Goal: Information Seeking & Learning: Learn about a topic

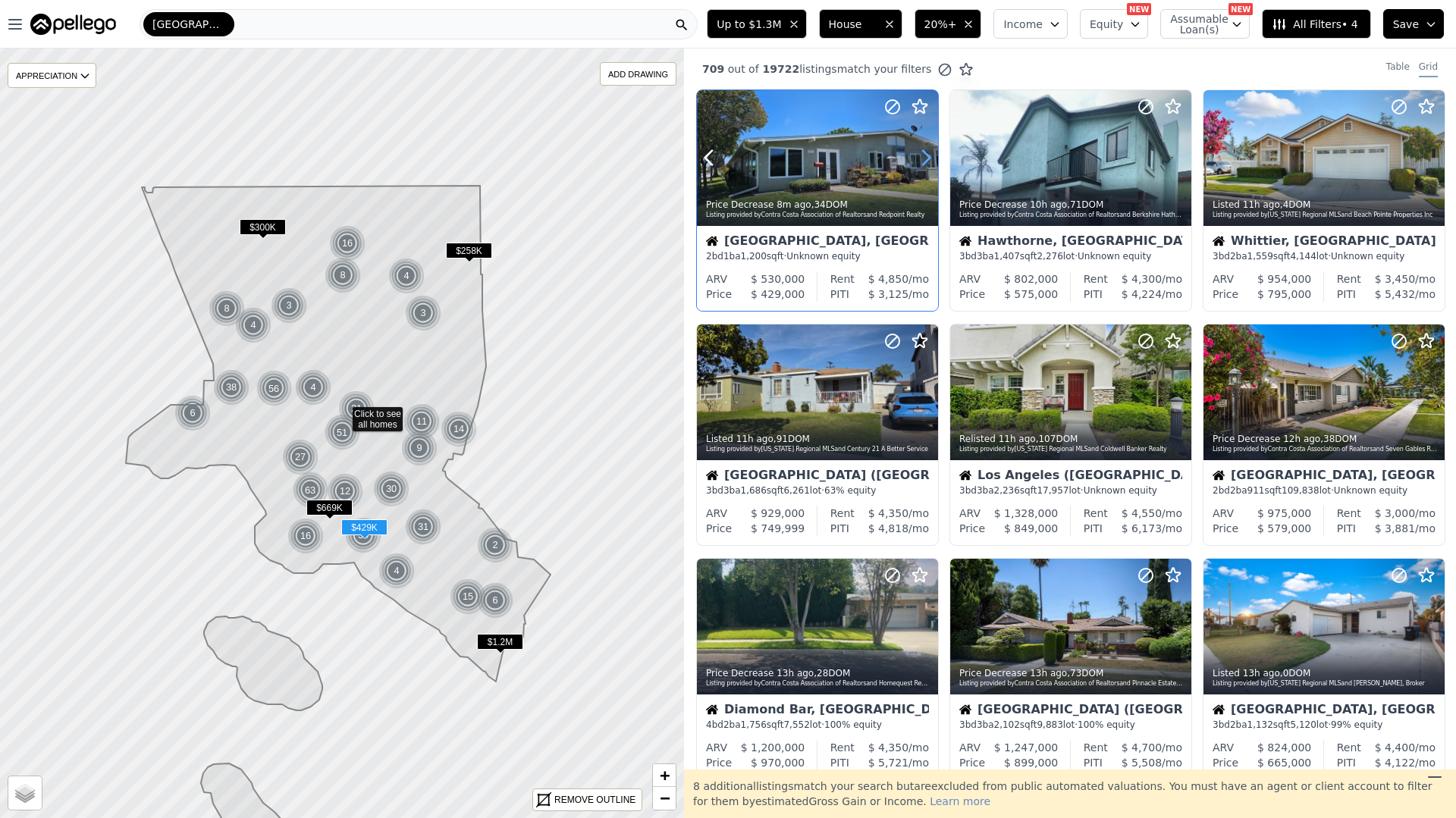
click at [927, 151] on icon at bounding box center [926, 158] width 24 height 24
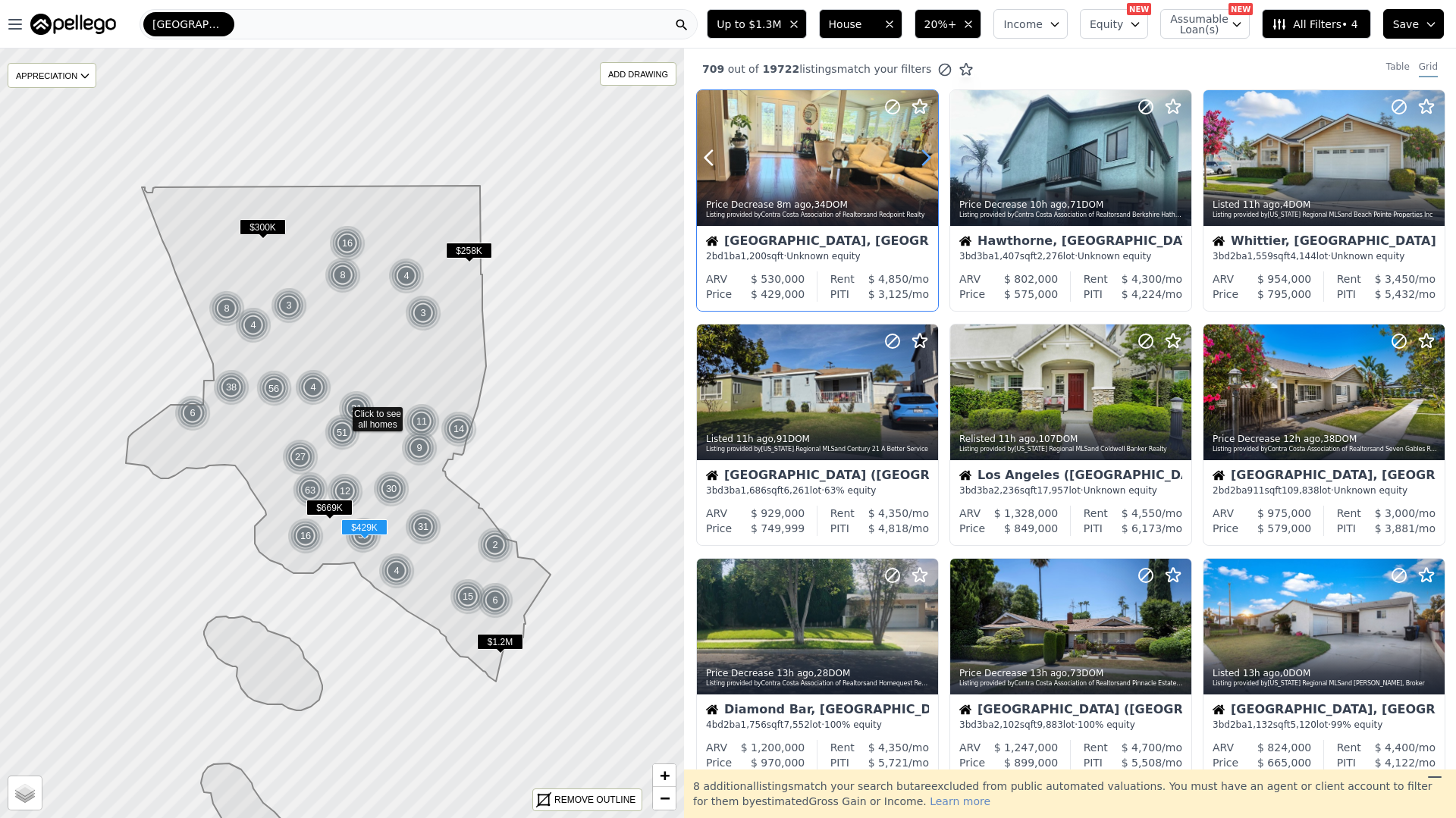
click at [927, 151] on icon at bounding box center [926, 158] width 24 height 24
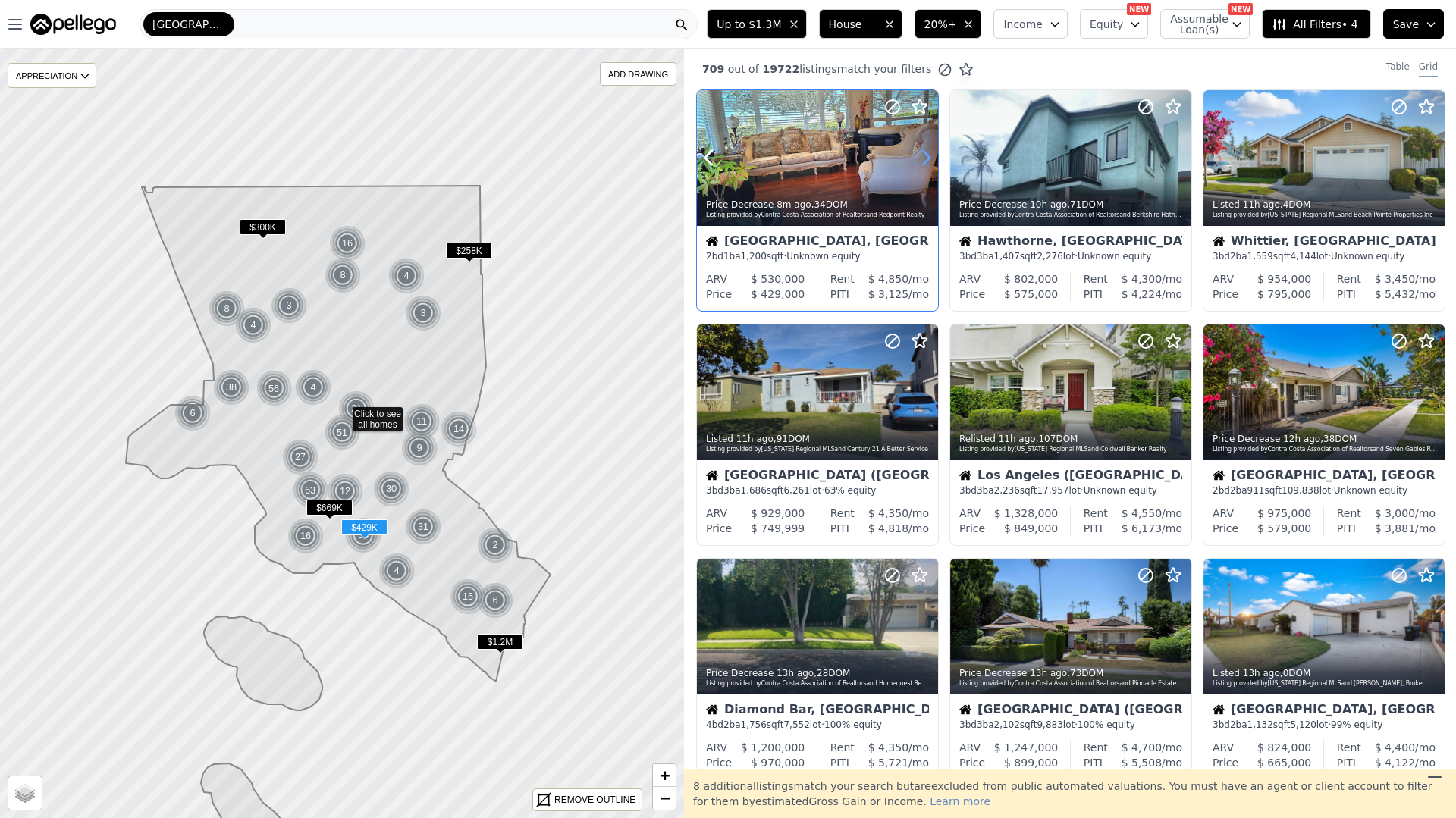
click at [926, 151] on icon at bounding box center [926, 158] width 24 height 24
click at [927, 151] on icon at bounding box center [926, 158] width 24 height 24
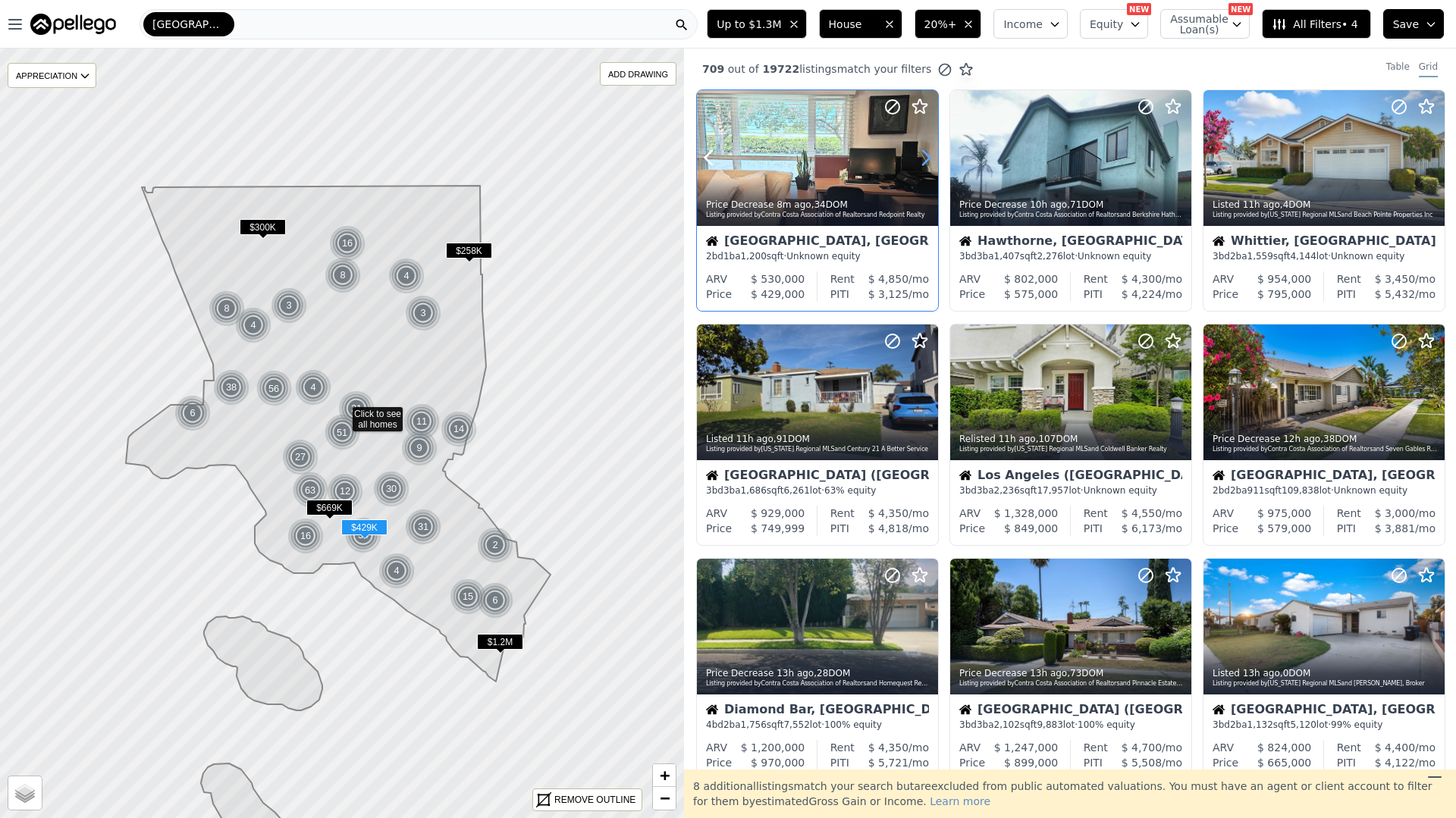
click at [927, 151] on icon at bounding box center [926, 158] width 24 height 24
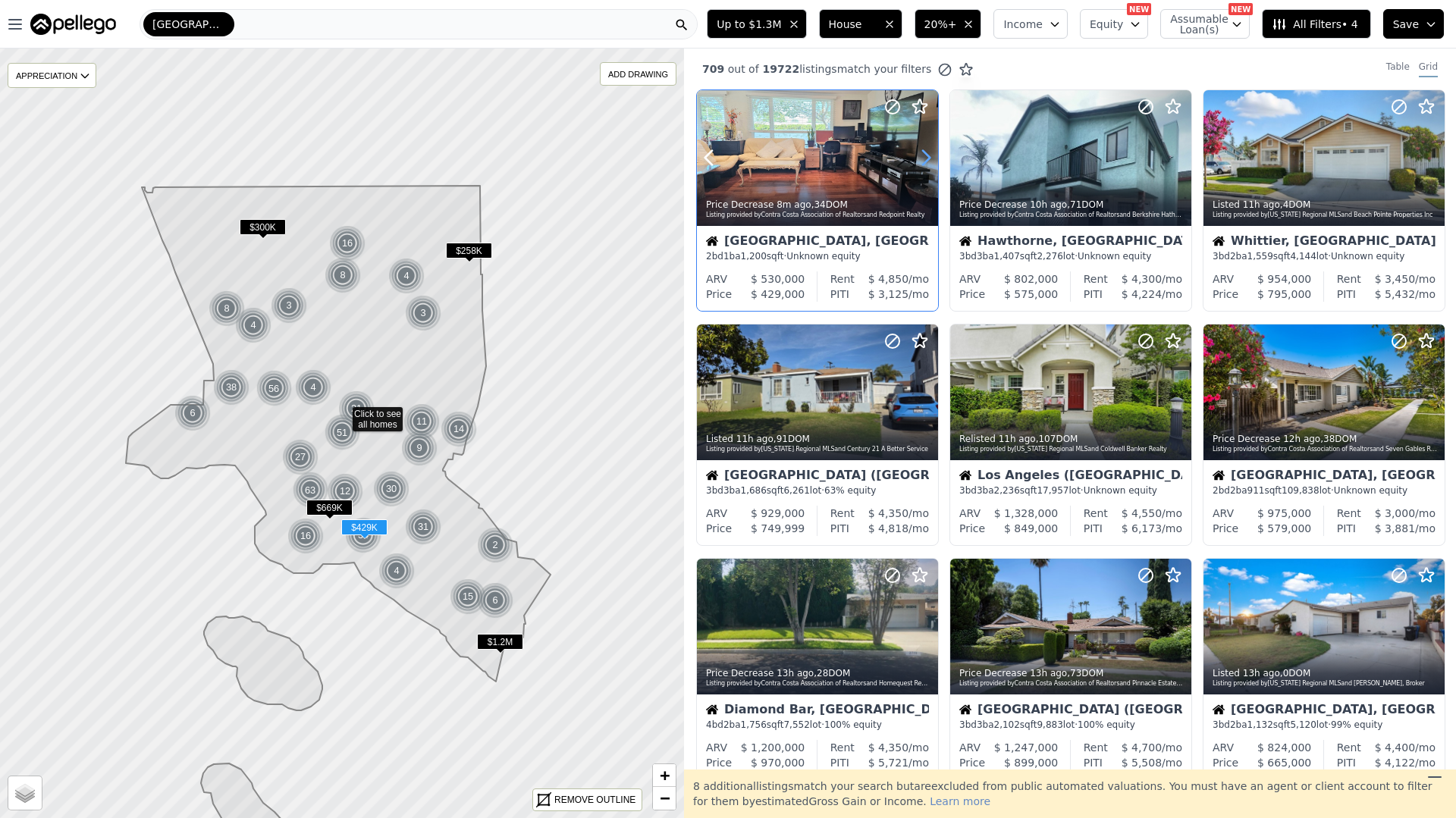
click at [927, 151] on icon at bounding box center [926, 158] width 24 height 24
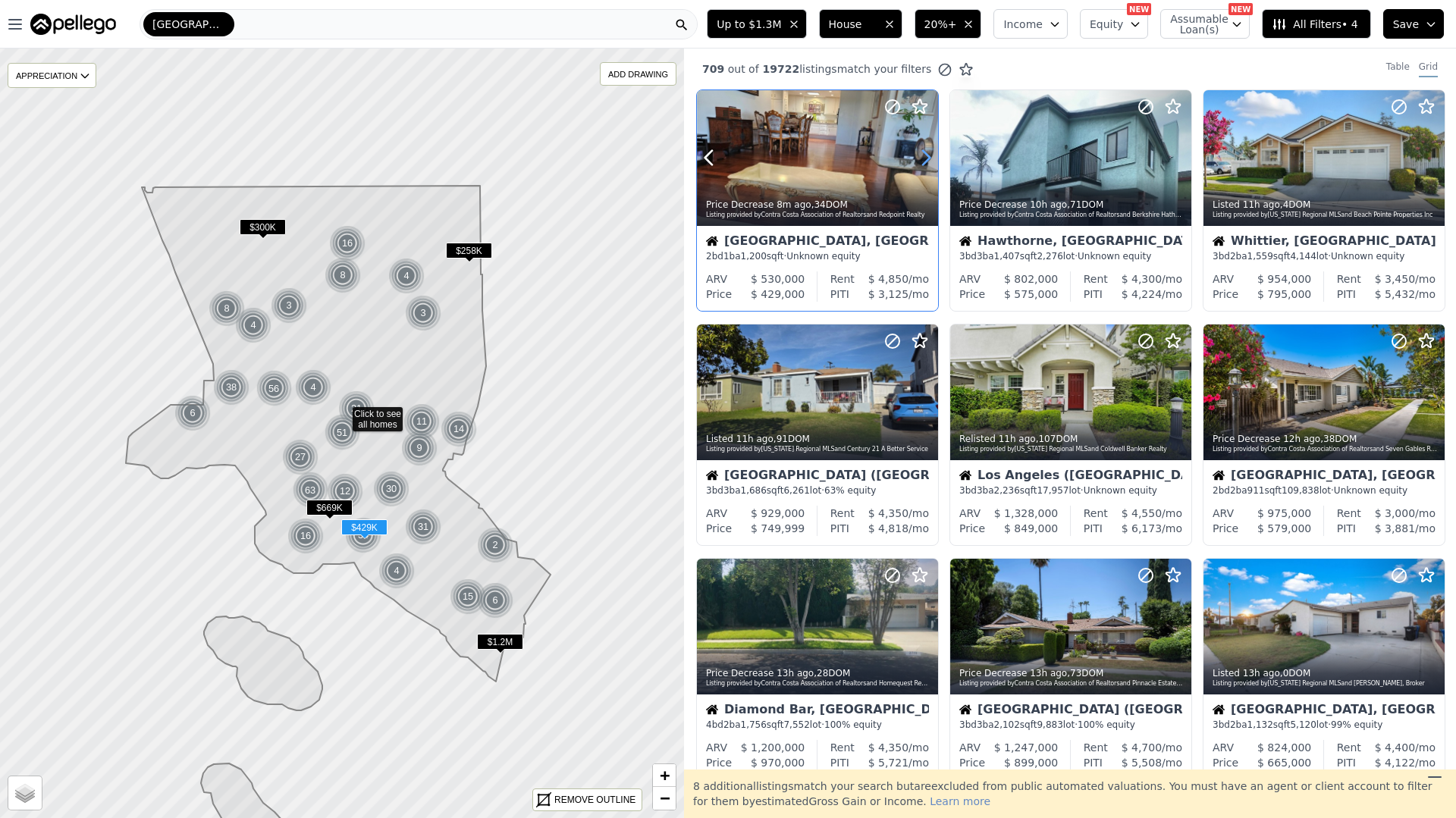
click at [927, 151] on icon at bounding box center [926, 158] width 24 height 24
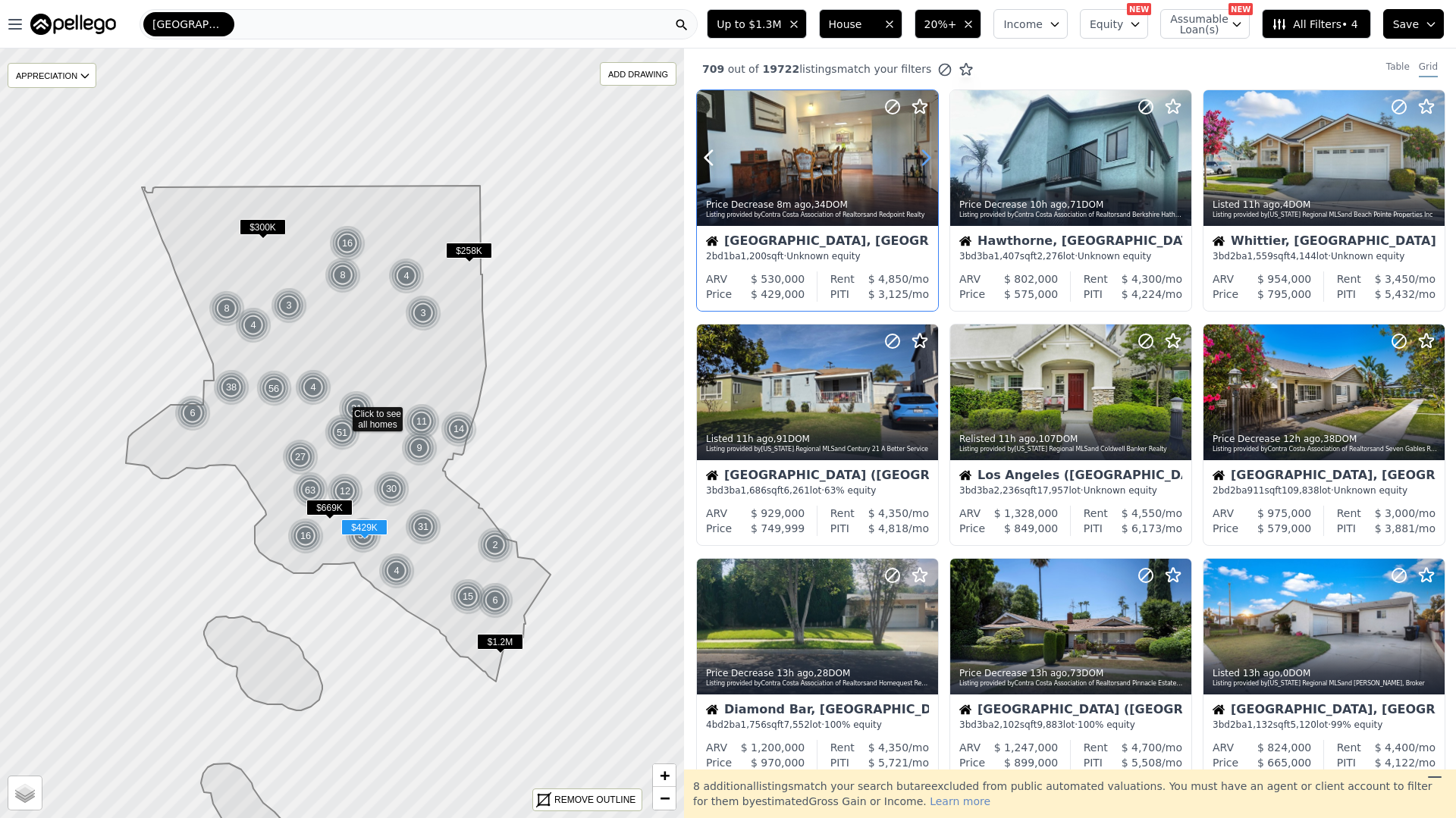
click at [927, 151] on icon at bounding box center [926, 158] width 24 height 24
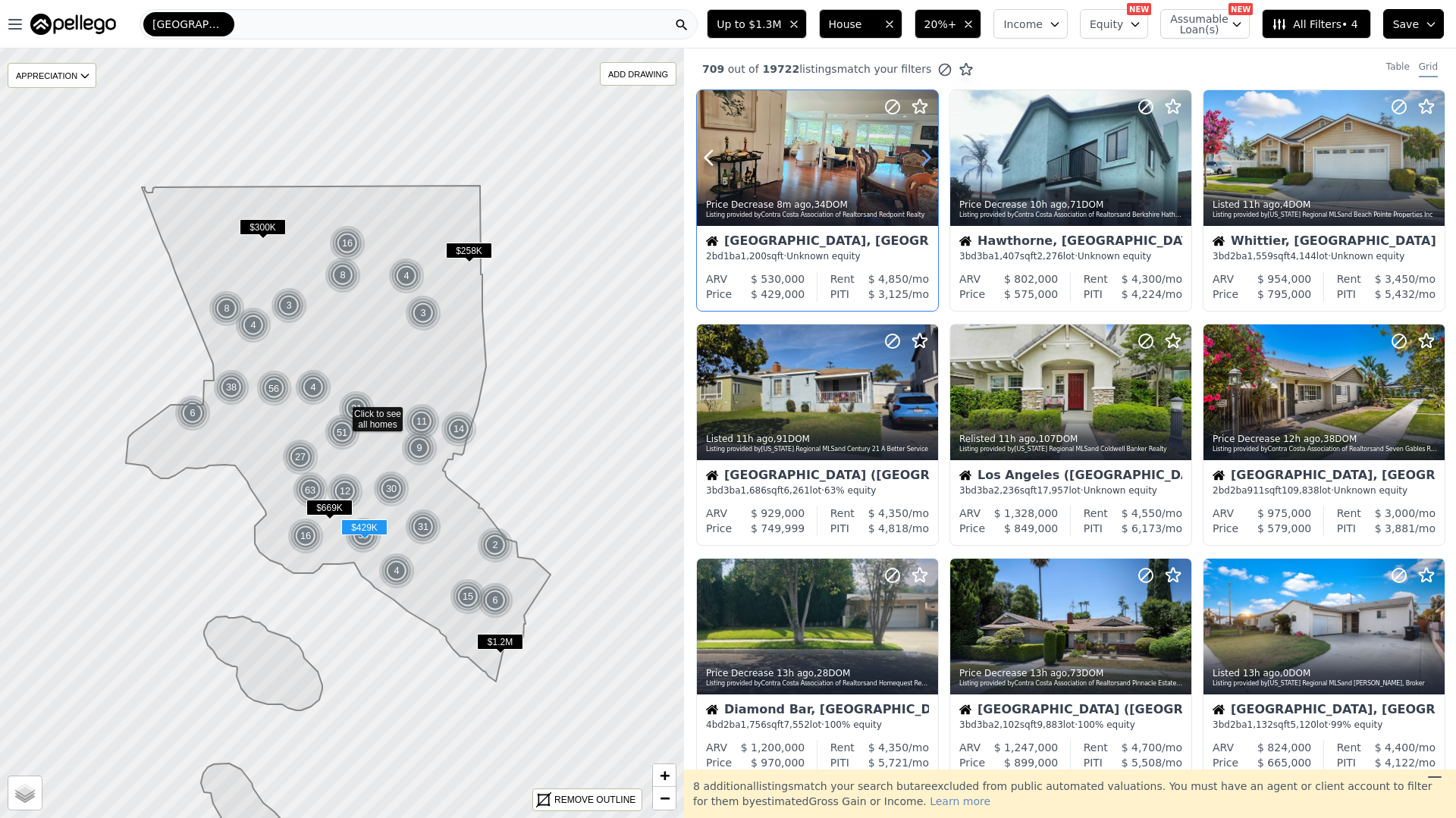
click at [927, 151] on icon at bounding box center [926, 158] width 24 height 24
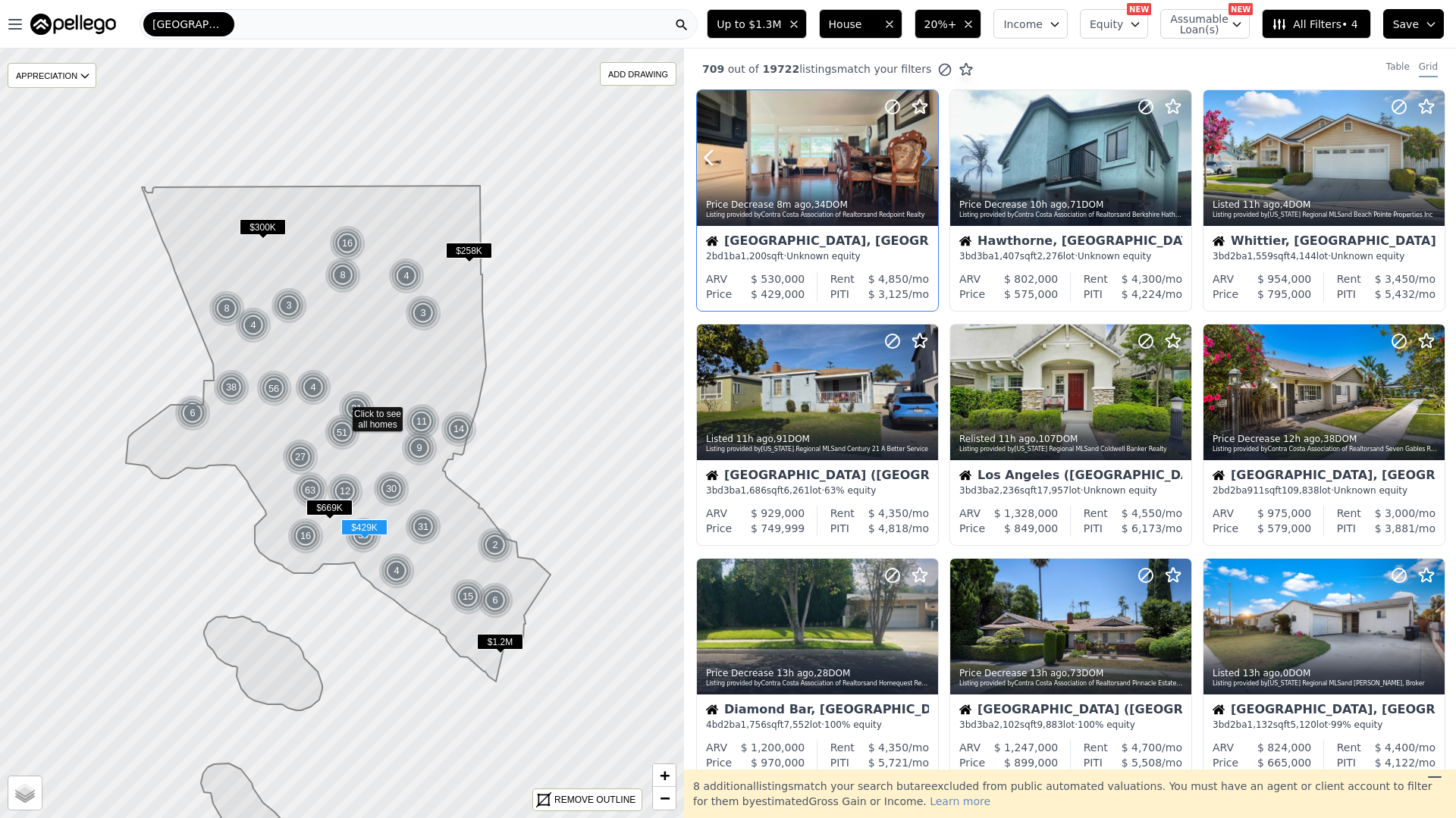
click at [927, 151] on icon at bounding box center [926, 158] width 24 height 24
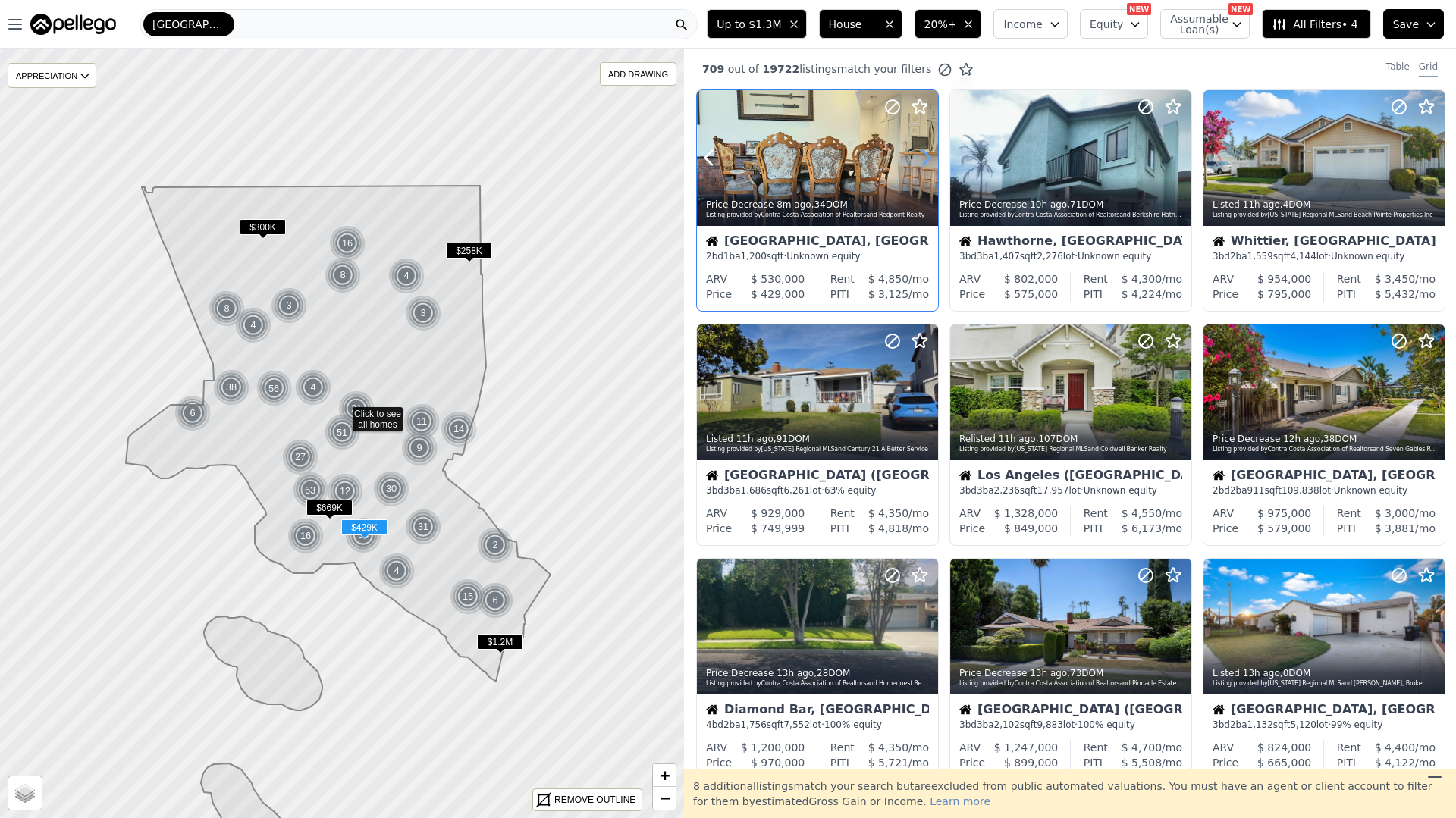
click at [927, 151] on icon at bounding box center [926, 158] width 24 height 24
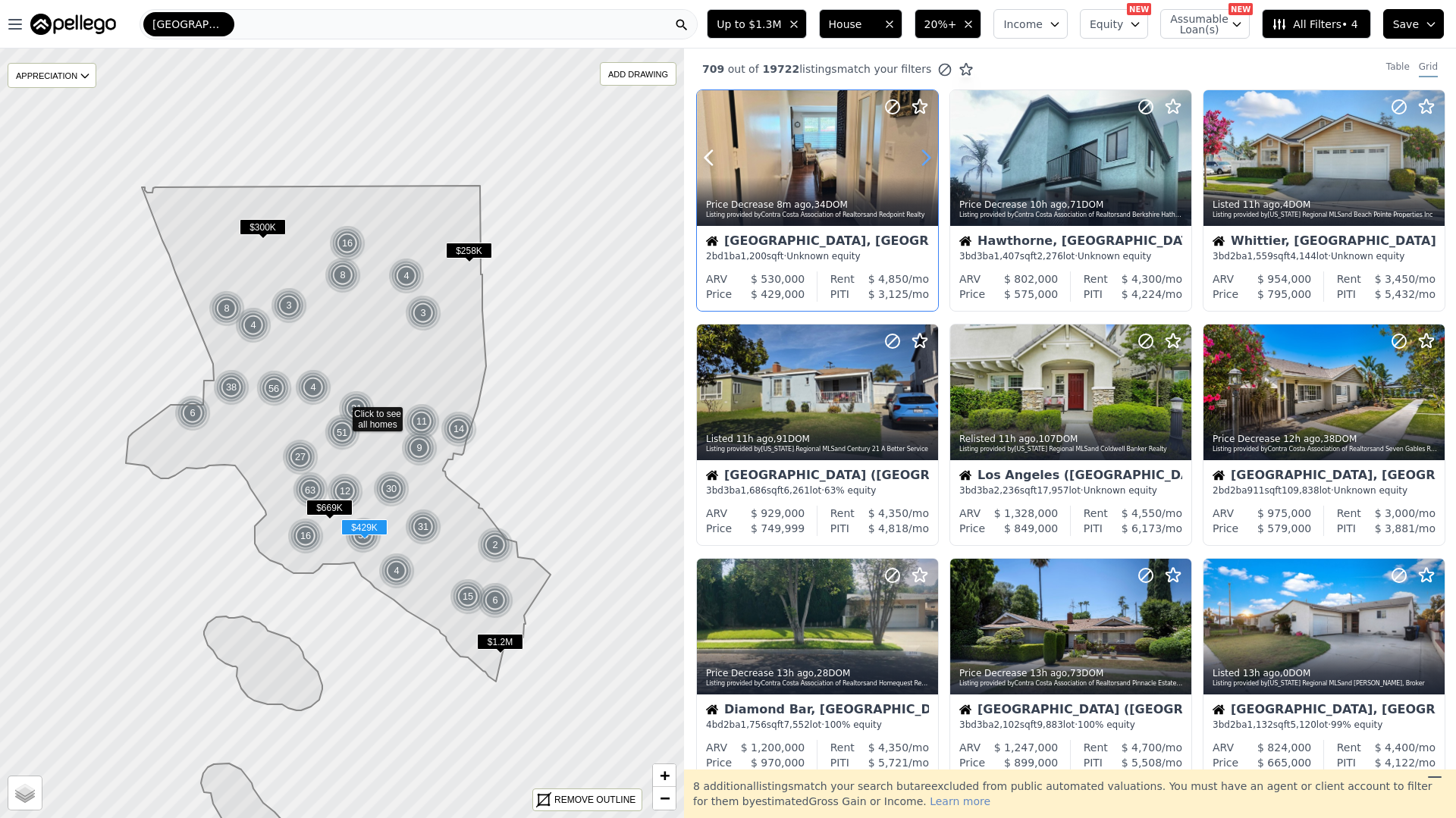
click at [927, 151] on icon at bounding box center [926, 158] width 24 height 24
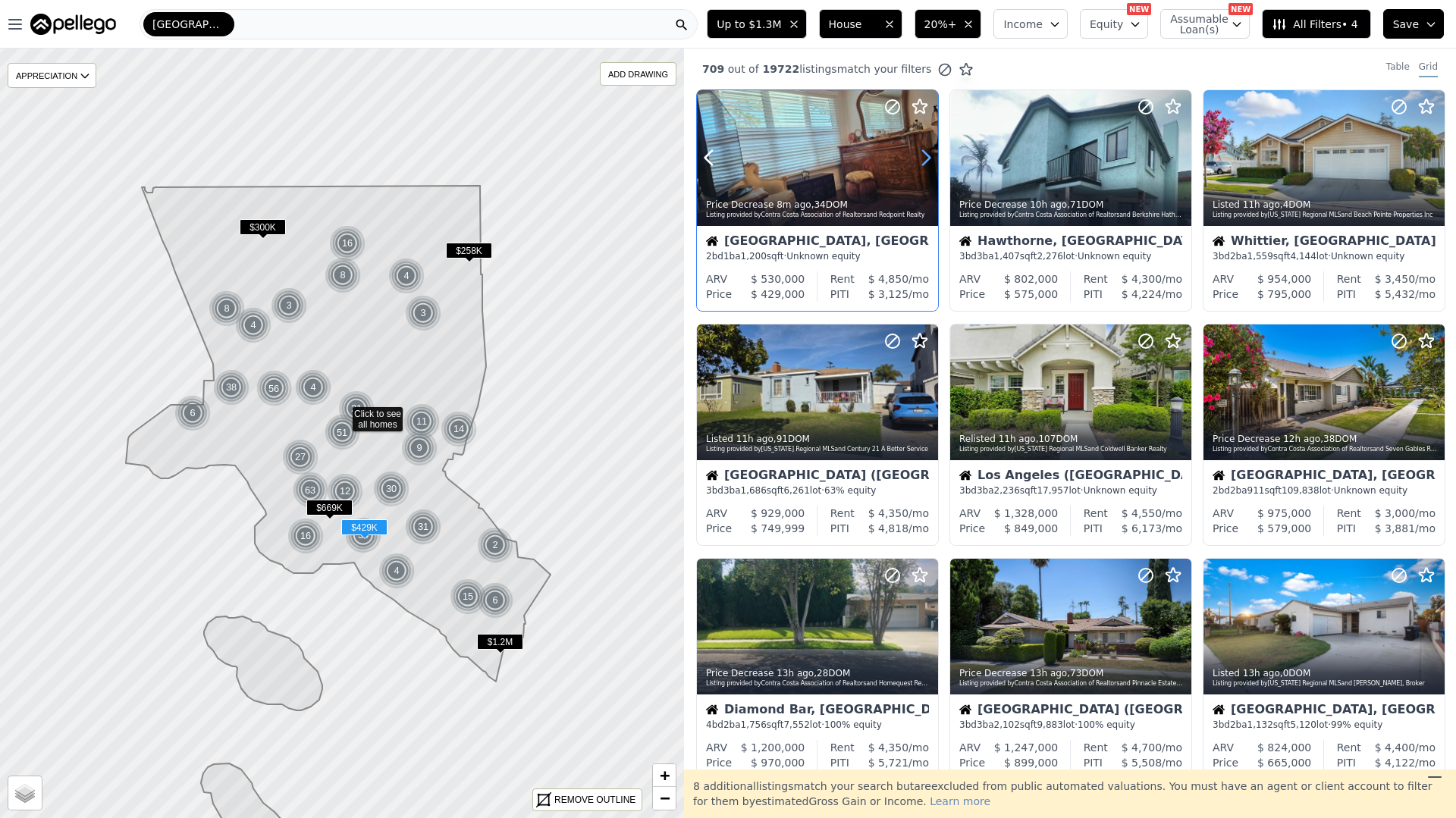
click at [927, 151] on icon at bounding box center [926, 158] width 24 height 24
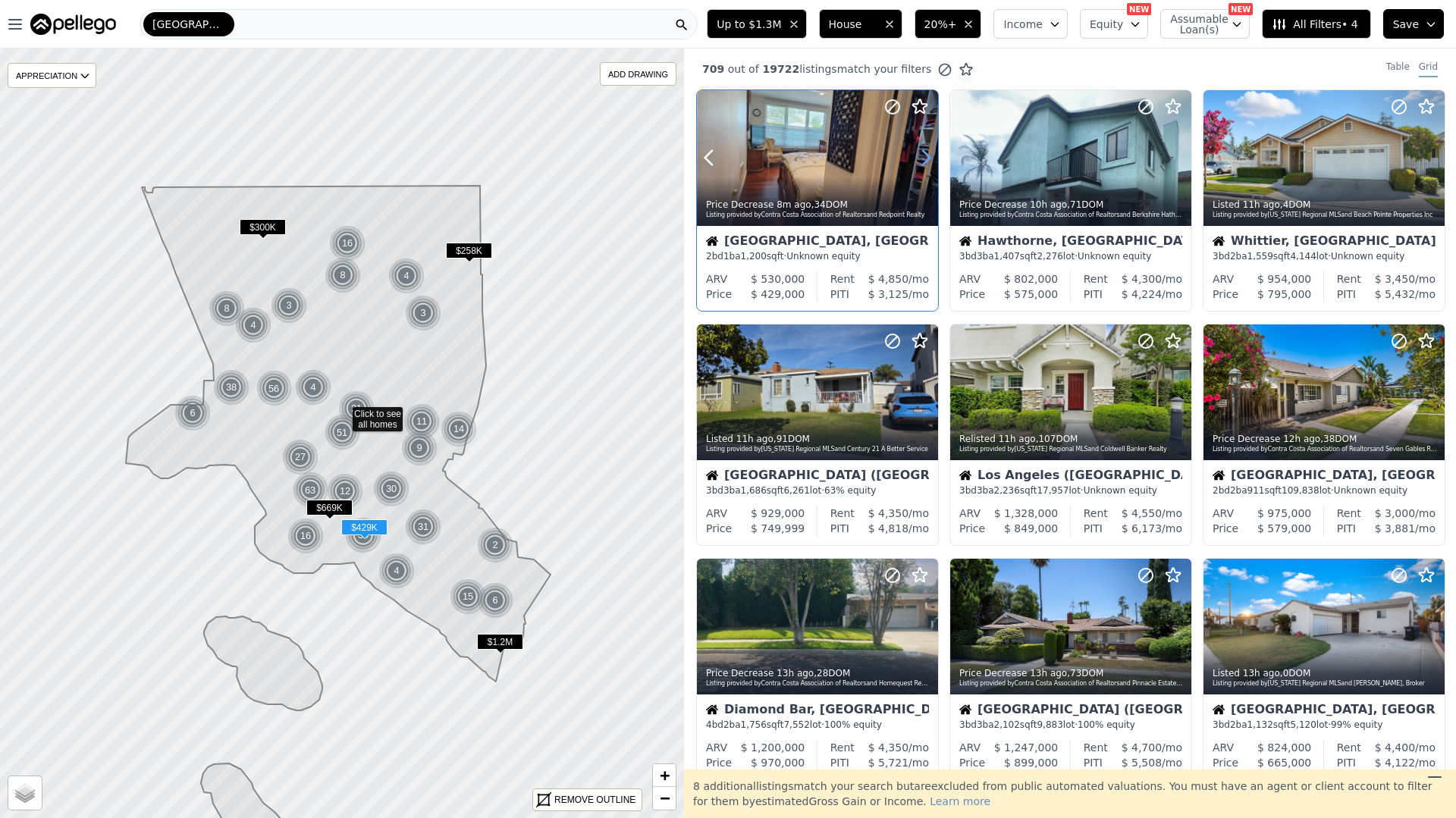
click at [927, 151] on icon at bounding box center [926, 158] width 24 height 24
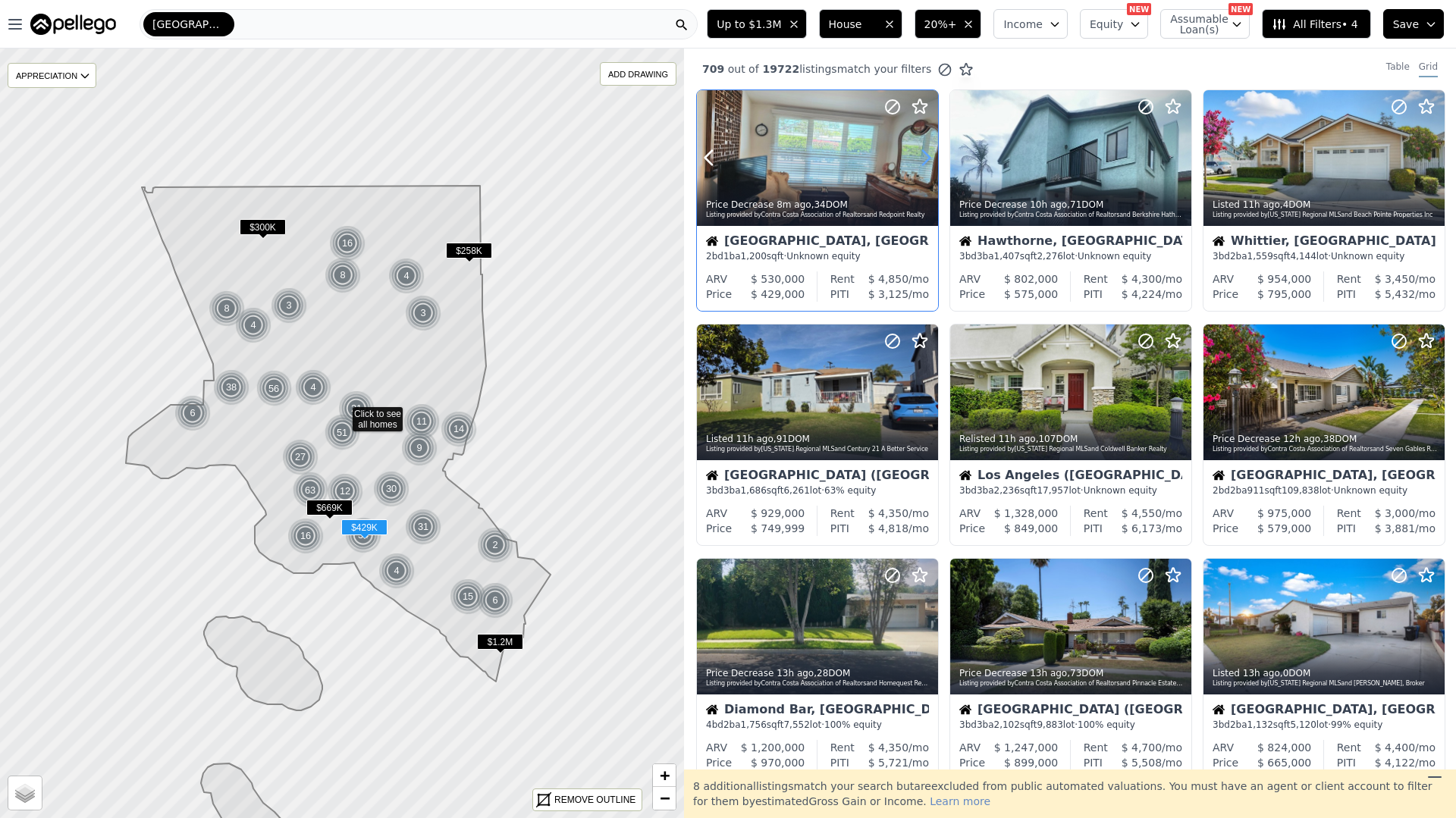
click at [927, 151] on icon at bounding box center [926, 158] width 24 height 24
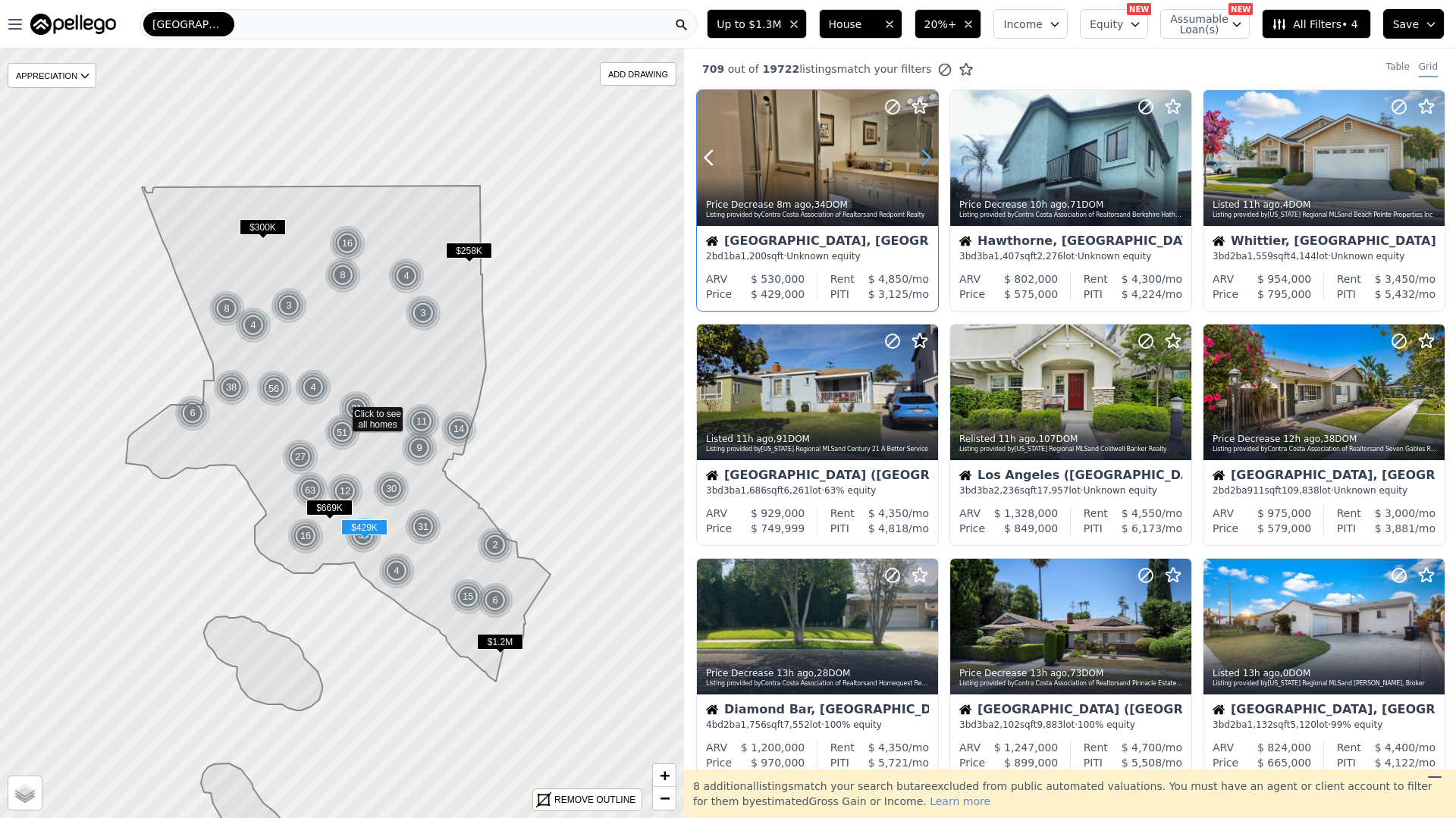
click at [927, 151] on icon at bounding box center [926, 158] width 24 height 24
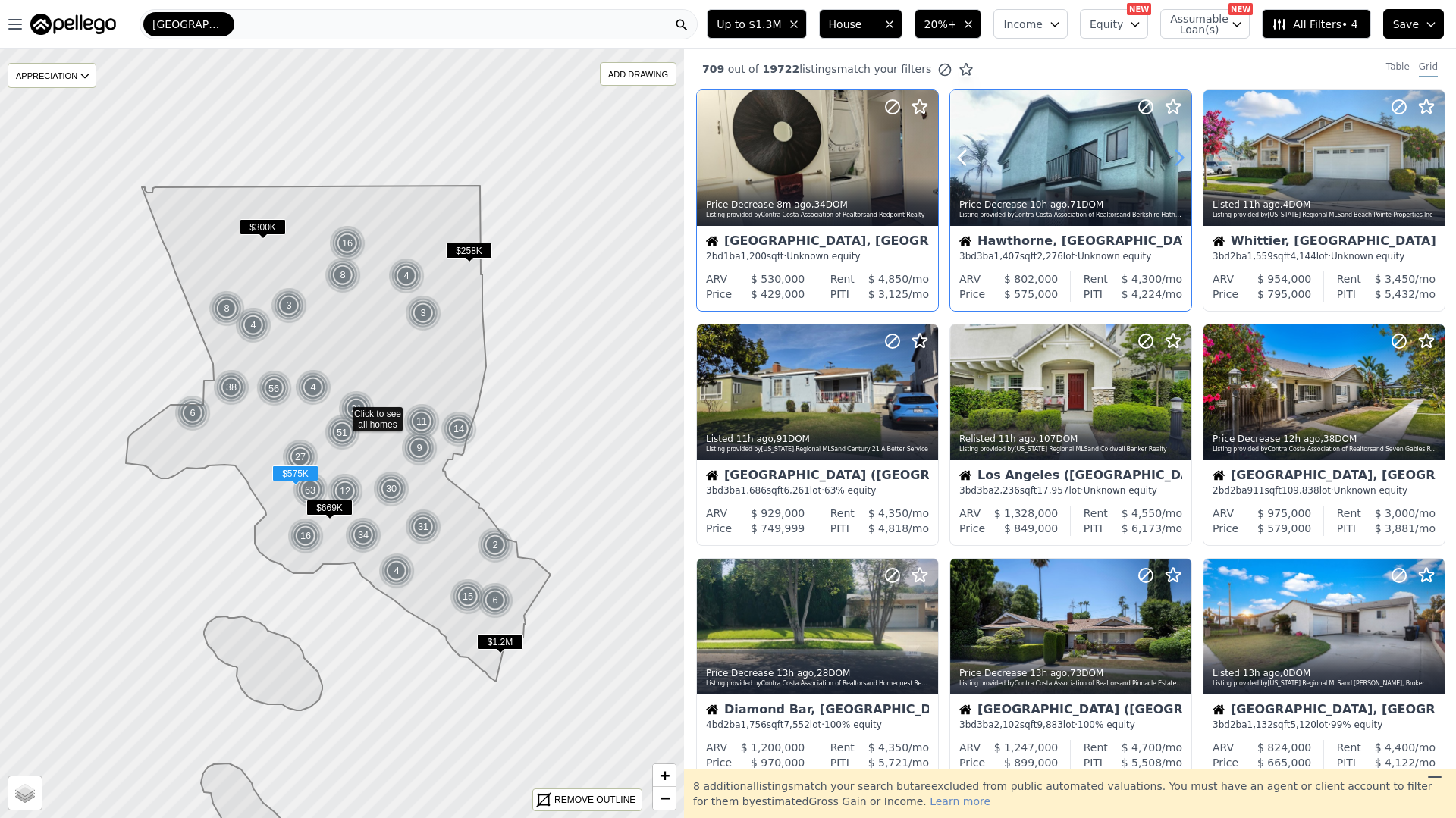
click at [1175, 155] on icon at bounding box center [1179, 158] width 24 height 24
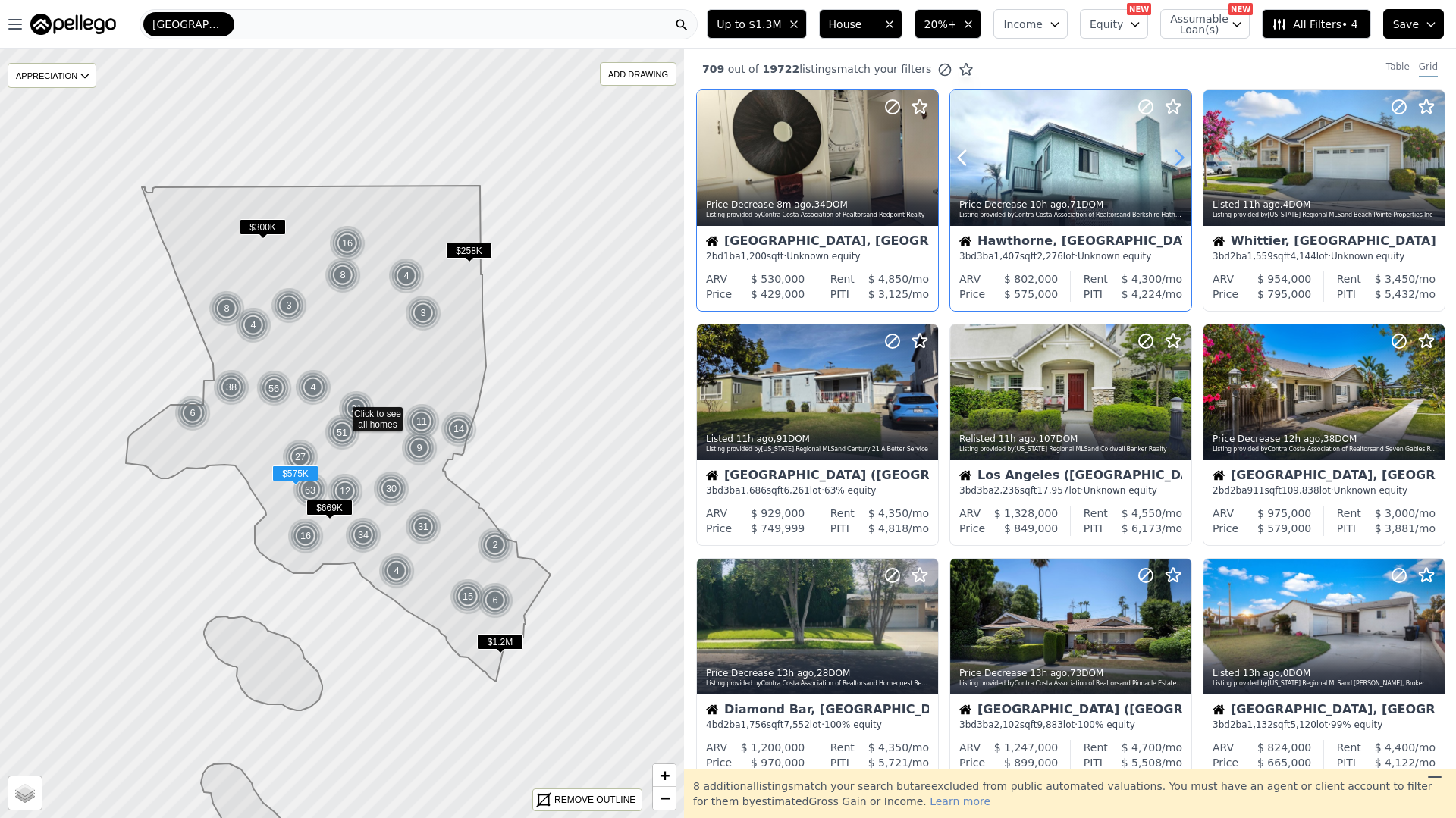
click at [1175, 155] on icon at bounding box center [1179, 158] width 24 height 24
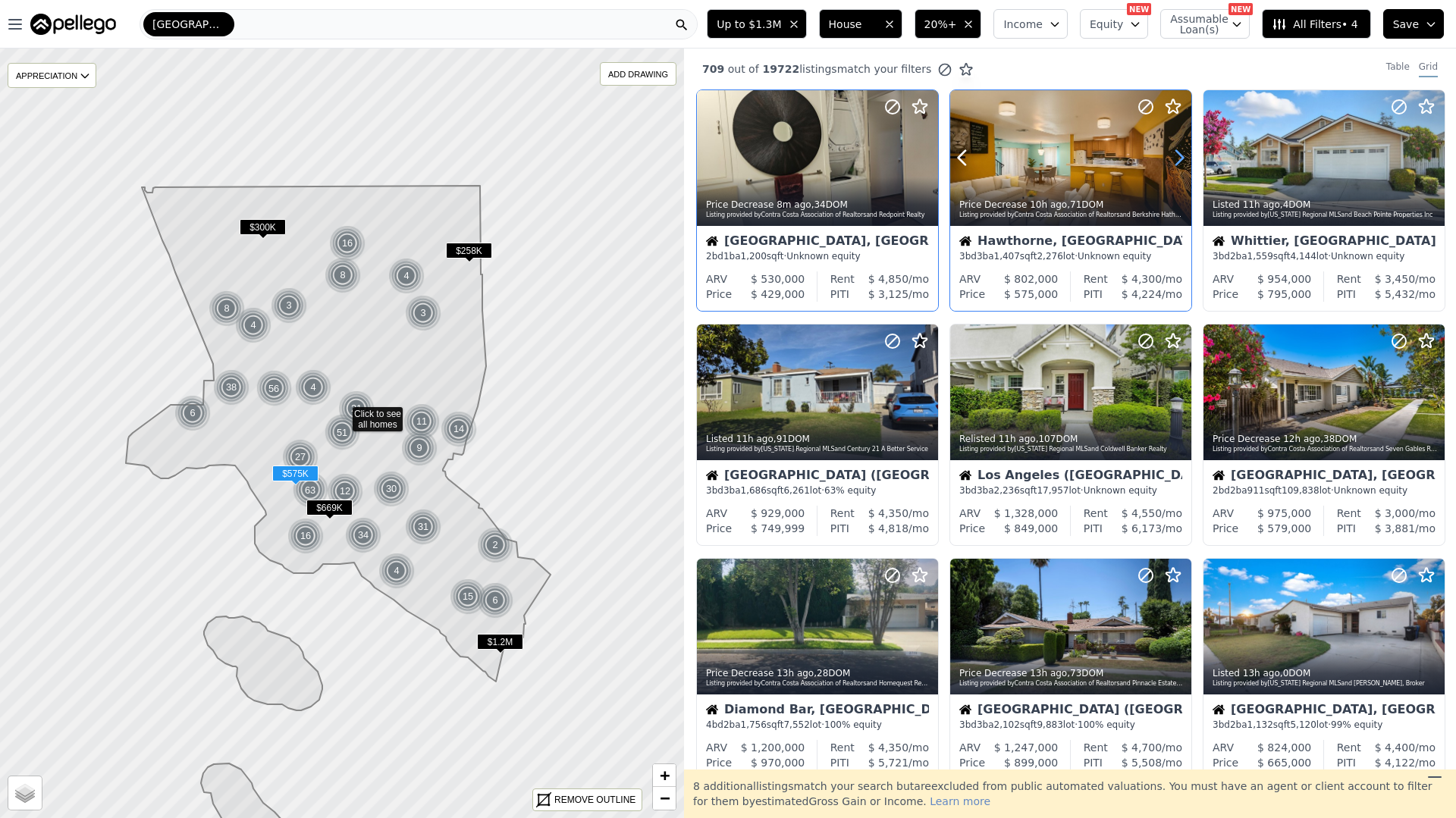
click at [1175, 155] on icon at bounding box center [1179, 158] width 24 height 24
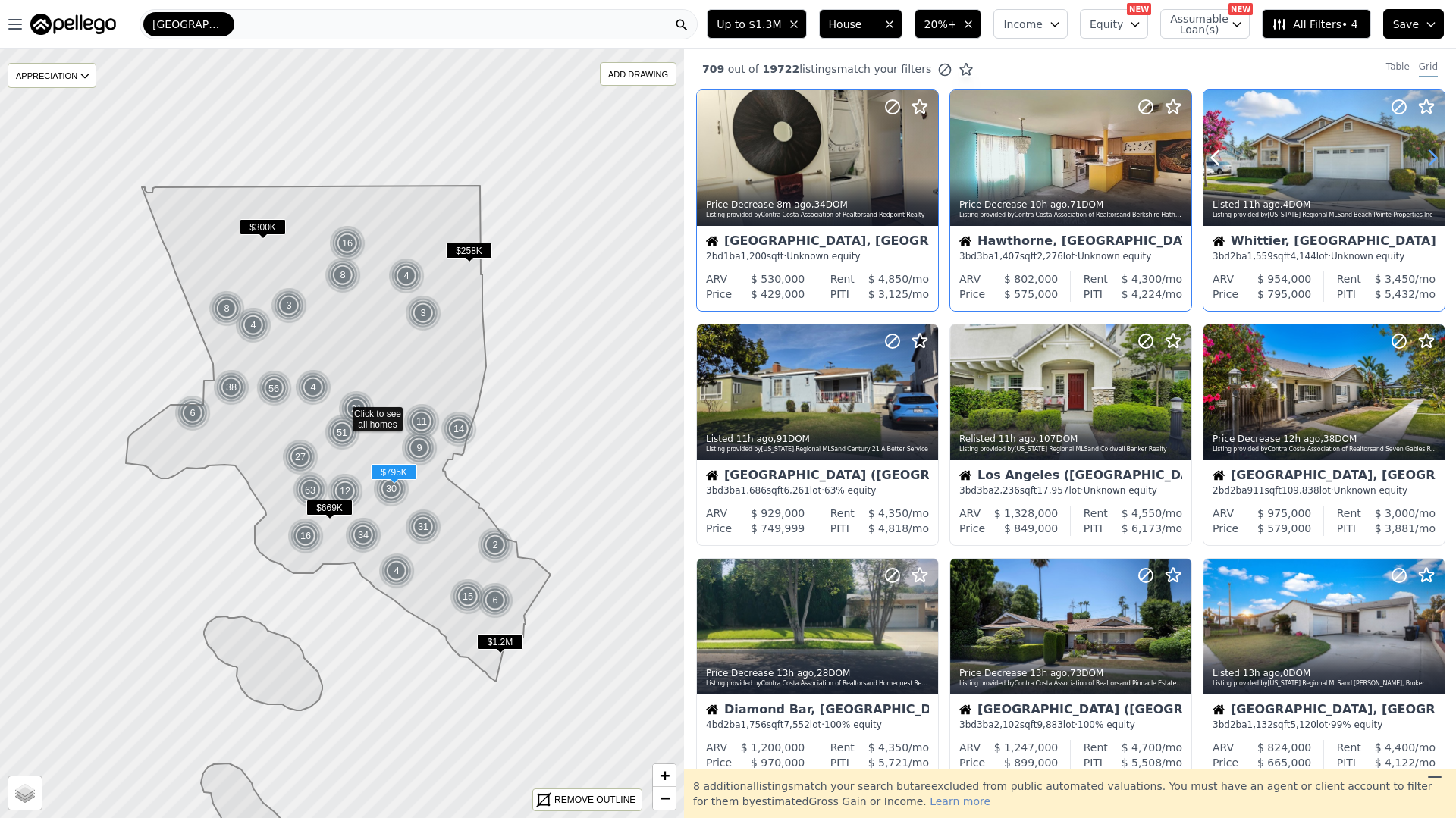
click at [1432, 151] on icon at bounding box center [1433, 158] width 24 height 24
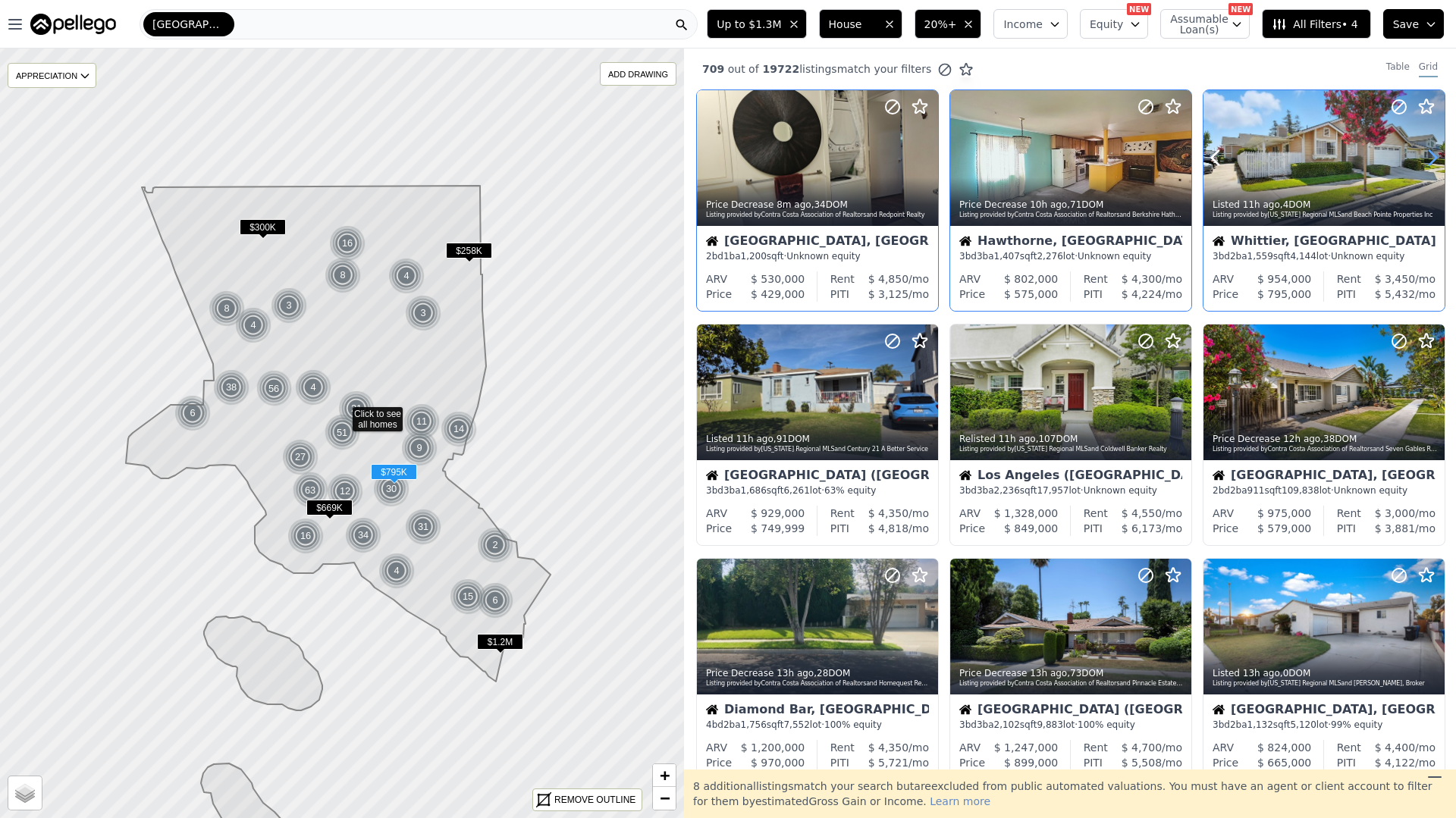
click at [1432, 151] on icon at bounding box center [1433, 158] width 24 height 24
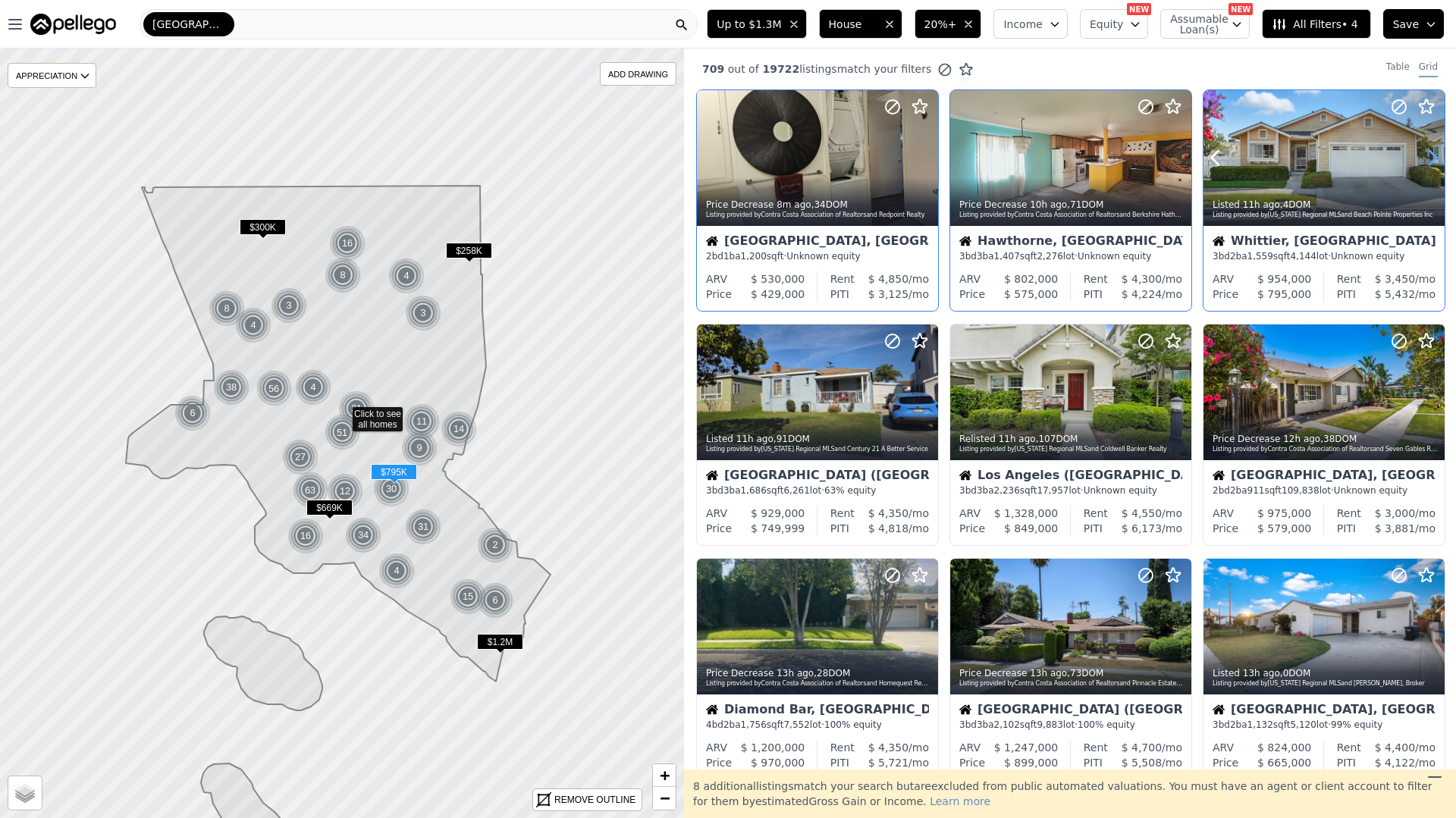
click at [1432, 151] on icon at bounding box center [1433, 158] width 24 height 24
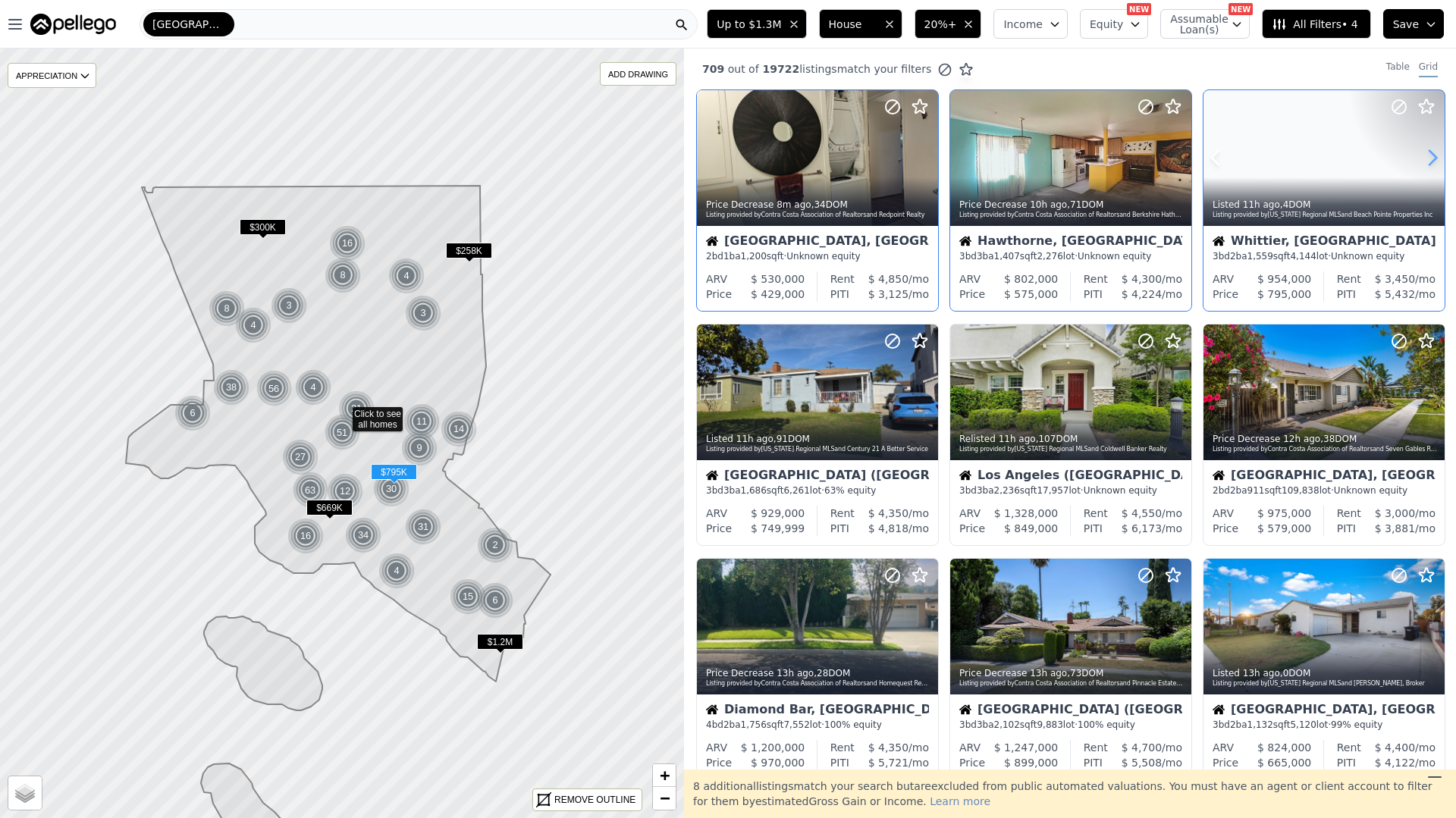
click at [1432, 151] on icon at bounding box center [1433, 158] width 24 height 24
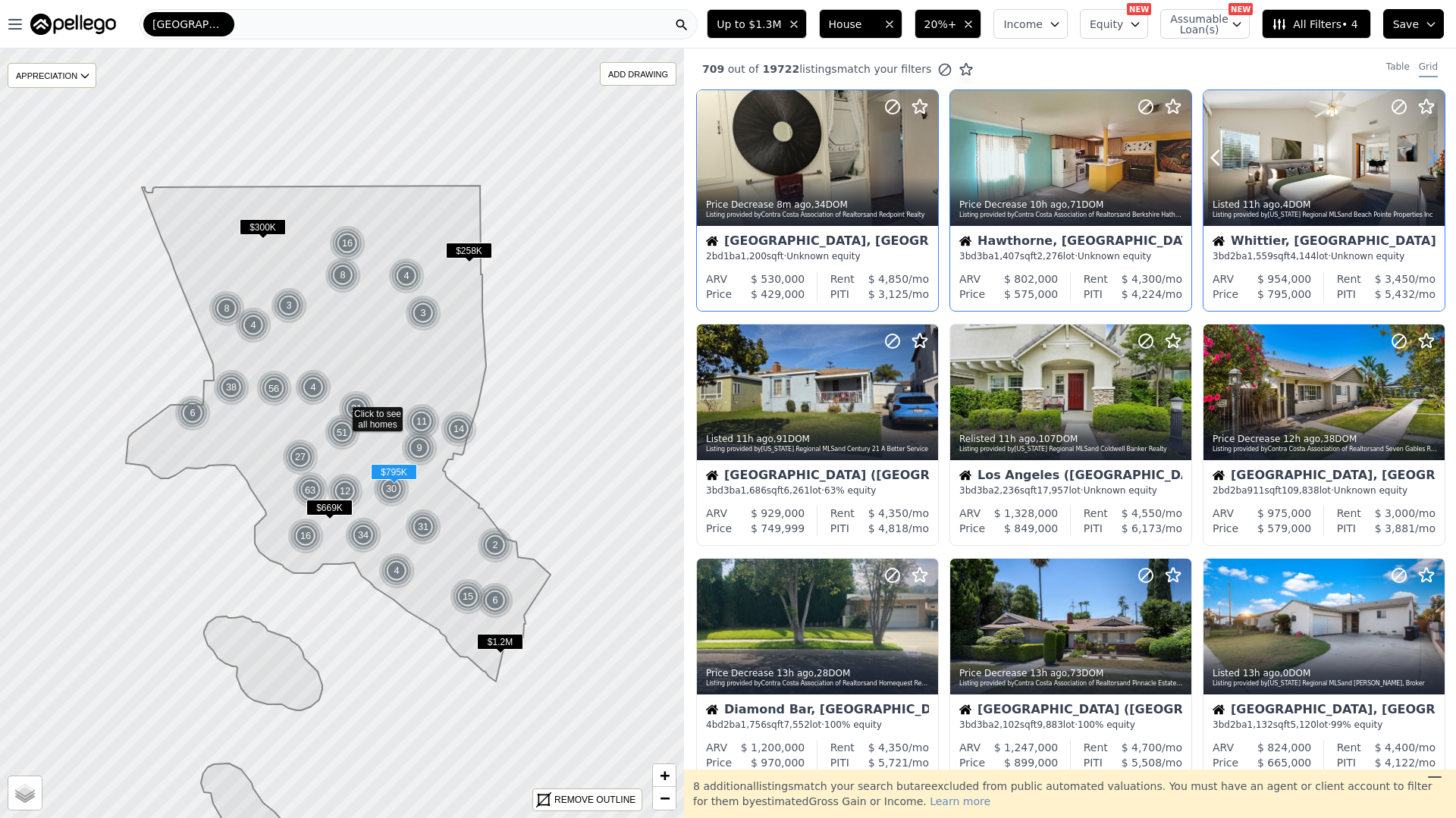
click at [1432, 151] on icon at bounding box center [1433, 158] width 24 height 24
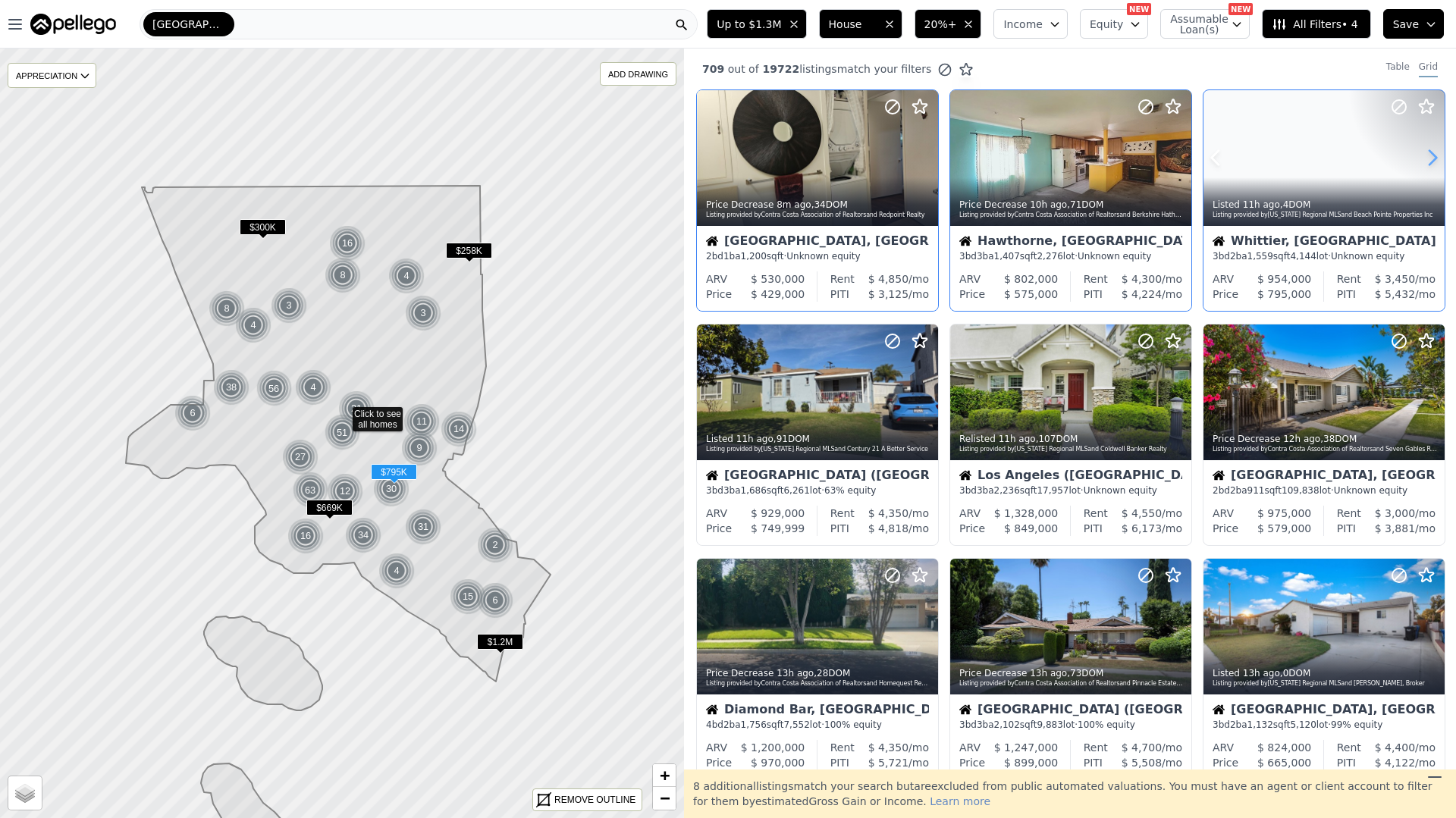
click at [1432, 151] on icon at bounding box center [1433, 158] width 24 height 24
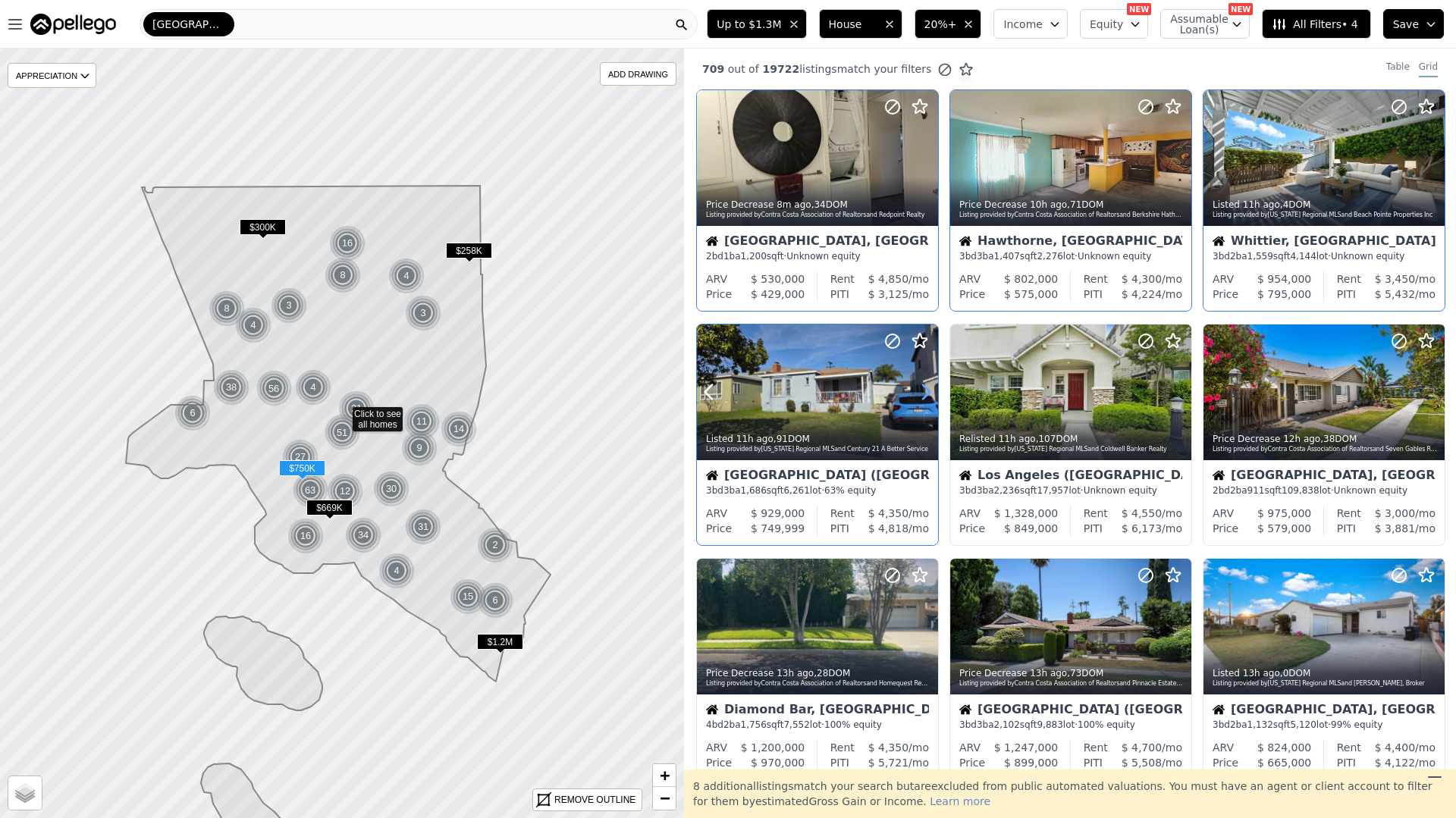
click at [931, 401] on icon at bounding box center [926, 392] width 24 height 24
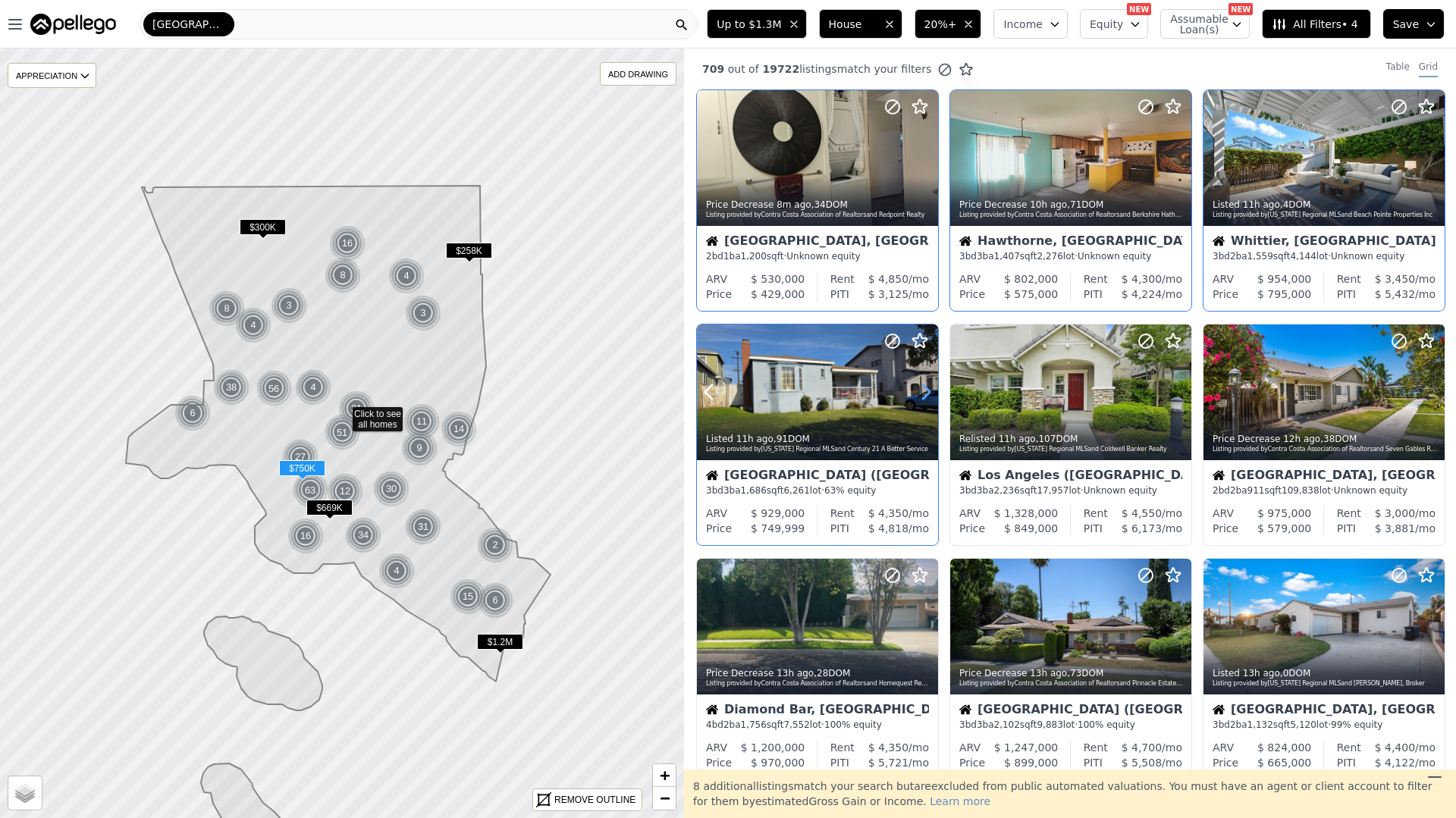
click at [931, 401] on icon at bounding box center [926, 392] width 24 height 24
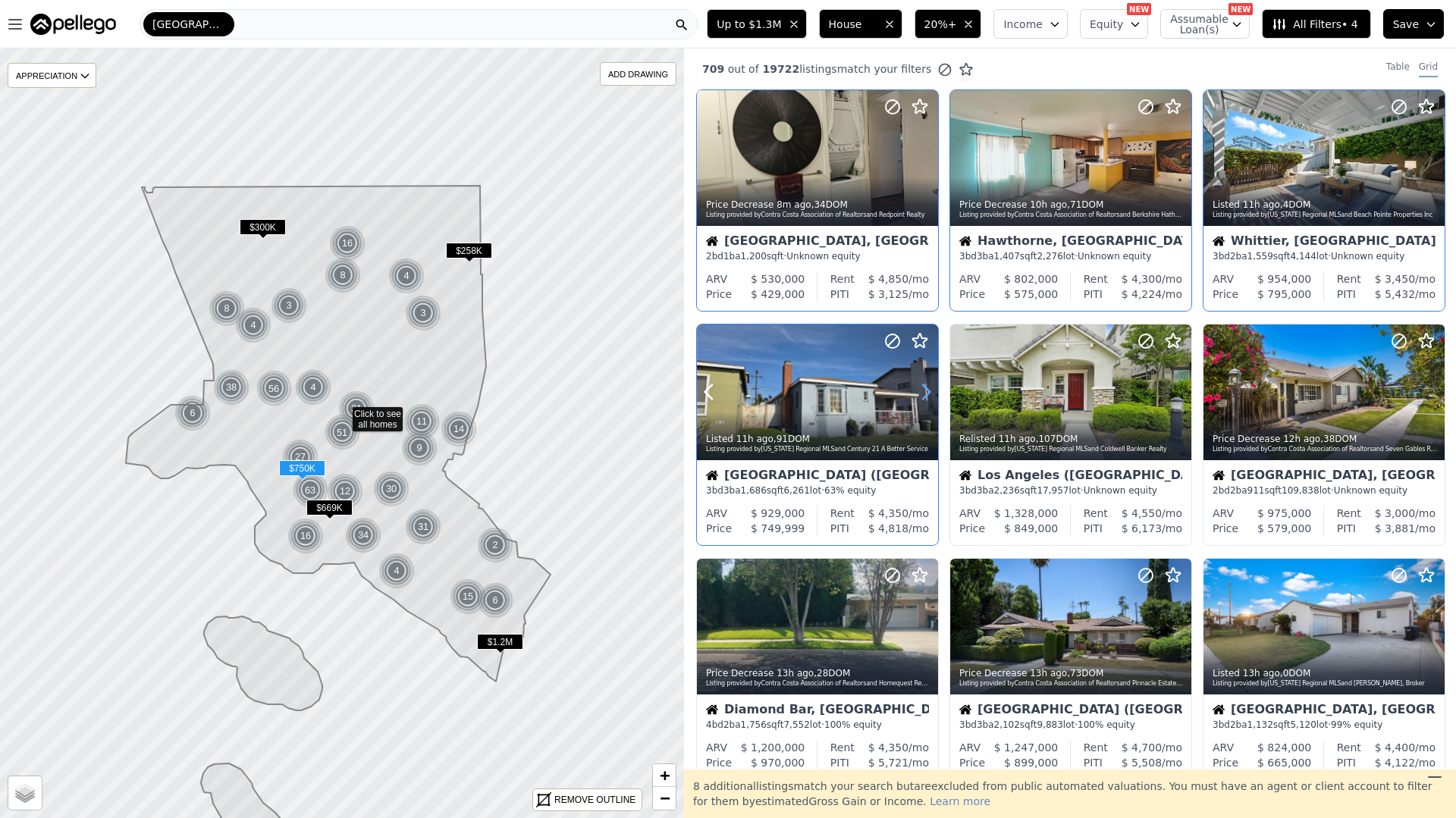
click at [931, 401] on icon at bounding box center [926, 392] width 24 height 24
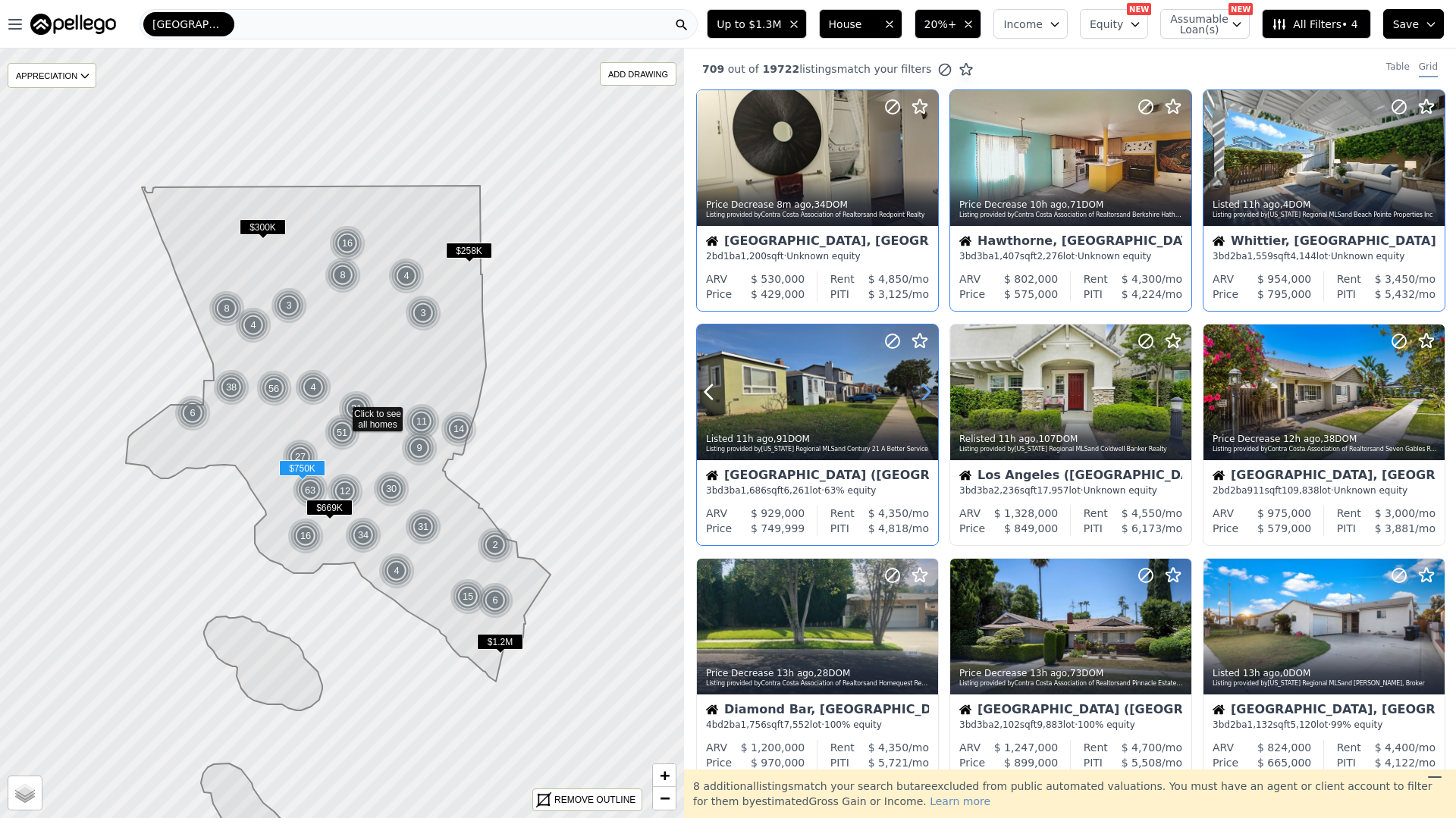
click at [931, 401] on icon at bounding box center [926, 392] width 24 height 24
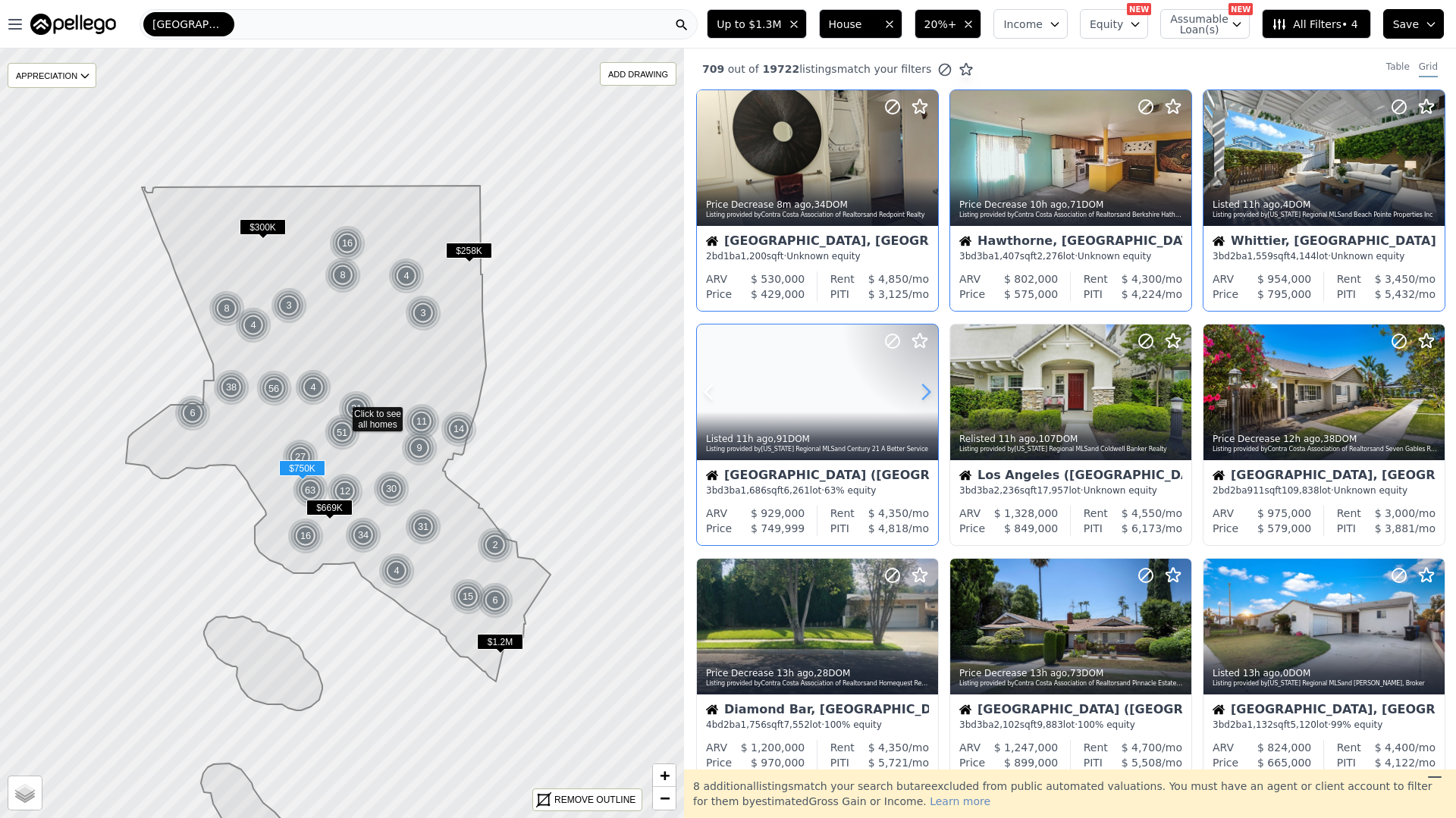
click at [931, 401] on icon at bounding box center [926, 392] width 24 height 24
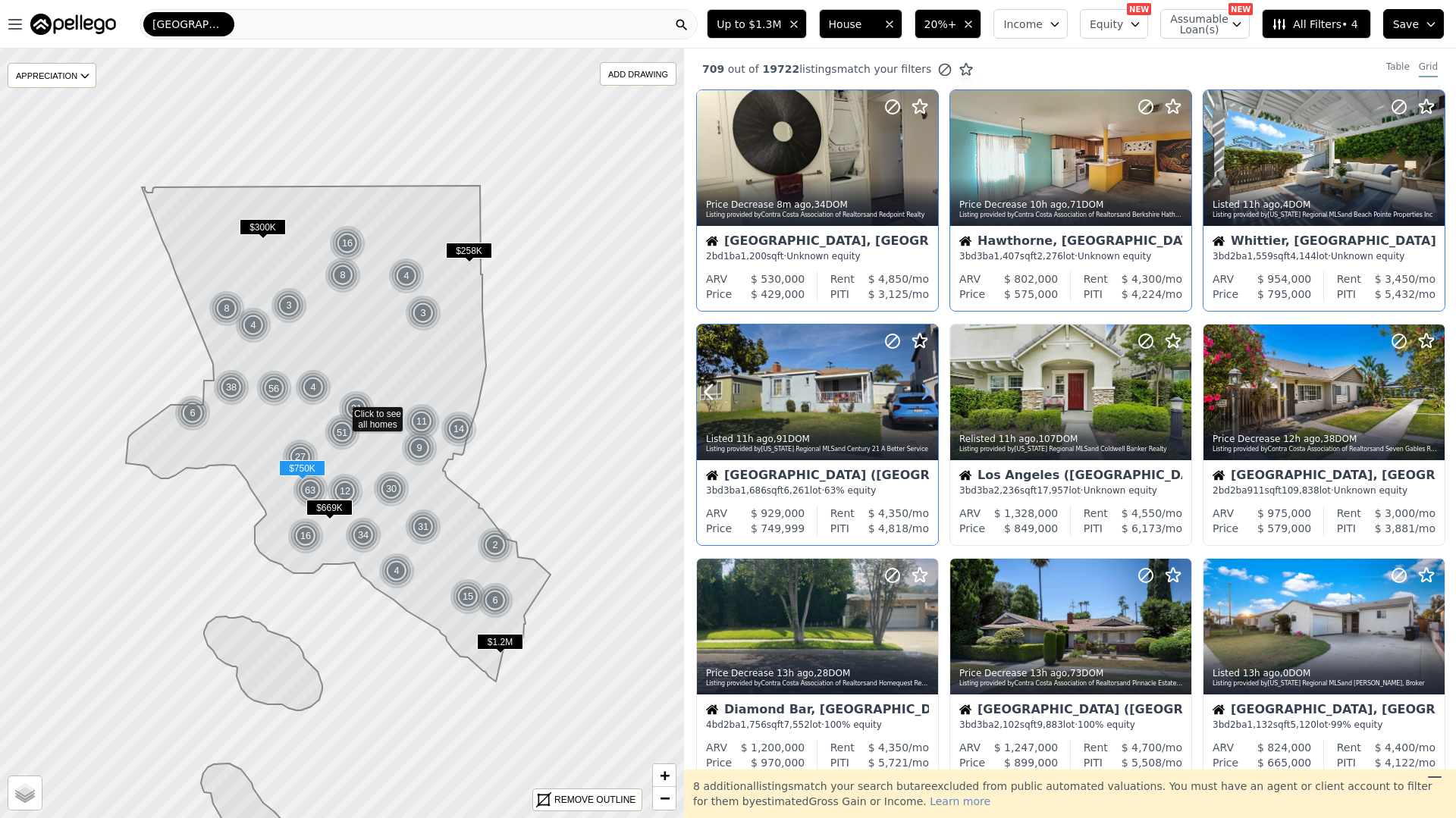
click at [931, 401] on icon at bounding box center [926, 392] width 24 height 24
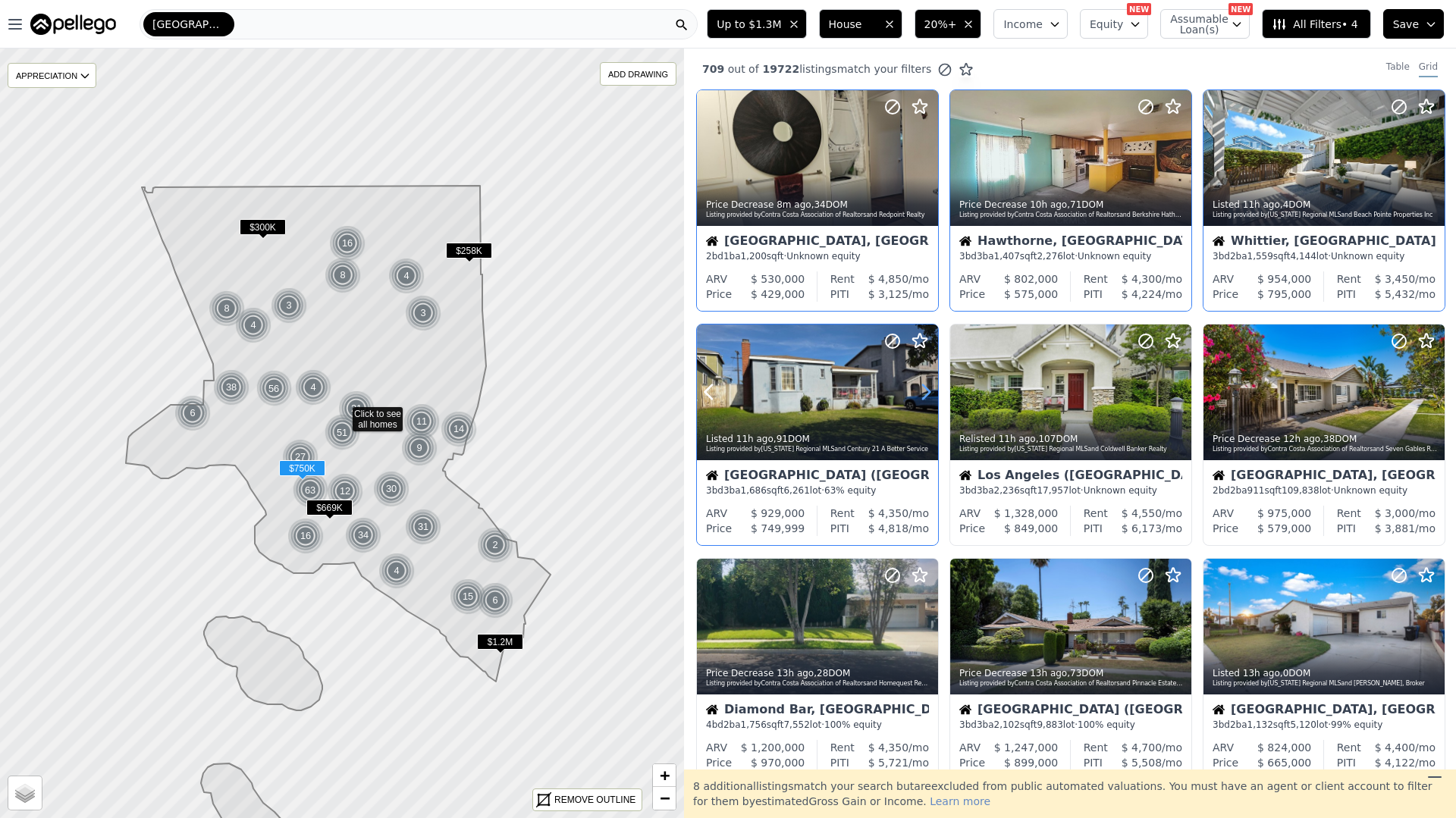
click at [931, 401] on icon at bounding box center [926, 392] width 24 height 24
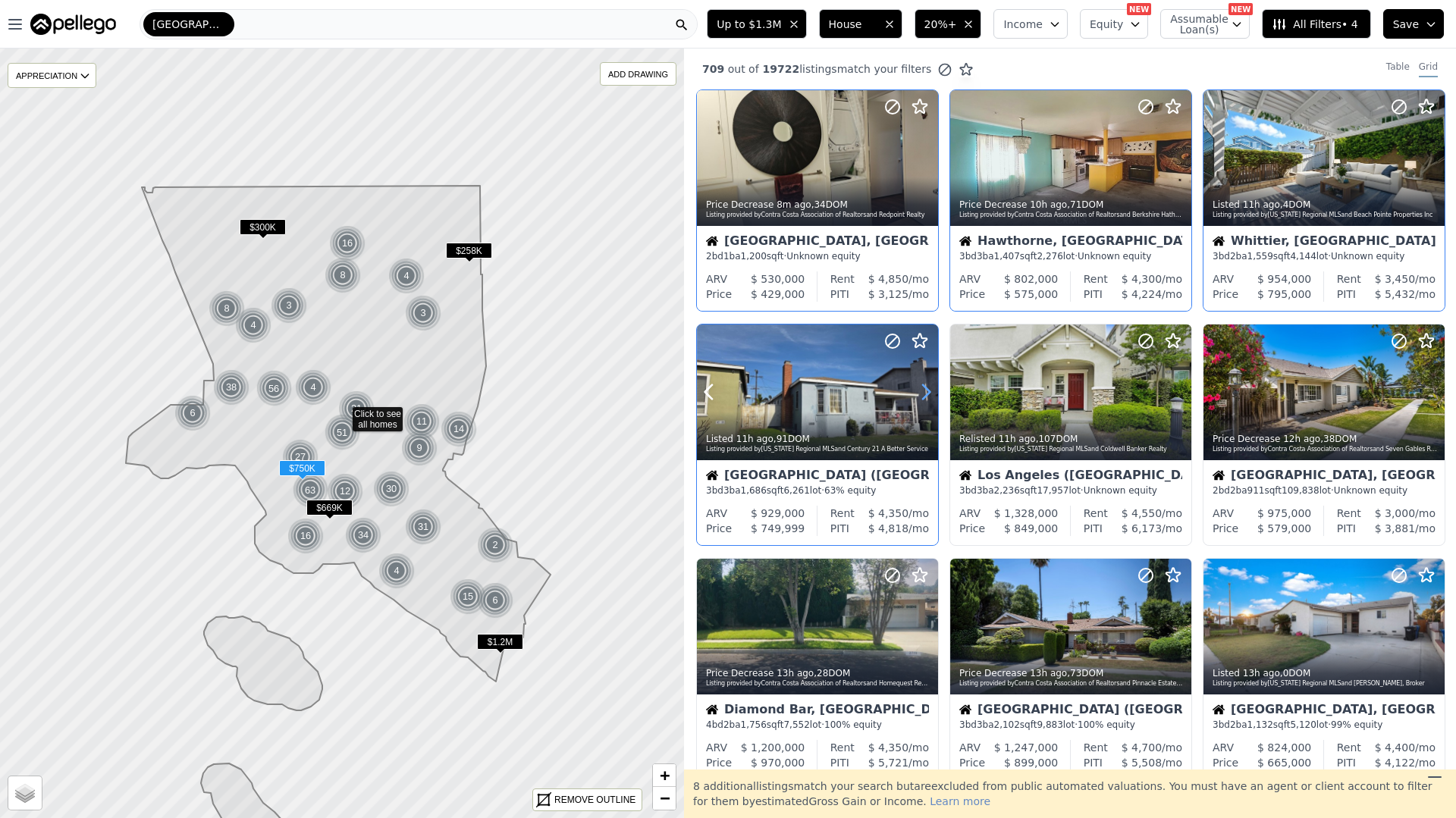
click at [931, 401] on icon at bounding box center [926, 392] width 24 height 24
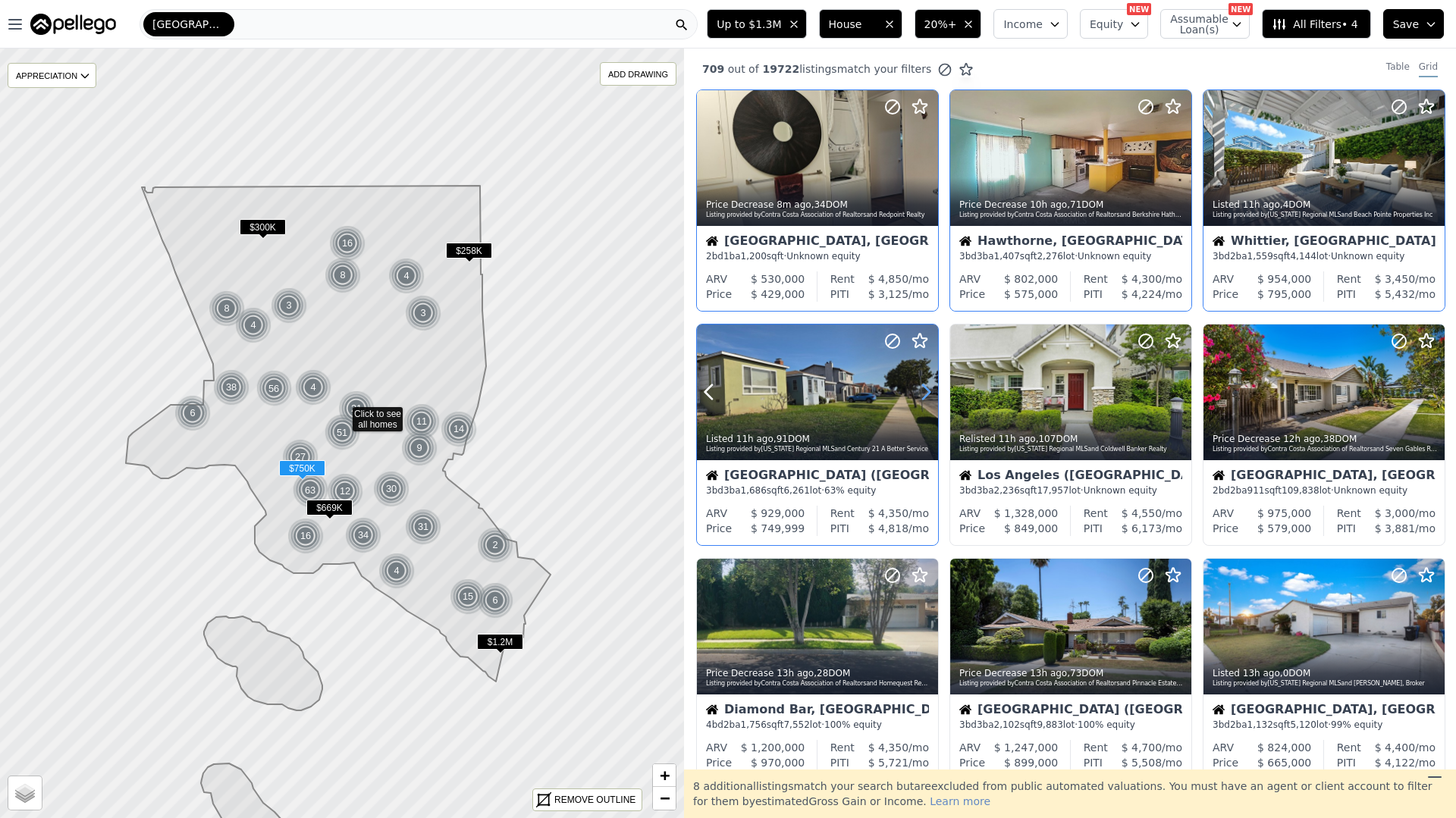
click at [931, 401] on icon at bounding box center [926, 392] width 24 height 24
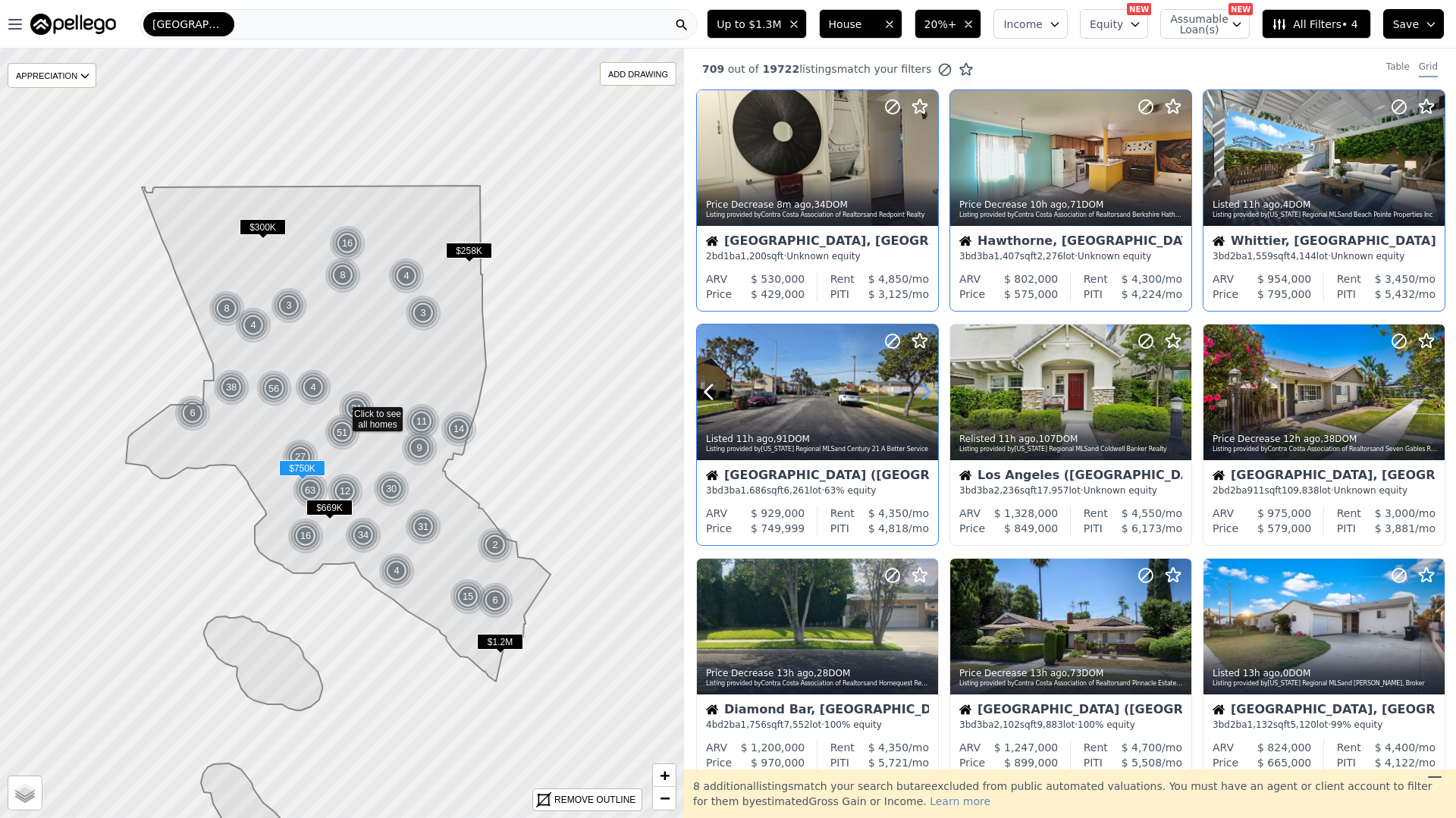
click at [931, 401] on icon at bounding box center [926, 392] width 24 height 24
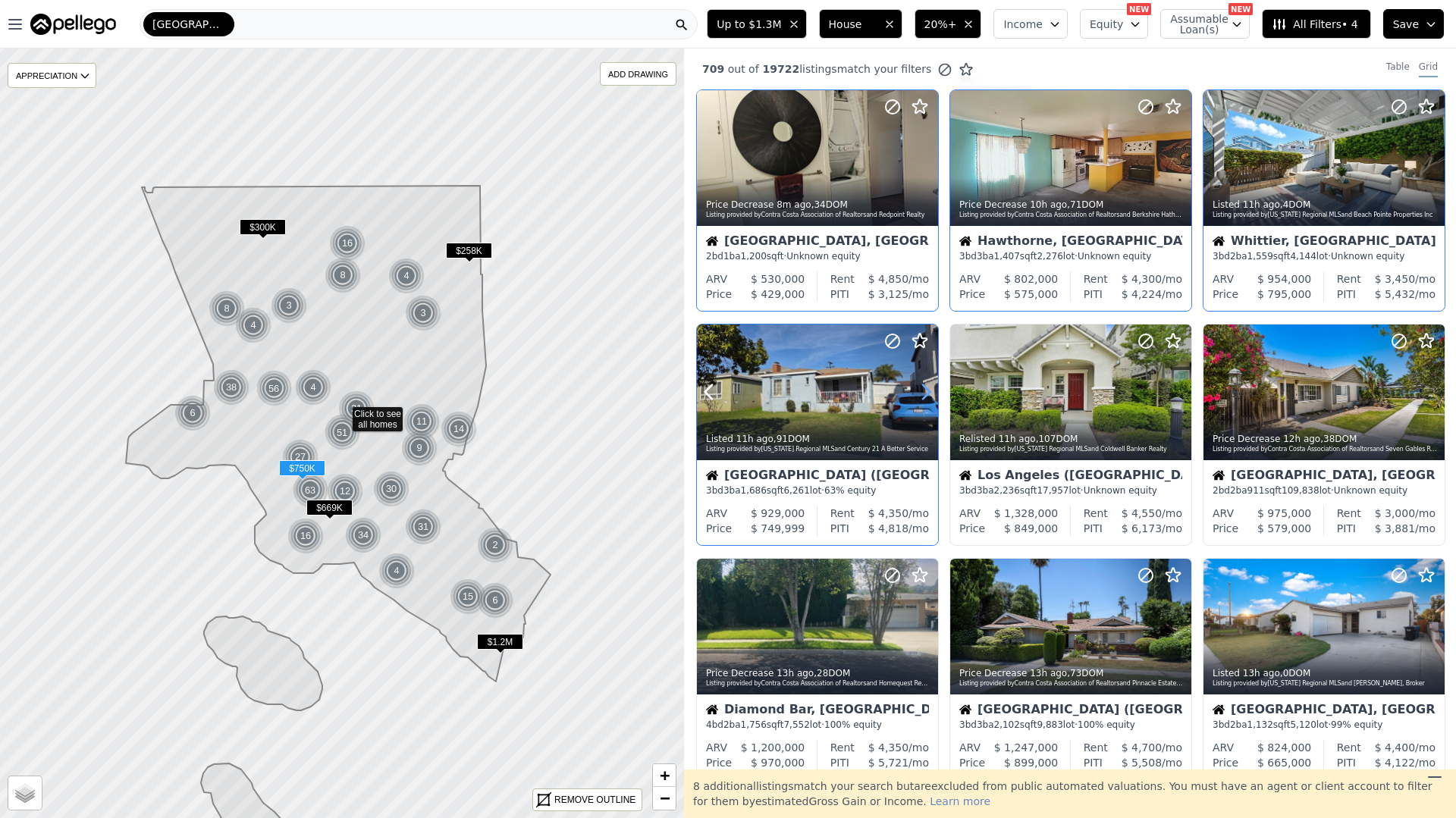
click at [931, 401] on icon at bounding box center [926, 392] width 24 height 24
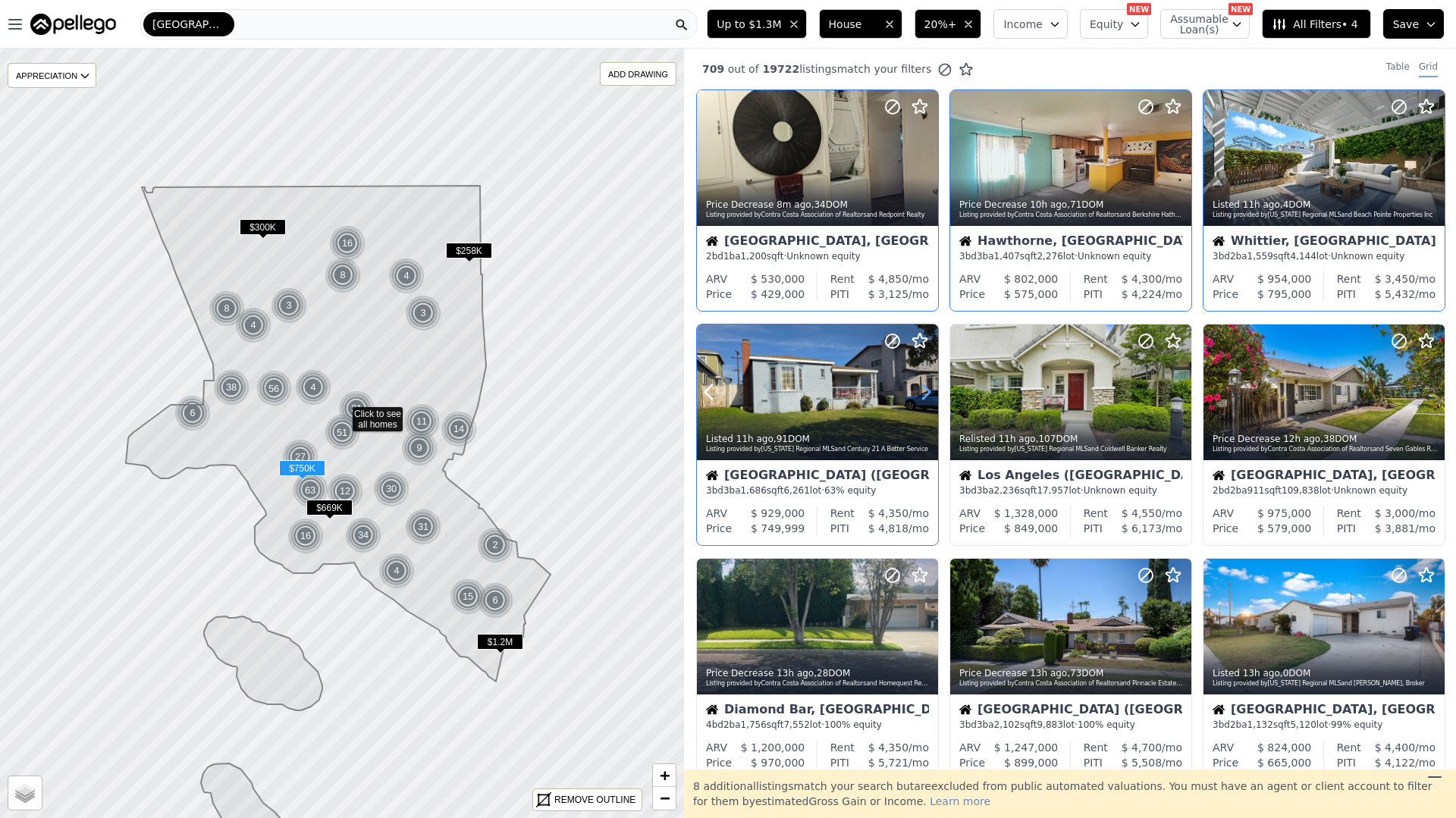
click at [931, 401] on icon at bounding box center [926, 392] width 24 height 24
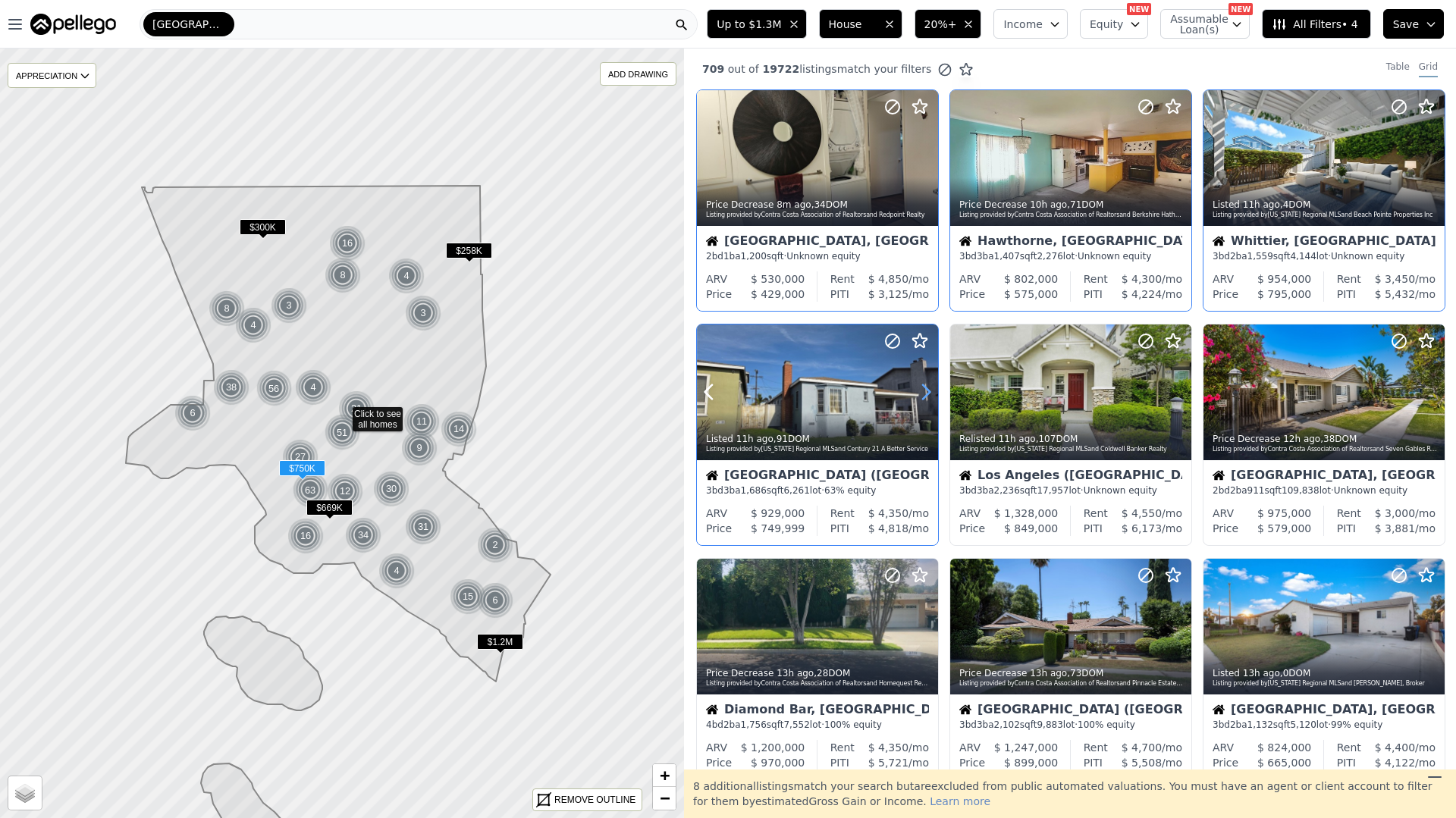
click at [931, 401] on icon at bounding box center [926, 392] width 24 height 24
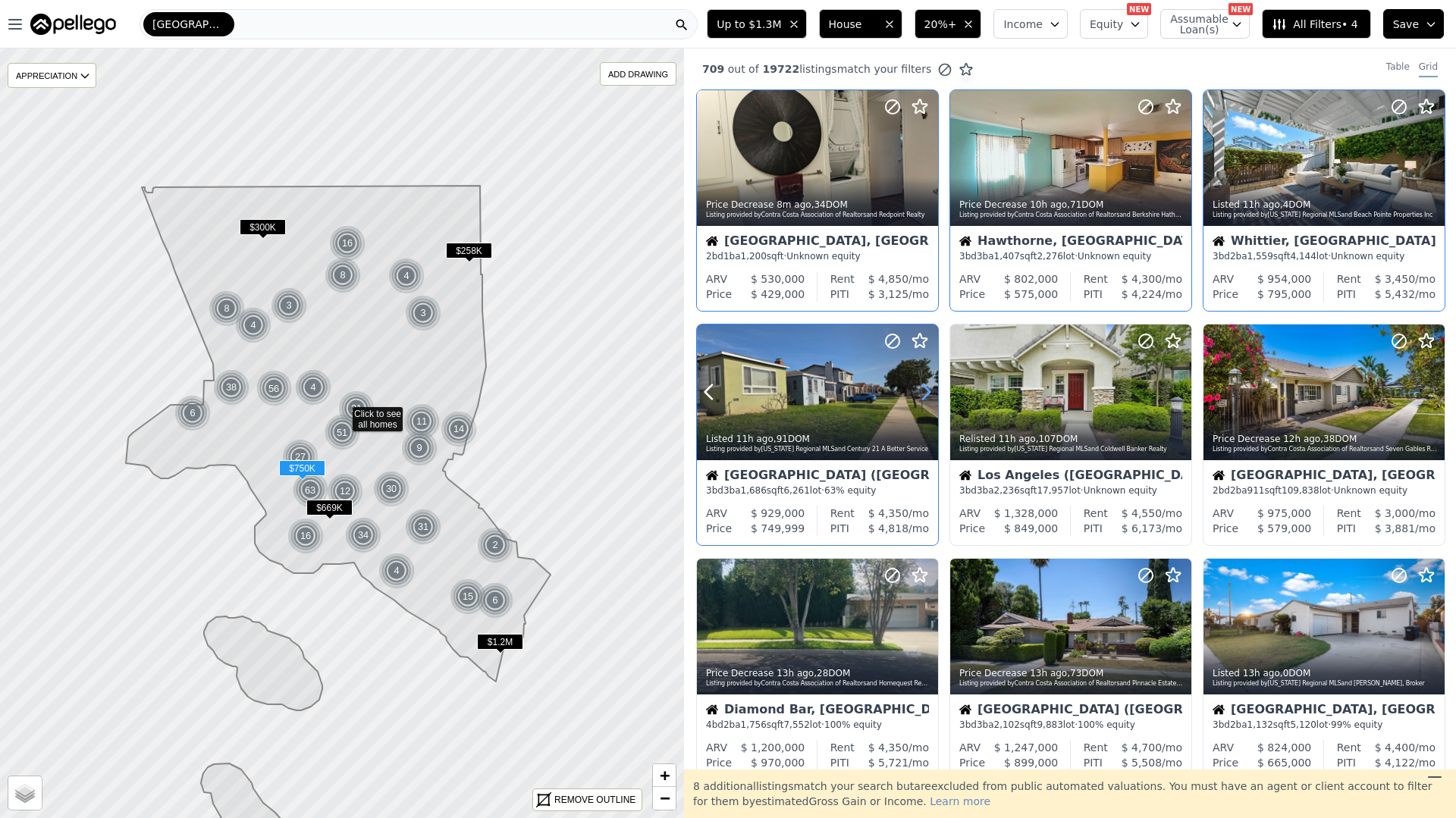
click at [931, 401] on icon at bounding box center [926, 392] width 24 height 24
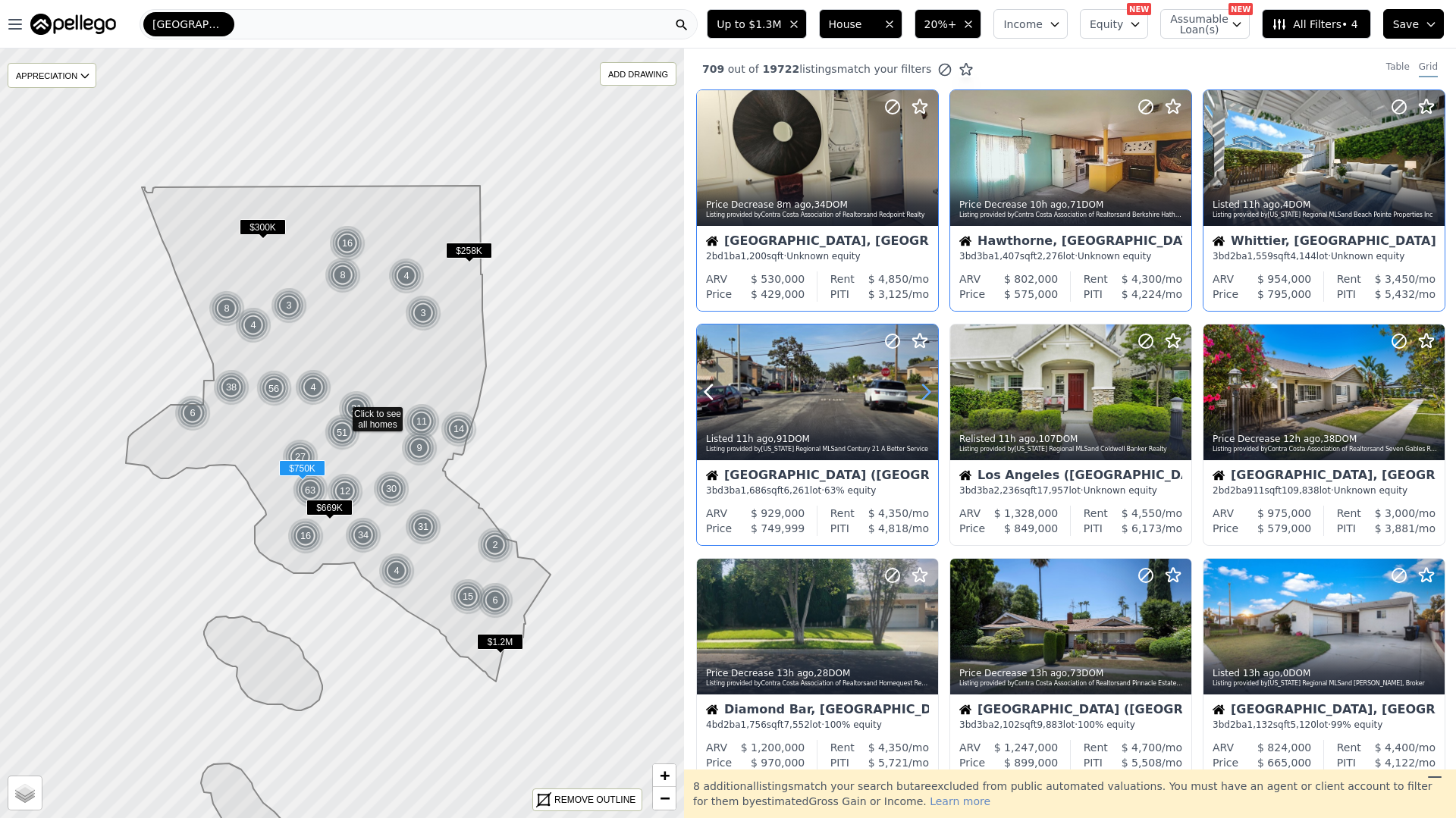
click at [931, 401] on icon at bounding box center [926, 392] width 24 height 24
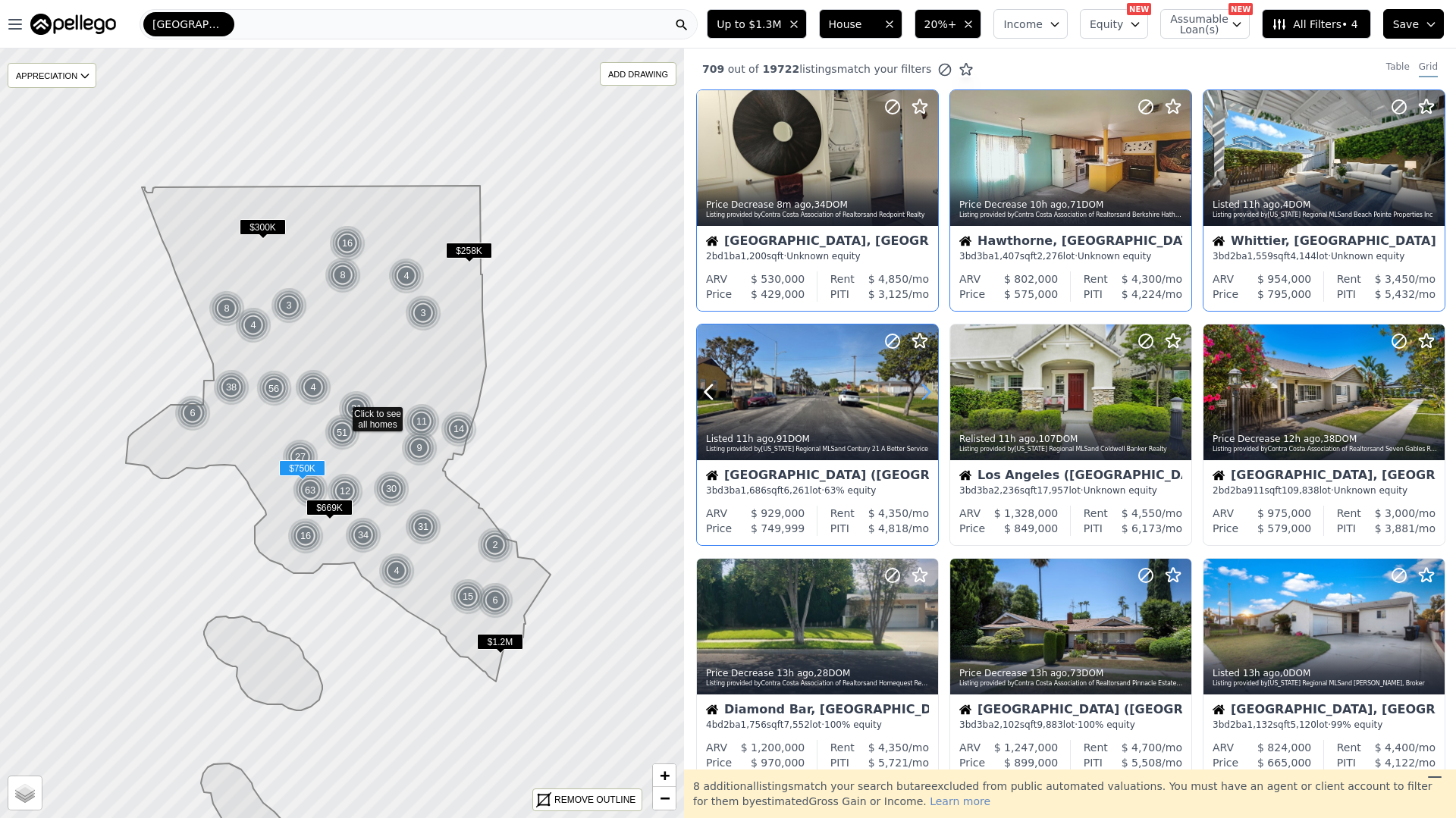
click at [931, 401] on icon at bounding box center [926, 392] width 24 height 24
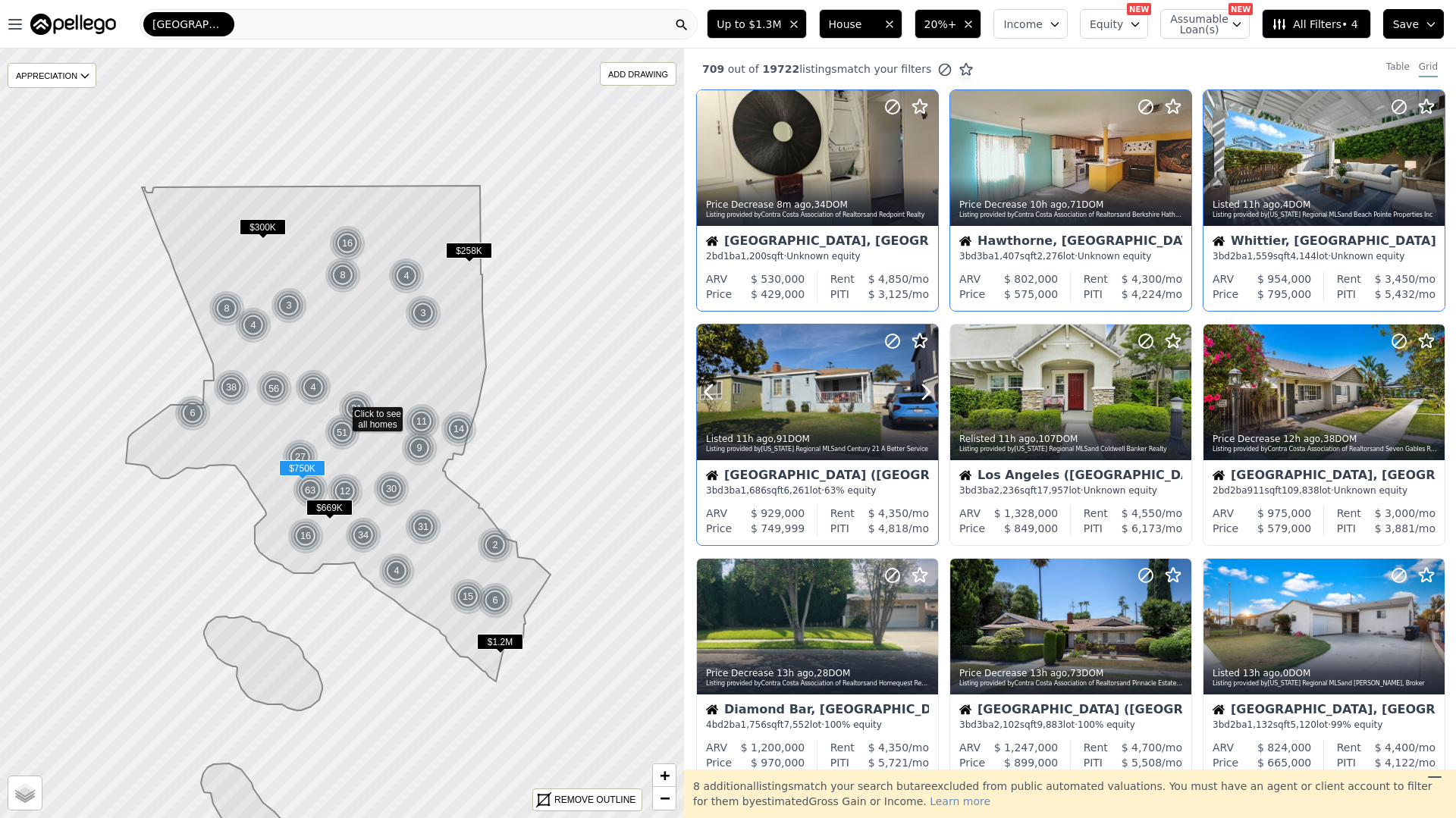
click at [900, 405] on div at bounding box center [888, 372] width 97 height 97
click at [1435, 395] on icon at bounding box center [1433, 392] width 24 height 24
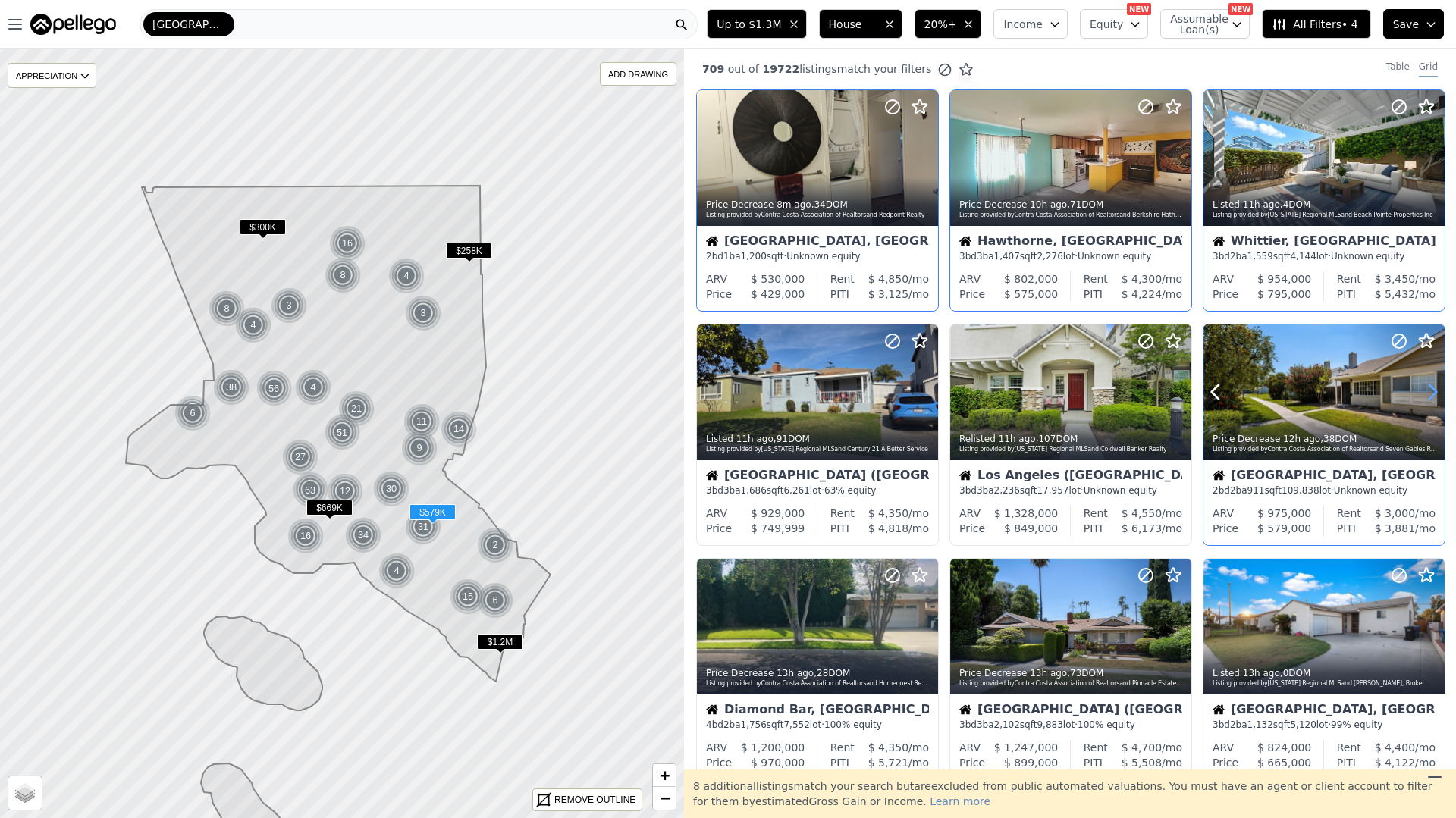
click at [1435, 395] on icon at bounding box center [1433, 392] width 24 height 24
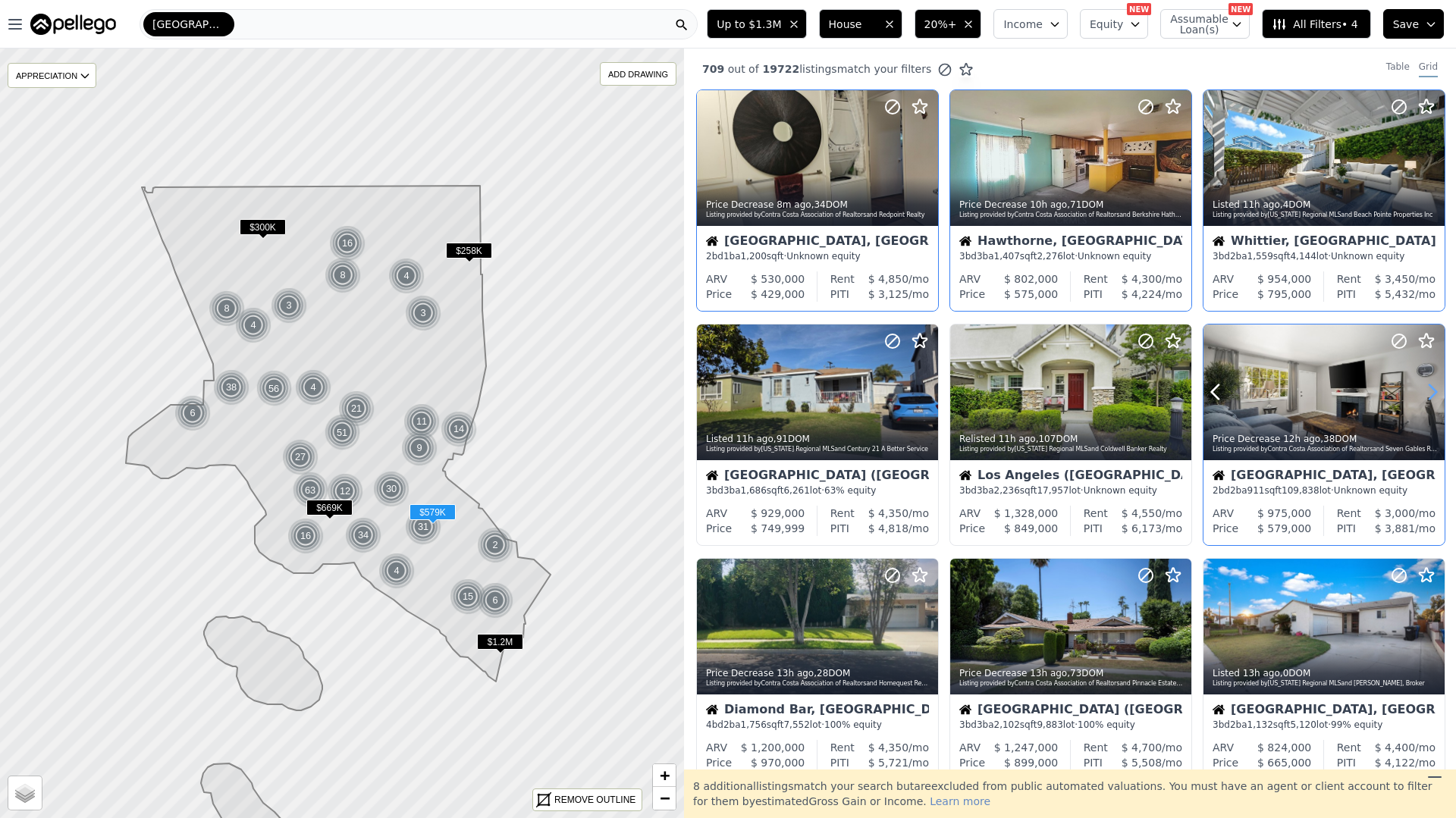
click at [1435, 395] on icon at bounding box center [1433, 392] width 24 height 24
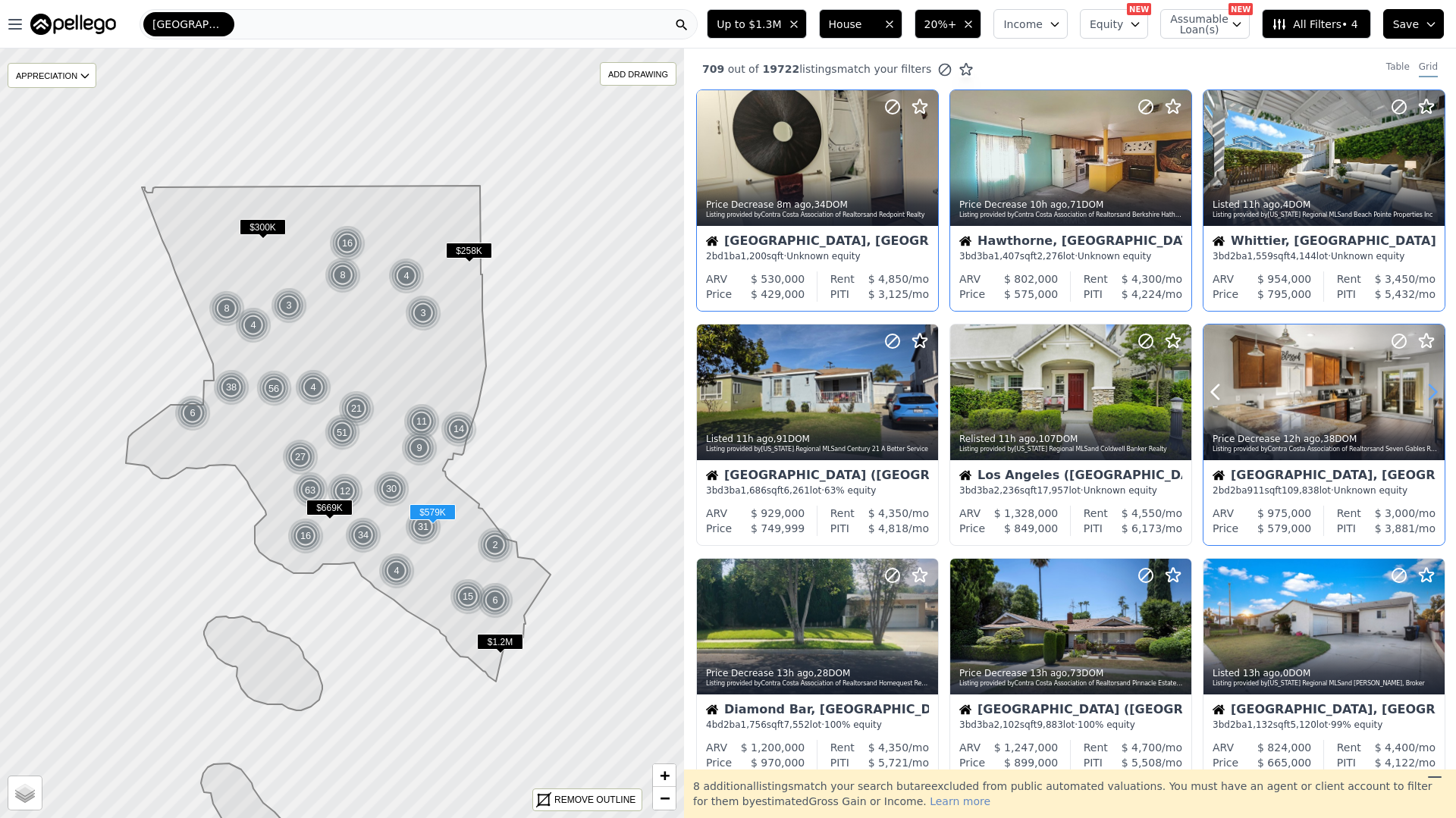
click at [1435, 395] on icon at bounding box center [1433, 392] width 24 height 24
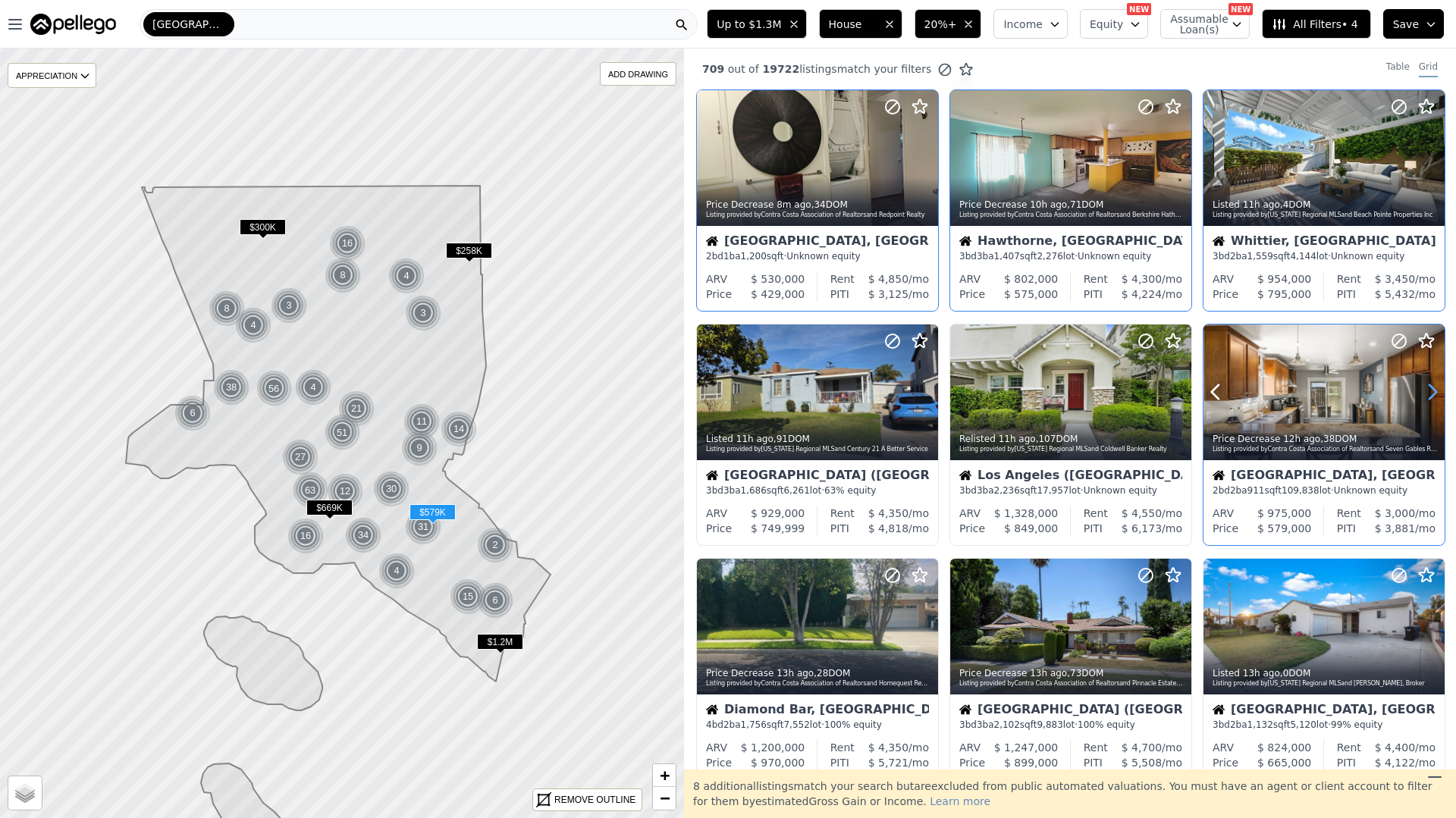
click at [1435, 395] on icon at bounding box center [1433, 392] width 24 height 24
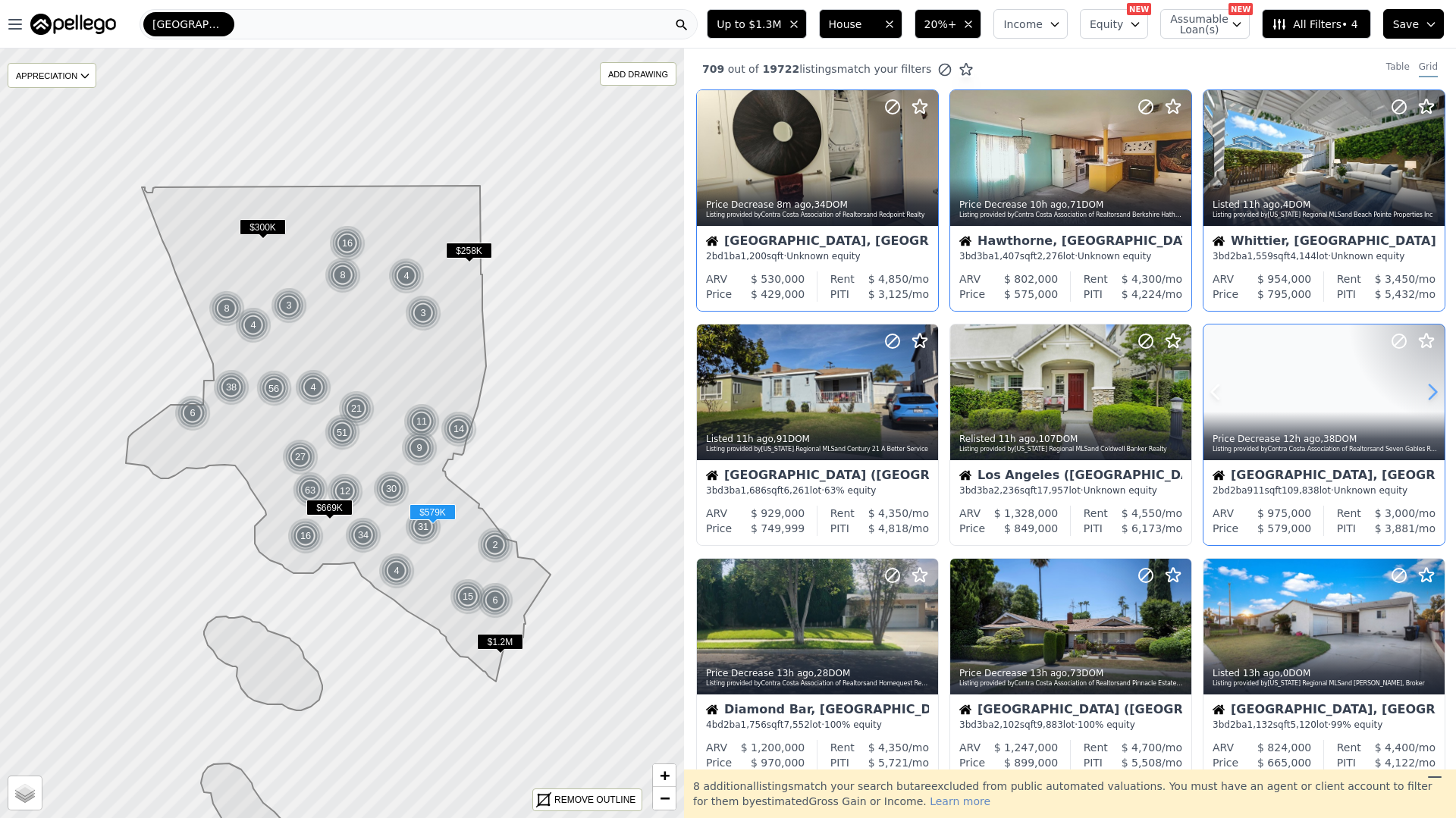
click at [1435, 395] on icon at bounding box center [1433, 392] width 24 height 24
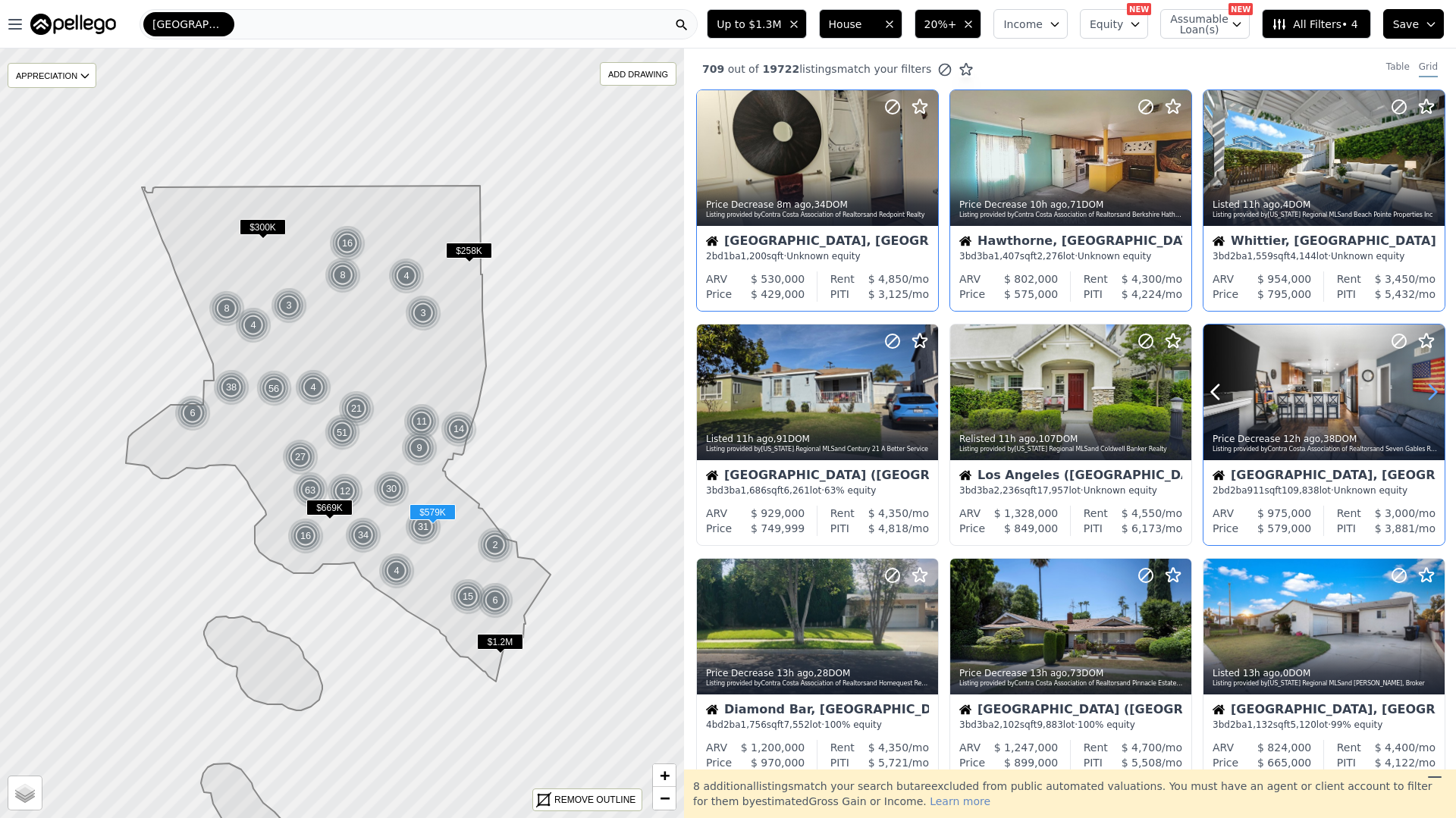
click at [1435, 395] on icon at bounding box center [1433, 392] width 24 height 24
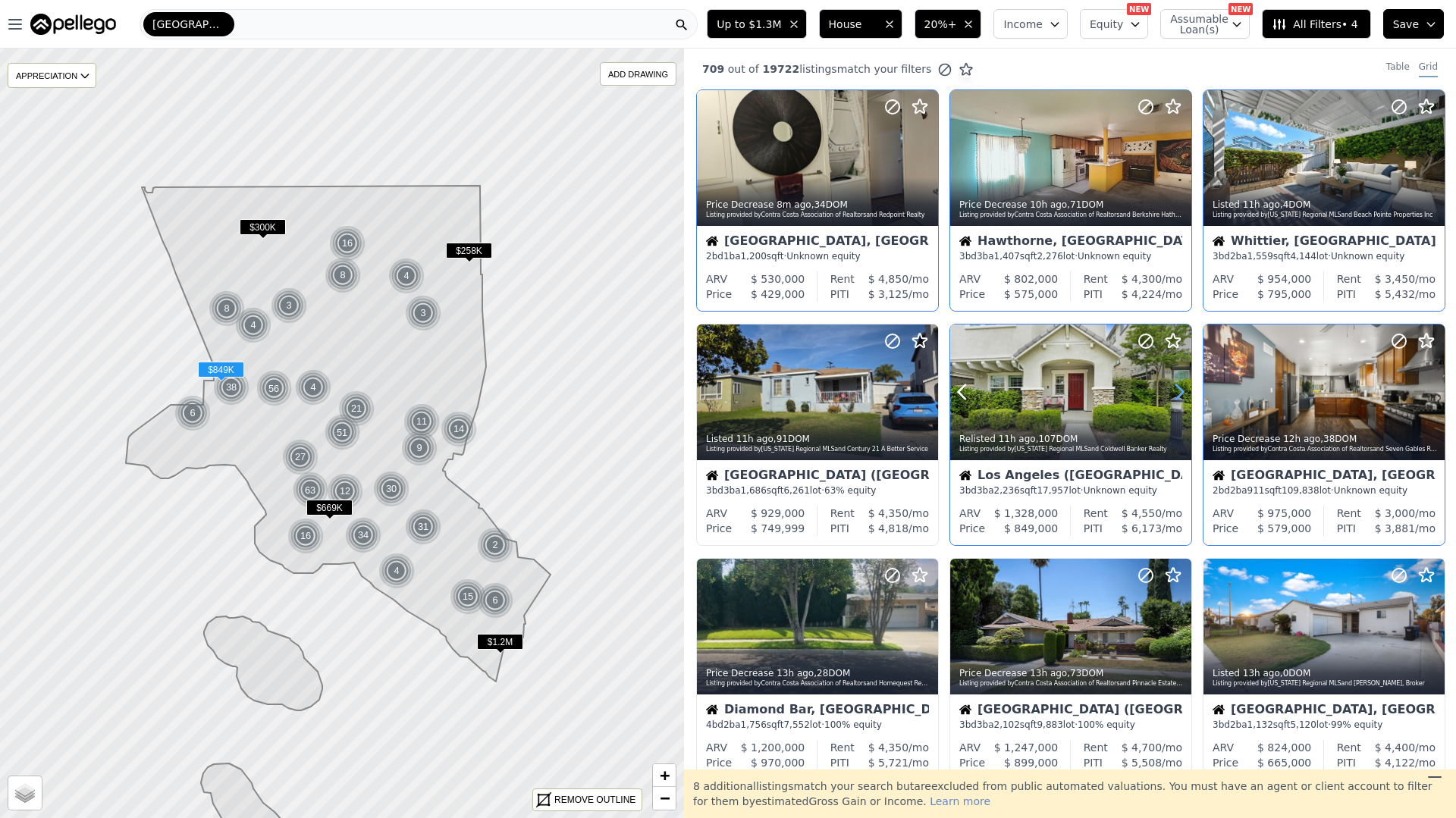
click at [1178, 390] on icon at bounding box center [1179, 392] width 24 height 24
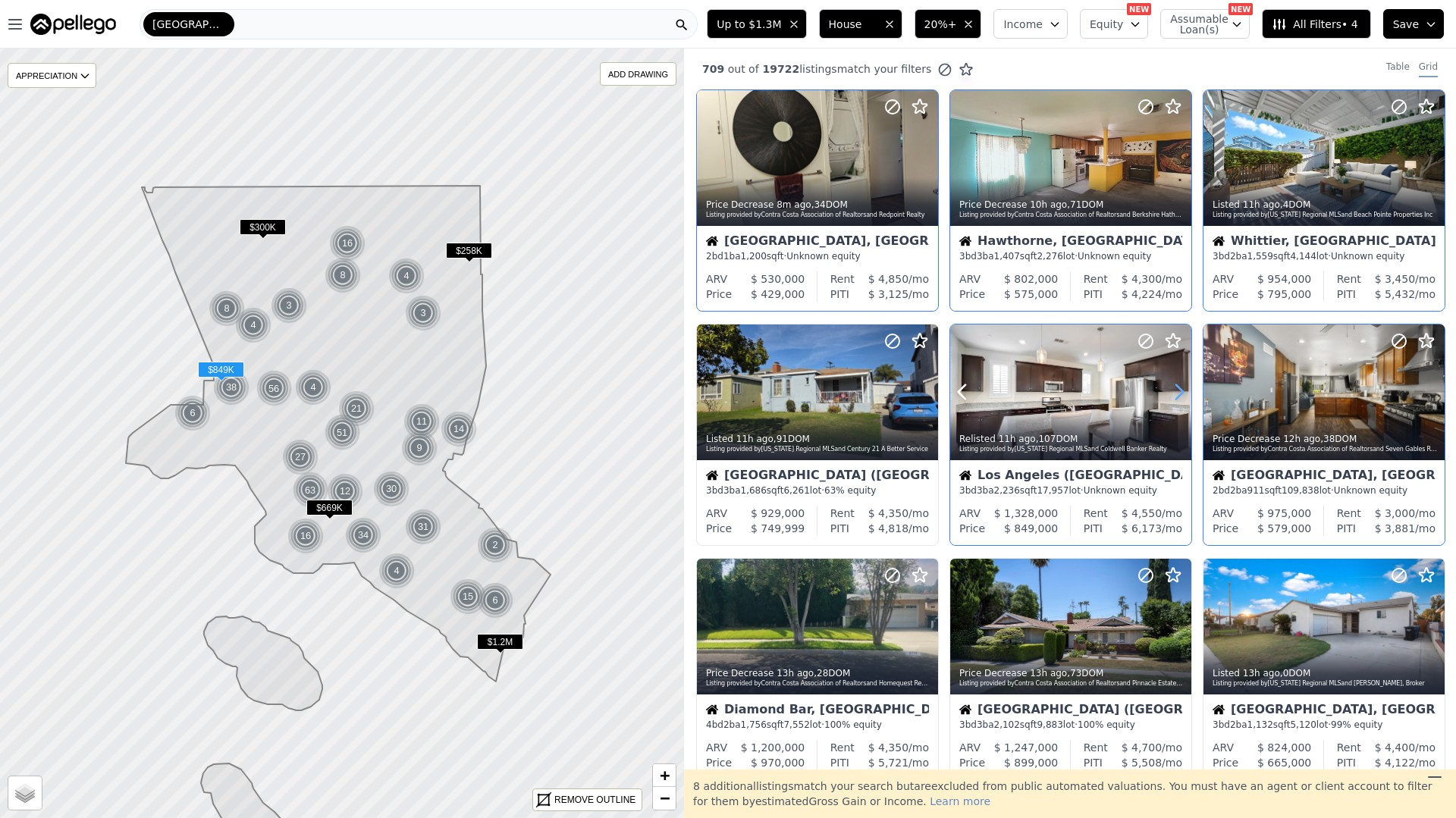
click at [1178, 390] on icon at bounding box center [1179, 392] width 24 height 24
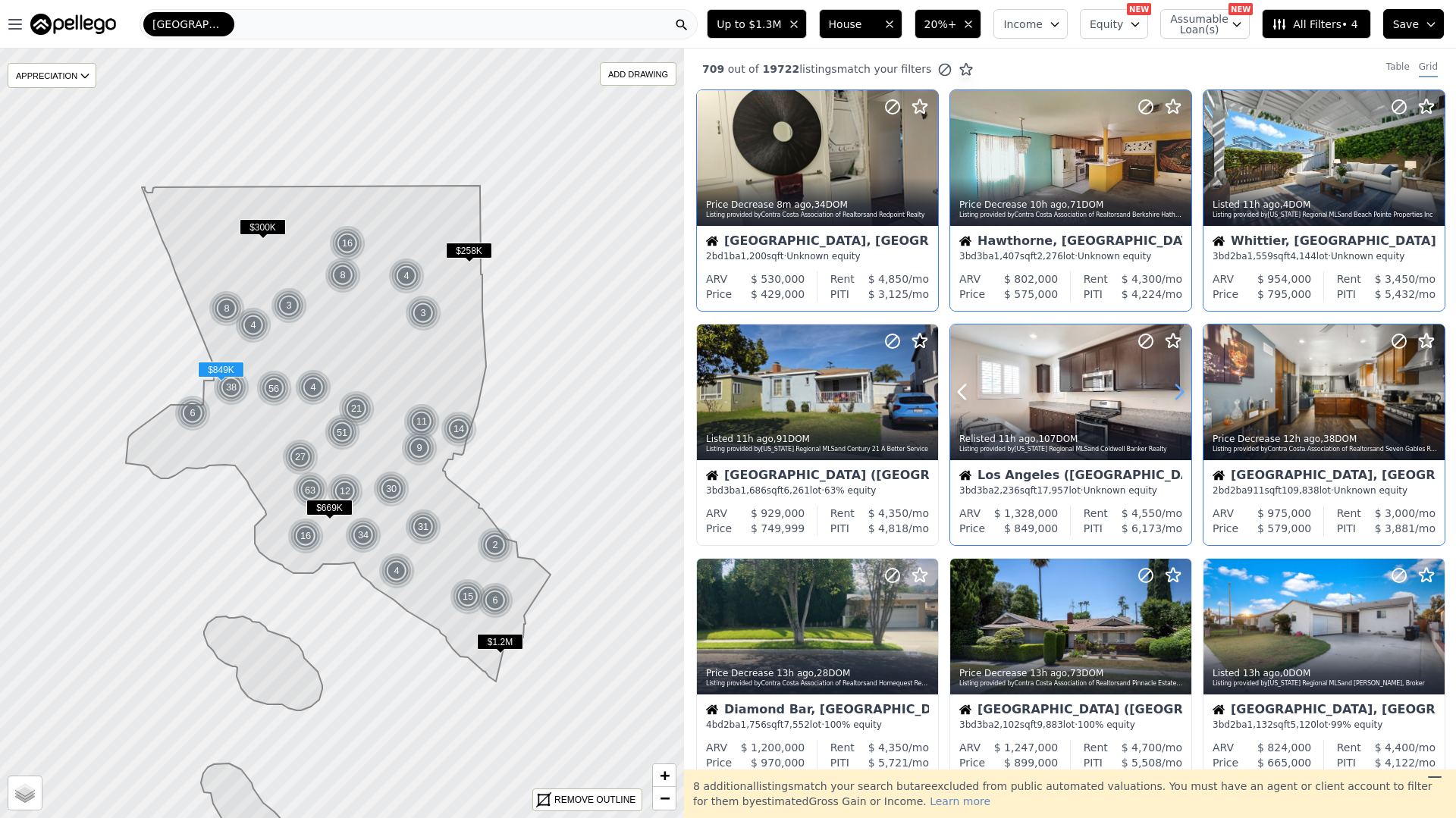
click at [1178, 390] on icon at bounding box center [1179, 392] width 24 height 24
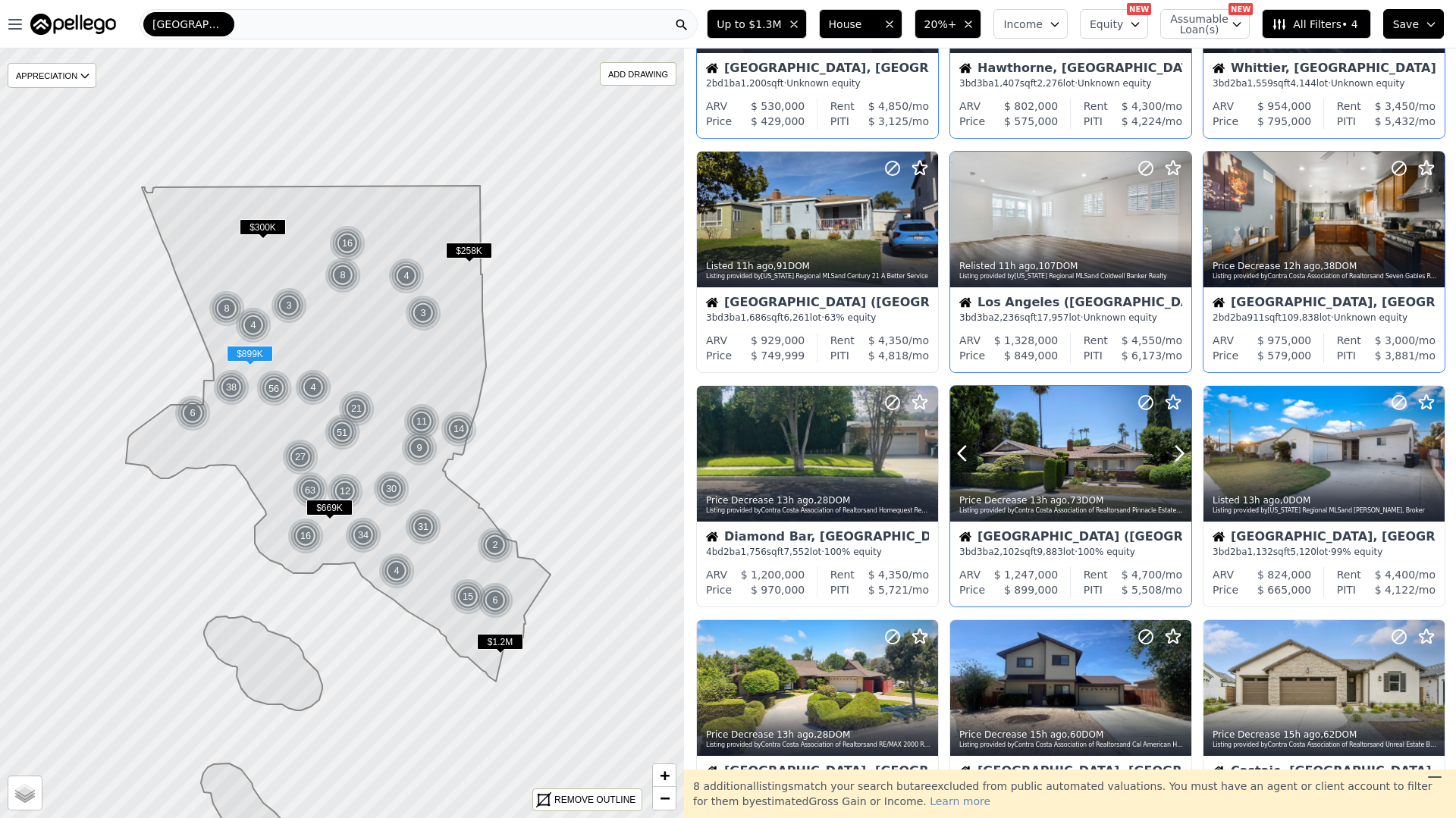
scroll to position [199, 0]
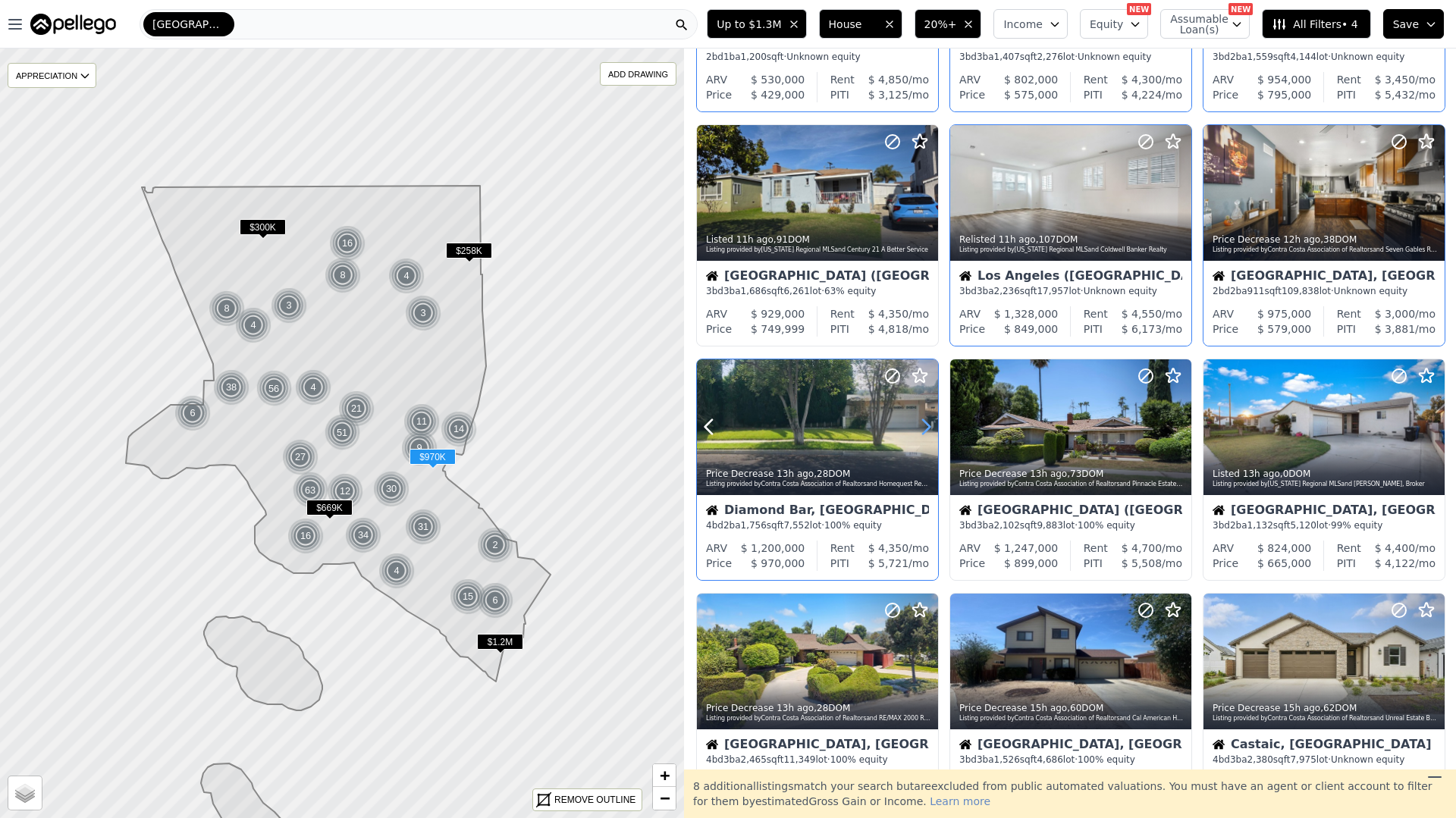
click at [926, 425] on icon at bounding box center [926, 427] width 24 height 24
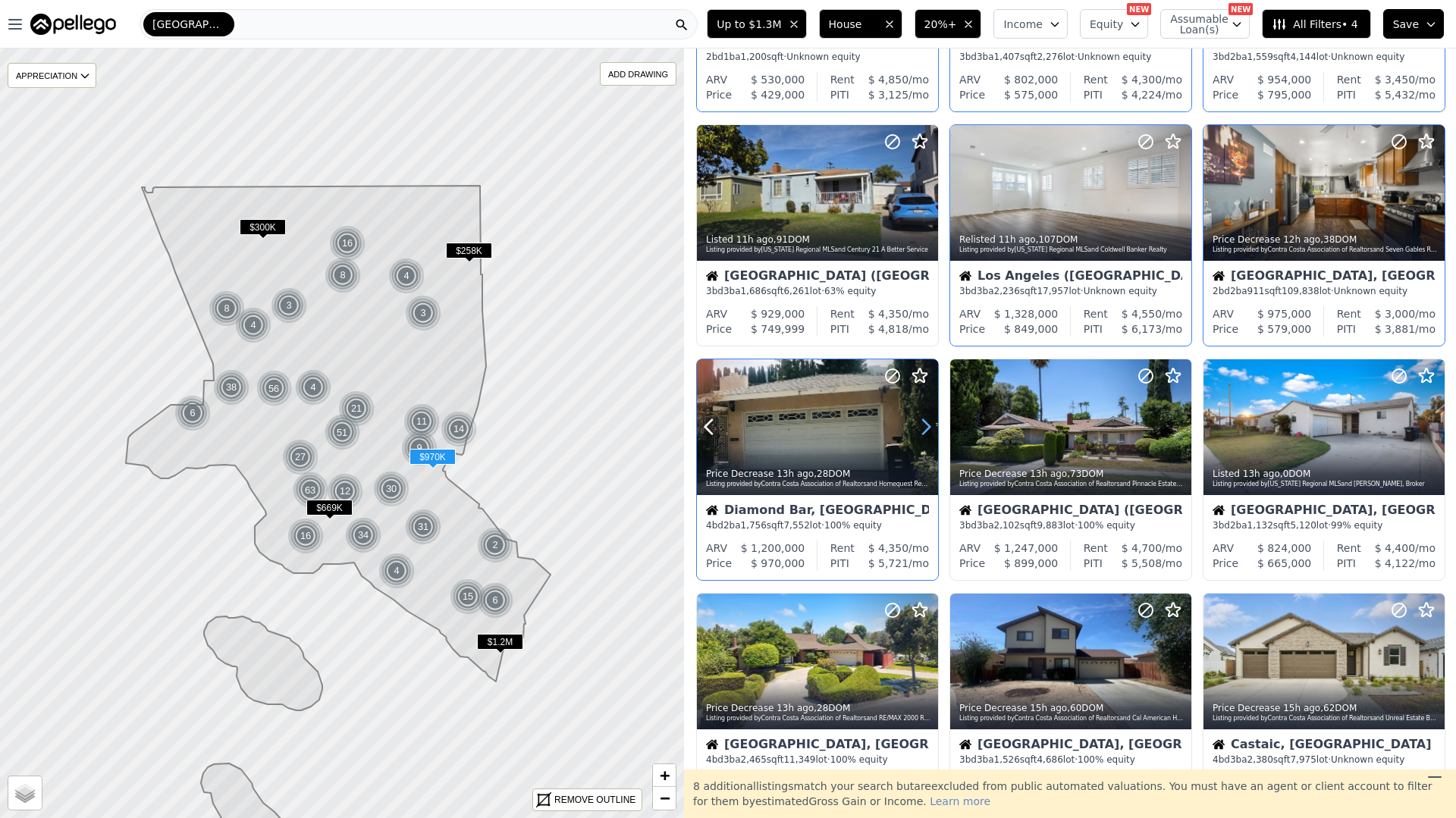
click at [926, 425] on icon at bounding box center [926, 427] width 24 height 24
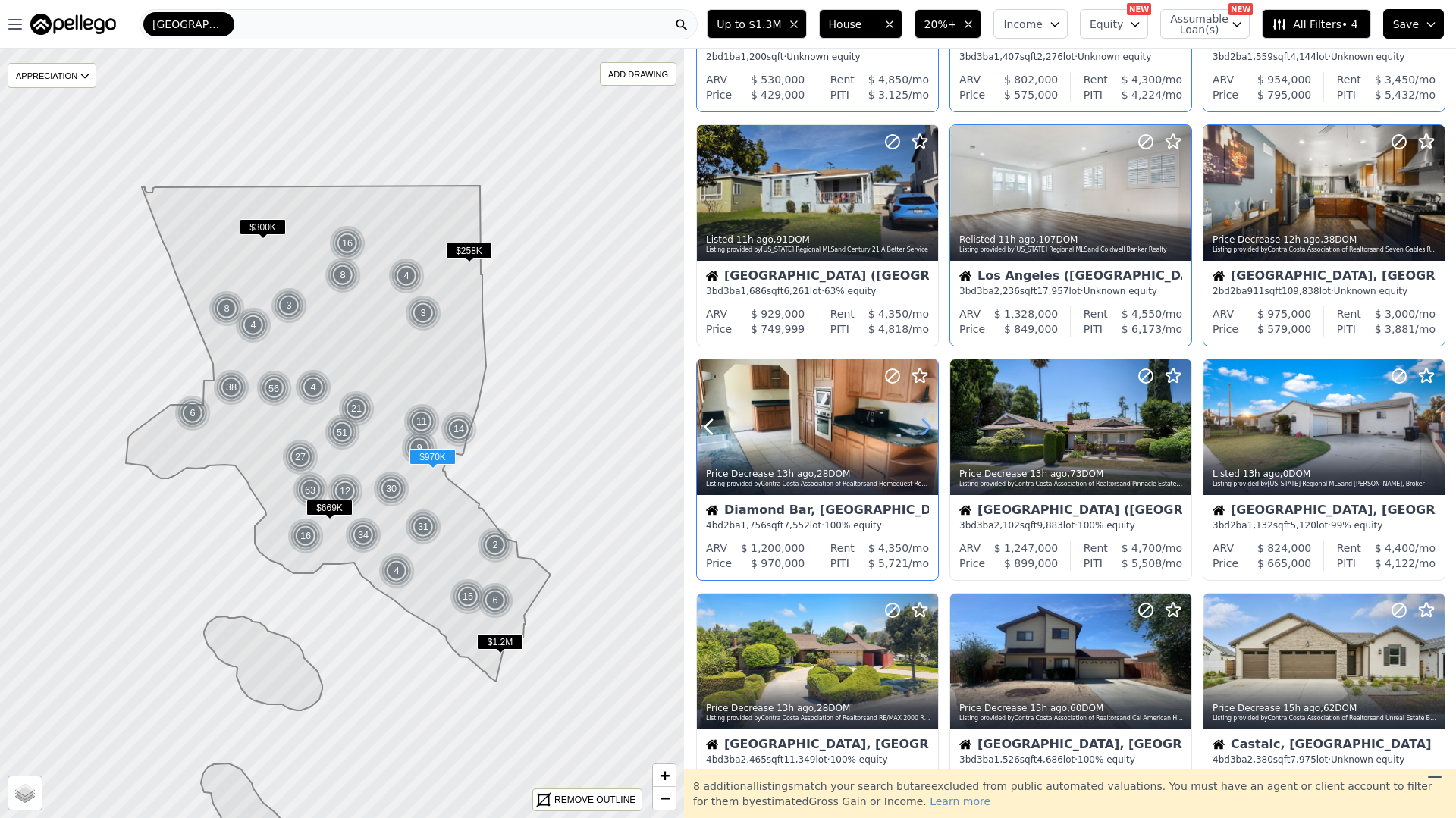
click at [927, 425] on icon at bounding box center [926, 427] width 24 height 24
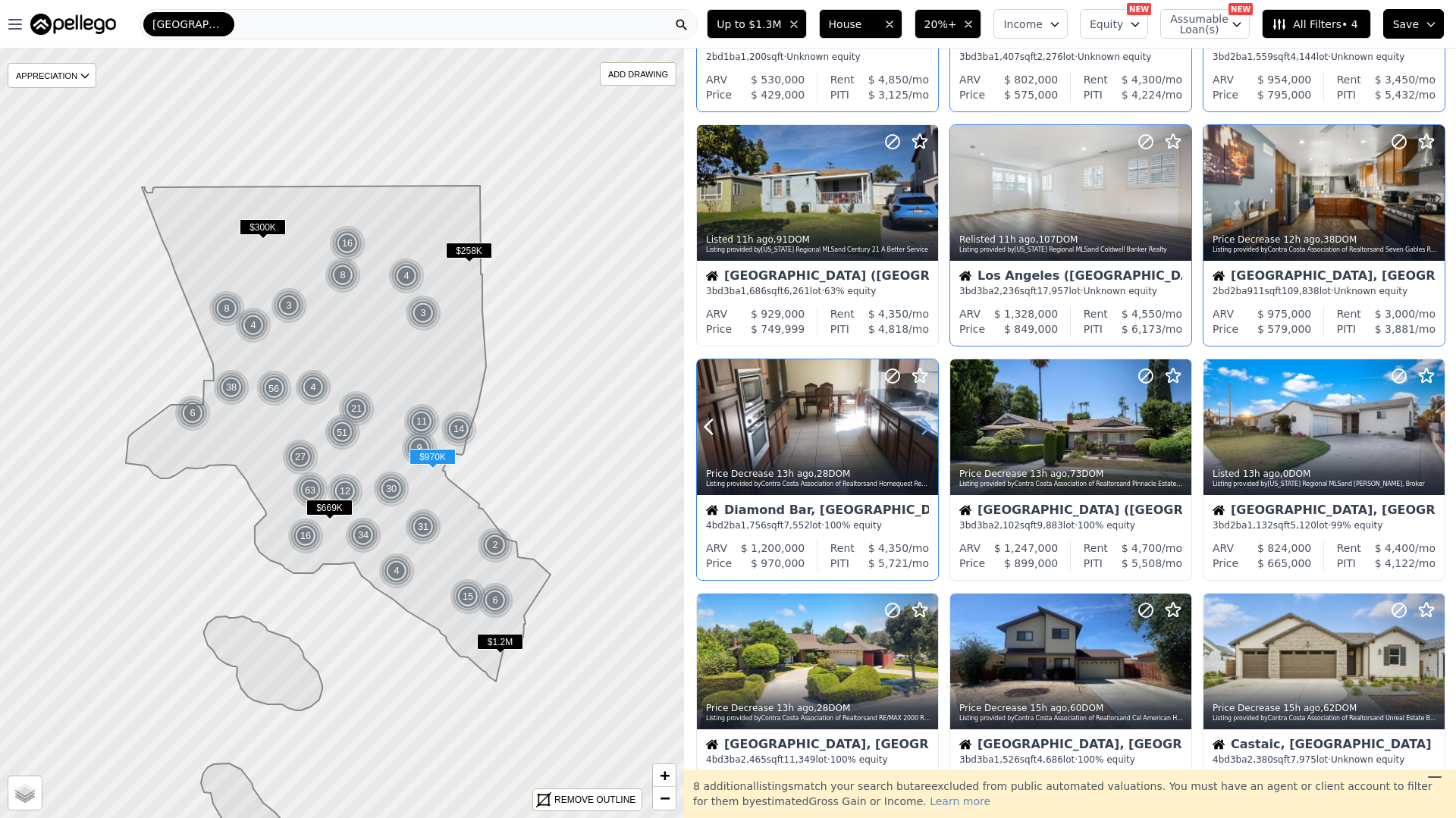
click at [927, 425] on icon at bounding box center [926, 427] width 24 height 24
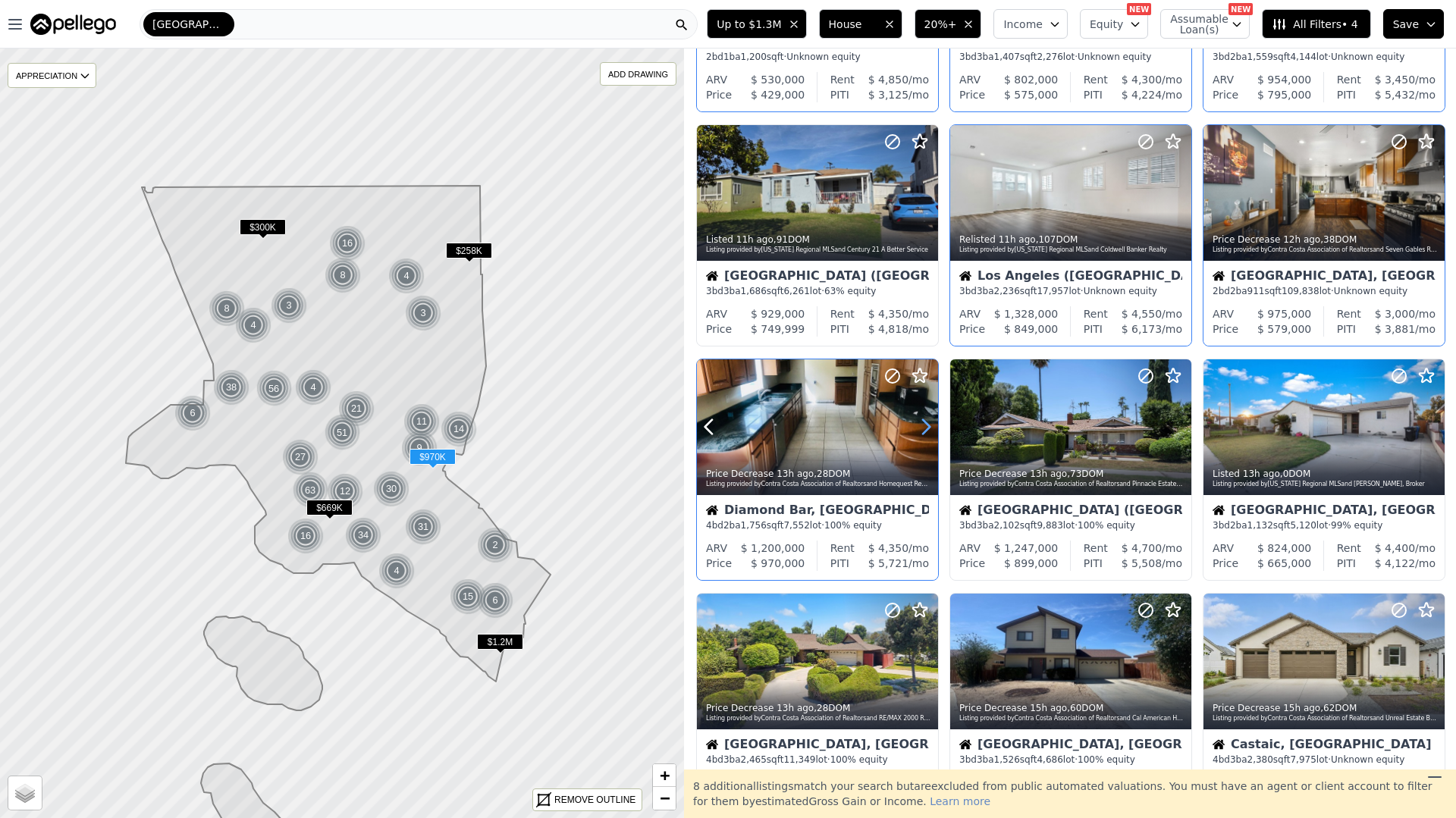
click at [927, 425] on icon at bounding box center [926, 427] width 24 height 24
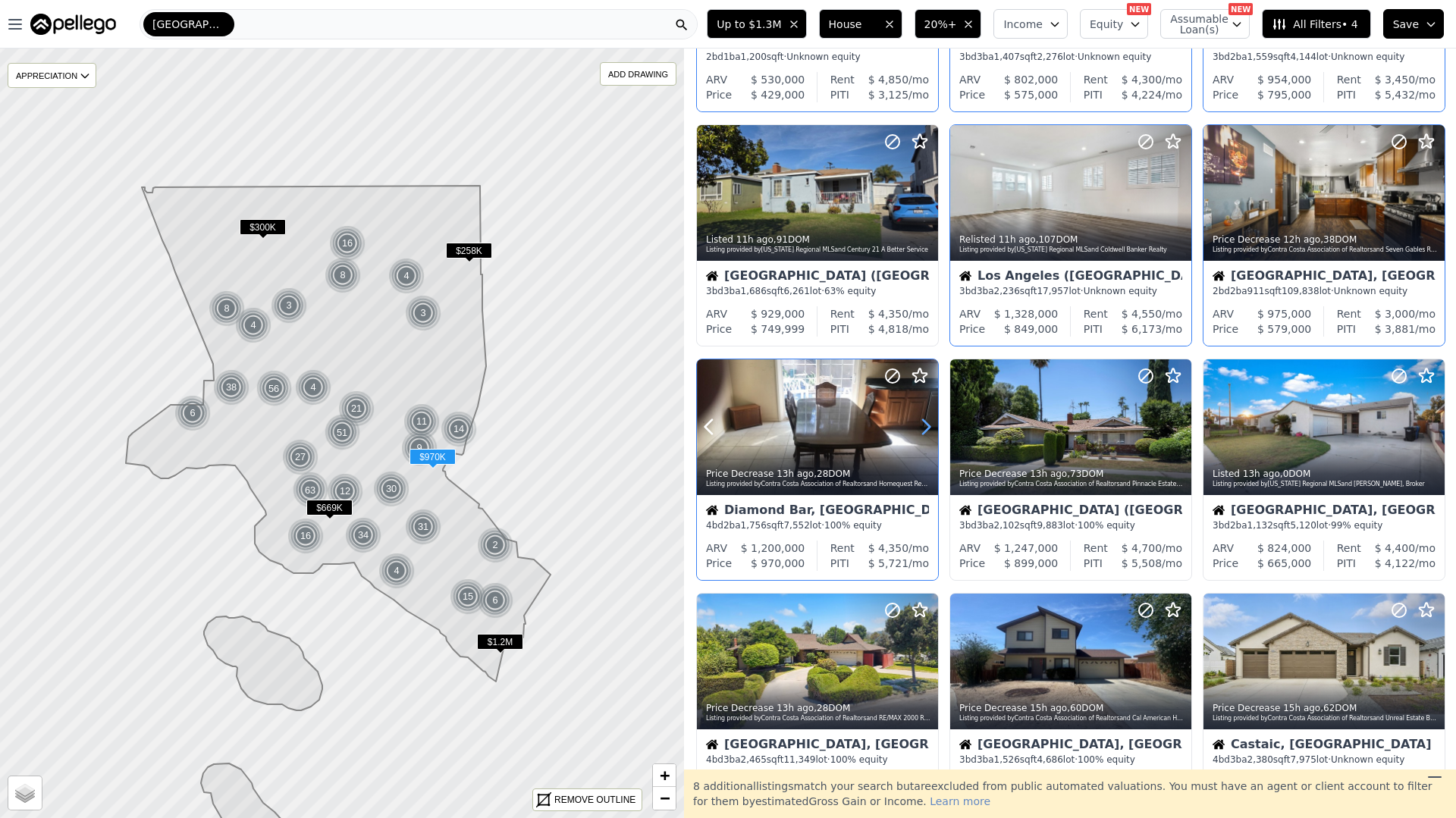
click at [927, 425] on icon at bounding box center [926, 427] width 24 height 24
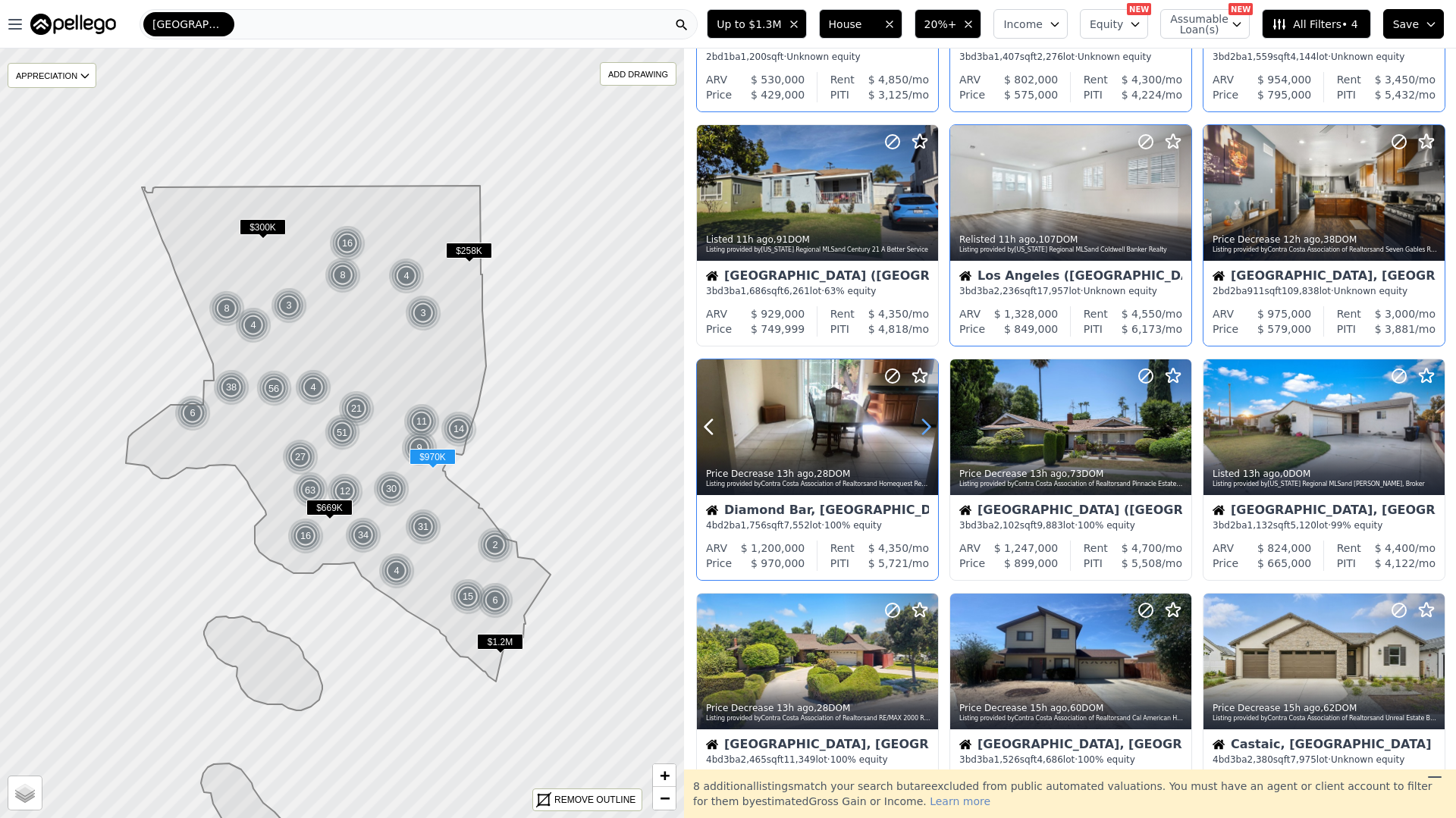
click at [927, 425] on icon at bounding box center [926, 427] width 24 height 24
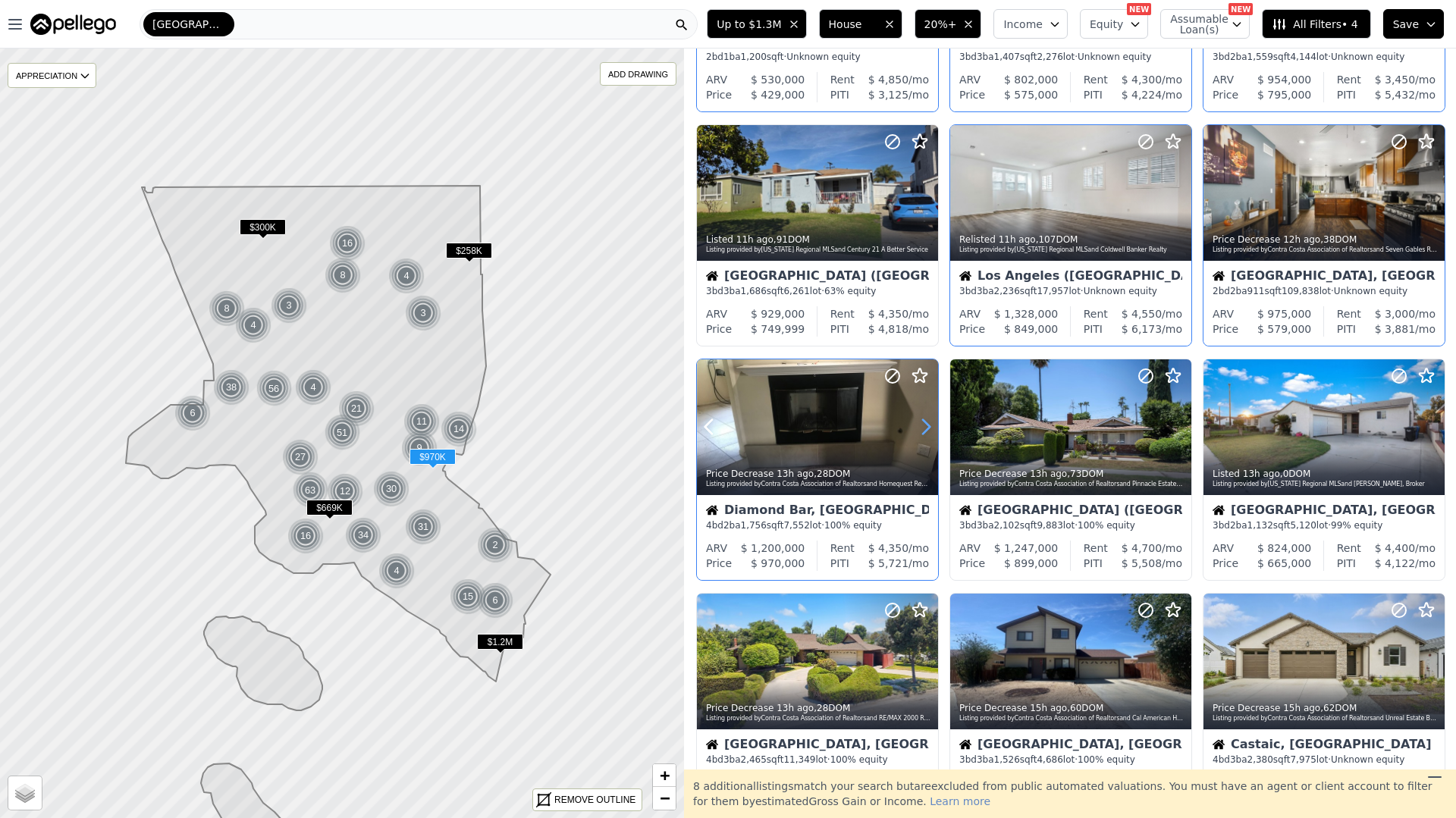
click at [927, 425] on icon at bounding box center [926, 427] width 24 height 24
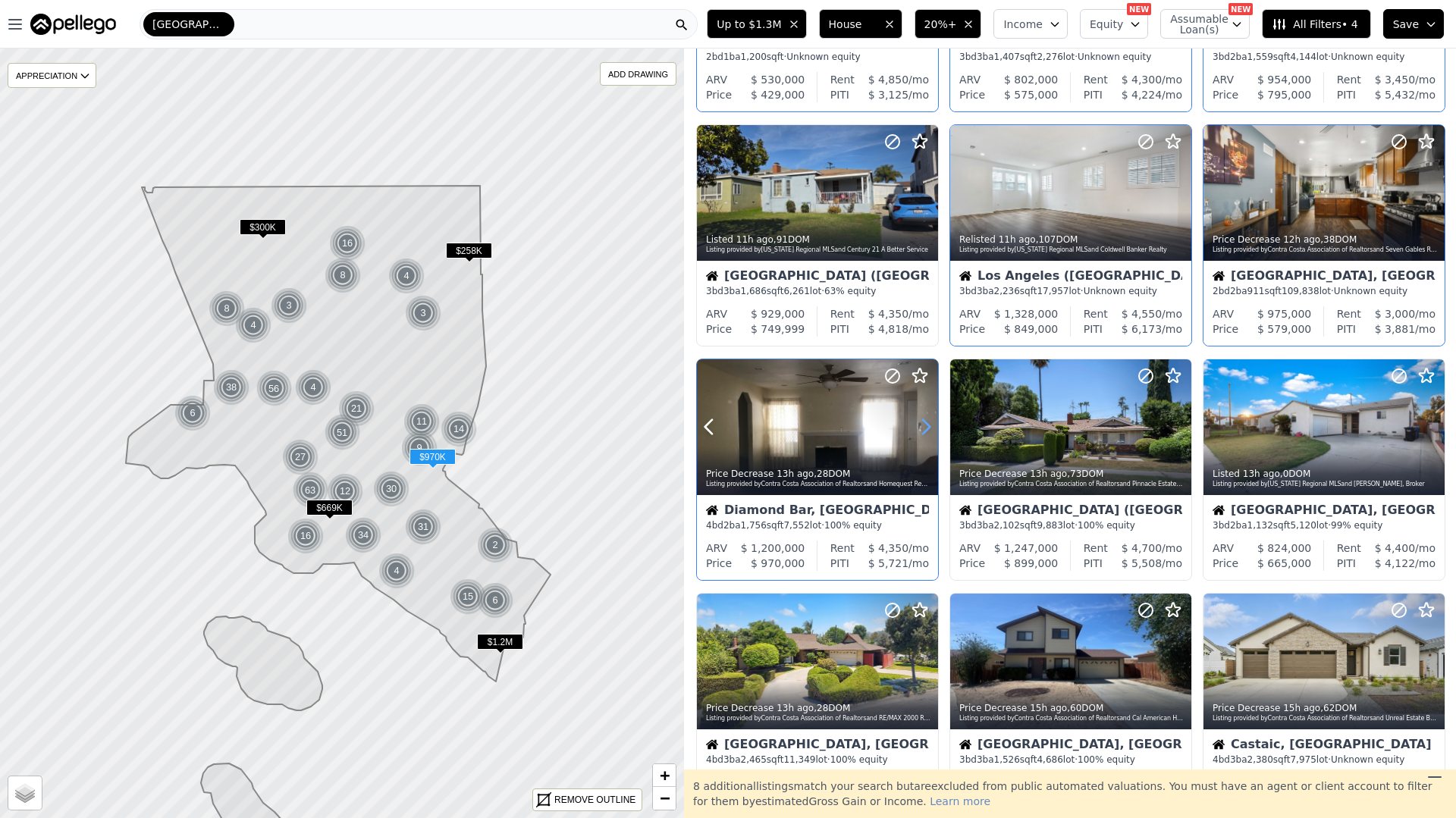
click at [927, 425] on icon at bounding box center [926, 427] width 24 height 24
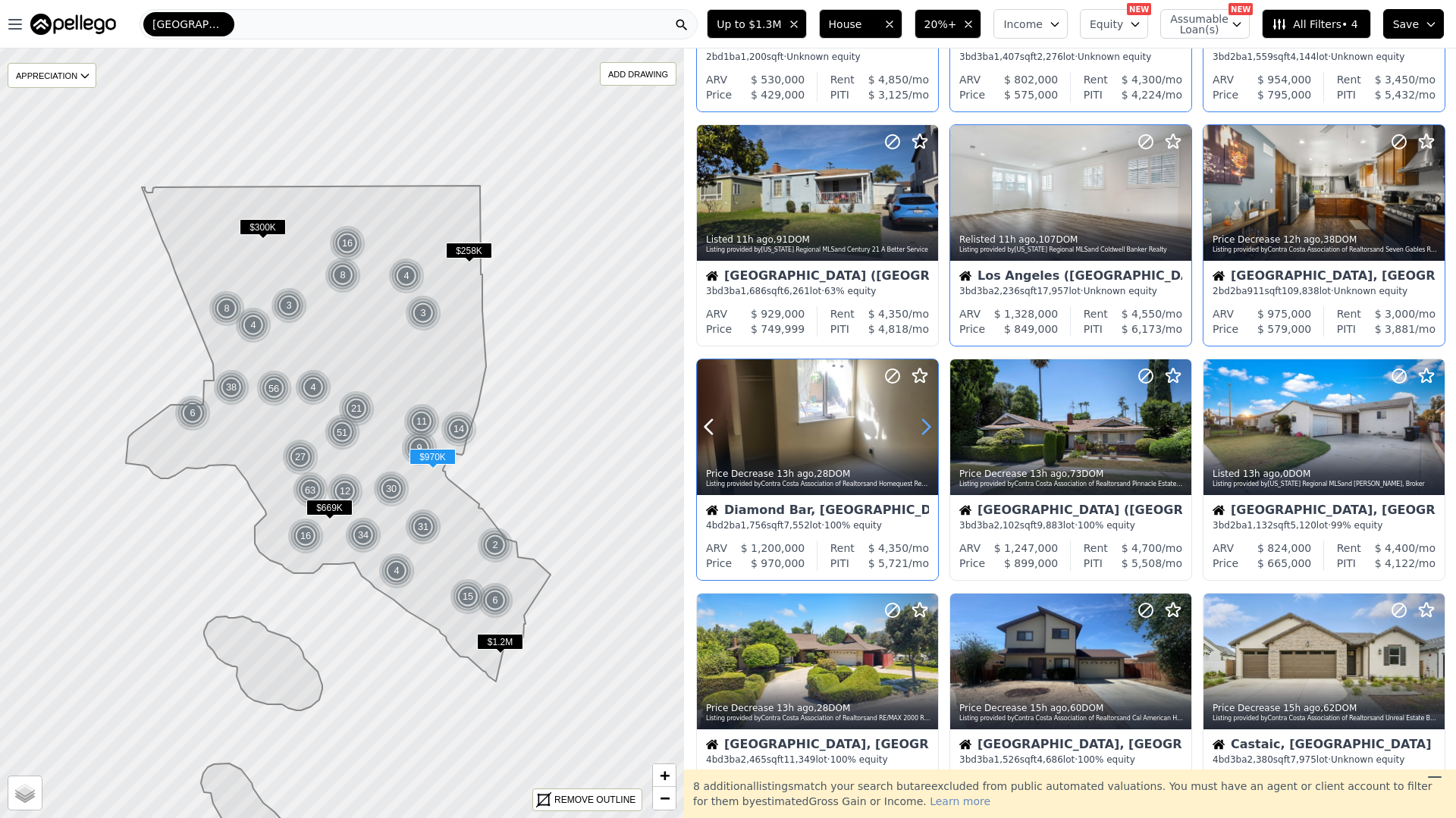
click at [927, 425] on icon at bounding box center [926, 427] width 24 height 24
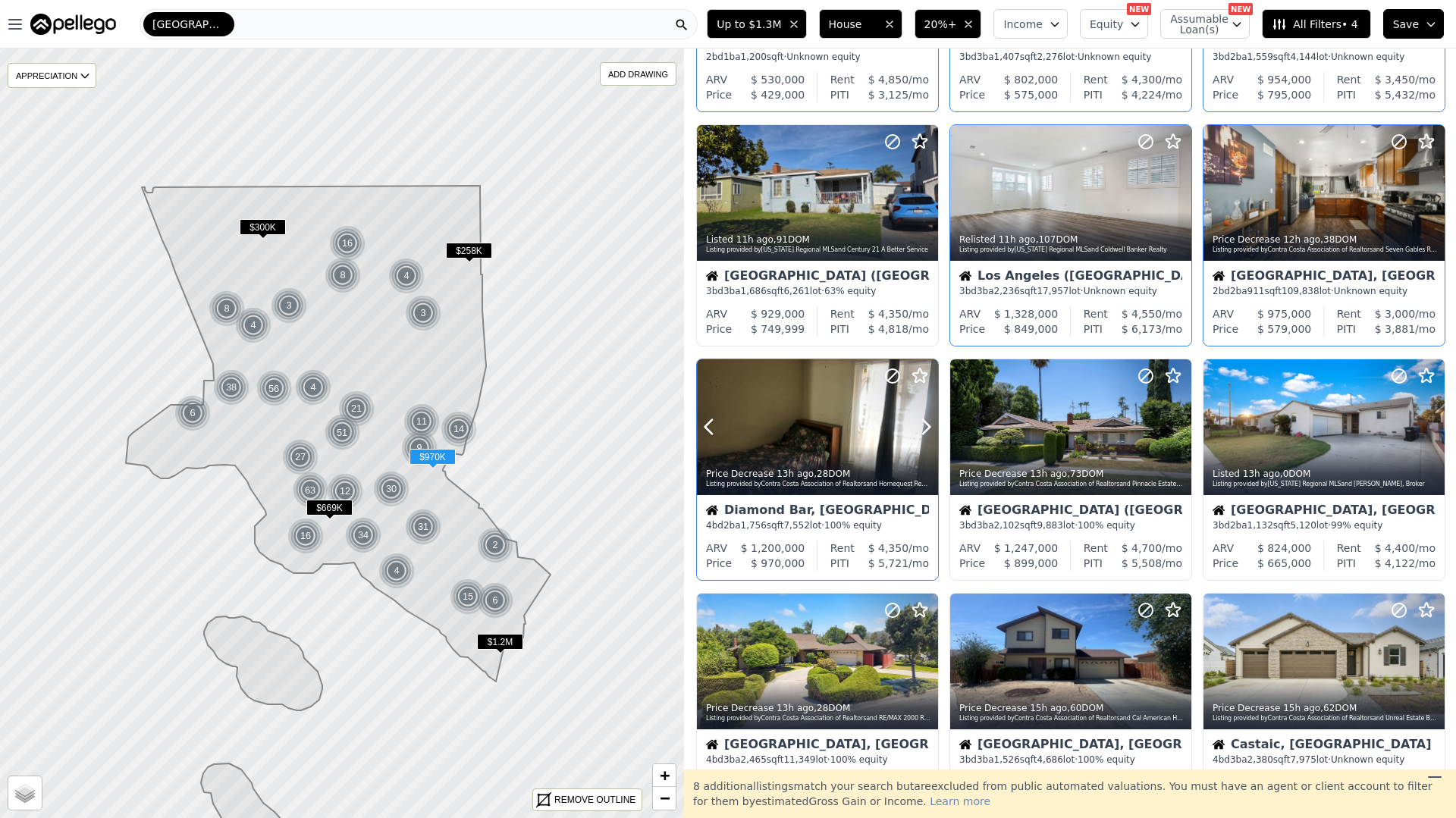
click at [867, 468] on div "Price Decrease 13h ago , 28 DOM" at bounding box center [818, 474] width 225 height 12
click at [1173, 431] on icon at bounding box center [1179, 427] width 24 height 24
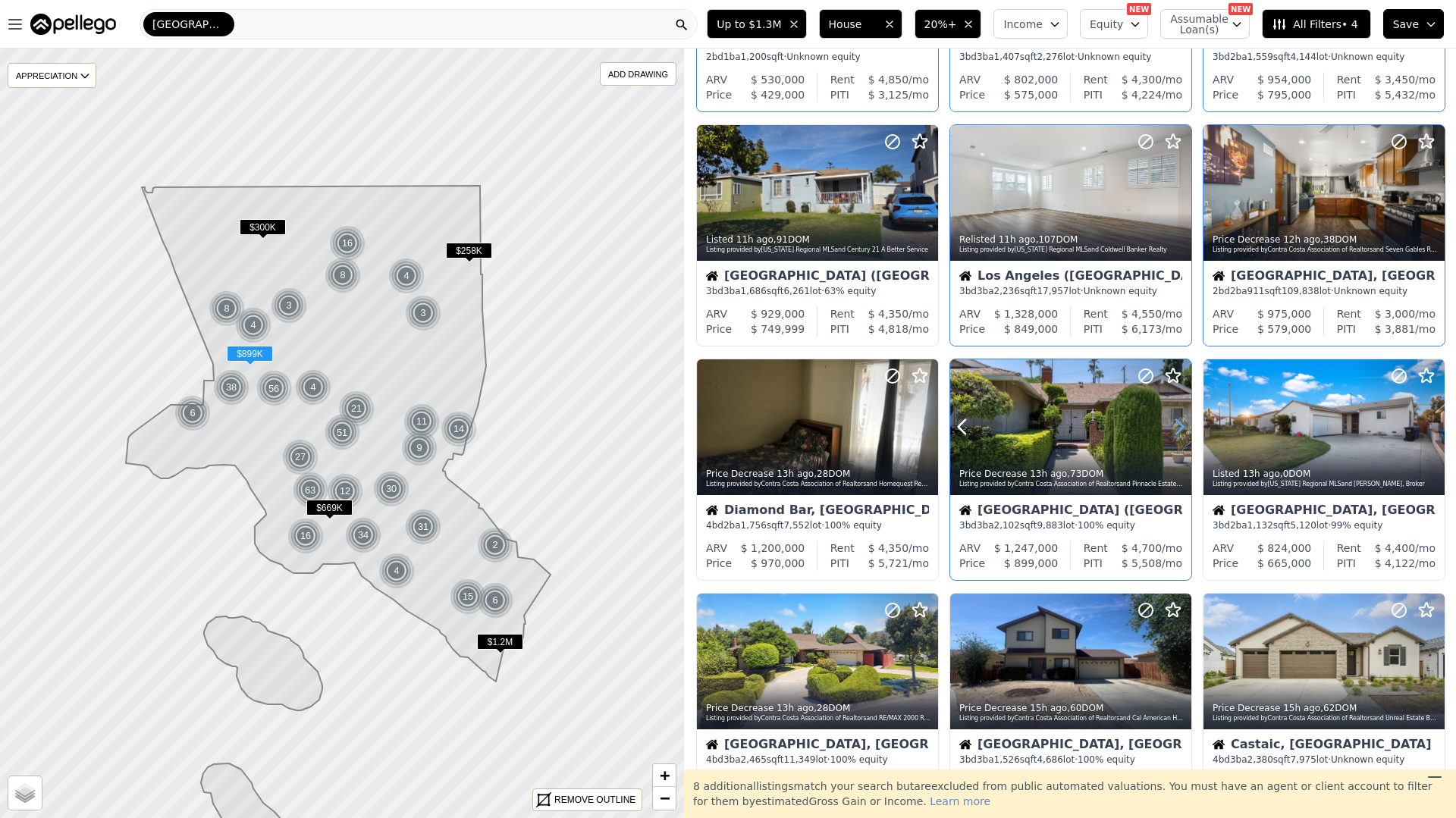
click at [1173, 431] on icon at bounding box center [1179, 427] width 24 height 24
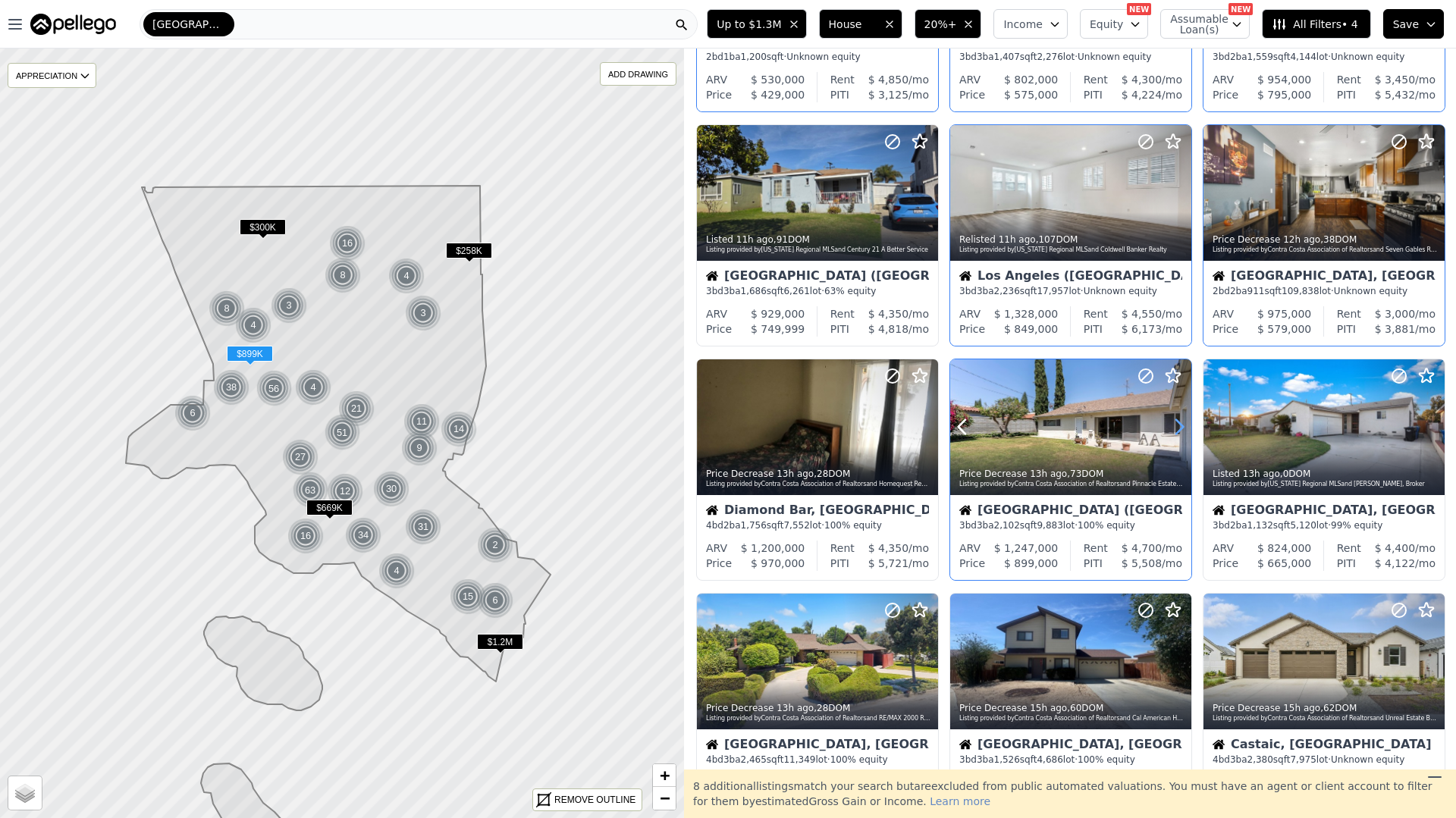
click at [1173, 431] on icon at bounding box center [1179, 427] width 24 height 24
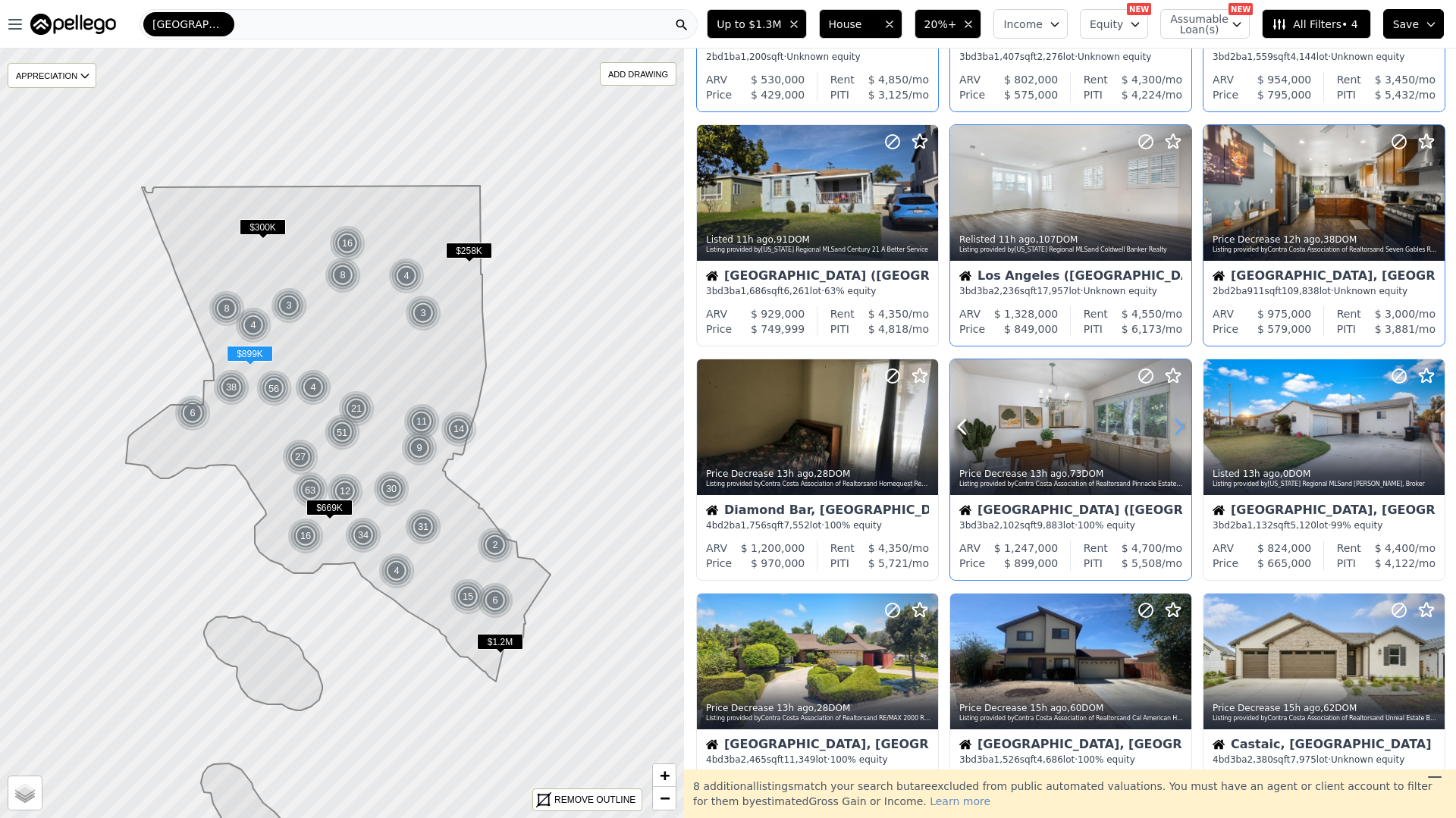
click at [1173, 431] on icon at bounding box center [1179, 427] width 24 height 24
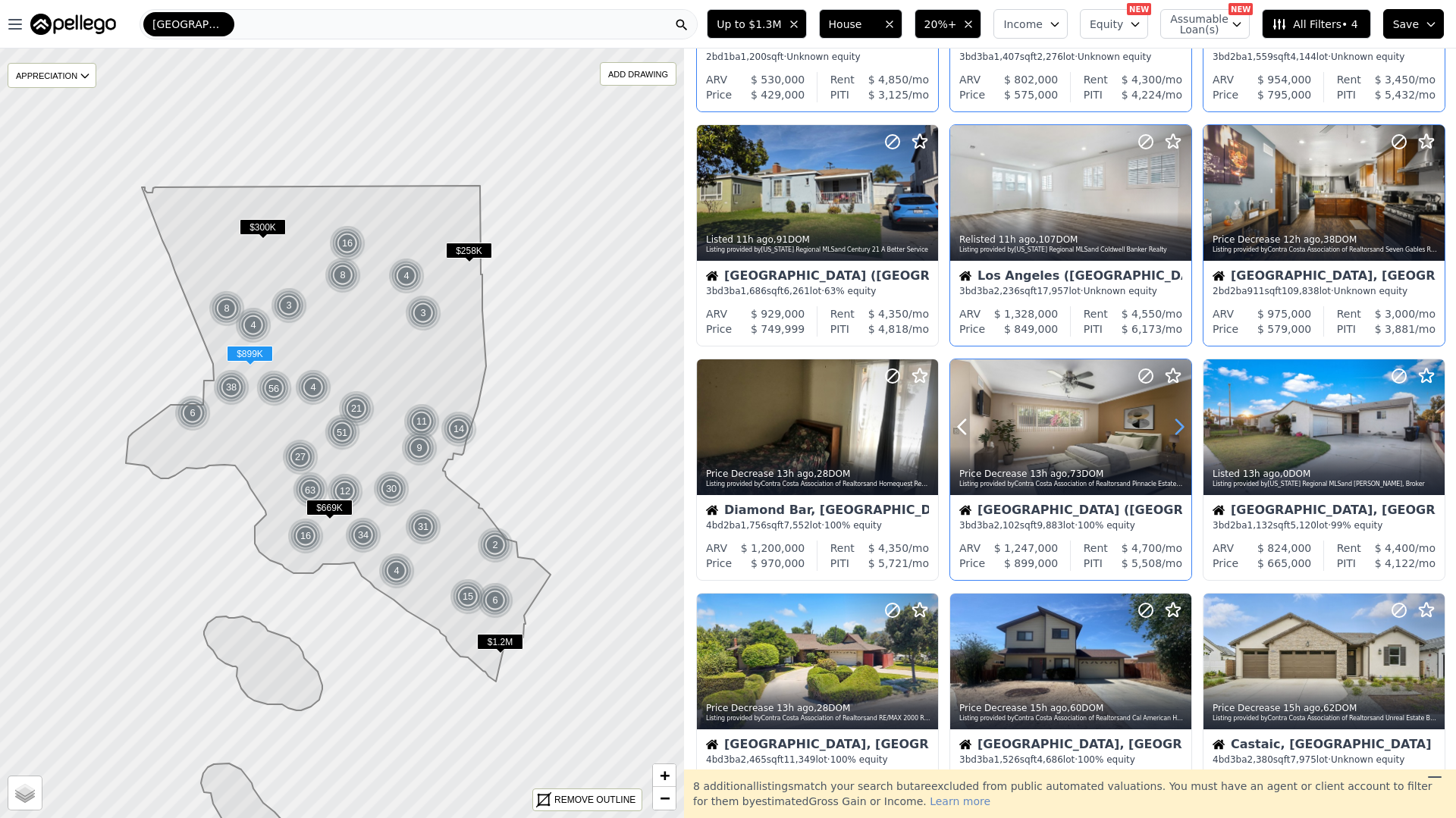
click at [1175, 425] on icon at bounding box center [1179, 427] width 24 height 24
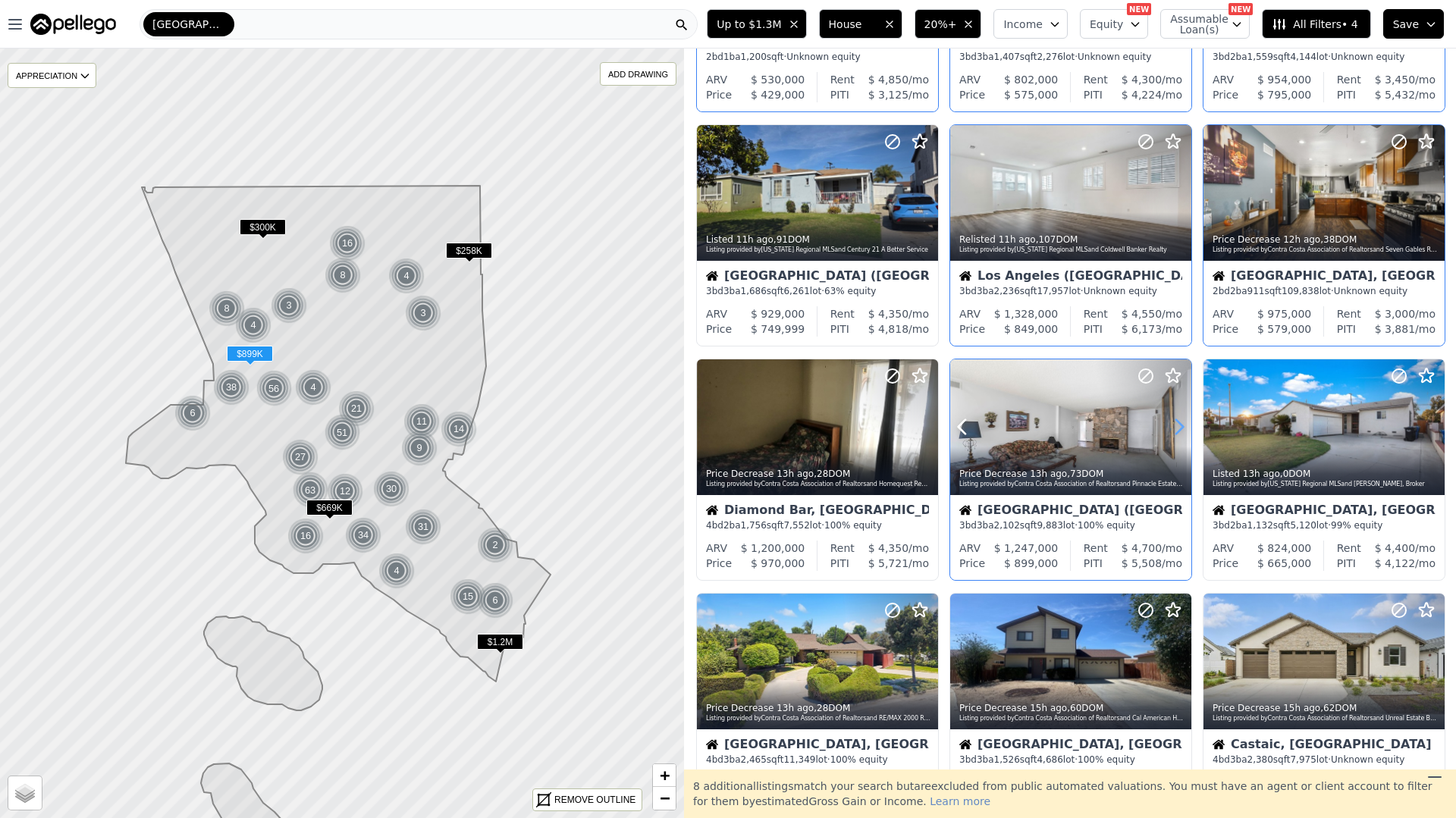
click at [1175, 425] on icon at bounding box center [1179, 427] width 24 height 24
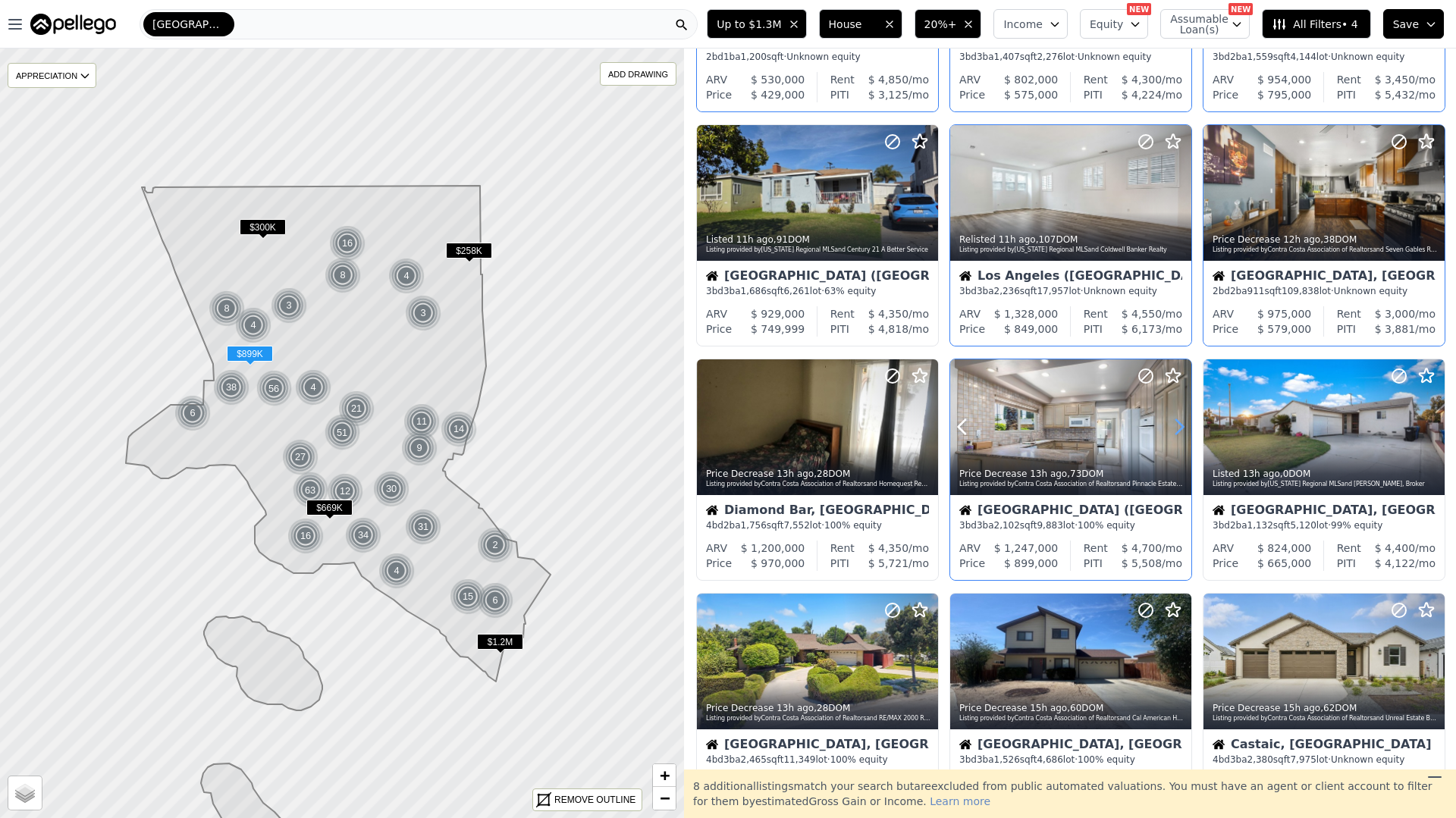
click at [1174, 425] on icon at bounding box center [1179, 427] width 24 height 24
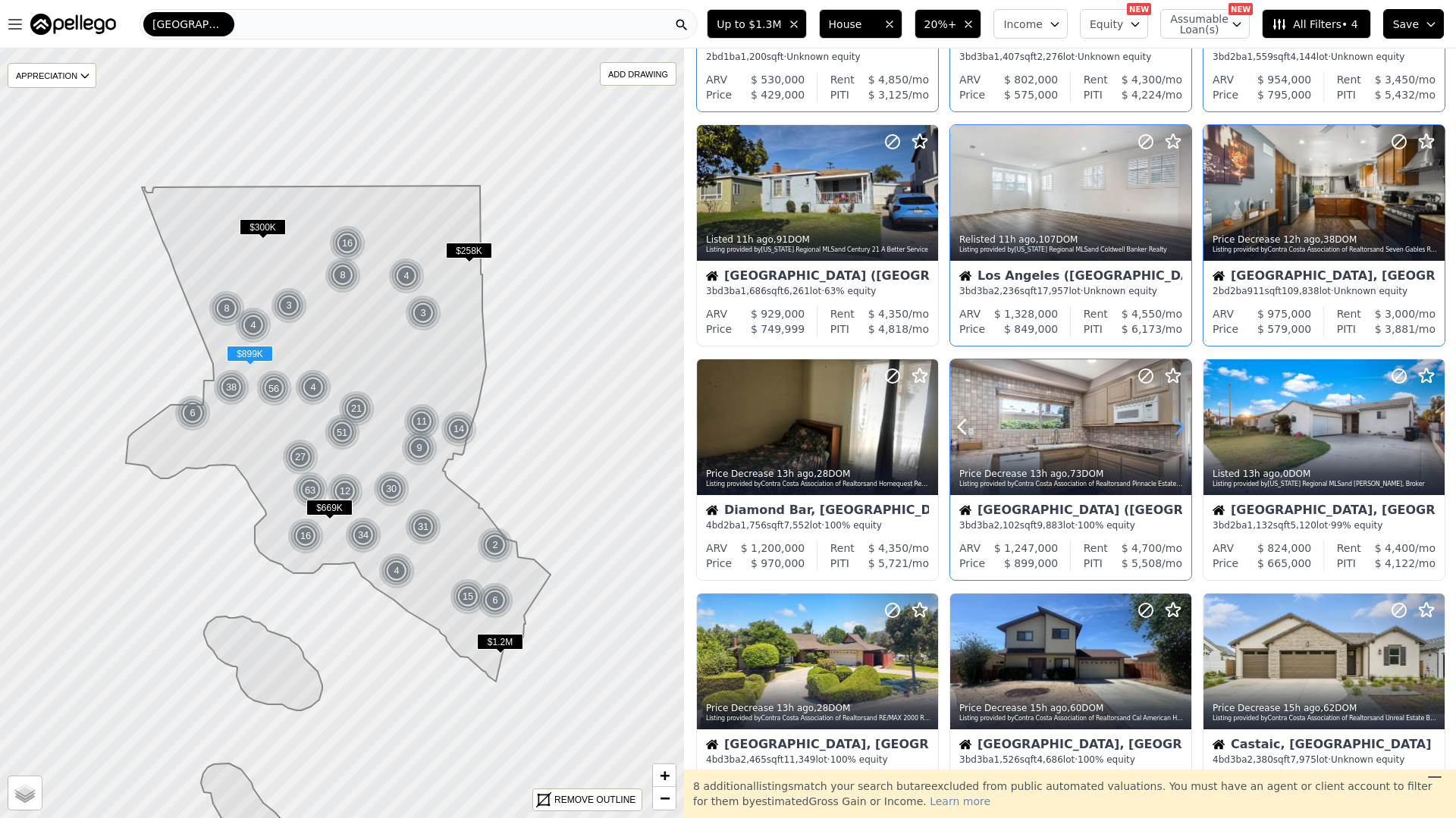
click at [1174, 425] on icon at bounding box center [1179, 427] width 24 height 24
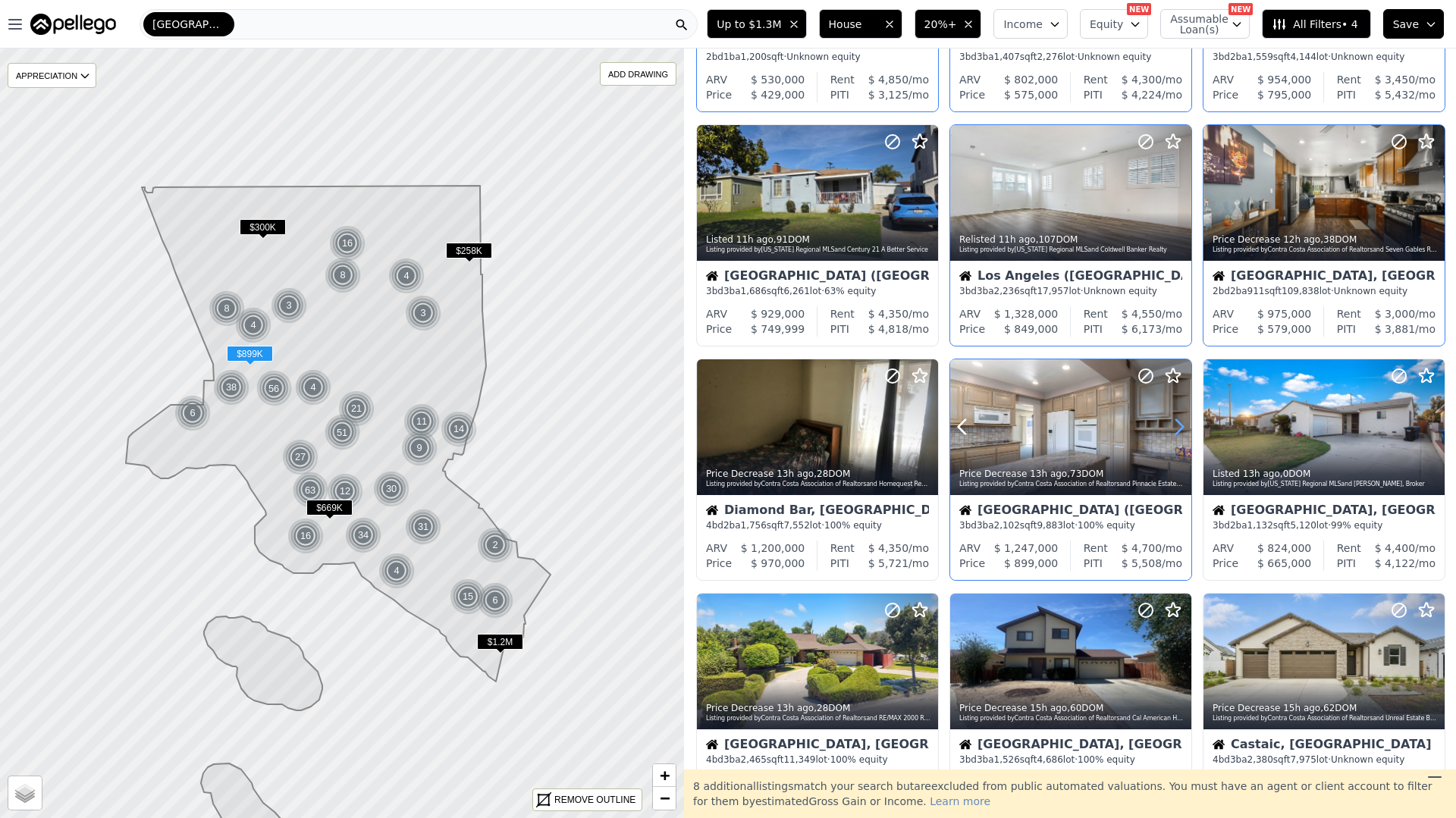
click at [1174, 425] on icon at bounding box center [1179, 427] width 24 height 24
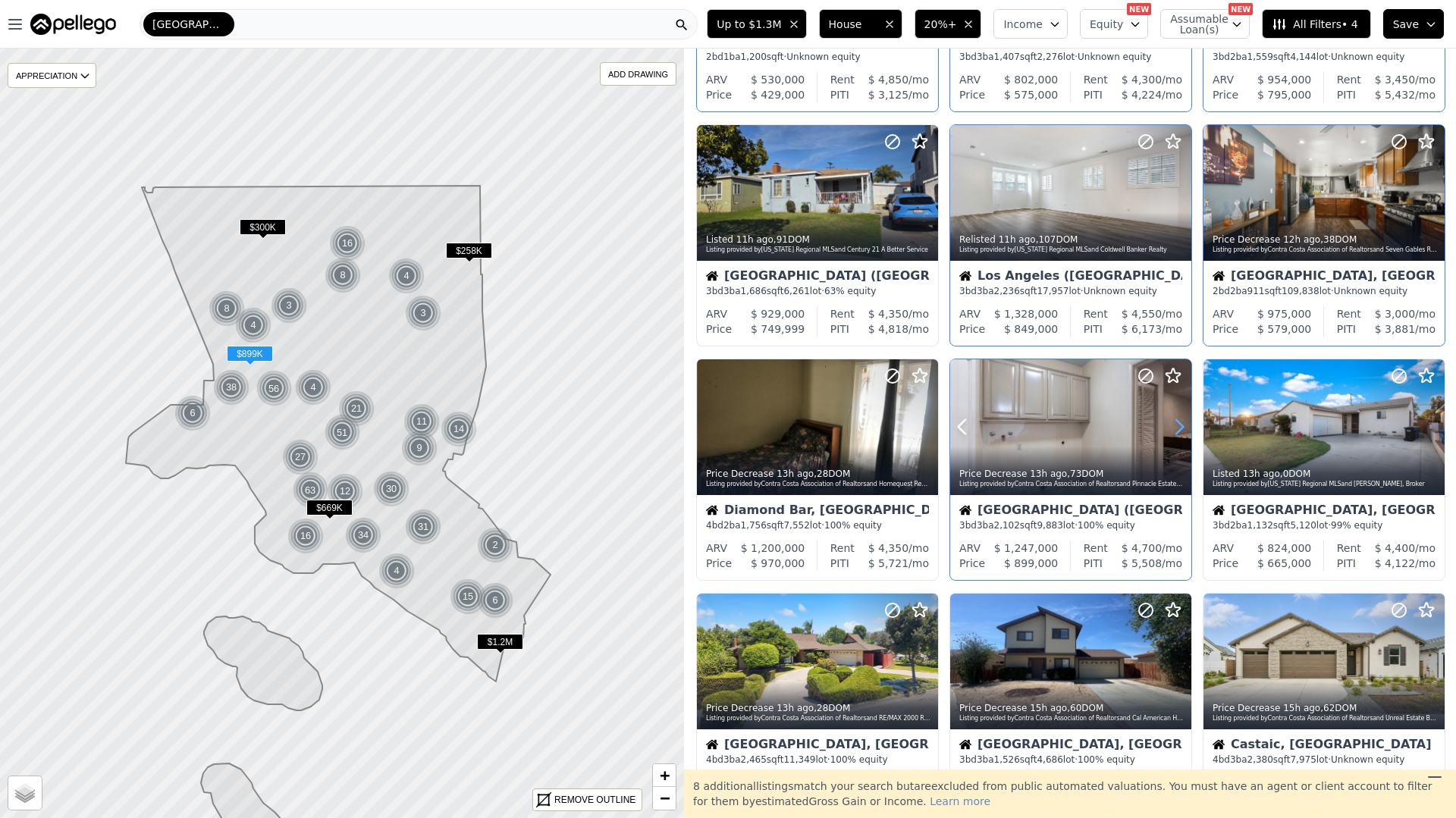
click at [1174, 425] on icon at bounding box center [1179, 427] width 24 height 24
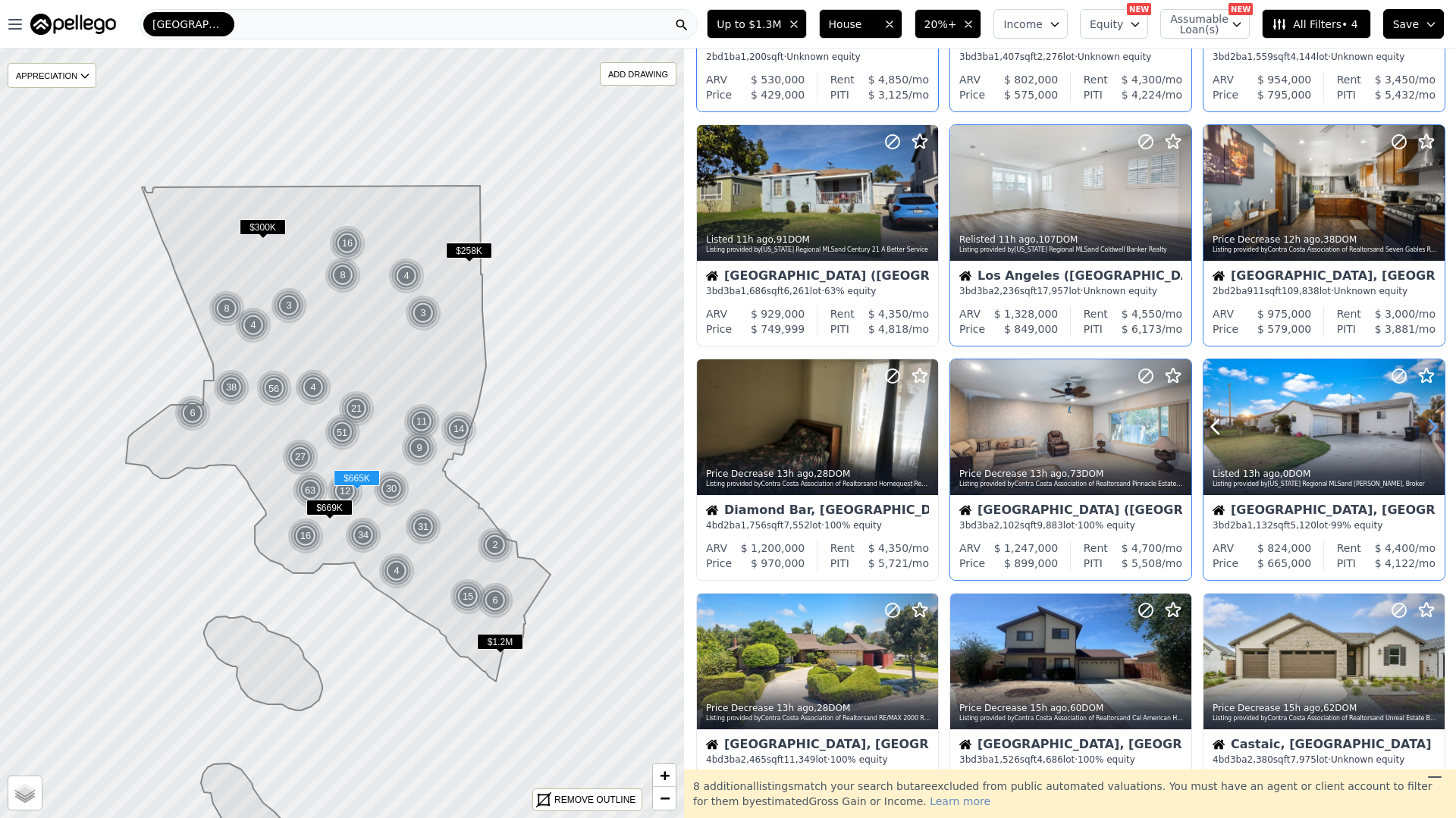
click at [1425, 425] on icon at bounding box center [1433, 427] width 24 height 24
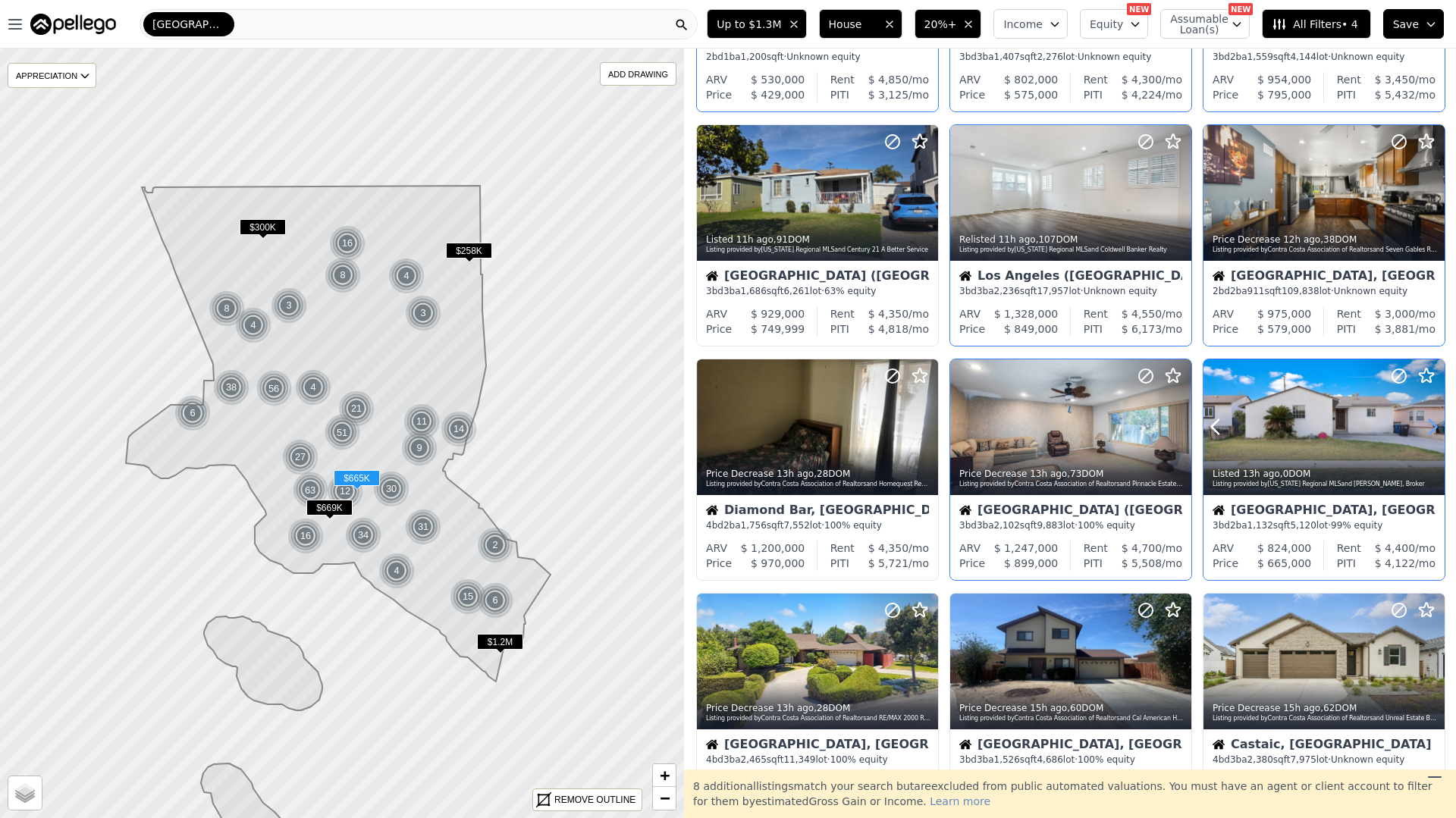
click at [1425, 425] on icon at bounding box center [1433, 427] width 24 height 24
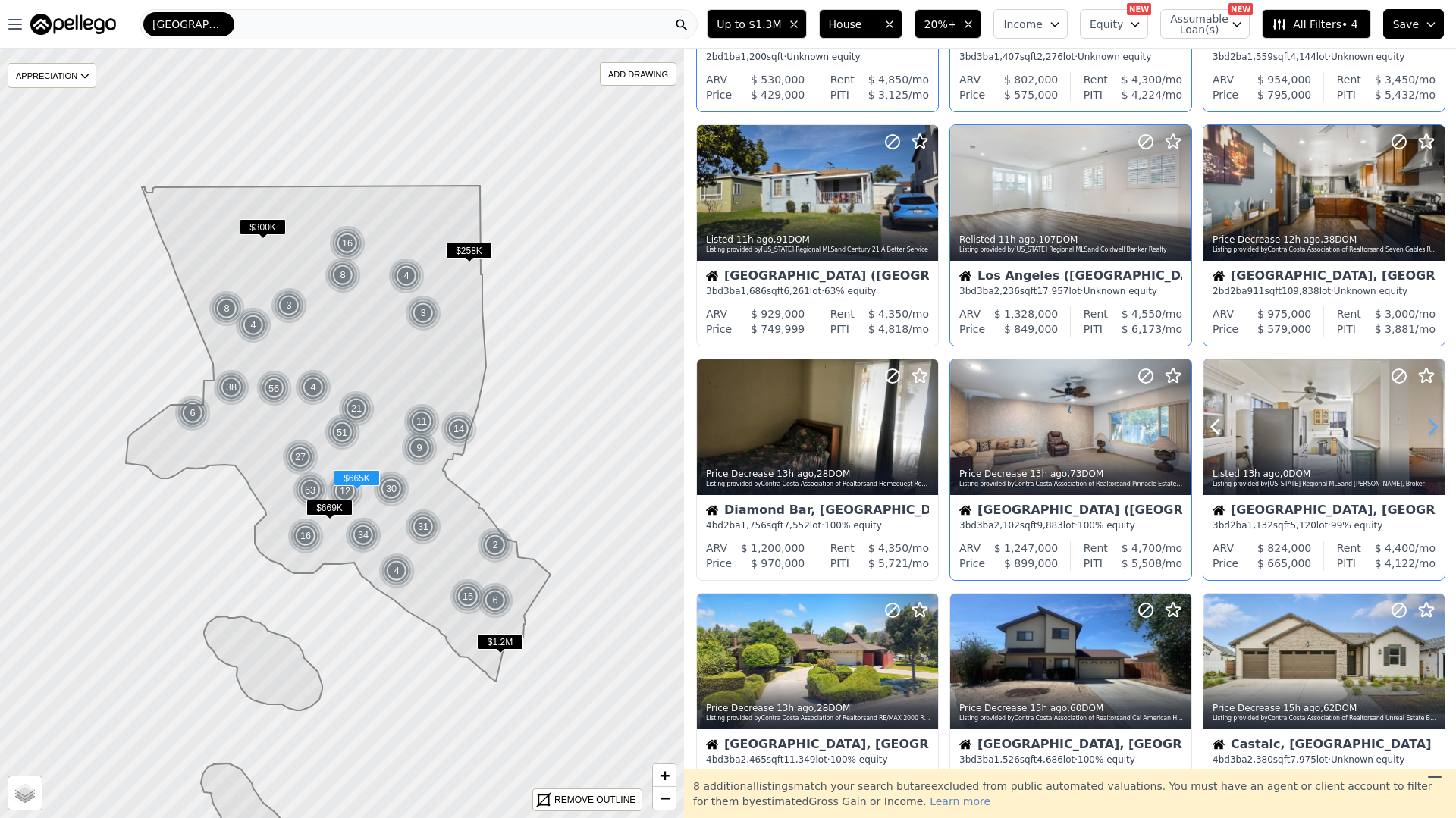
click at [1425, 425] on icon at bounding box center [1433, 427] width 24 height 24
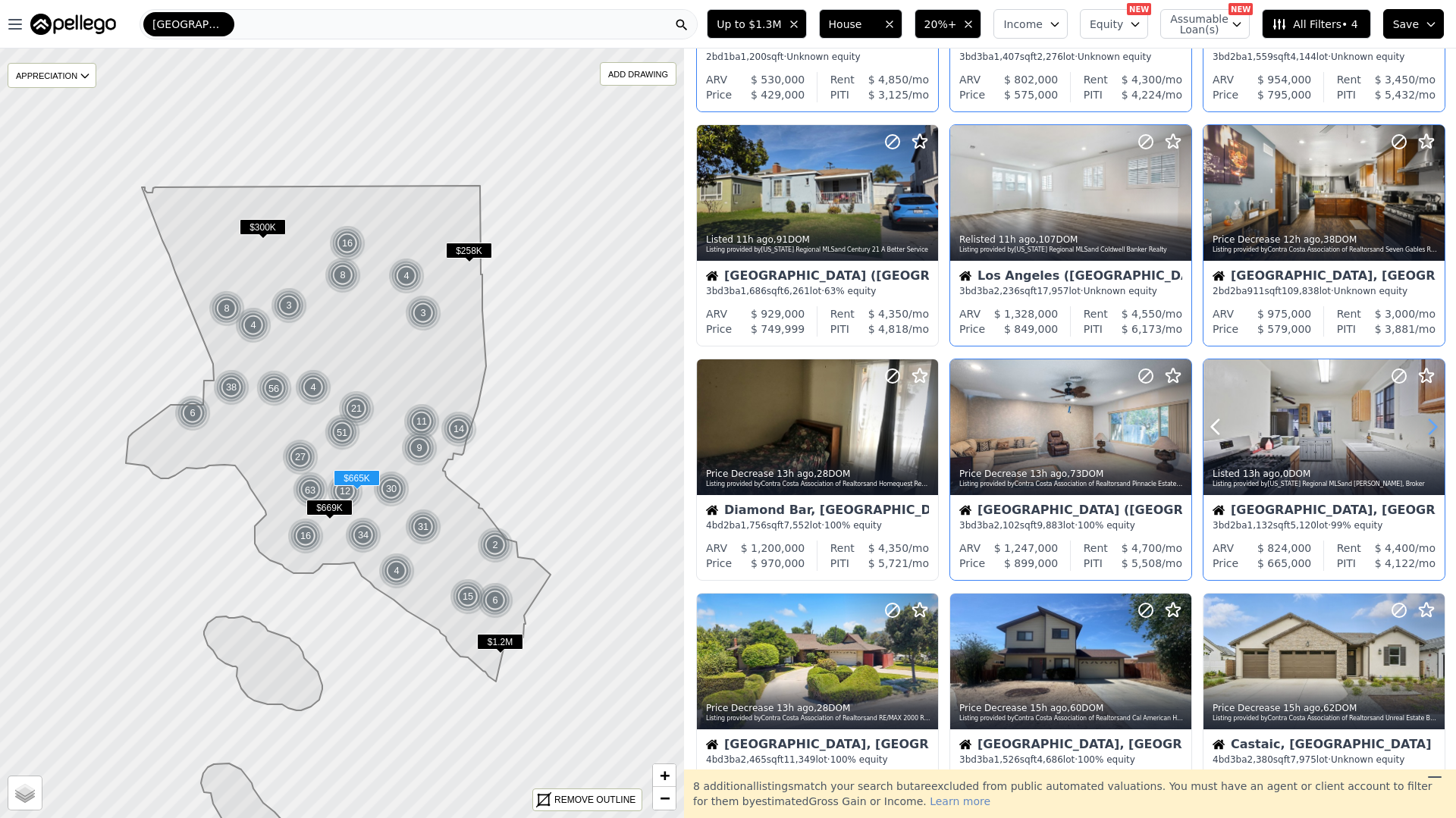
click at [1425, 425] on icon at bounding box center [1433, 427] width 24 height 24
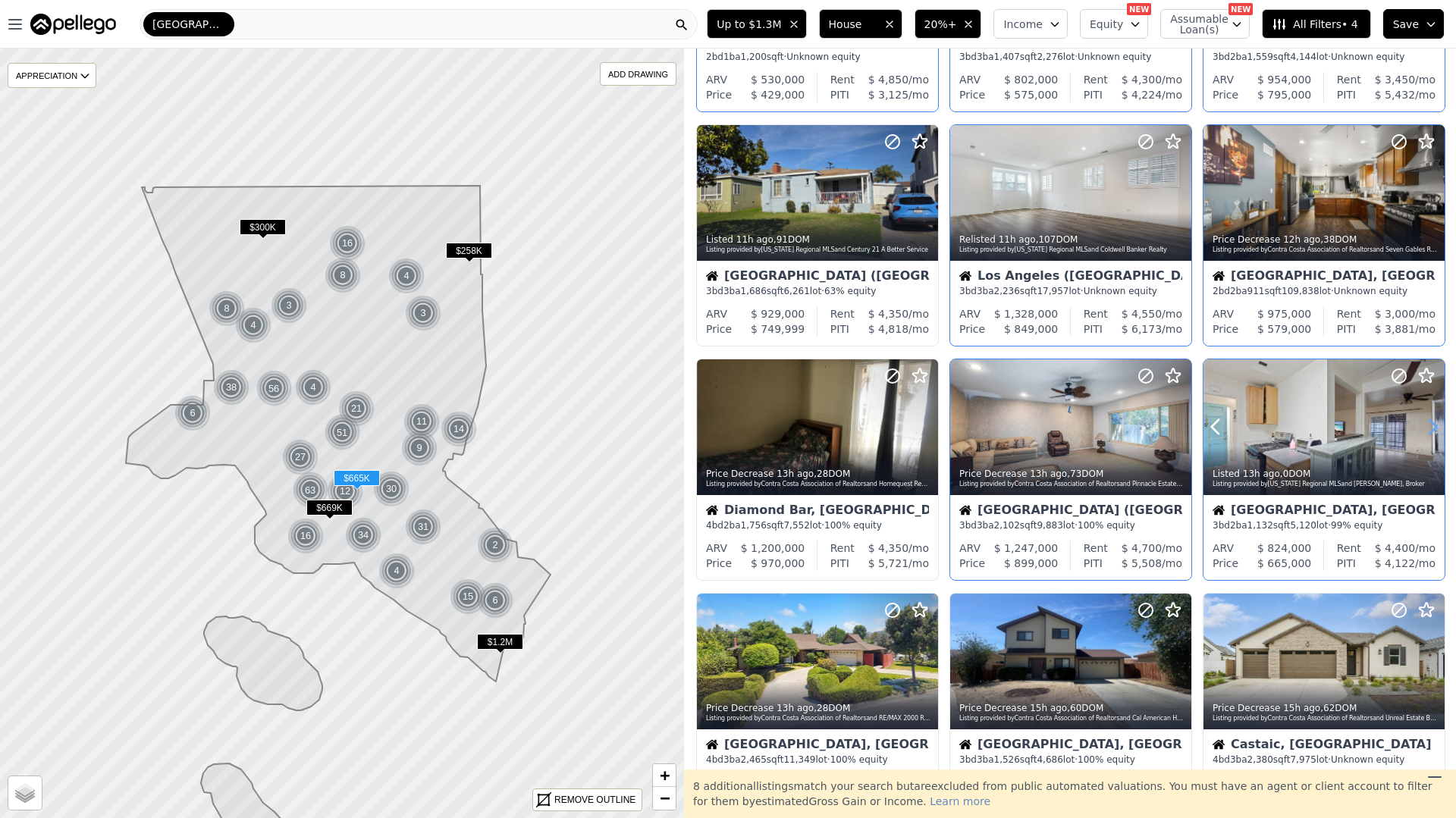
click at [1425, 425] on icon at bounding box center [1433, 427] width 24 height 24
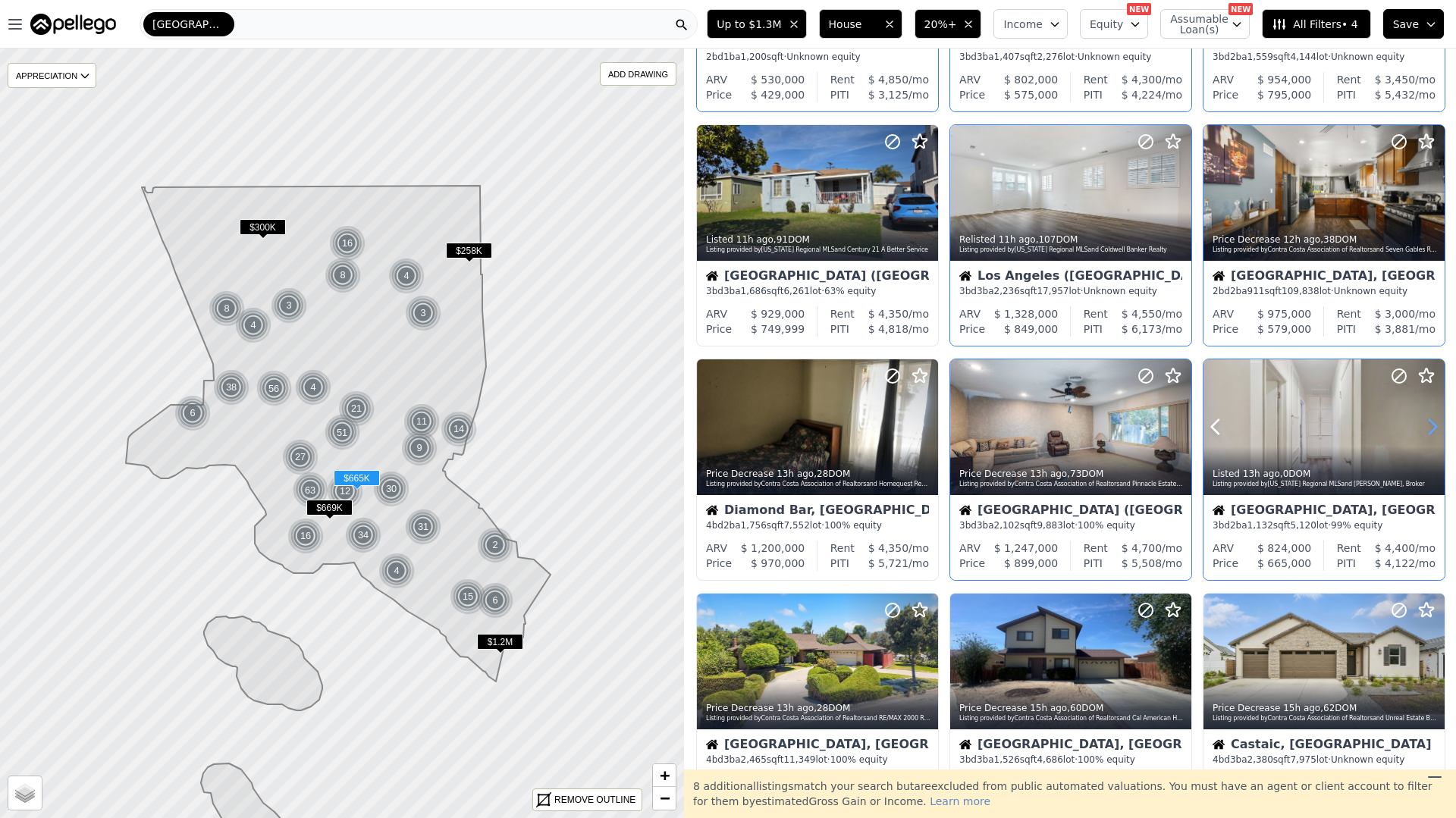
click at [1425, 425] on icon at bounding box center [1433, 427] width 24 height 24
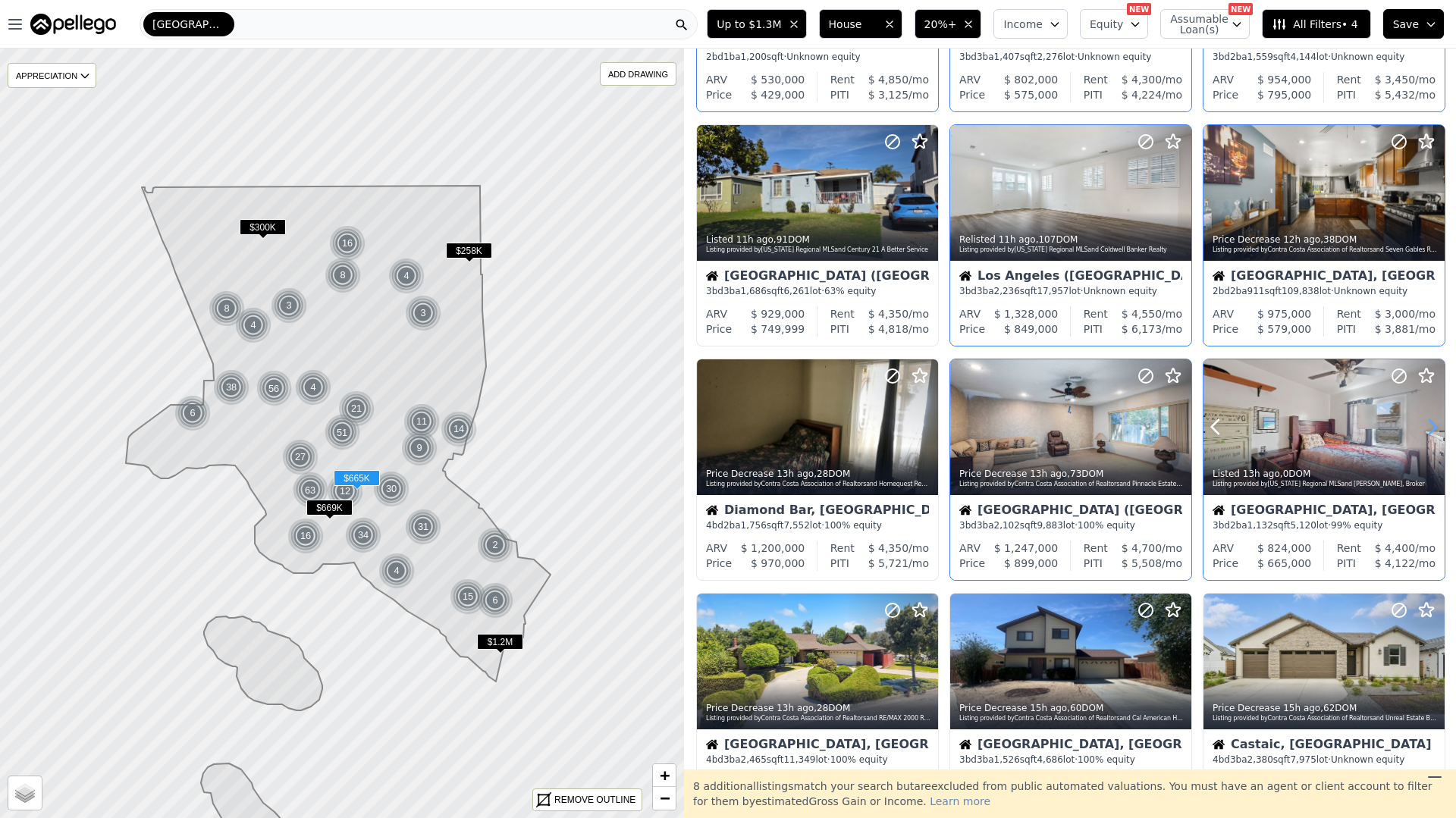
click at [1425, 425] on icon at bounding box center [1433, 427] width 24 height 24
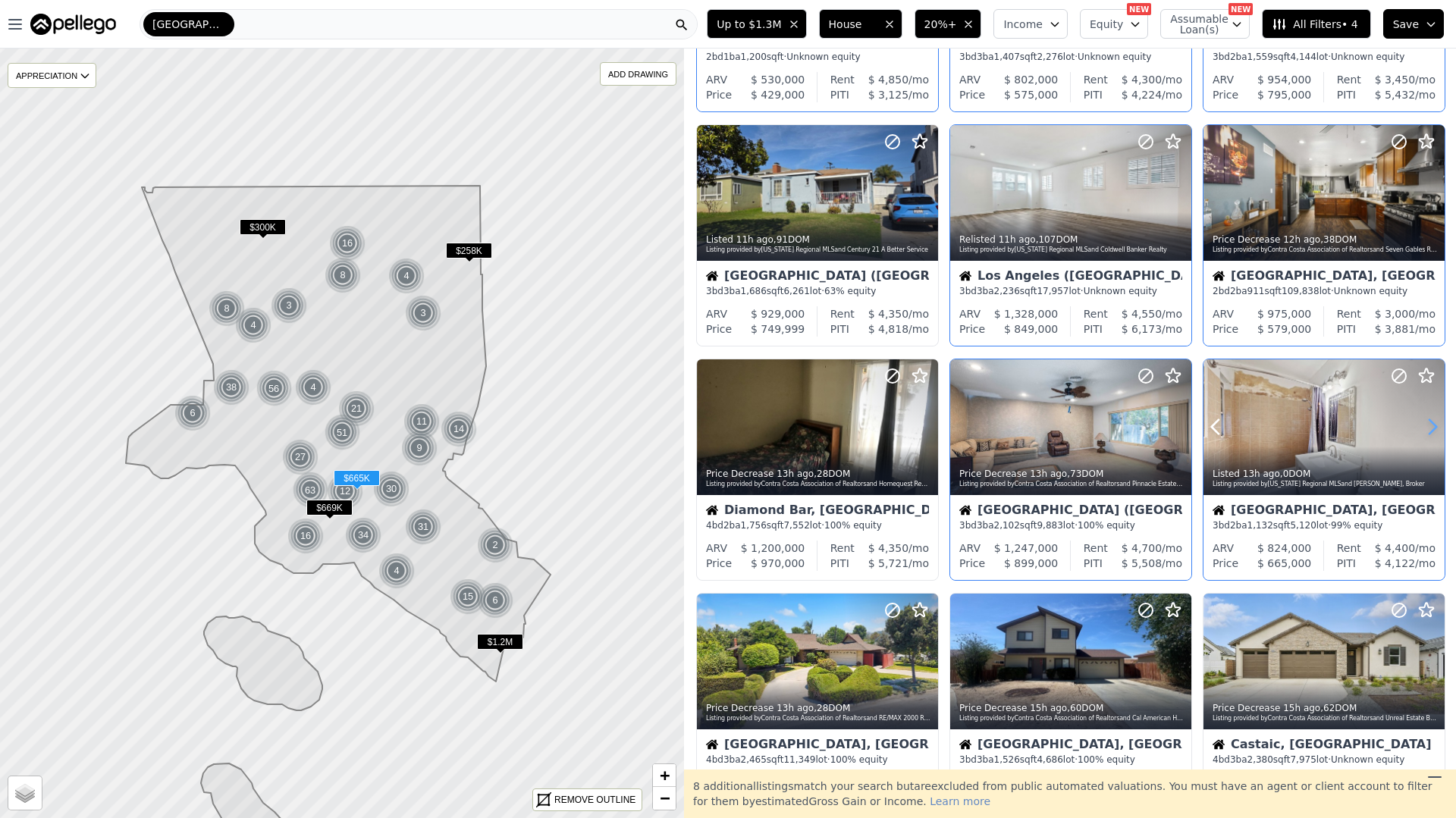
click at [1425, 425] on icon at bounding box center [1433, 427] width 24 height 24
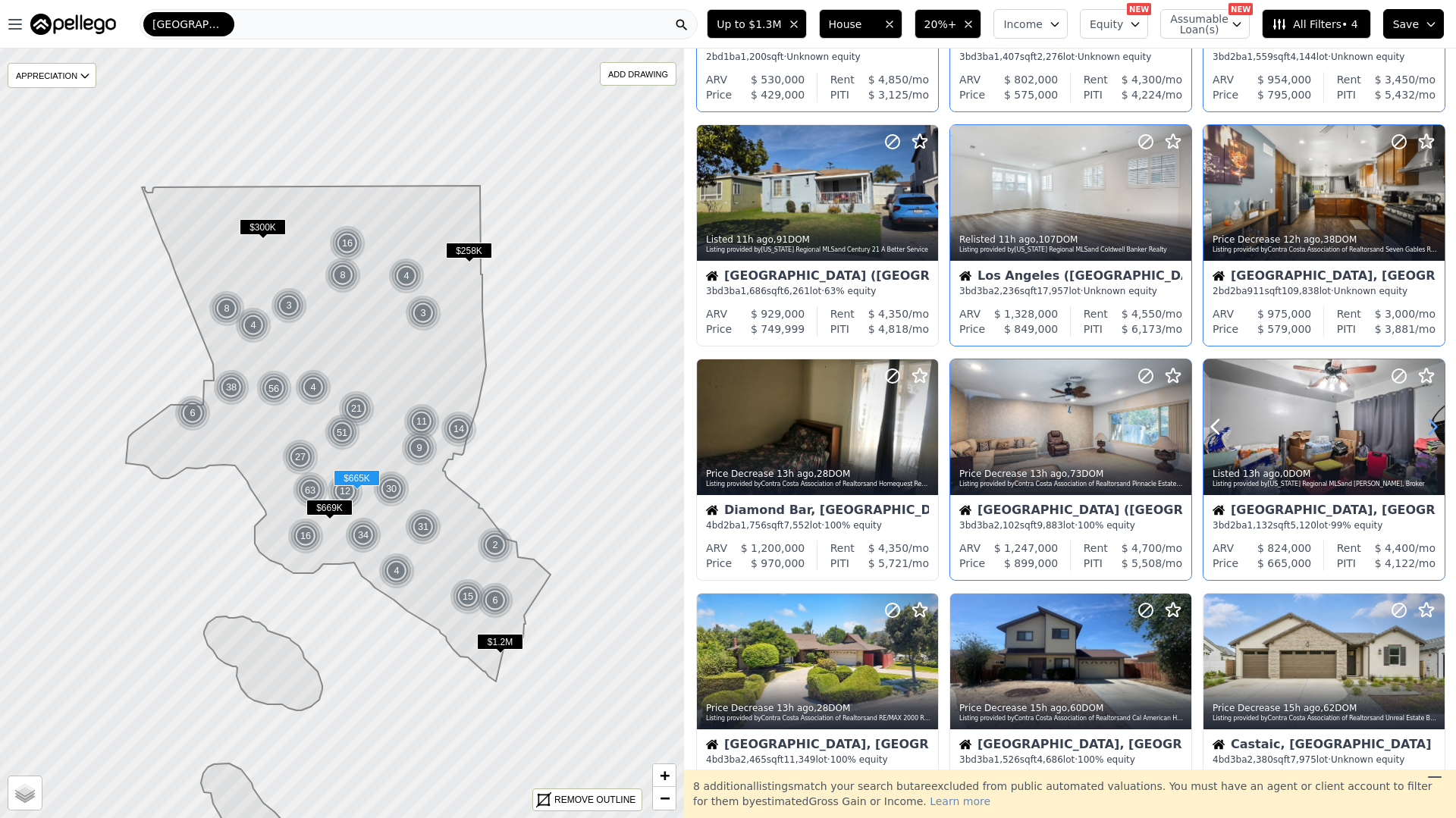
click at [1424, 425] on icon at bounding box center [1433, 427] width 24 height 24
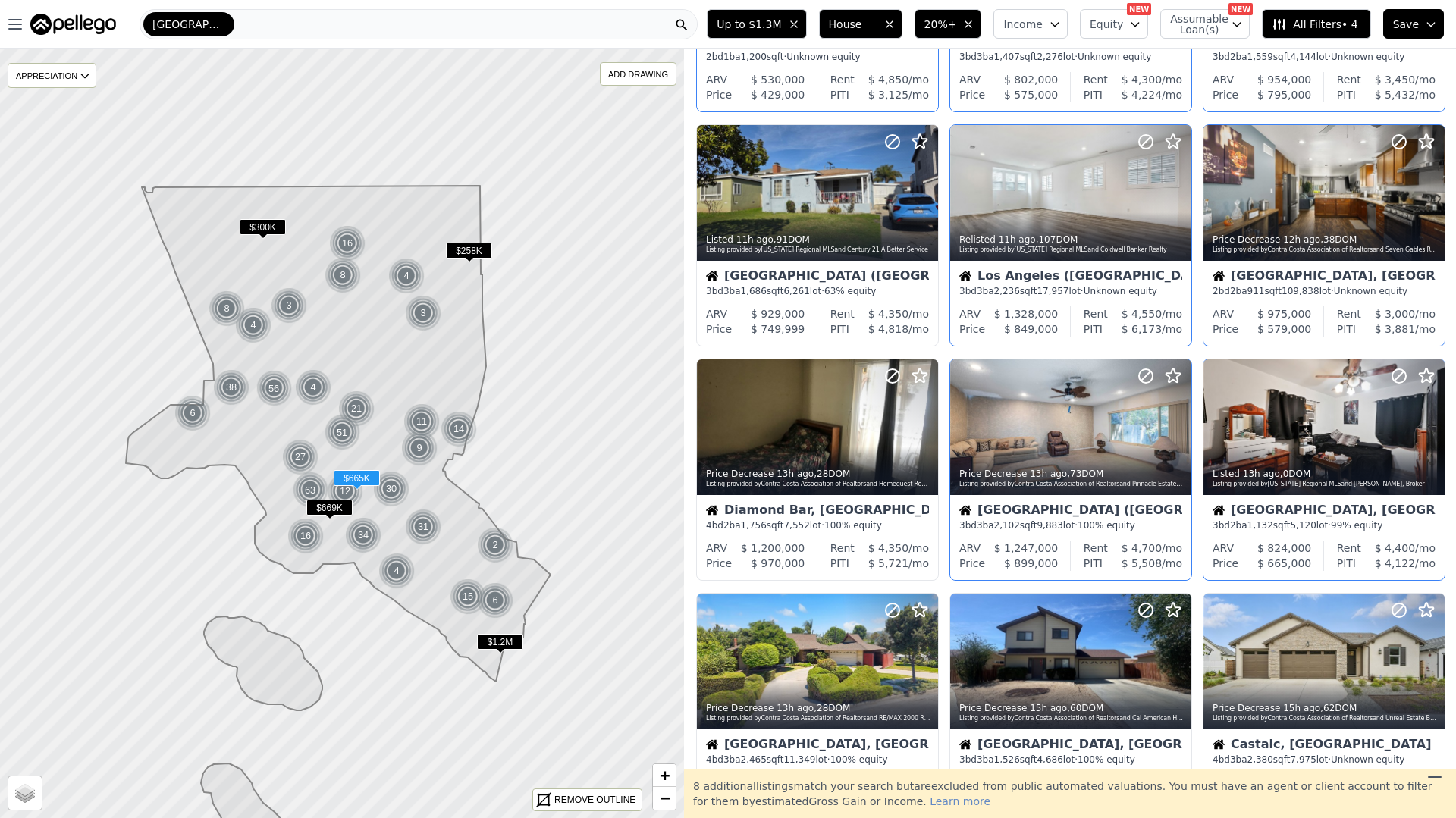
click at [1338, 508] on div "Downey, CA" at bounding box center [1323, 511] width 223 height 15
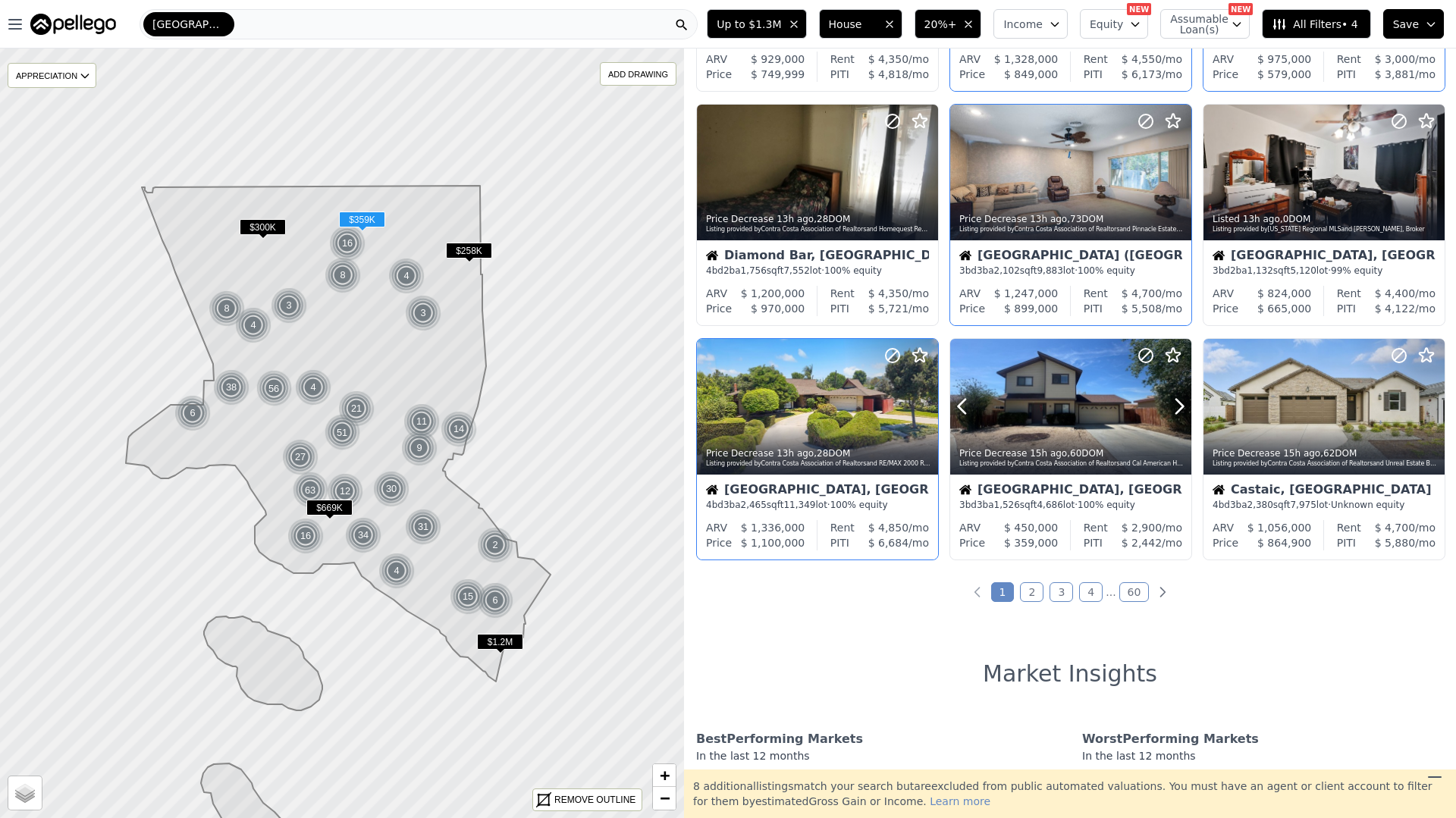
scroll to position [457, 0]
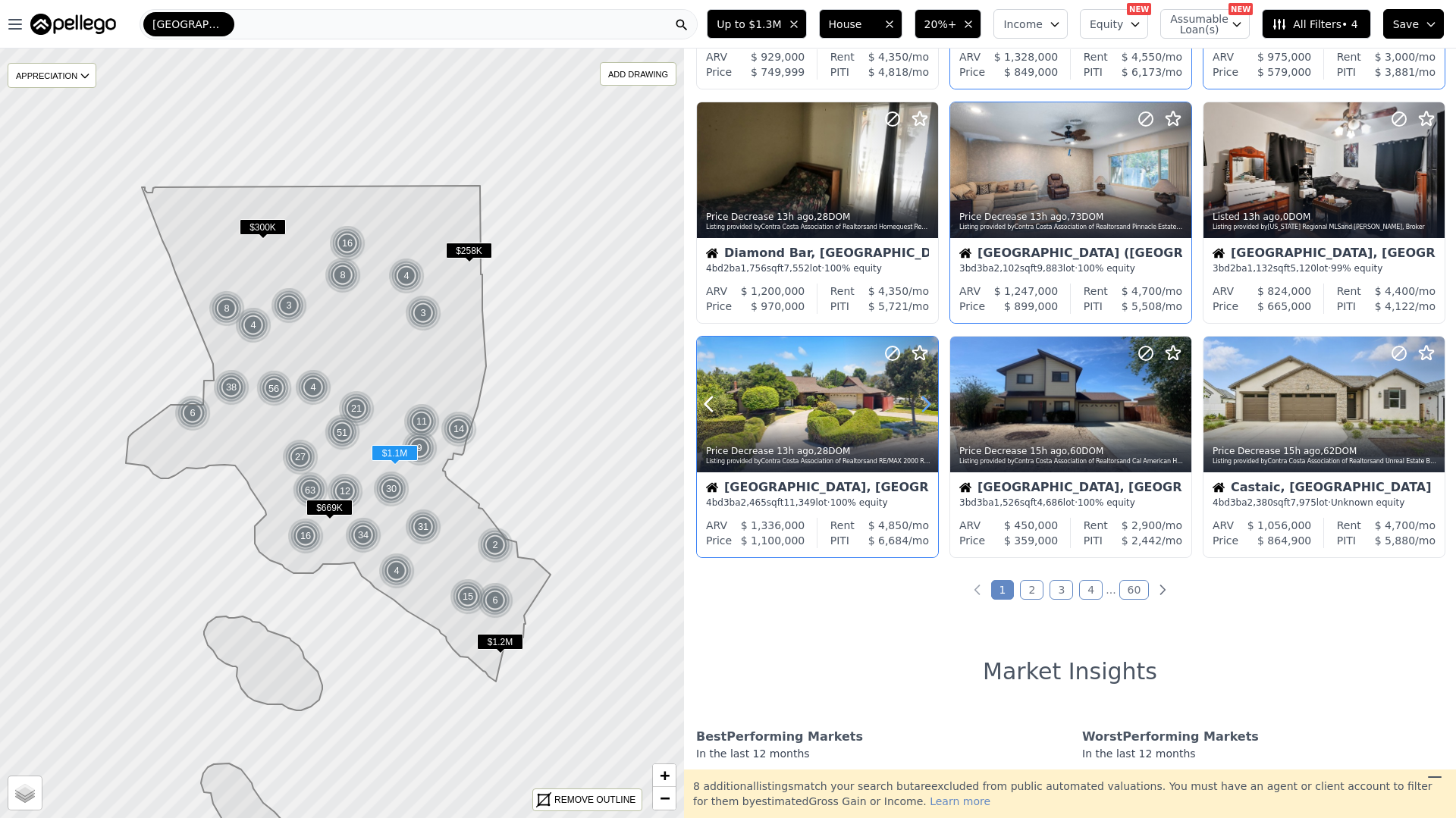
click at [924, 413] on icon at bounding box center [926, 404] width 24 height 24
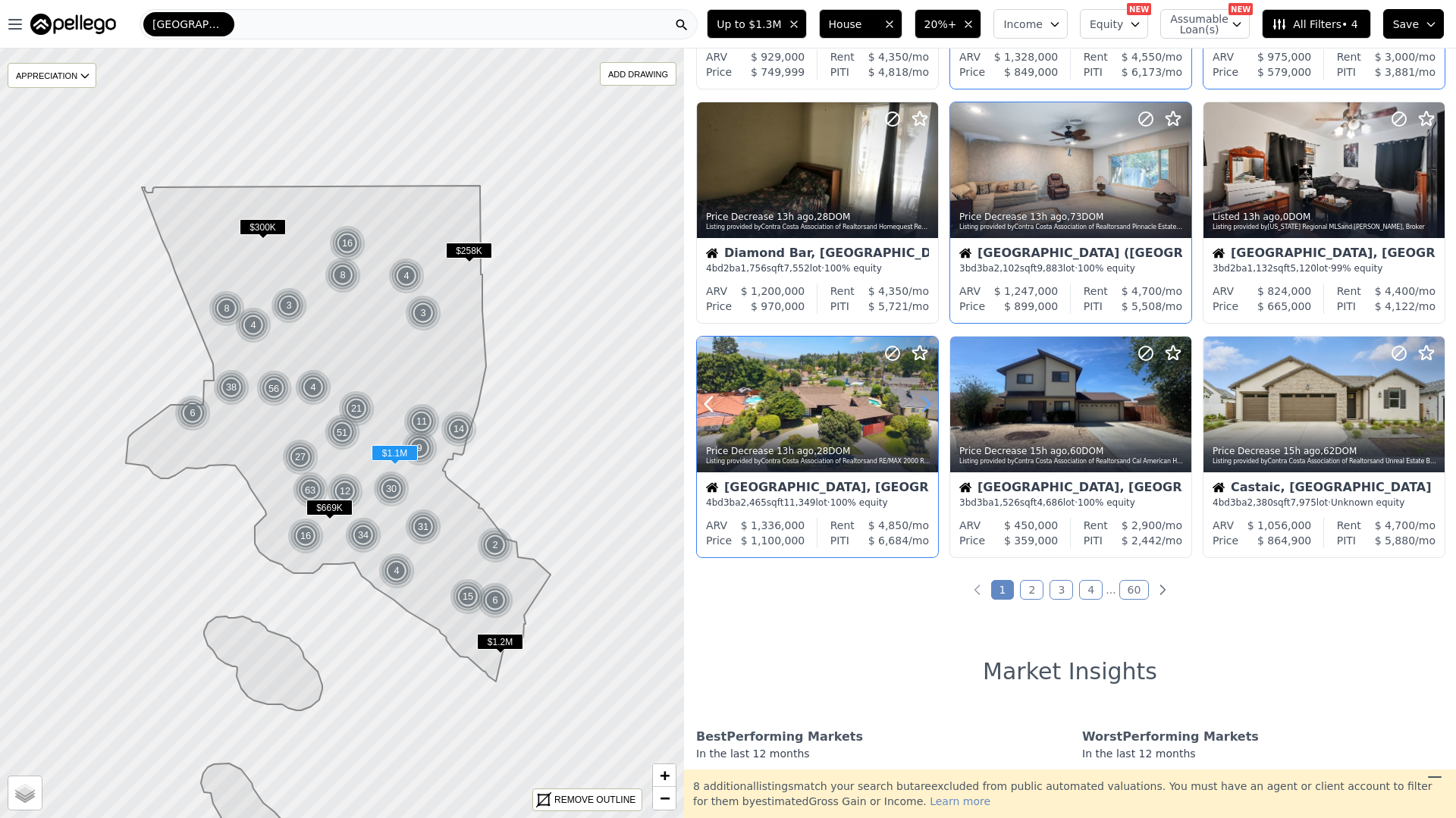
click at [924, 413] on icon at bounding box center [926, 404] width 24 height 24
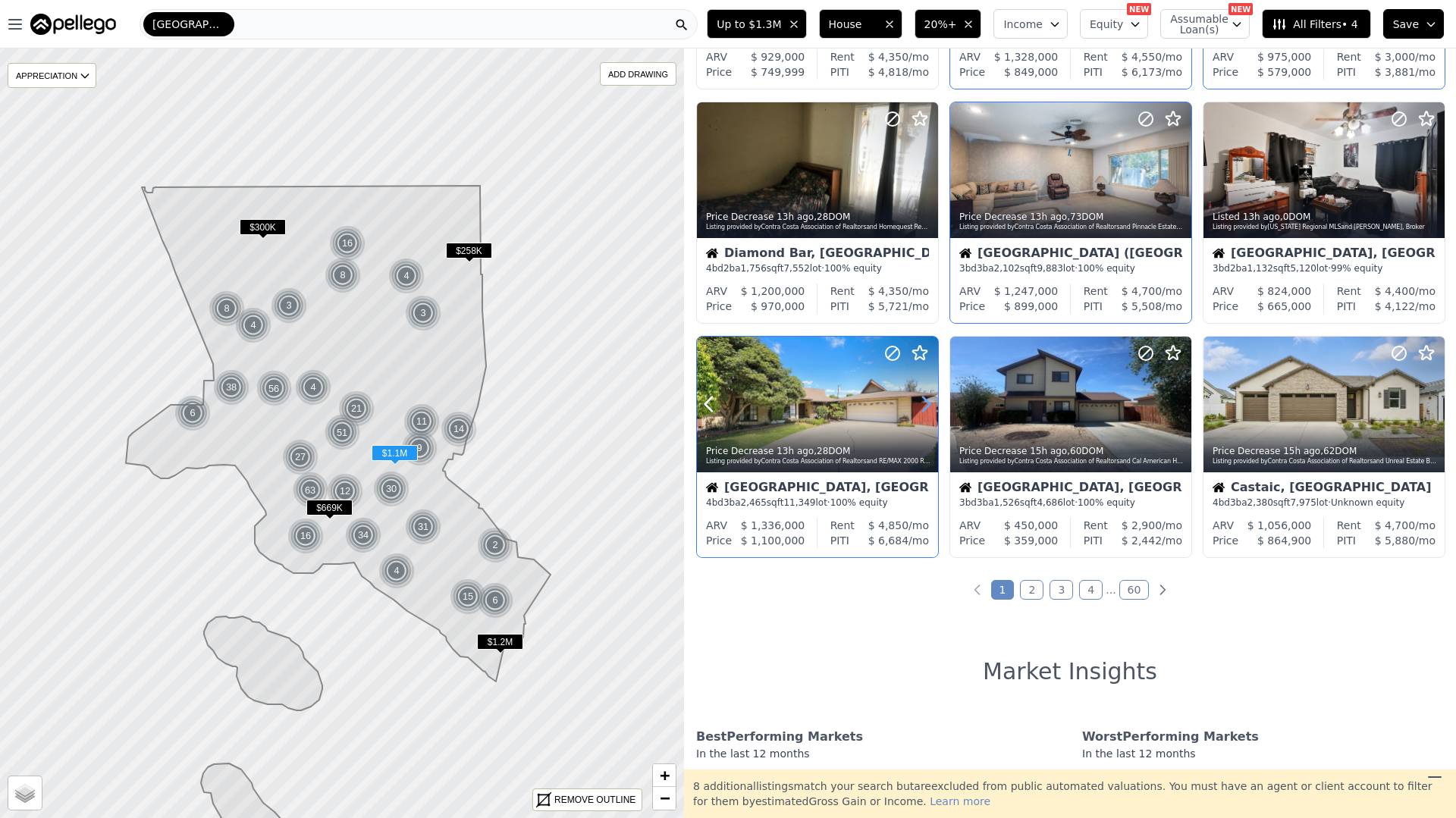
click at [924, 413] on icon at bounding box center [926, 404] width 24 height 24
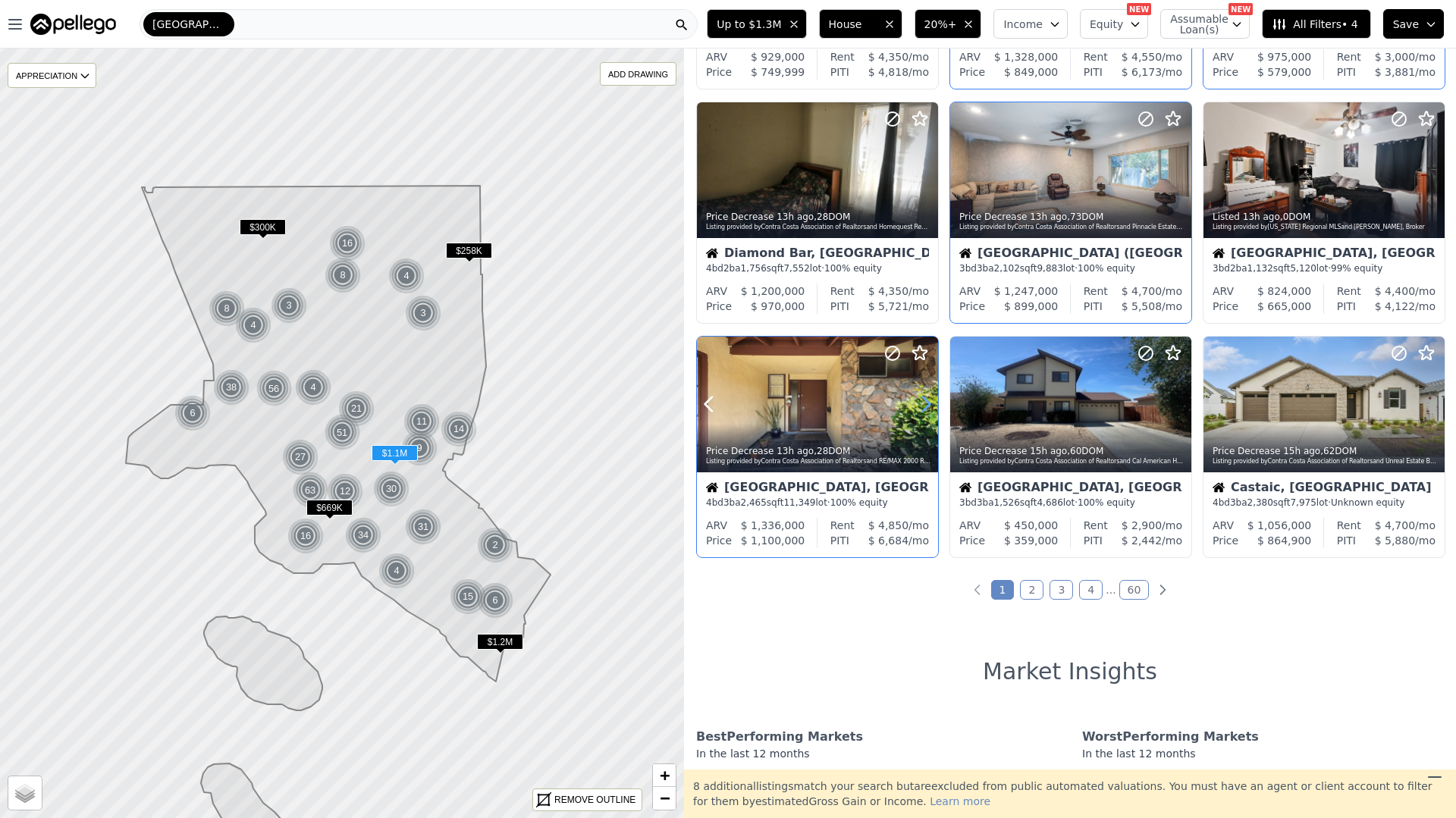
click at [923, 413] on icon at bounding box center [926, 404] width 24 height 24
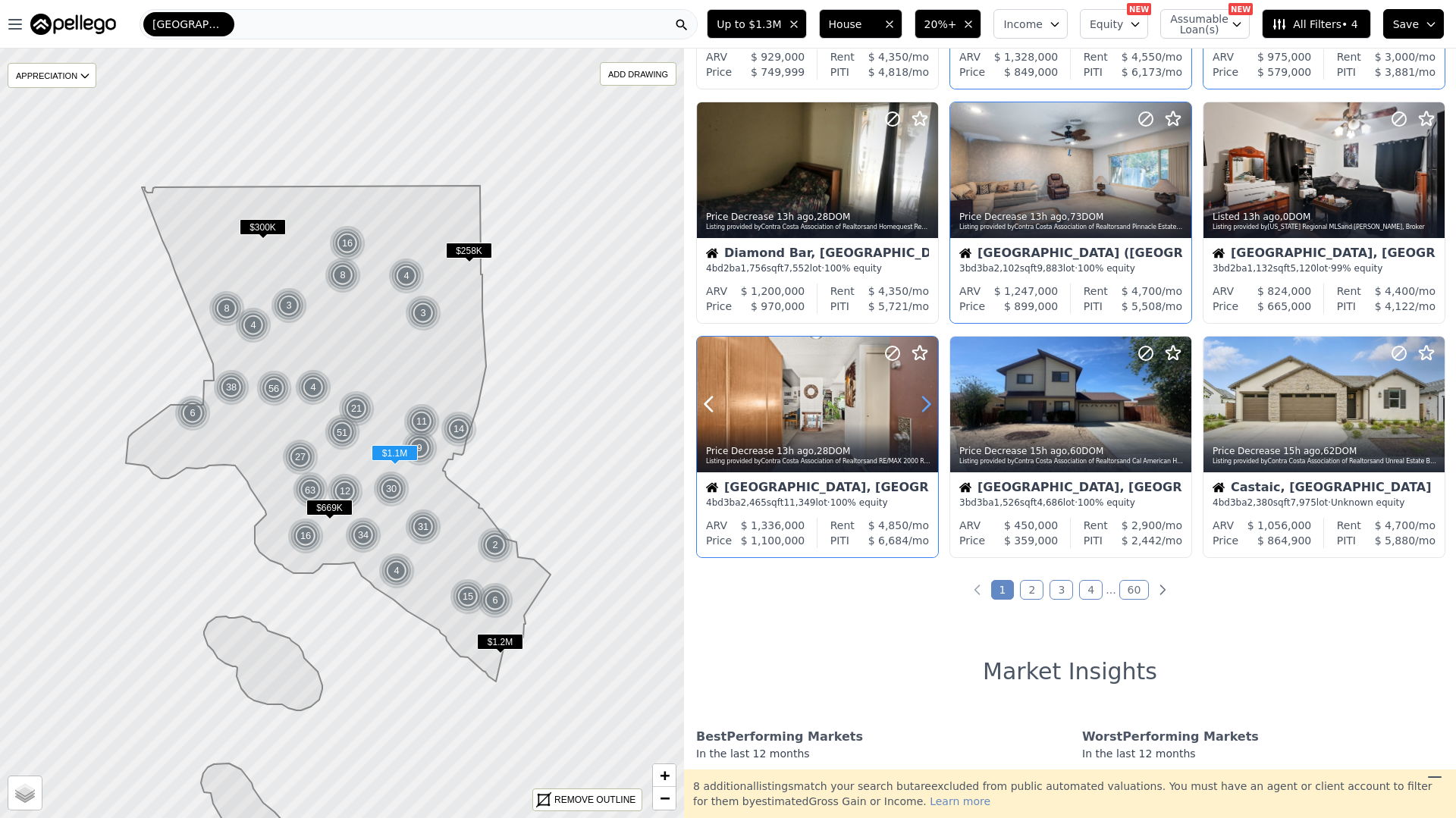
click at [923, 413] on icon at bounding box center [926, 404] width 24 height 24
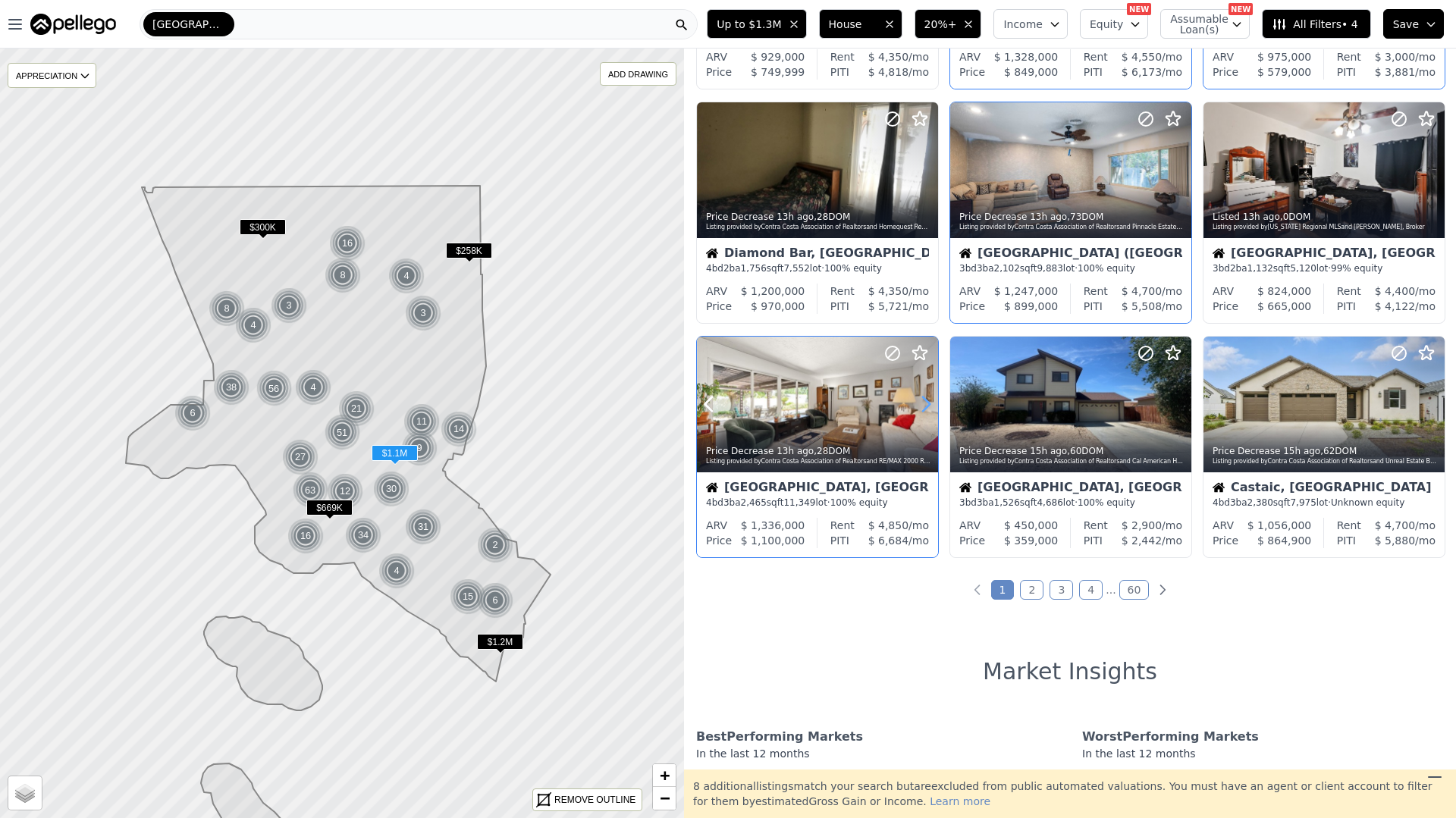
click at [923, 413] on icon at bounding box center [926, 404] width 24 height 24
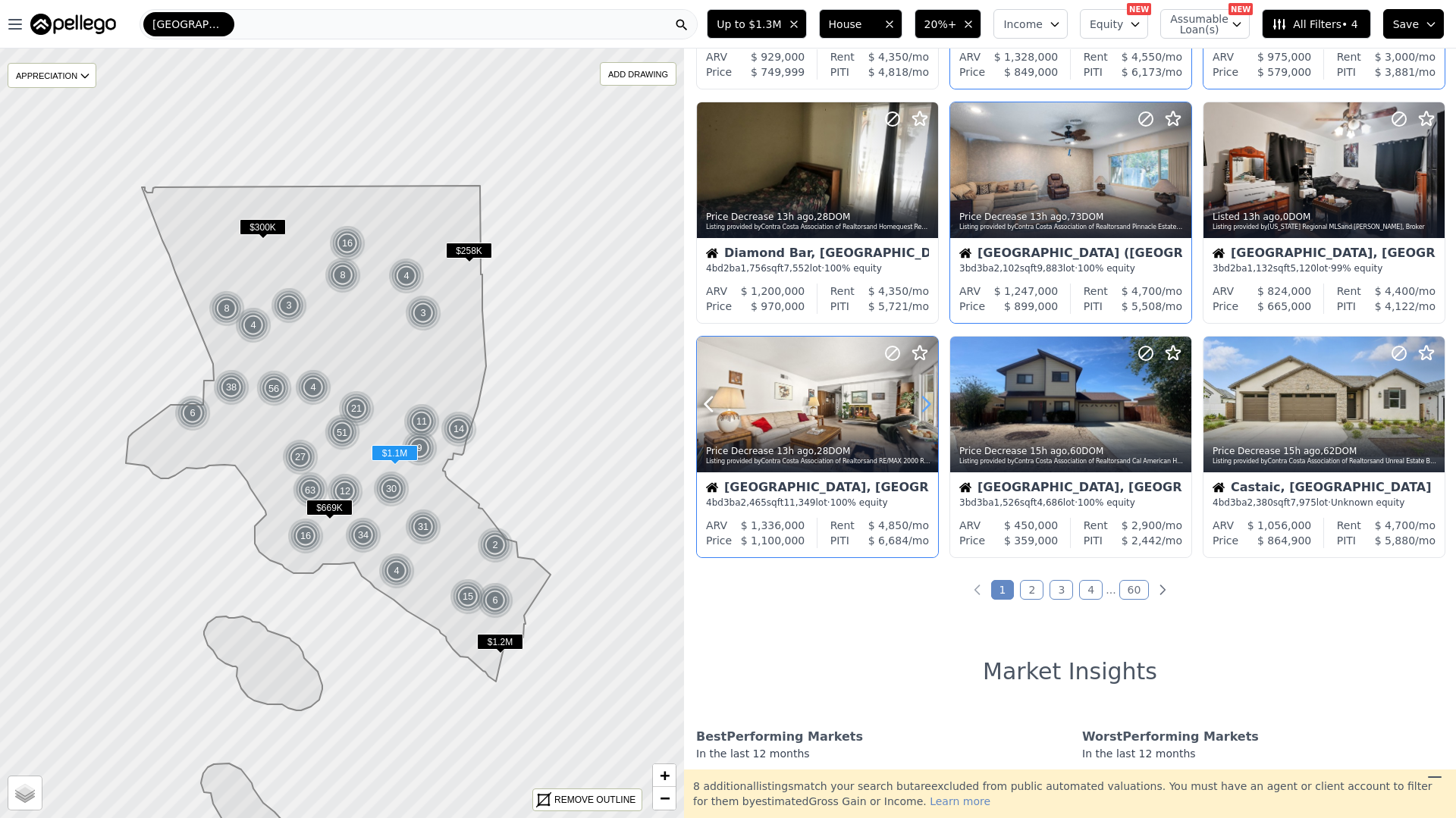
click at [923, 413] on icon at bounding box center [926, 404] width 24 height 24
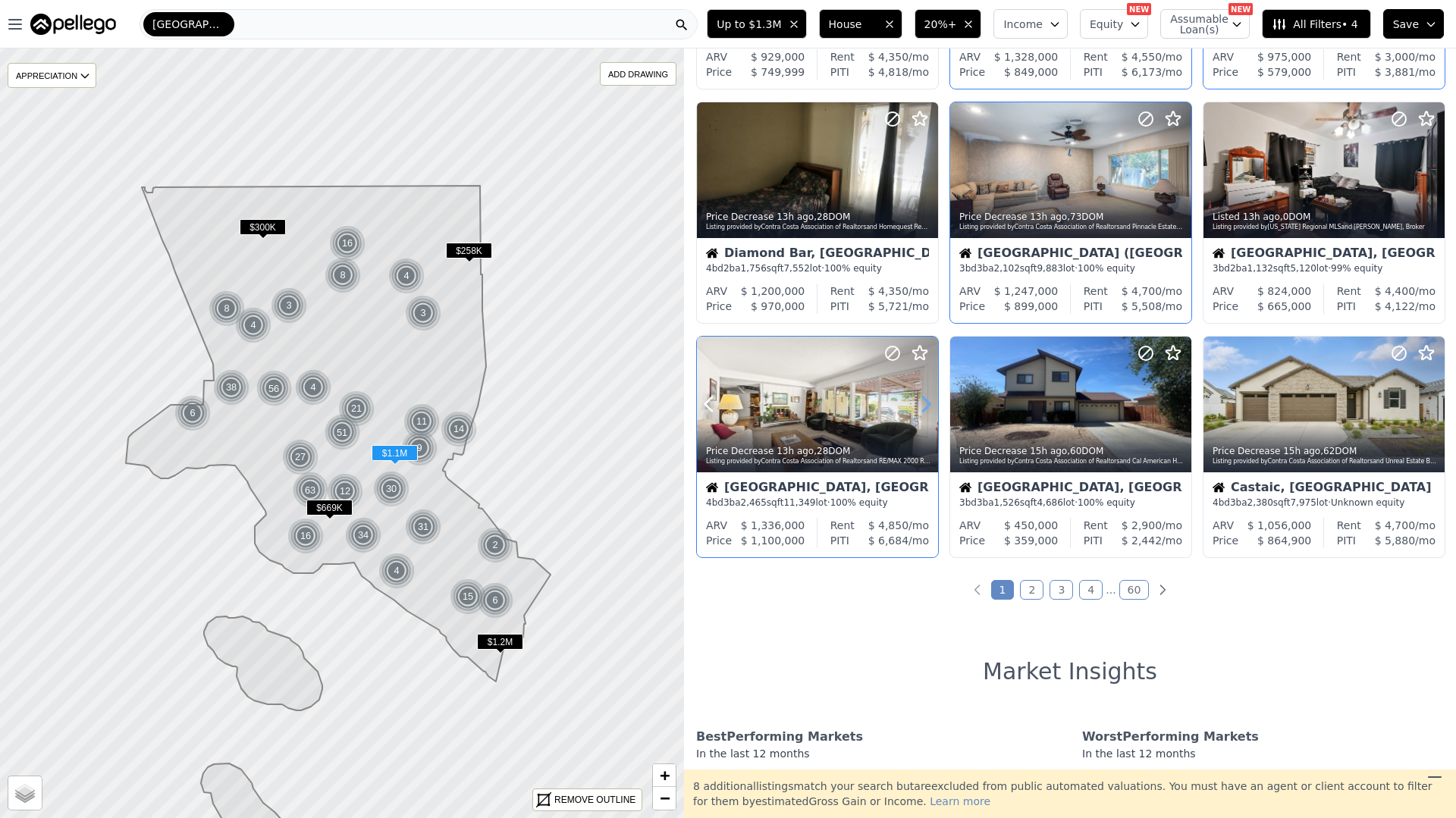
click at [923, 413] on icon at bounding box center [926, 404] width 24 height 24
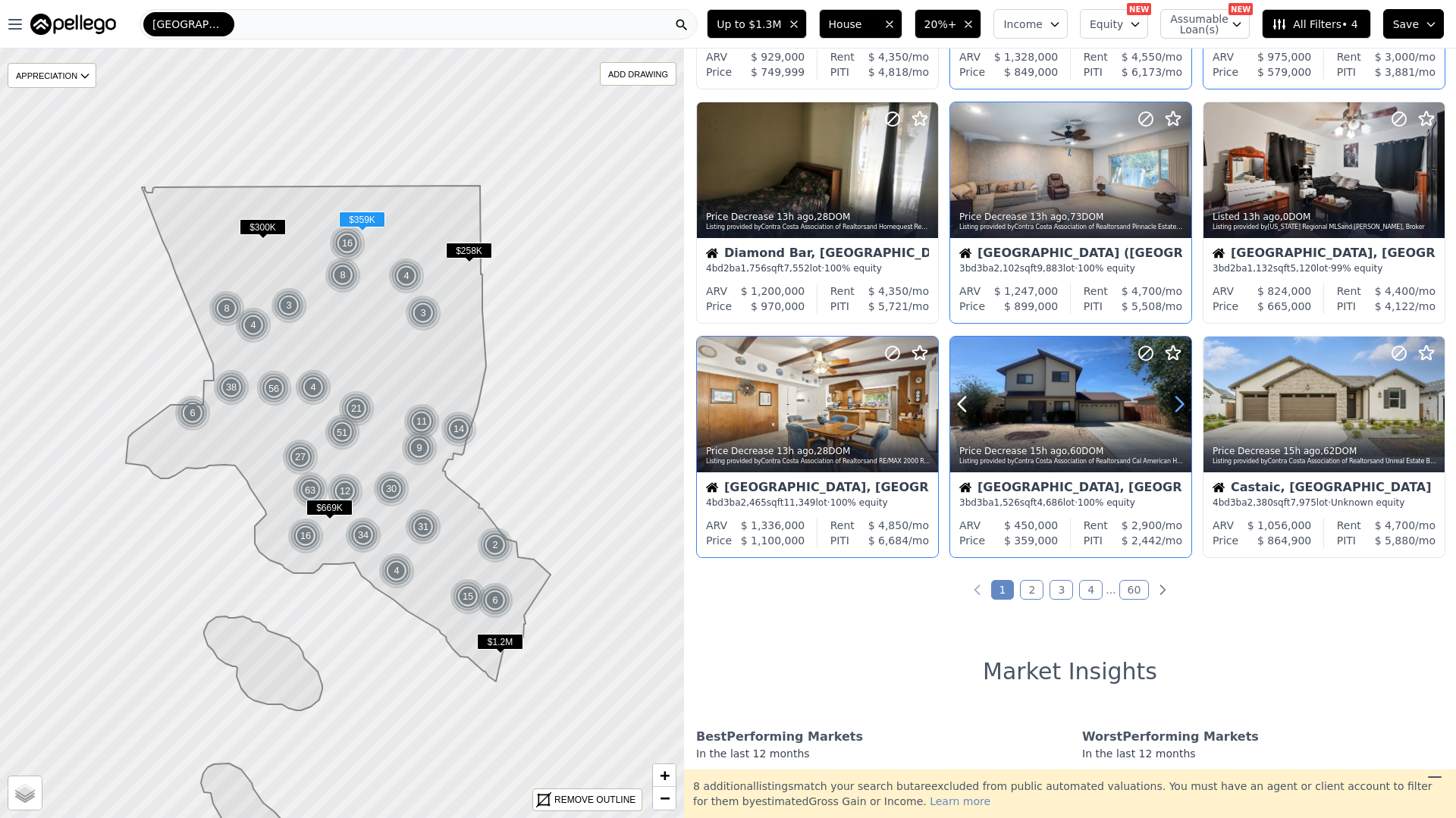
click at [1176, 407] on icon at bounding box center [1179, 404] width 24 height 24
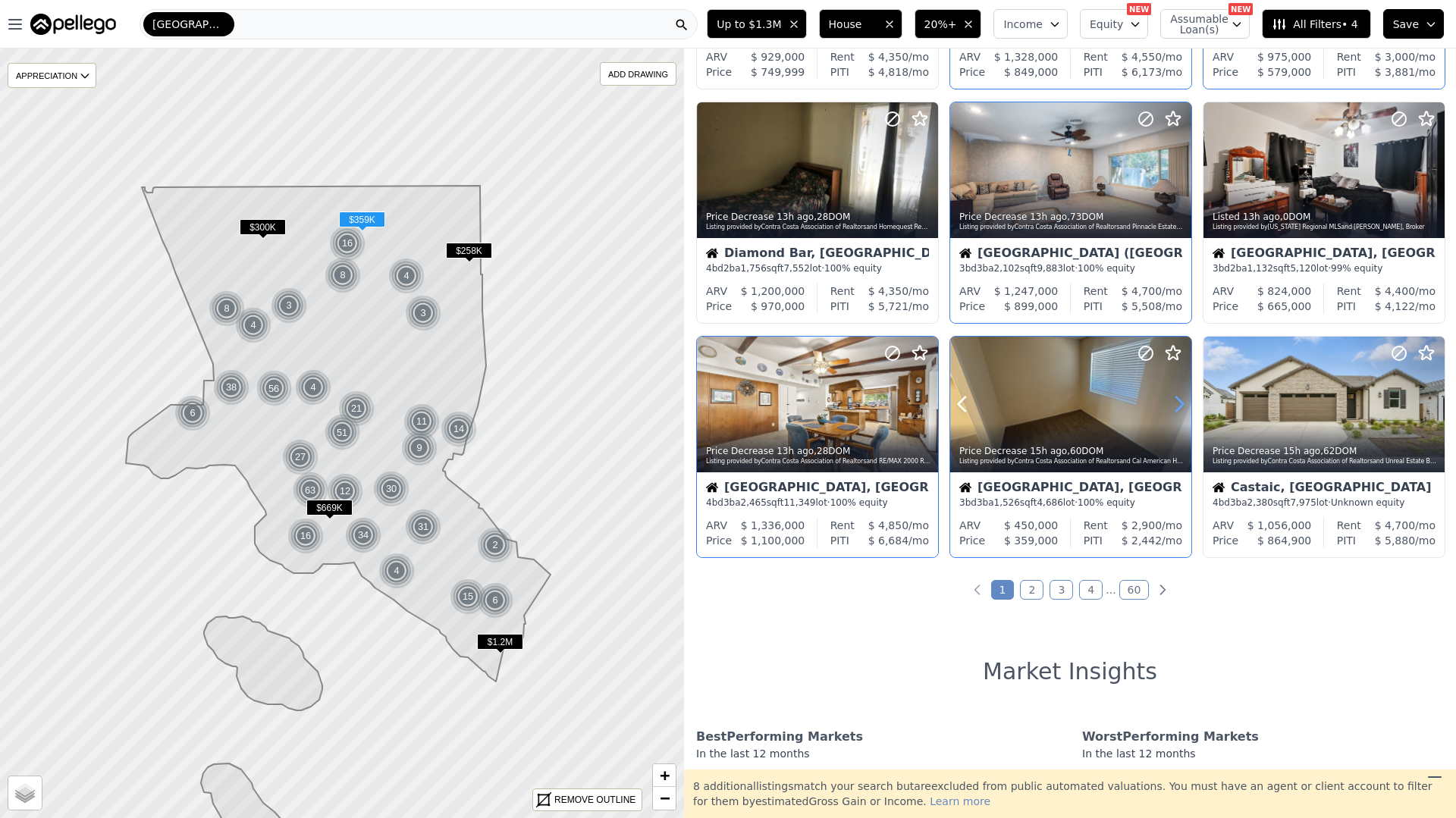
click at [1176, 407] on icon at bounding box center [1179, 404] width 24 height 24
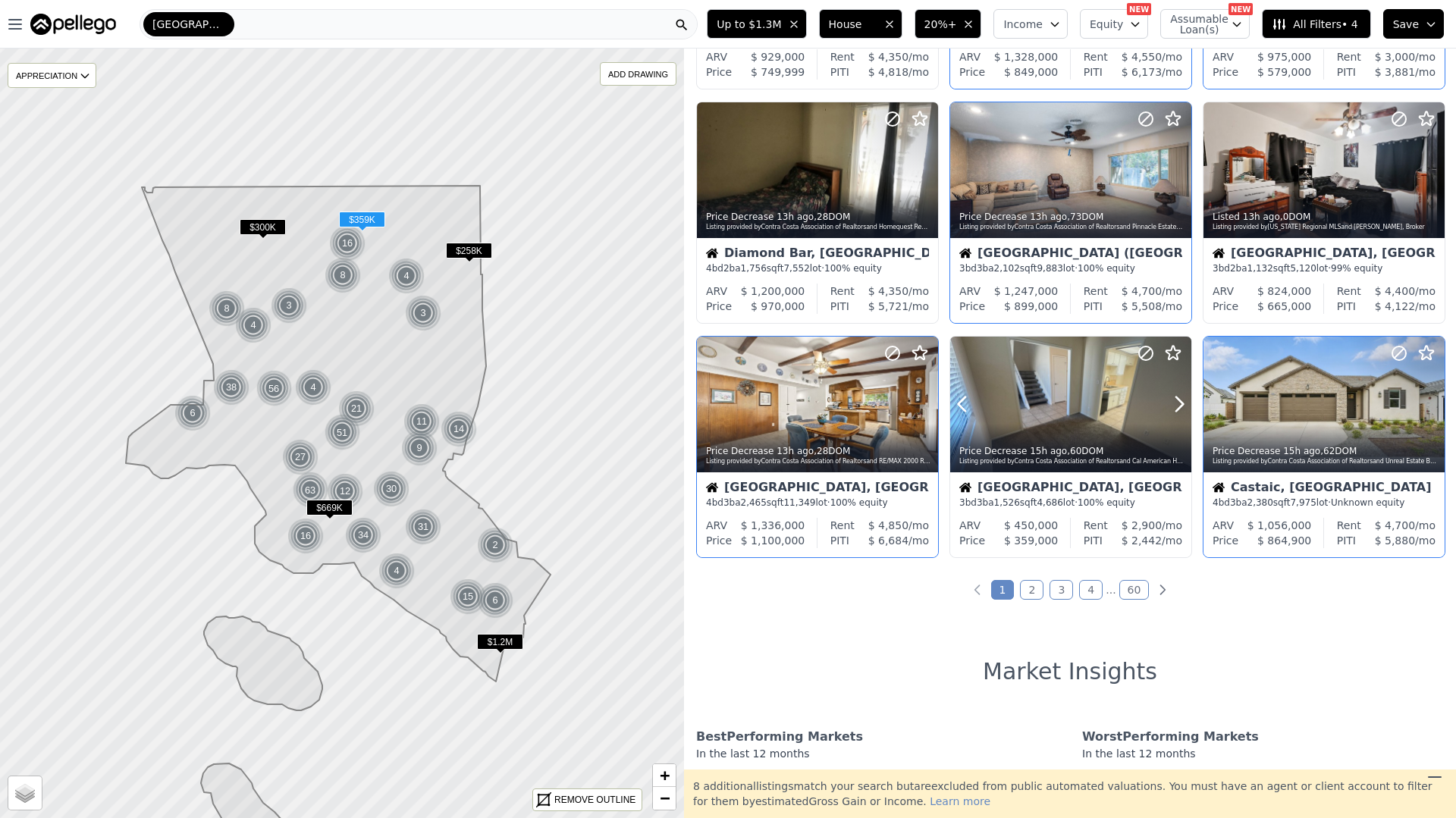
drag, startPoint x: 1176, startPoint y: 407, endPoint x: 1232, endPoint y: 406, distance: 56.0
click at [1176, 407] on icon at bounding box center [1179, 404] width 24 height 24
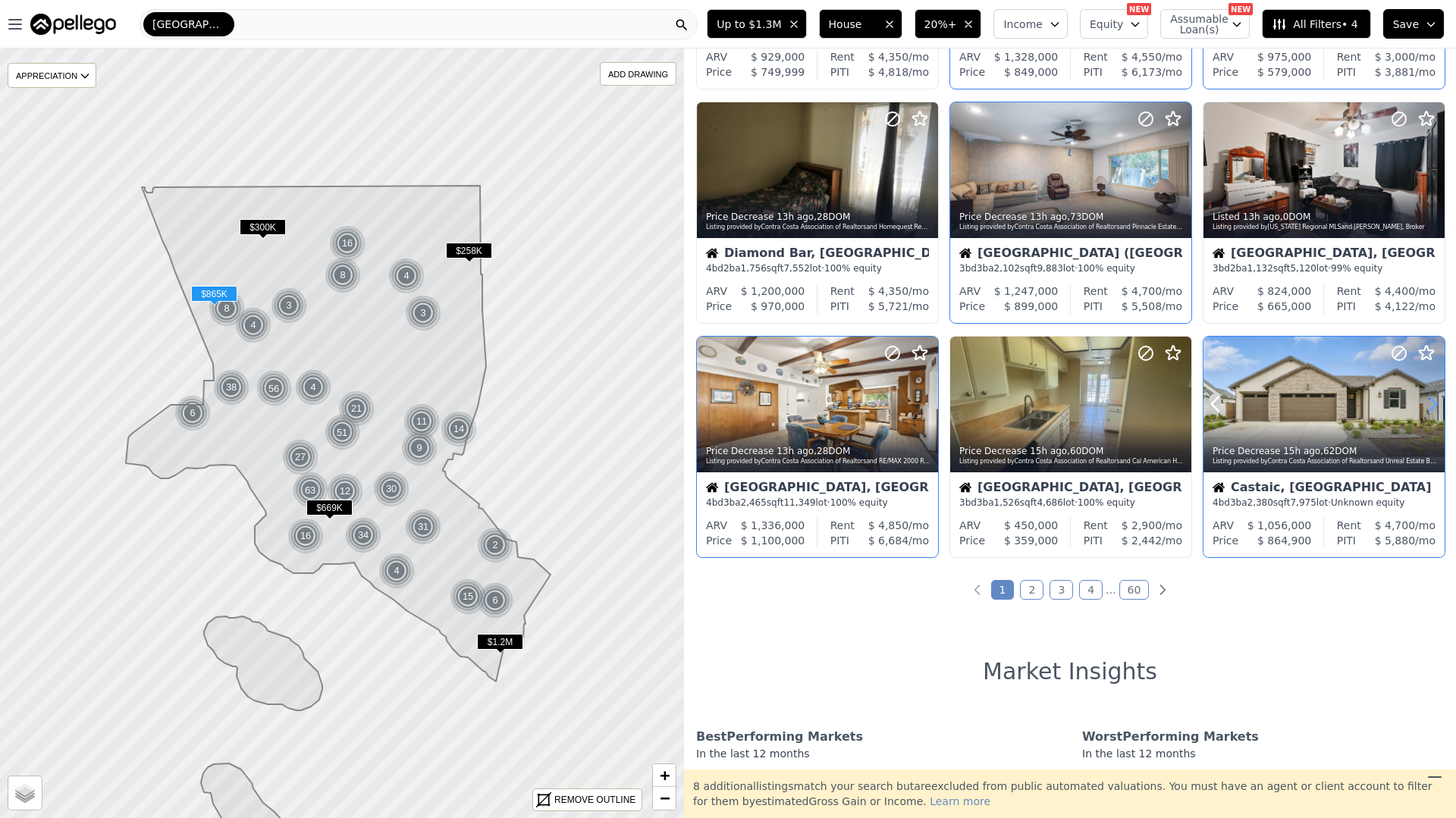
click at [1435, 409] on icon at bounding box center [1433, 404] width 24 height 24
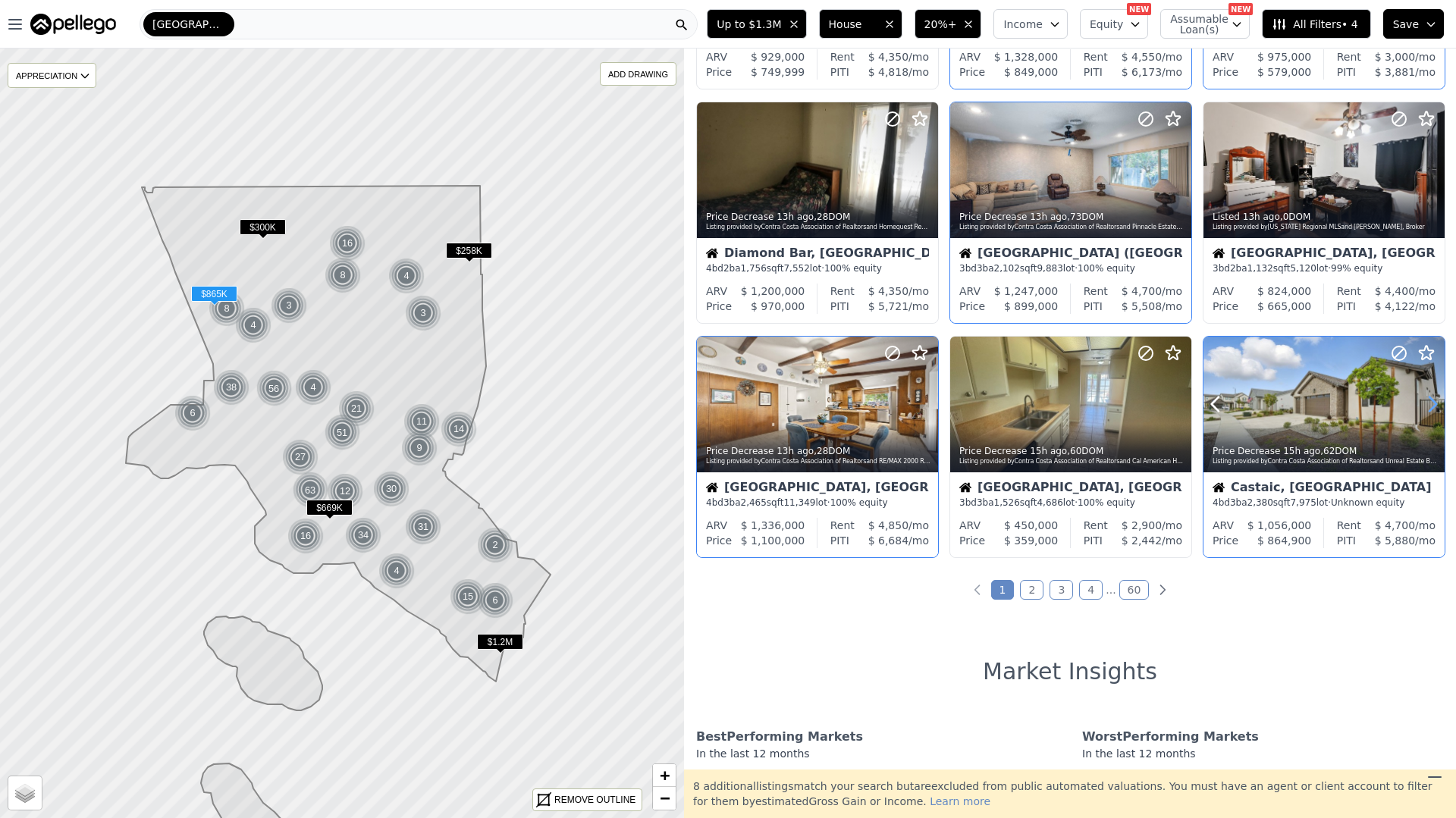
click at [1435, 409] on icon at bounding box center [1433, 404] width 24 height 24
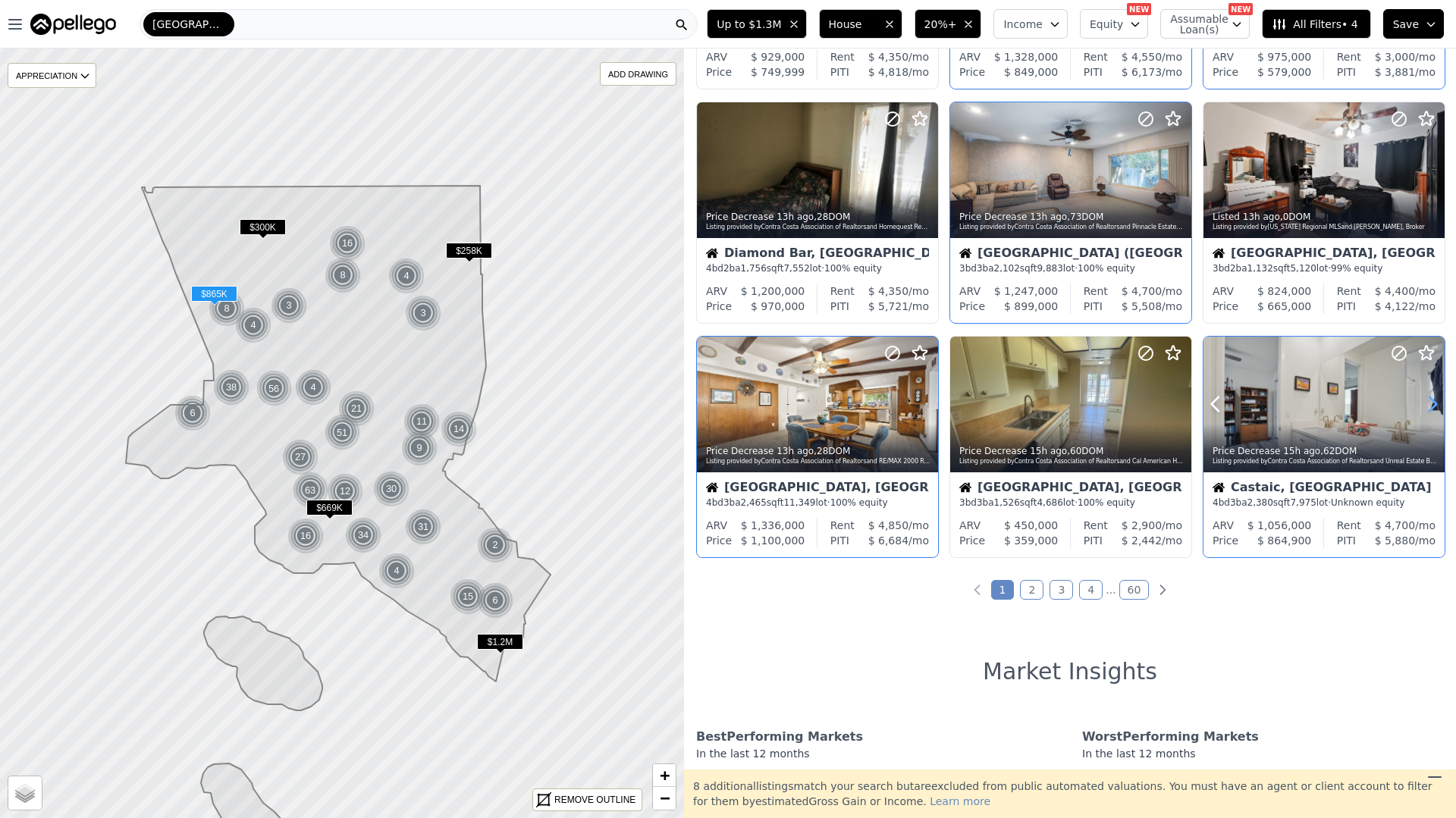
drag, startPoint x: 1436, startPoint y: 409, endPoint x: 1428, endPoint y: 414, distance: 9.4
click at [1433, 410] on icon at bounding box center [1433, 404] width 24 height 24
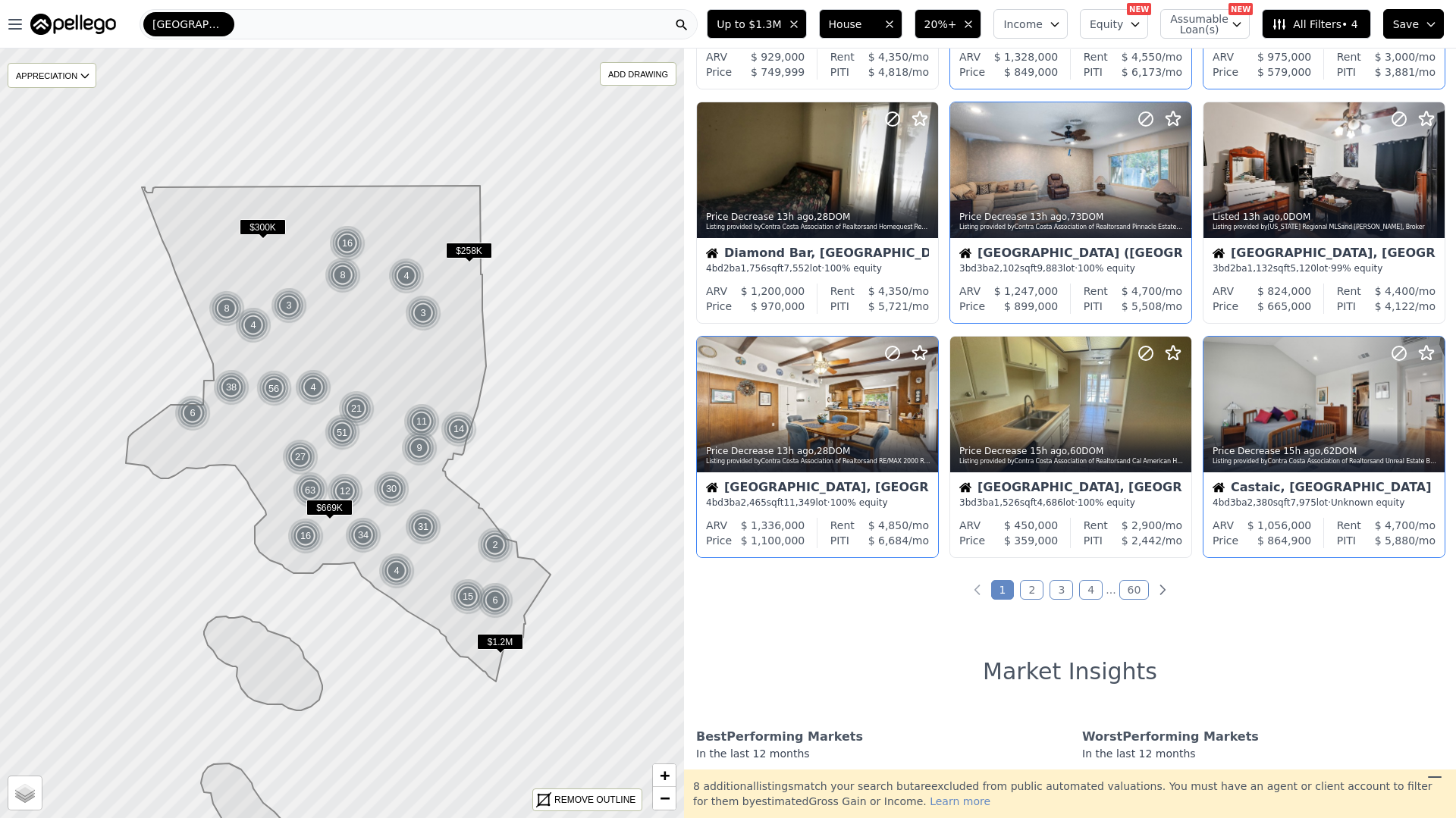
click at [1032, 578] on div "709 out of 19722 listings match your filters Table Grid Price Decrease 8m ago ,…" at bounding box center [1069, 409] width 772 height 721
click at [1030, 580] on link "2" at bounding box center [1031, 590] width 23 height 20
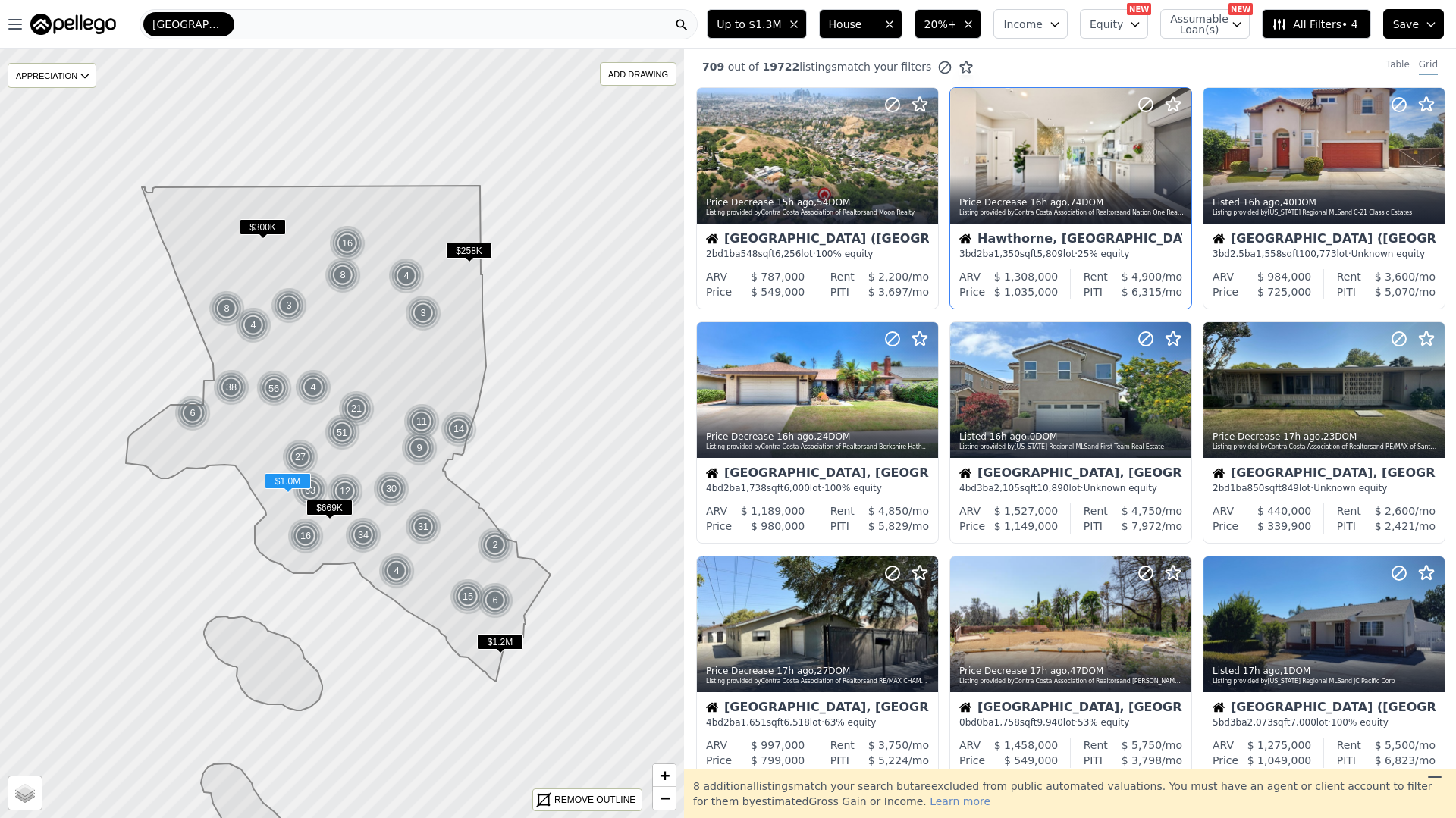
scroll to position [0, 0]
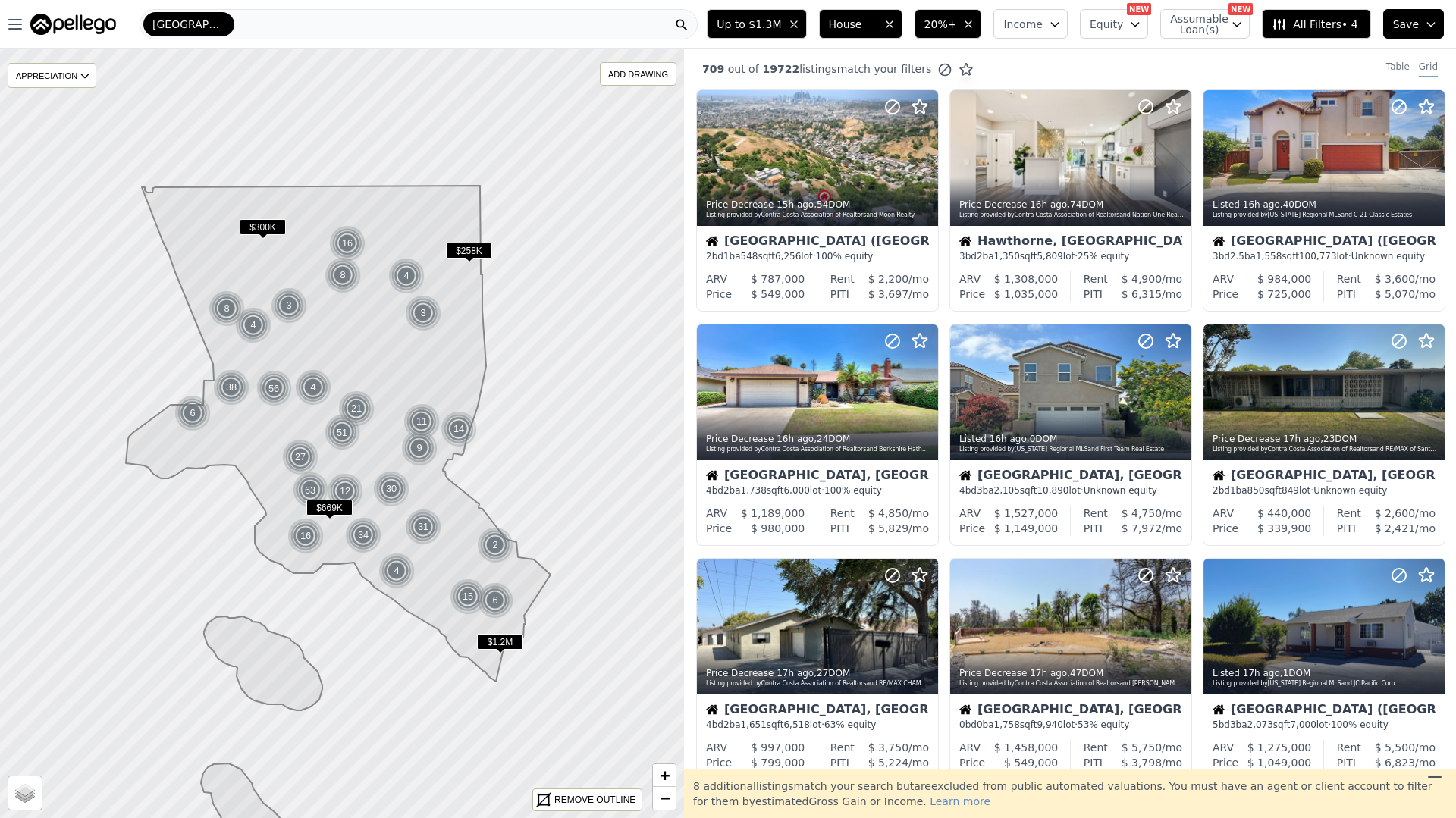
click at [1299, 17] on span "All Filters • 4" at bounding box center [1314, 24] width 86 height 15
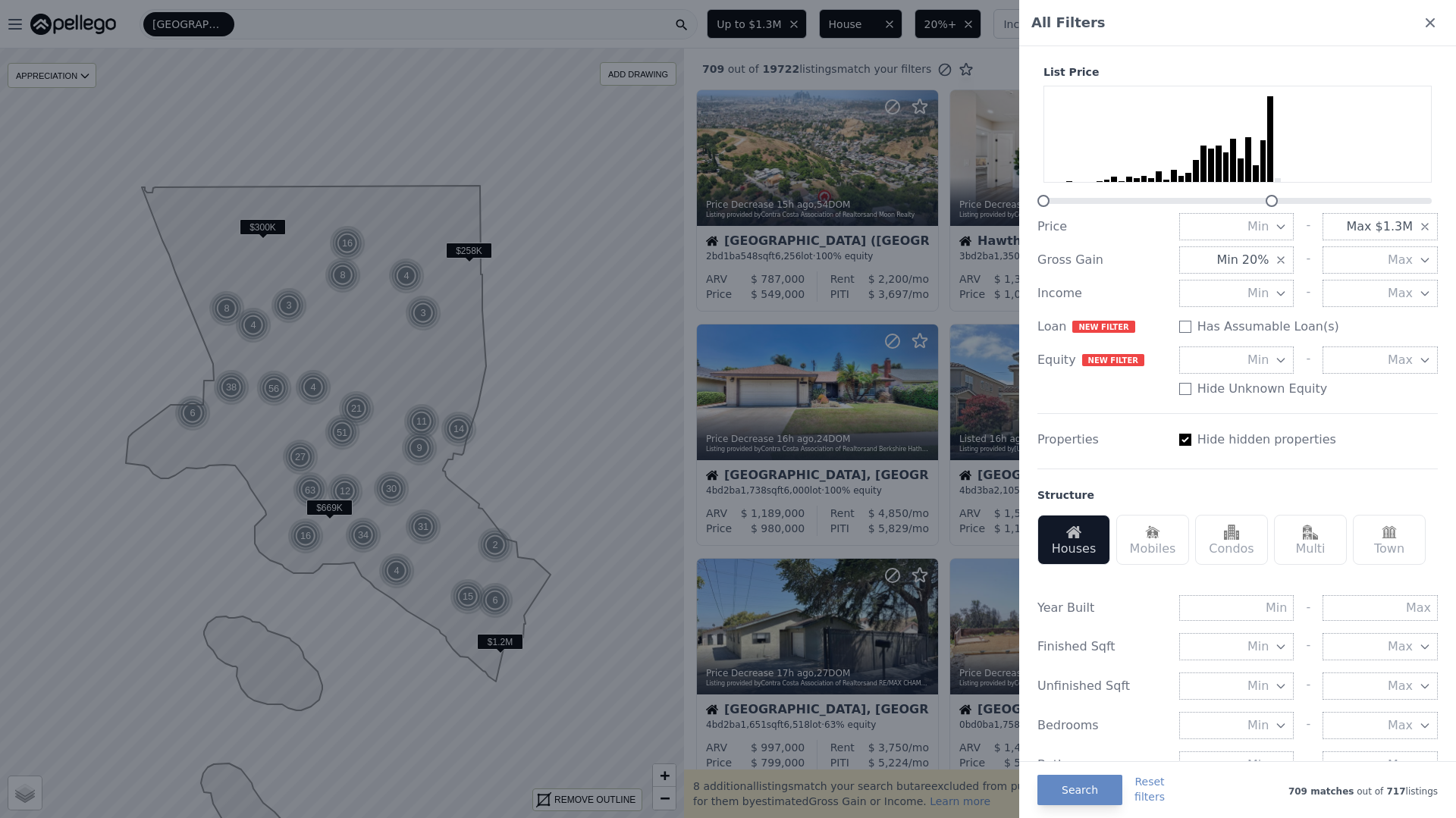
scroll to position [566, 0]
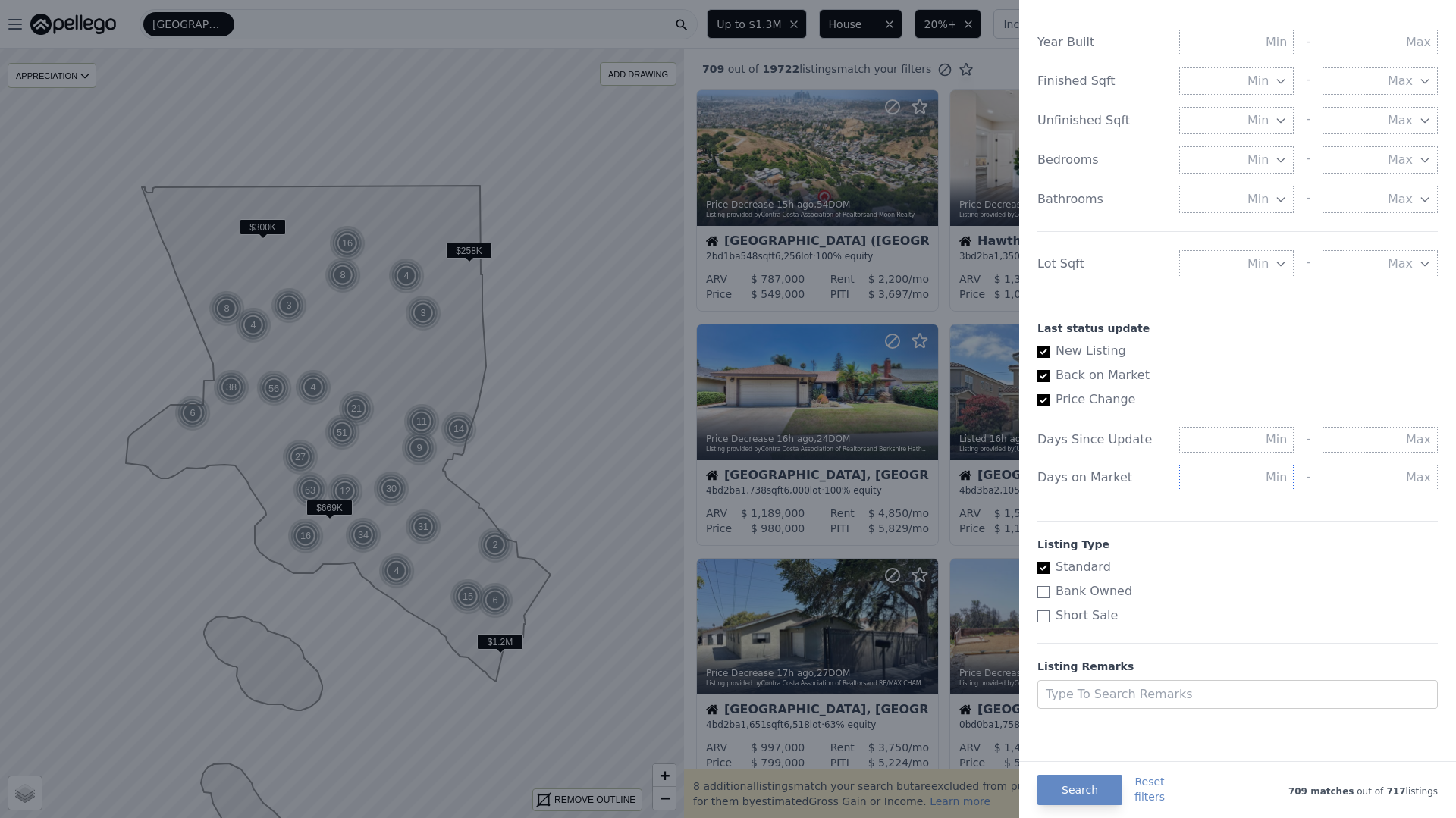
click at [1248, 487] on input "text" at bounding box center [1236, 477] width 116 height 25
type input "30"
click at [1056, 797] on button "Search" at bounding box center [1079, 790] width 85 height 30
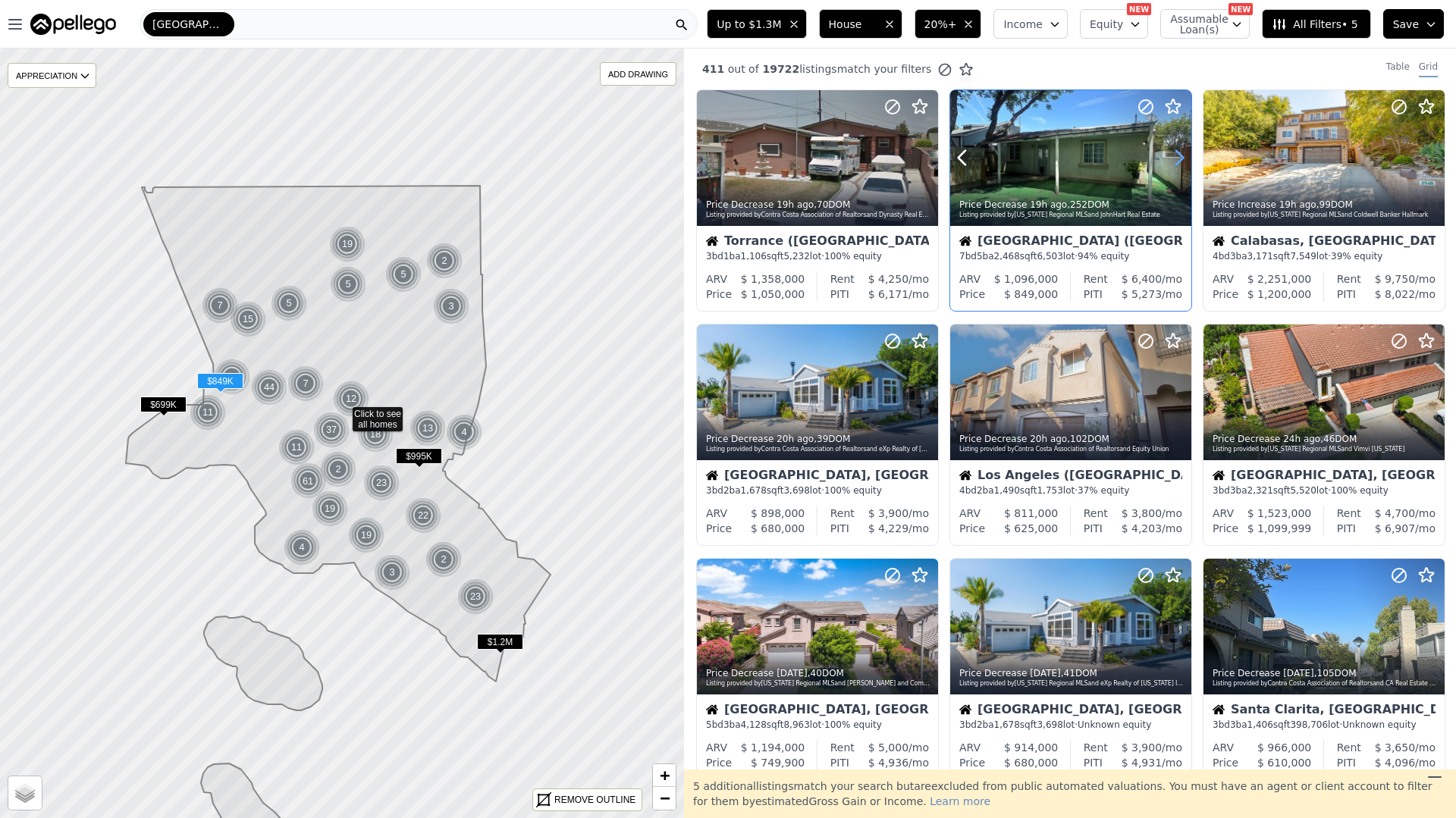
click at [1185, 150] on icon at bounding box center [1179, 158] width 24 height 24
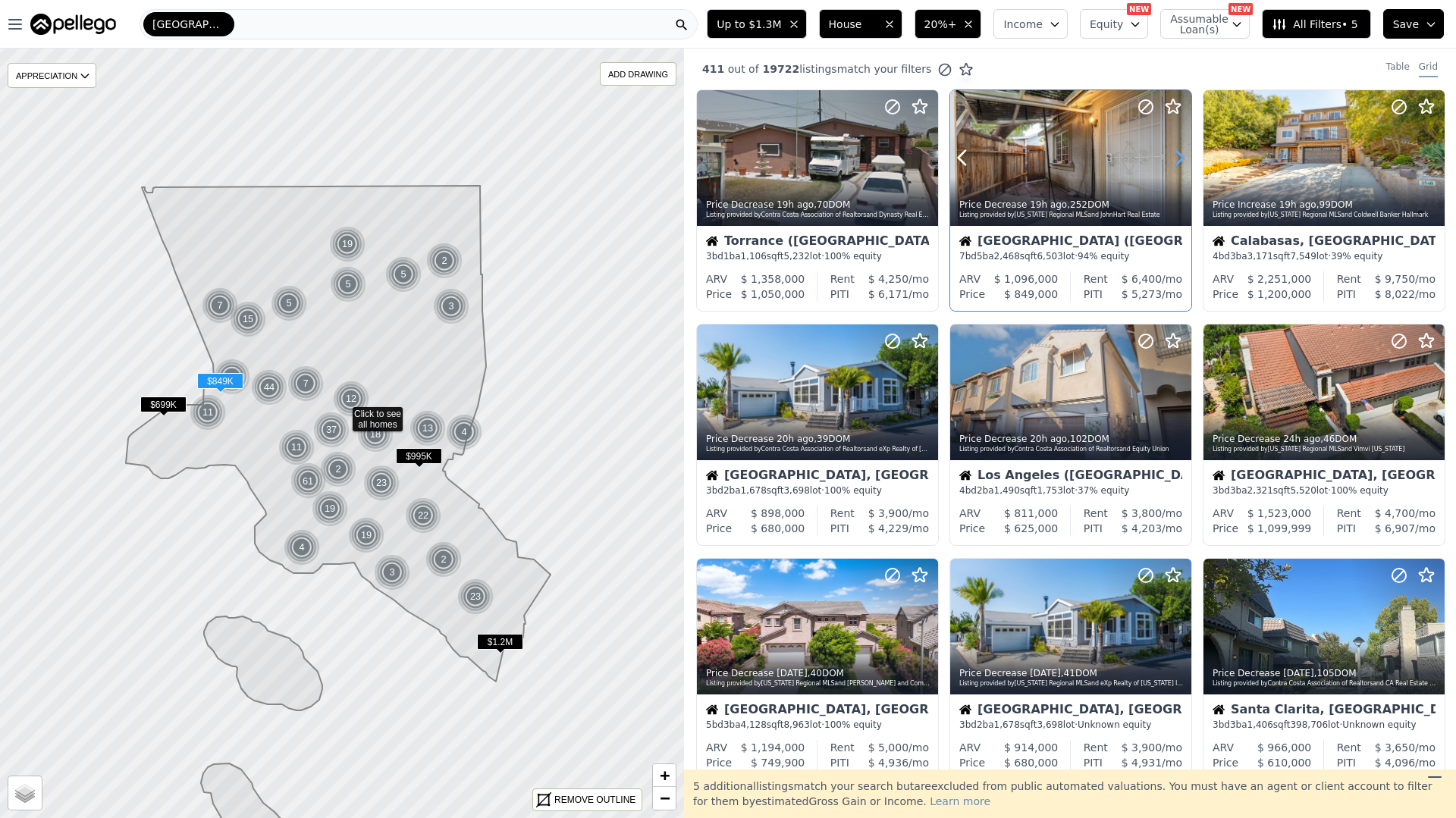
click at [1184, 151] on icon at bounding box center [1179, 158] width 24 height 24
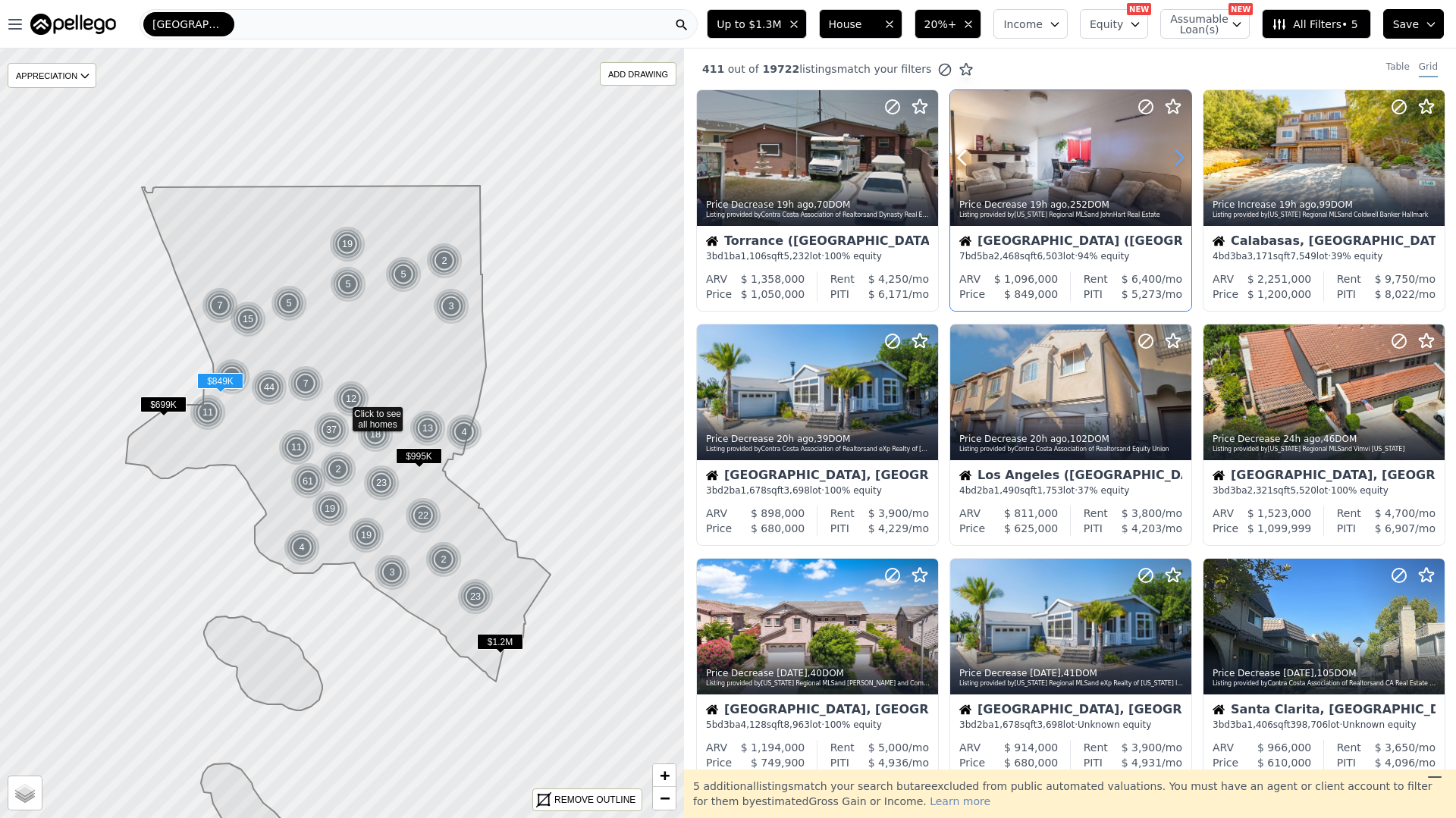
click at [1184, 151] on icon at bounding box center [1179, 158] width 24 height 24
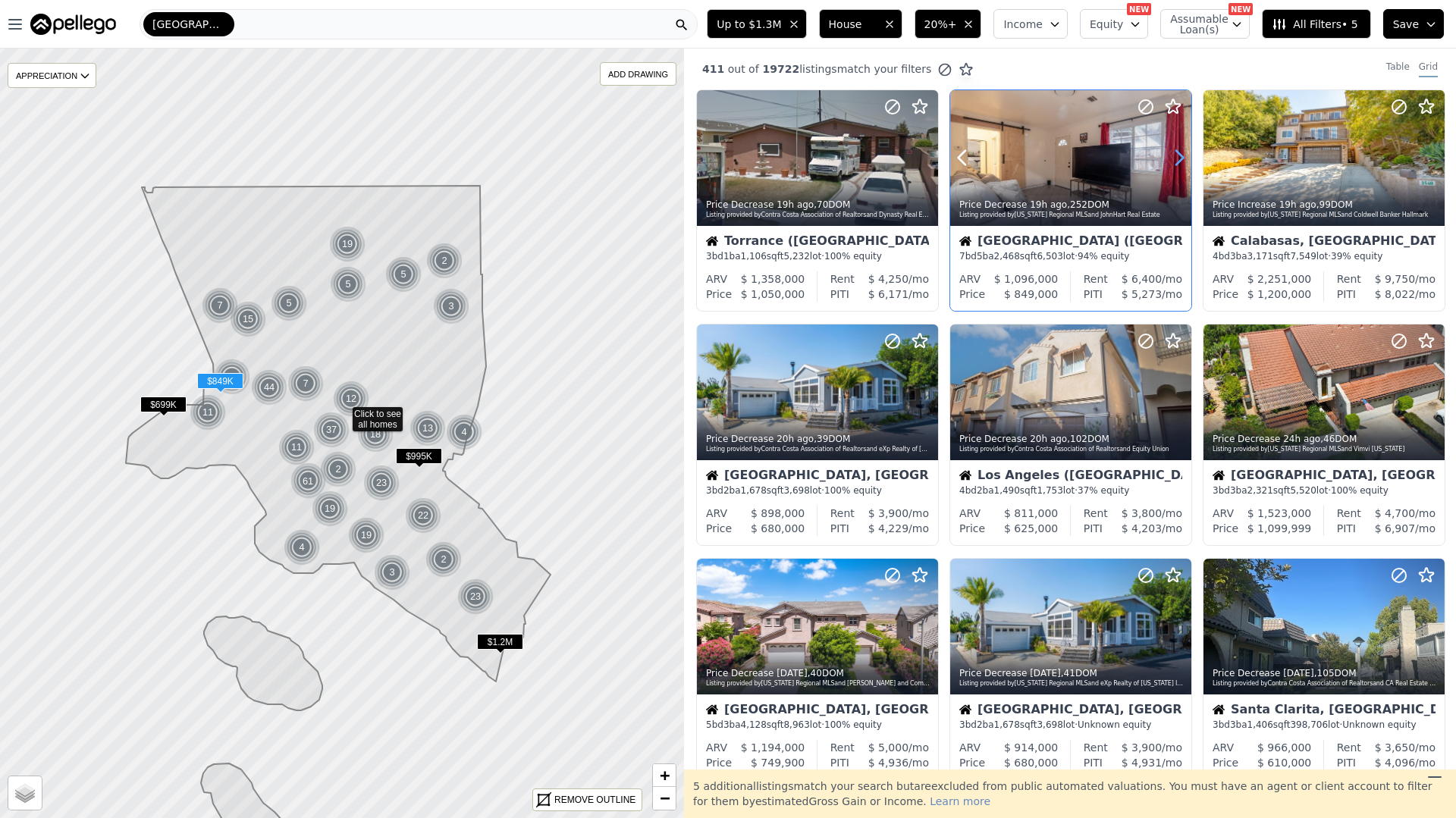
click at [1184, 151] on icon at bounding box center [1179, 158] width 24 height 24
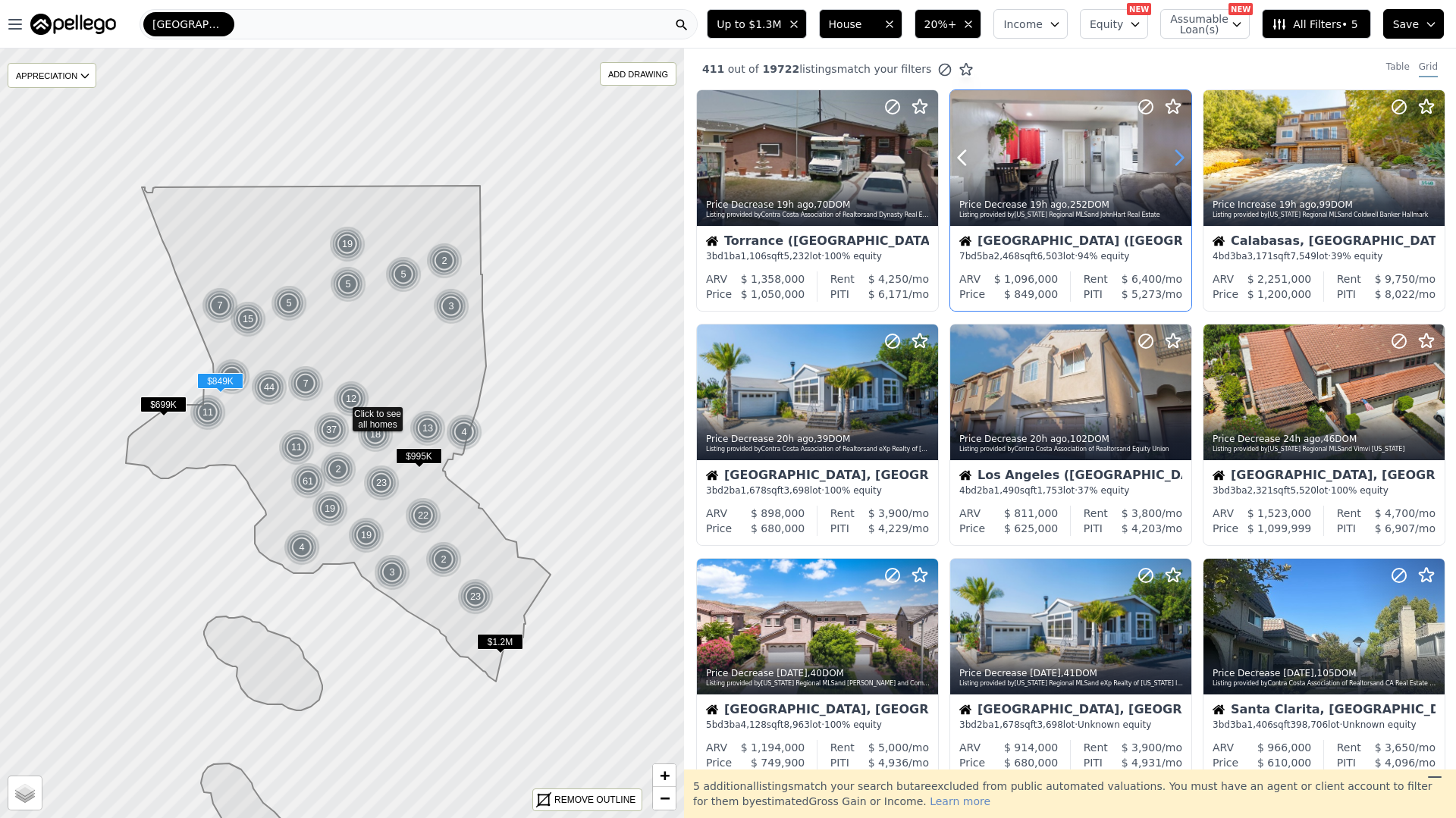
click at [1184, 151] on icon at bounding box center [1179, 158] width 24 height 24
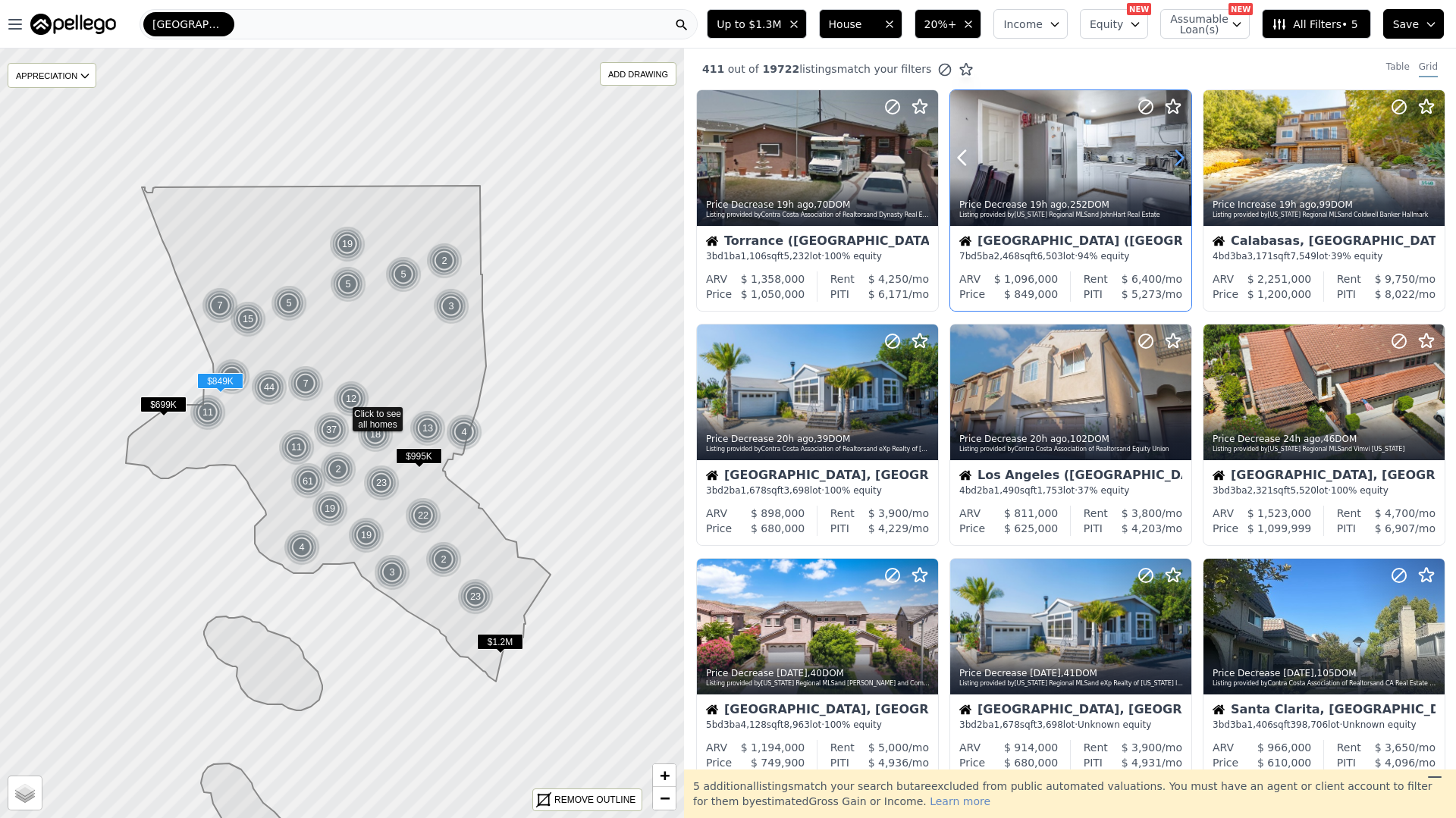
click at [1184, 151] on icon at bounding box center [1179, 158] width 24 height 24
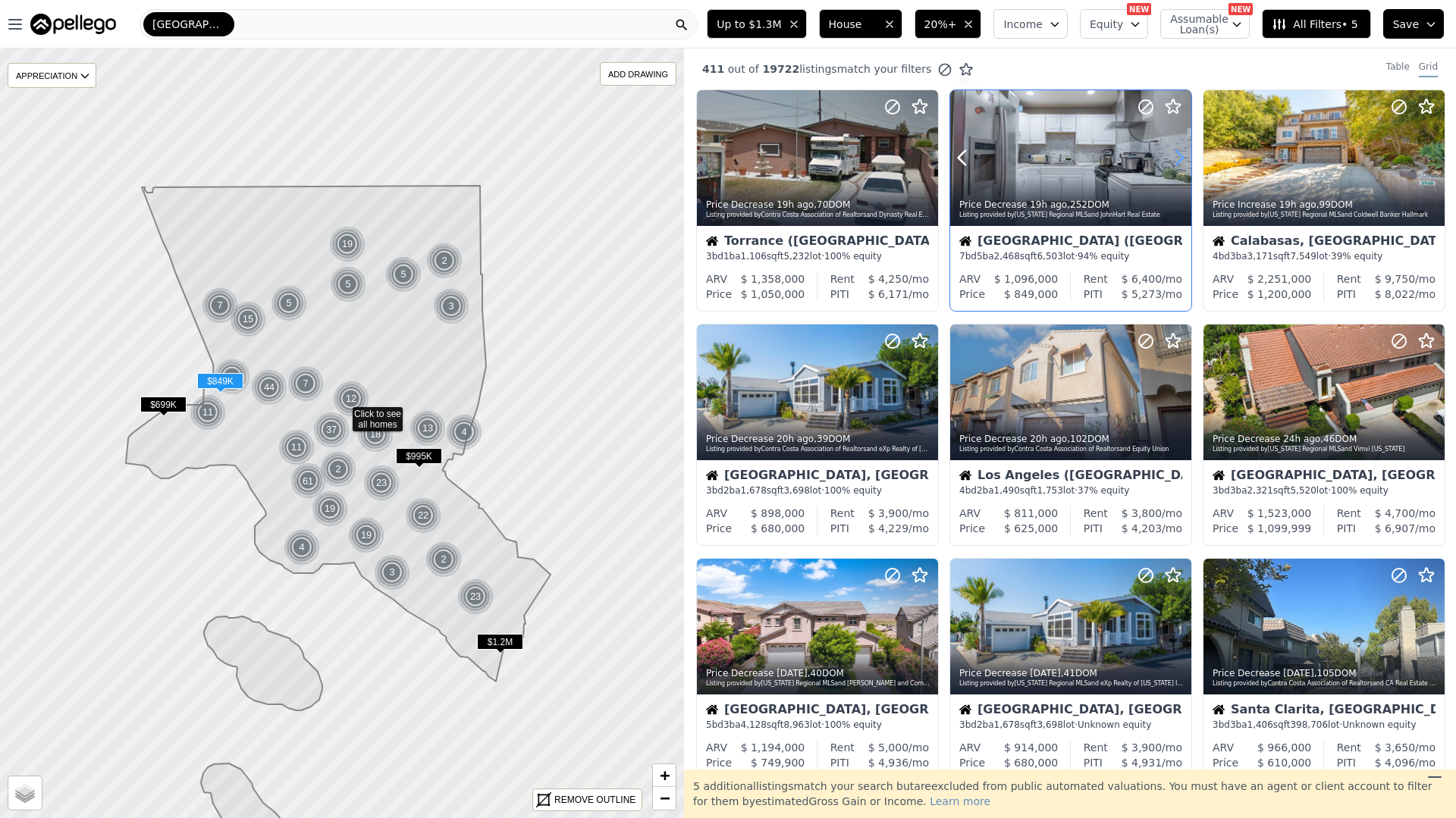
click at [1184, 151] on icon at bounding box center [1179, 158] width 24 height 24
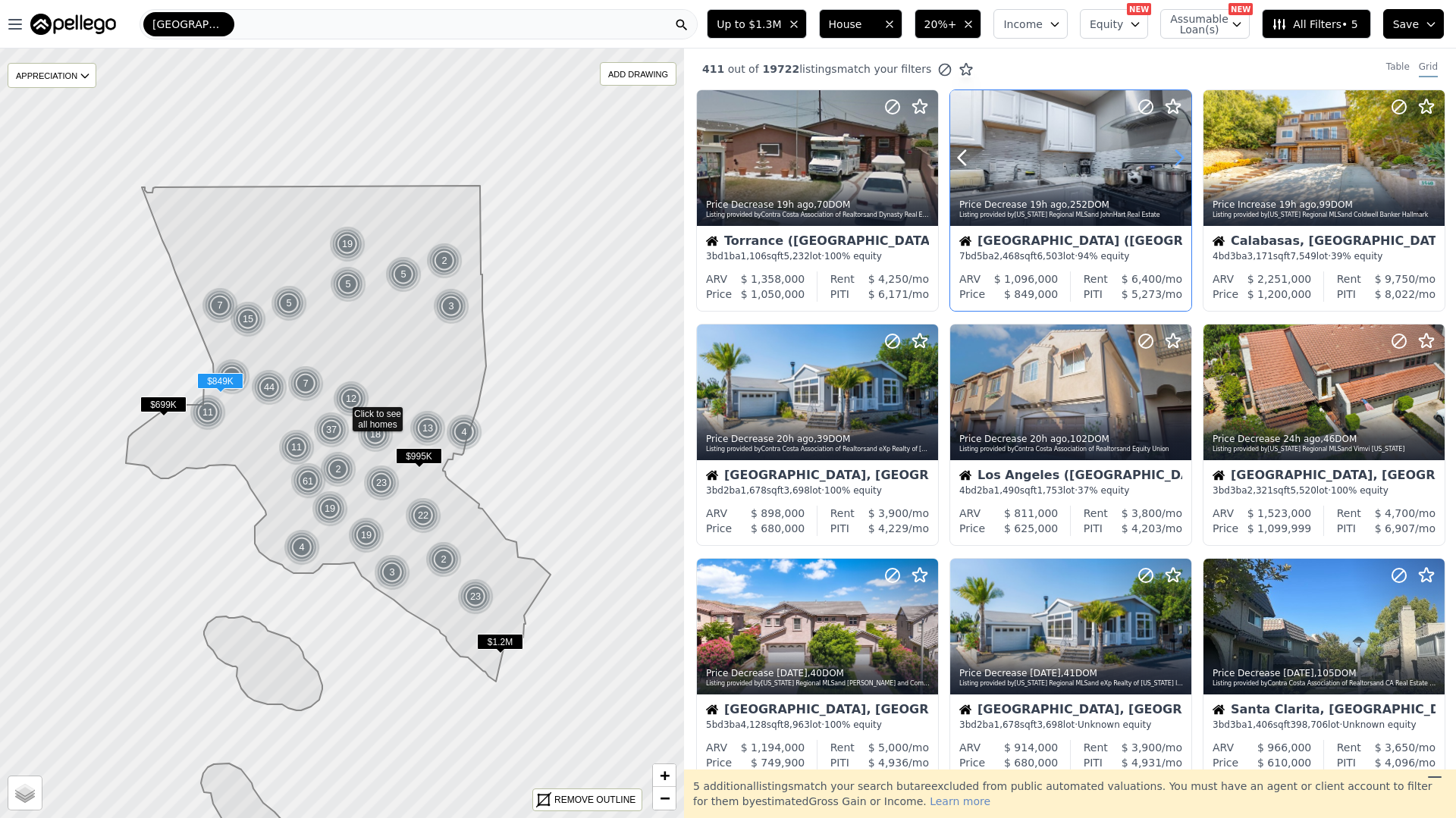
click at [1184, 151] on icon at bounding box center [1179, 158] width 24 height 24
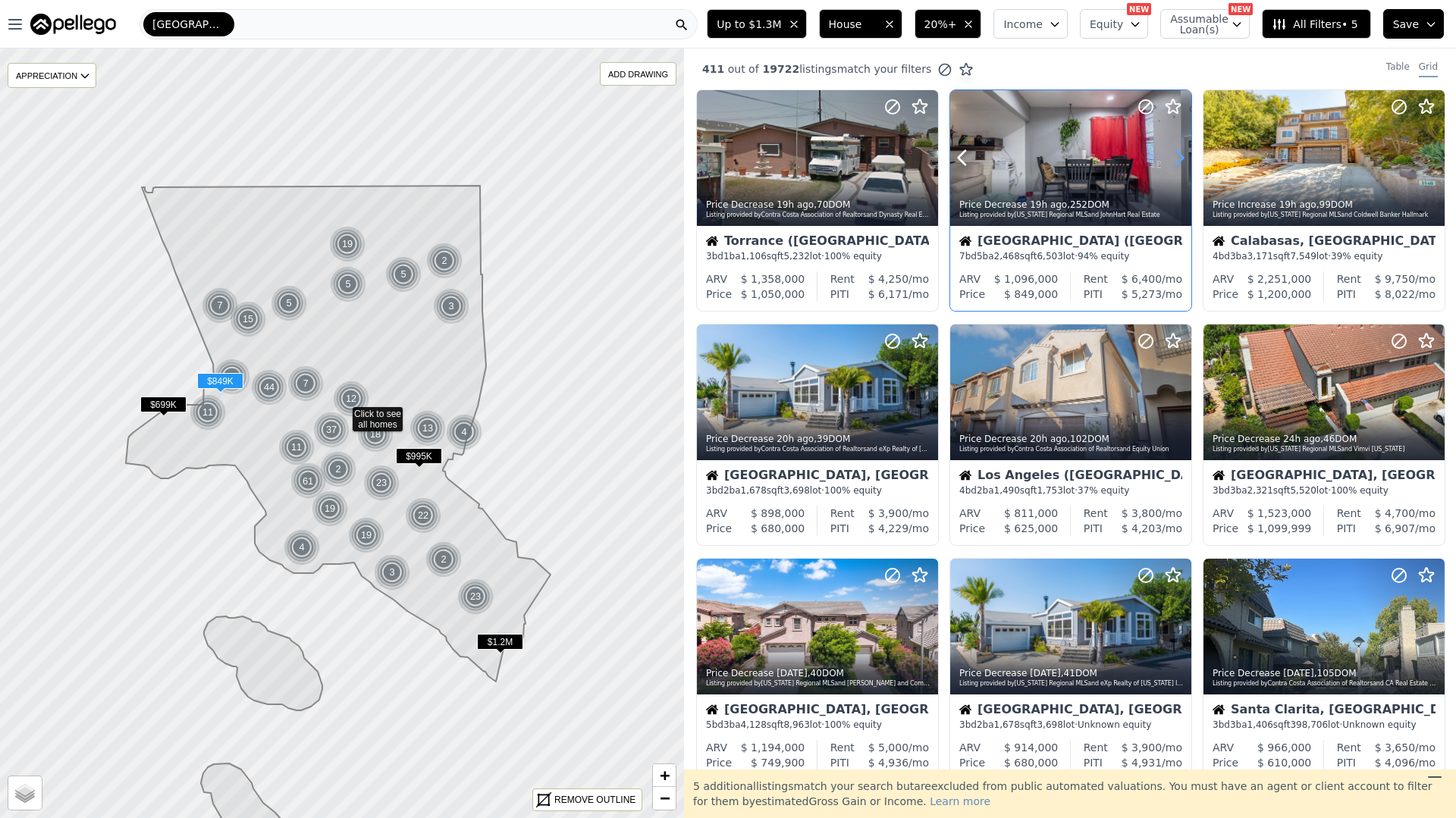
click at [1184, 151] on icon at bounding box center [1179, 158] width 24 height 24
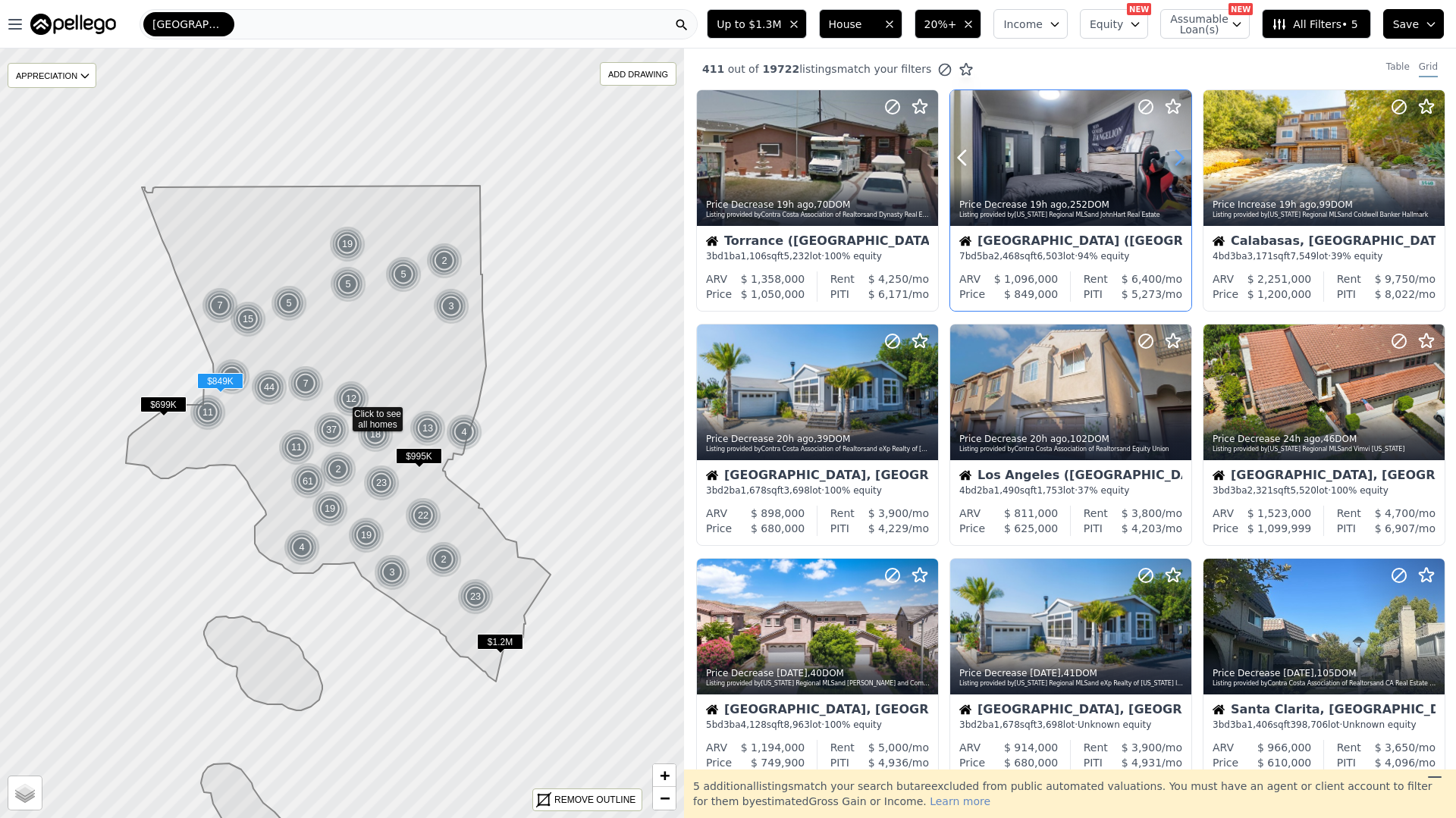
click at [1184, 151] on icon at bounding box center [1179, 158] width 24 height 24
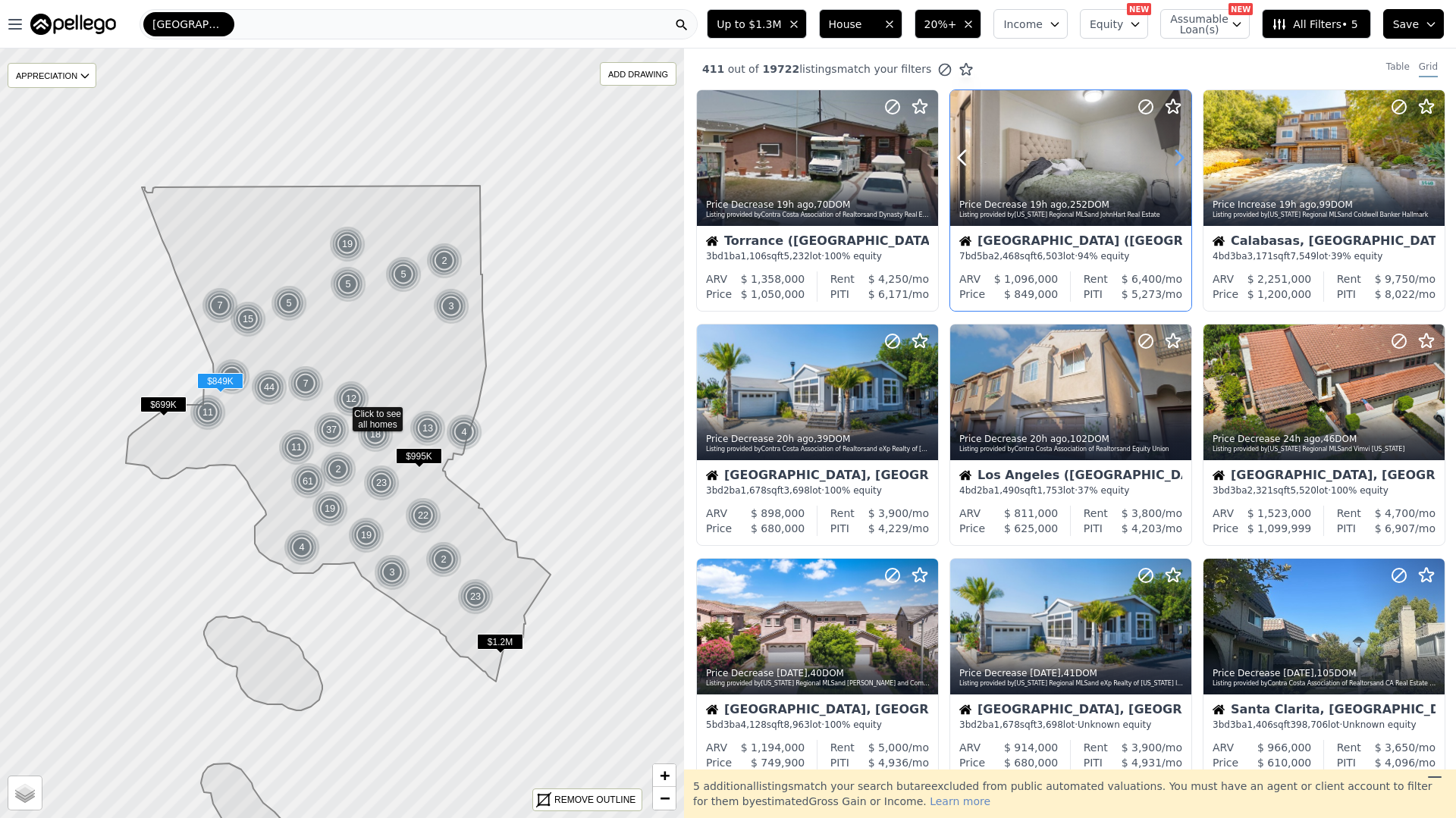
click at [1183, 151] on icon at bounding box center [1179, 158] width 24 height 24
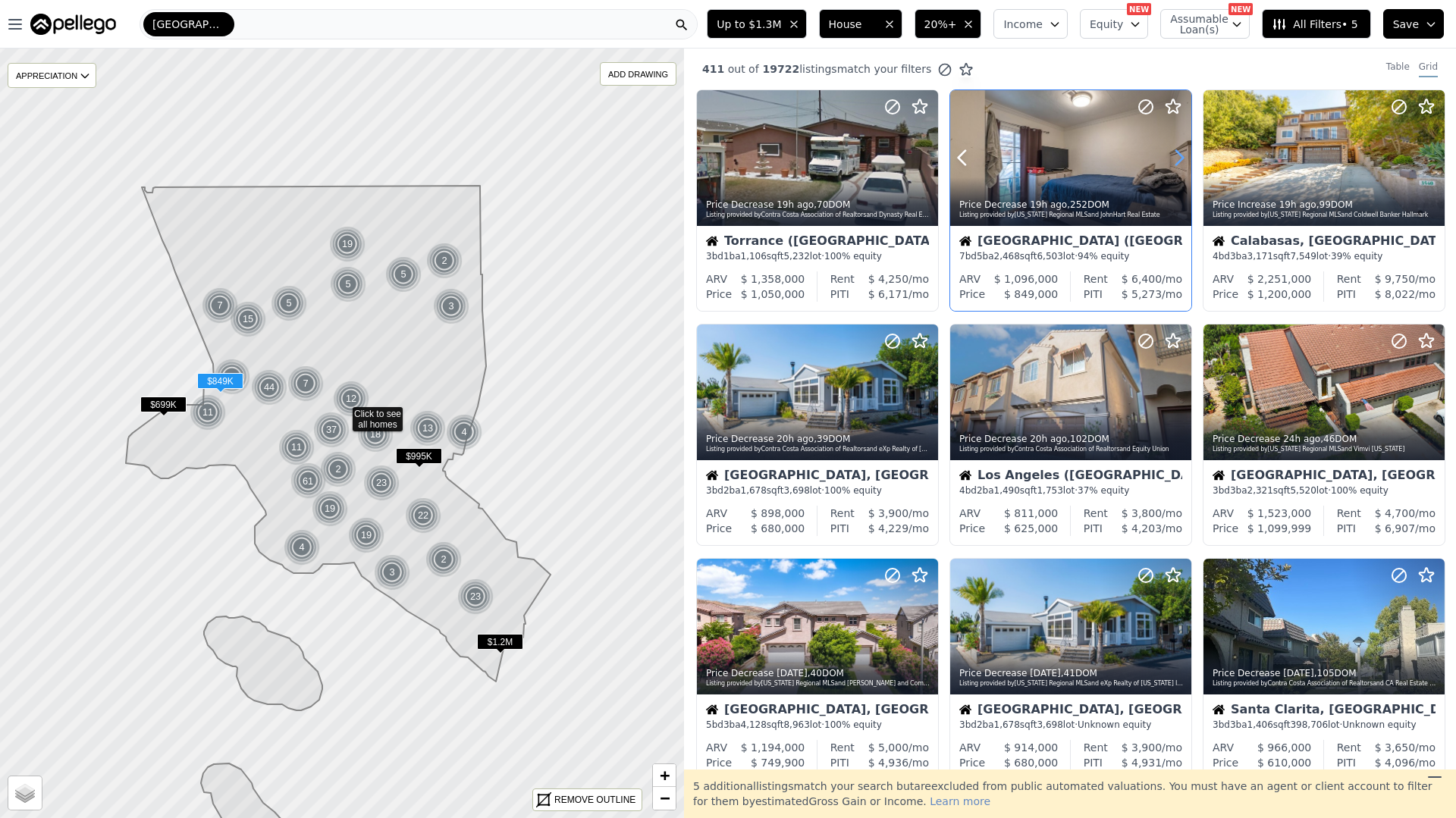
click at [1183, 151] on icon at bounding box center [1179, 158] width 24 height 24
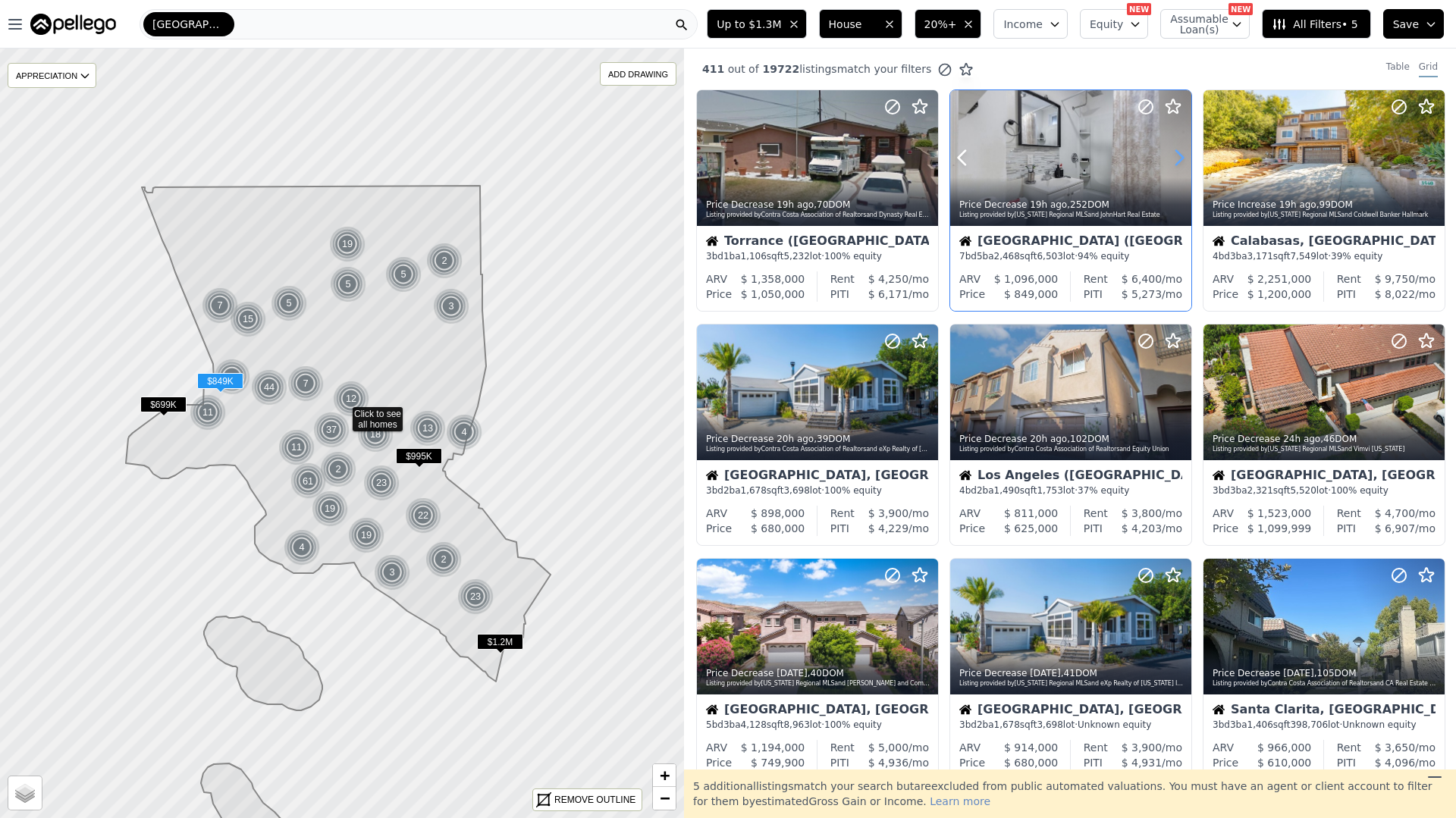
click at [1183, 151] on icon at bounding box center [1179, 158] width 24 height 24
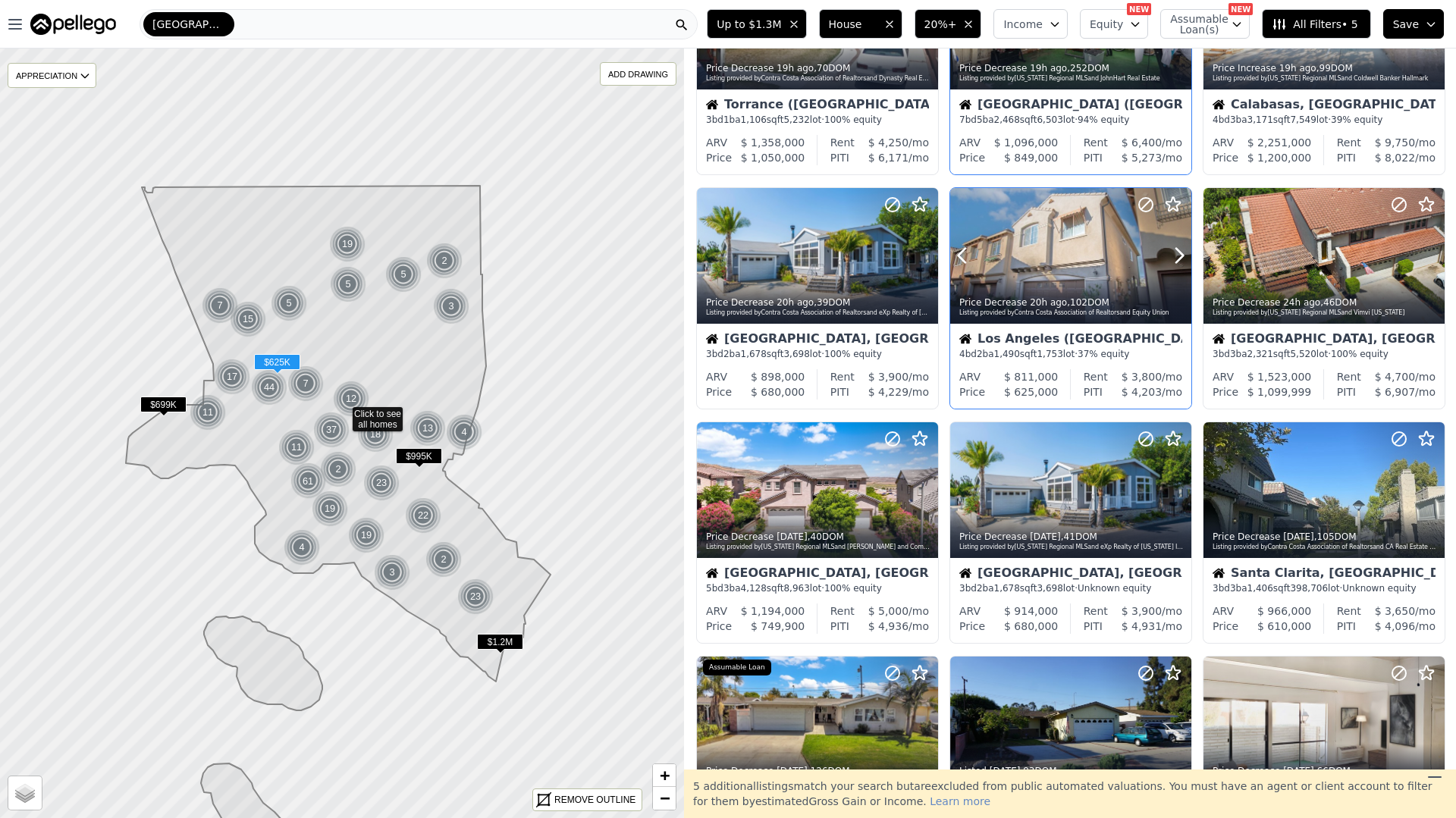
scroll to position [199, 0]
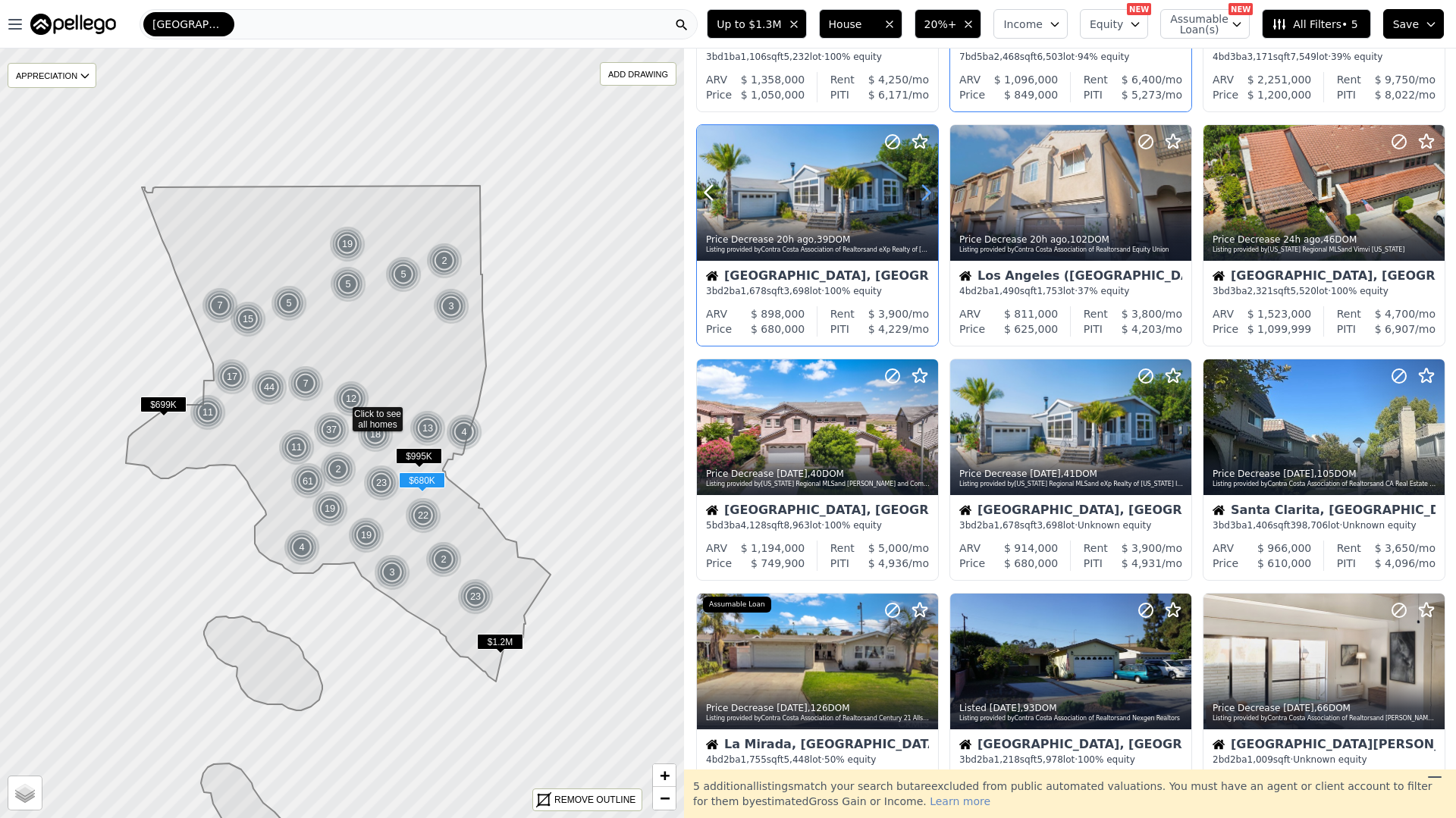
click at [929, 189] on icon at bounding box center [926, 193] width 24 height 24
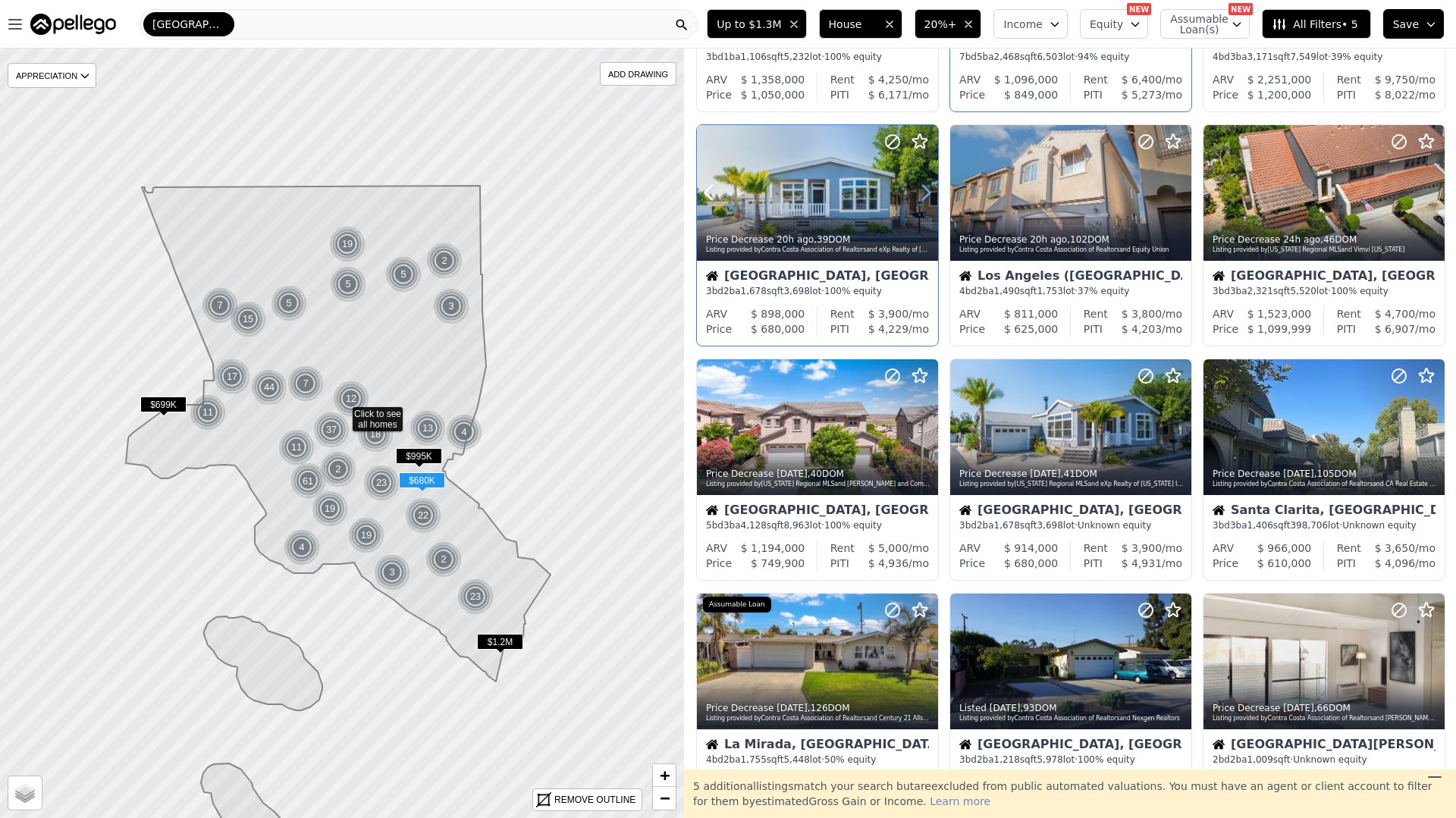
click at [929, 189] on icon at bounding box center [926, 193] width 24 height 24
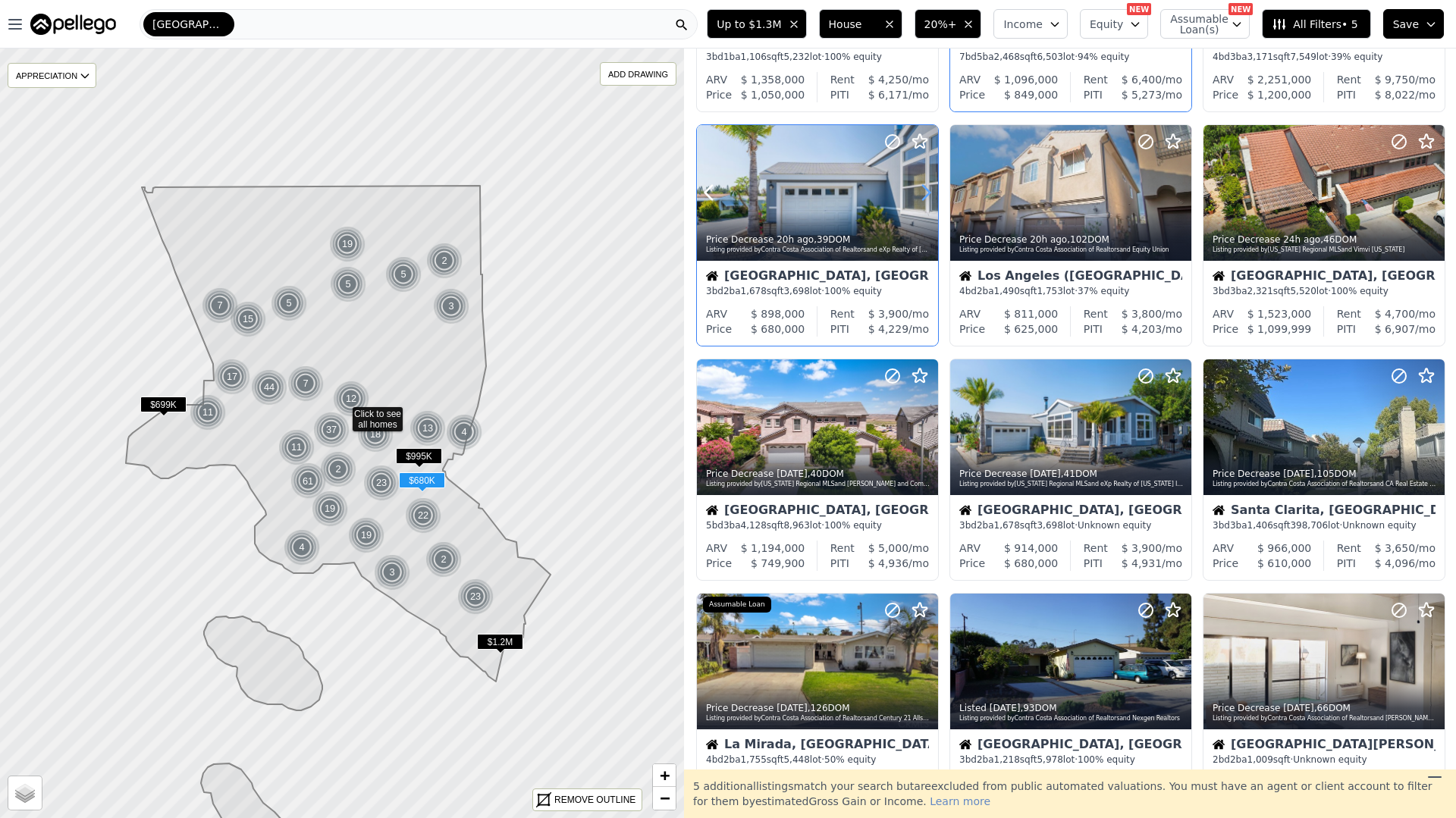
click at [929, 189] on icon at bounding box center [926, 193] width 24 height 24
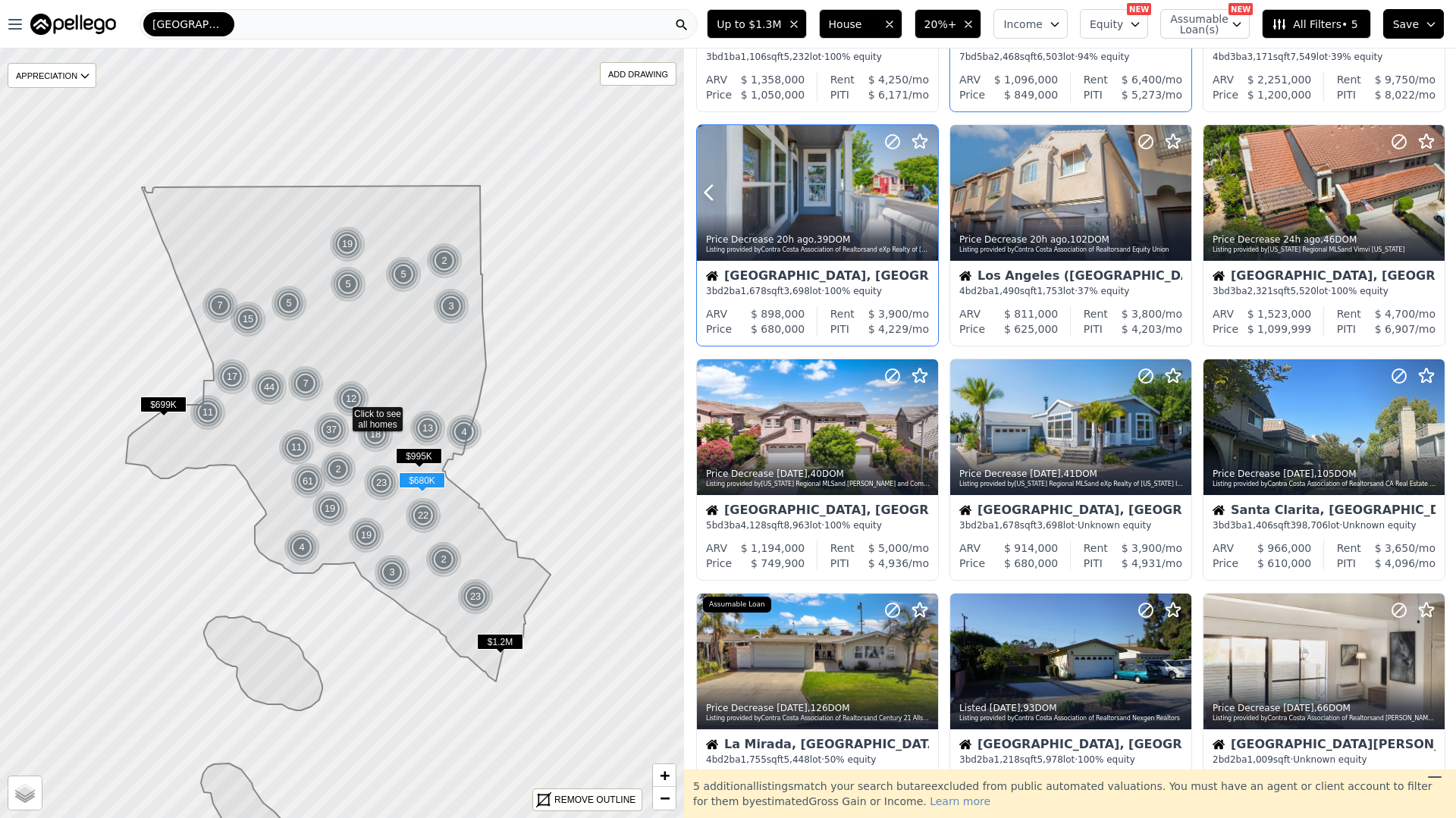
click at [928, 189] on icon at bounding box center [926, 193] width 24 height 24
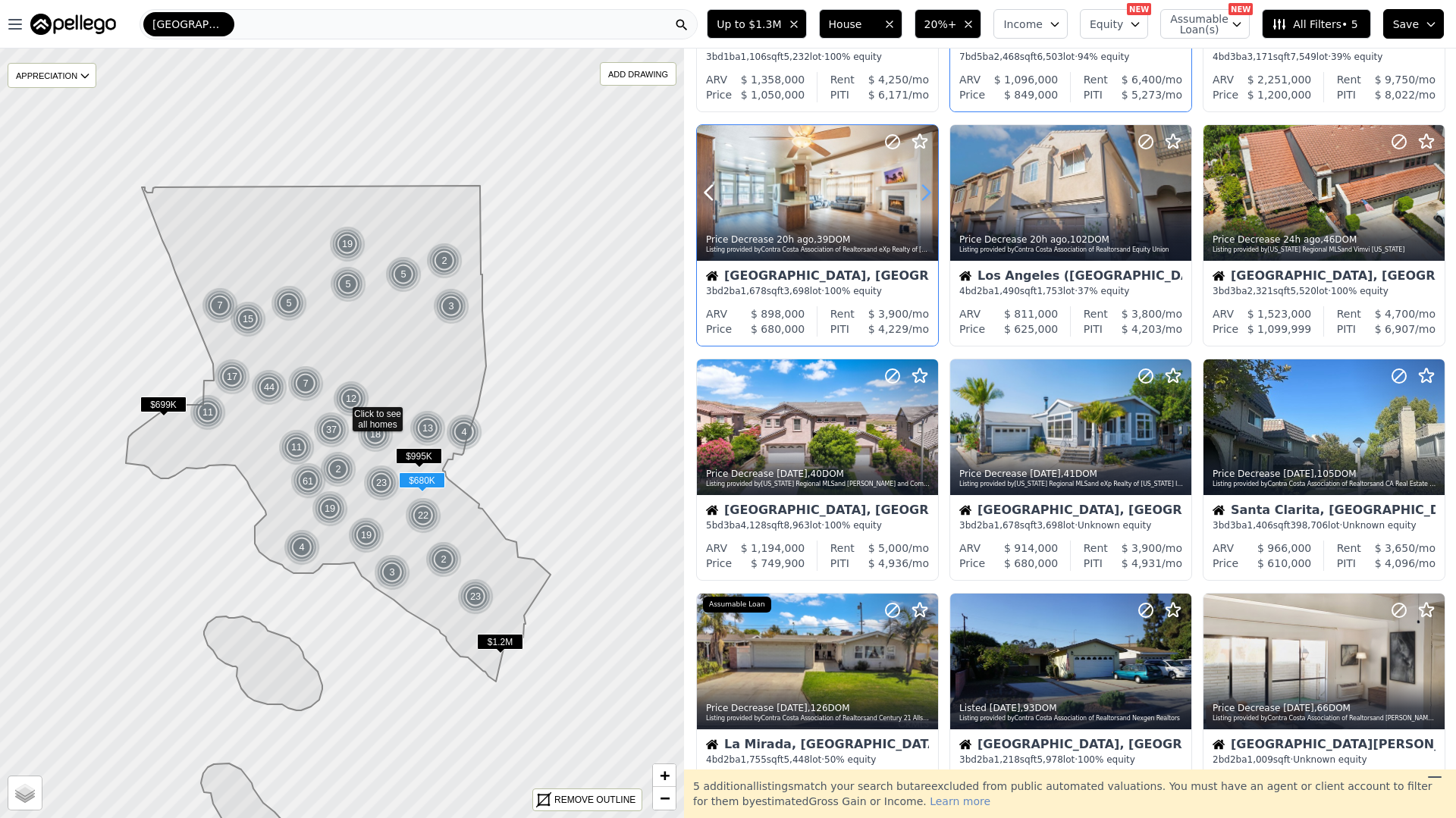
click at [928, 189] on icon at bounding box center [926, 193] width 24 height 24
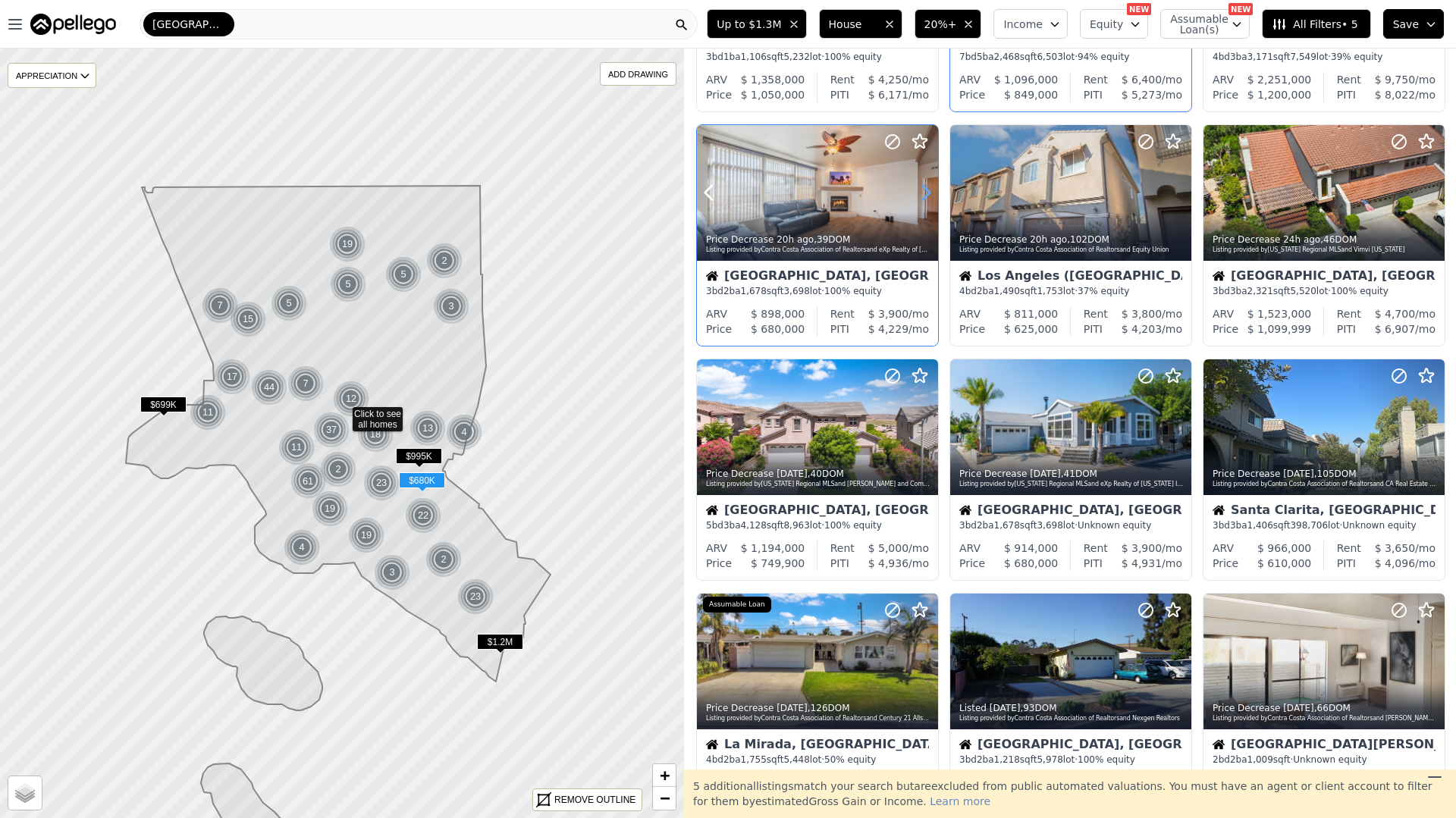
click at [928, 189] on icon at bounding box center [926, 193] width 24 height 24
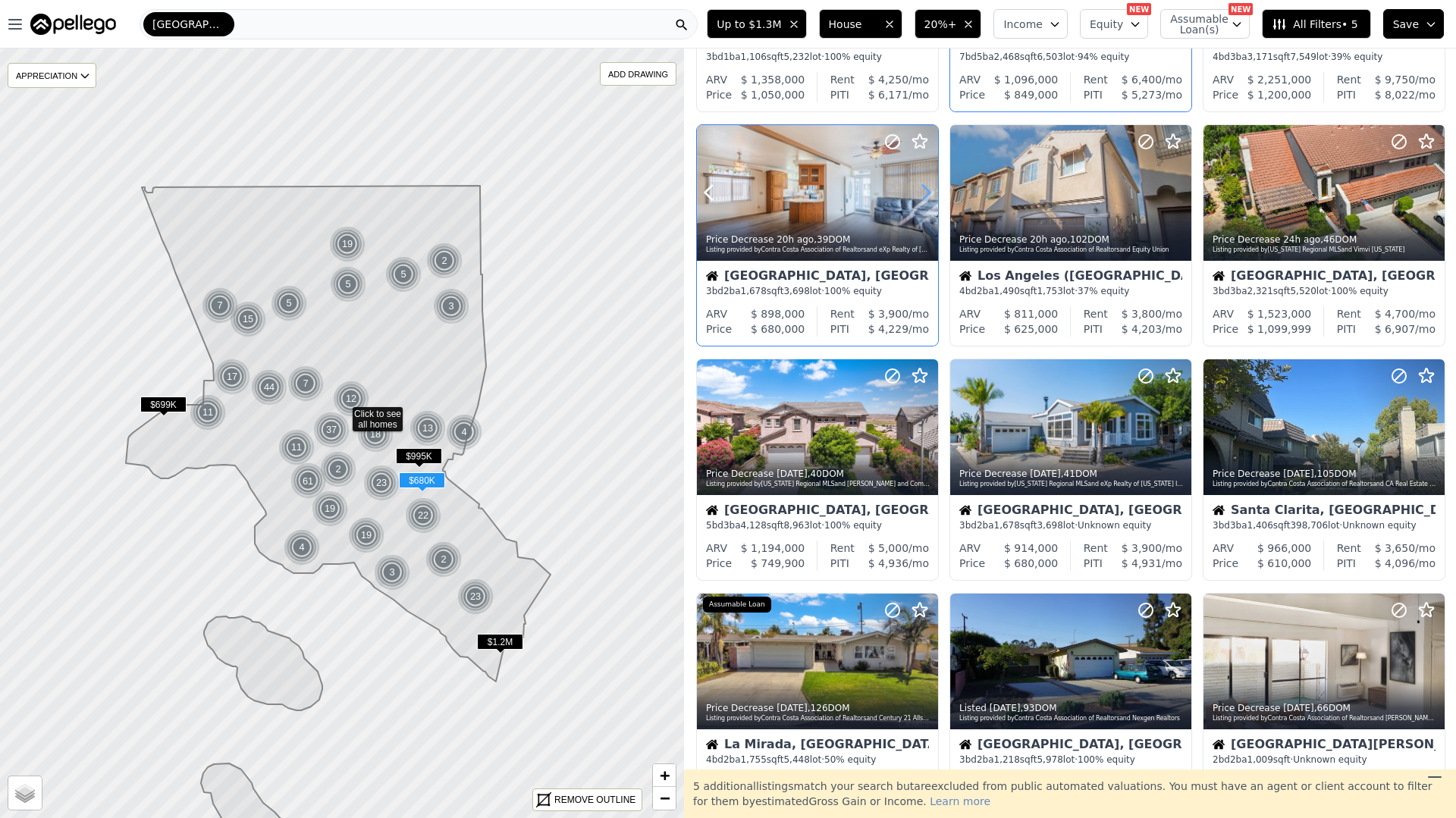
click at [928, 189] on icon at bounding box center [926, 193] width 24 height 24
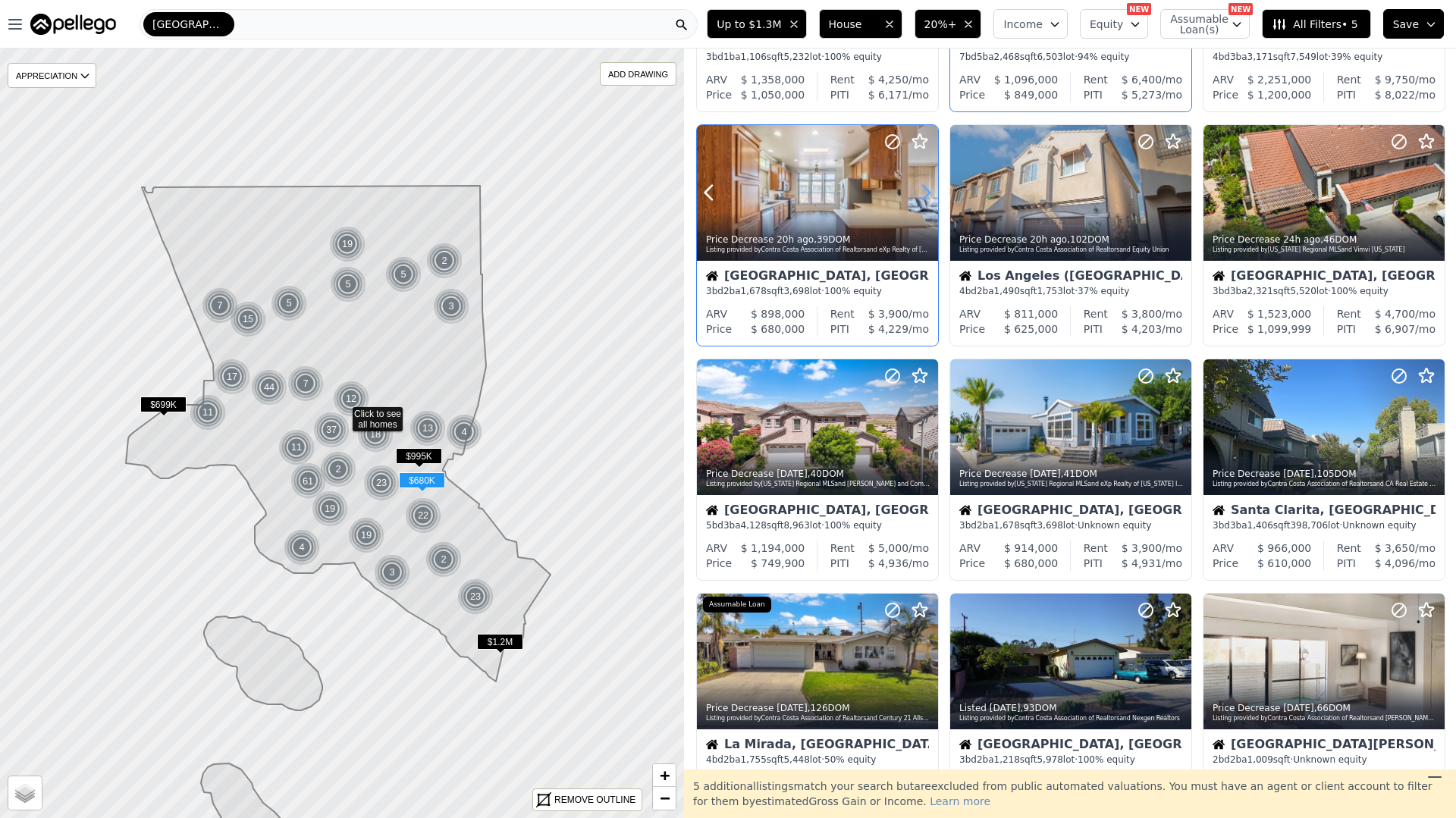
click at [928, 189] on icon at bounding box center [926, 193] width 24 height 24
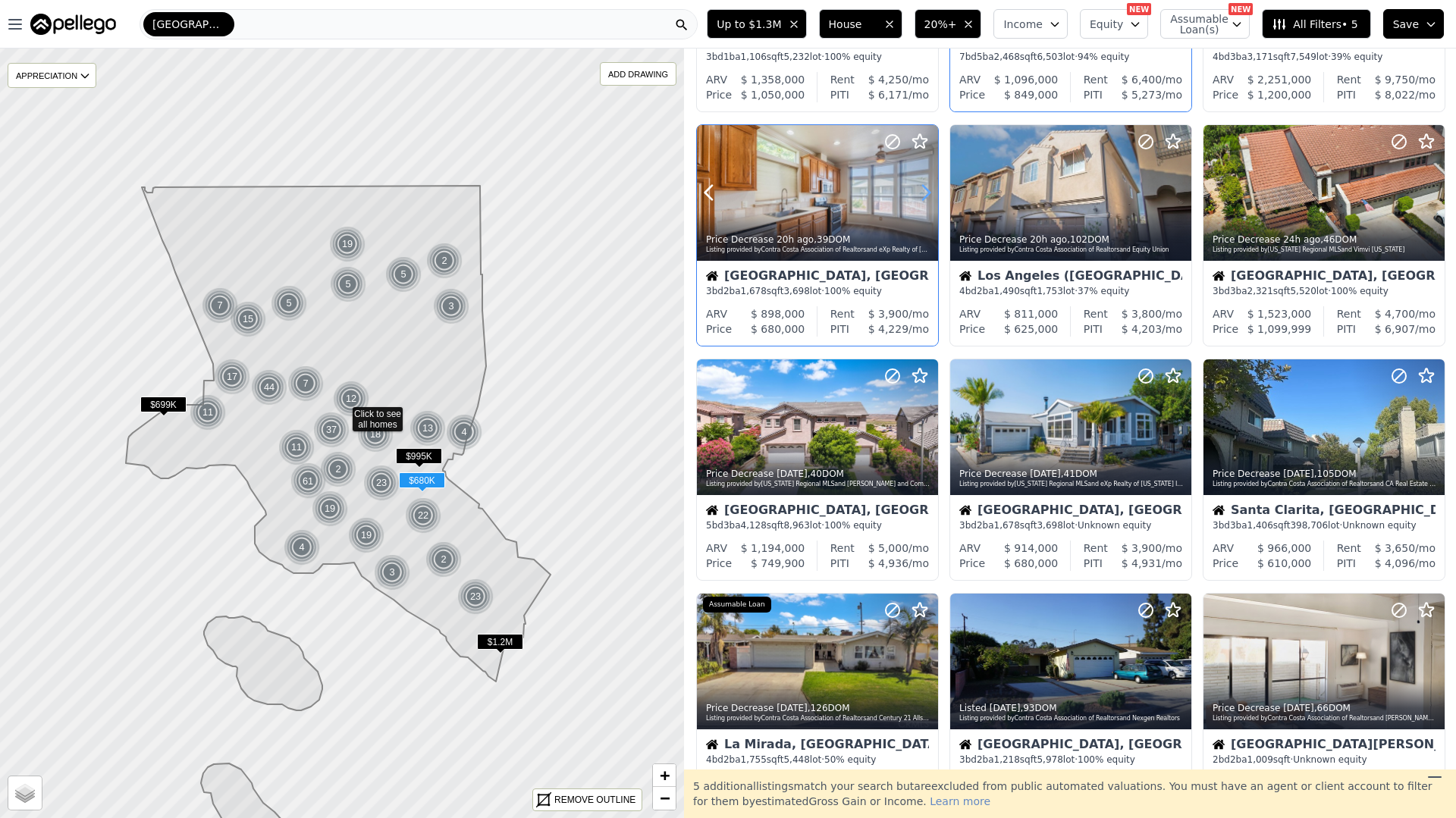
click at [928, 189] on icon at bounding box center [926, 193] width 24 height 24
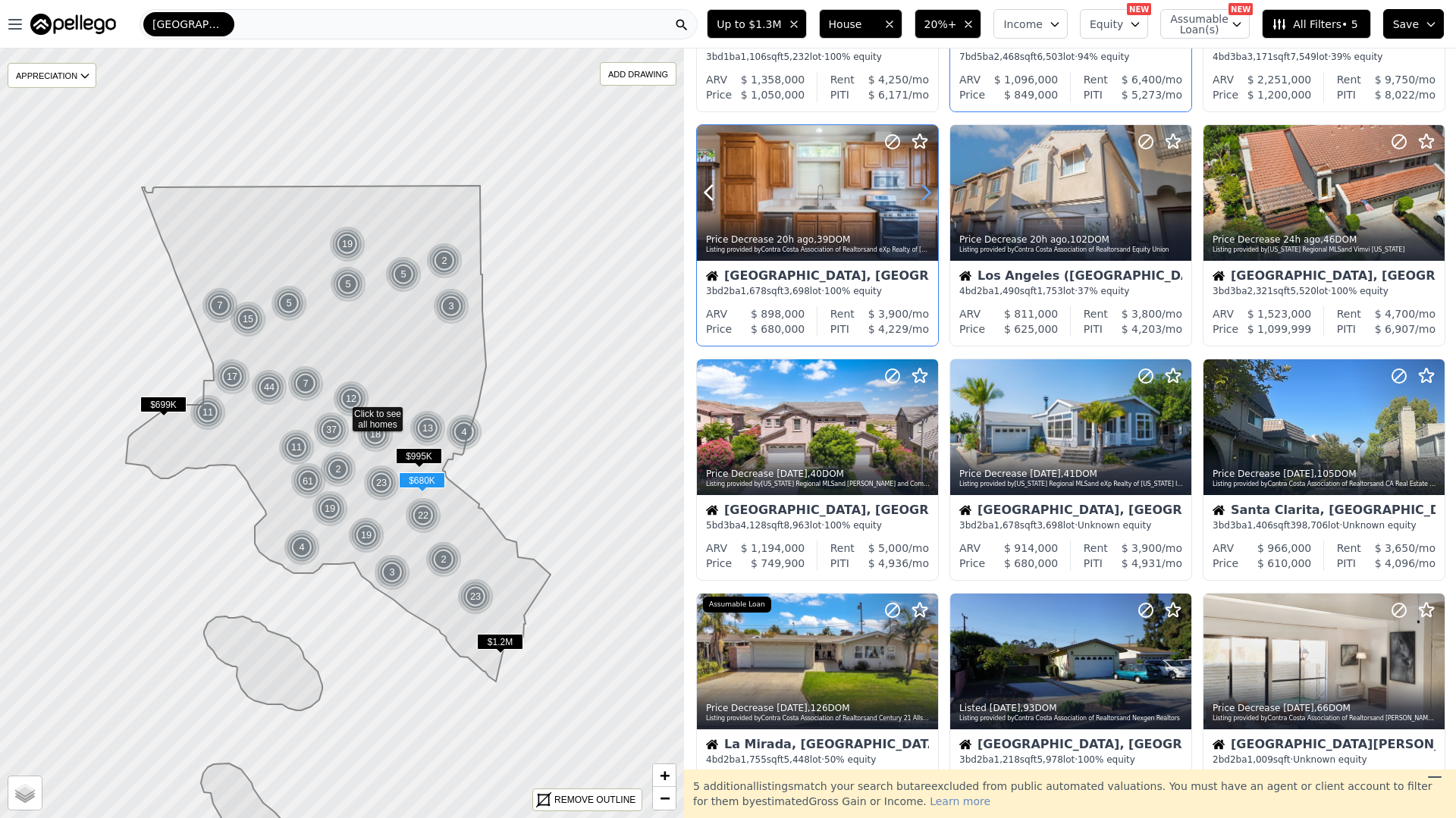
click at [928, 189] on icon at bounding box center [926, 193] width 24 height 24
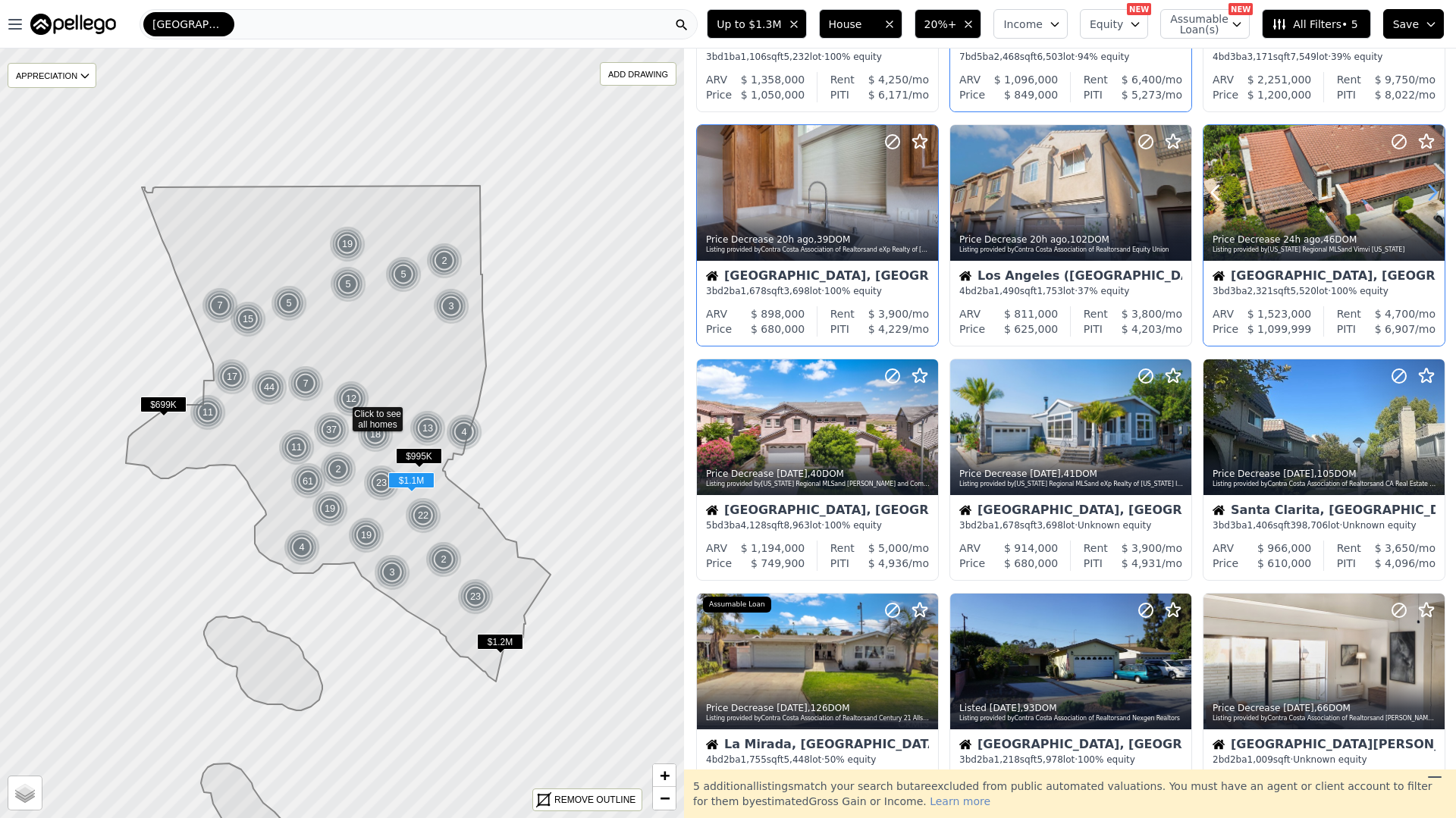
click at [1424, 190] on icon at bounding box center [1433, 193] width 24 height 24
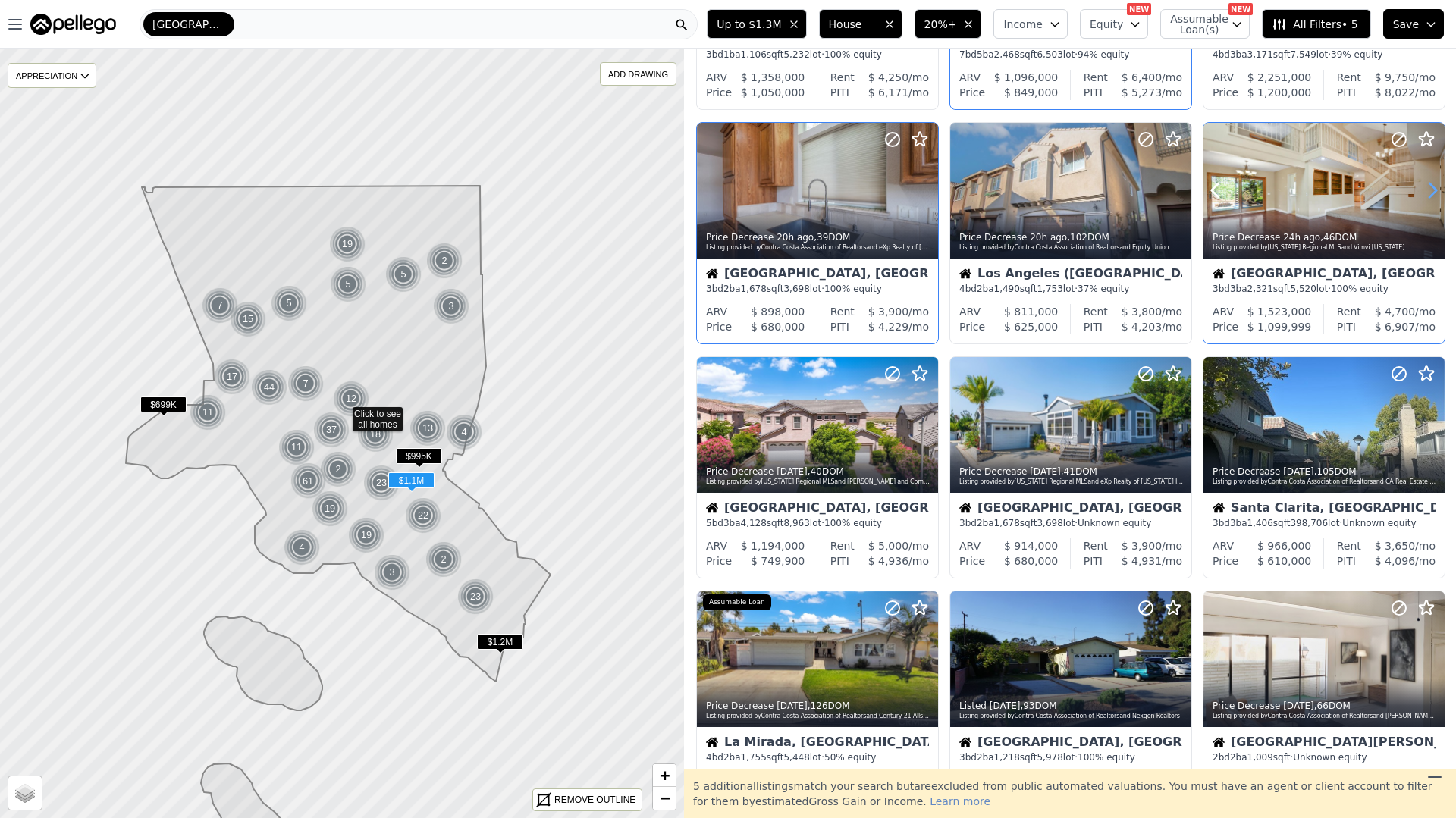
click at [1423, 190] on icon at bounding box center [1433, 191] width 24 height 24
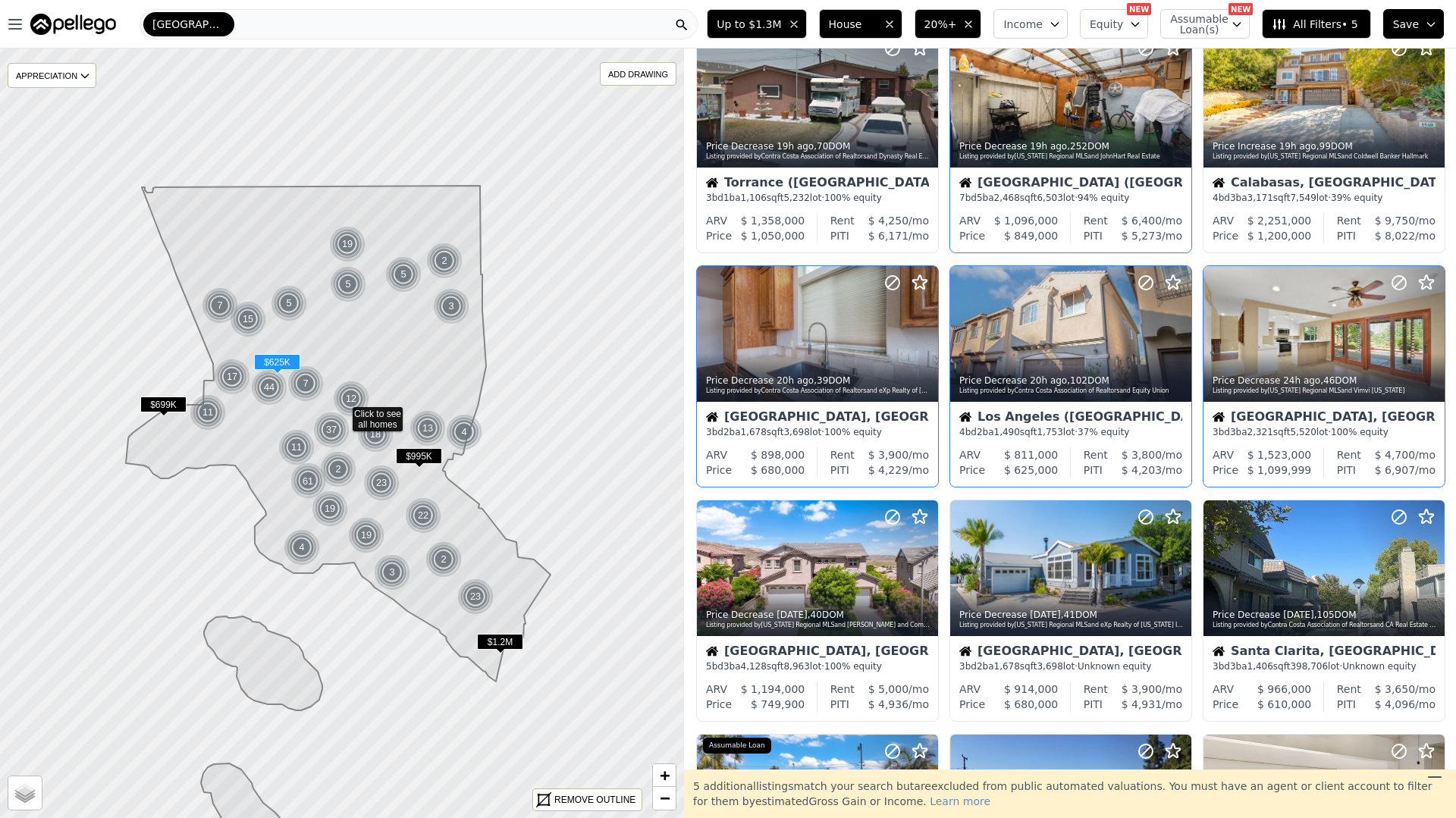
scroll to position [52, 0]
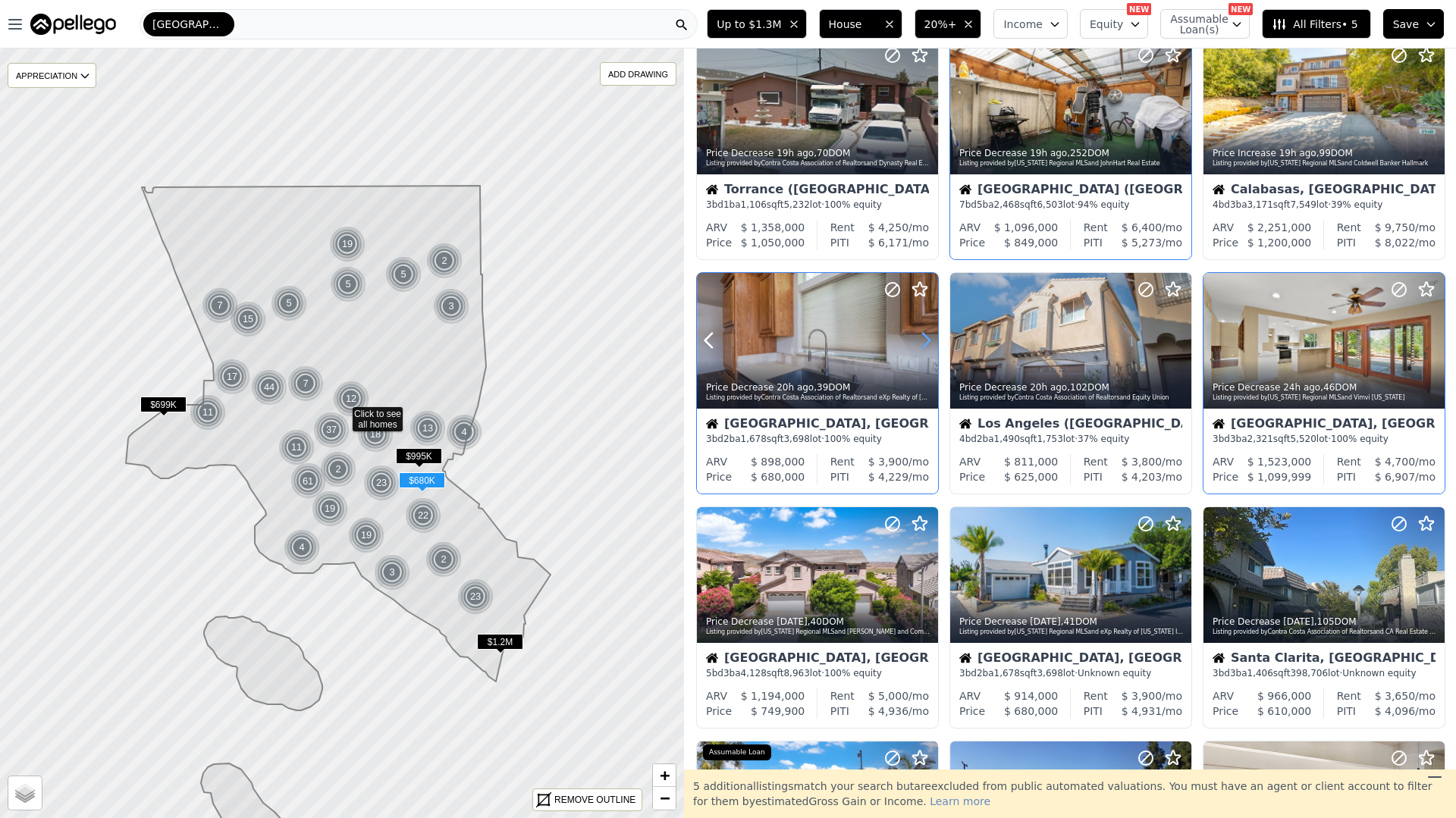
click at [923, 337] on icon at bounding box center [926, 340] width 24 height 24
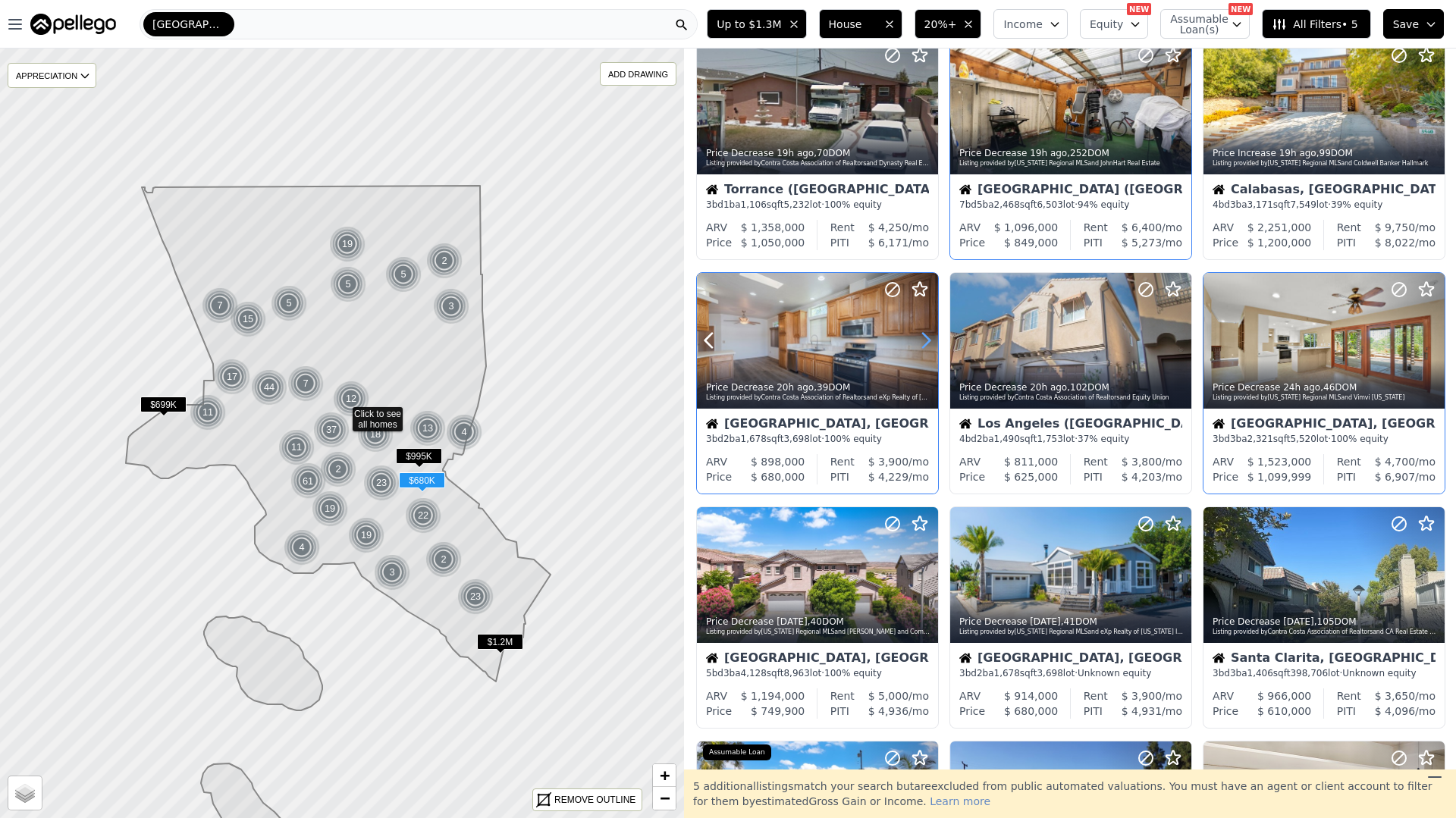
click at [923, 337] on icon at bounding box center [926, 340] width 24 height 24
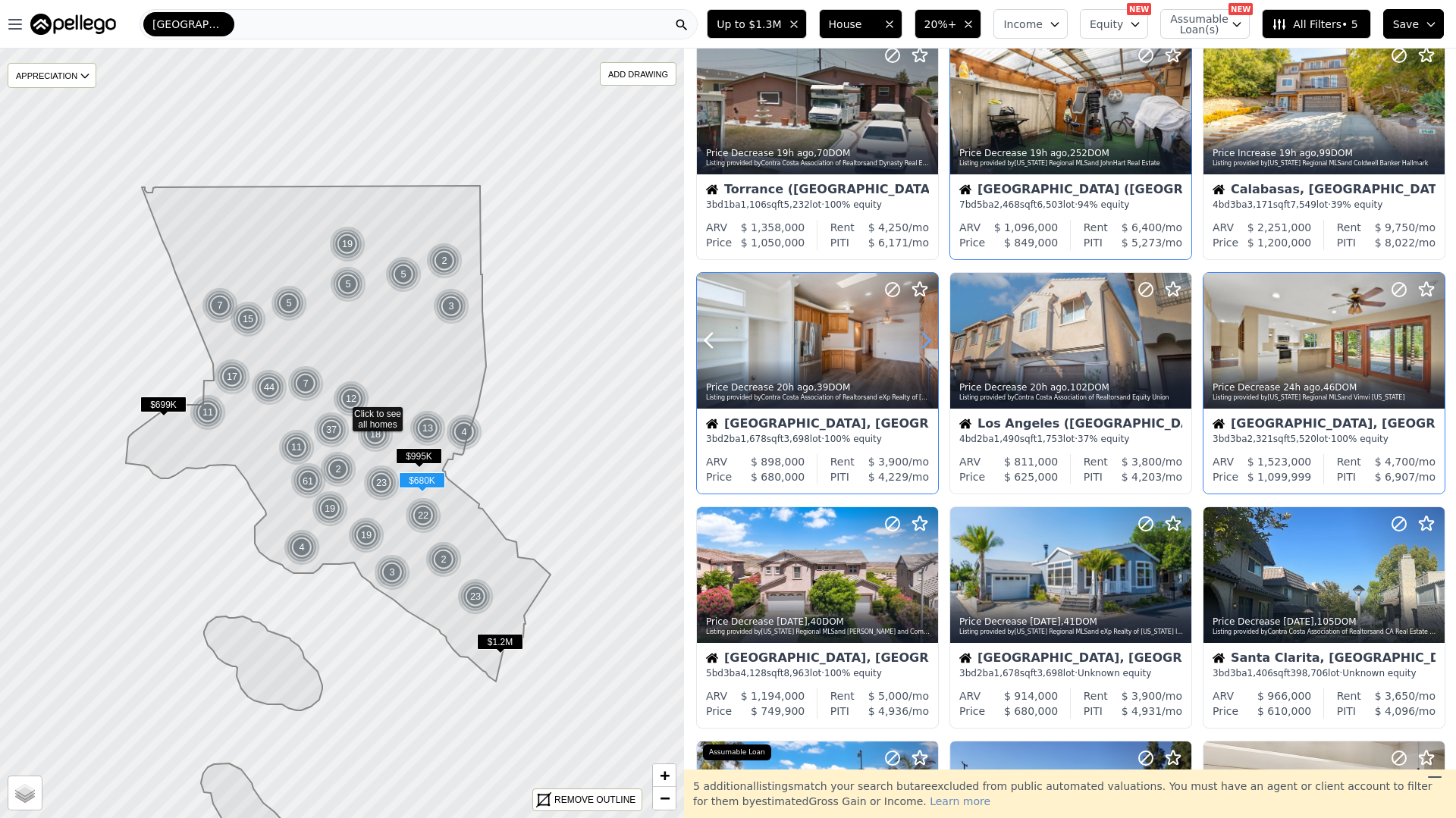
click at [923, 337] on icon at bounding box center [926, 340] width 24 height 24
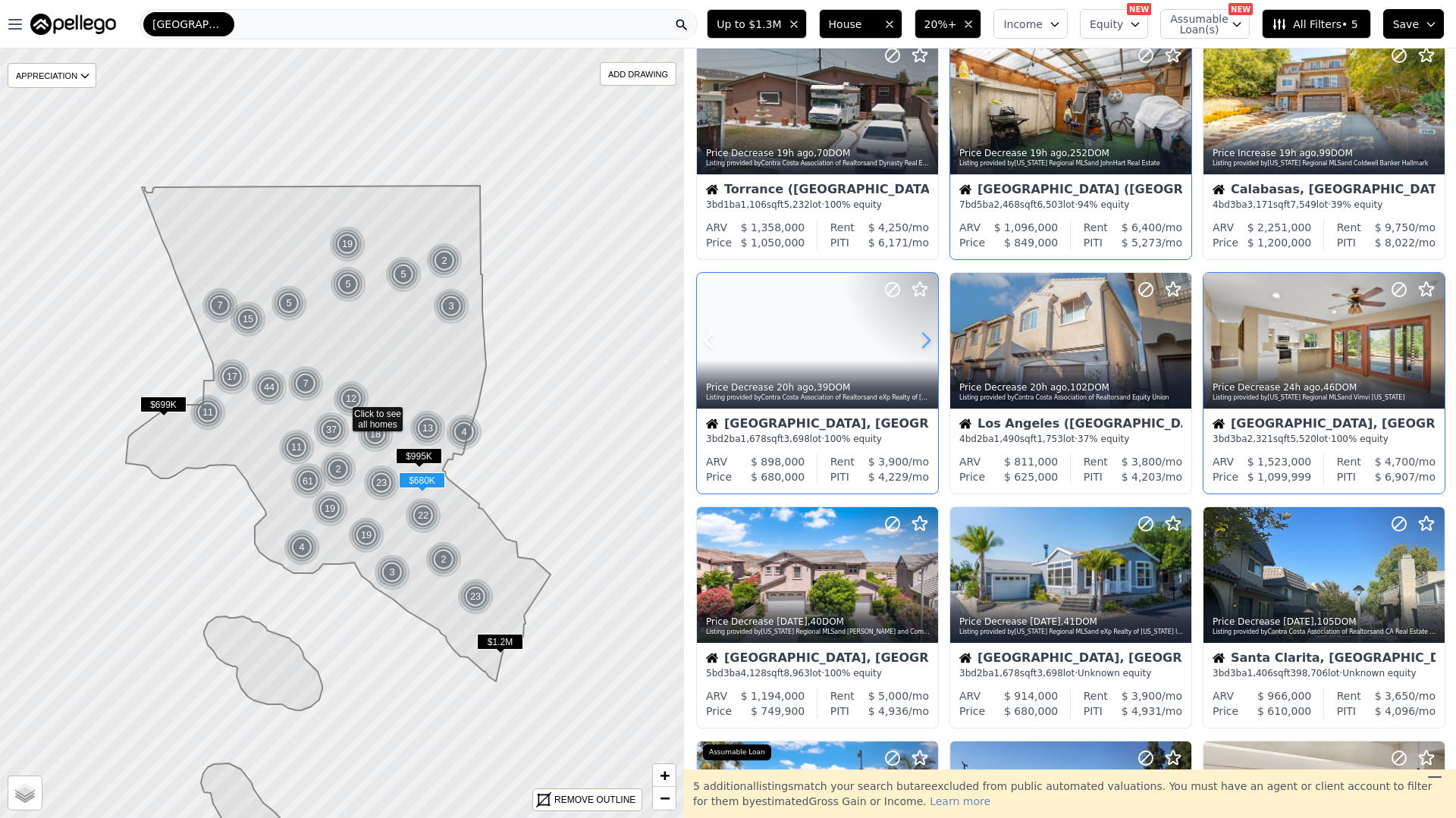
click at [923, 337] on icon at bounding box center [926, 340] width 24 height 24
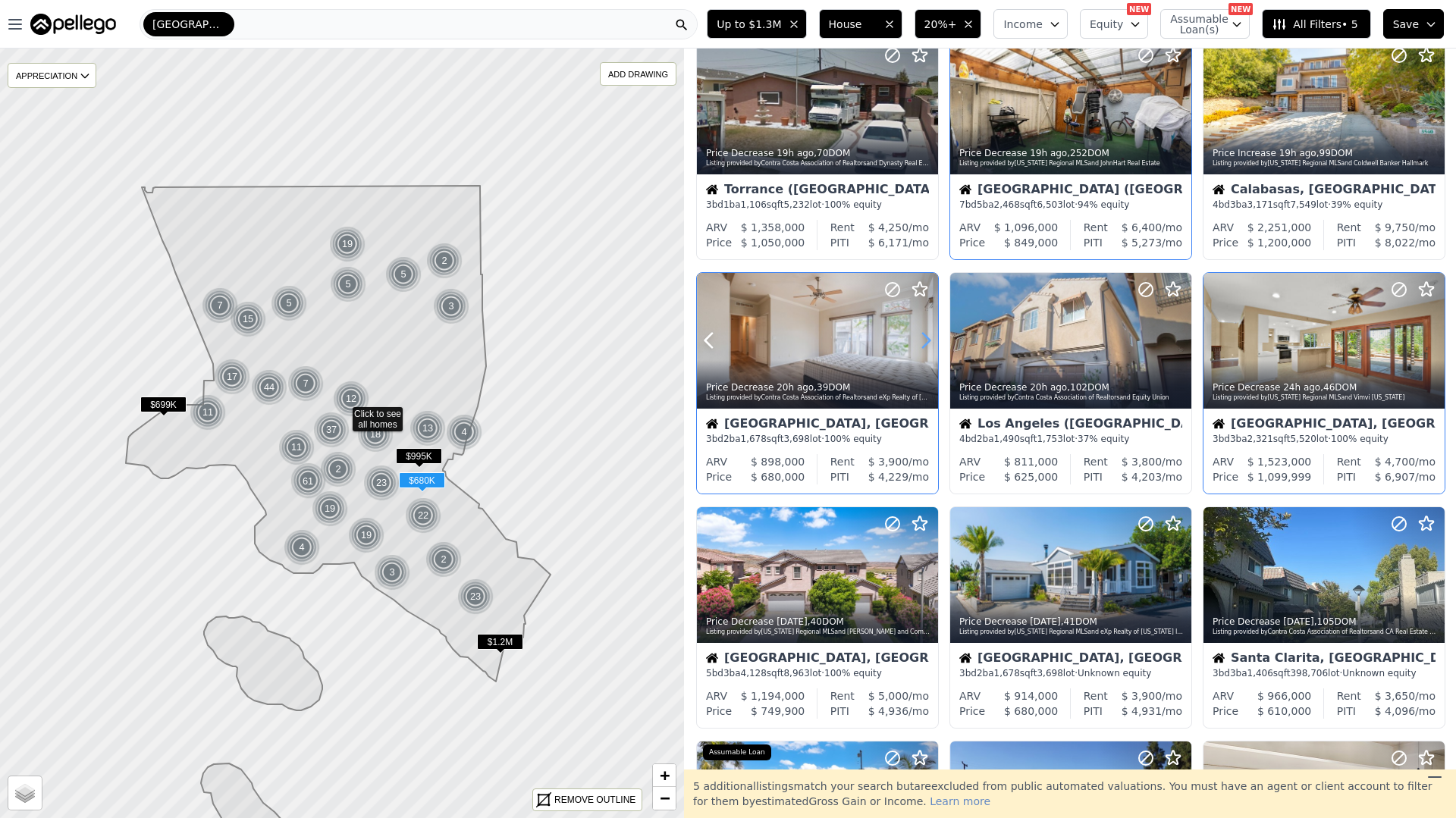
click at [923, 337] on icon at bounding box center [926, 340] width 24 height 24
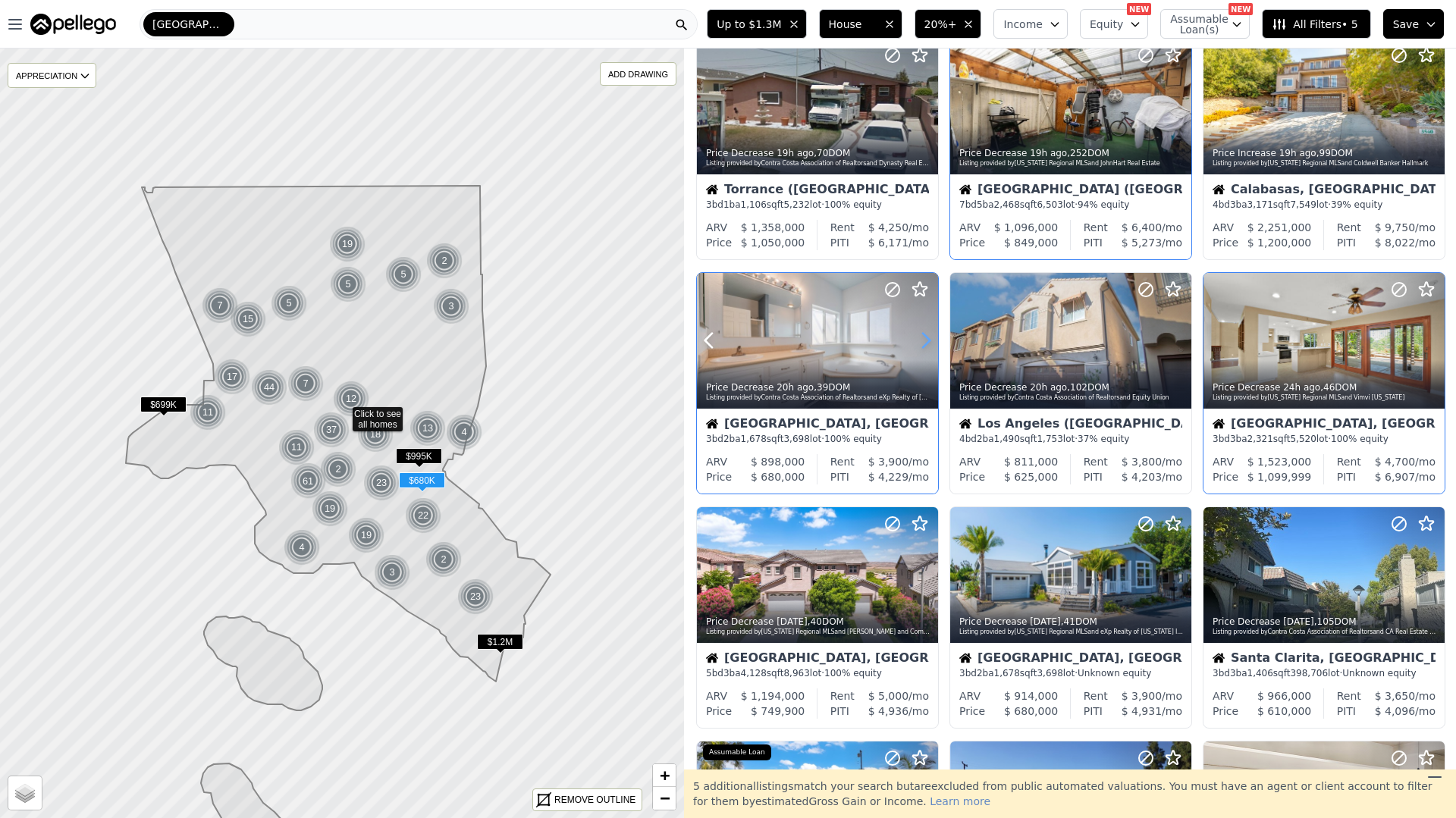
click at [923, 337] on icon at bounding box center [926, 340] width 24 height 24
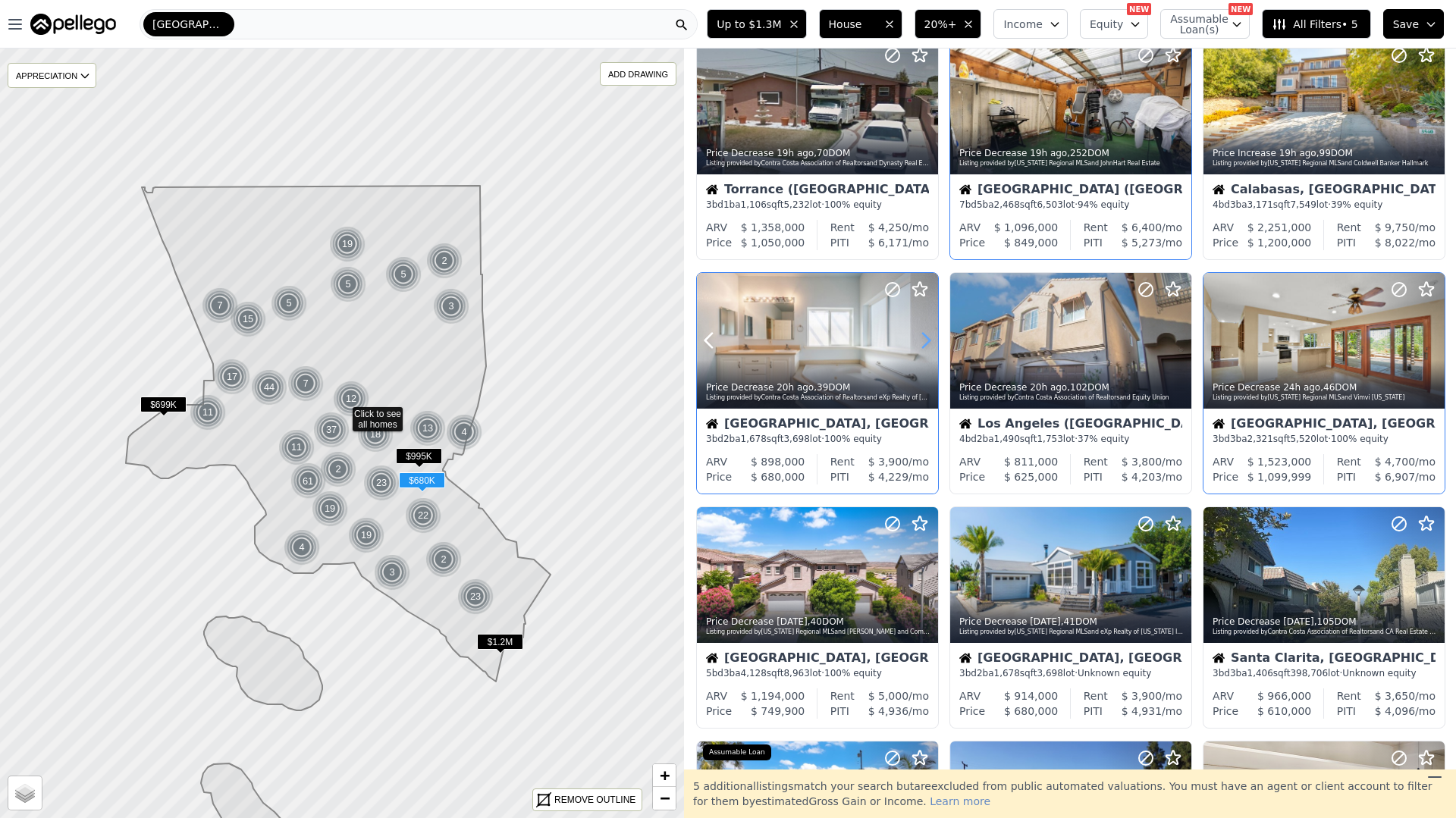
click at [923, 337] on icon at bounding box center [926, 340] width 24 height 24
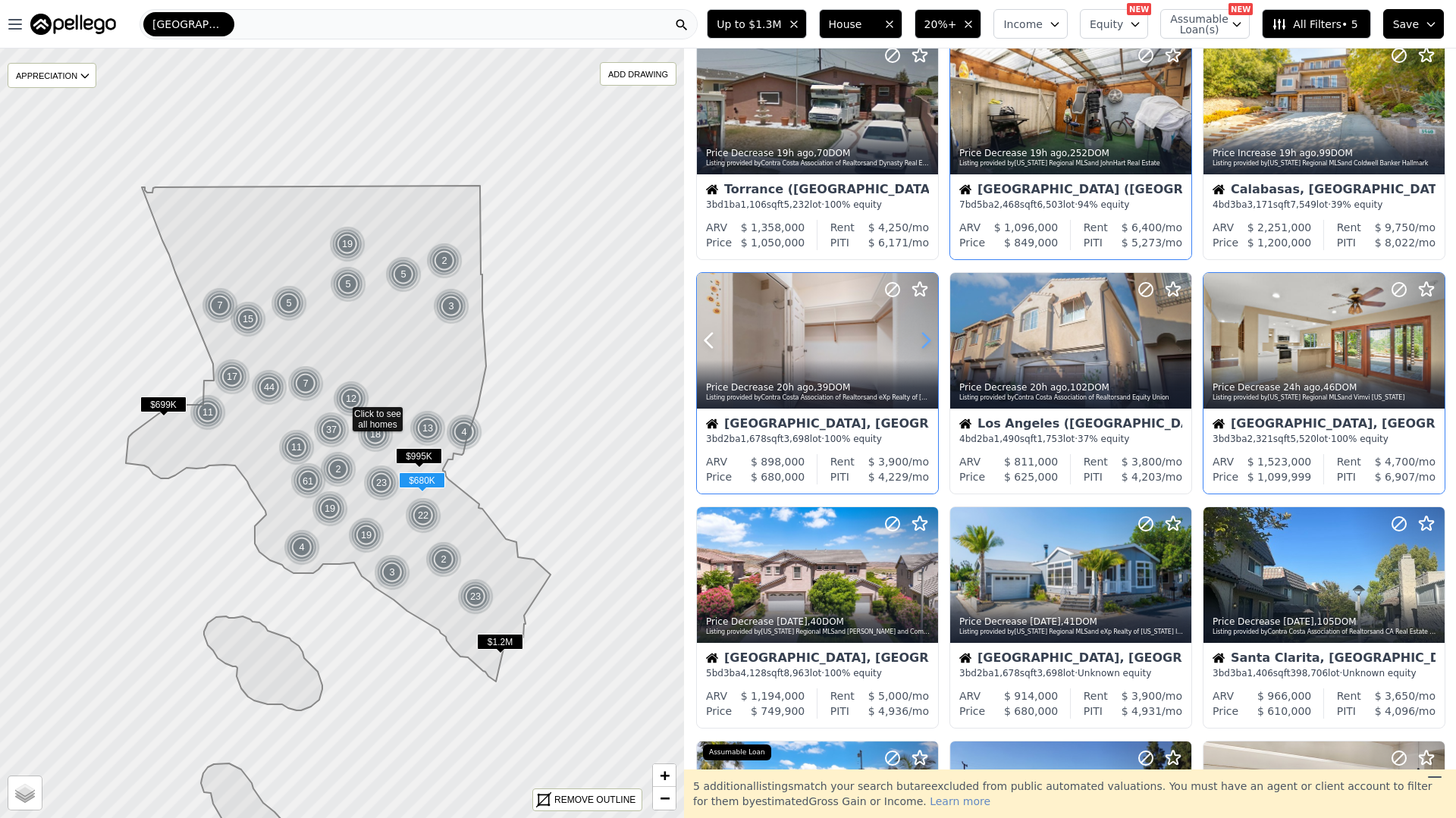
click at [923, 337] on icon at bounding box center [926, 340] width 24 height 24
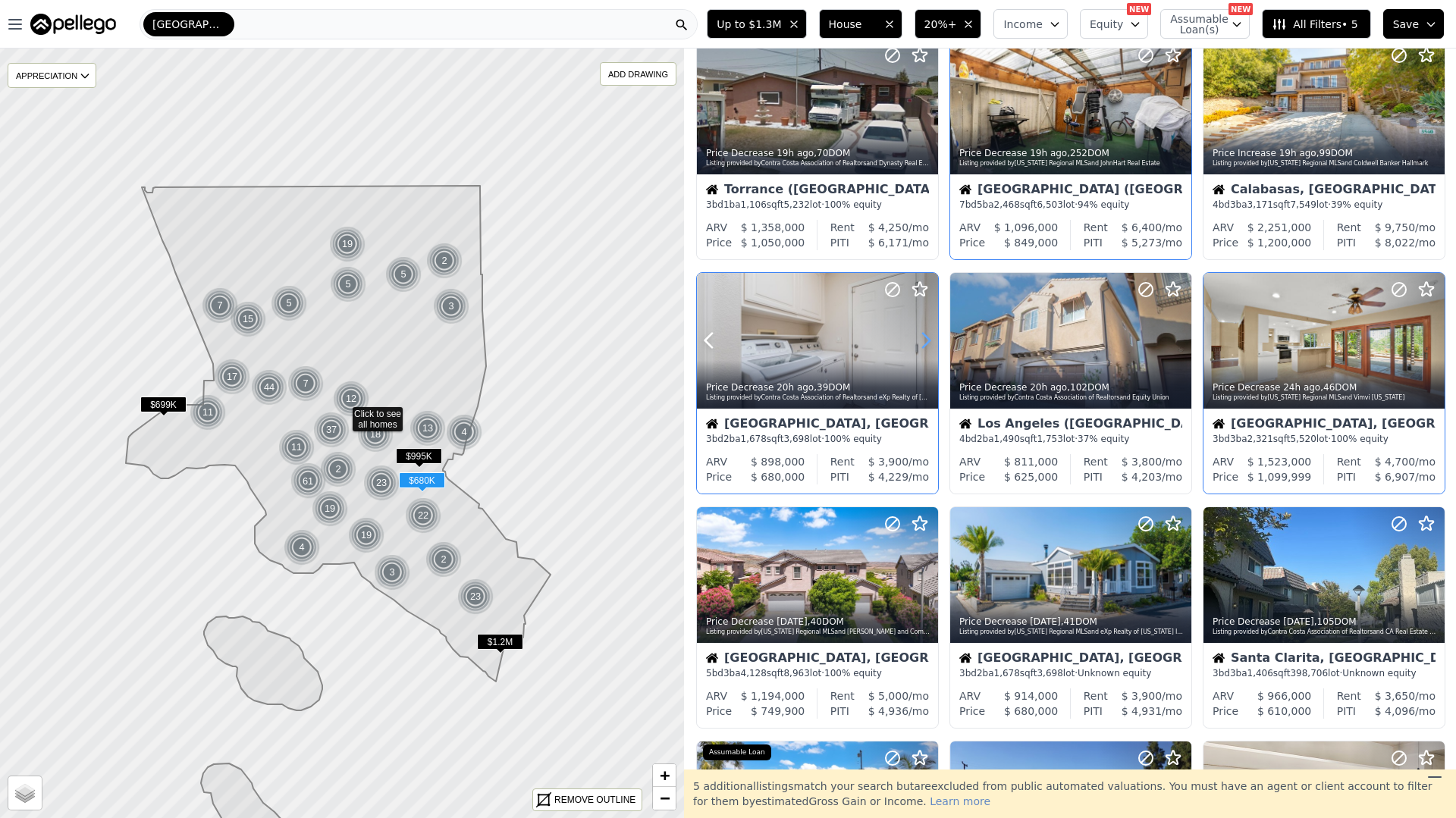
click at [923, 337] on icon at bounding box center [926, 340] width 24 height 24
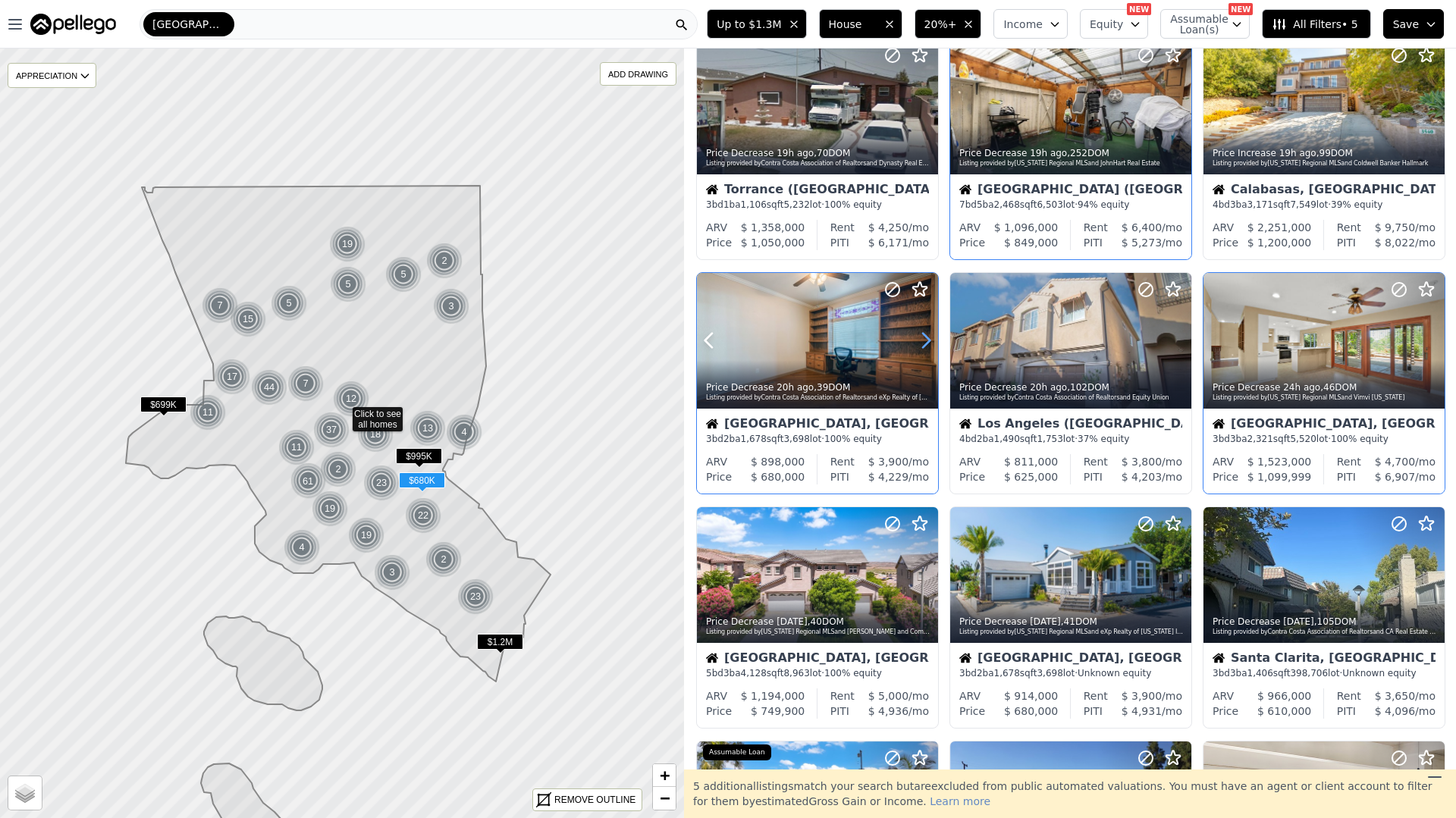
click at [923, 337] on icon at bounding box center [926, 340] width 24 height 24
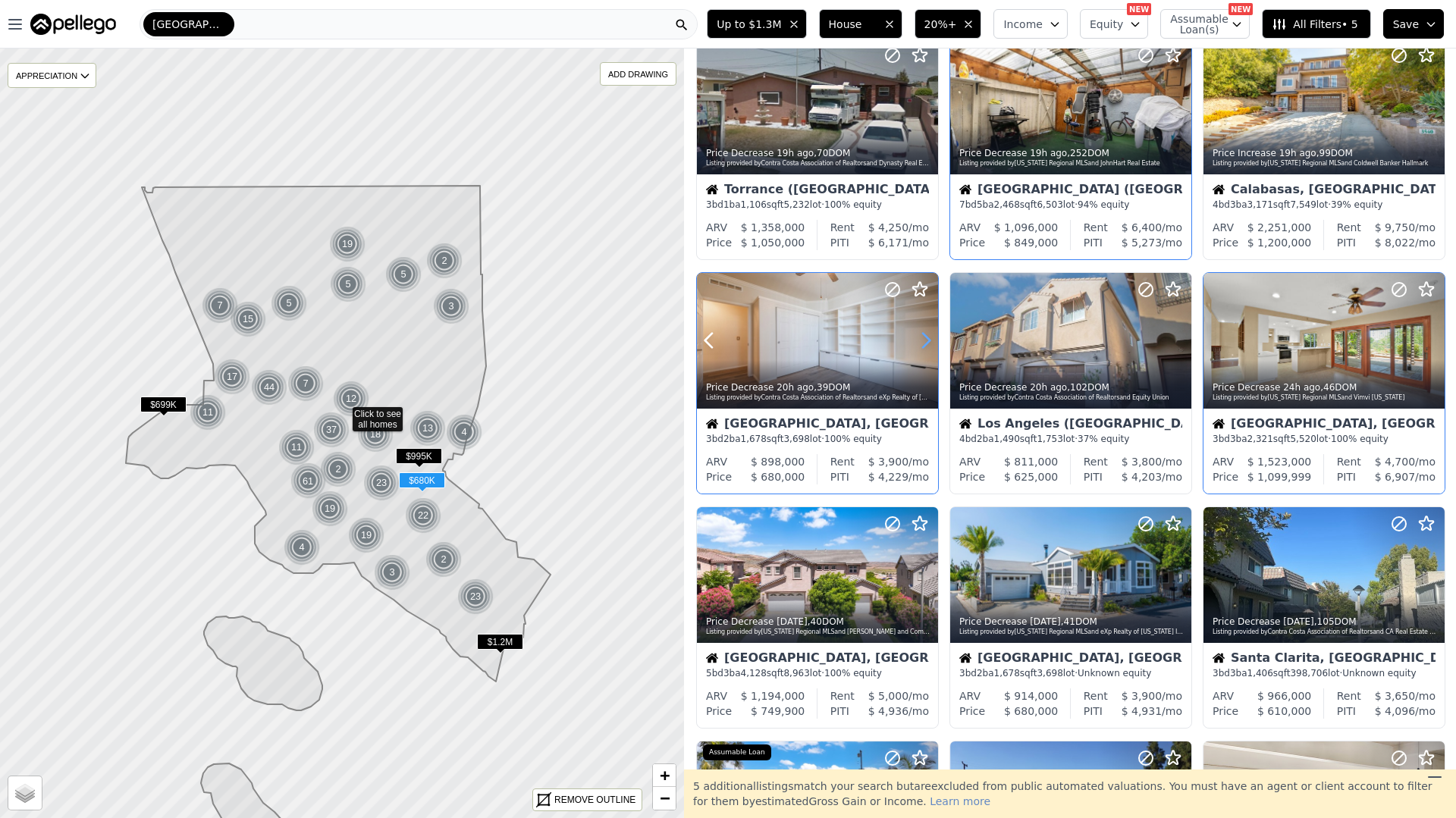
click at [923, 337] on icon at bounding box center [926, 340] width 24 height 24
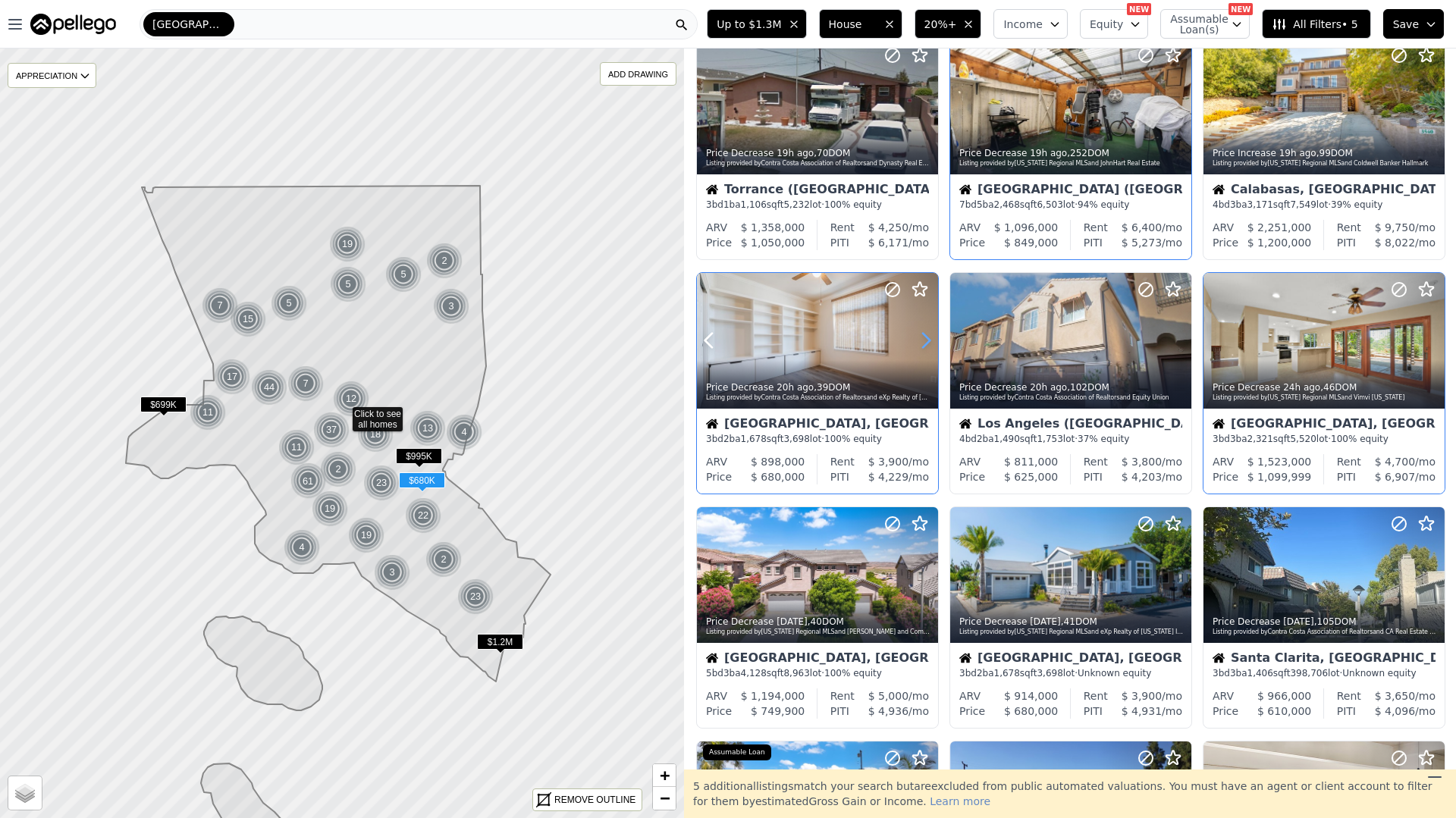
click at [923, 337] on icon at bounding box center [926, 340] width 24 height 24
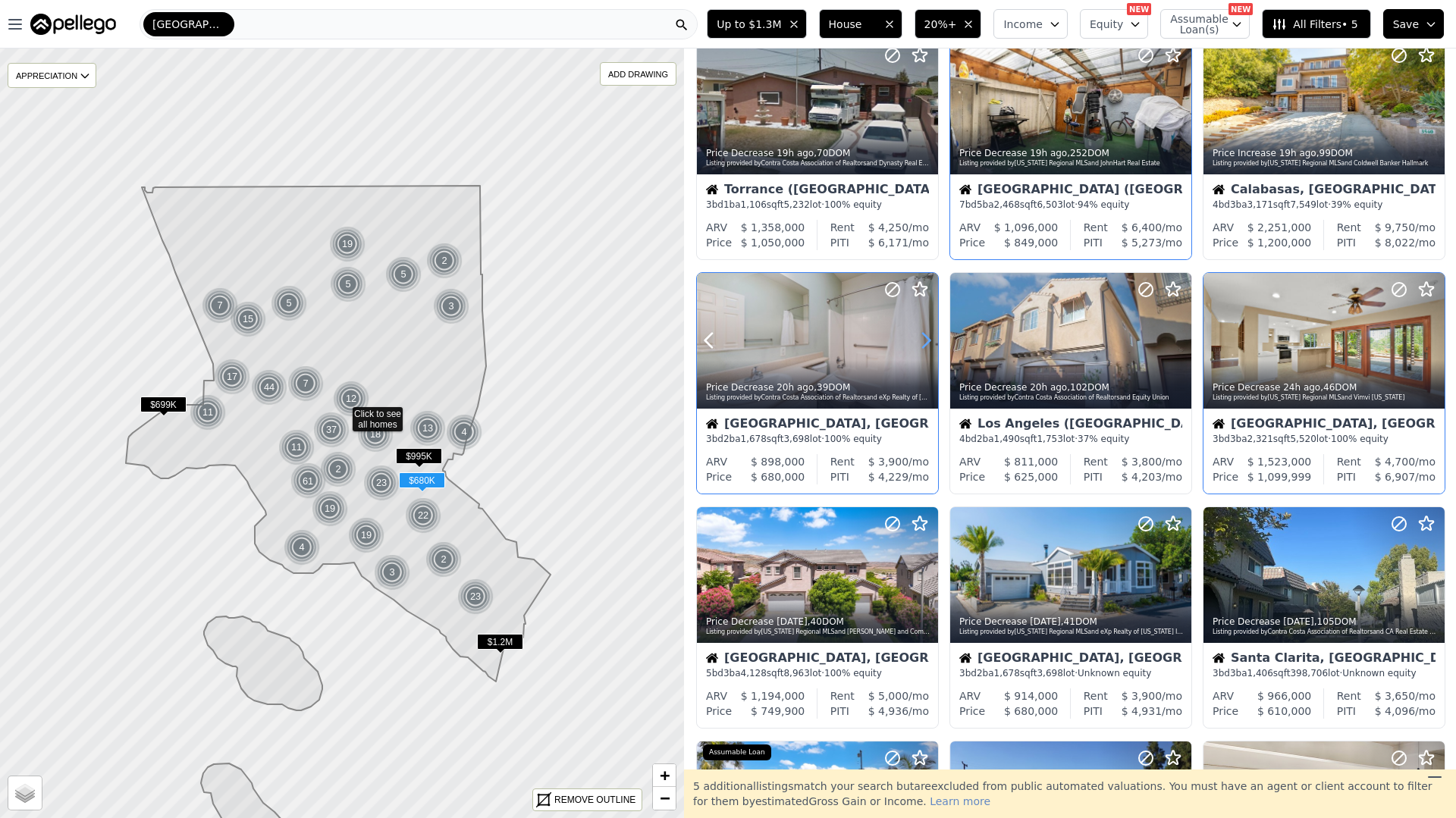
click at [923, 337] on icon at bounding box center [926, 340] width 24 height 24
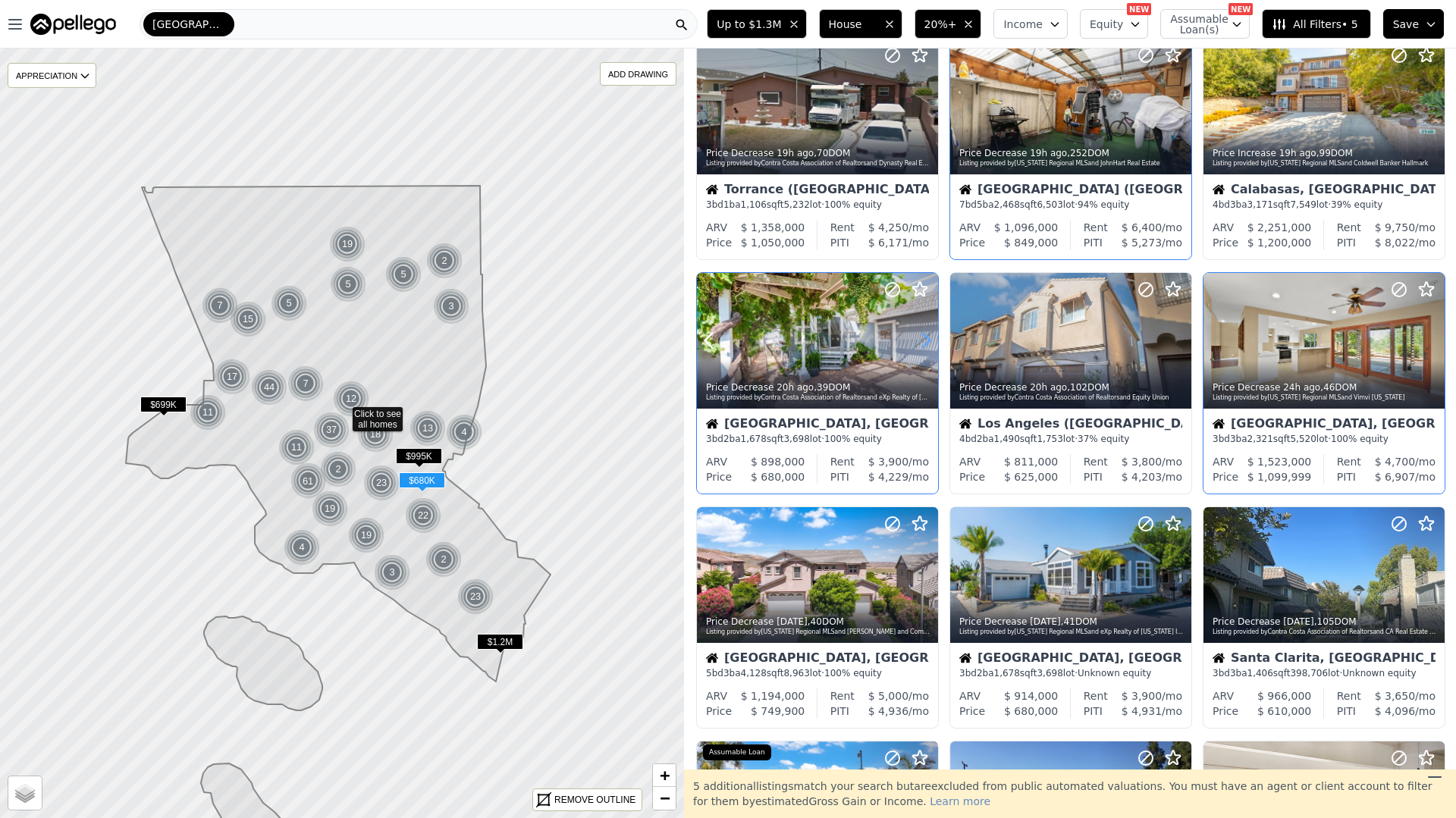
click at [923, 337] on icon at bounding box center [926, 340] width 24 height 24
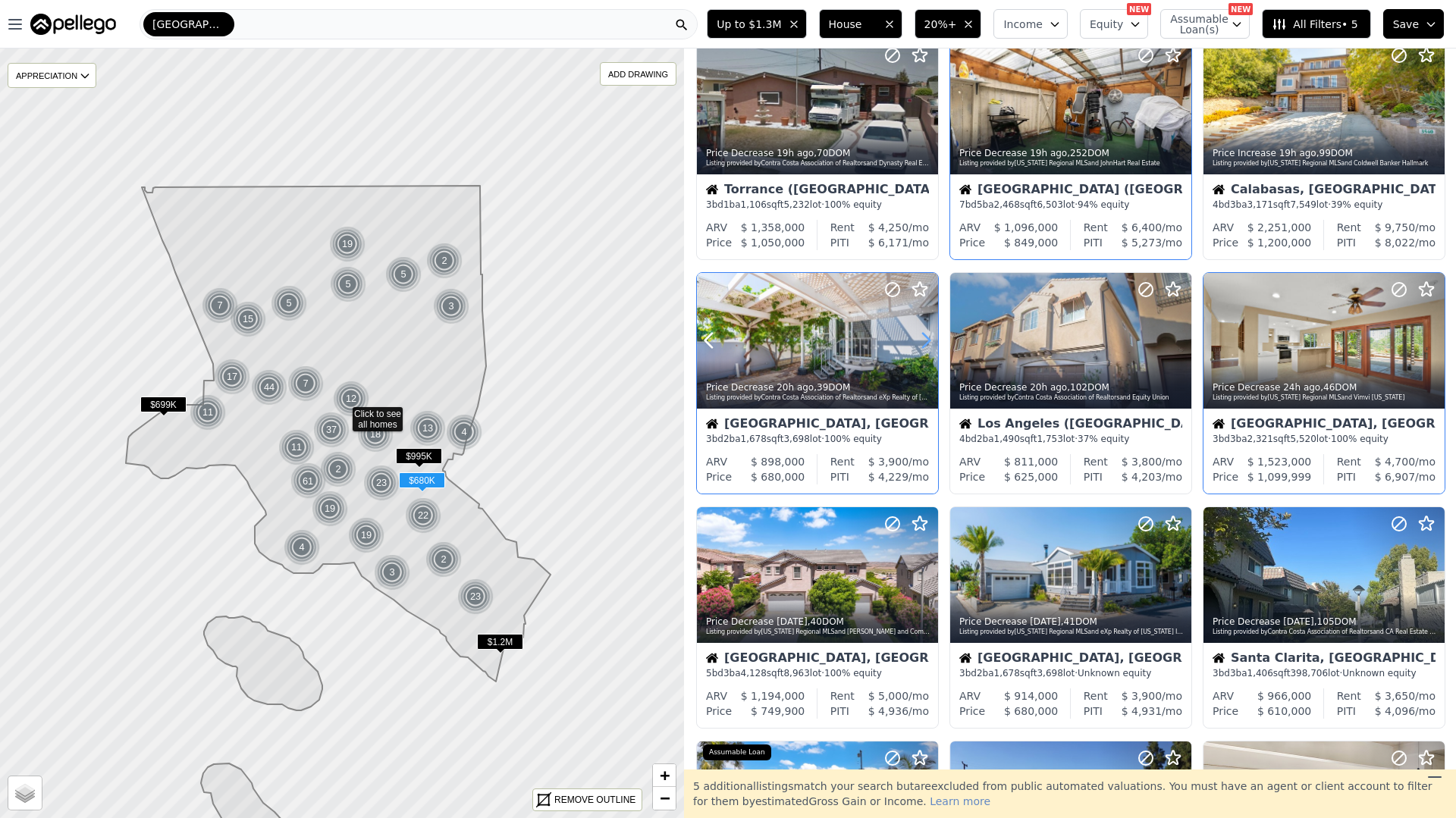
click at [923, 337] on icon at bounding box center [926, 340] width 24 height 24
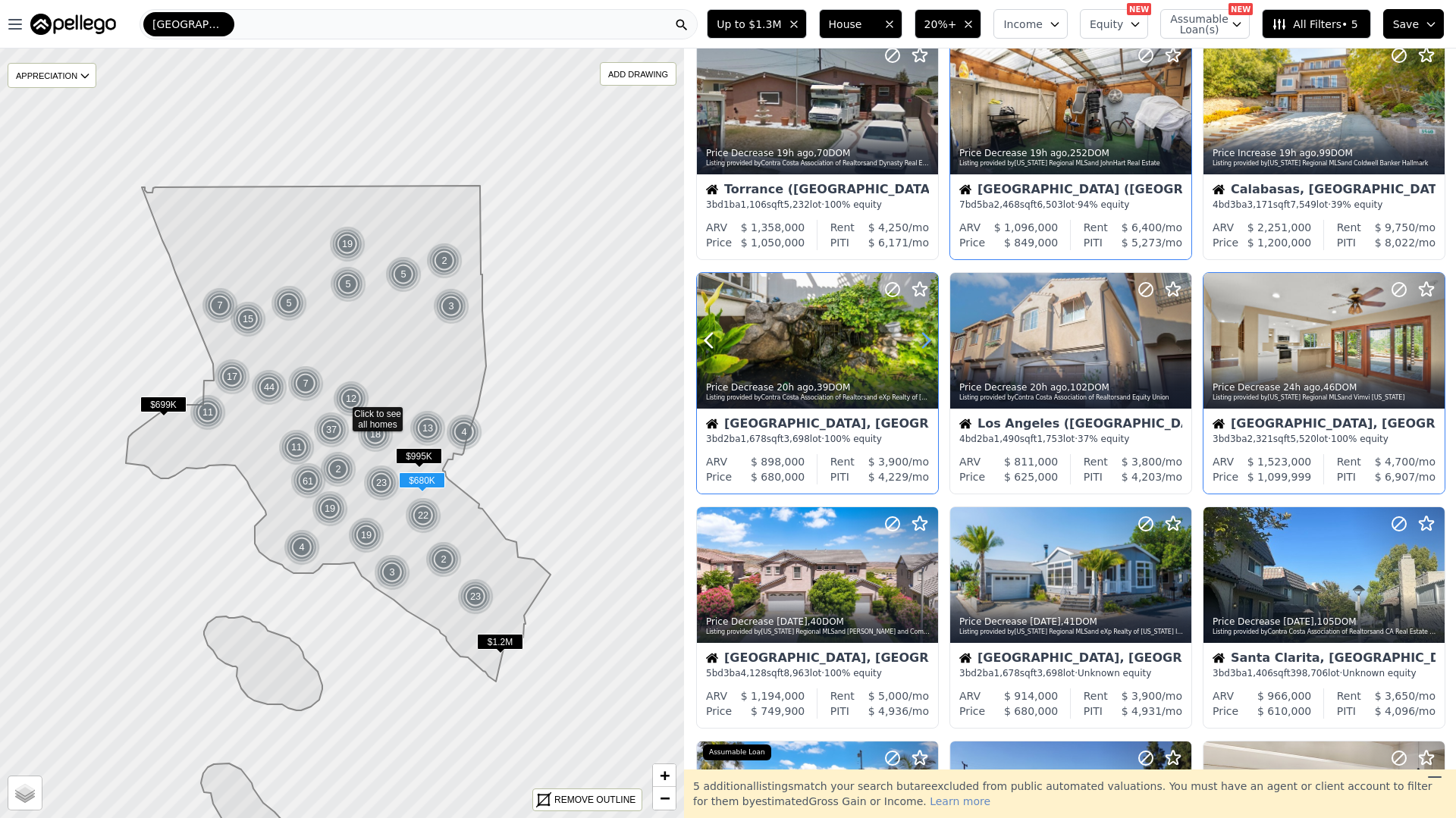
click at [923, 337] on icon at bounding box center [926, 340] width 24 height 24
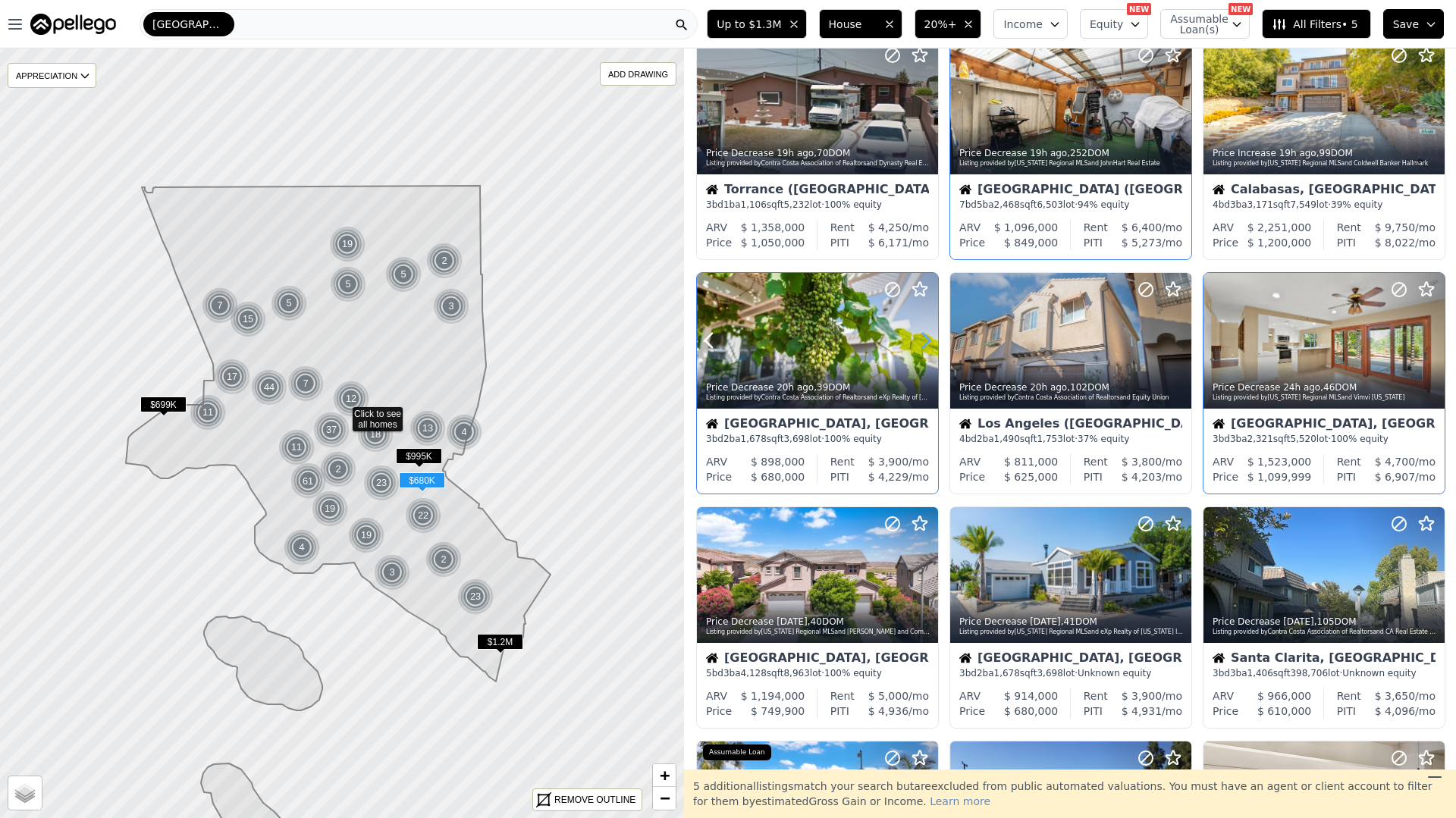
click at [923, 337] on icon at bounding box center [926, 340] width 24 height 24
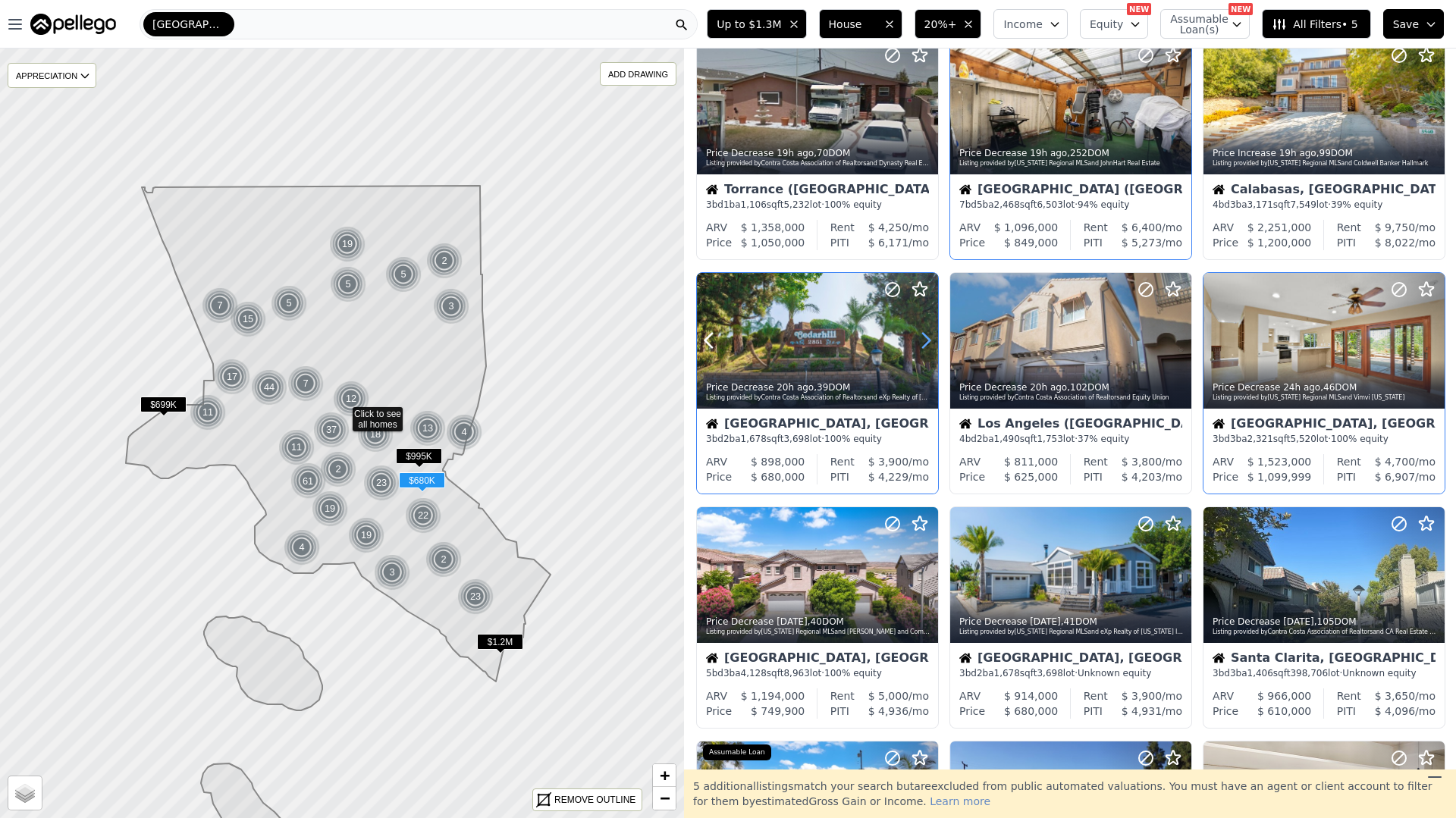
click at [923, 337] on icon at bounding box center [926, 340] width 24 height 24
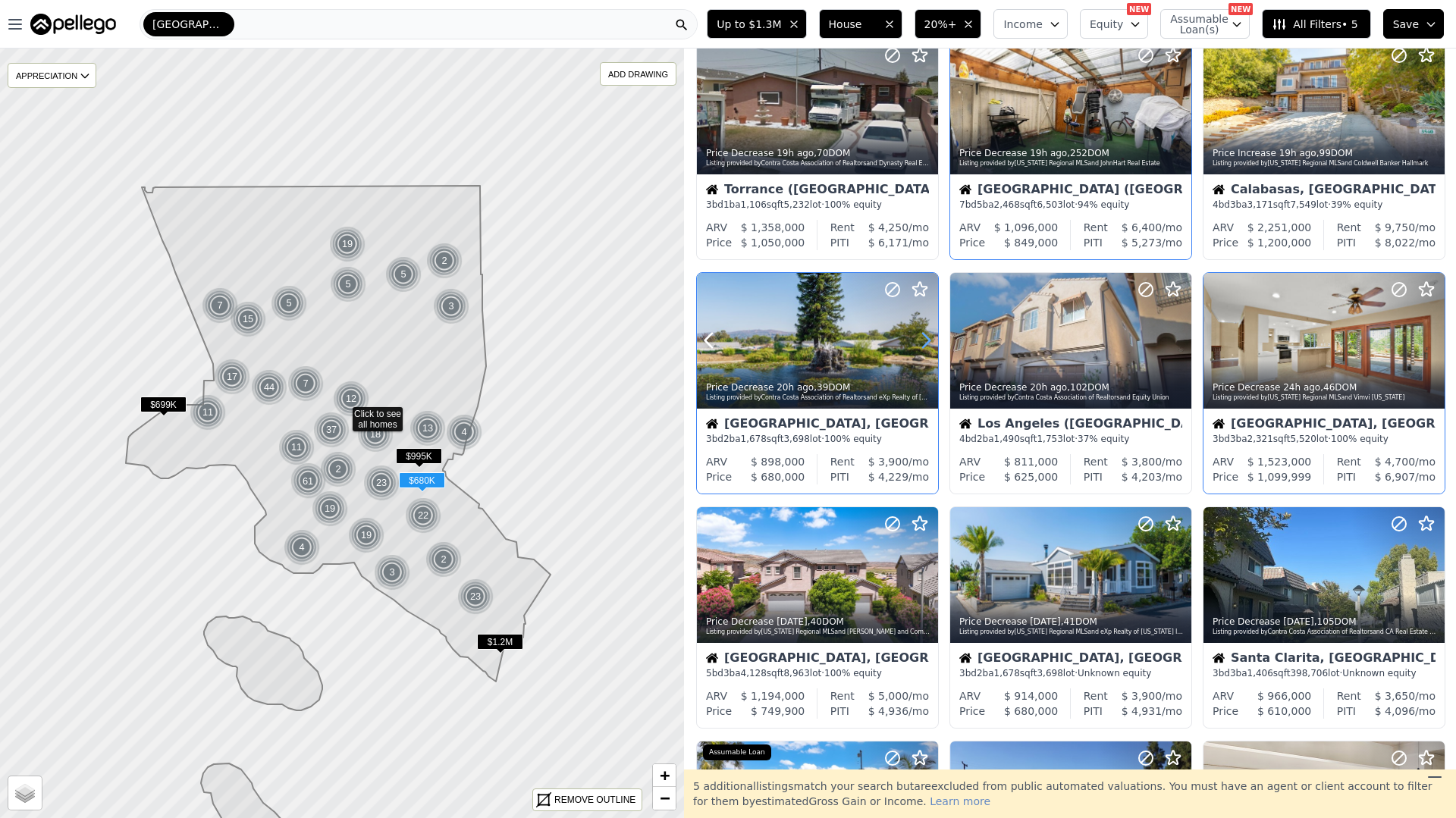
click at [923, 337] on icon at bounding box center [926, 340] width 24 height 24
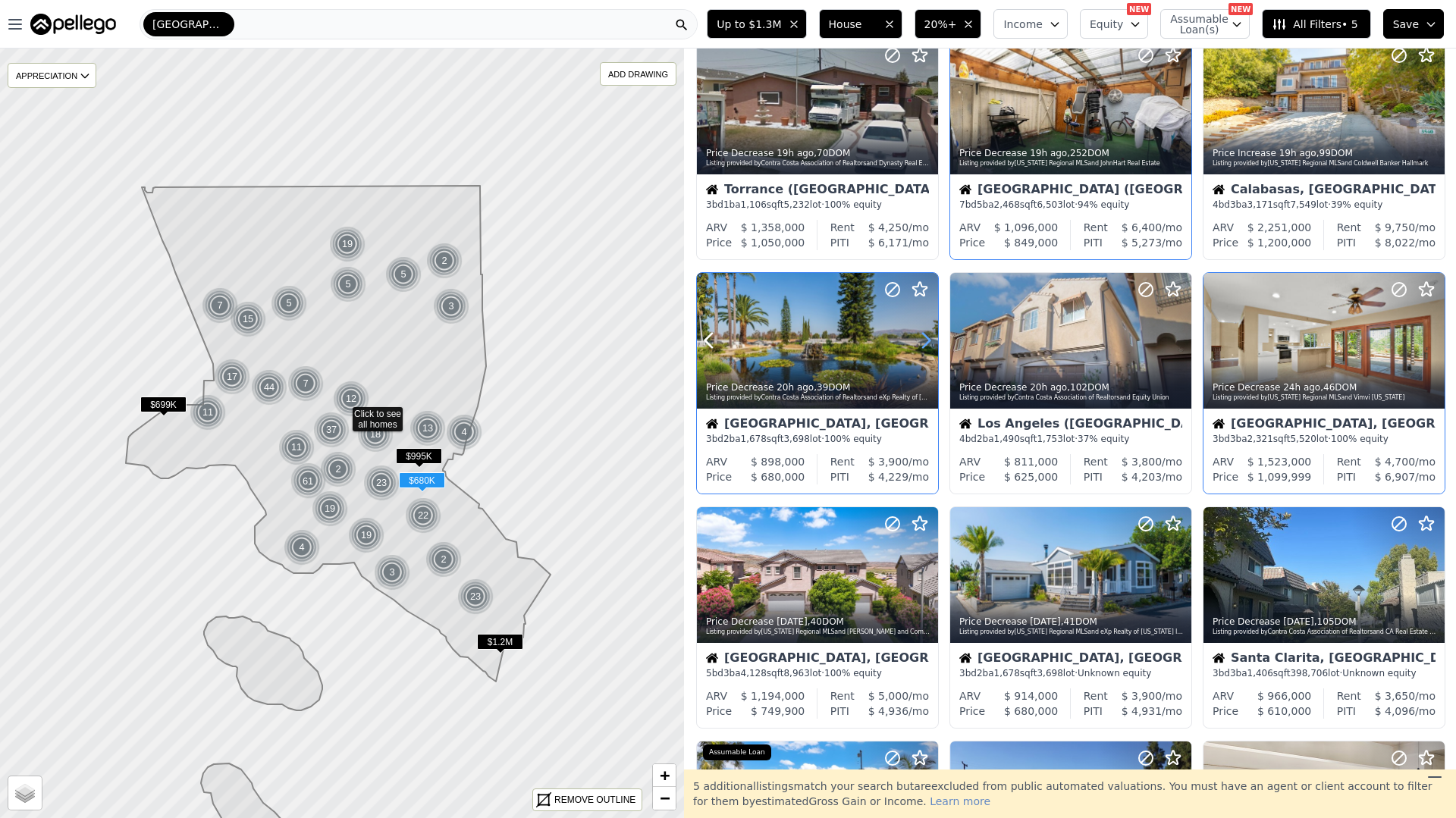
click at [923, 337] on icon at bounding box center [926, 340] width 24 height 24
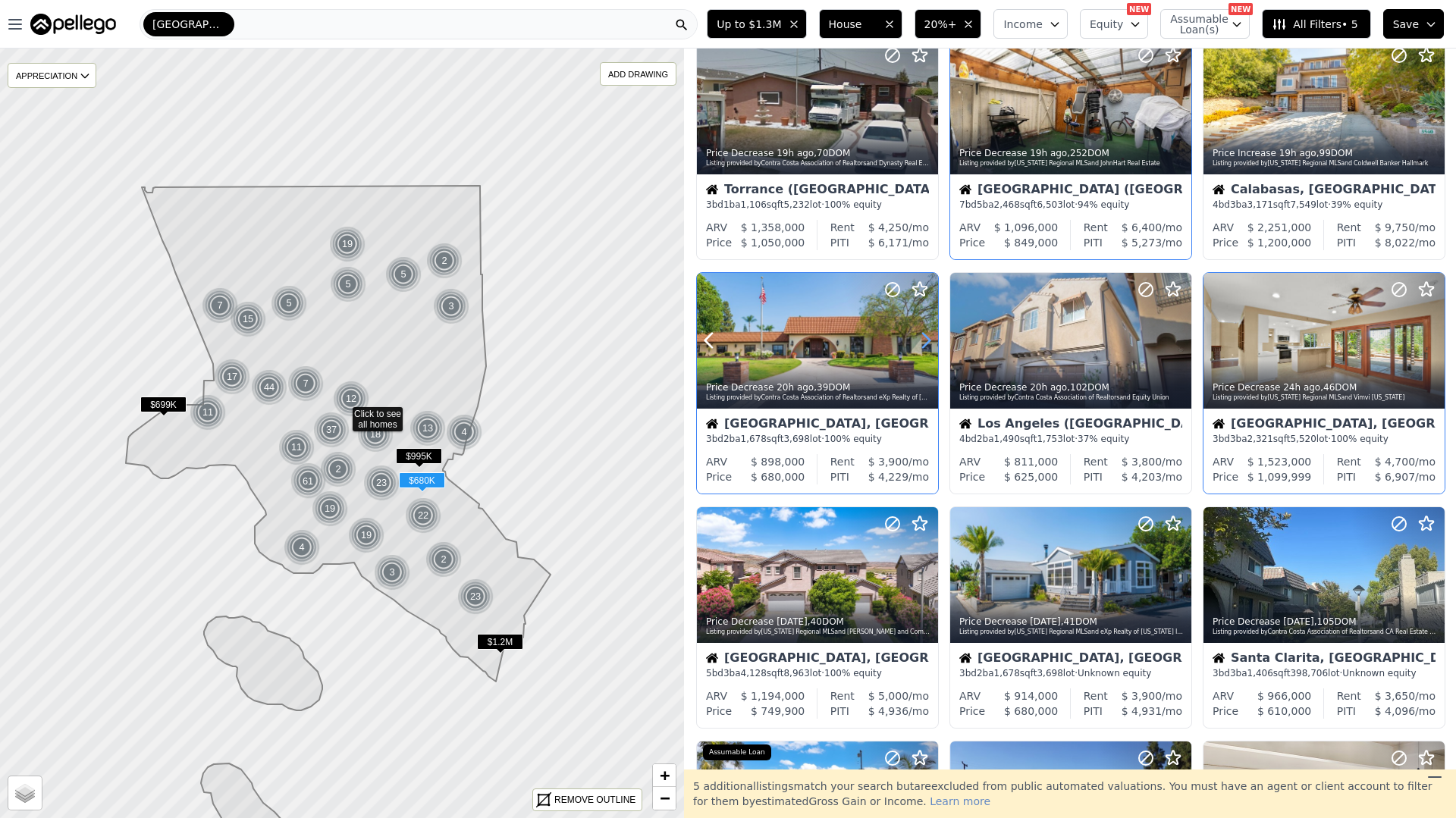
click at [923, 337] on icon at bounding box center [926, 340] width 24 height 24
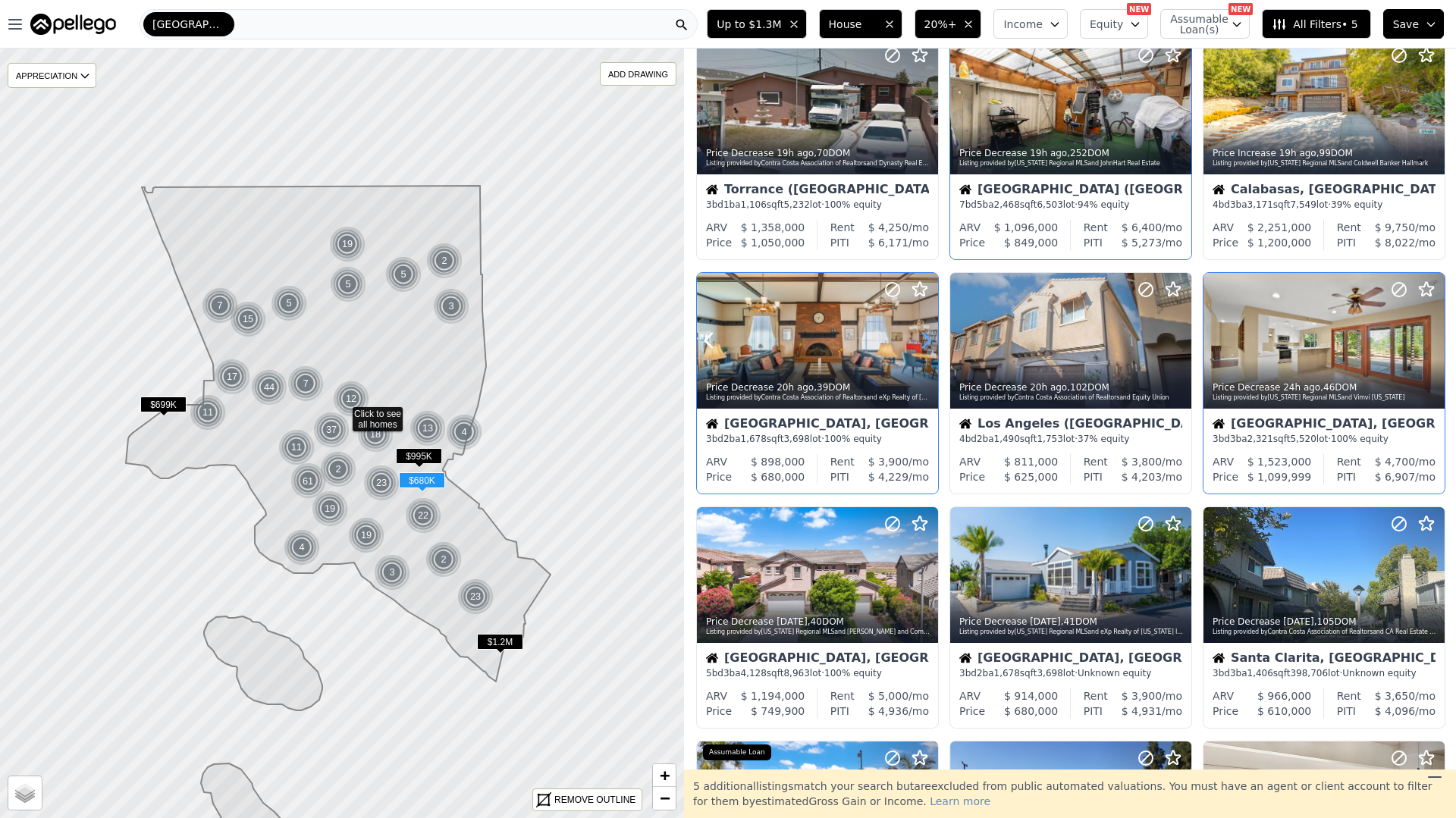
click at [923, 337] on icon at bounding box center [926, 340] width 24 height 24
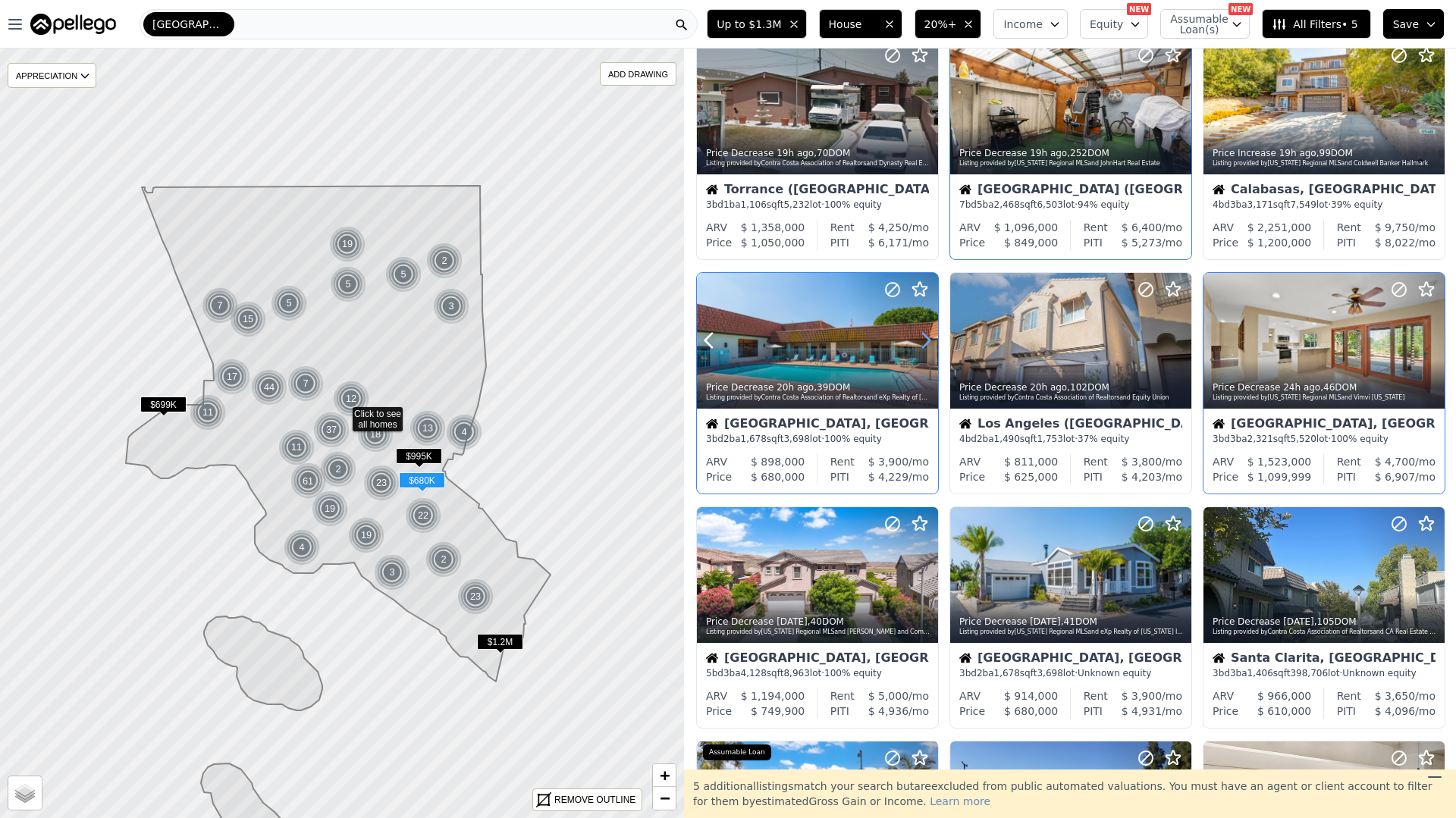
click at [923, 337] on icon at bounding box center [926, 340] width 24 height 24
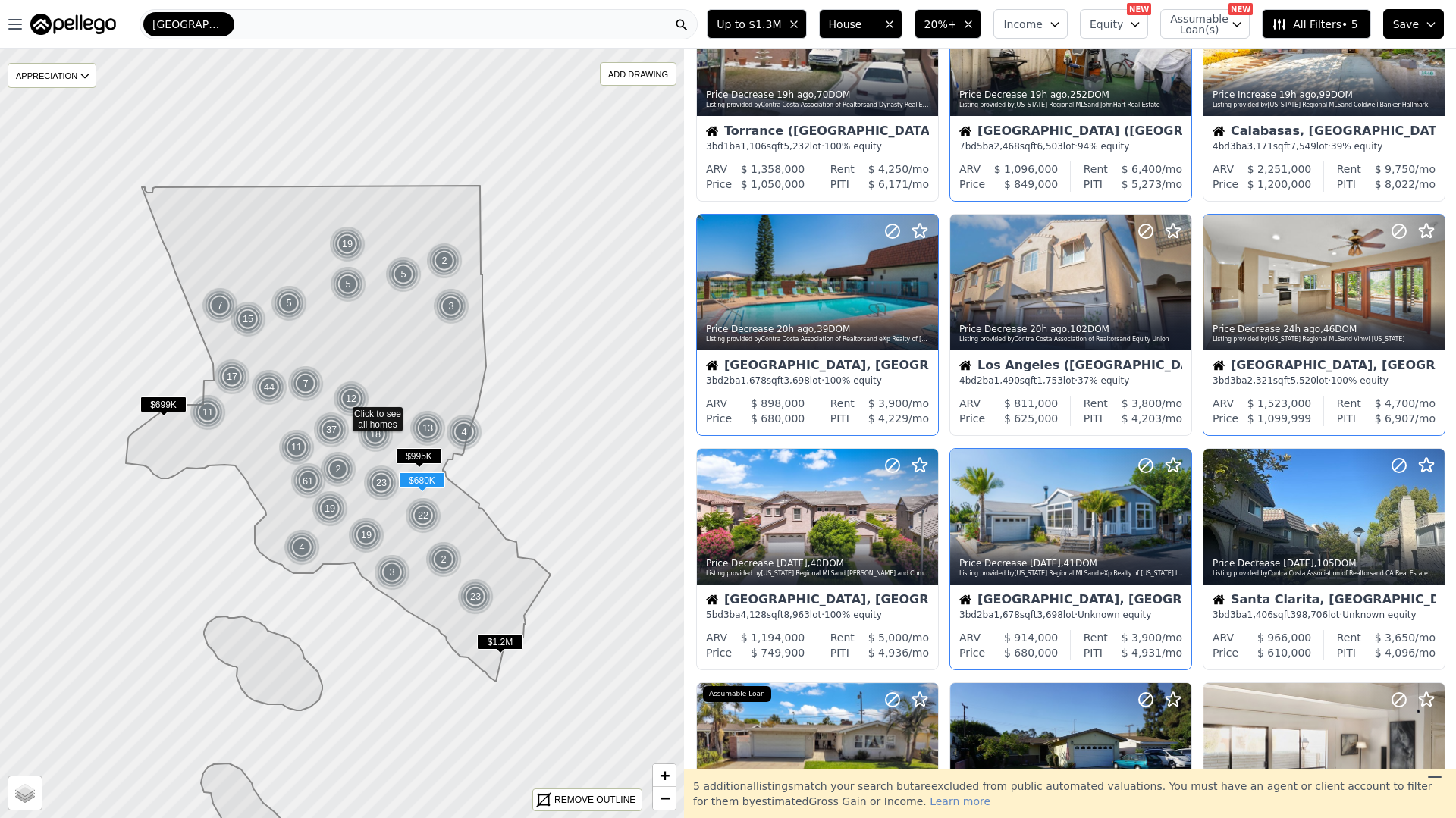
scroll to position [121, 0]
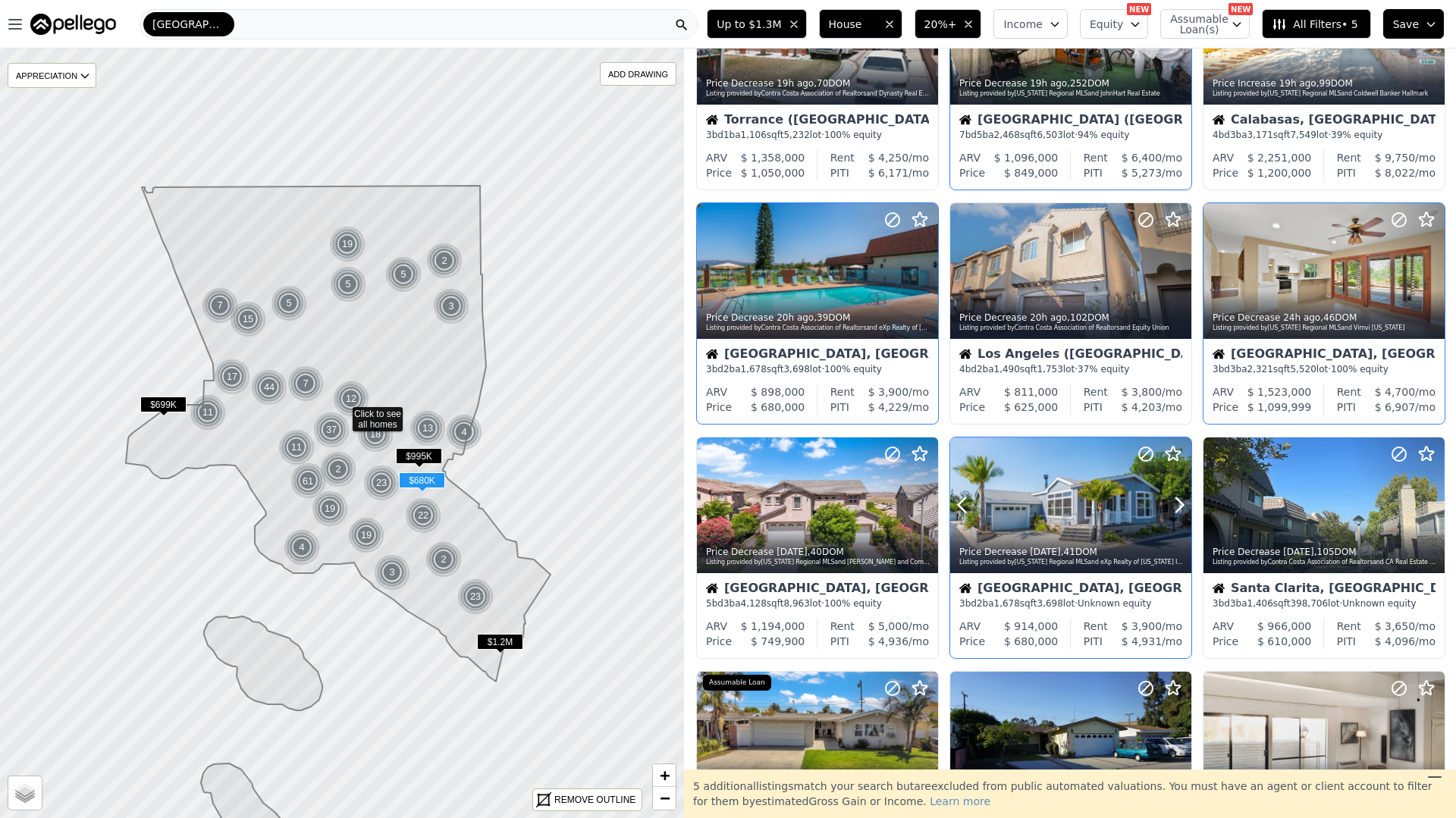
click at [1119, 552] on div "Price Decrease 1d ago , 41 DOM" at bounding box center [1071, 552] width 225 height 12
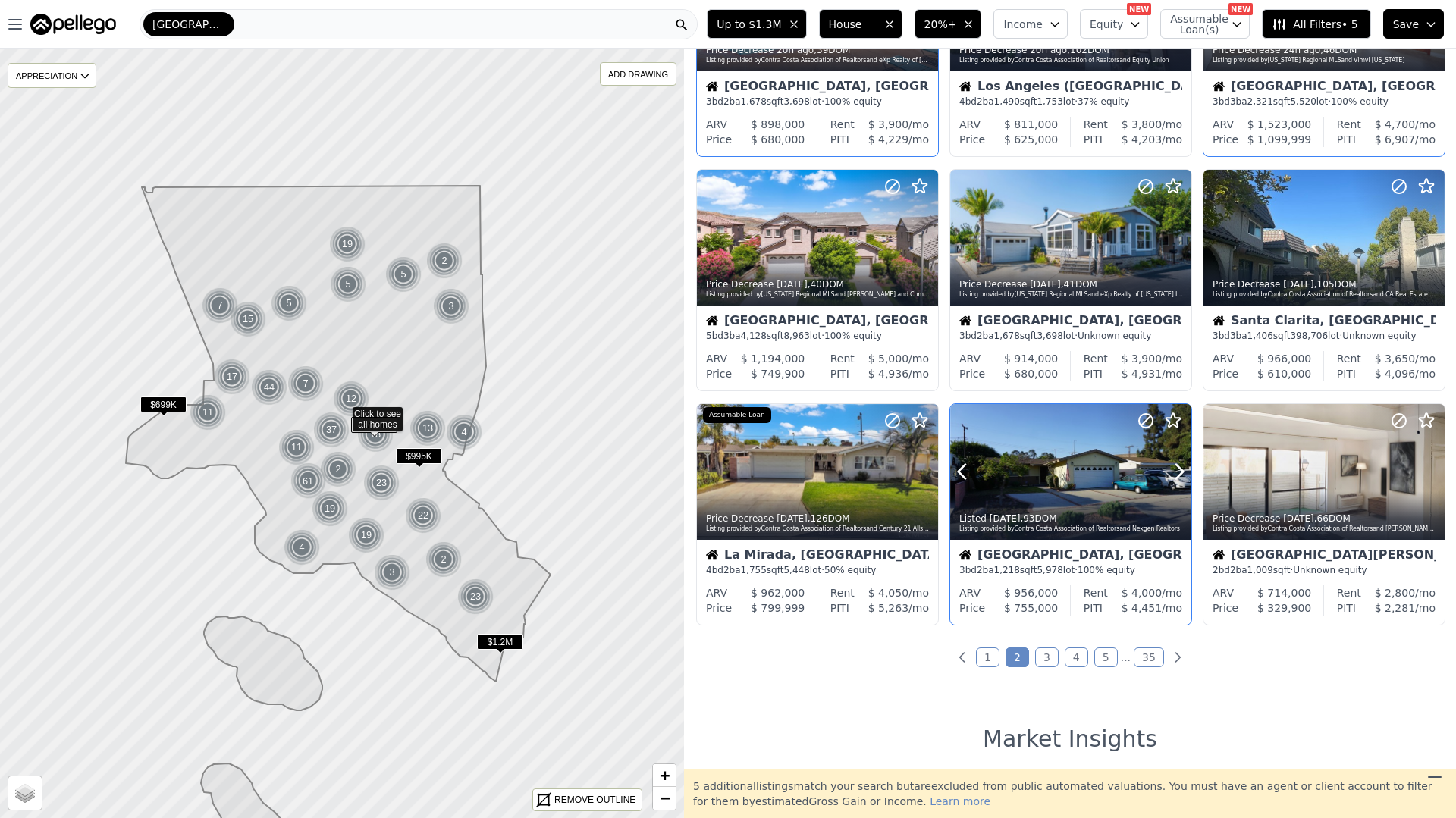
scroll to position [394, 0]
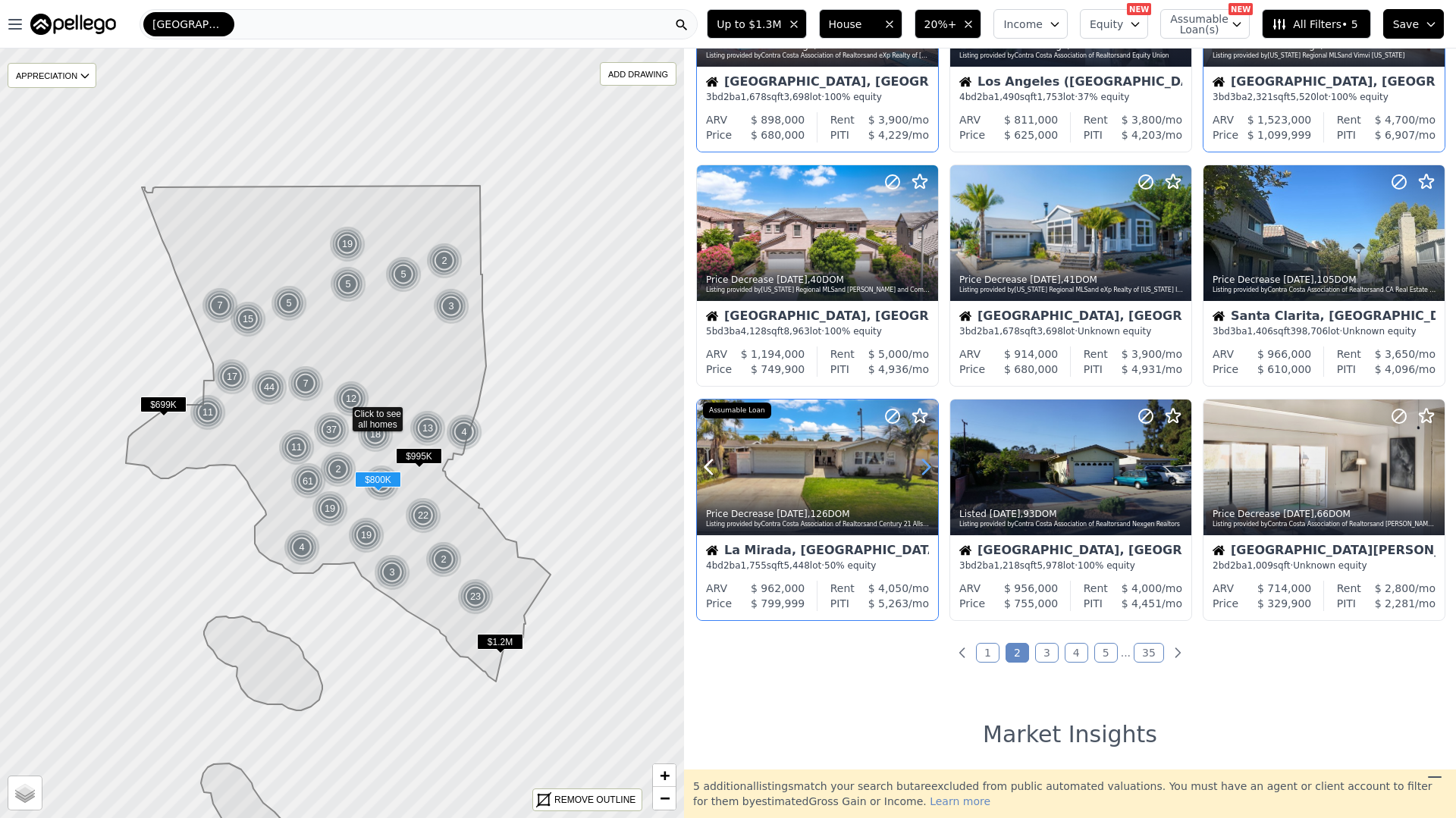
click at [925, 463] on icon at bounding box center [926, 467] width 7 height 14
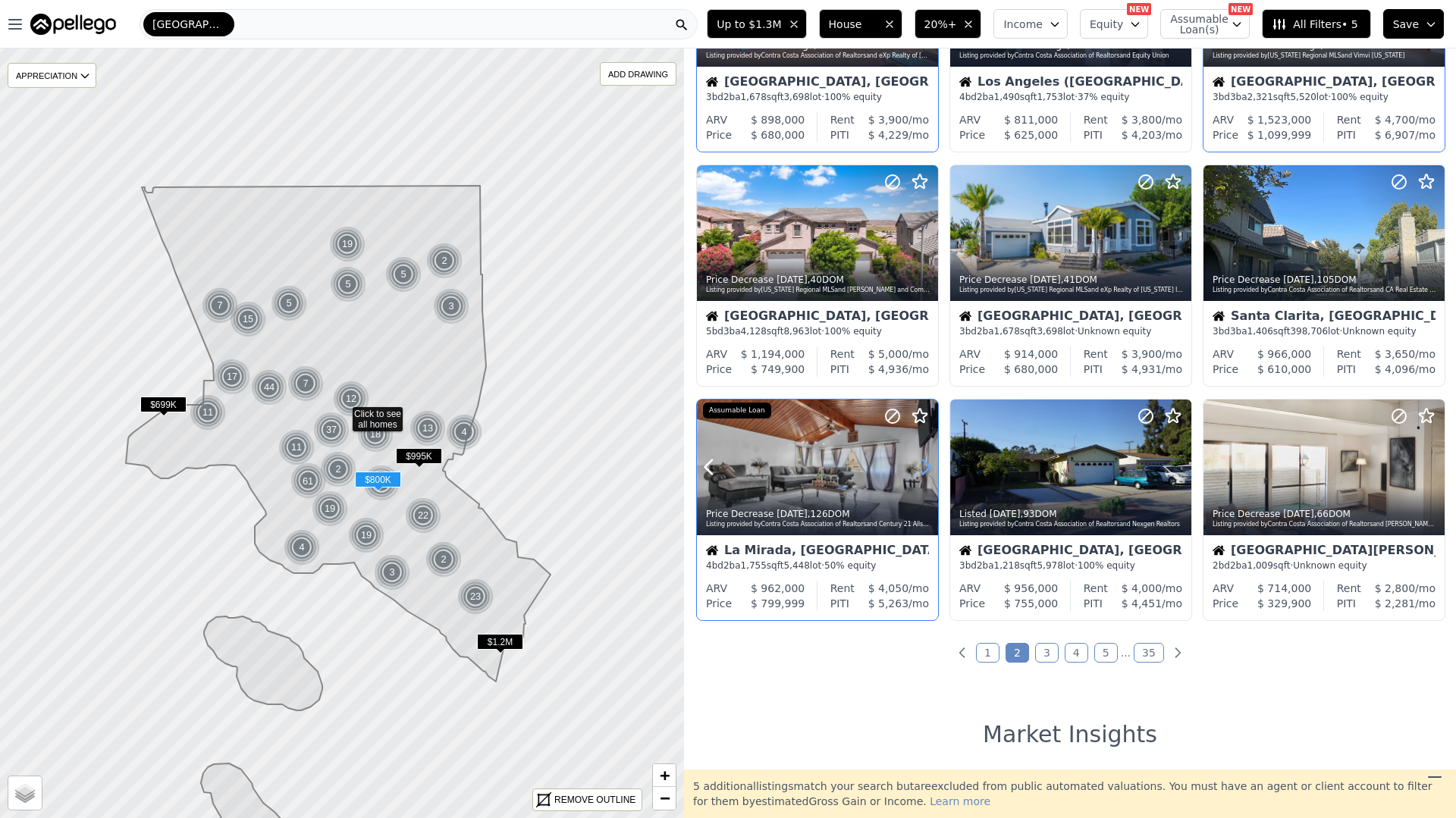
click at [925, 463] on icon at bounding box center [926, 467] width 7 height 14
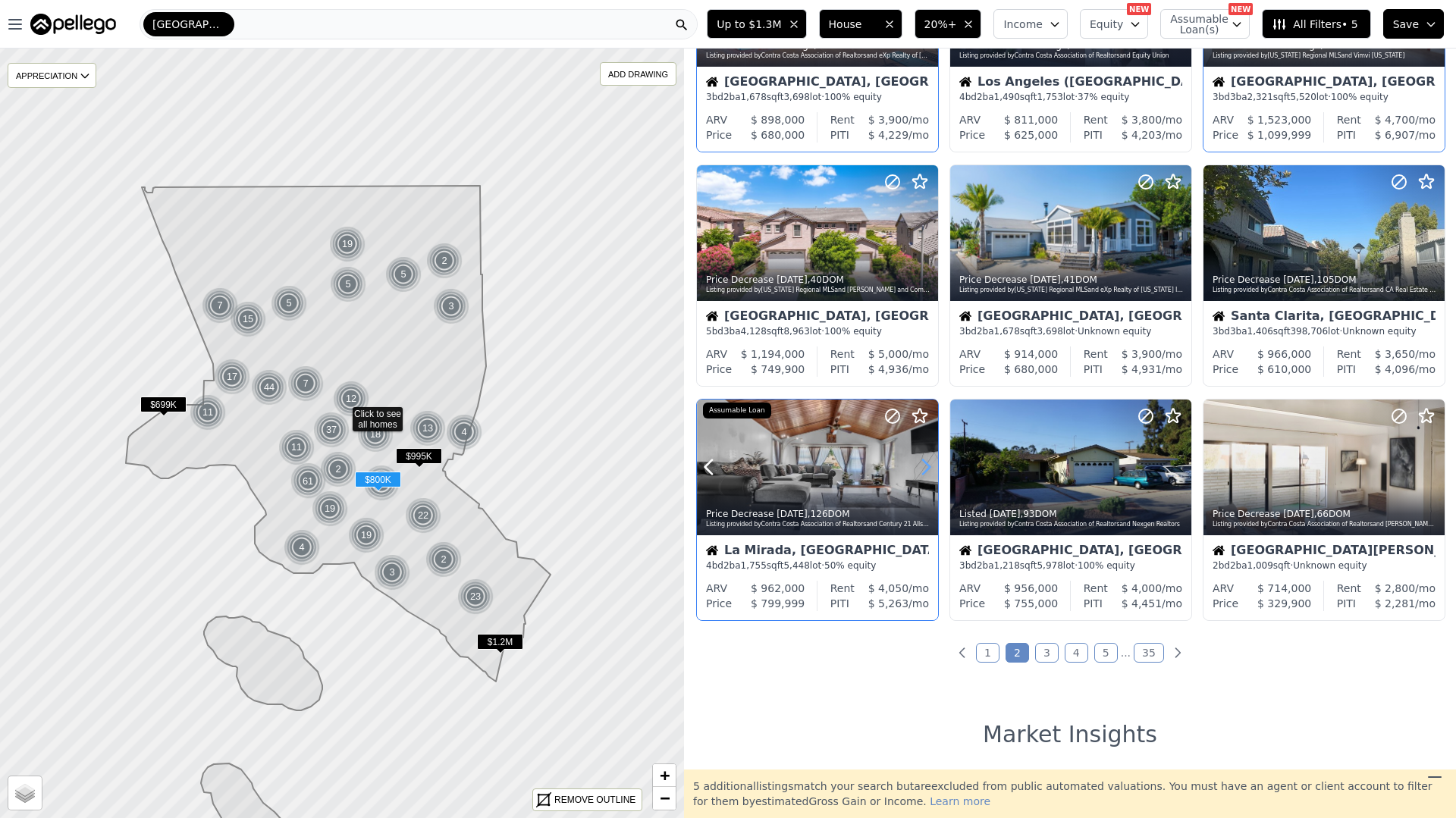
click at [925, 463] on icon at bounding box center [926, 467] width 7 height 14
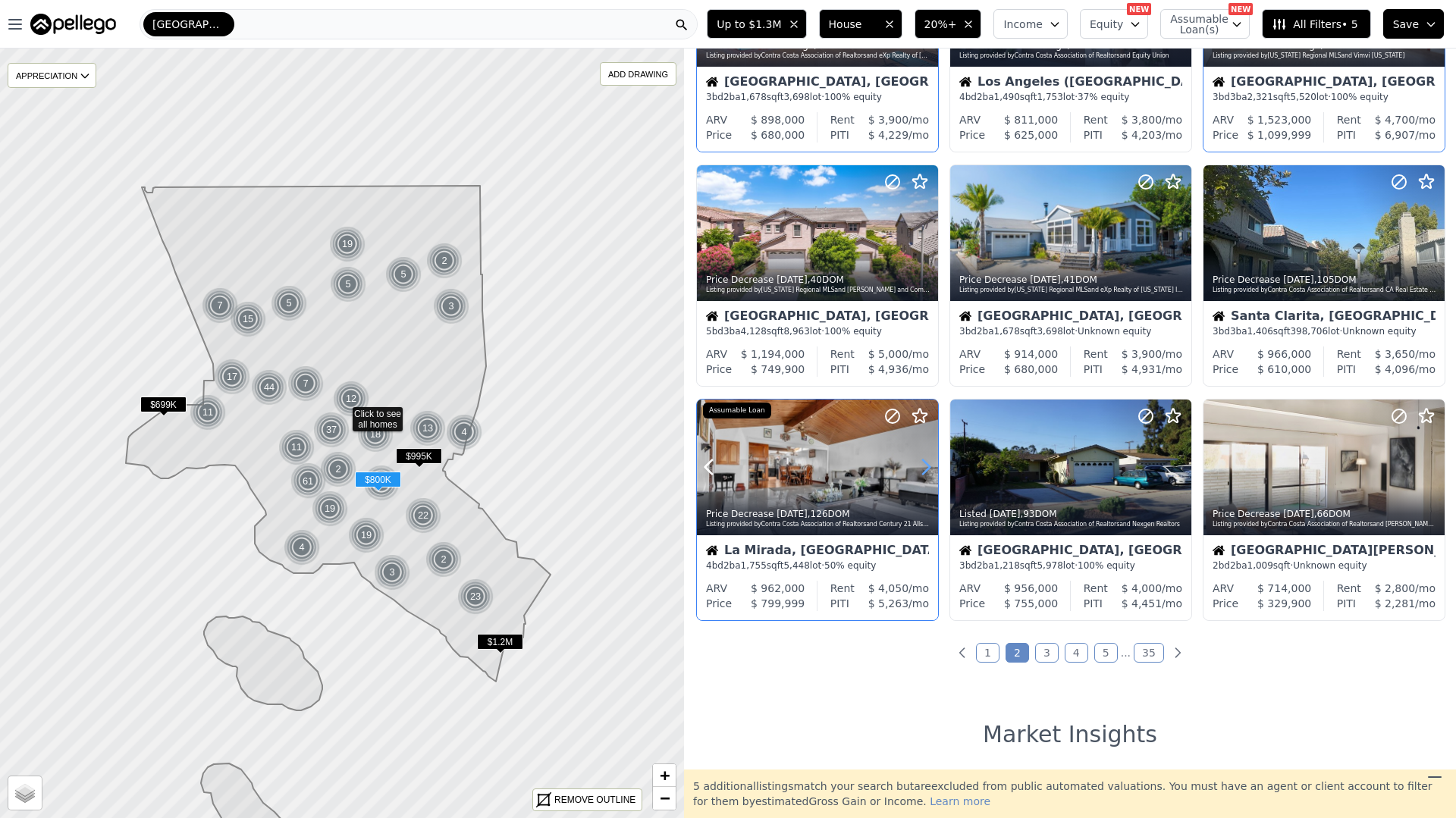
click at [925, 463] on icon at bounding box center [926, 467] width 7 height 14
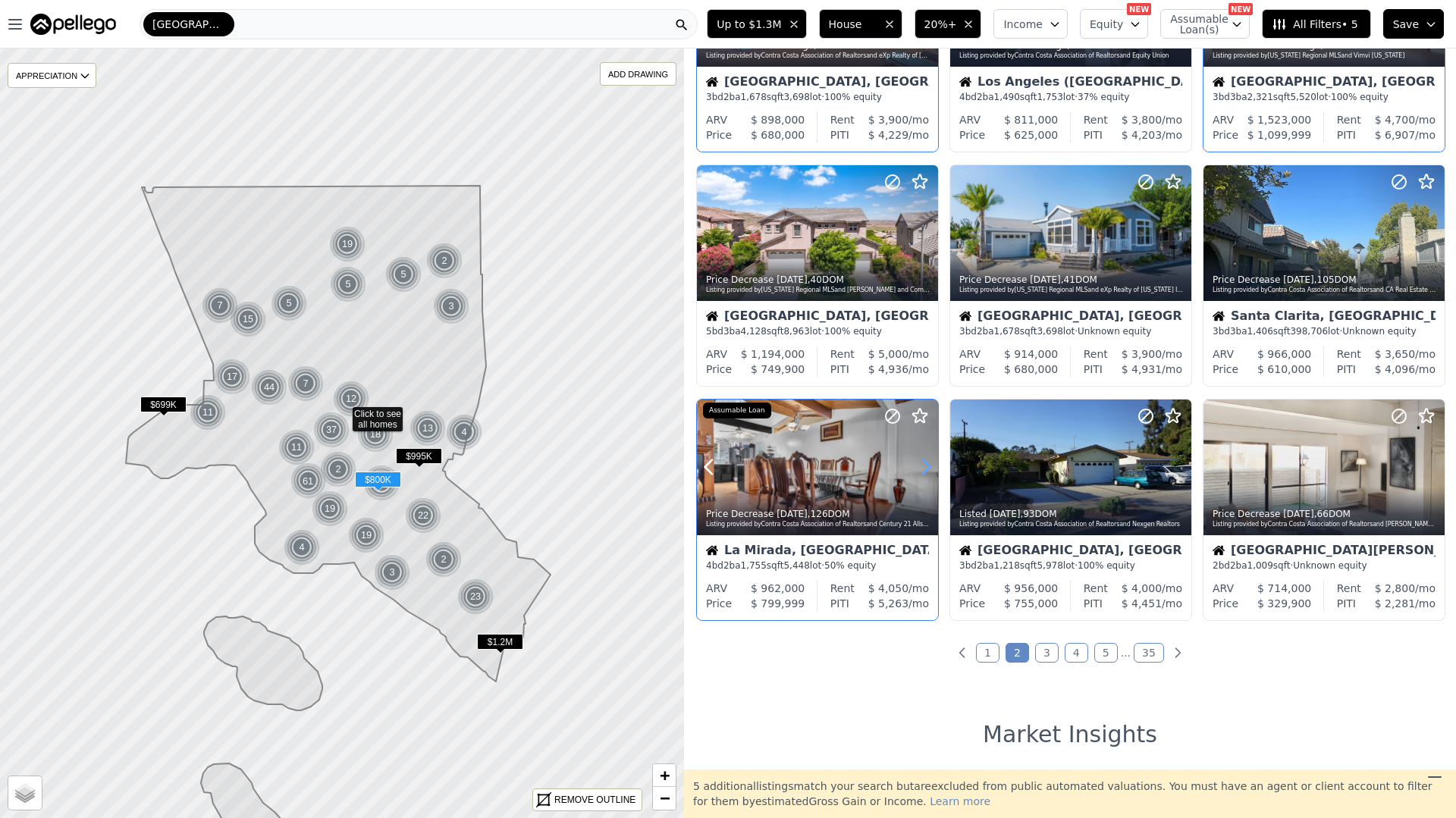
click at [925, 463] on icon at bounding box center [926, 467] width 7 height 14
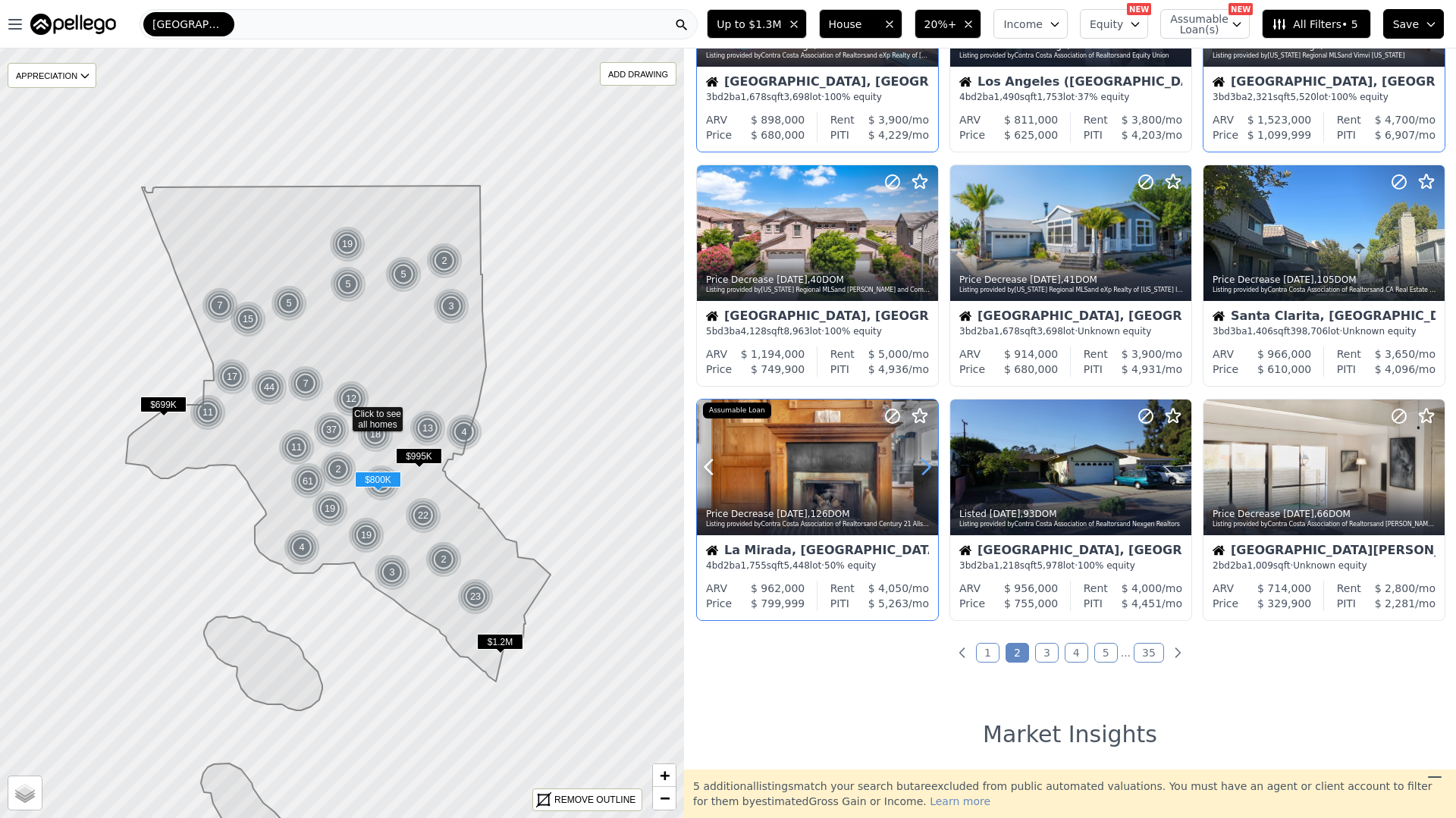
click at [925, 463] on icon at bounding box center [926, 467] width 7 height 14
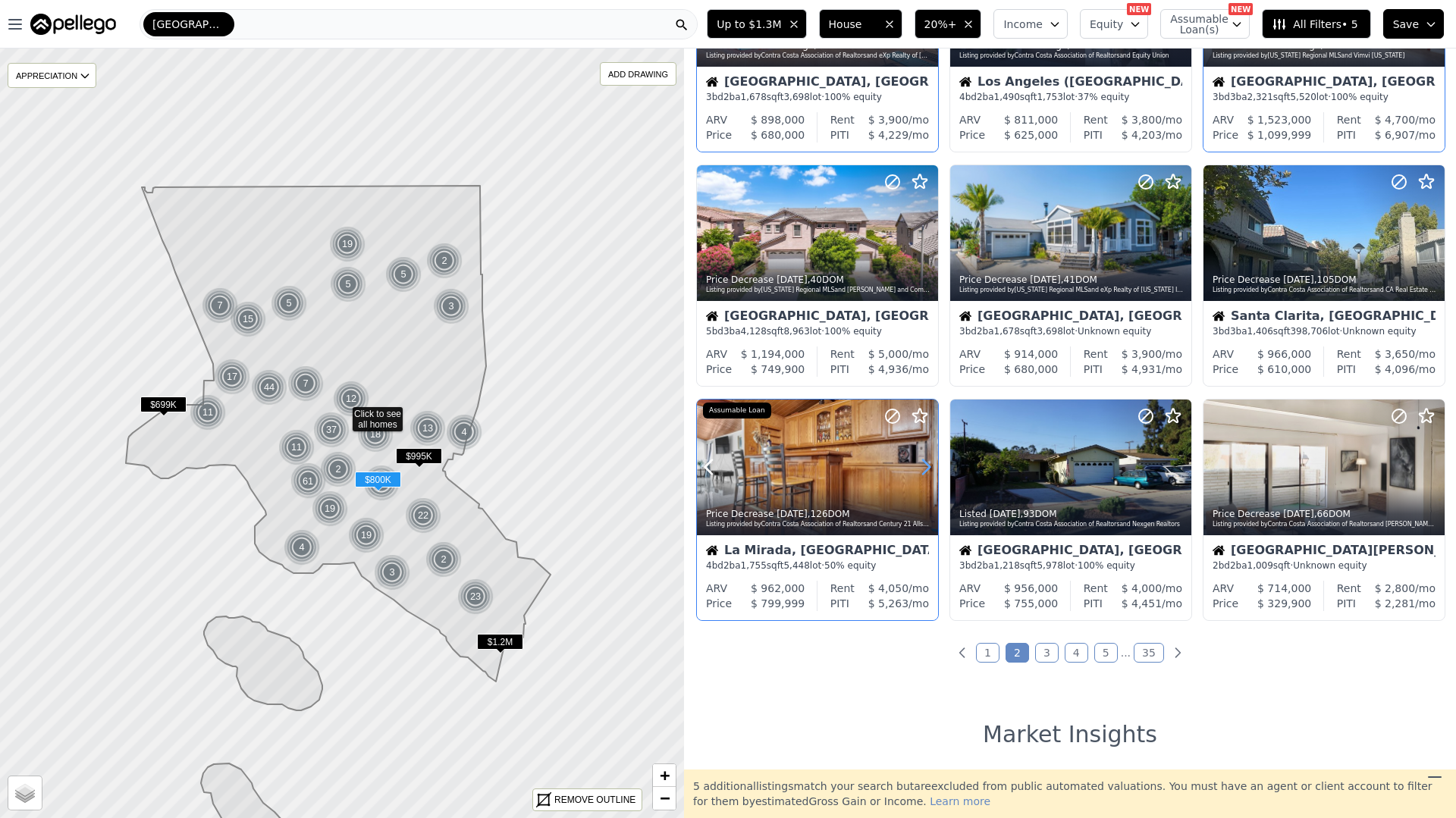
click at [925, 463] on icon at bounding box center [926, 467] width 7 height 14
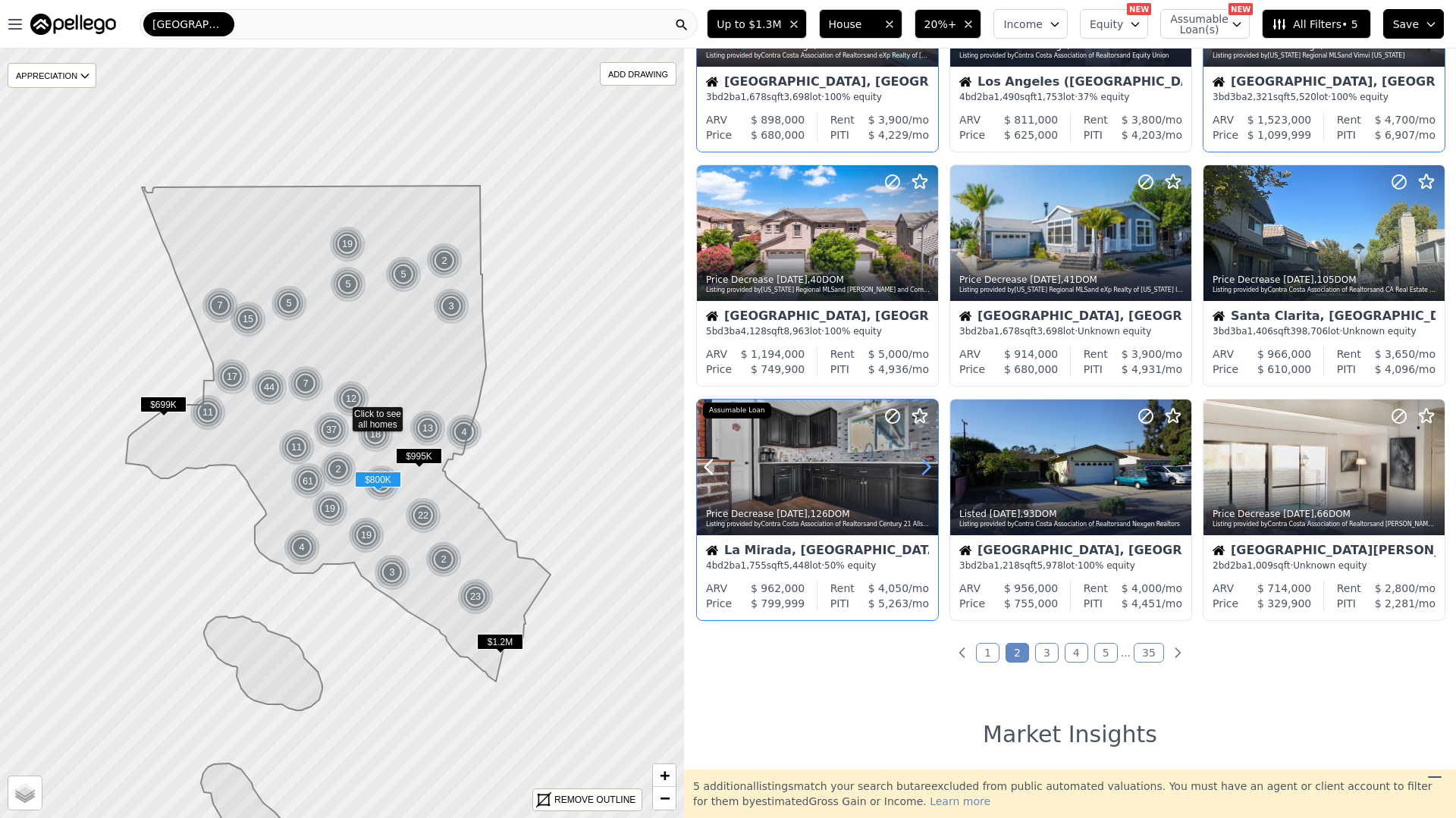
click at [925, 463] on icon at bounding box center [926, 467] width 7 height 14
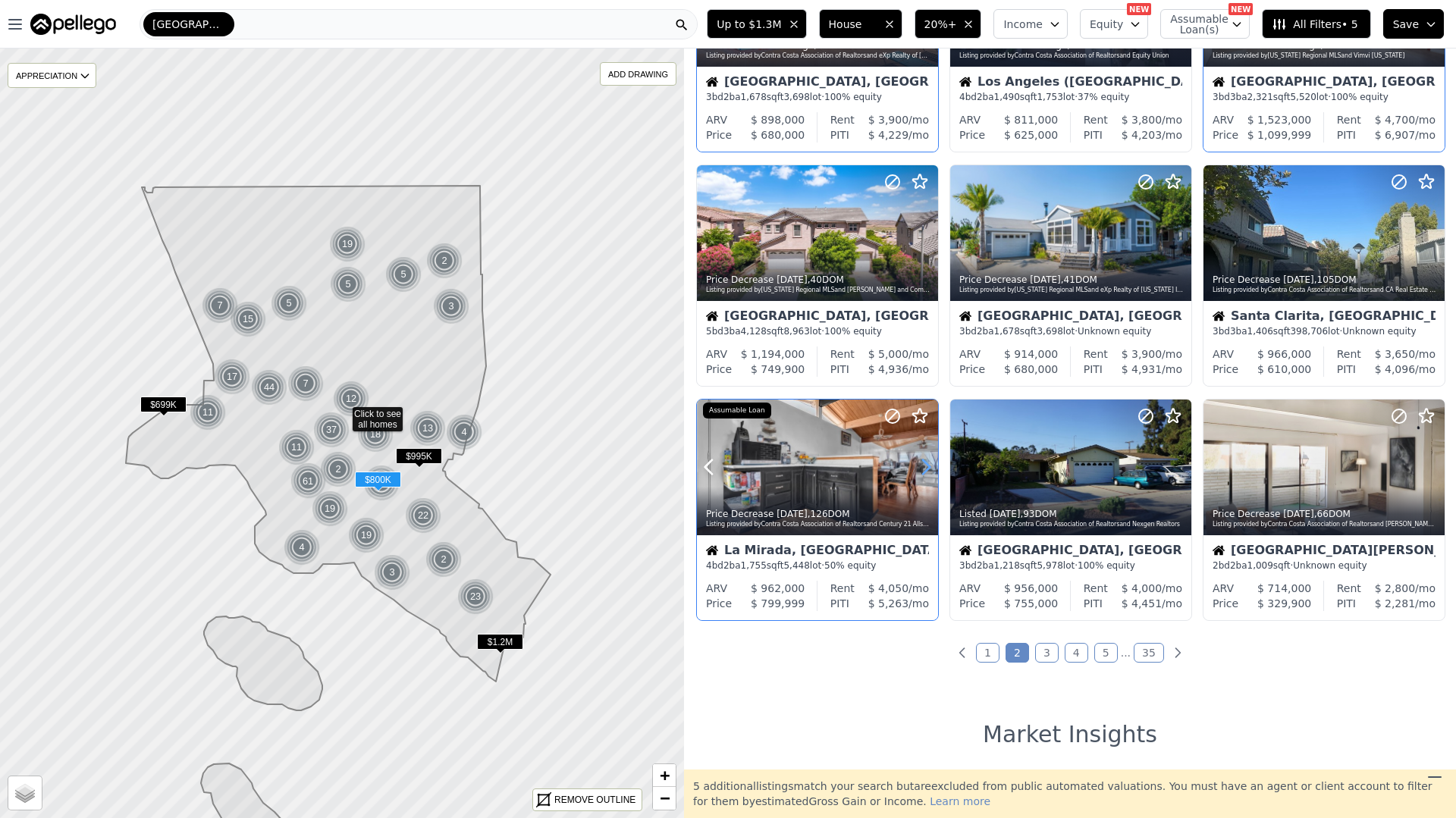
click at [925, 463] on icon at bounding box center [926, 467] width 7 height 14
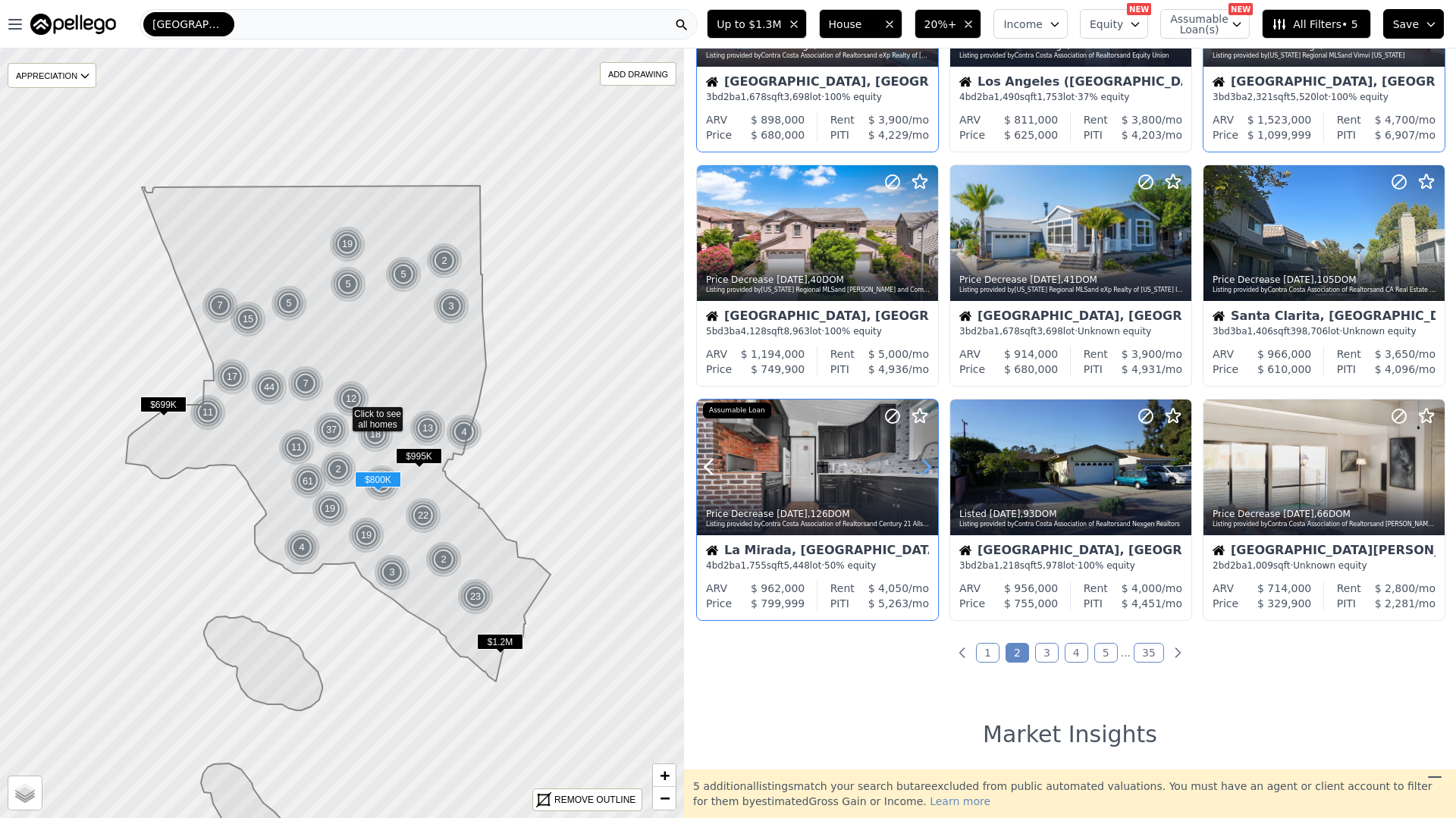
click at [925, 463] on icon at bounding box center [926, 467] width 7 height 14
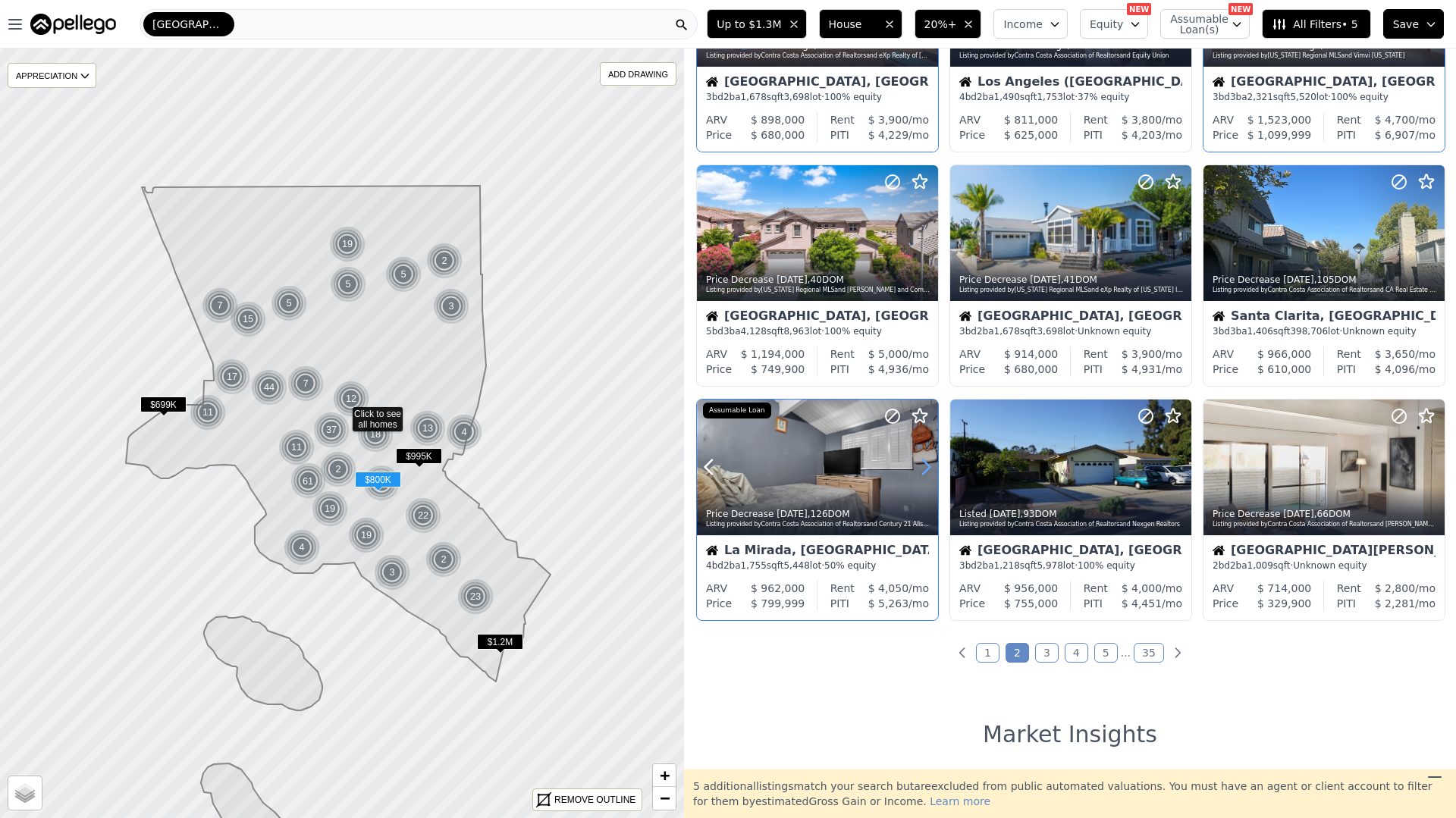
click at [925, 463] on icon at bounding box center [926, 467] width 7 height 14
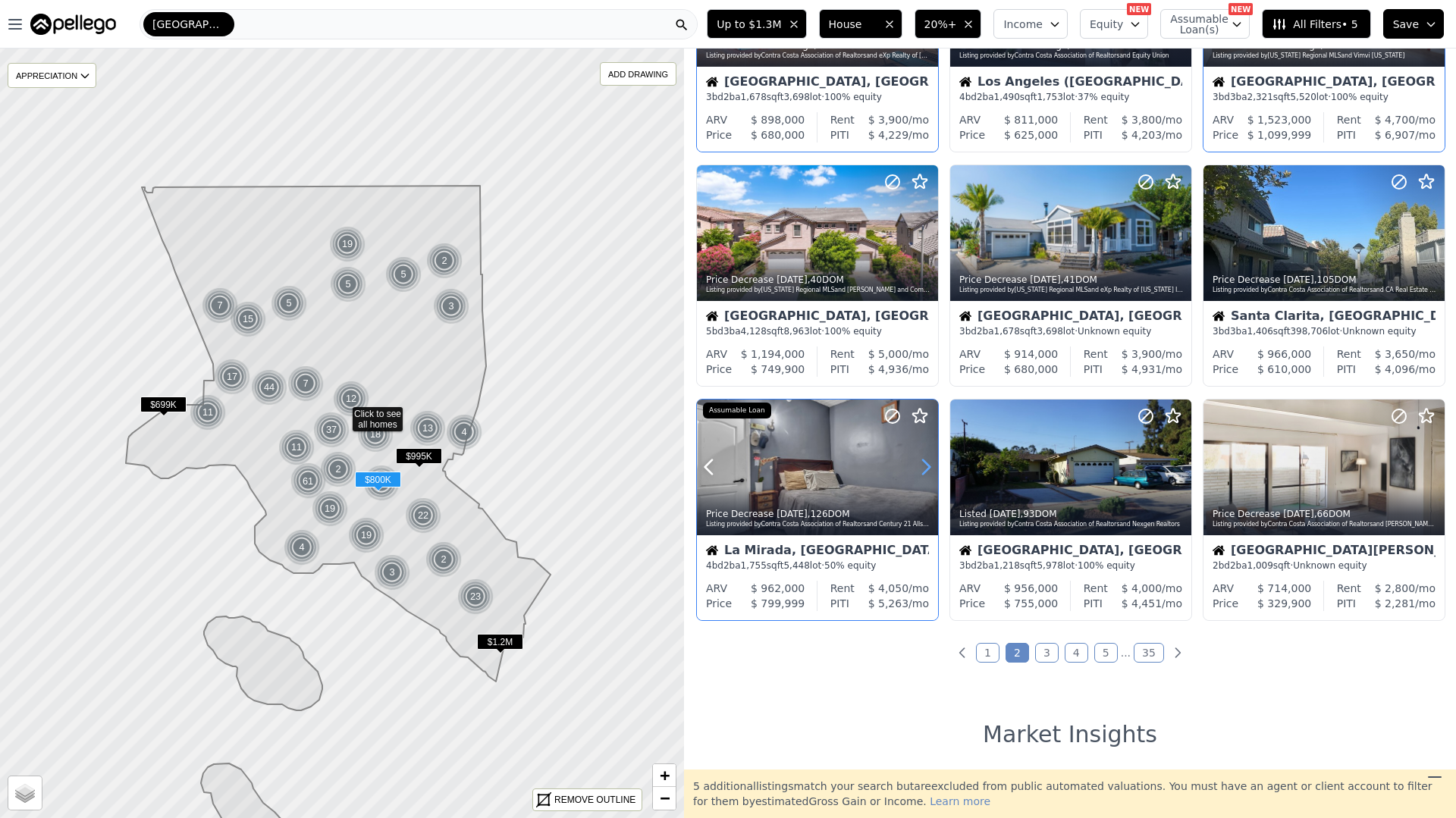
click at [925, 463] on icon at bounding box center [926, 467] width 7 height 14
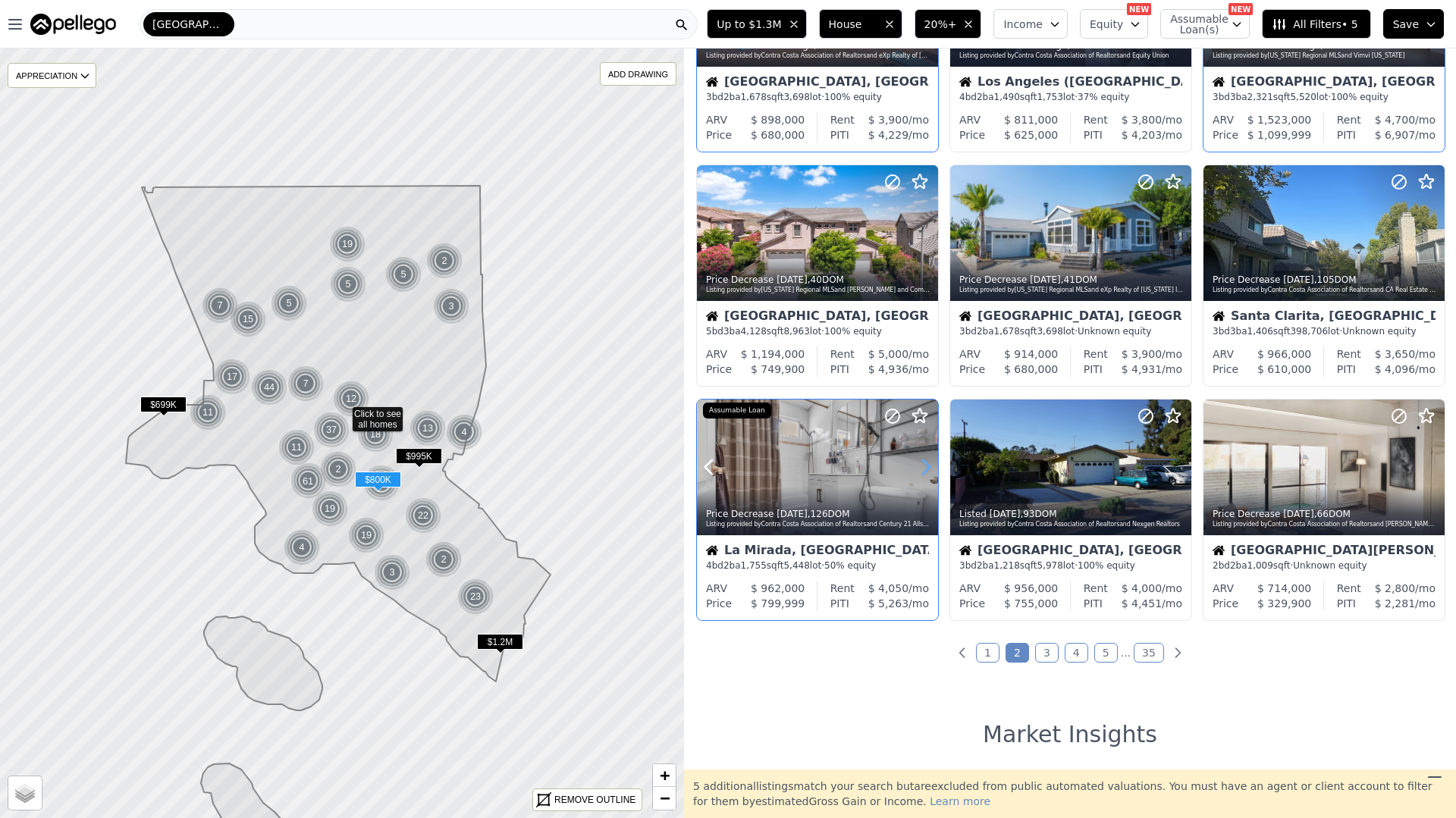
click at [925, 463] on icon at bounding box center [926, 467] width 7 height 14
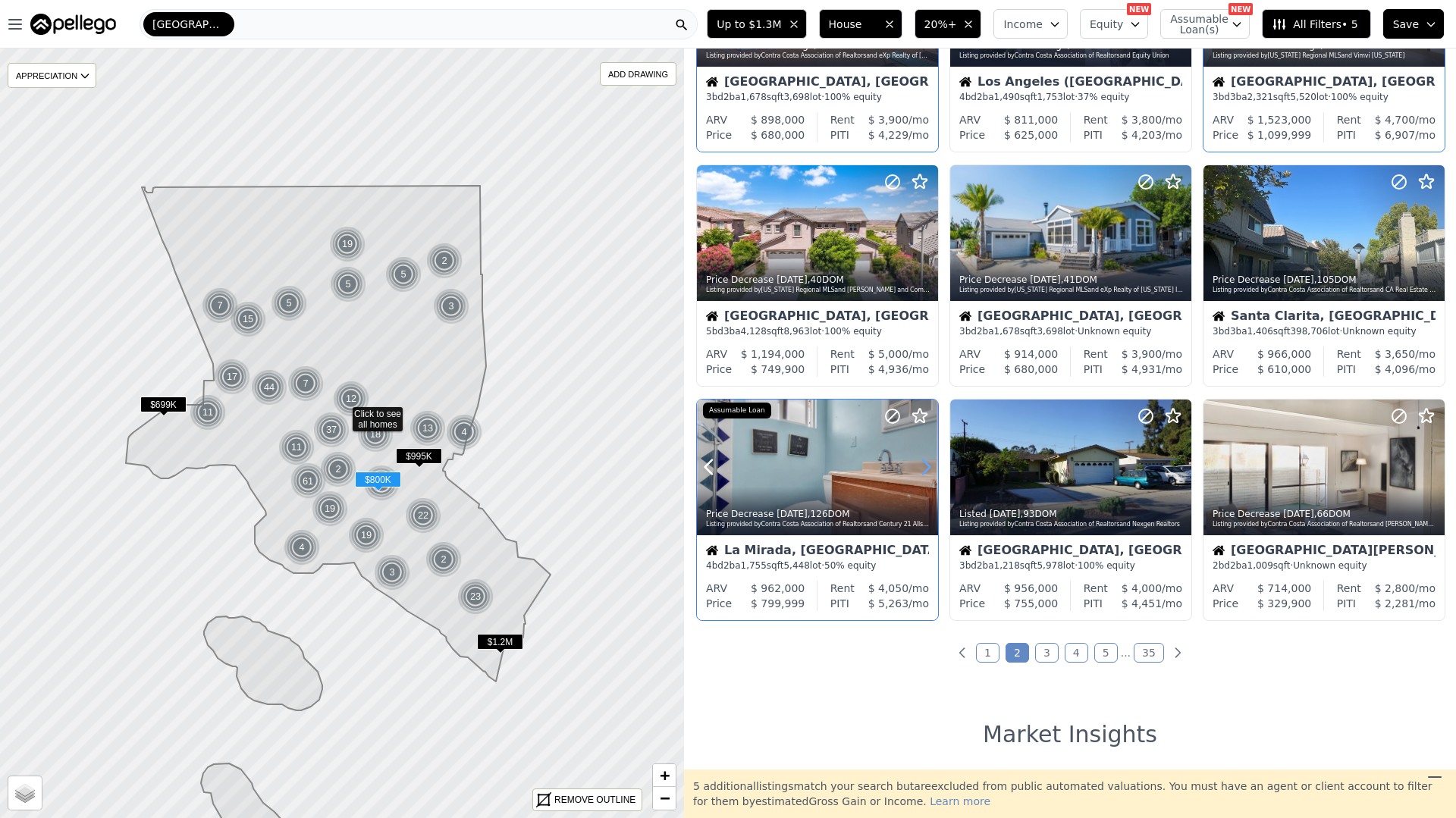
click at [925, 463] on icon at bounding box center [926, 467] width 7 height 14
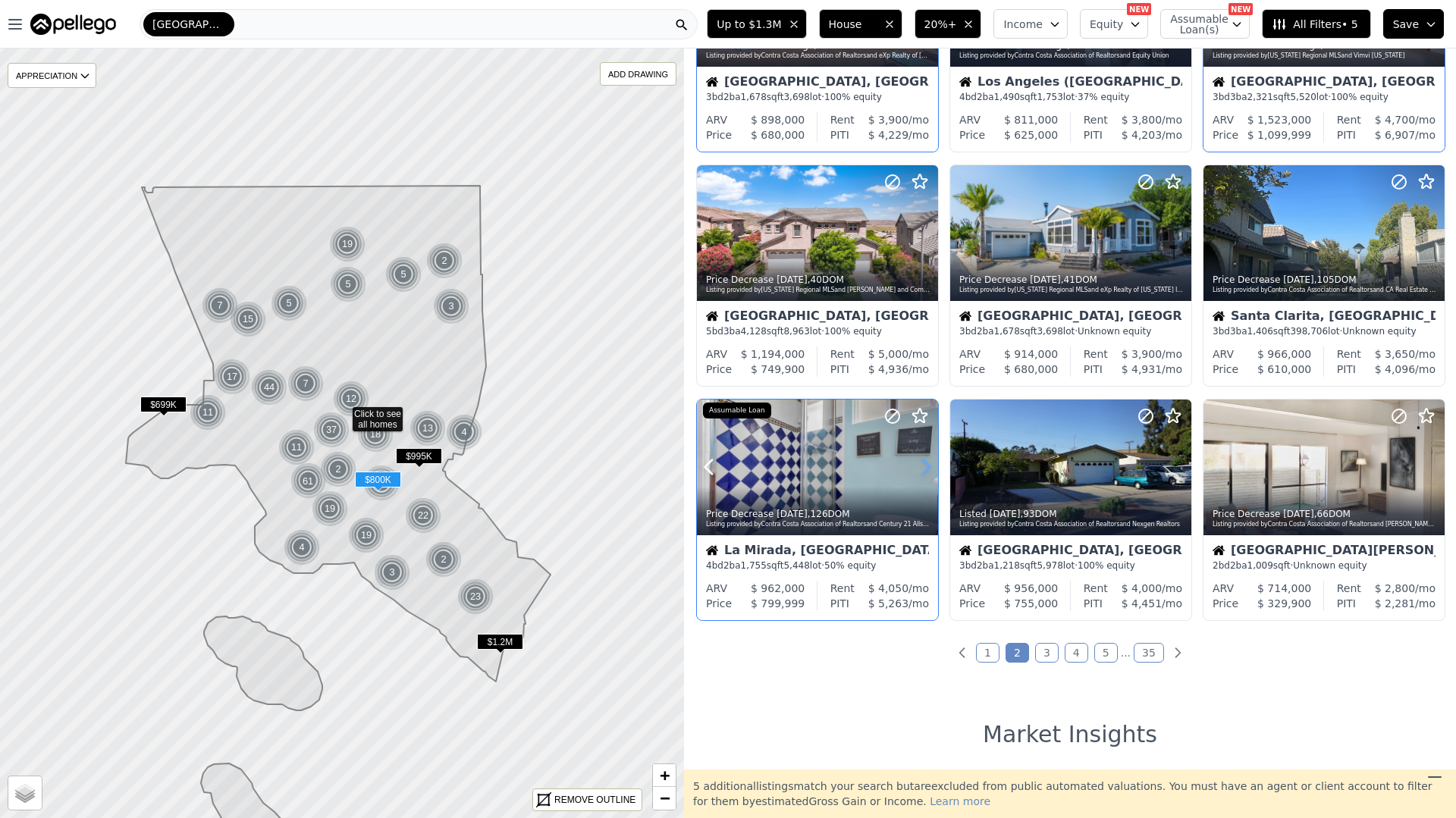
click at [925, 463] on icon at bounding box center [926, 467] width 7 height 14
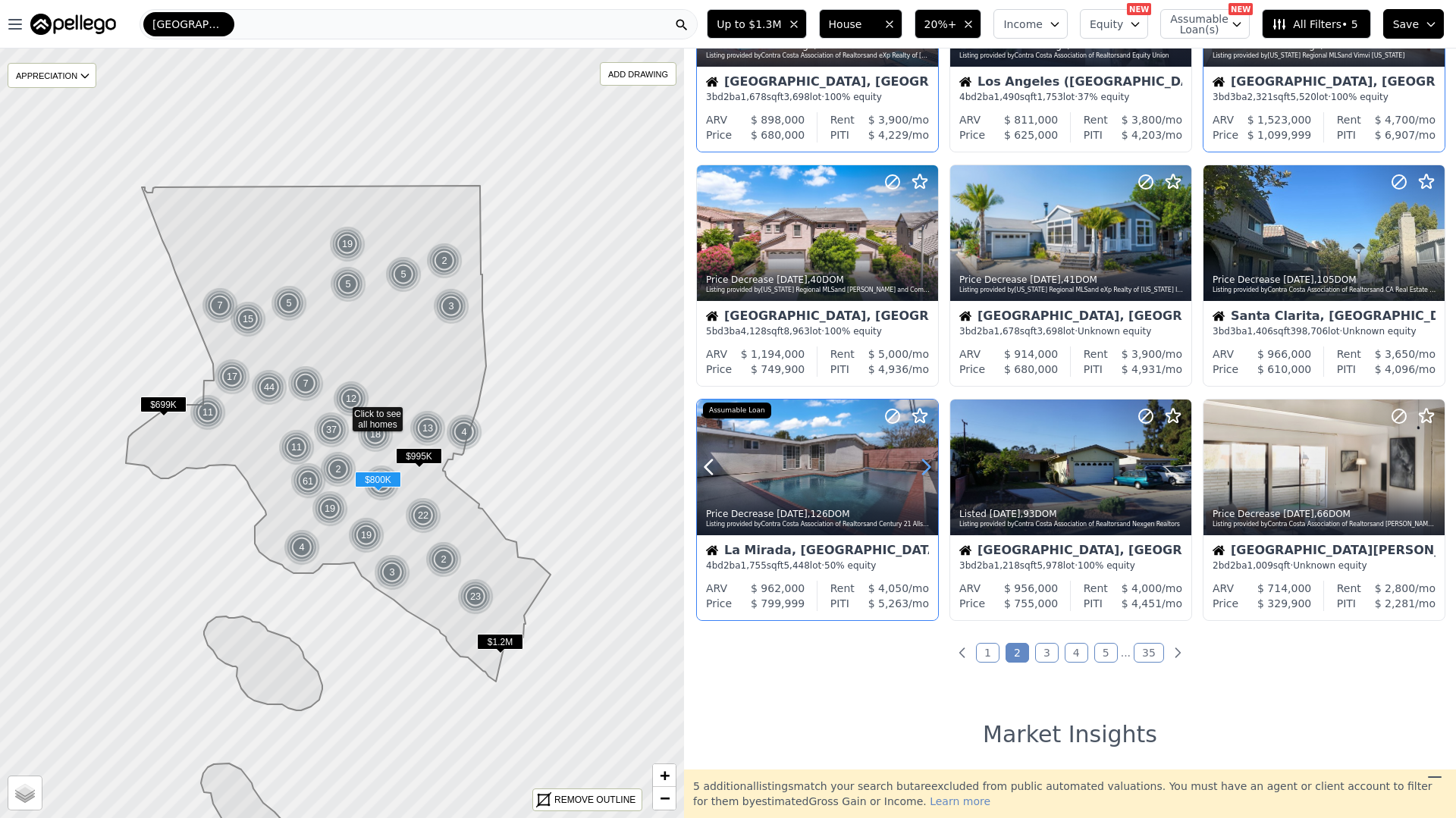
click at [925, 463] on icon at bounding box center [926, 467] width 7 height 14
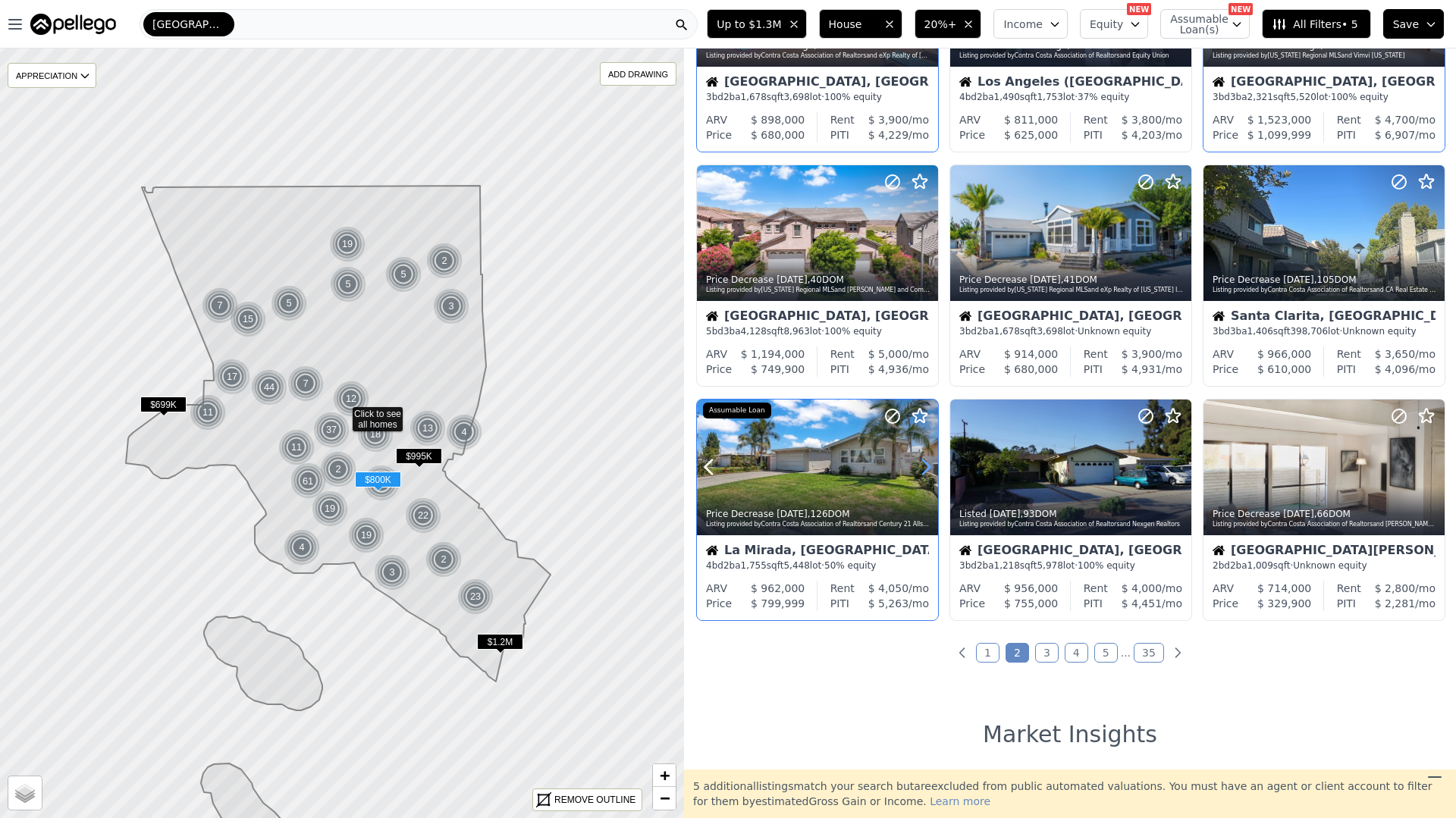
click at [925, 463] on icon at bounding box center [926, 467] width 7 height 14
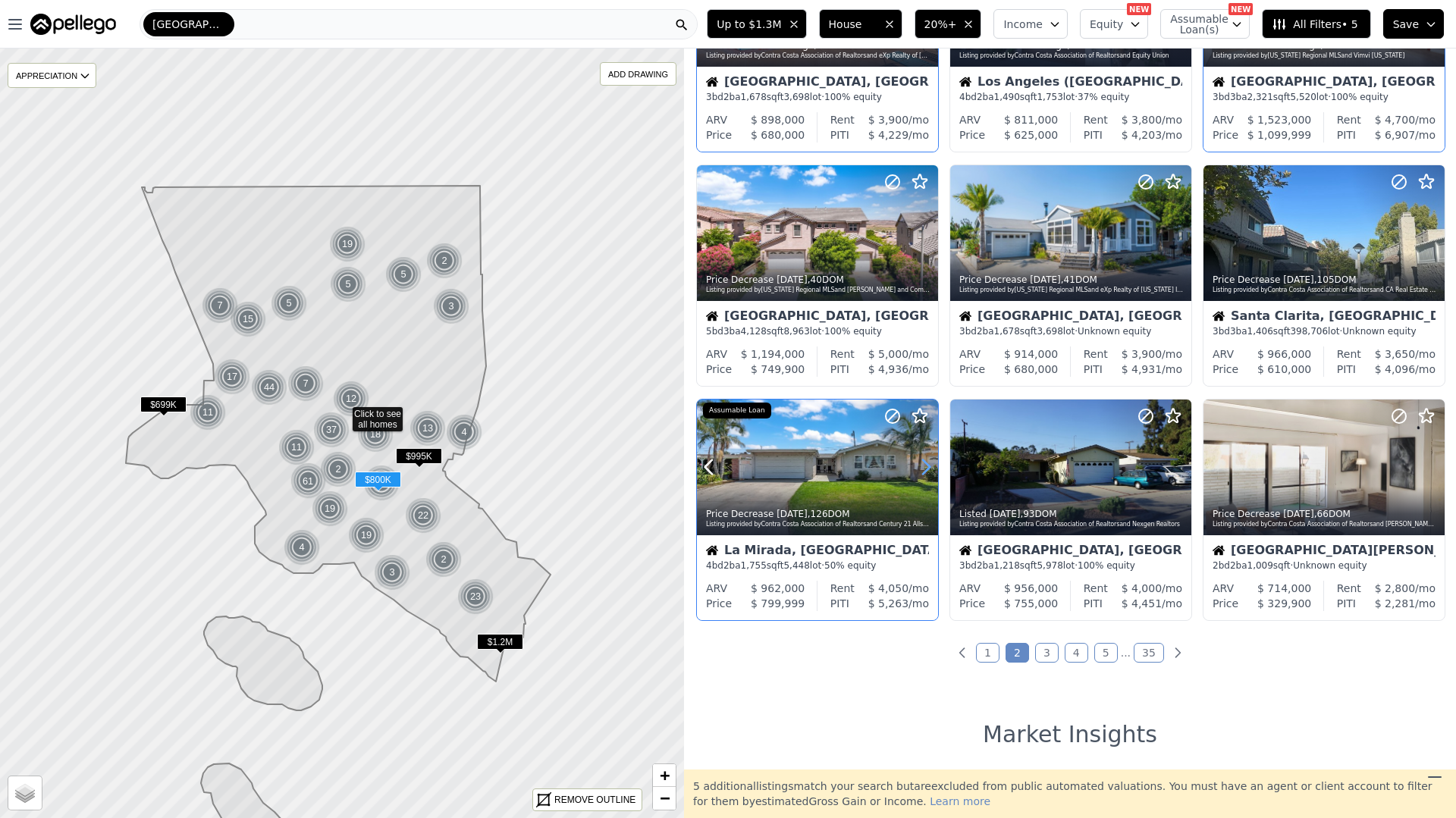
click at [925, 463] on icon at bounding box center [926, 467] width 7 height 14
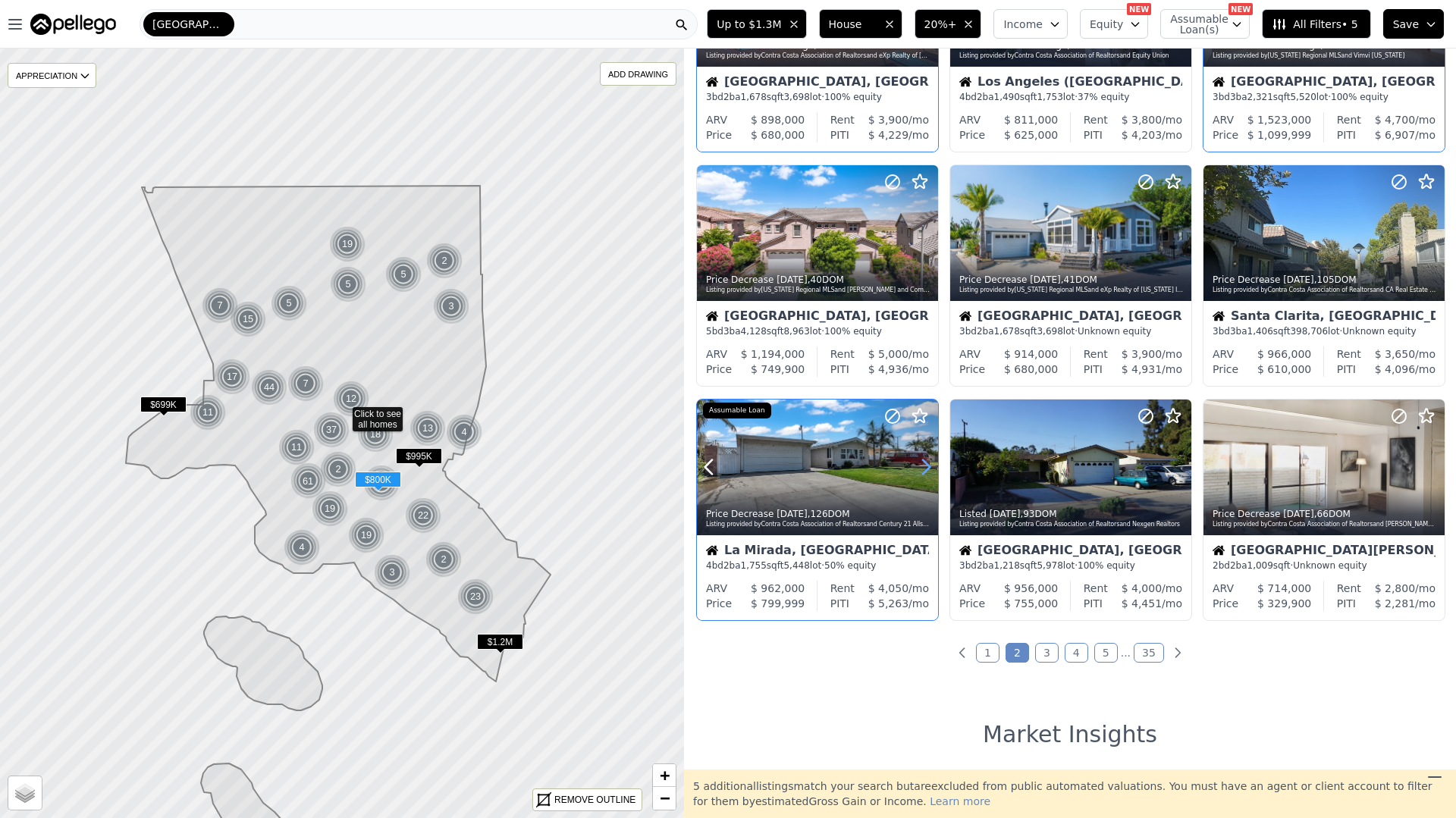
click at [925, 463] on icon at bounding box center [926, 467] width 7 height 14
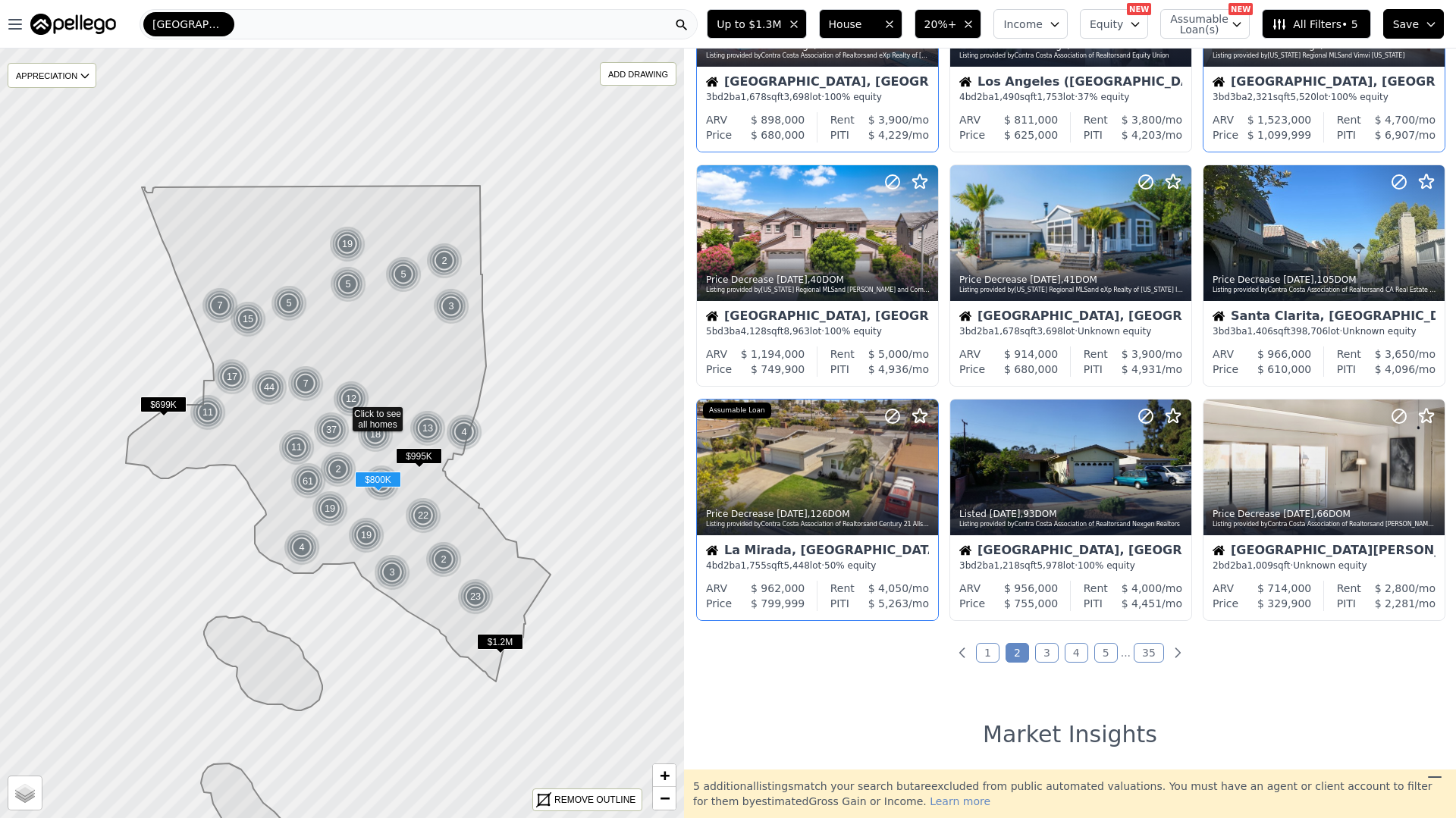
click at [848, 535] on div "La Mirada, CA 4 bd 2 ba 1,755 sqft 5,448 lot · 50% equity" at bounding box center [817, 558] width 241 height 45
click at [1181, 465] on icon at bounding box center [1179, 467] width 7 height 14
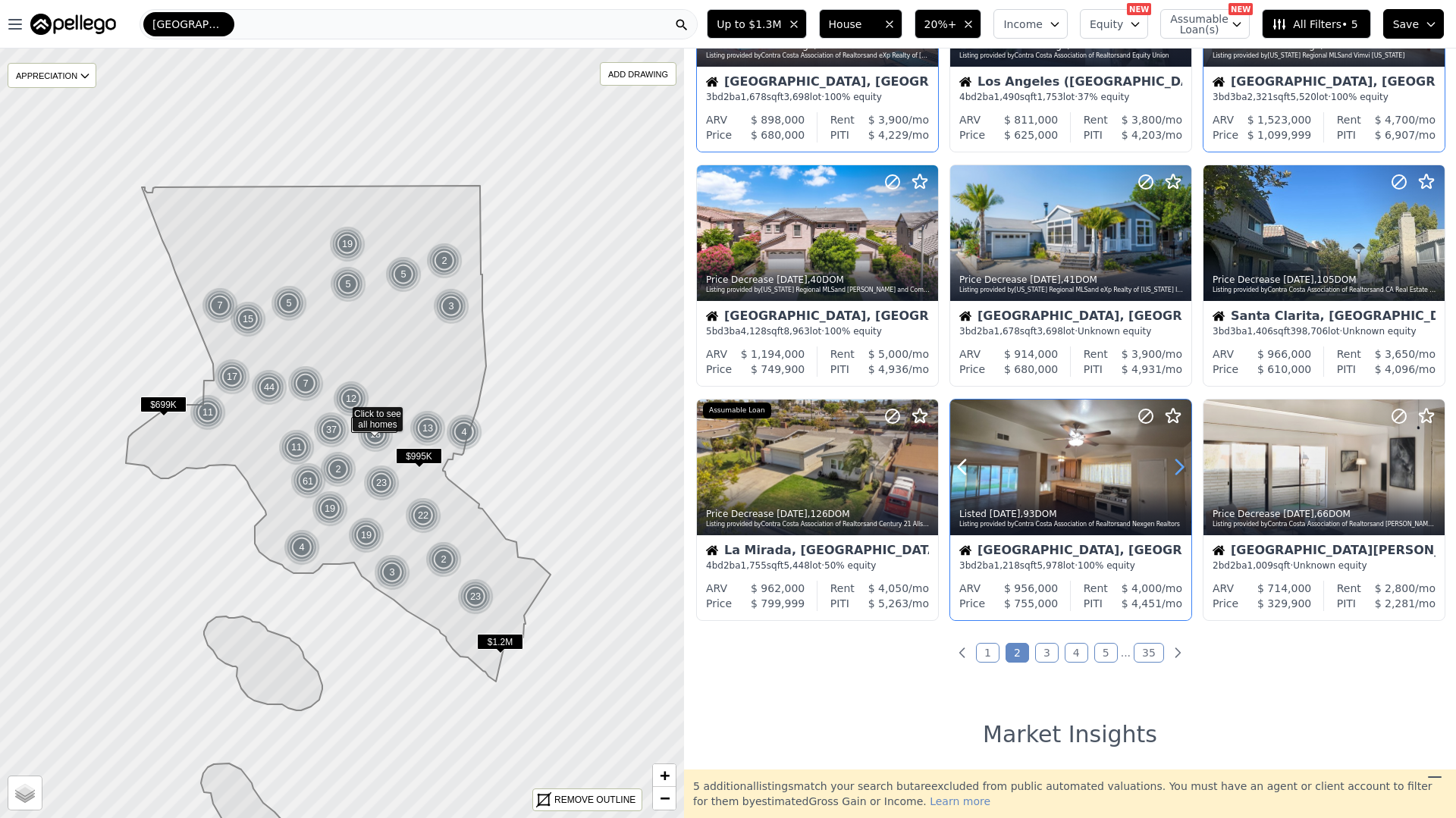
click at [1181, 465] on icon at bounding box center [1179, 467] width 7 height 14
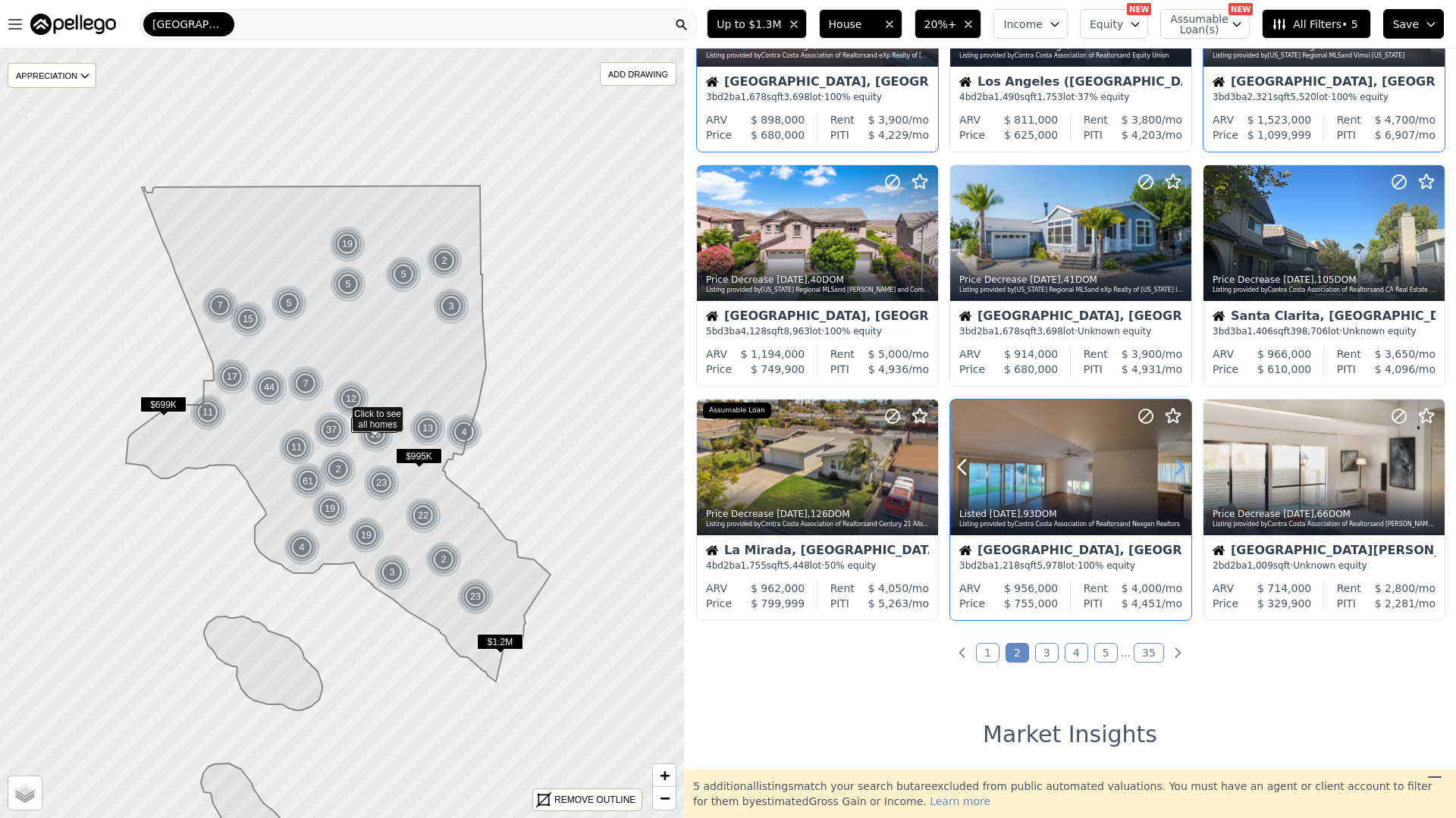
click at [1181, 464] on icon at bounding box center [1179, 467] width 7 height 14
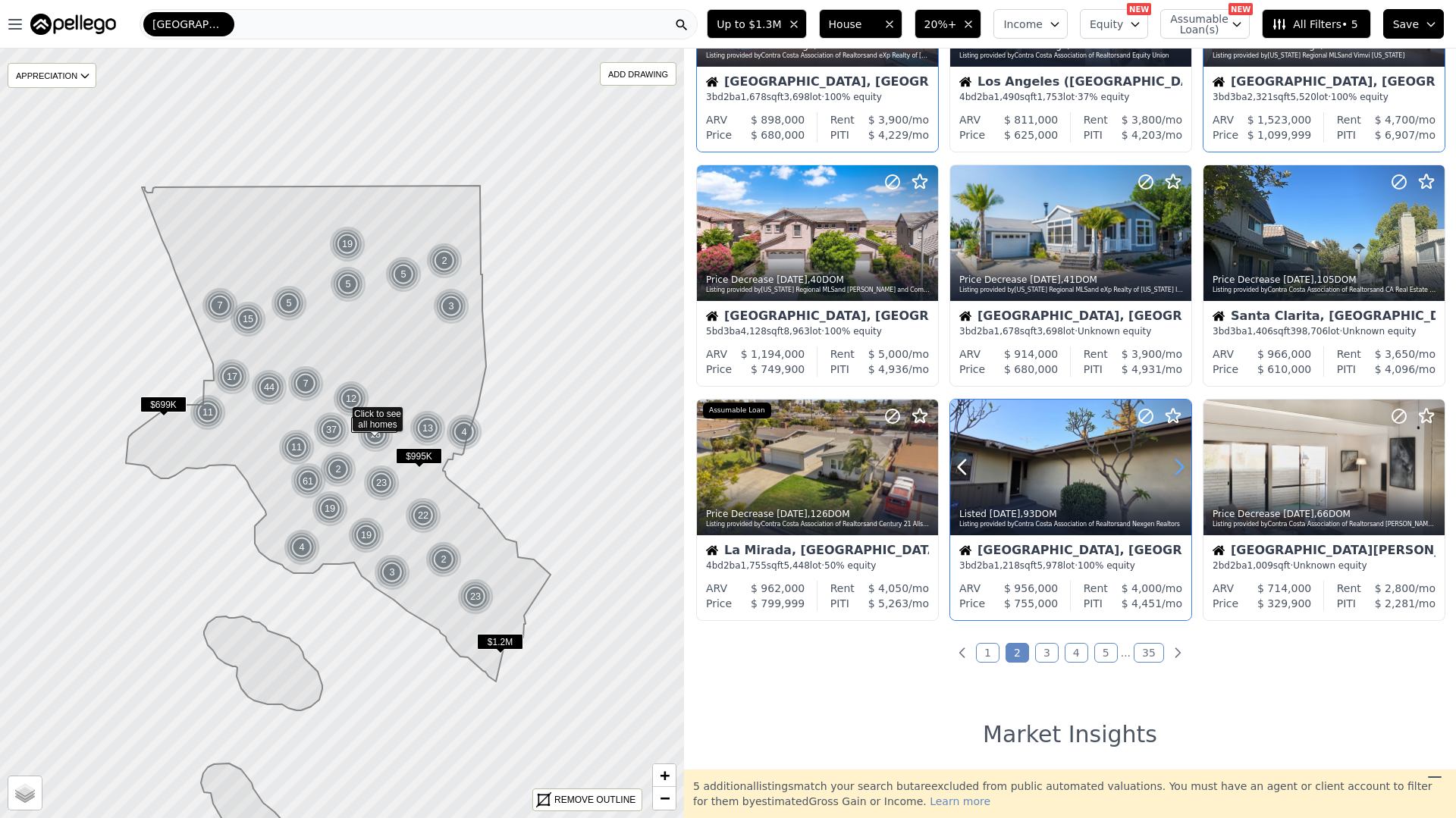
click at [1181, 464] on icon at bounding box center [1179, 467] width 7 height 14
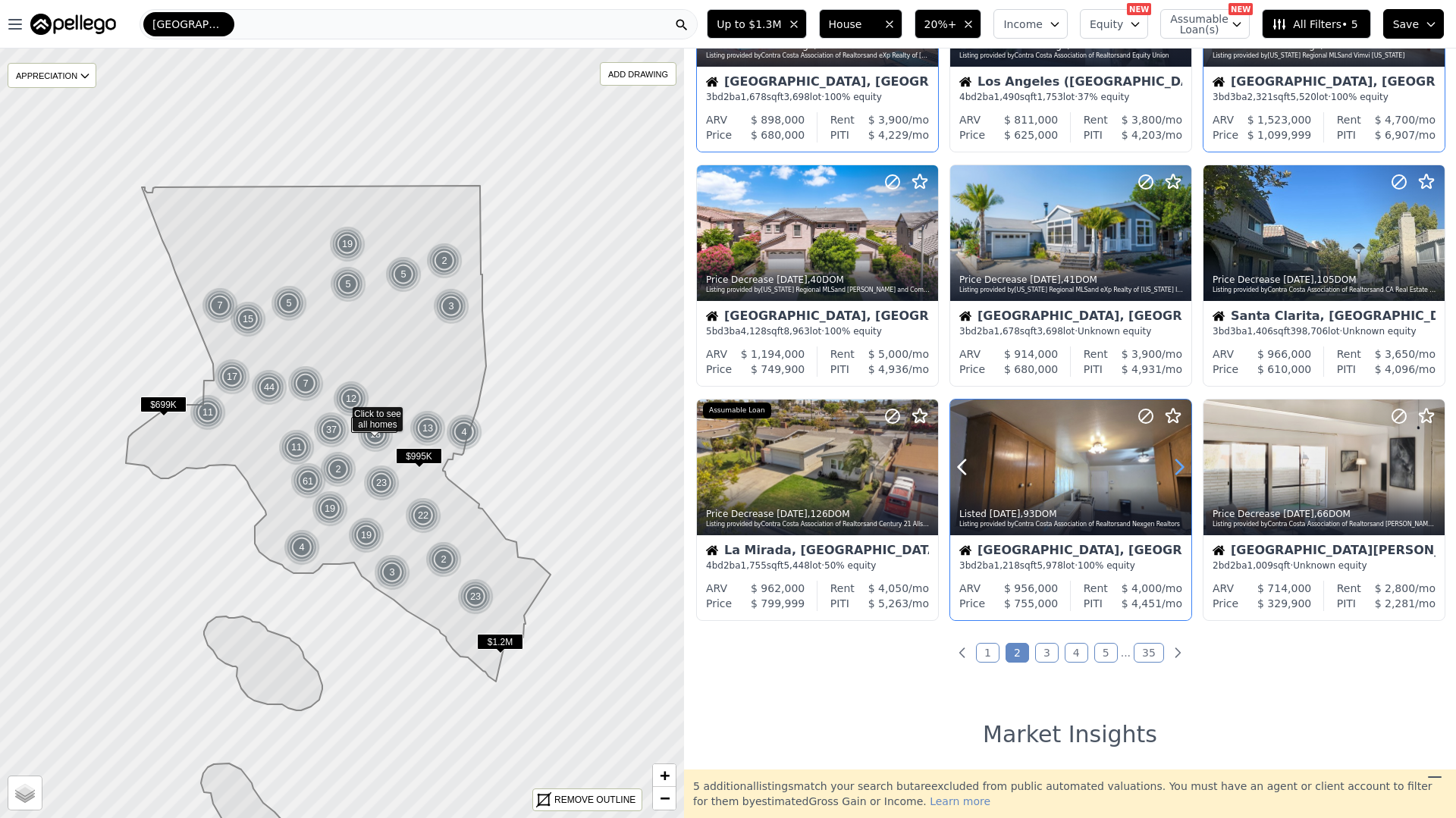
click at [1181, 464] on icon at bounding box center [1179, 467] width 7 height 14
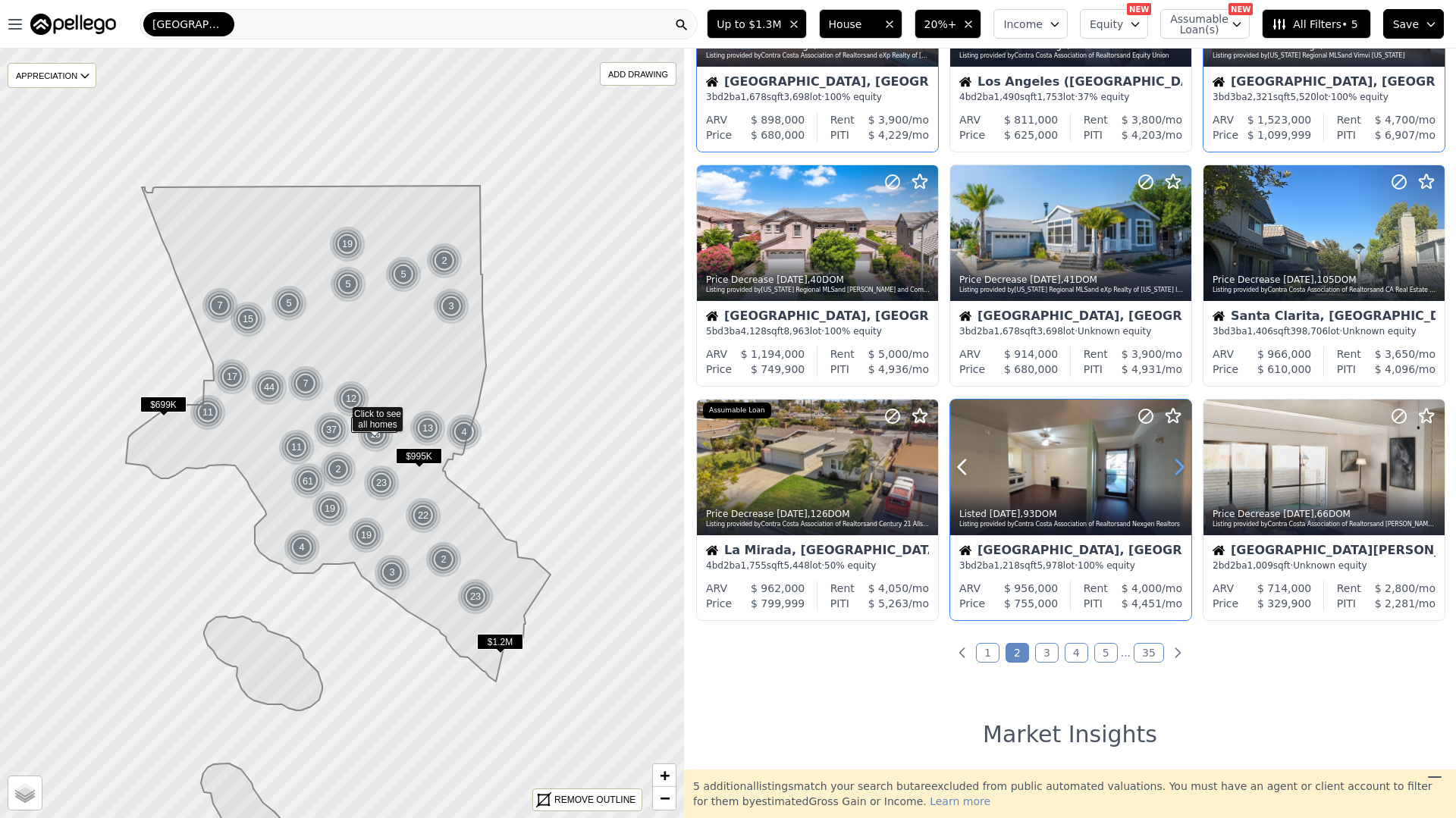
click at [1181, 464] on icon at bounding box center [1179, 467] width 7 height 14
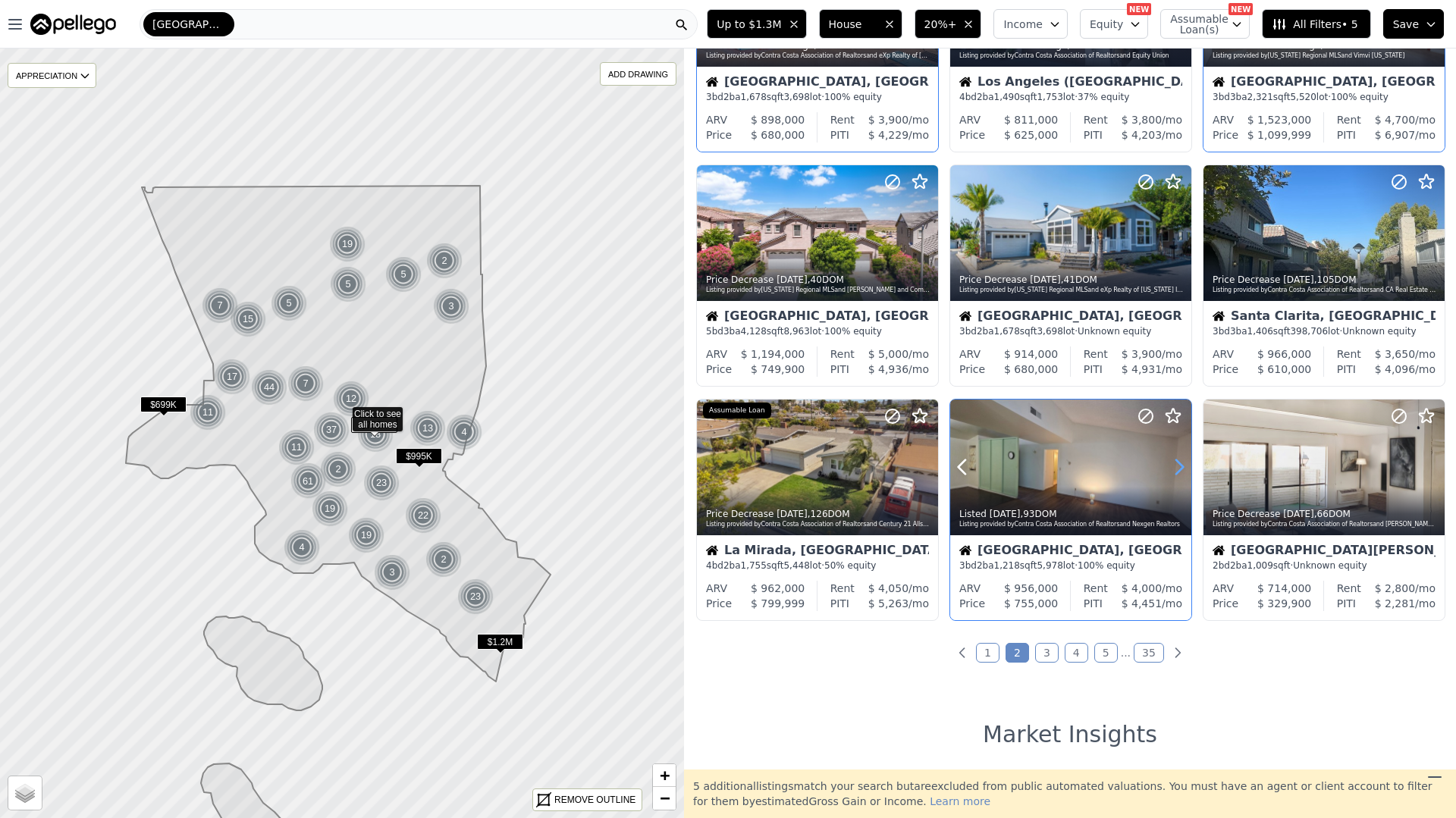
click at [1181, 464] on icon at bounding box center [1179, 467] width 7 height 14
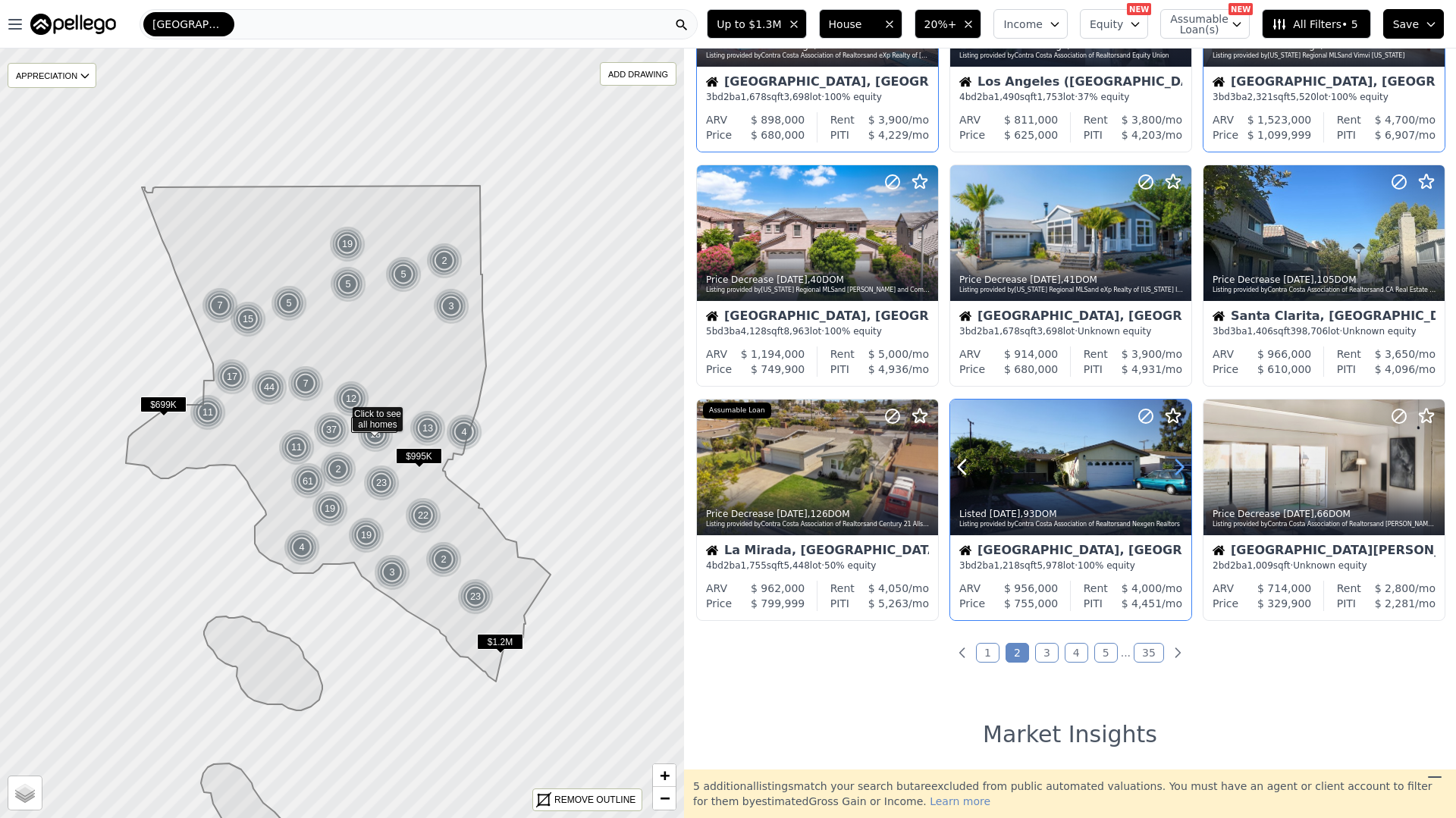
click at [1181, 464] on icon at bounding box center [1179, 467] width 7 height 14
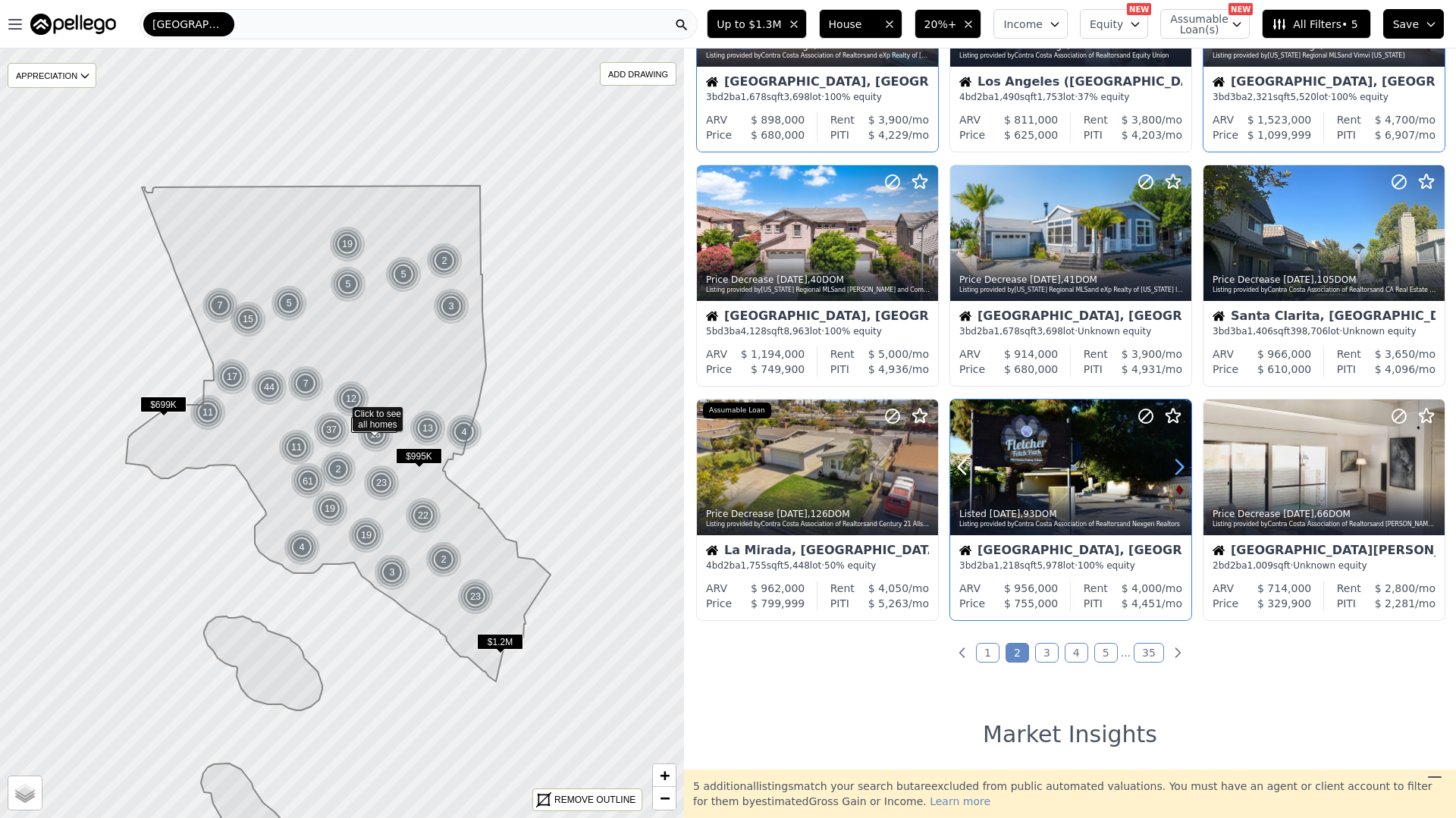
drag, startPoint x: 1181, startPoint y: 464, endPoint x: 1165, endPoint y: 478, distance: 21.3
click at [1181, 464] on icon at bounding box center [1179, 467] width 7 height 14
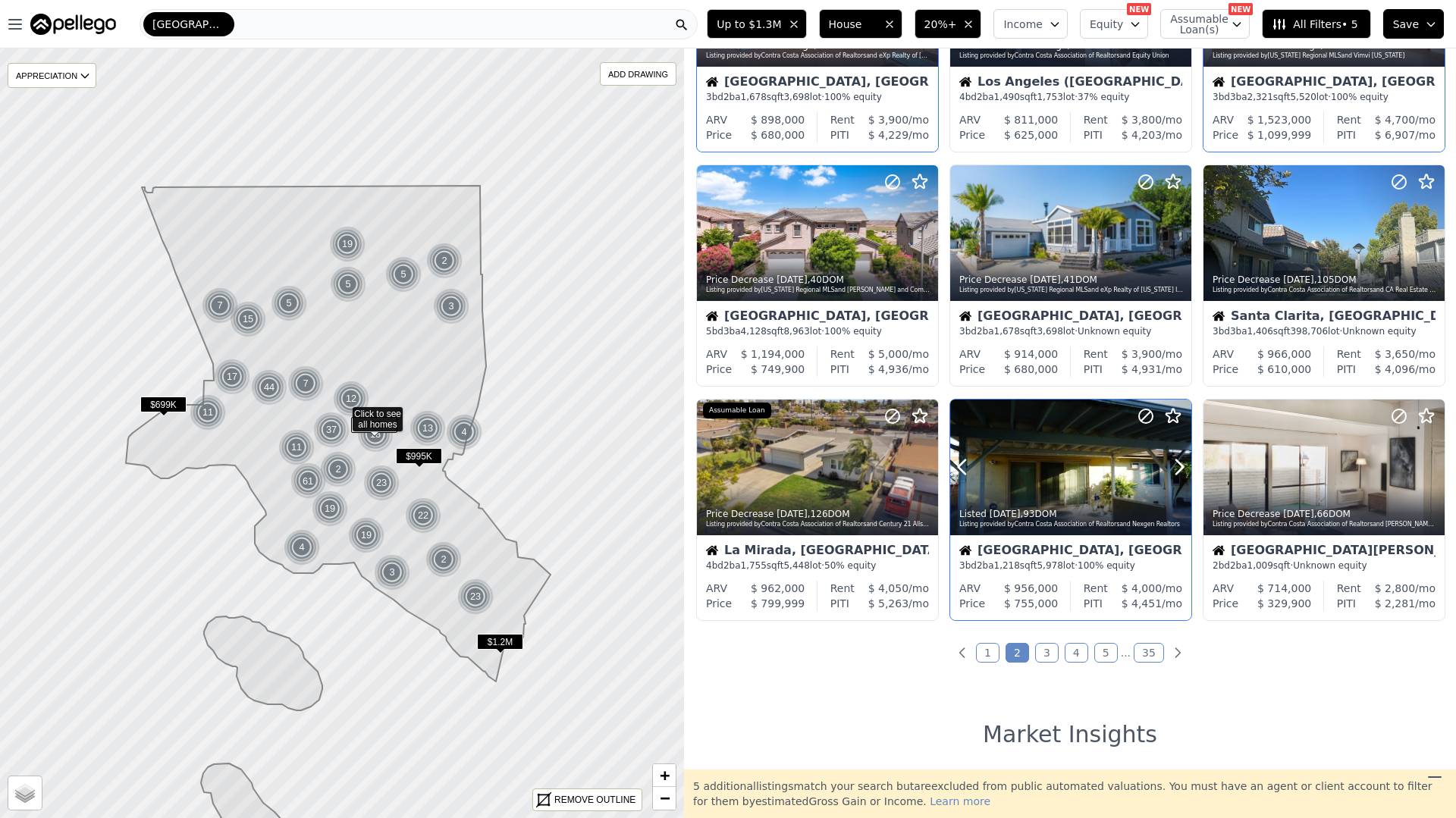
click at [1123, 520] on div "Listing provided by Contra Costa Association of Realtors and Nexgen Realtors" at bounding box center [1071, 525] width 225 height 9
click at [1425, 464] on icon at bounding box center [1433, 467] width 24 height 24
click at [1426, 464] on icon at bounding box center [1433, 467] width 24 height 24
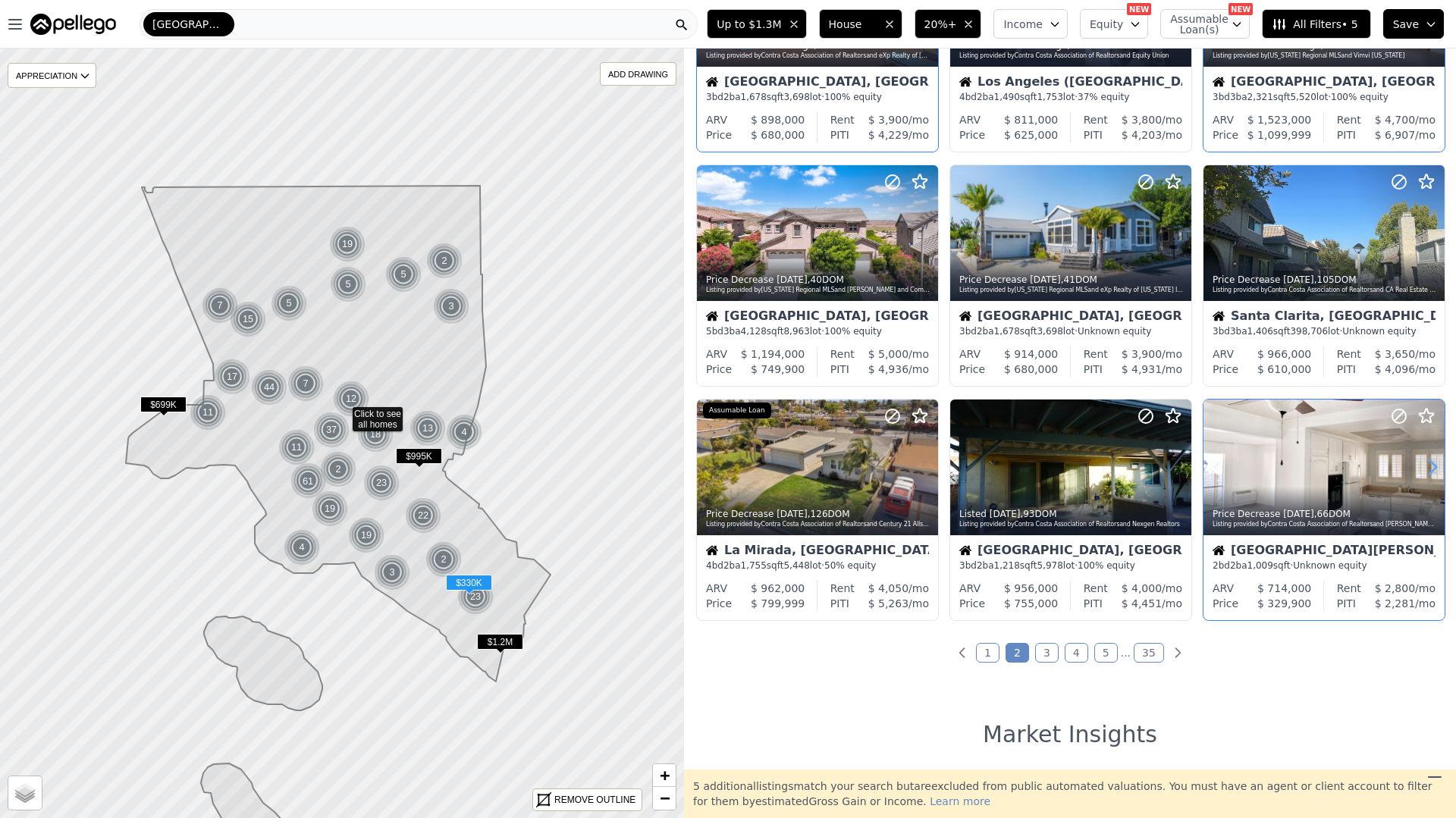
click at [1426, 464] on icon at bounding box center [1433, 467] width 24 height 24
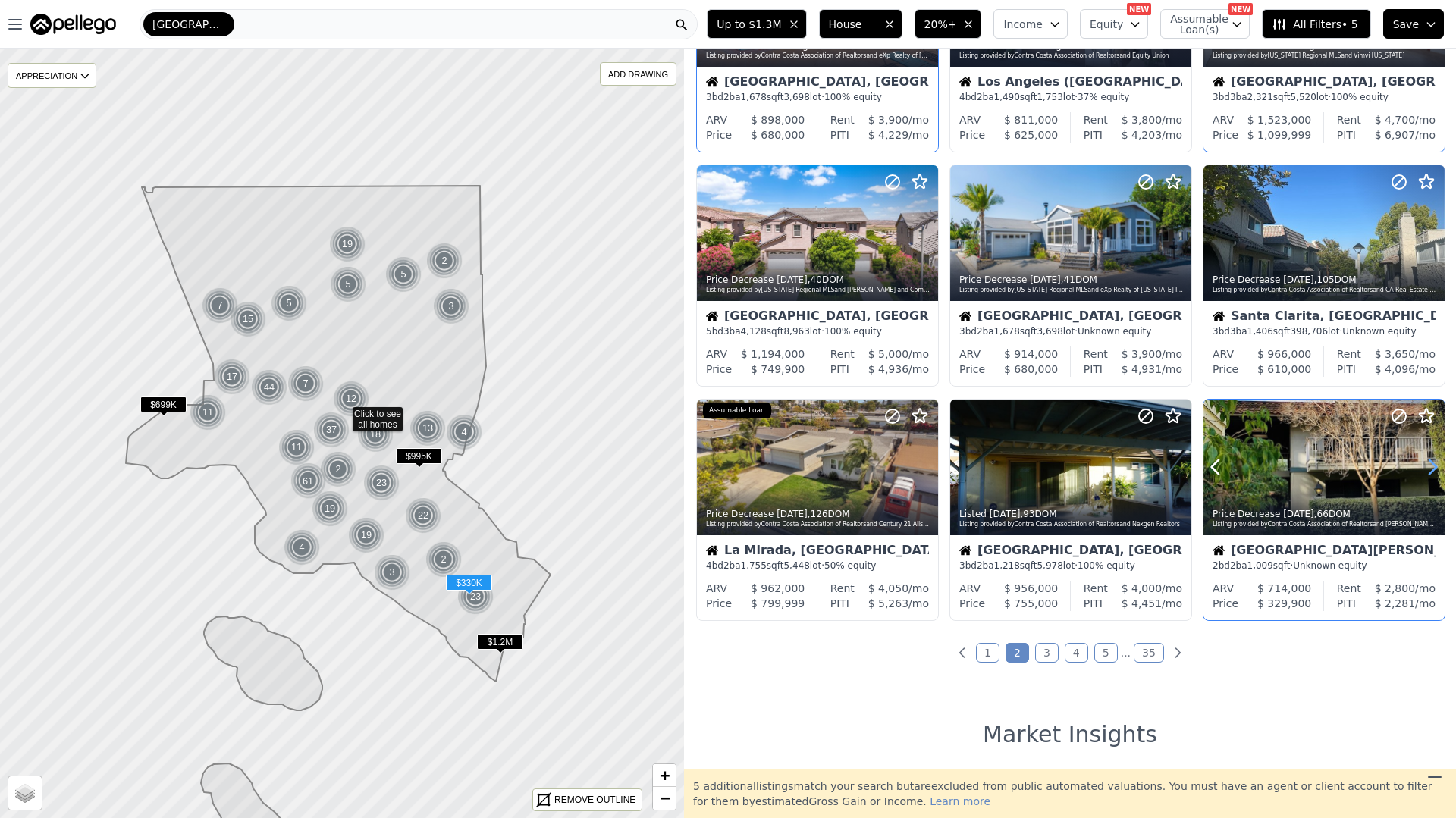
click at [1426, 464] on icon at bounding box center [1433, 467] width 24 height 24
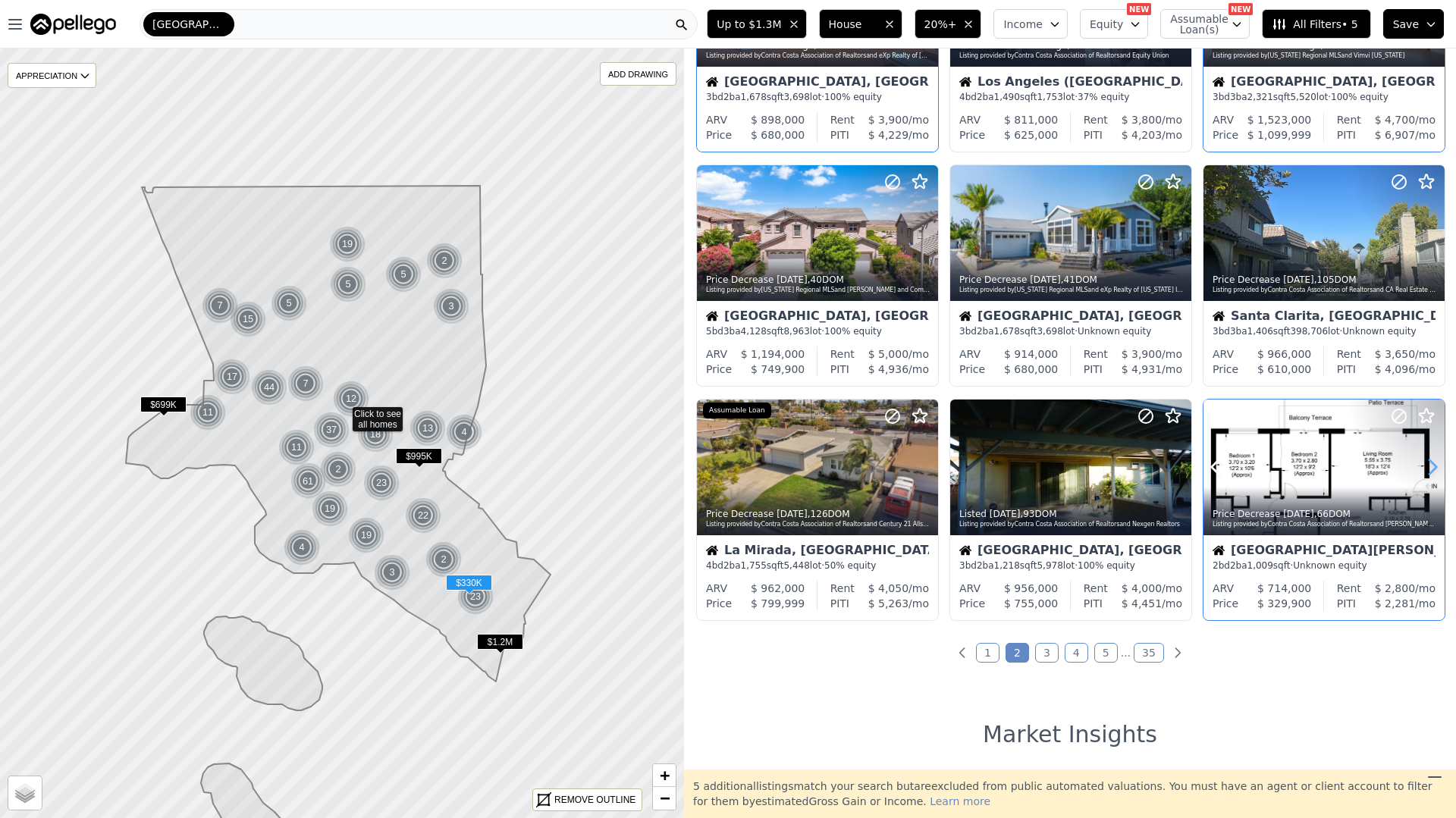
click at [1426, 464] on icon at bounding box center [1433, 467] width 24 height 24
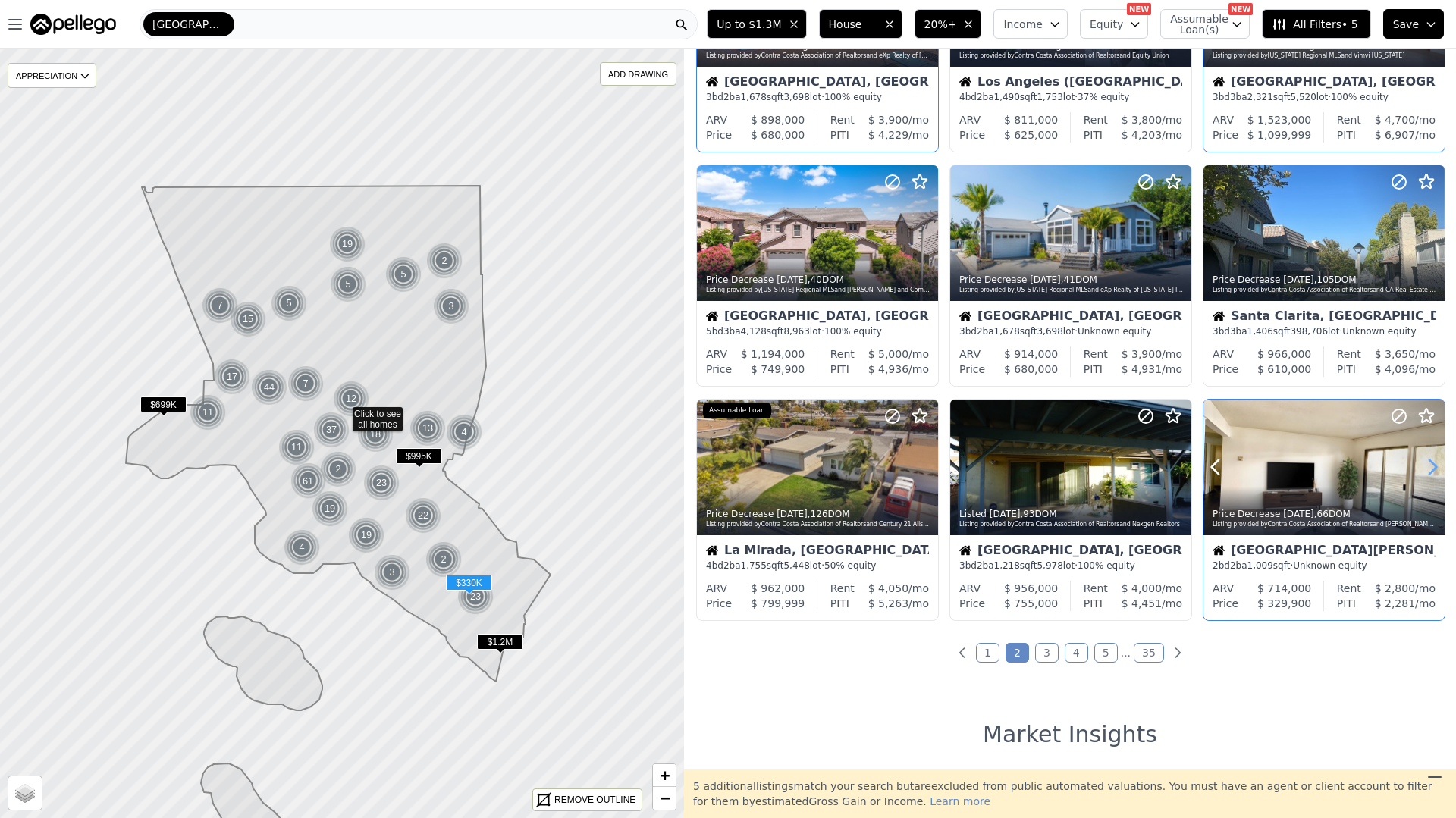
click at [1426, 464] on icon at bounding box center [1433, 467] width 24 height 24
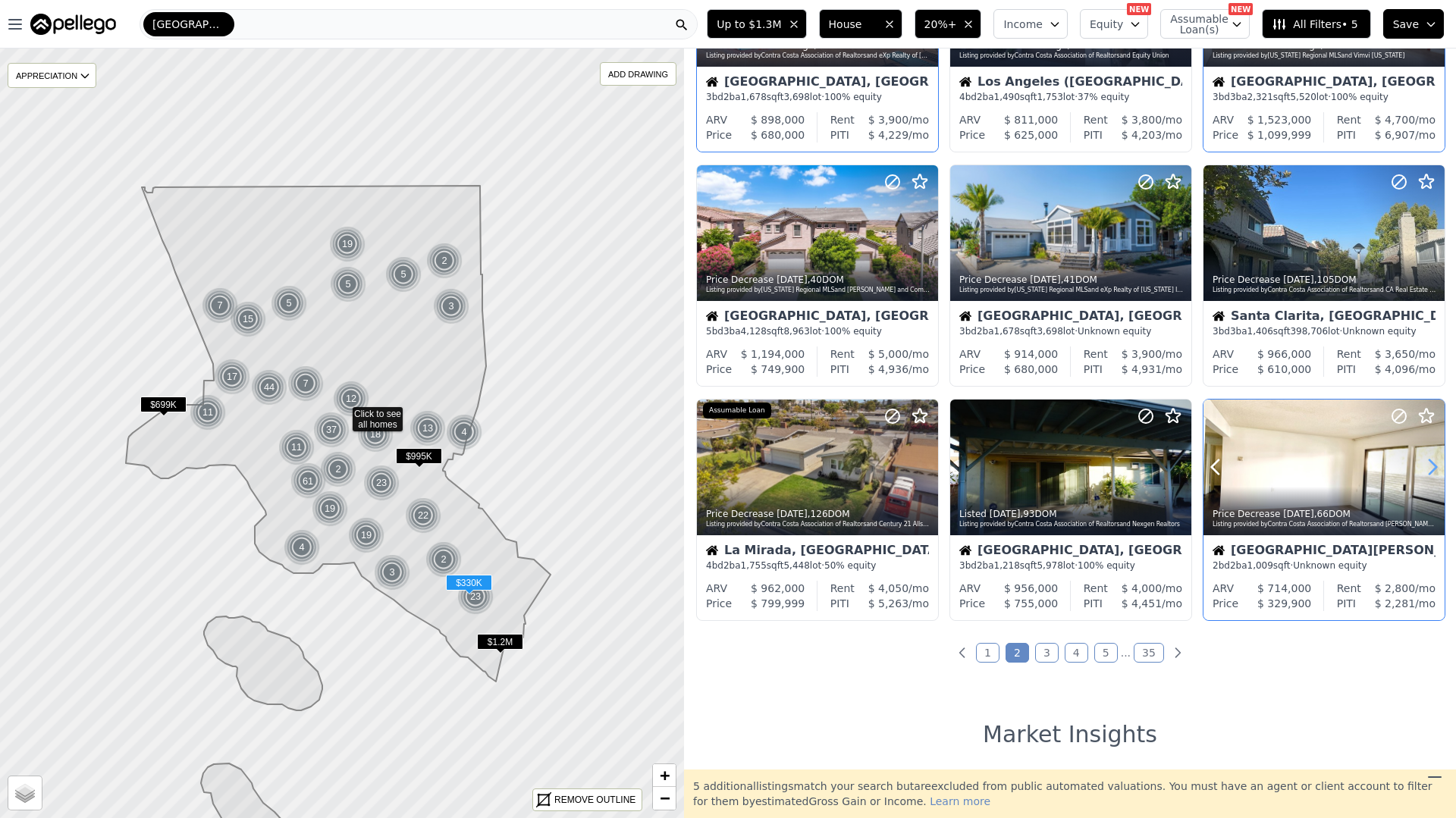
click at [1426, 464] on icon at bounding box center [1433, 467] width 24 height 24
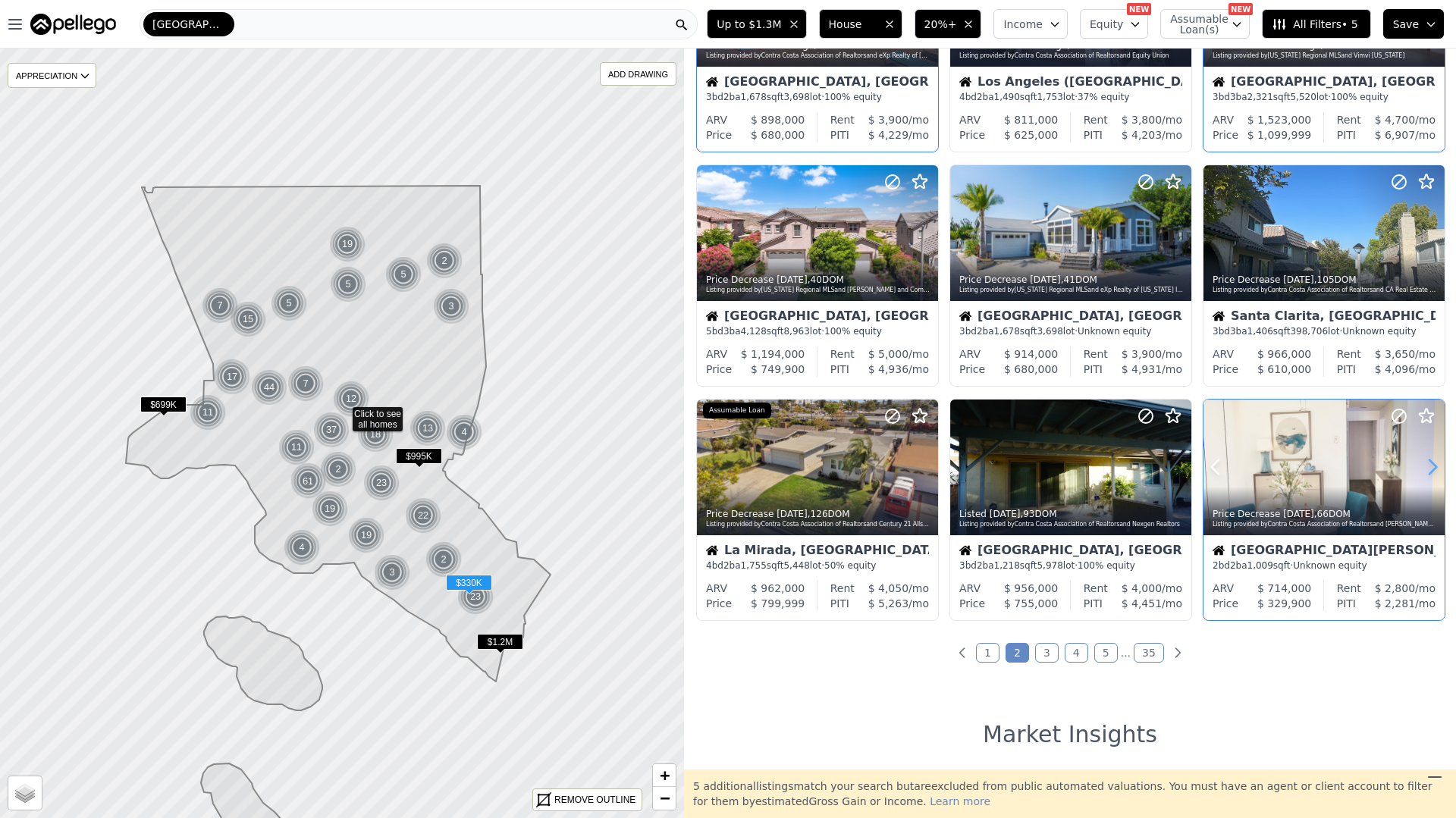
click at [1426, 464] on icon at bounding box center [1433, 467] width 24 height 24
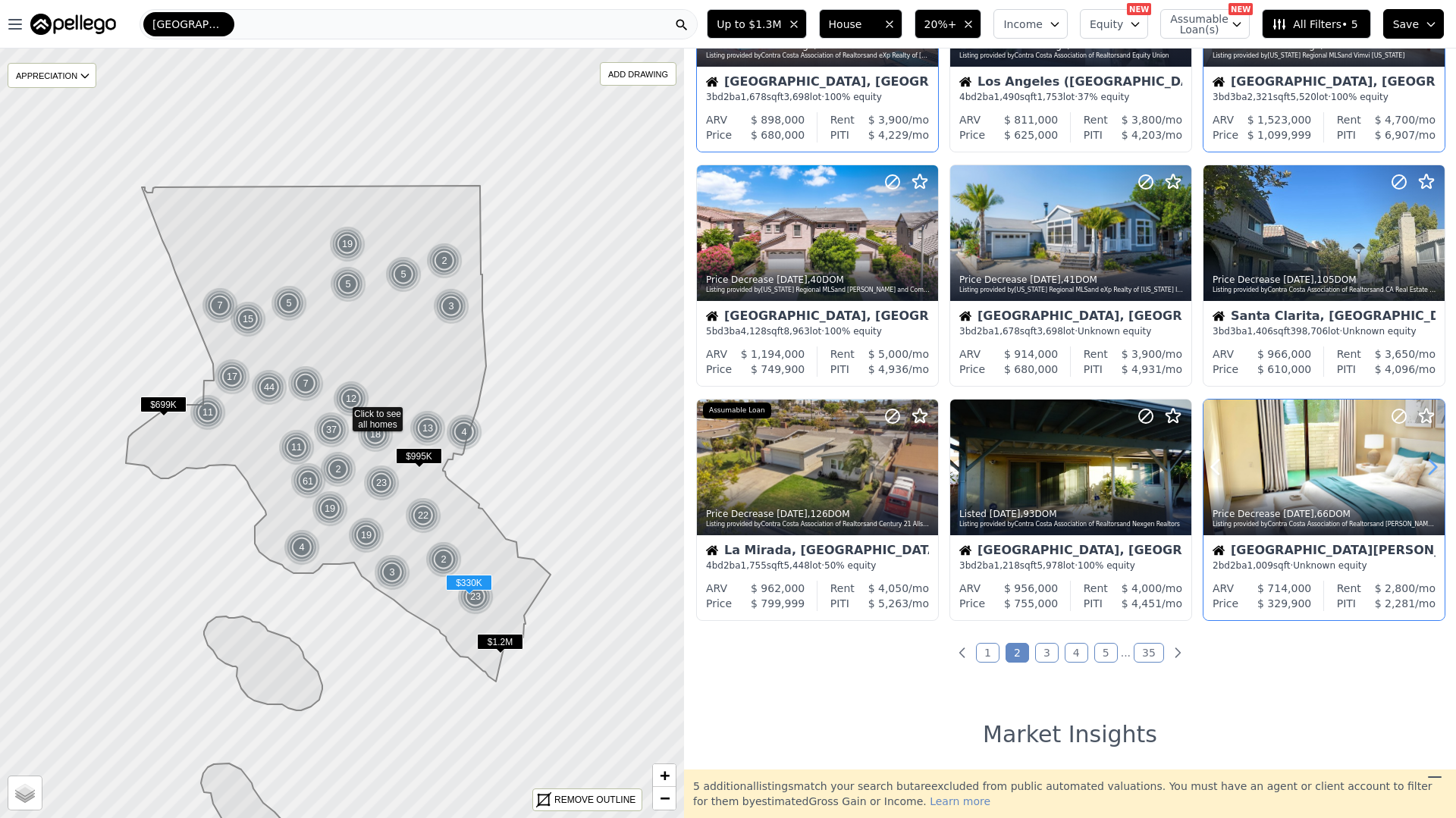
click at [1426, 464] on icon at bounding box center [1433, 467] width 24 height 24
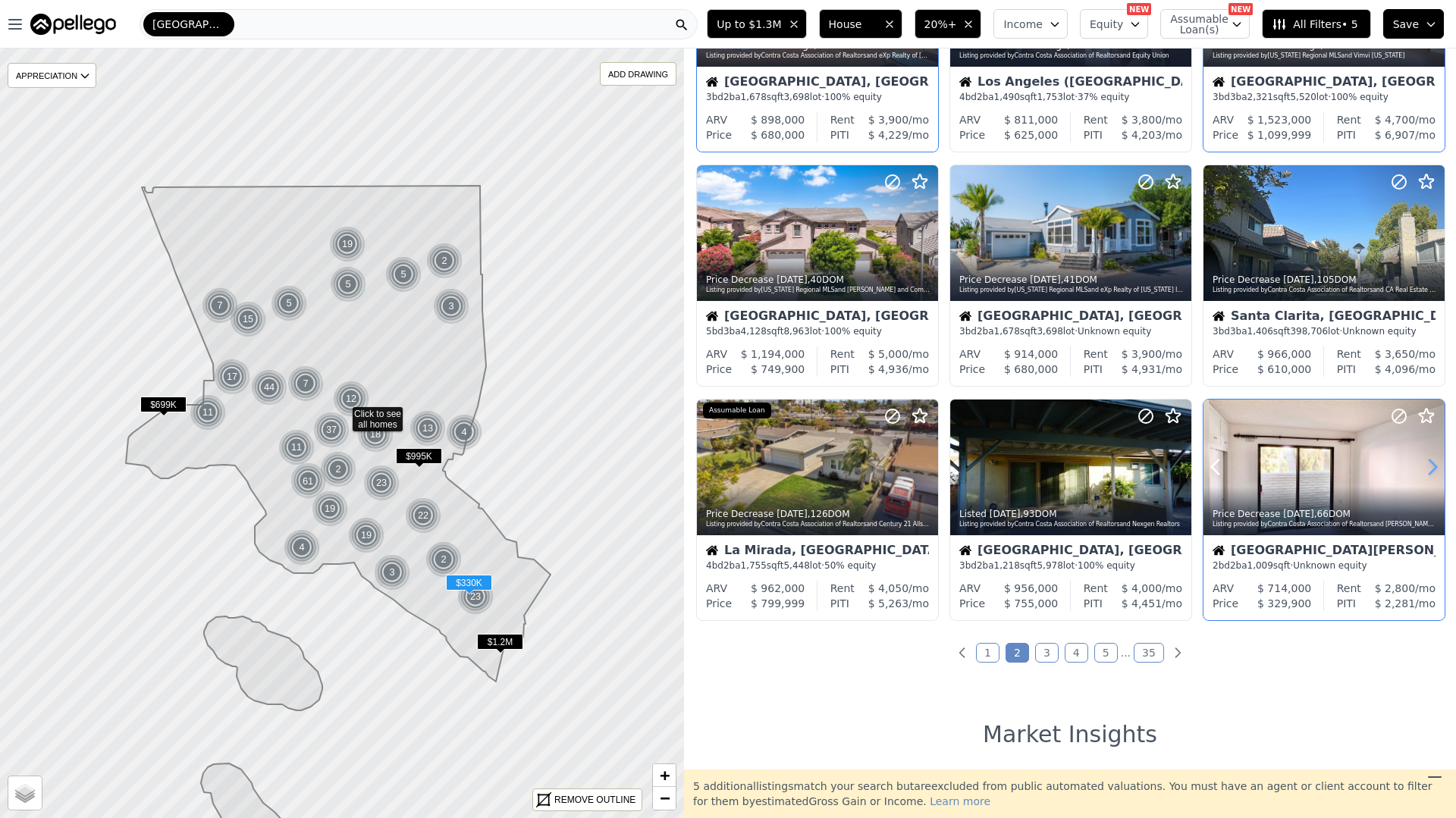
click at [1426, 464] on icon at bounding box center [1433, 467] width 24 height 24
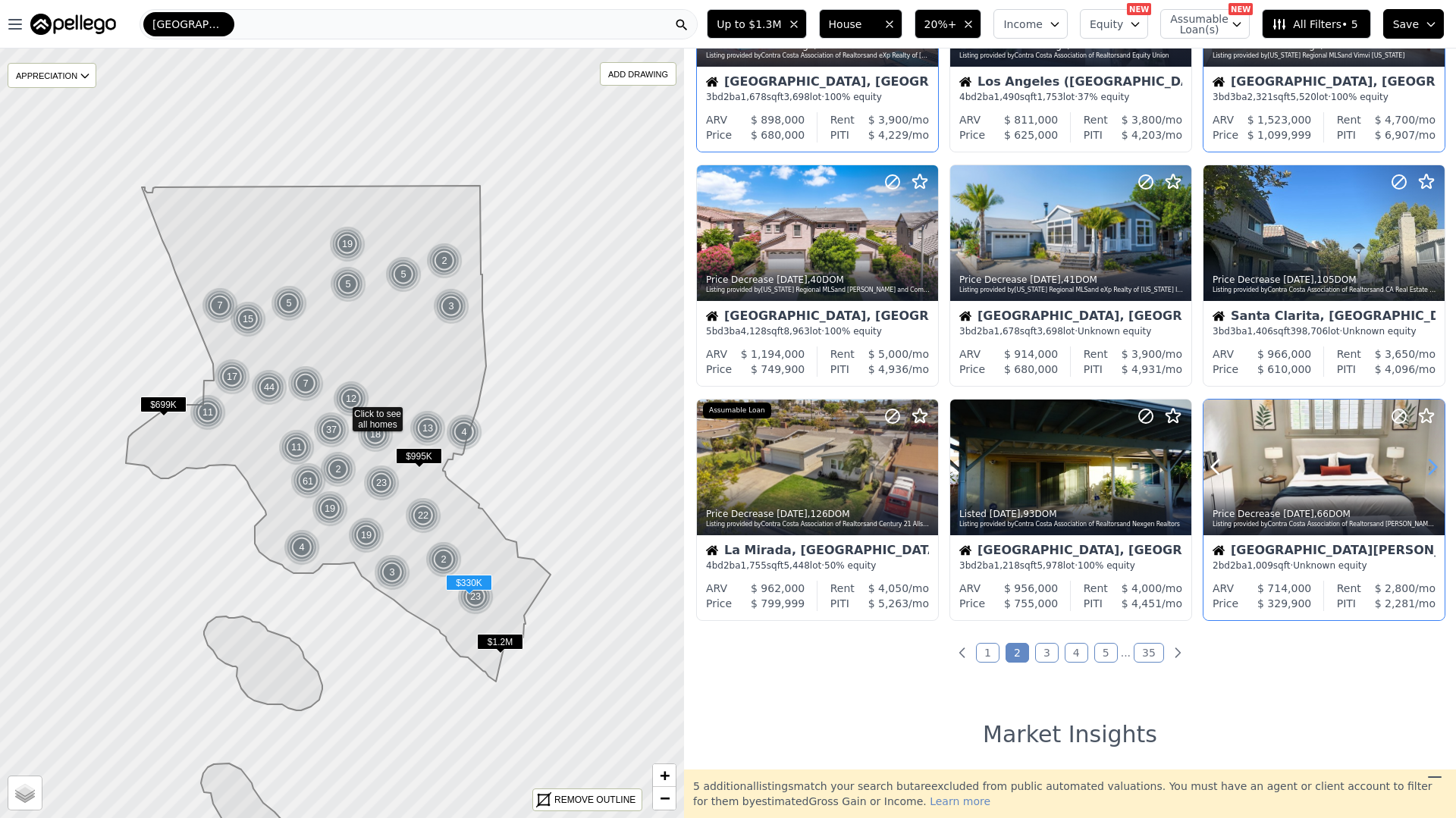
click at [1426, 464] on icon at bounding box center [1433, 467] width 24 height 24
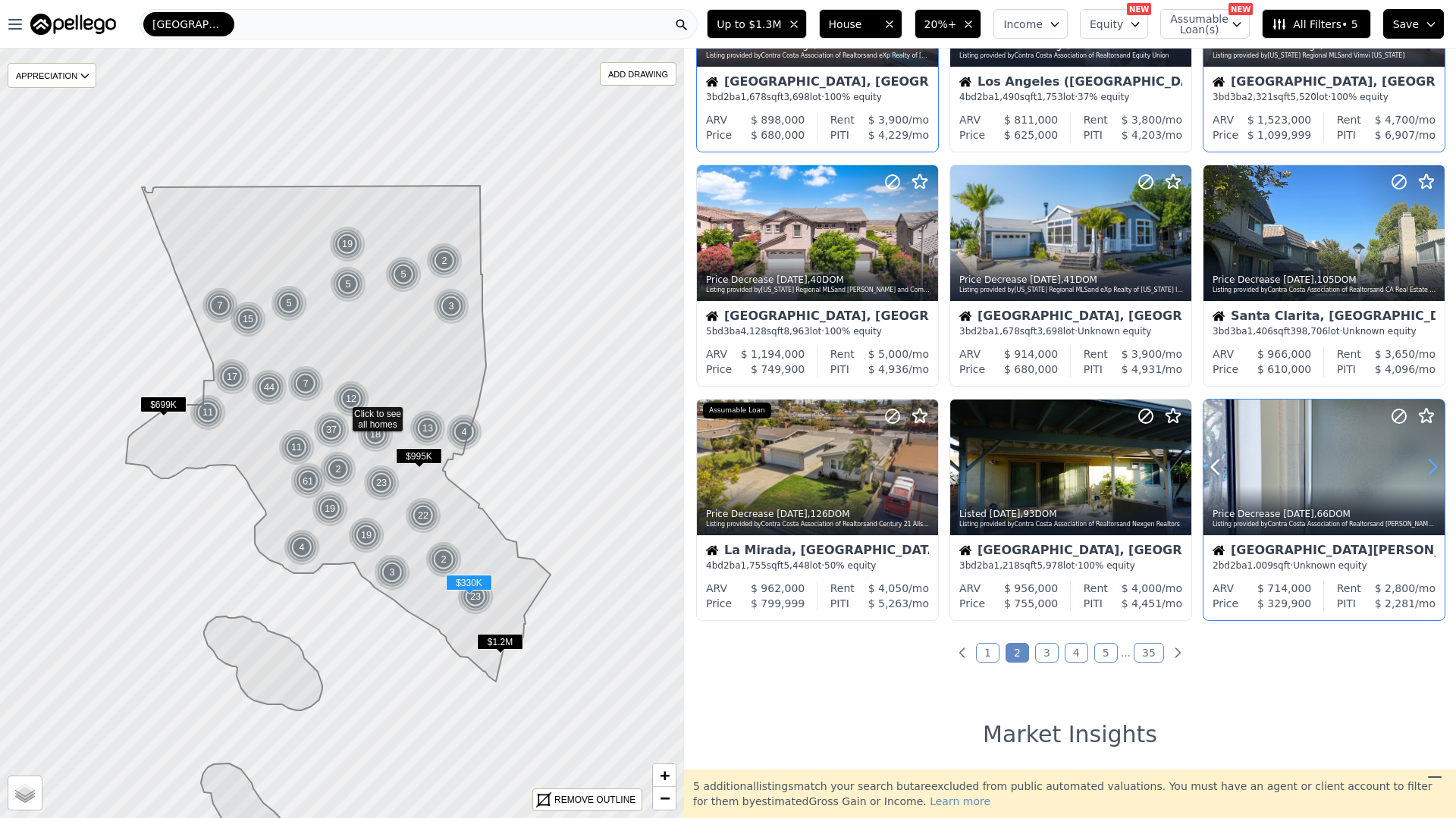
click at [1426, 464] on icon at bounding box center [1433, 467] width 24 height 24
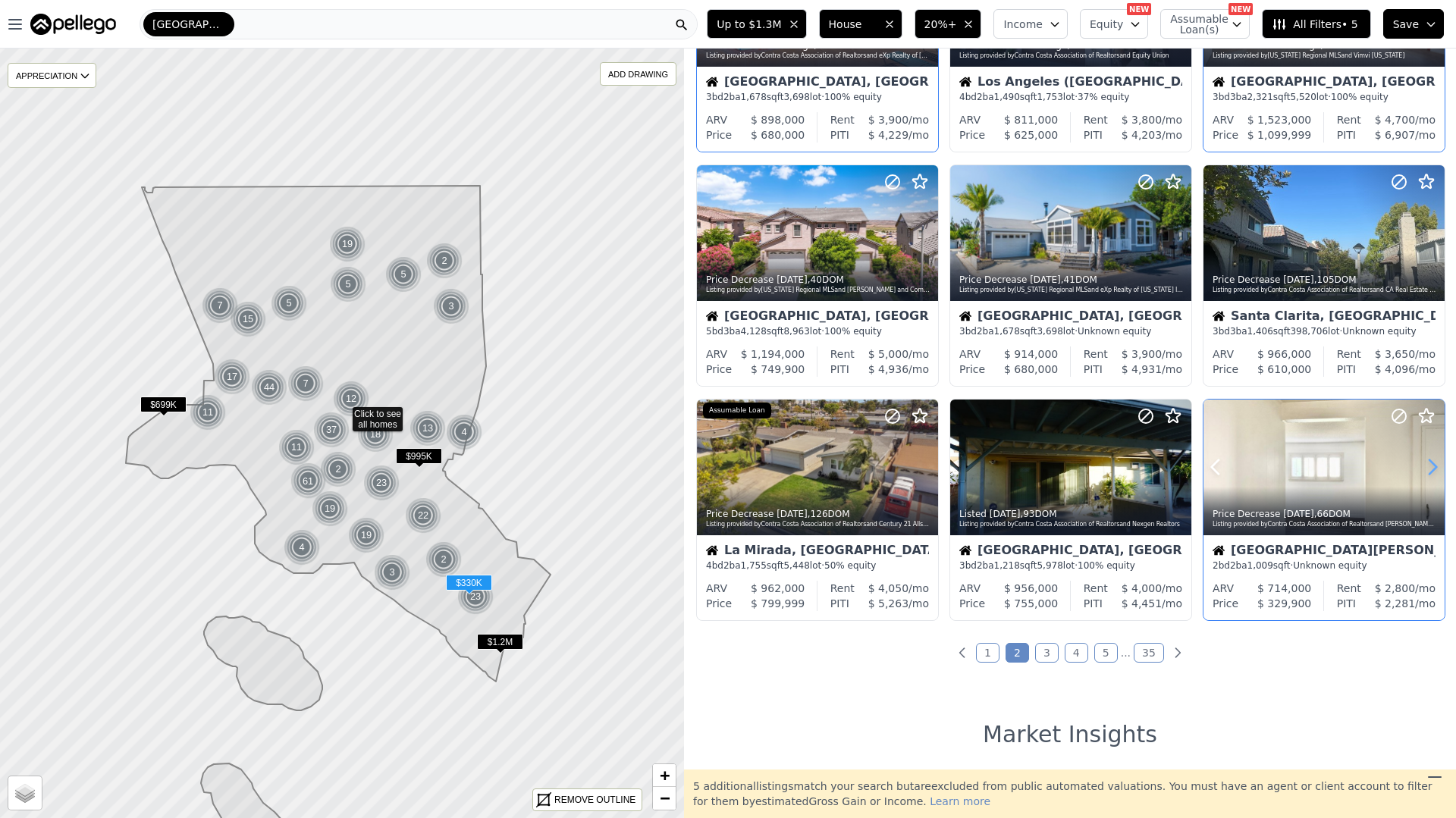
click at [1426, 464] on icon at bounding box center [1433, 467] width 24 height 24
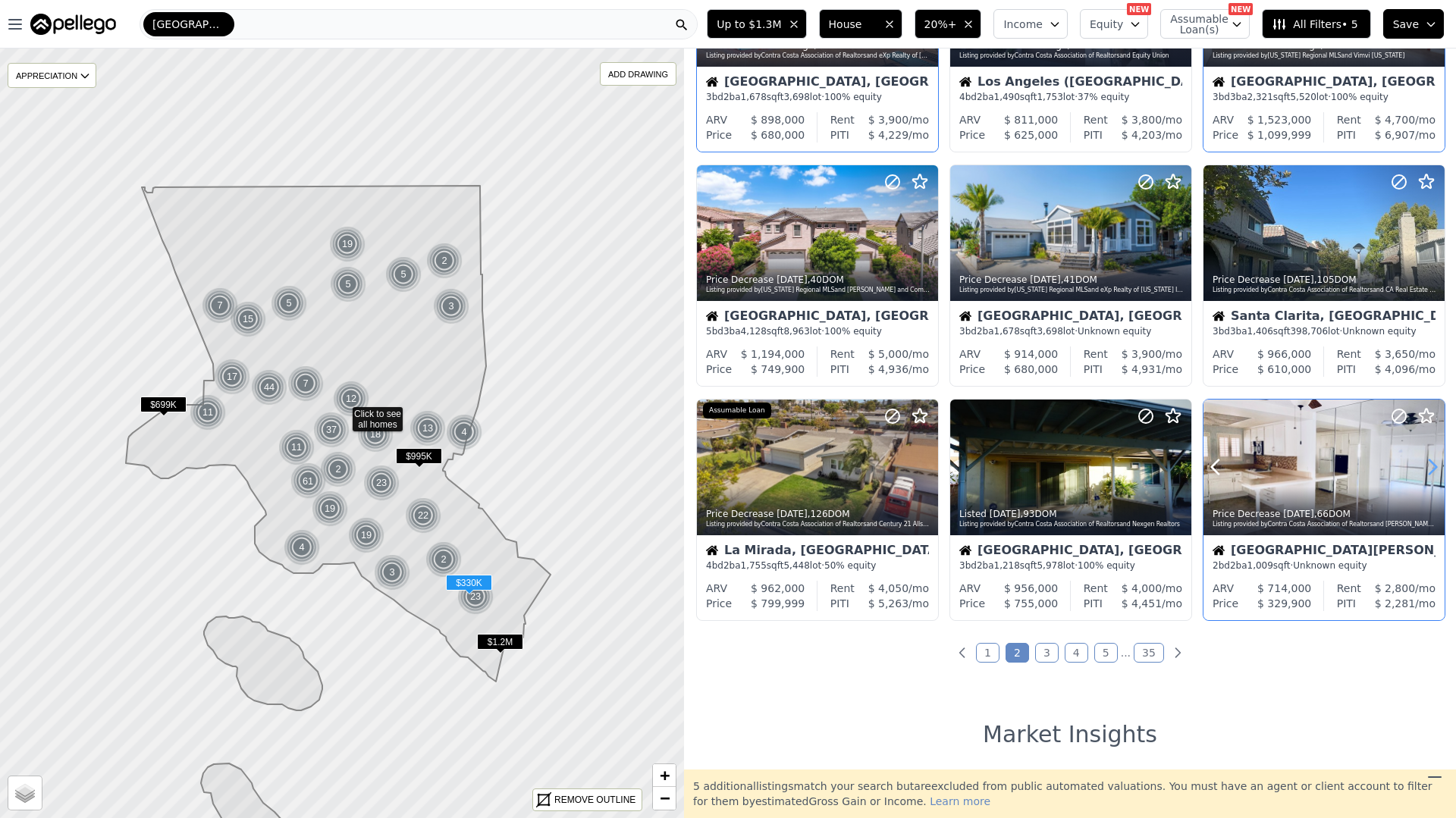
click at [1426, 464] on icon at bounding box center [1433, 467] width 24 height 24
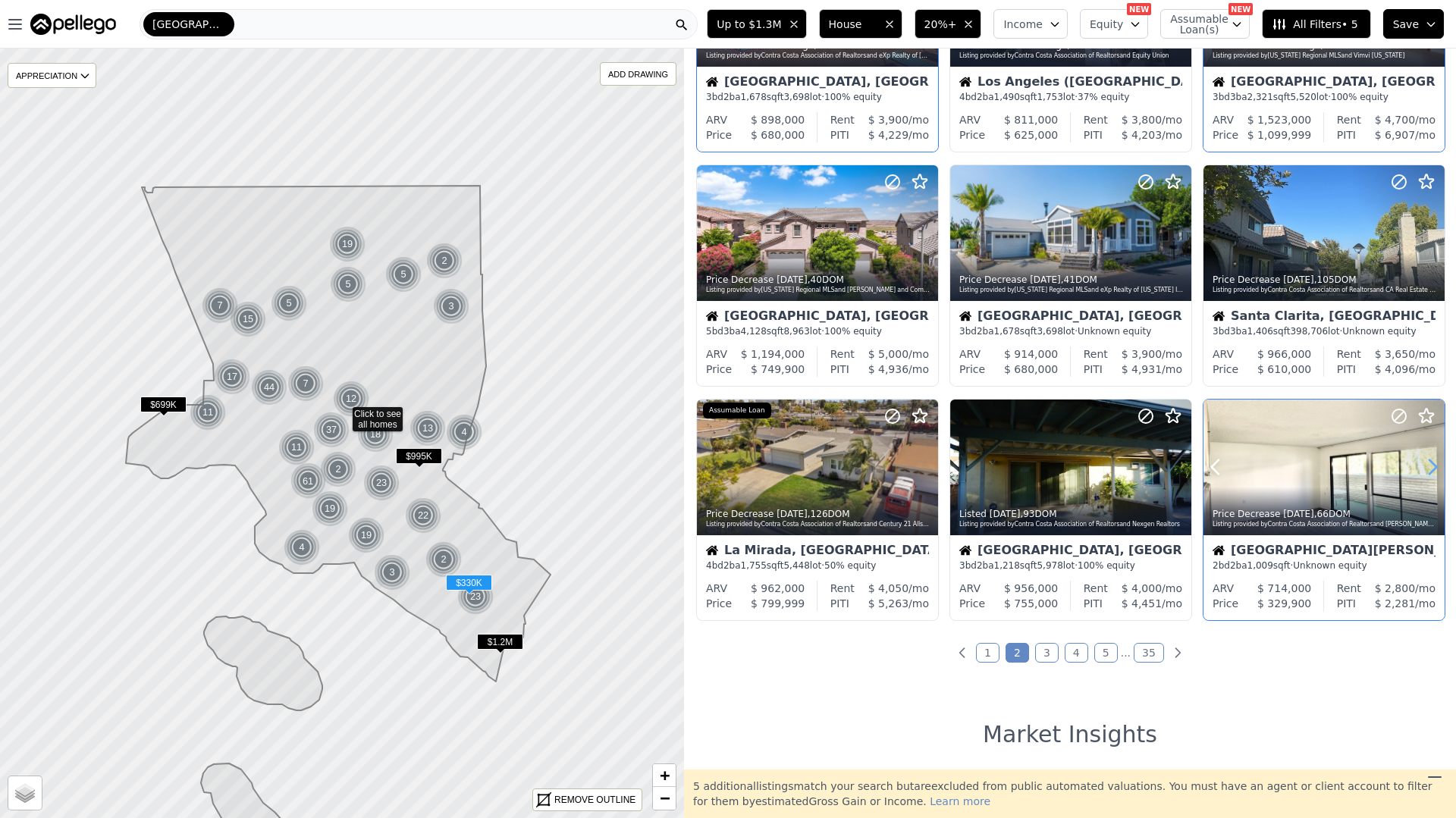
click at [1426, 464] on icon at bounding box center [1433, 467] width 24 height 24
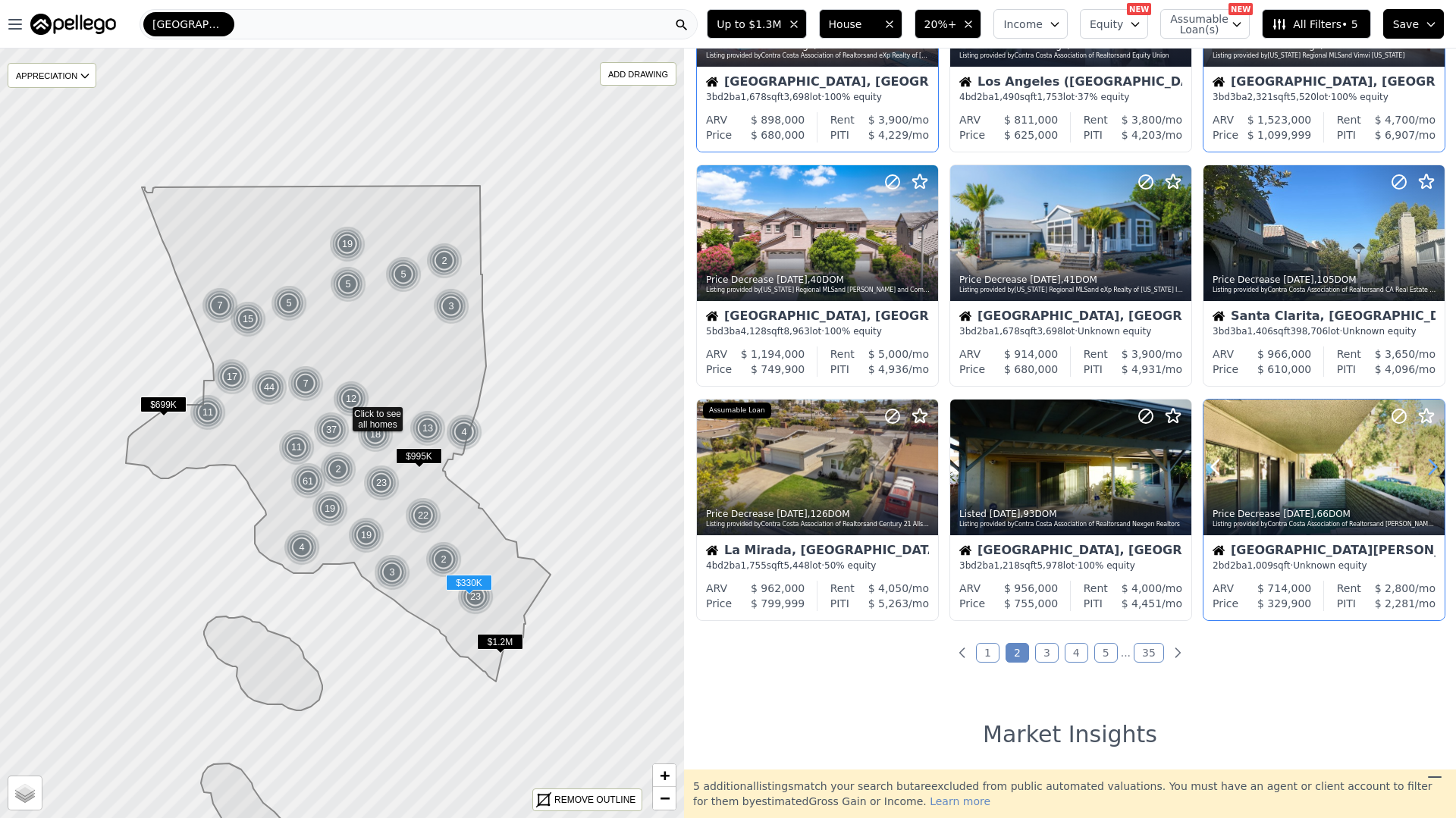
click at [1426, 464] on icon at bounding box center [1433, 467] width 24 height 24
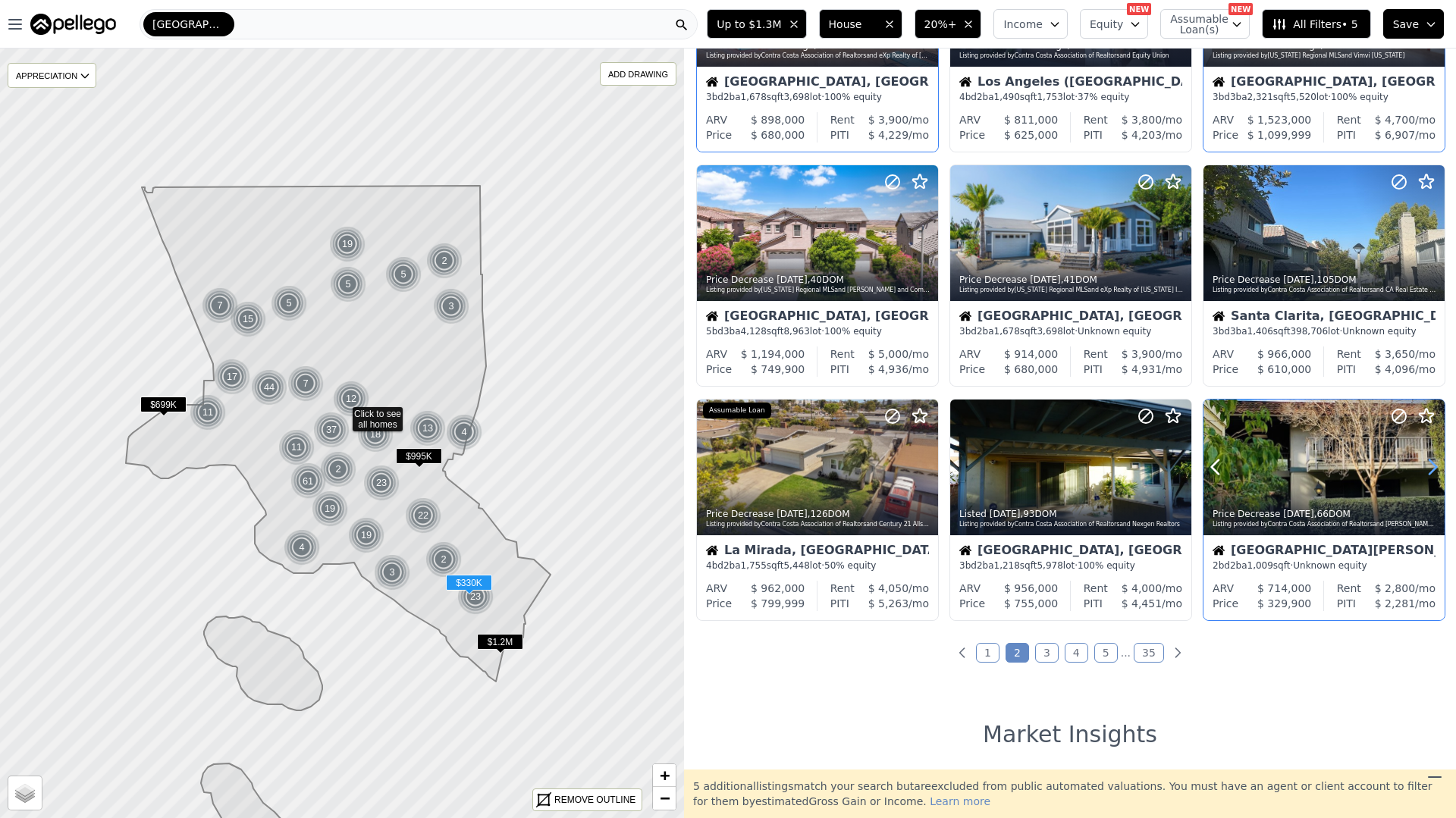
click at [1426, 464] on icon at bounding box center [1433, 467] width 24 height 24
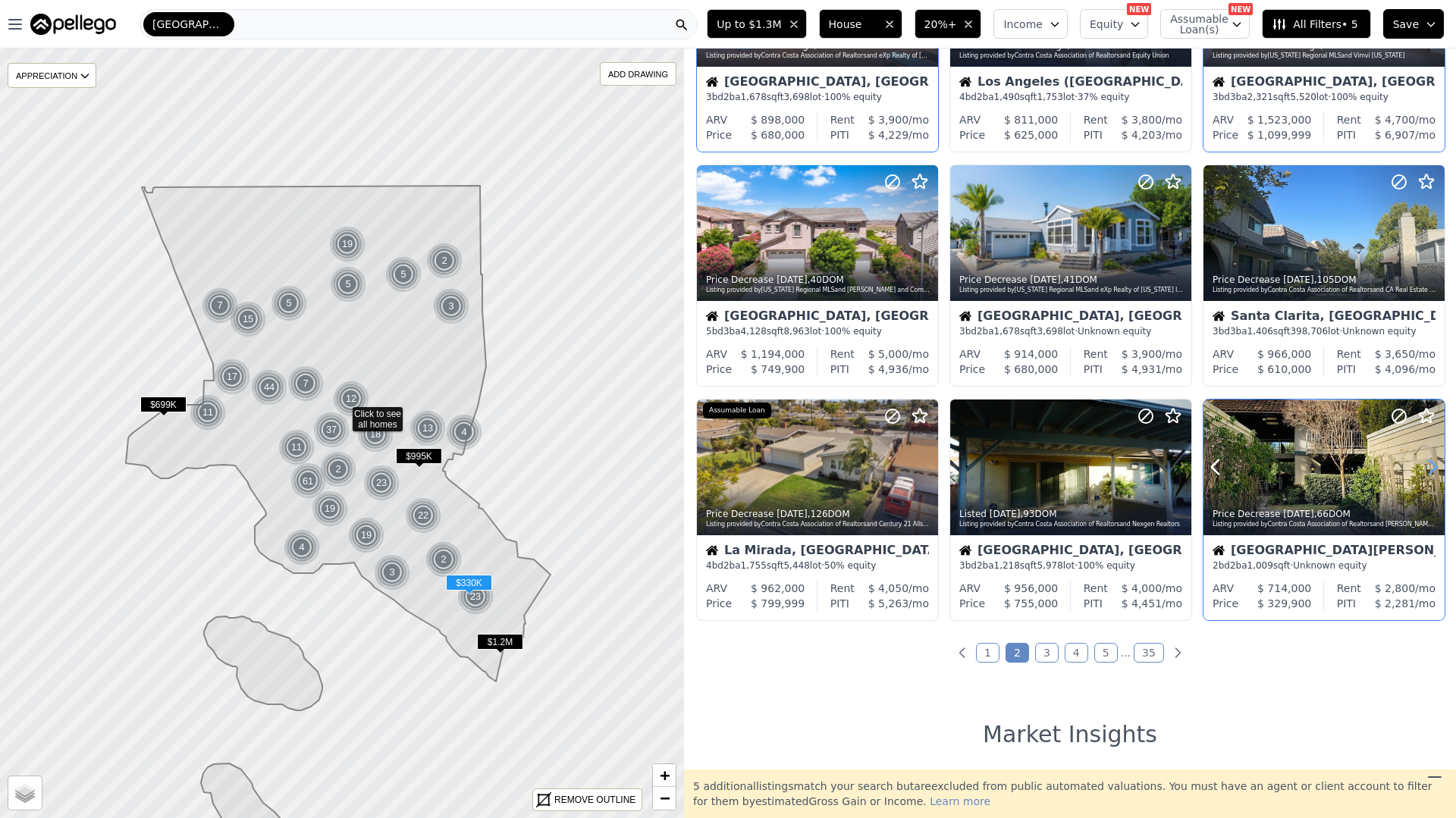
click at [1428, 468] on icon at bounding box center [1433, 467] width 24 height 24
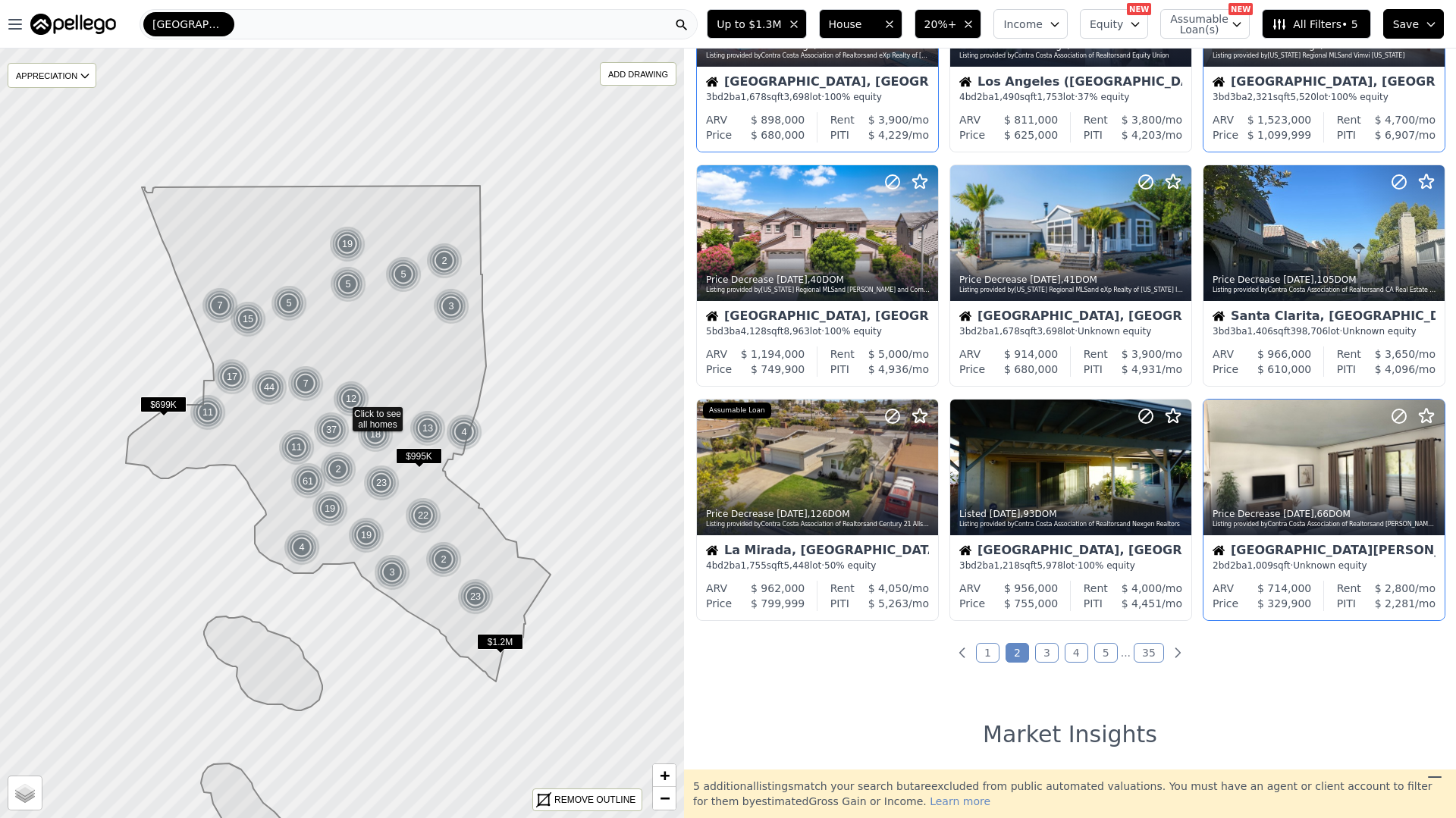
drag, startPoint x: 1054, startPoint y: 649, endPoint x: 1069, endPoint y: 641, distance: 17.0
click at [1055, 649] on link "3" at bounding box center [1046, 653] width 23 height 20
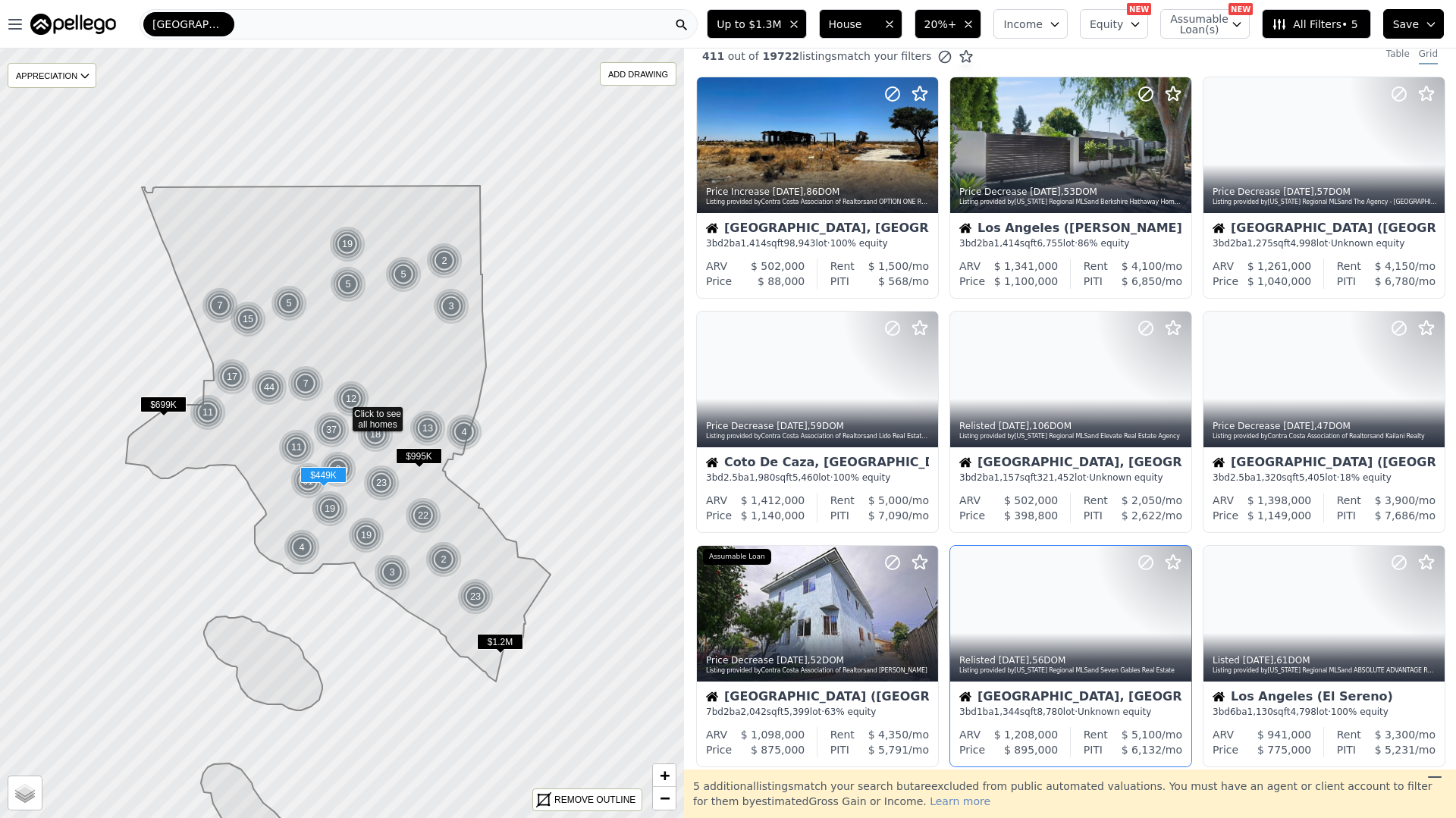
scroll to position [0, 0]
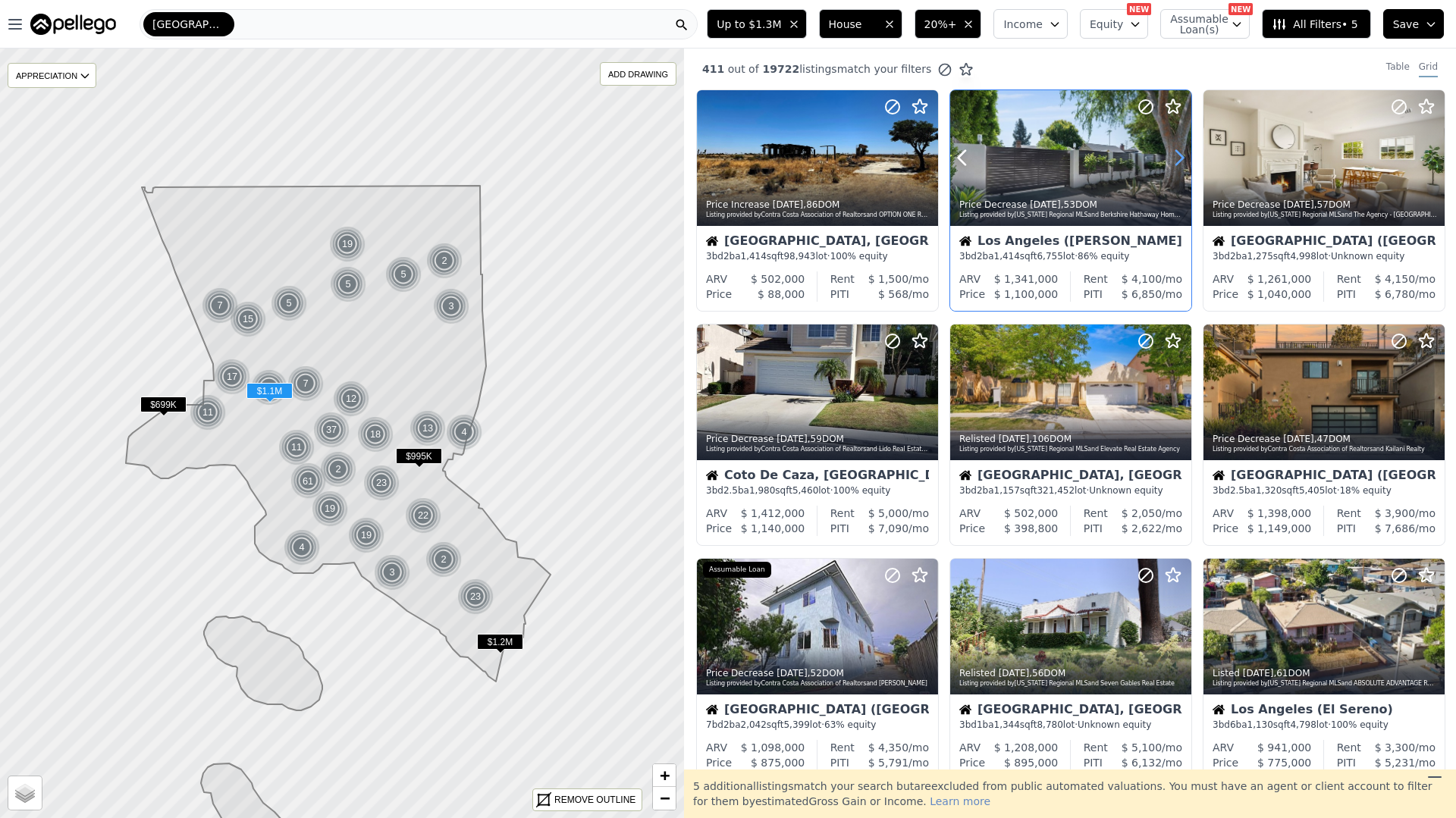
click at [1173, 158] on icon at bounding box center [1179, 158] width 24 height 24
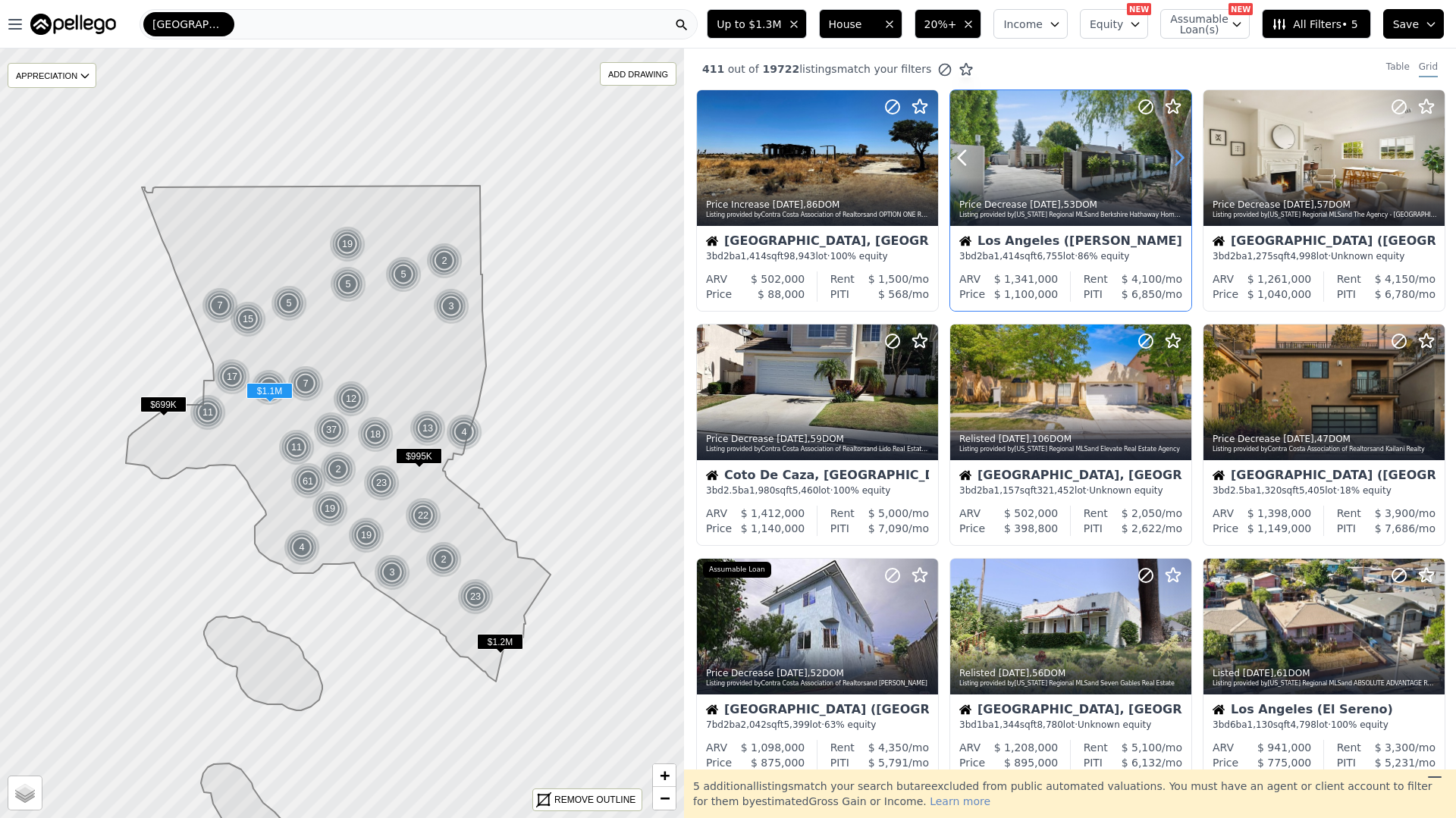
click at [1173, 158] on icon at bounding box center [1179, 158] width 24 height 24
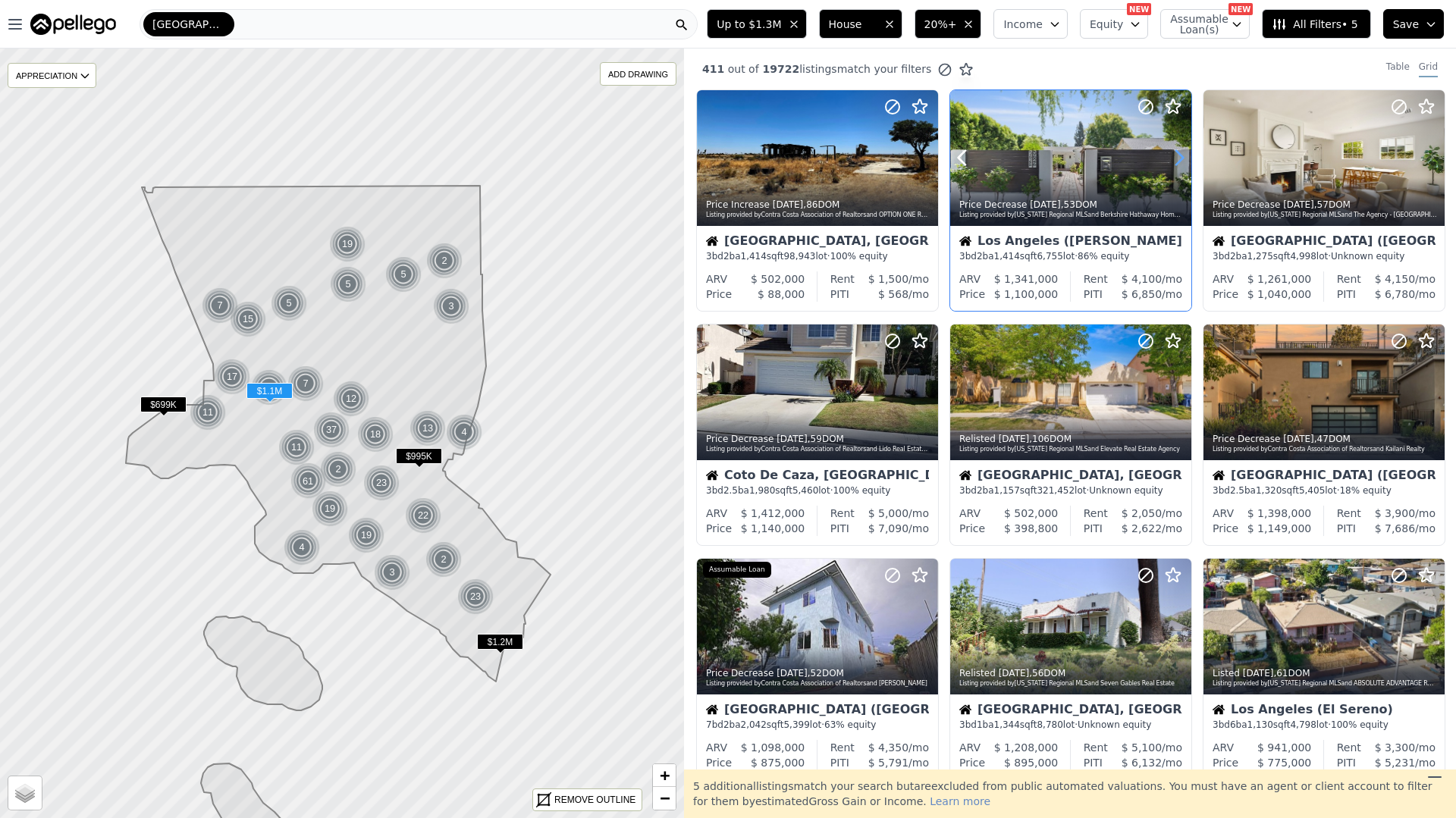
click at [1173, 158] on icon at bounding box center [1179, 158] width 24 height 24
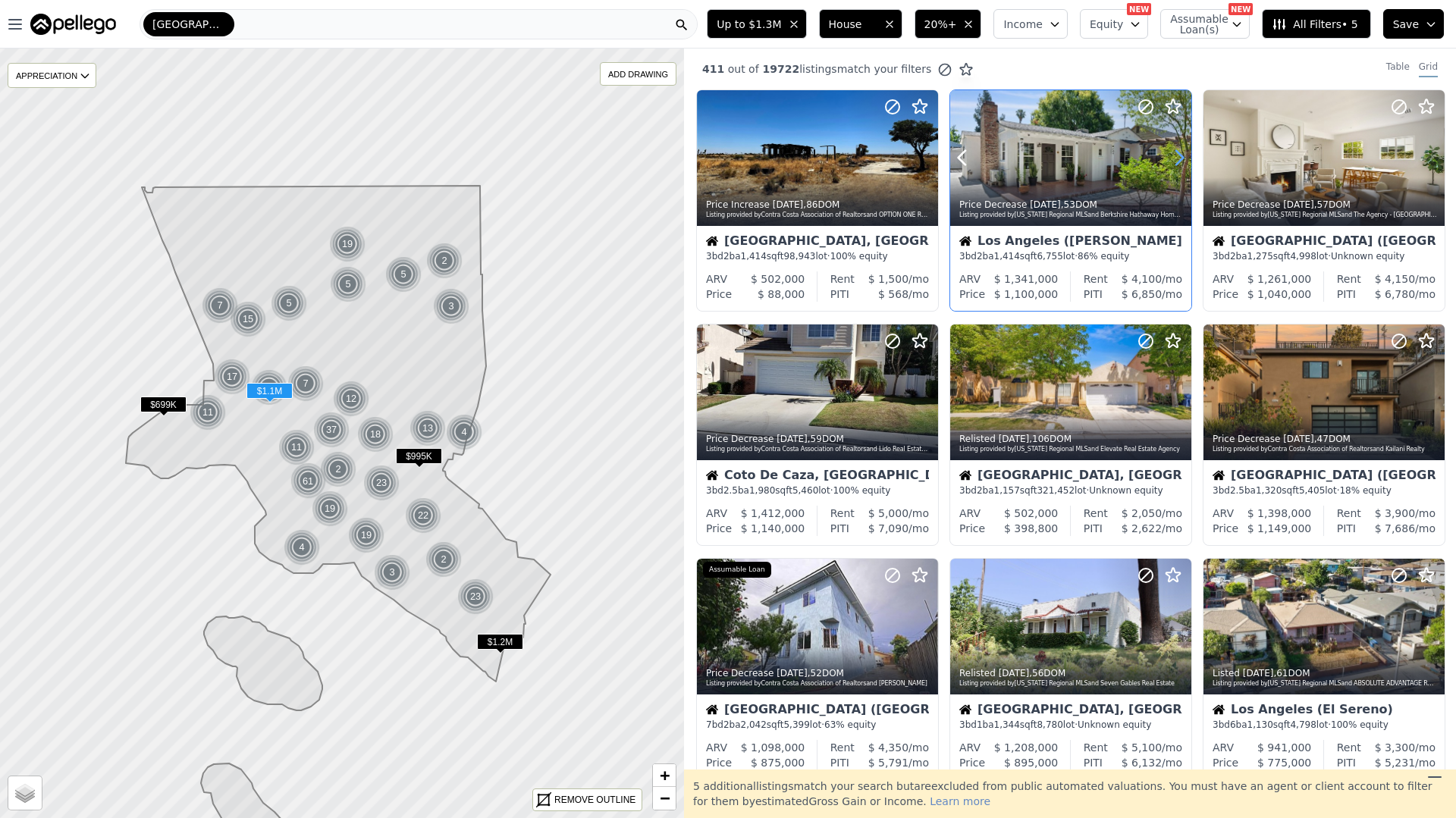
click at [1173, 158] on icon at bounding box center [1179, 158] width 24 height 24
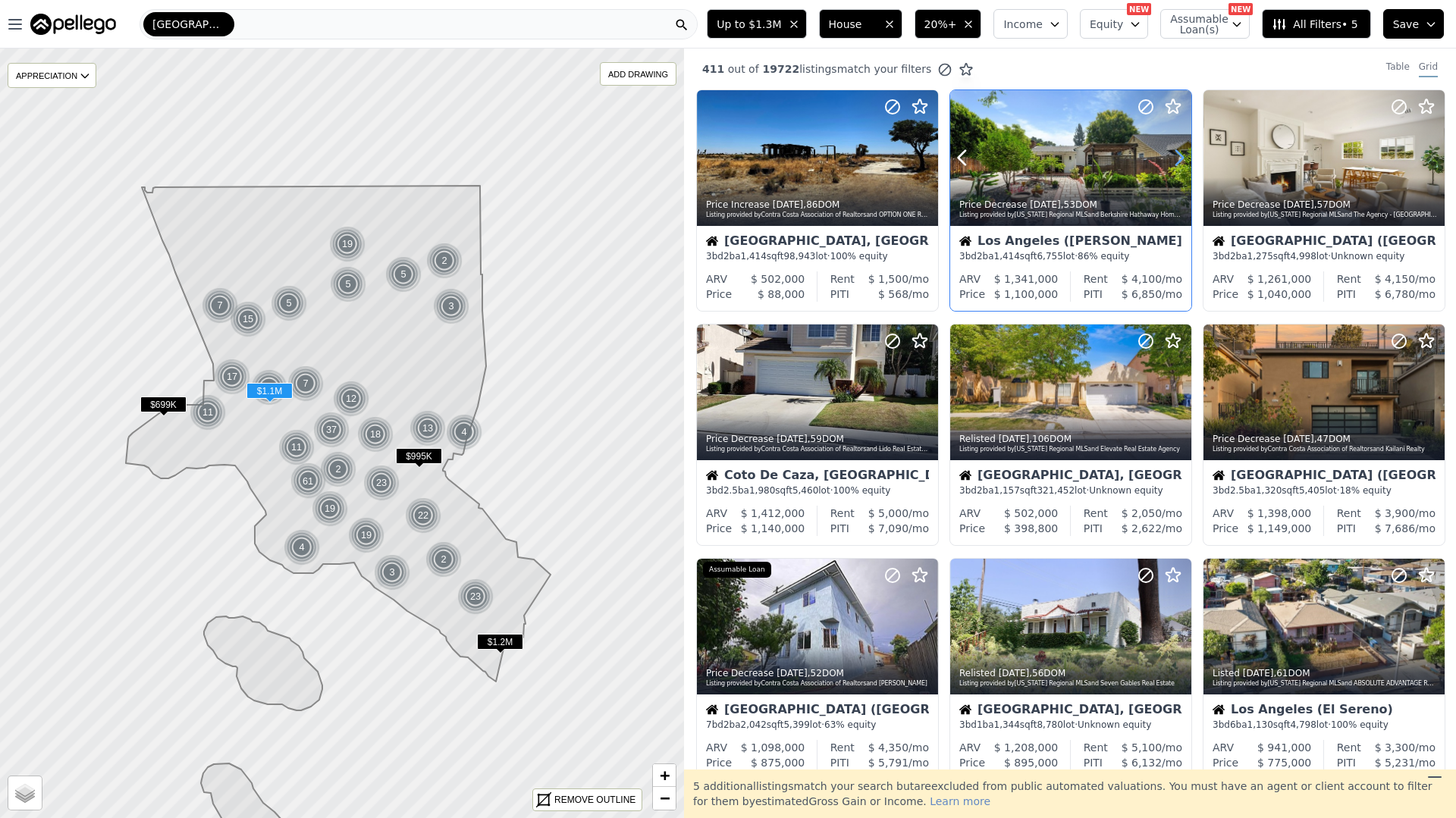
click at [1173, 158] on icon at bounding box center [1179, 158] width 24 height 24
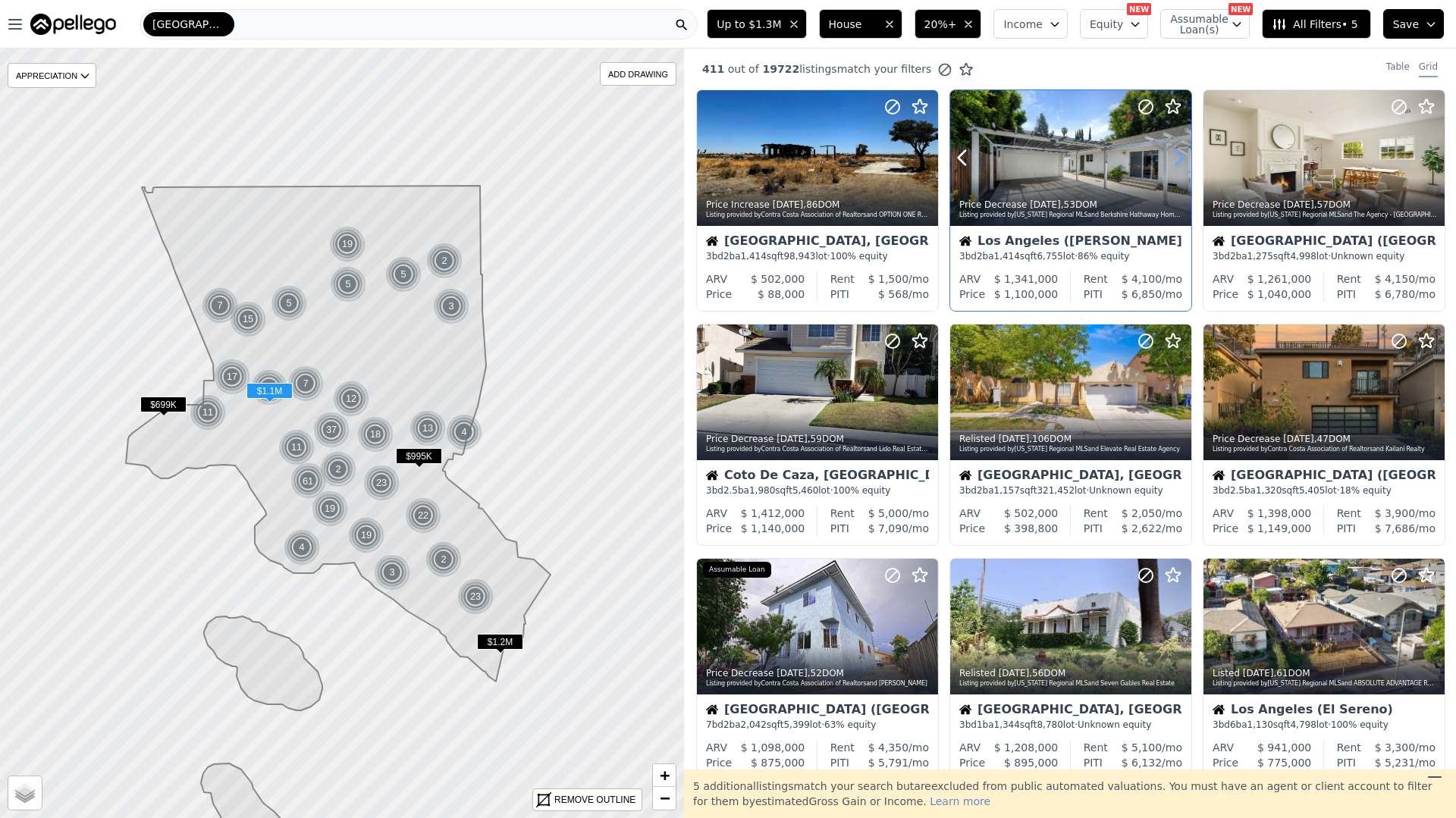
click at [1173, 158] on icon at bounding box center [1179, 158] width 24 height 24
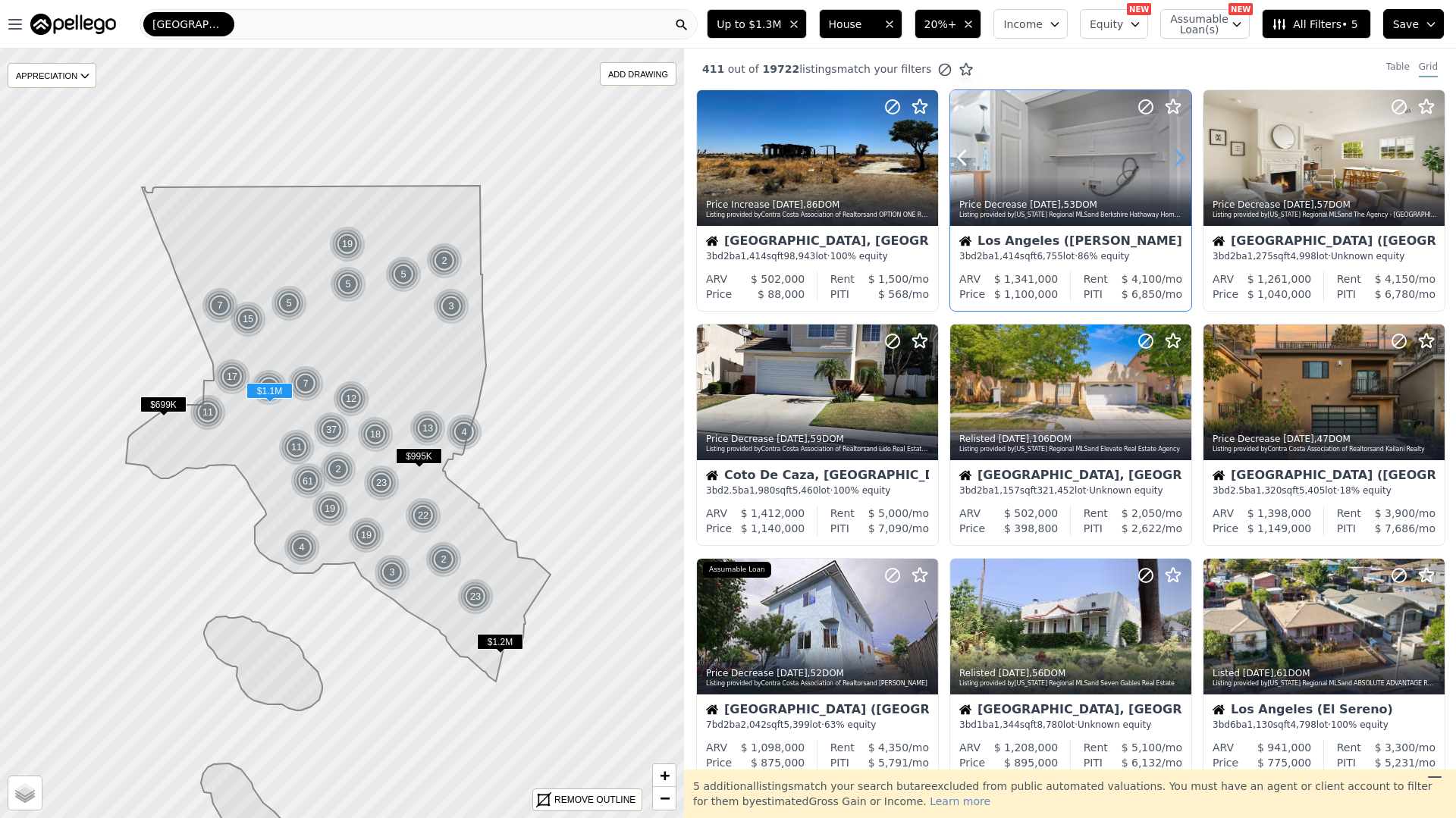
click at [1173, 158] on icon at bounding box center [1179, 158] width 24 height 24
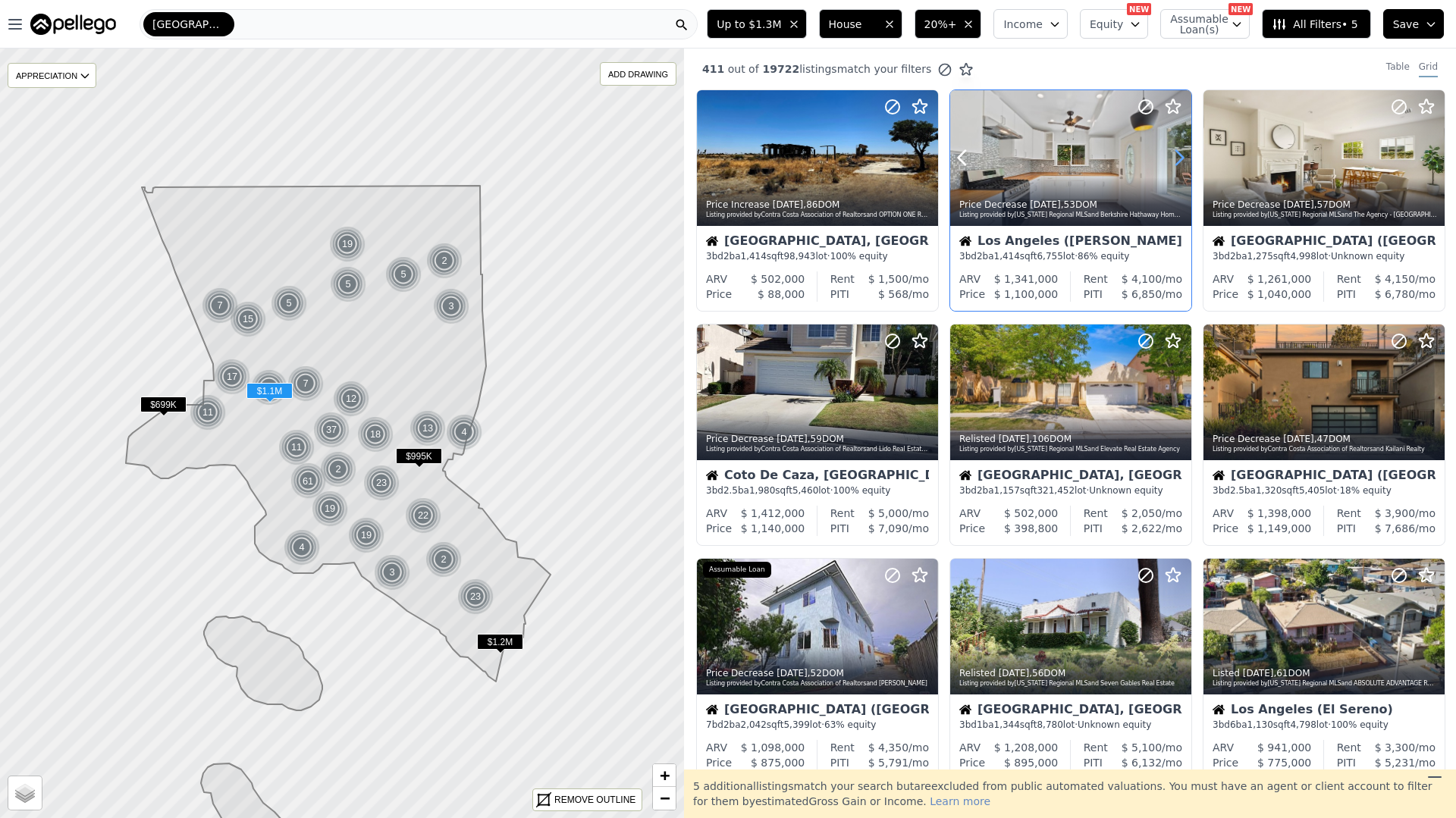
click at [1173, 158] on icon at bounding box center [1179, 158] width 24 height 24
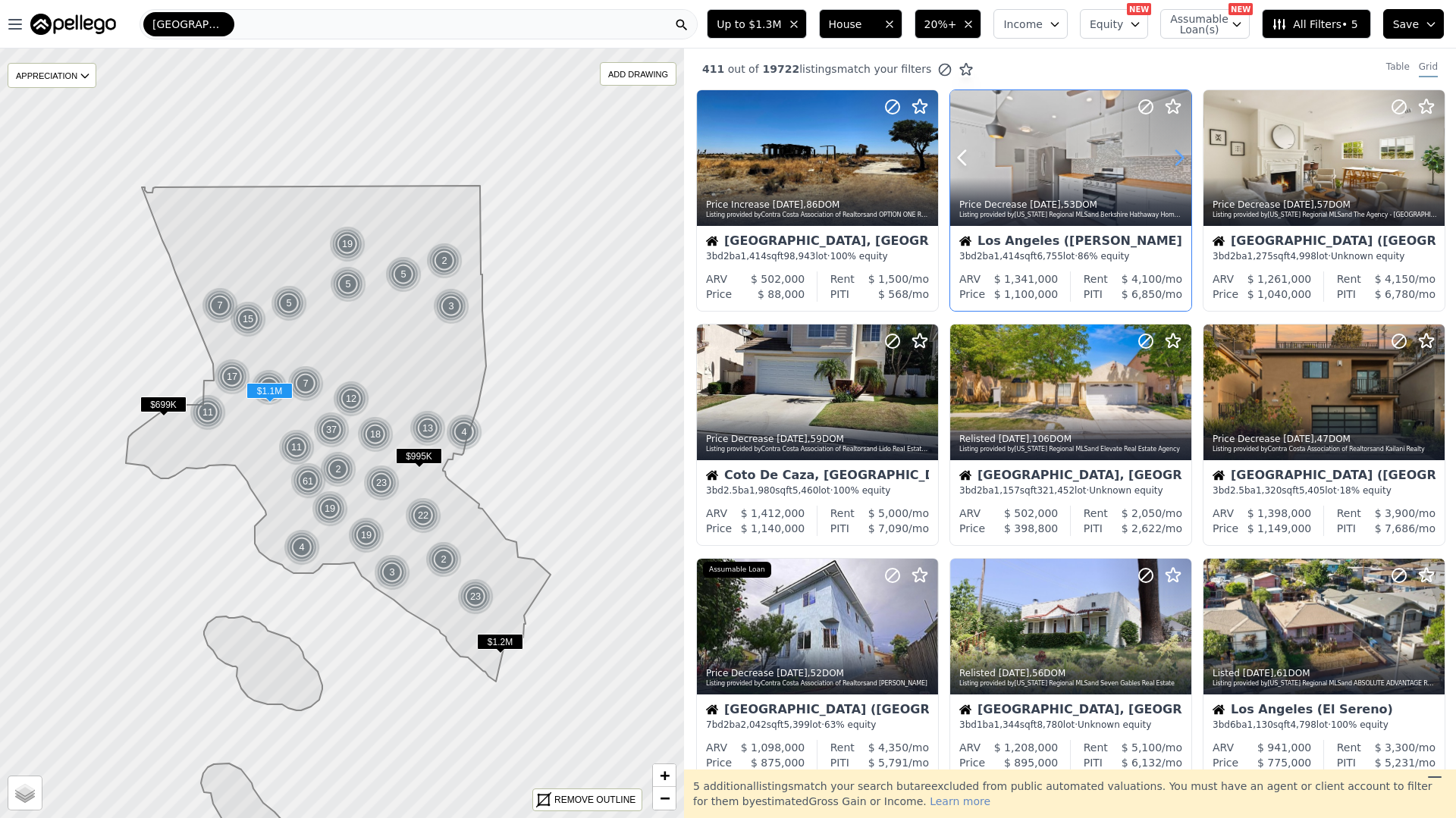
click at [1173, 158] on icon at bounding box center [1179, 158] width 24 height 24
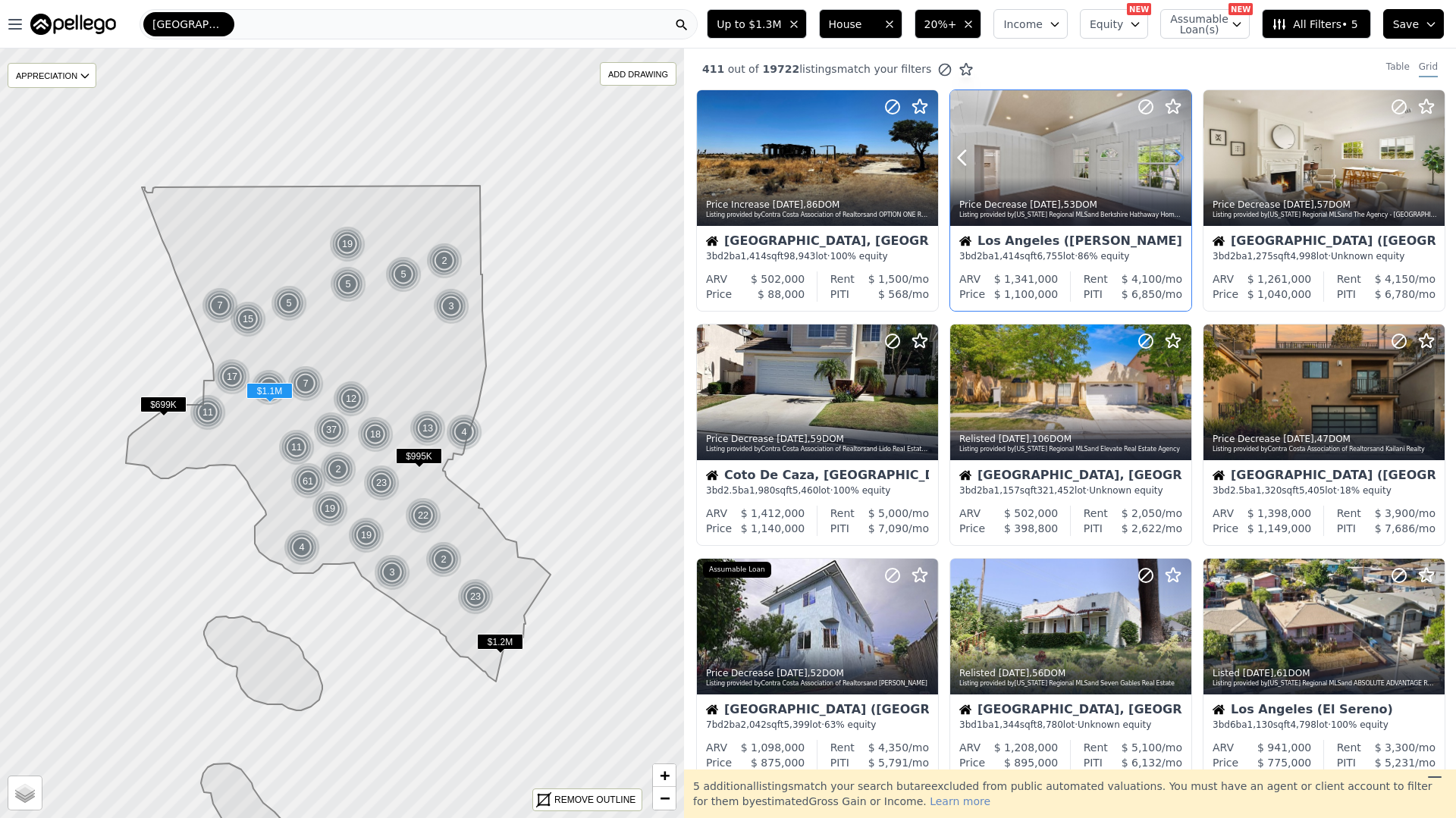
click at [1174, 158] on icon at bounding box center [1179, 158] width 24 height 24
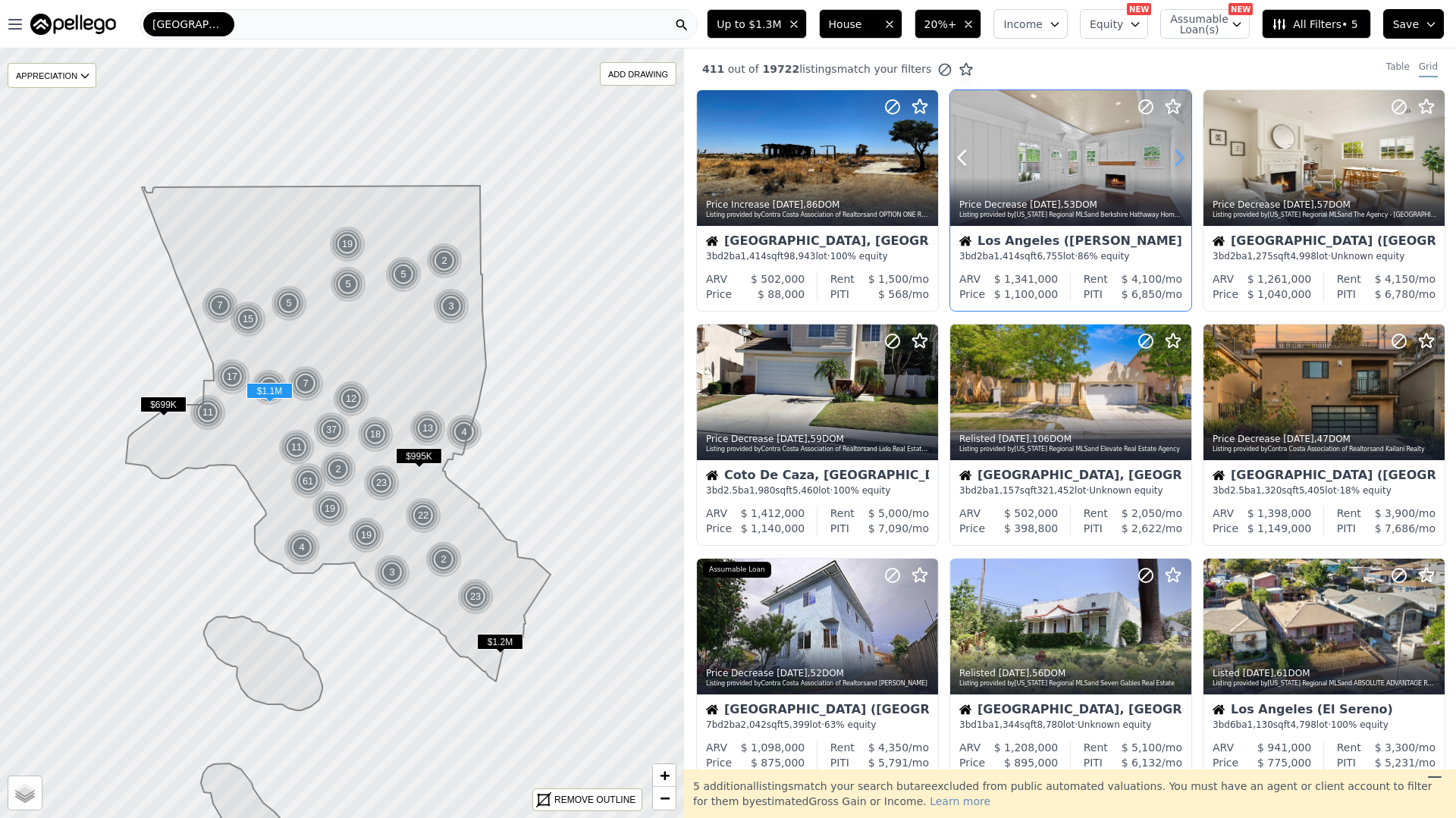
click at [1173, 158] on icon at bounding box center [1179, 158] width 24 height 24
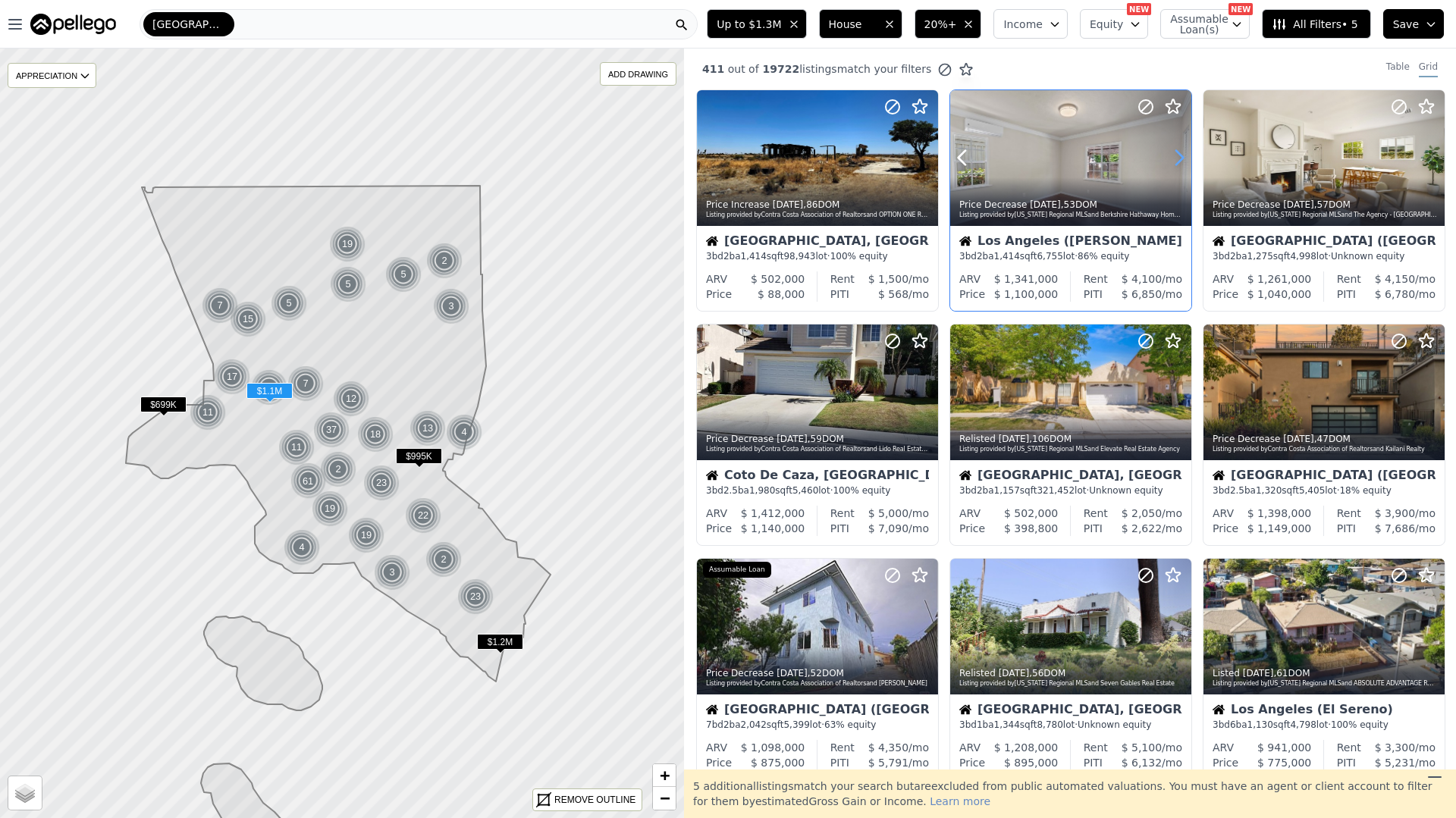
click at [1173, 158] on icon at bounding box center [1179, 158] width 24 height 24
click at [1174, 158] on icon at bounding box center [1179, 158] width 24 height 24
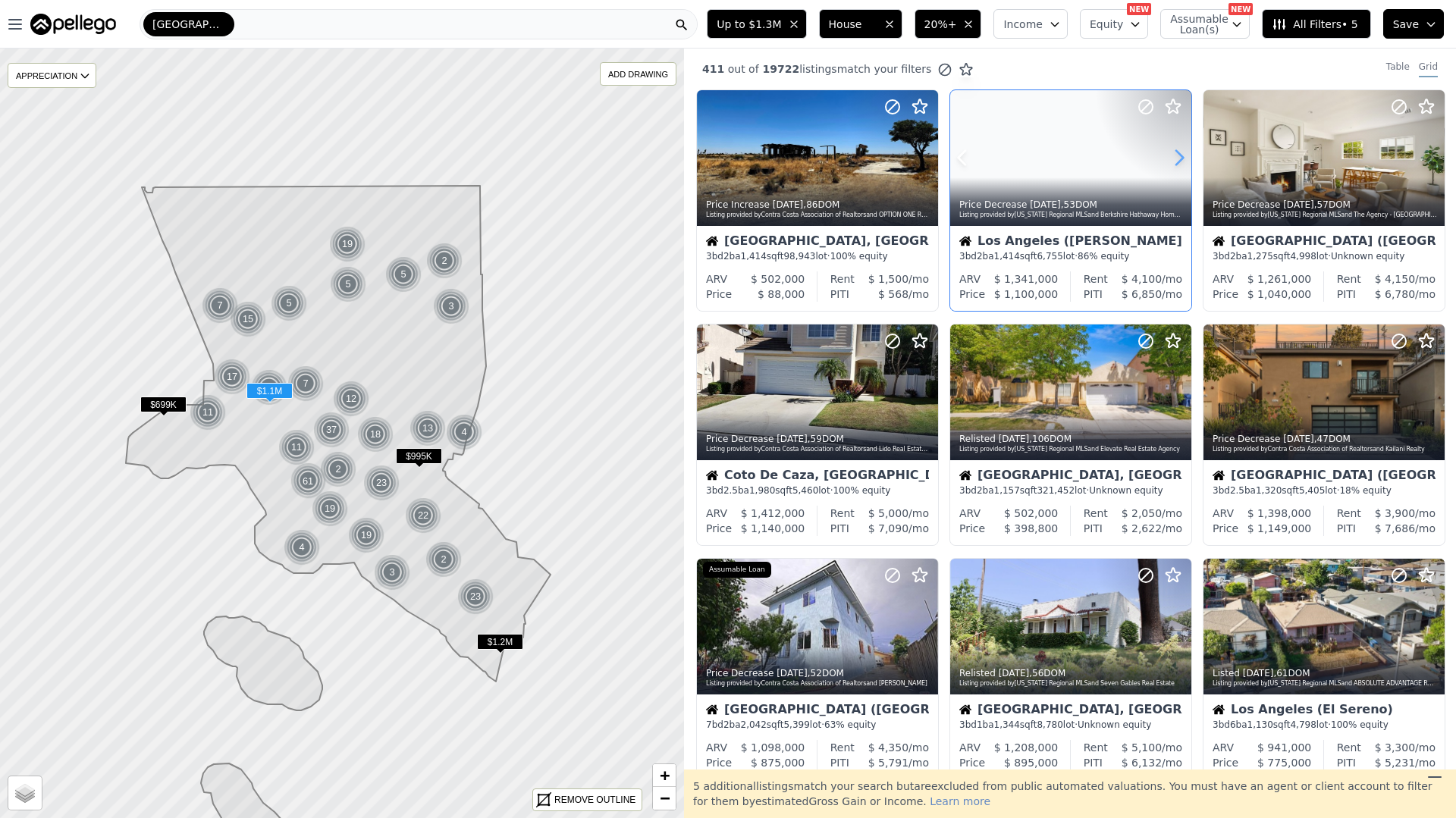
click at [1174, 158] on icon at bounding box center [1179, 158] width 24 height 24
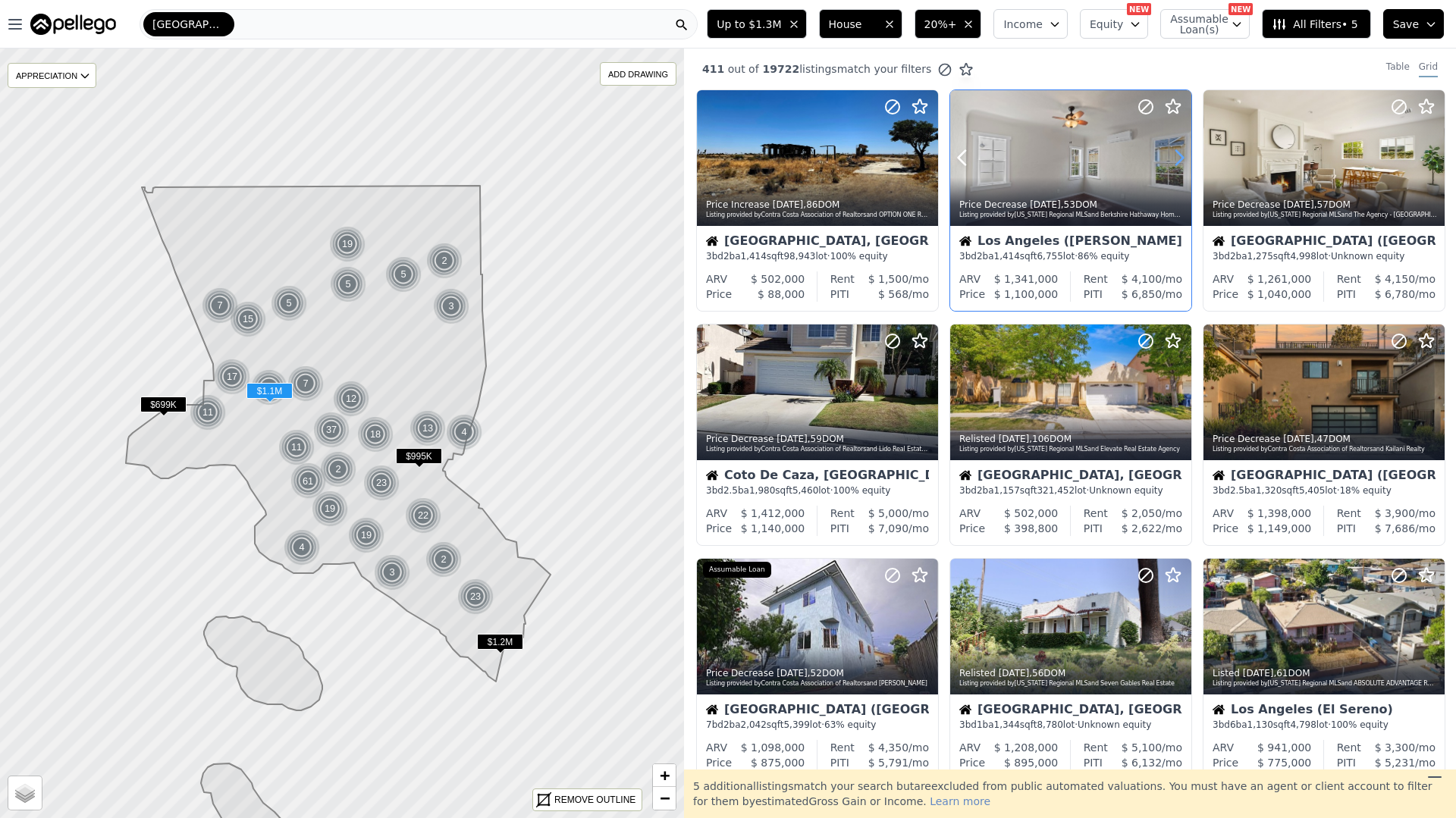
click at [1174, 158] on icon at bounding box center [1179, 158] width 24 height 24
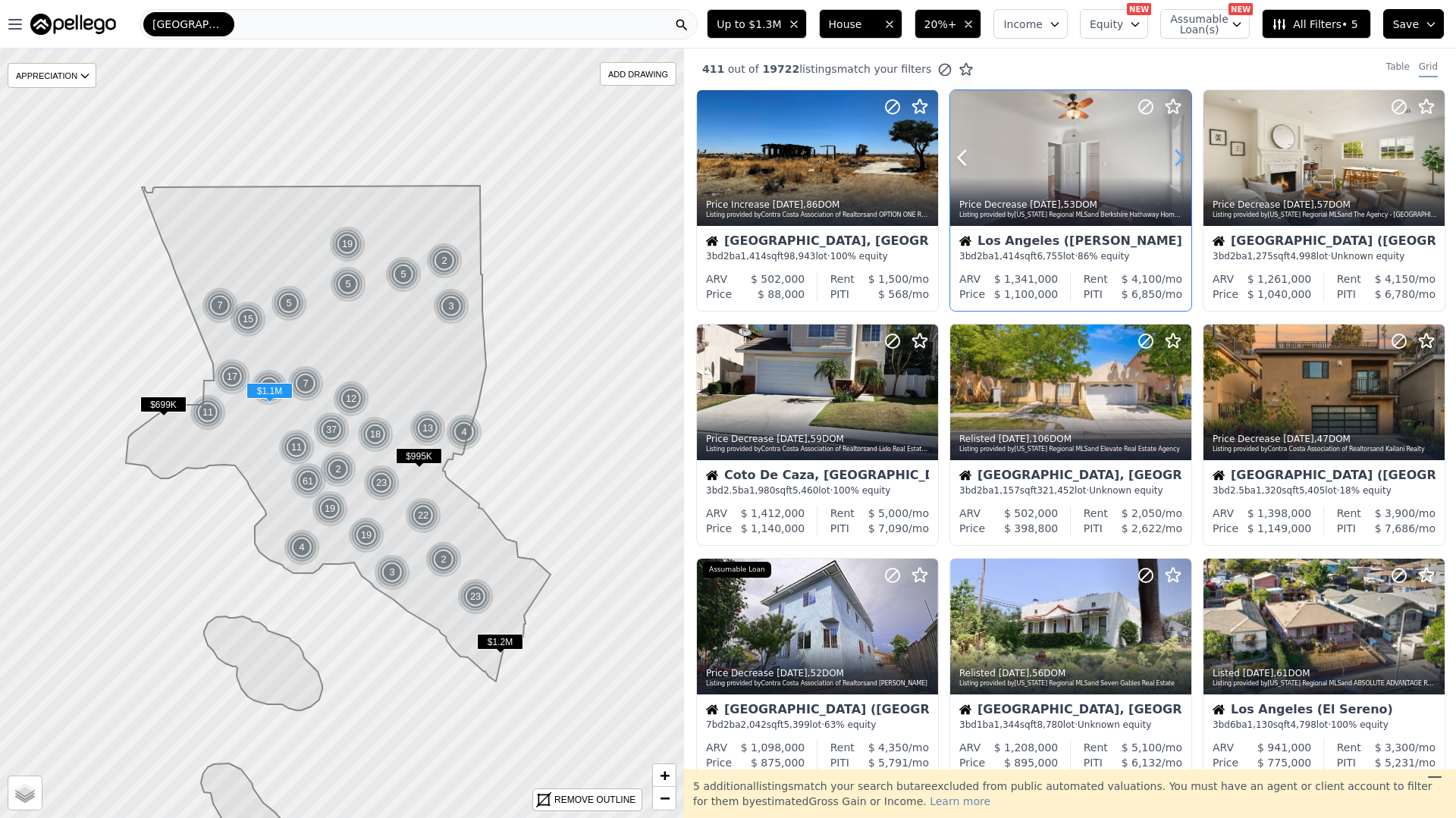
click at [1174, 158] on icon at bounding box center [1179, 158] width 24 height 24
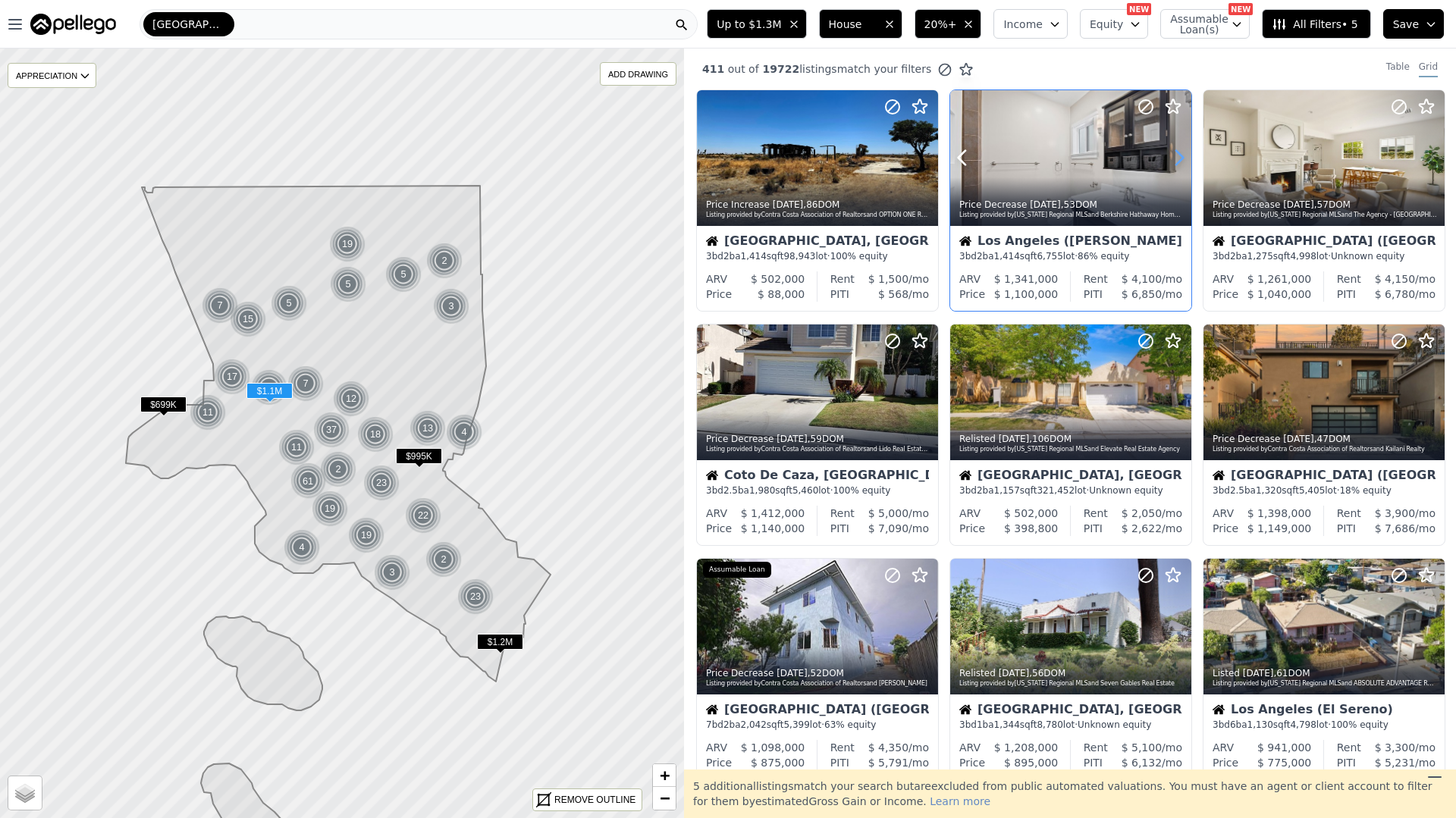
click at [1174, 158] on icon at bounding box center [1179, 158] width 24 height 24
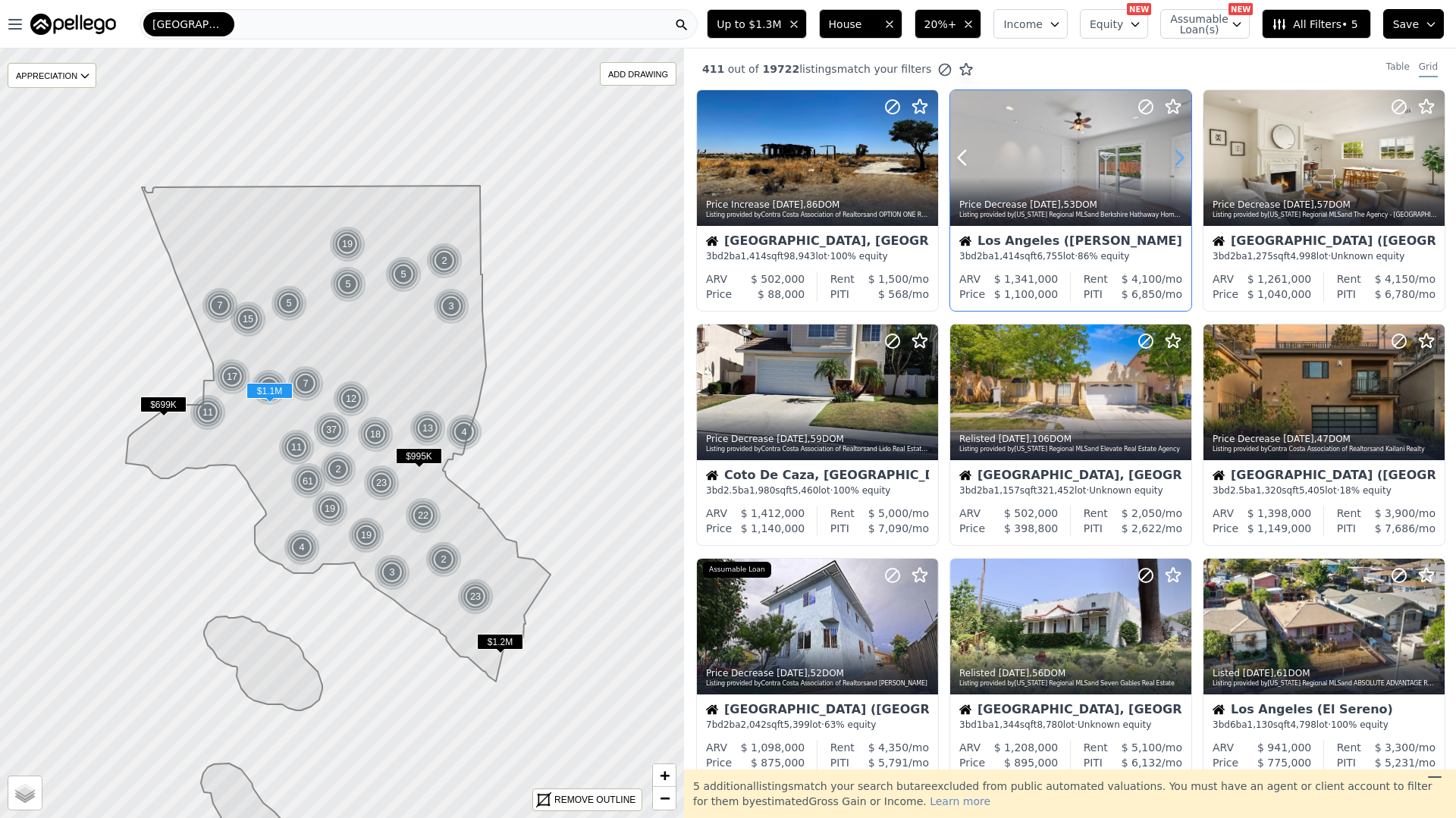
click at [1174, 158] on icon at bounding box center [1179, 158] width 24 height 24
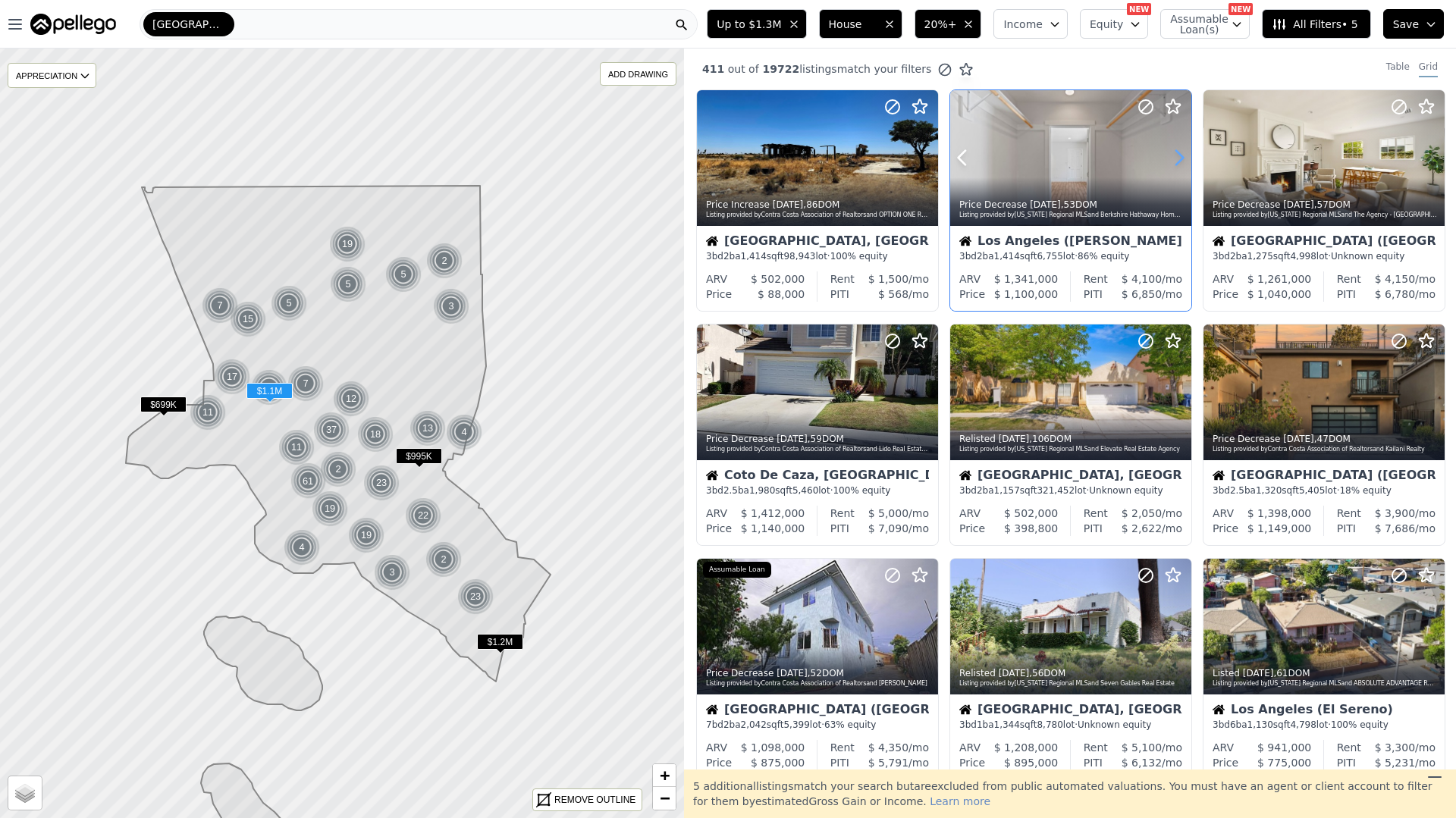
click at [1174, 158] on icon at bounding box center [1179, 158] width 24 height 24
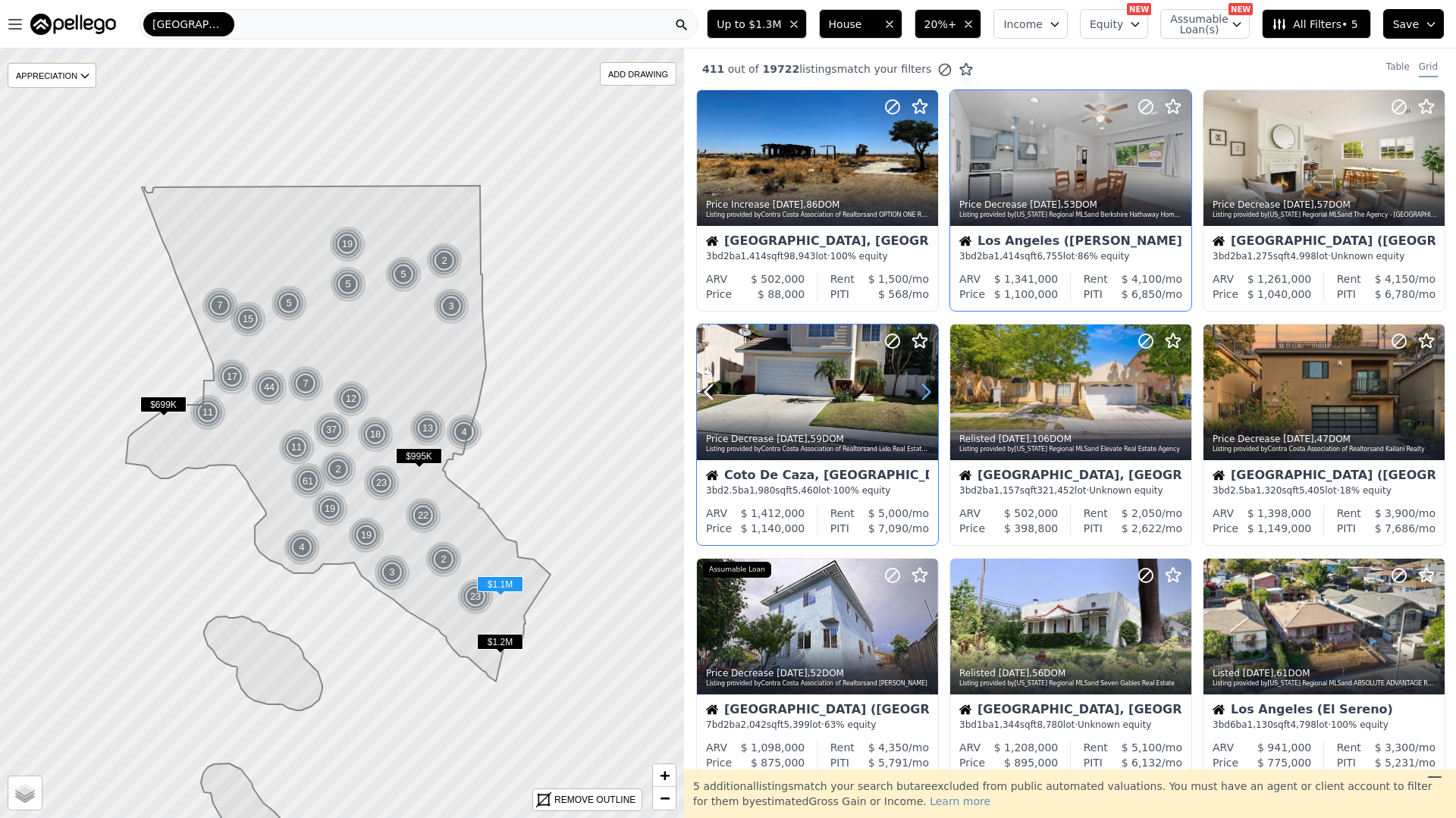
click at [927, 385] on icon at bounding box center [926, 392] width 24 height 24
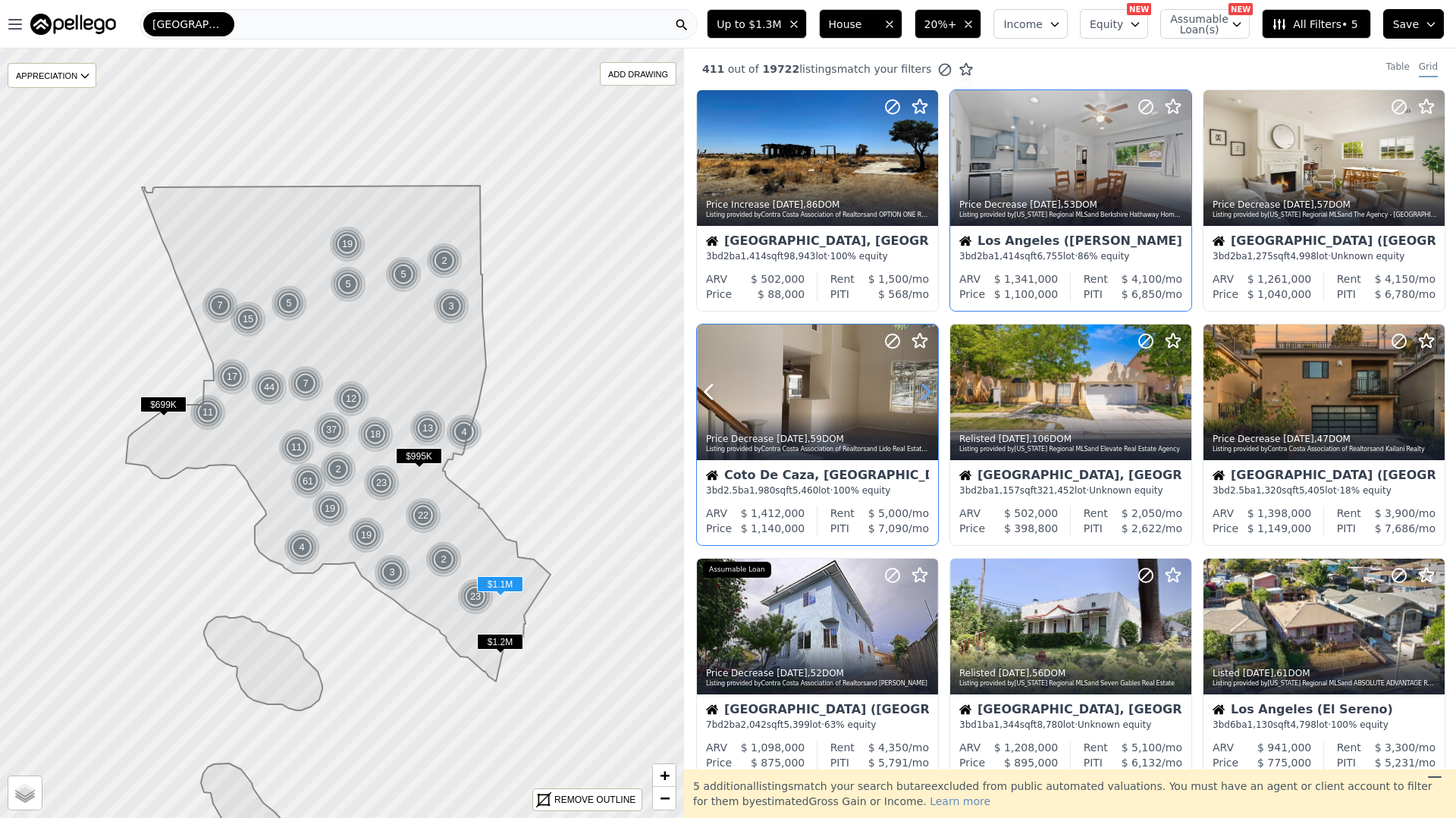
click at [926, 385] on icon at bounding box center [926, 392] width 24 height 24
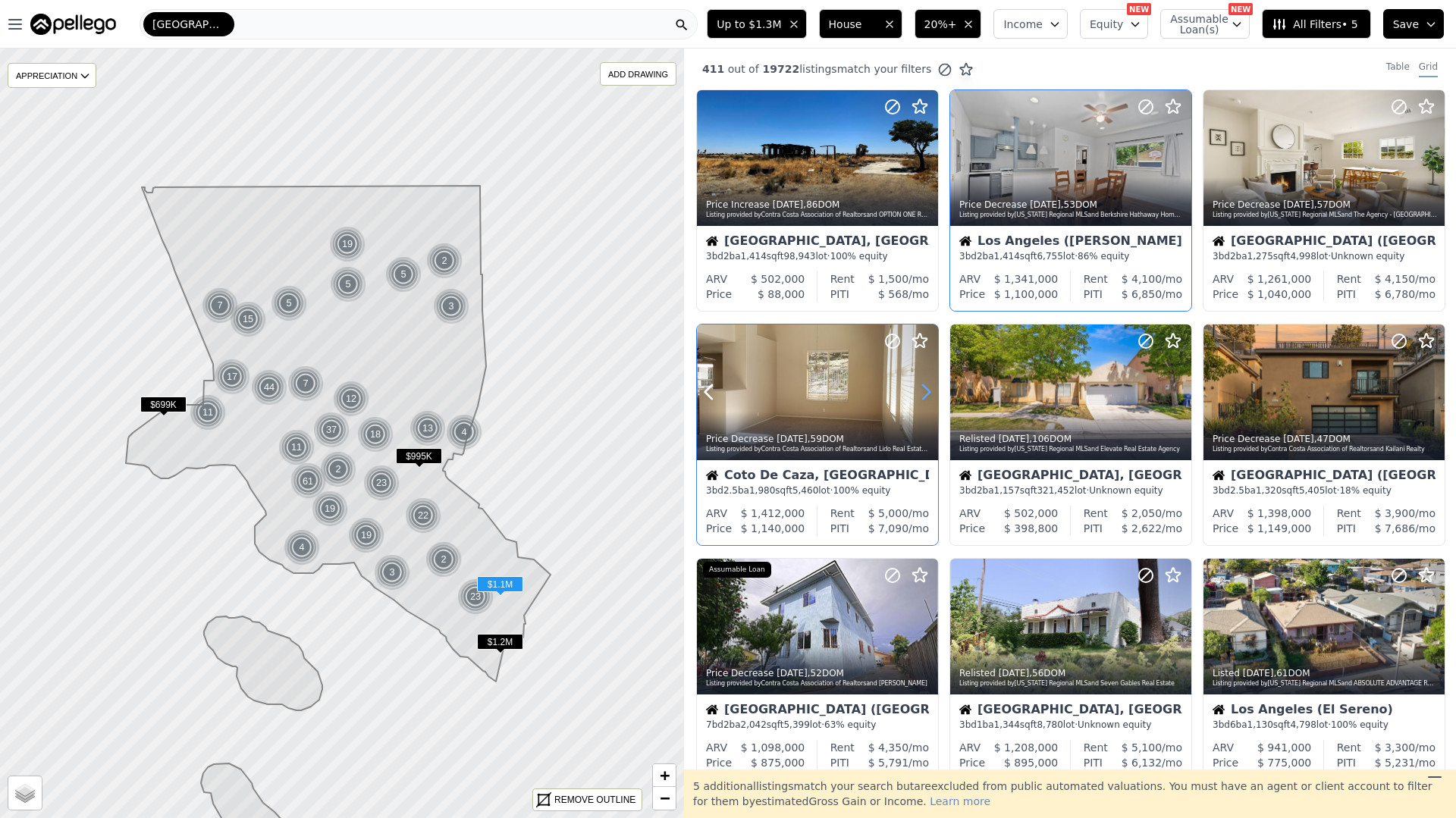
click at [926, 385] on icon at bounding box center [926, 392] width 24 height 24
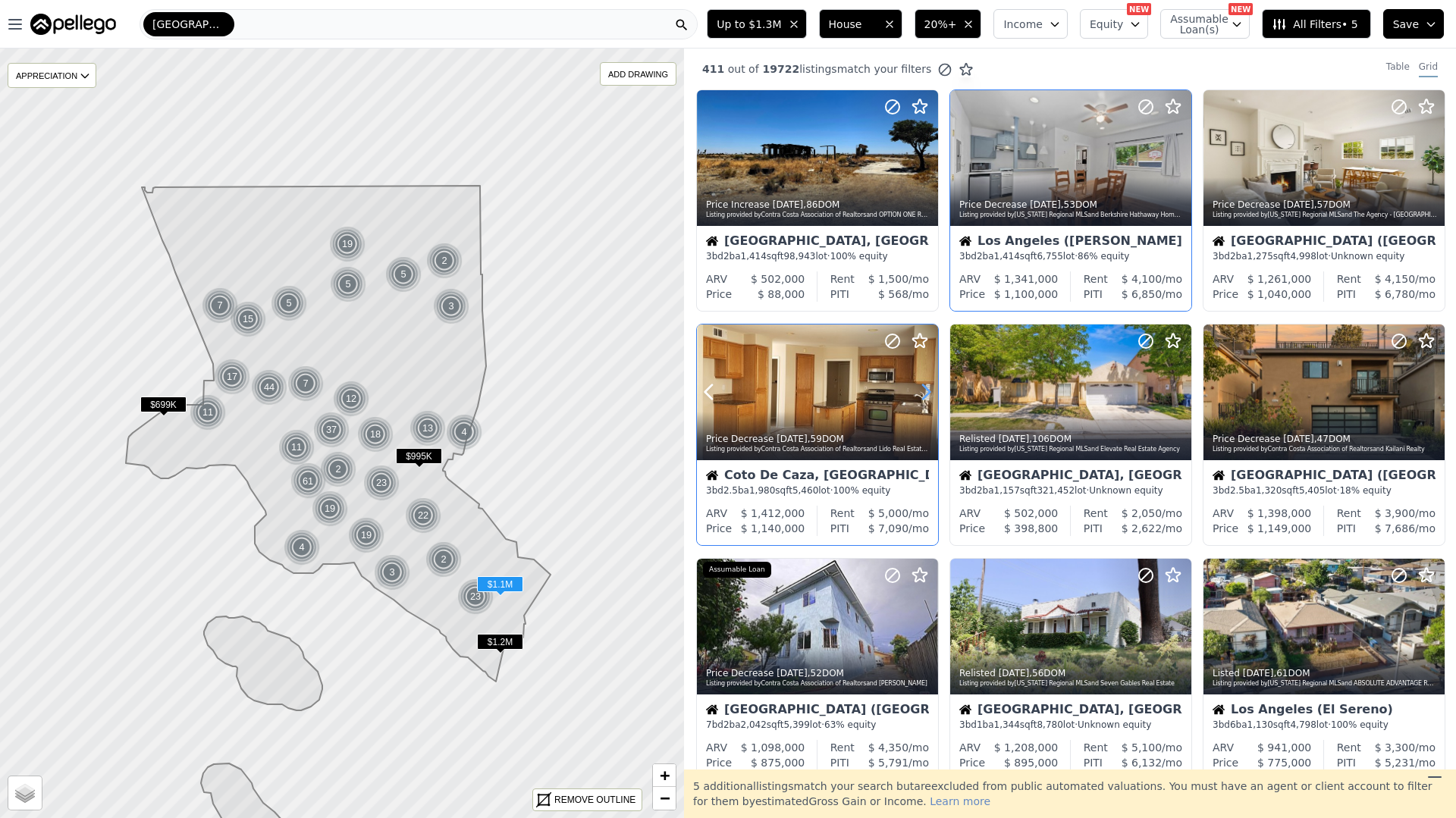
click at [926, 385] on icon at bounding box center [926, 392] width 24 height 24
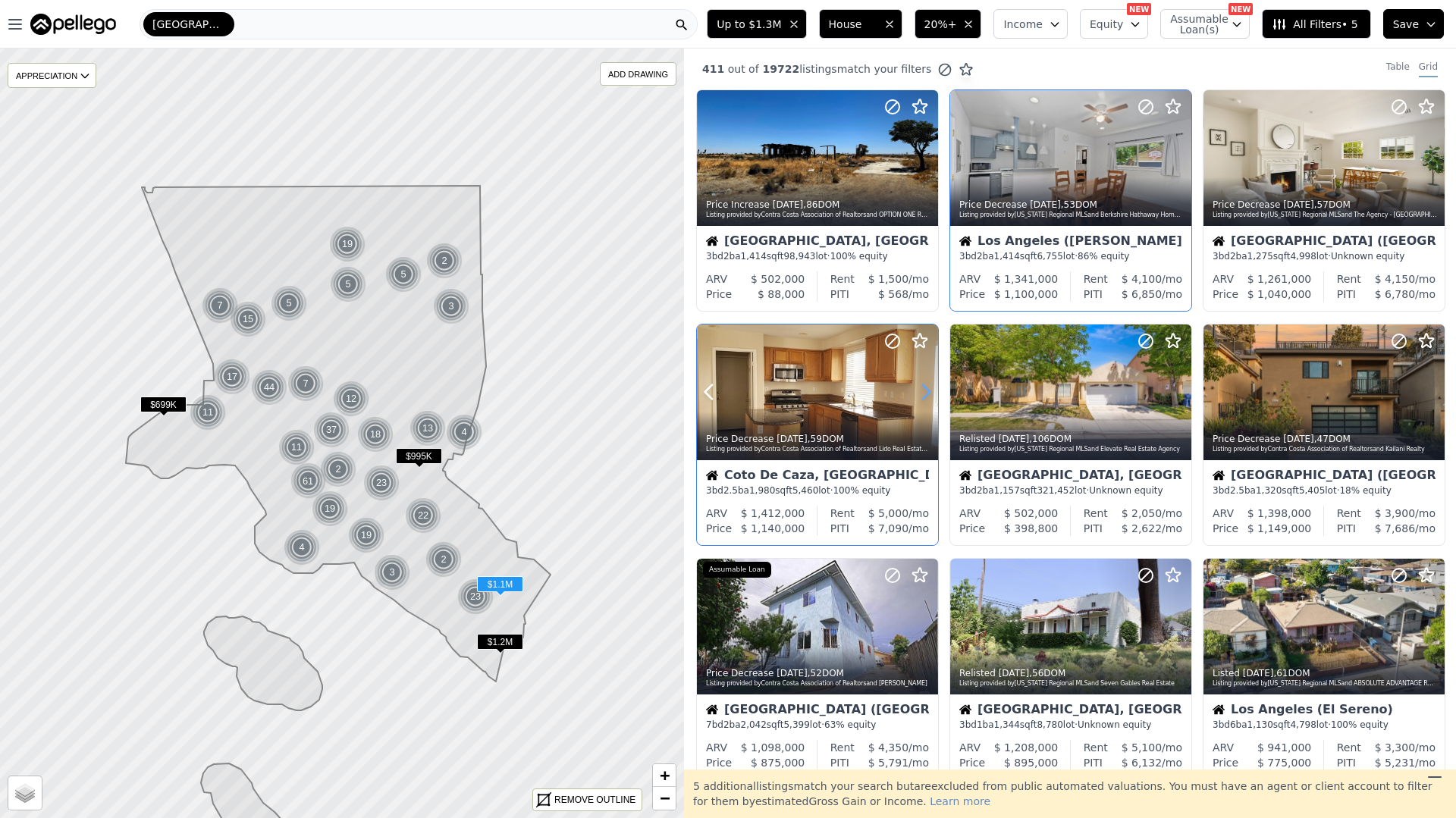
click at [926, 385] on icon at bounding box center [926, 392] width 24 height 24
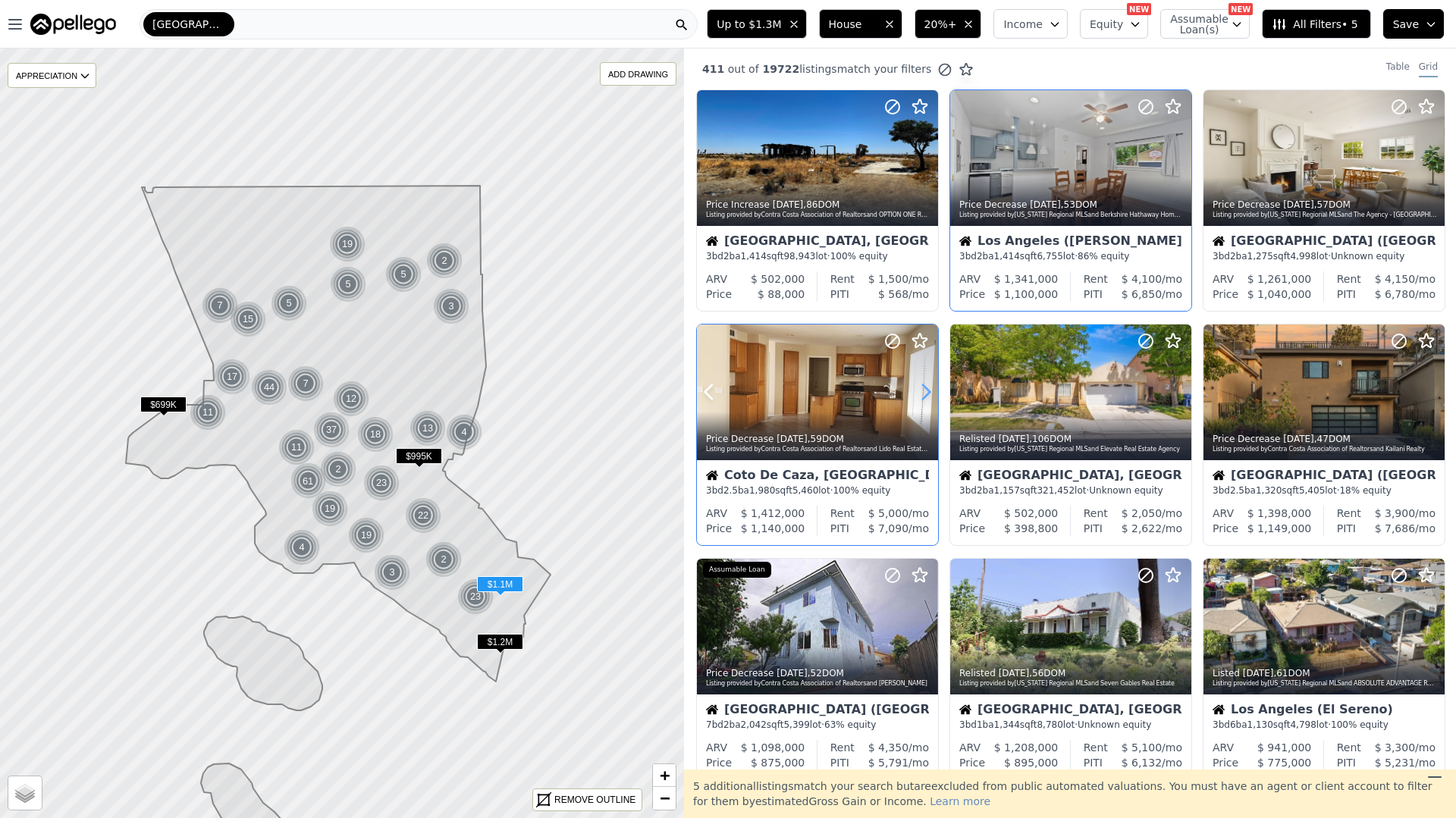
click at [926, 385] on icon at bounding box center [926, 392] width 24 height 24
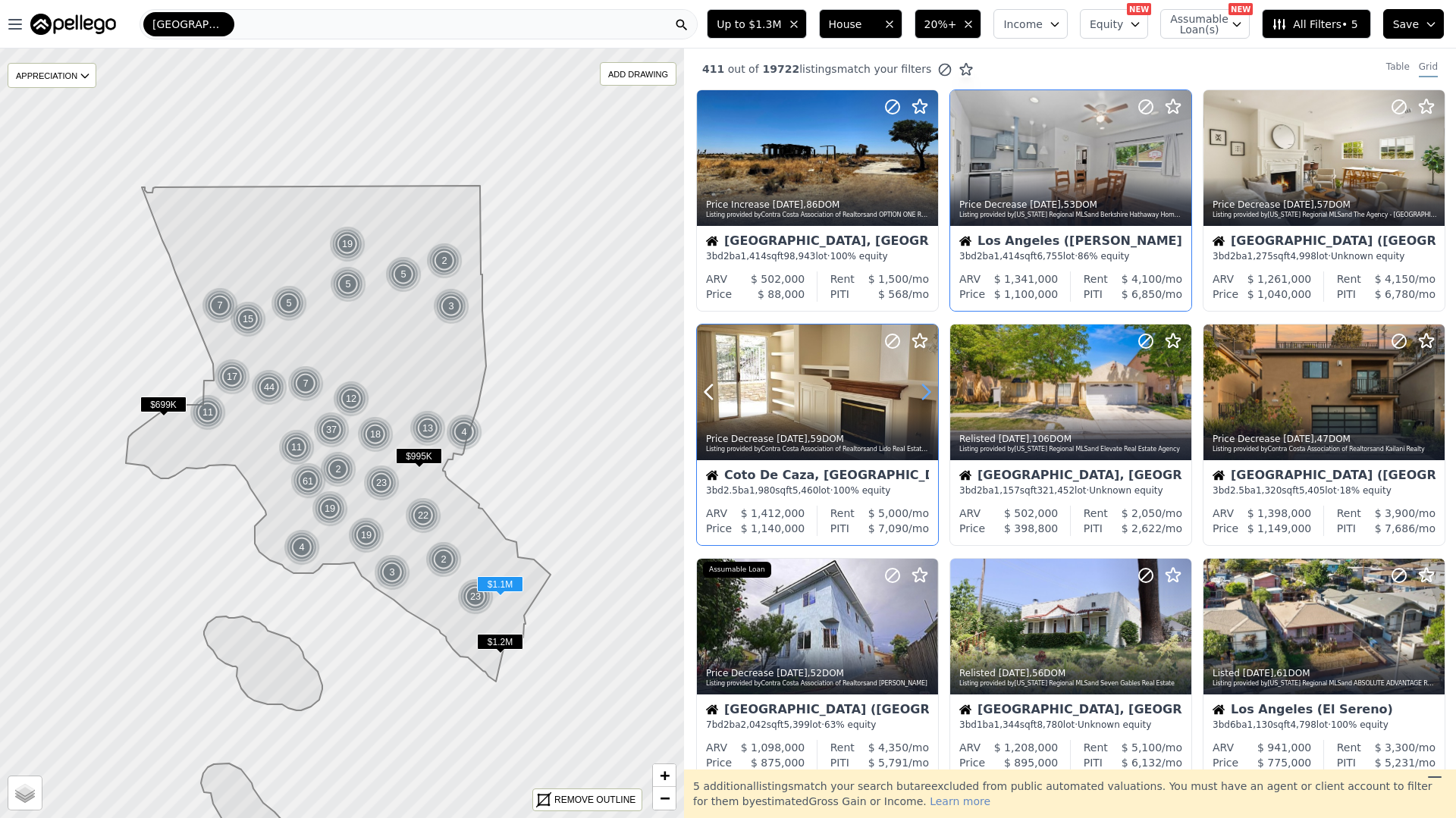
click at [926, 385] on icon at bounding box center [926, 392] width 24 height 24
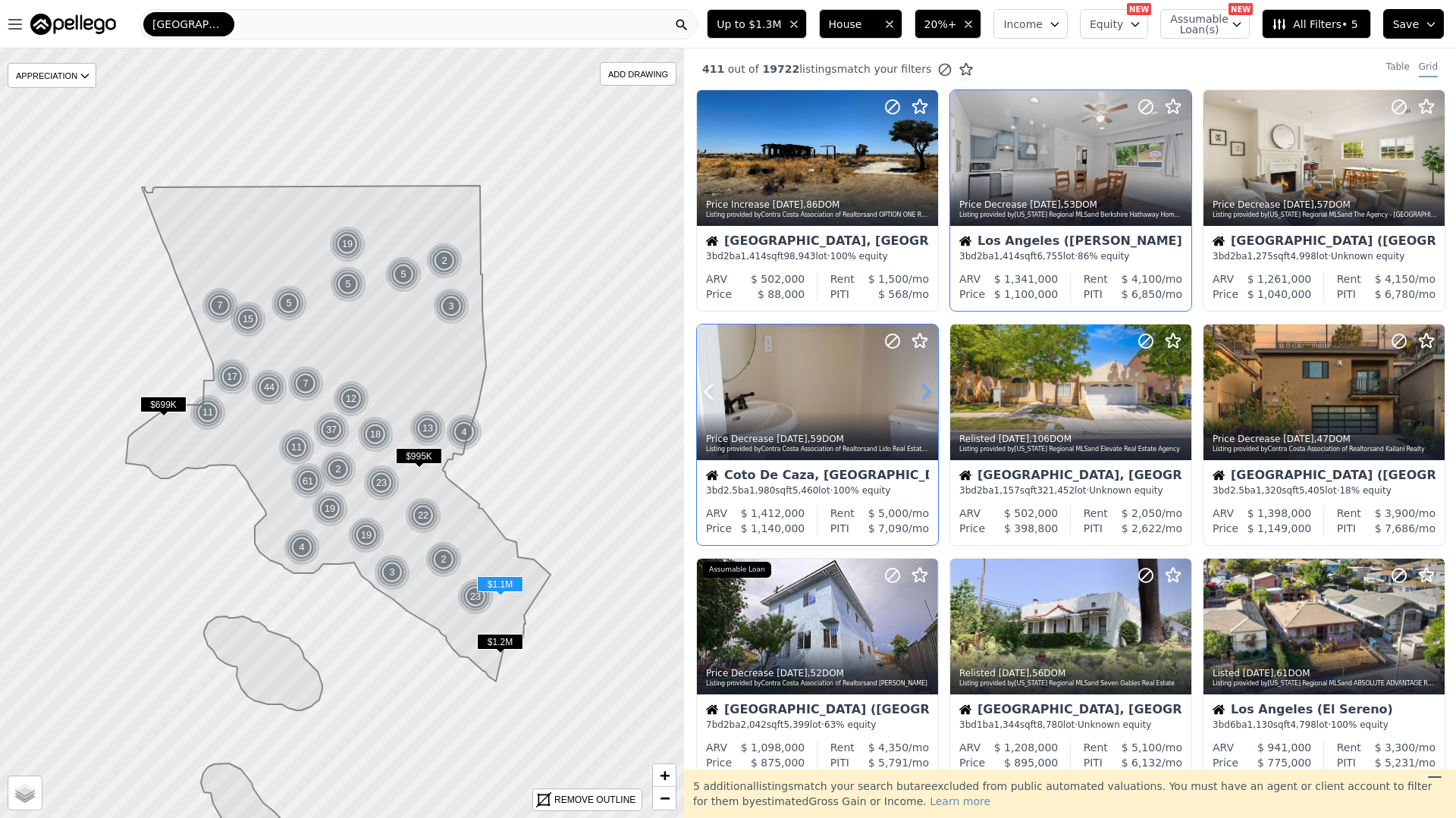
click at [927, 385] on icon at bounding box center [926, 392] width 24 height 24
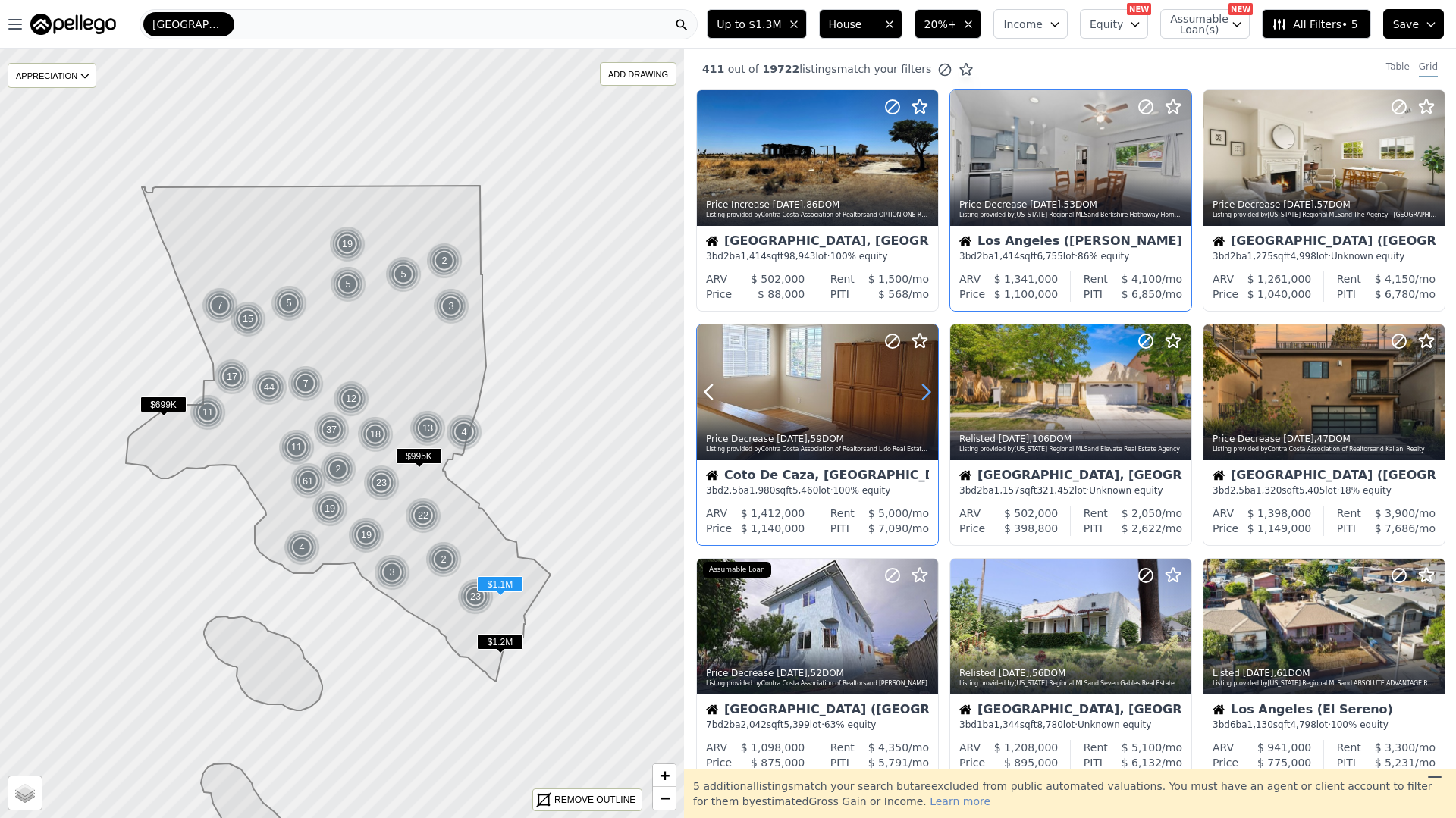
click at [927, 385] on icon at bounding box center [926, 392] width 24 height 24
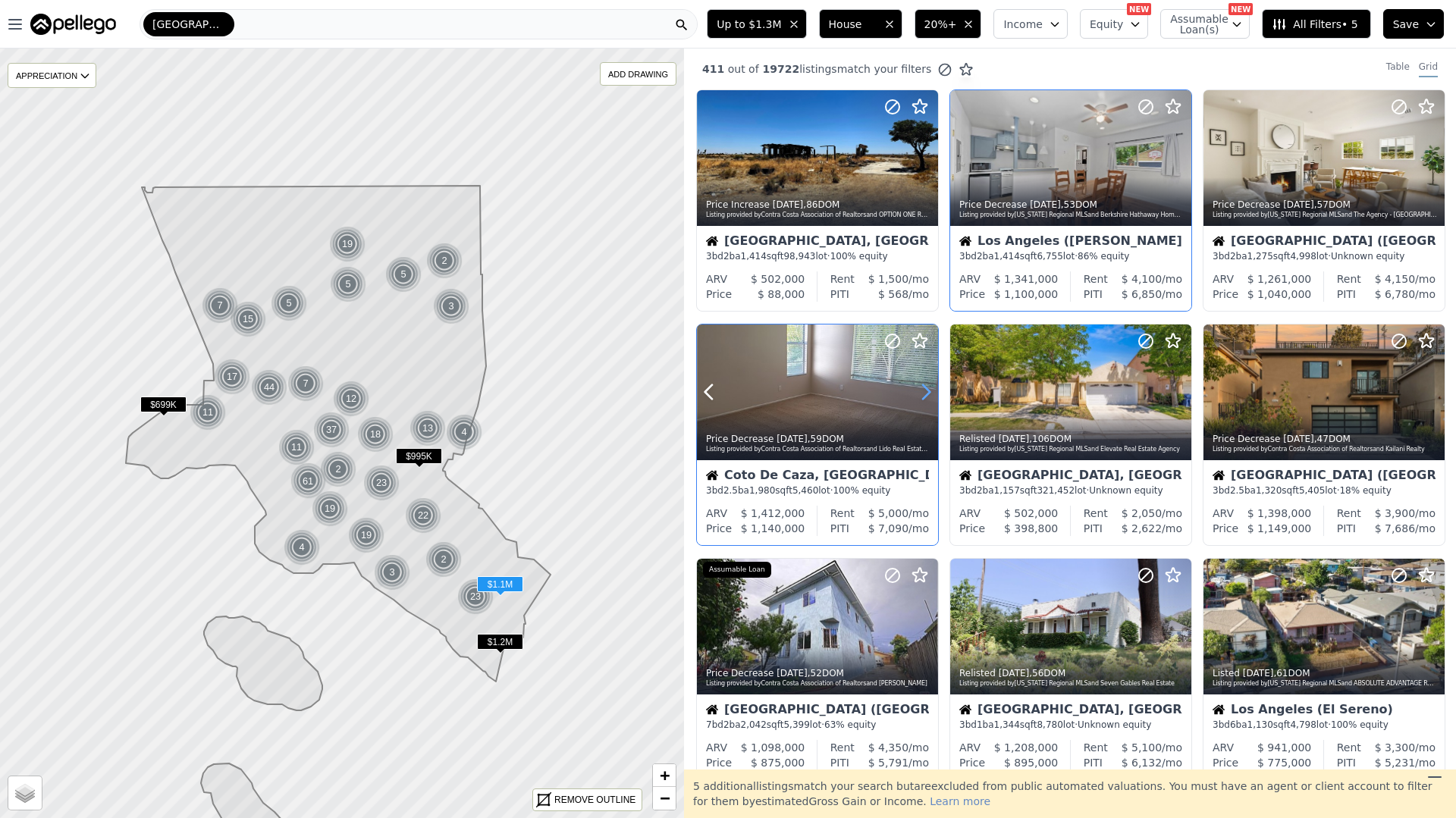
click at [926, 385] on icon at bounding box center [926, 392] width 24 height 24
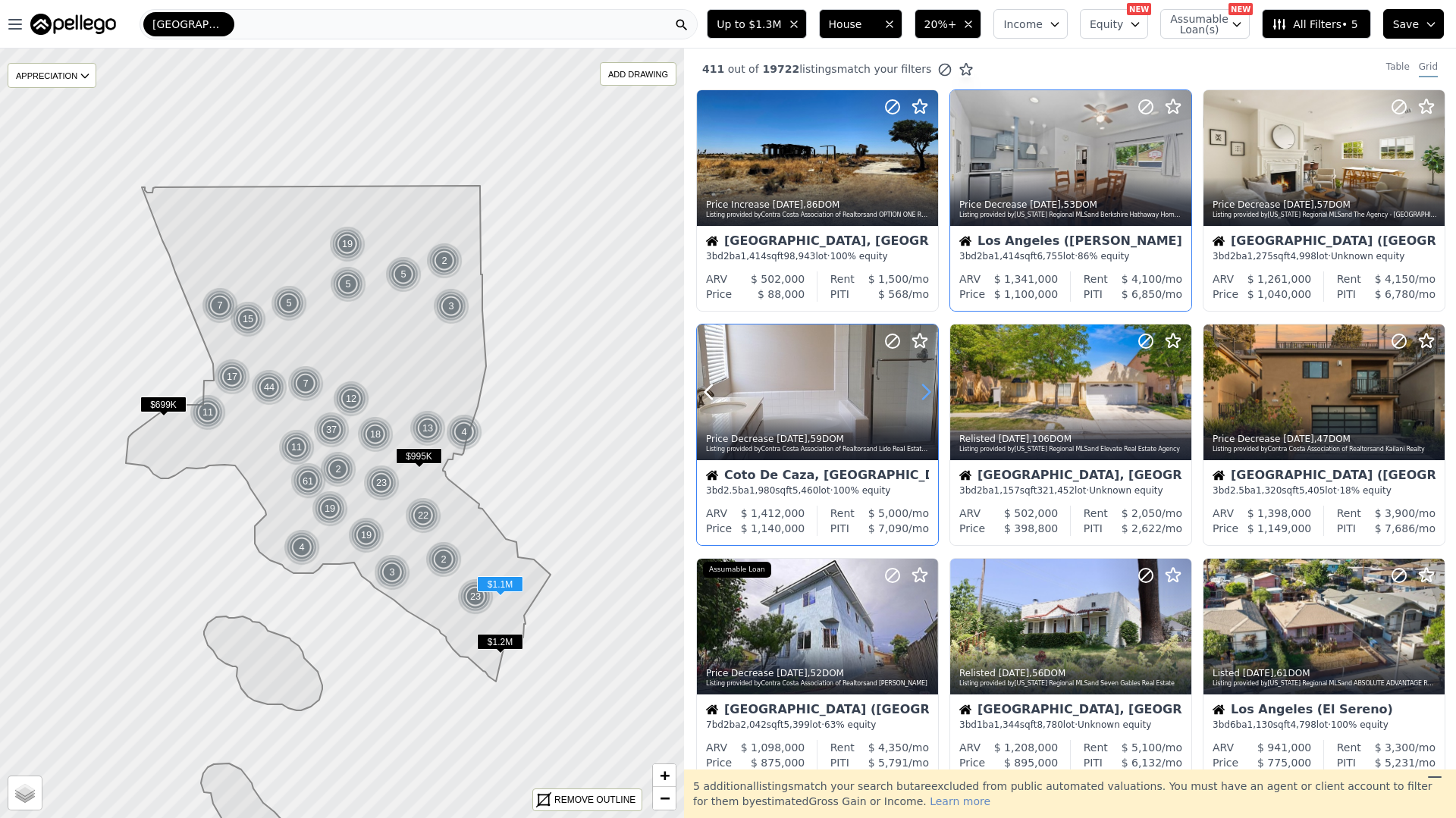
click at [926, 385] on icon at bounding box center [926, 392] width 24 height 24
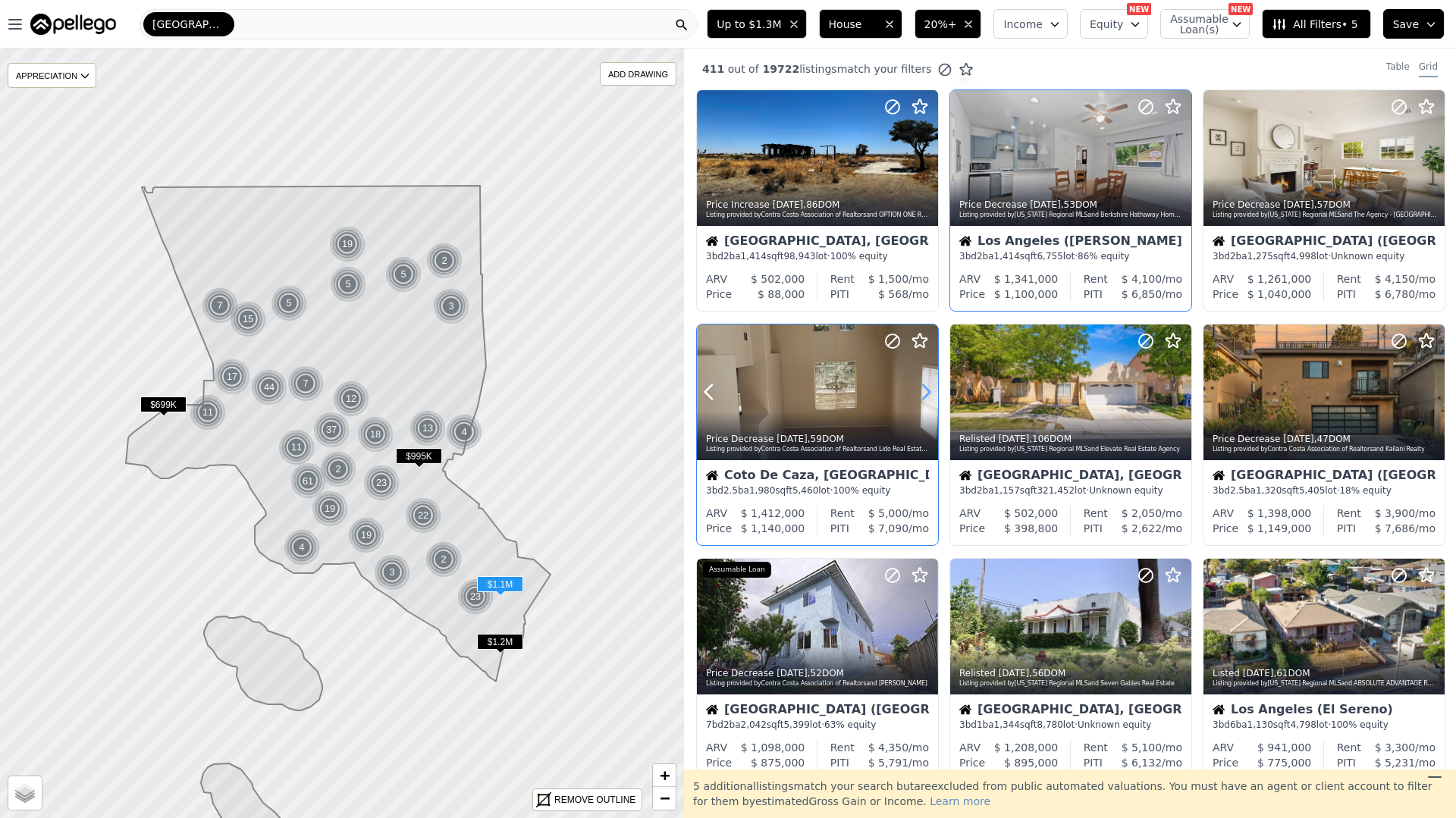
click at [926, 385] on icon at bounding box center [926, 392] width 24 height 24
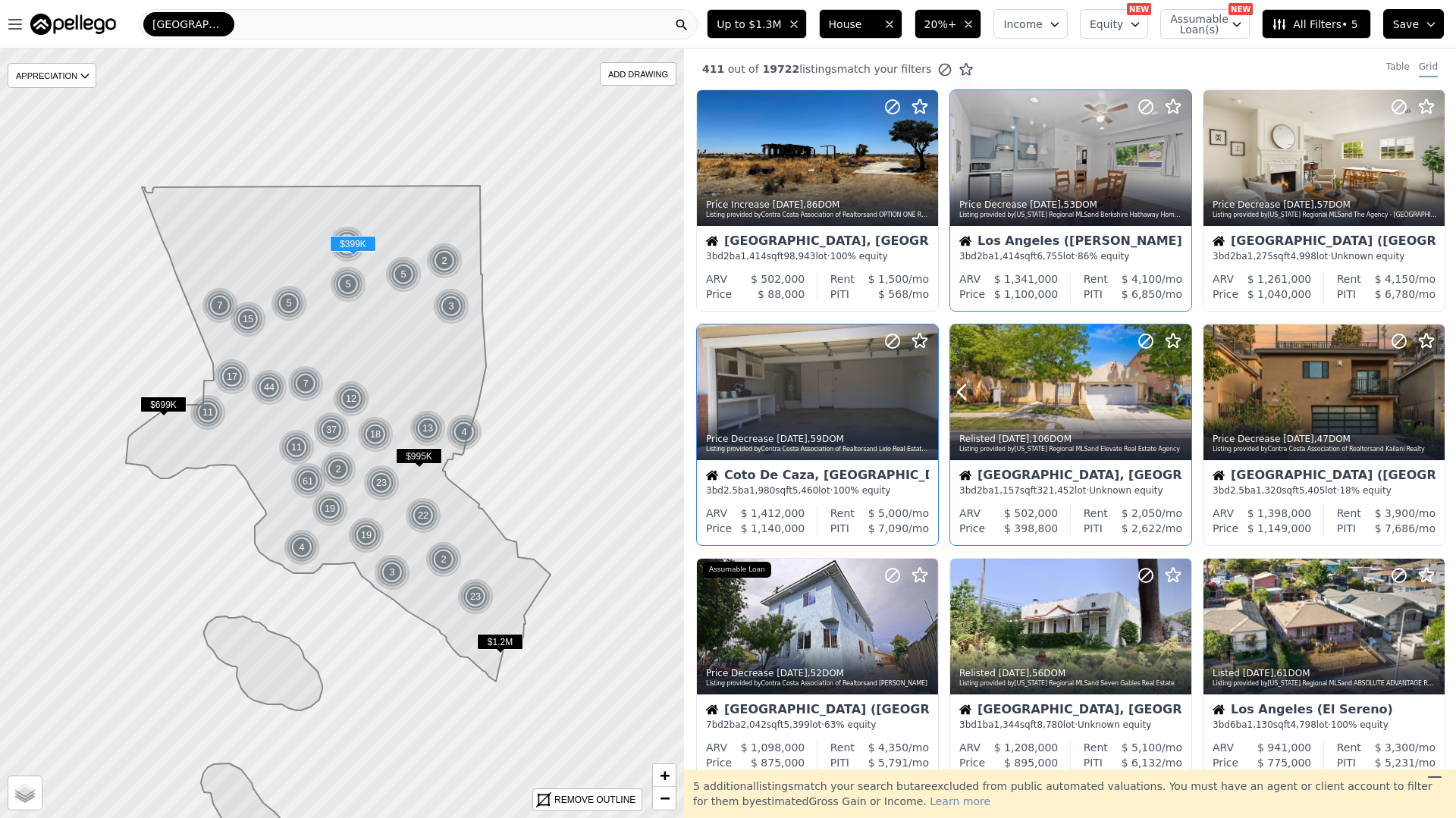
click at [1175, 393] on icon at bounding box center [1179, 392] width 24 height 24
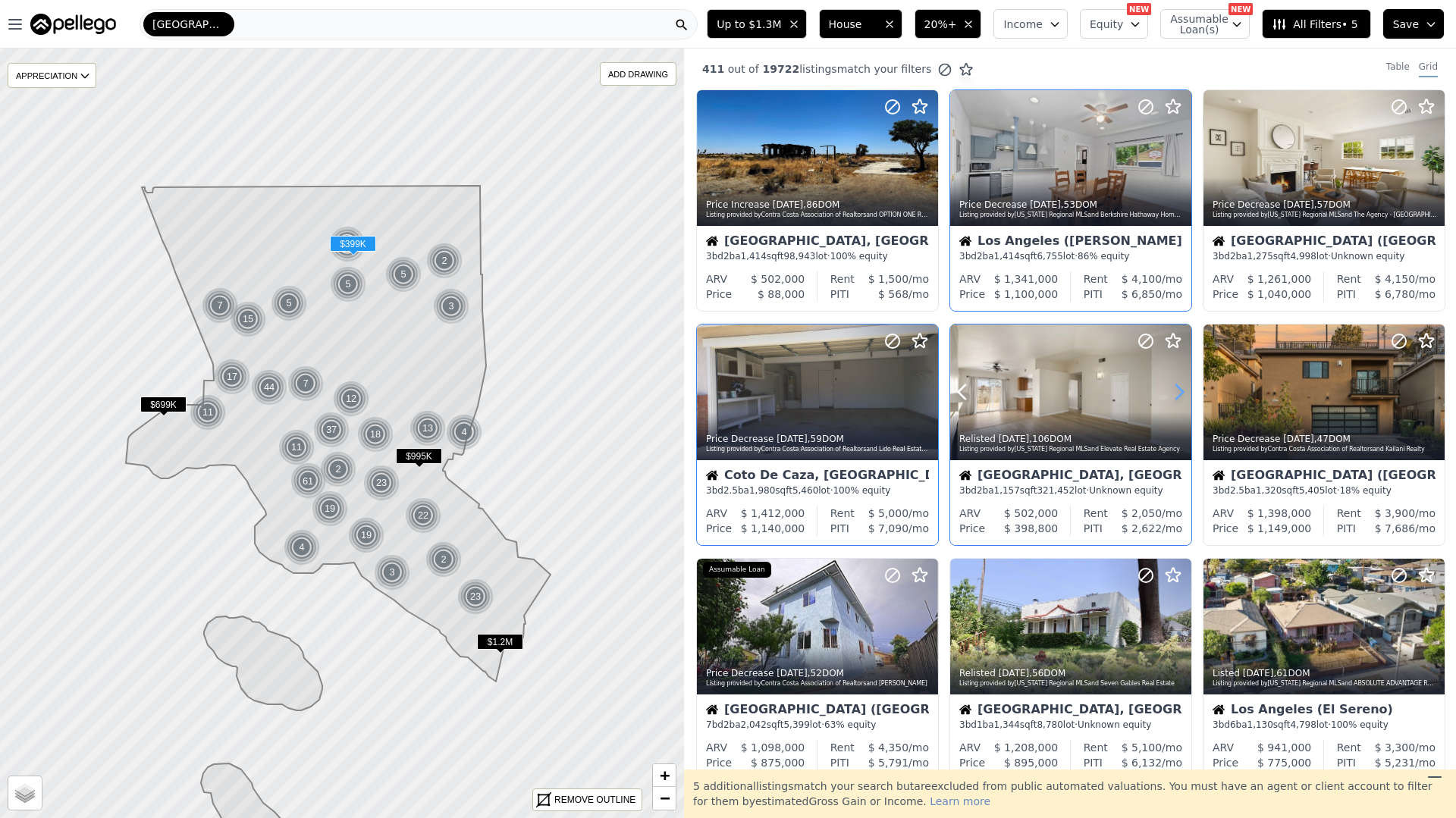
click at [1175, 392] on icon at bounding box center [1179, 392] width 24 height 24
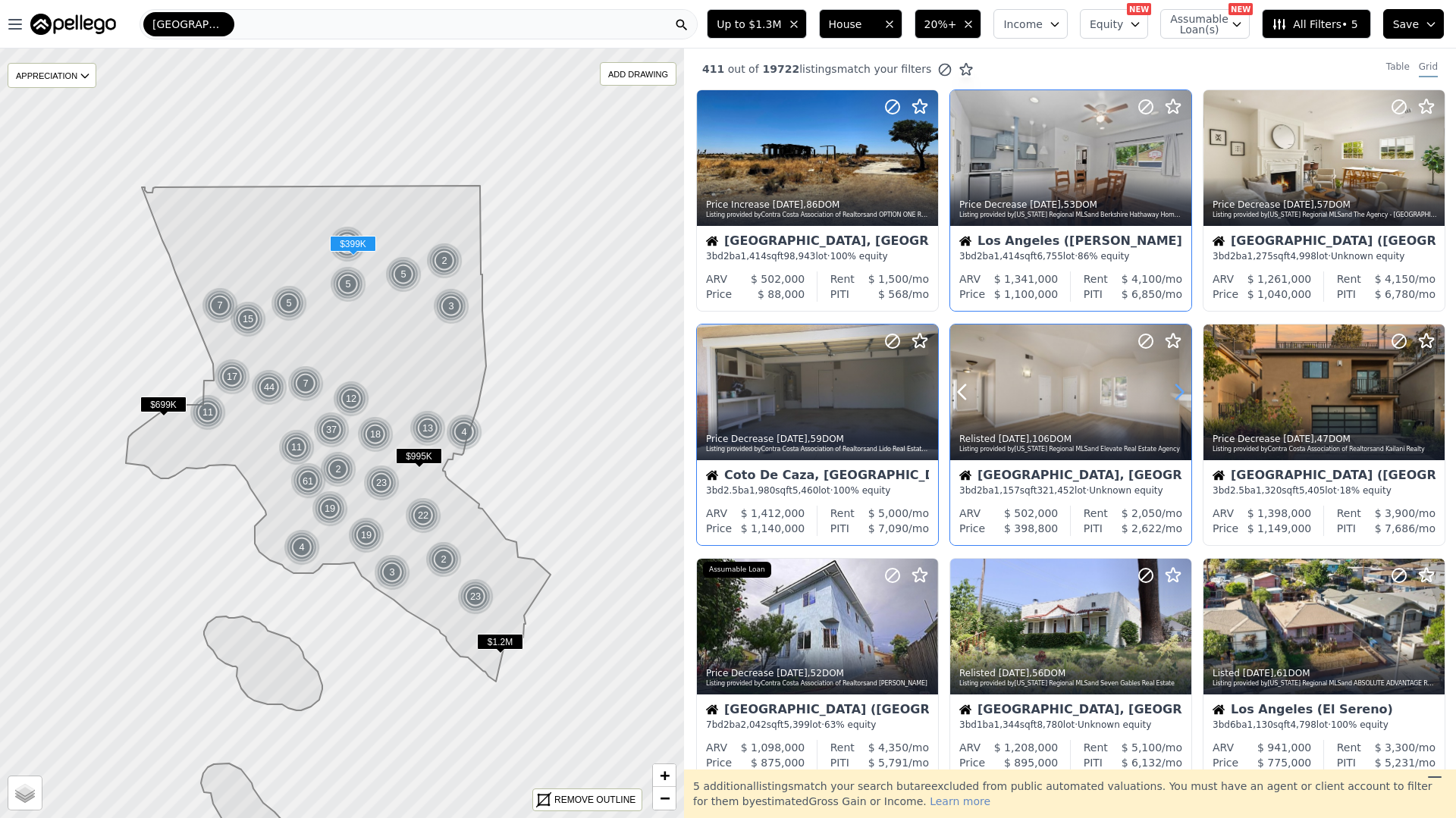
click at [1176, 392] on icon at bounding box center [1179, 392] width 24 height 24
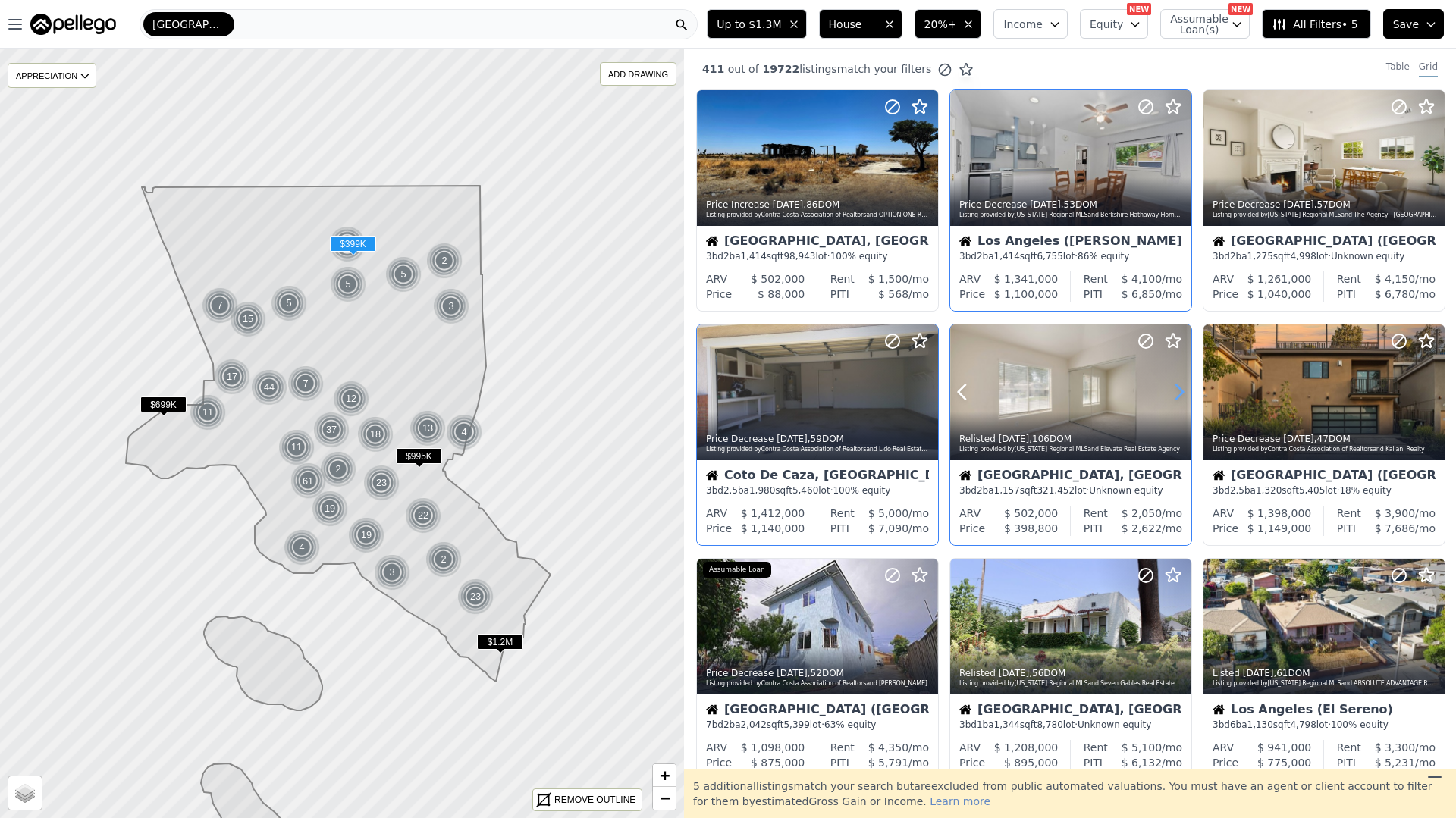
click at [1175, 393] on icon at bounding box center [1179, 392] width 24 height 24
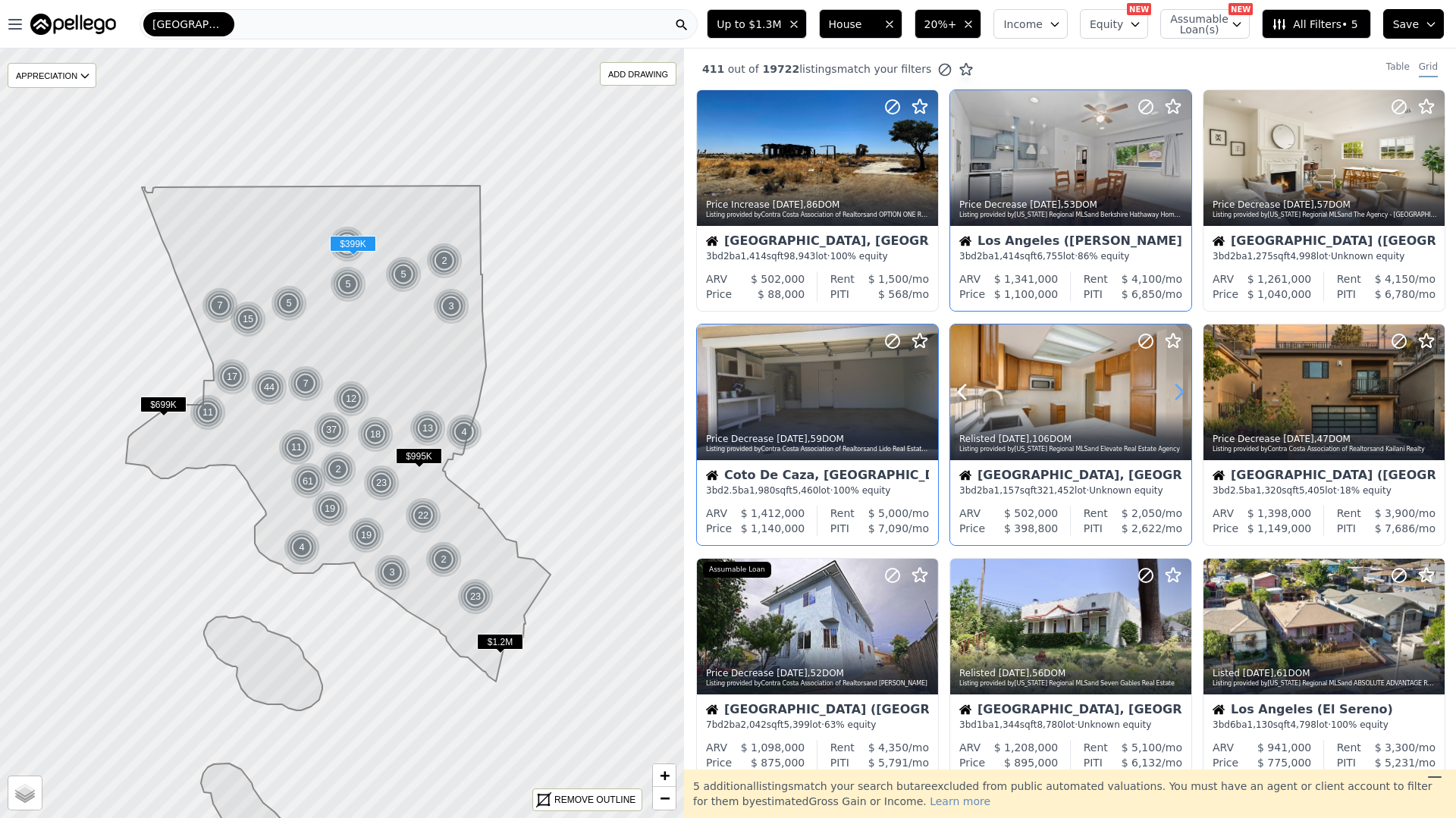
click at [1175, 392] on icon at bounding box center [1179, 392] width 24 height 24
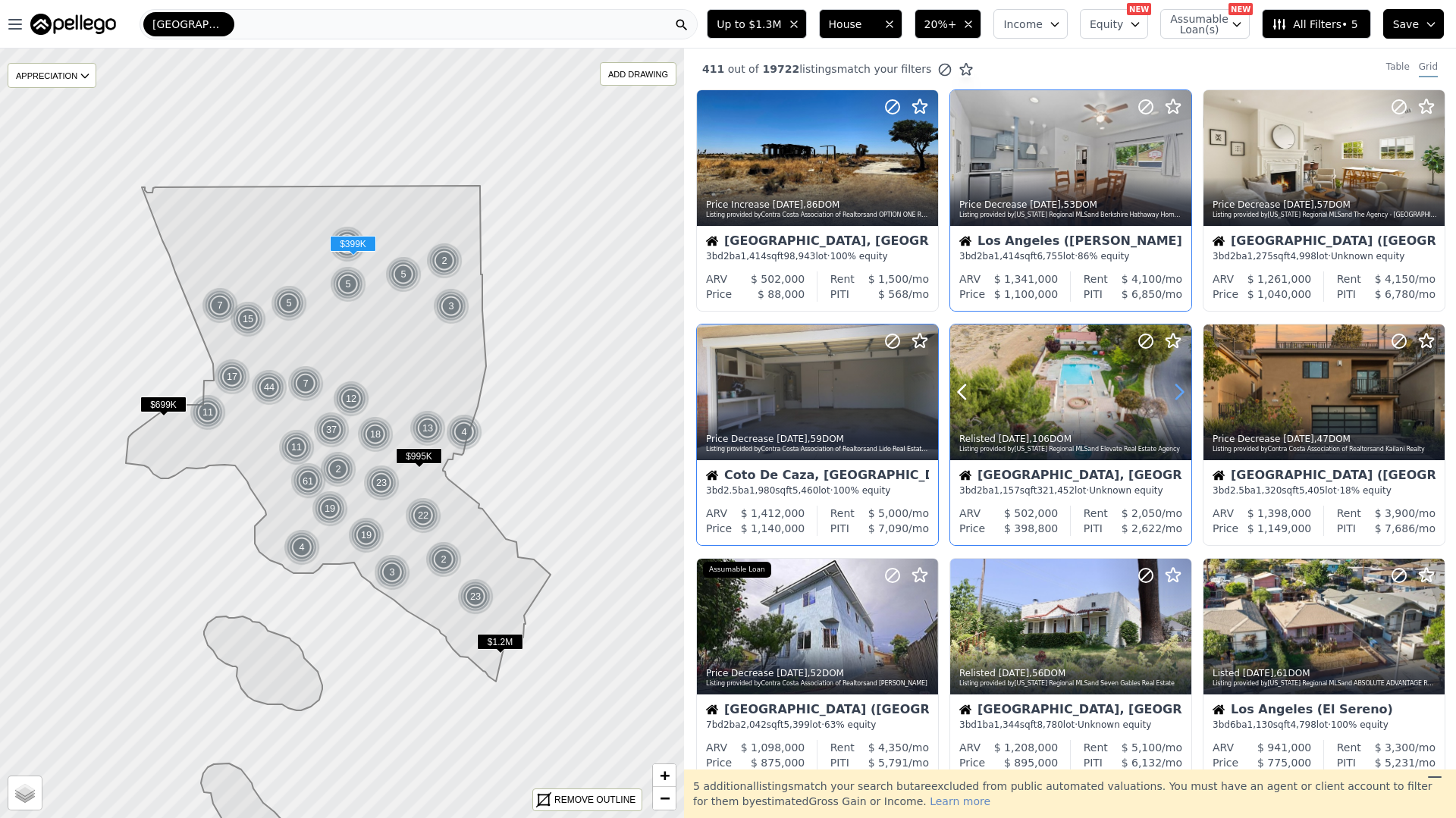
click at [1175, 392] on icon at bounding box center [1179, 392] width 24 height 24
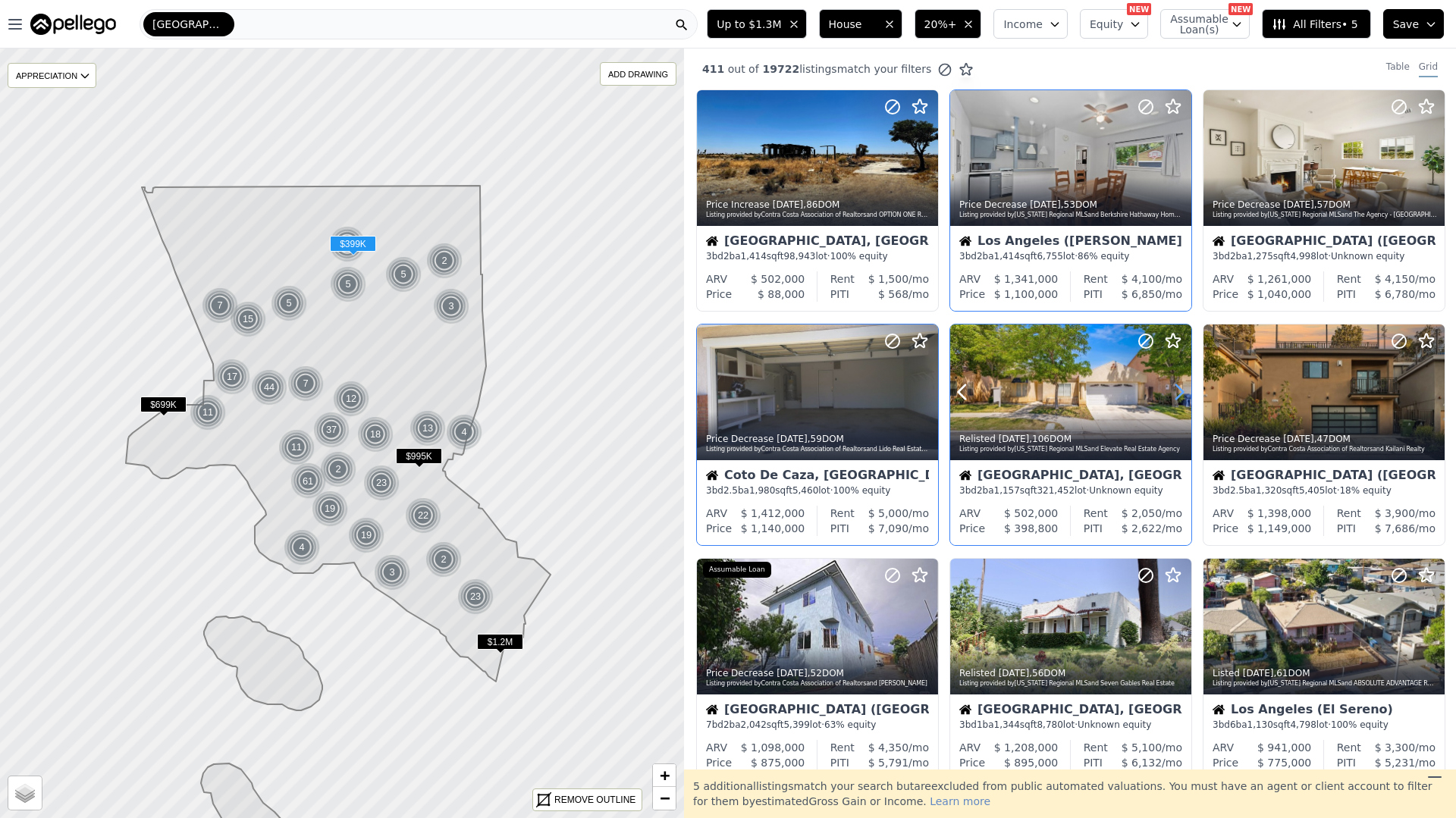
click at [1174, 392] on icon at bounding box center [1179, 392] width 24 height 24
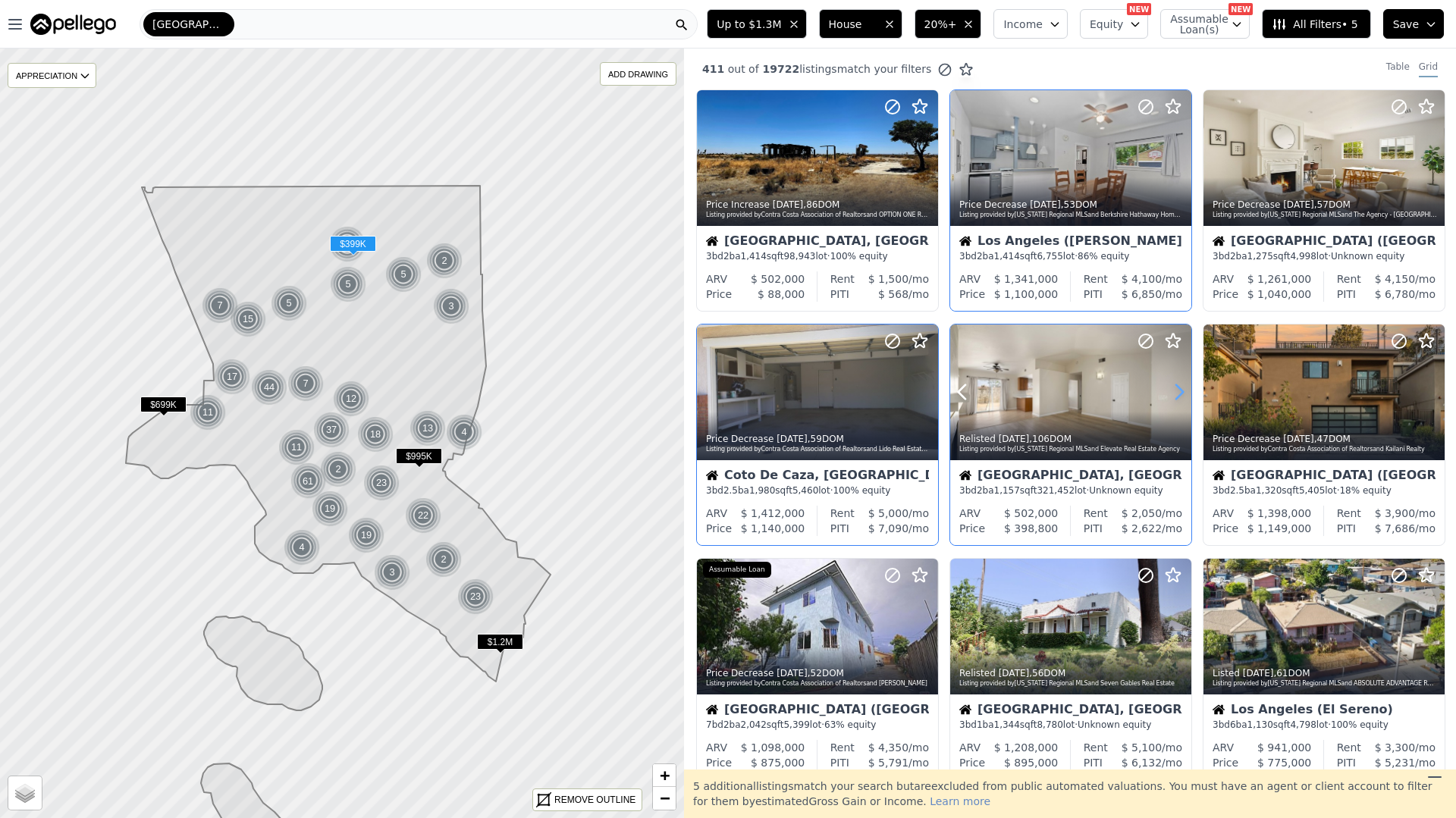
click at [1174, 392] on icon at bounding box center [1179, 392] width 24 height 24
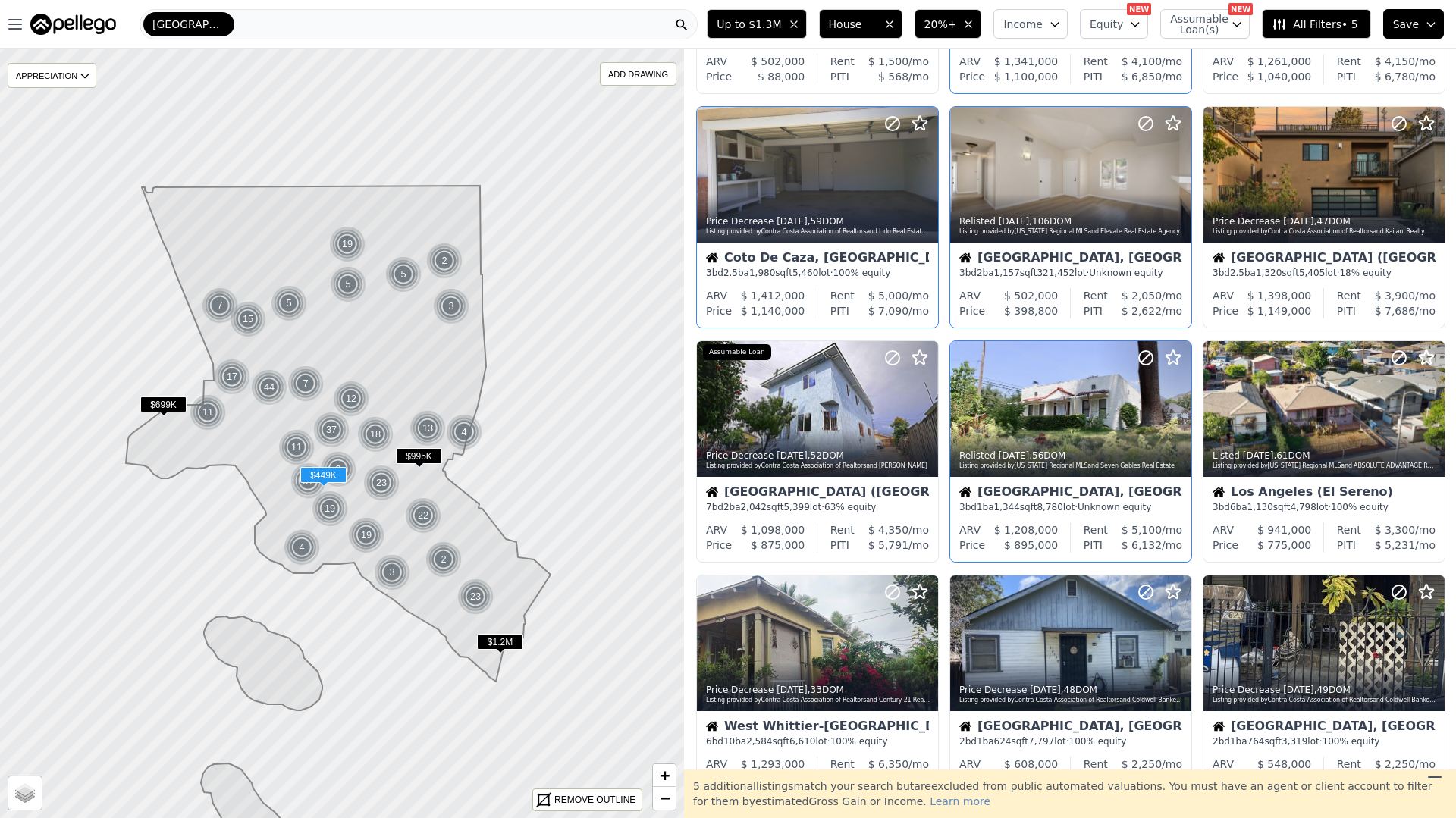
scroll to position [257, 0]
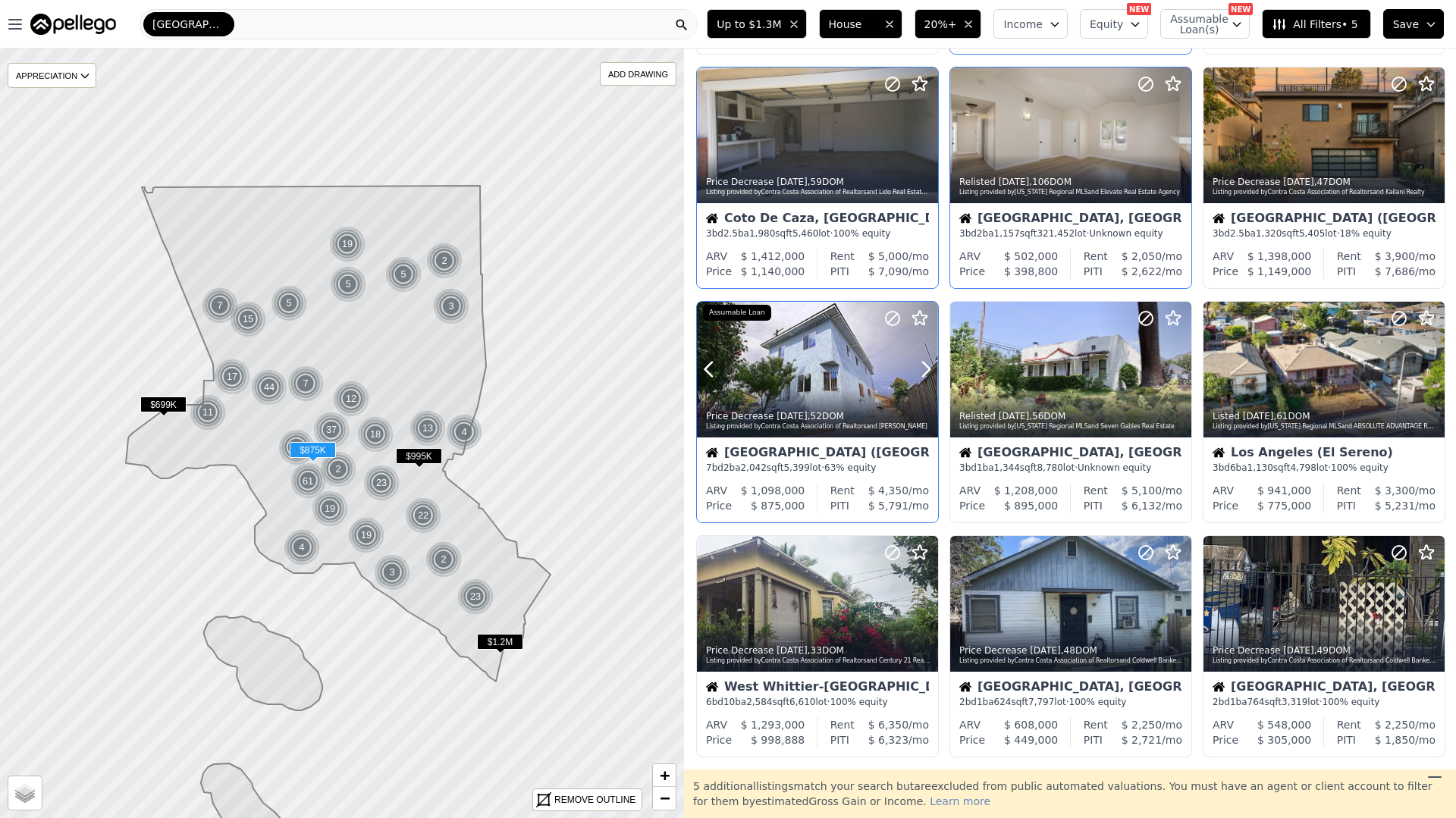
click at [924, 356] on div at bounding box center [888, 350] width 97 height 97
click at [1174, 363] on icon at bounding box center [1179, 370] width 24 height 24
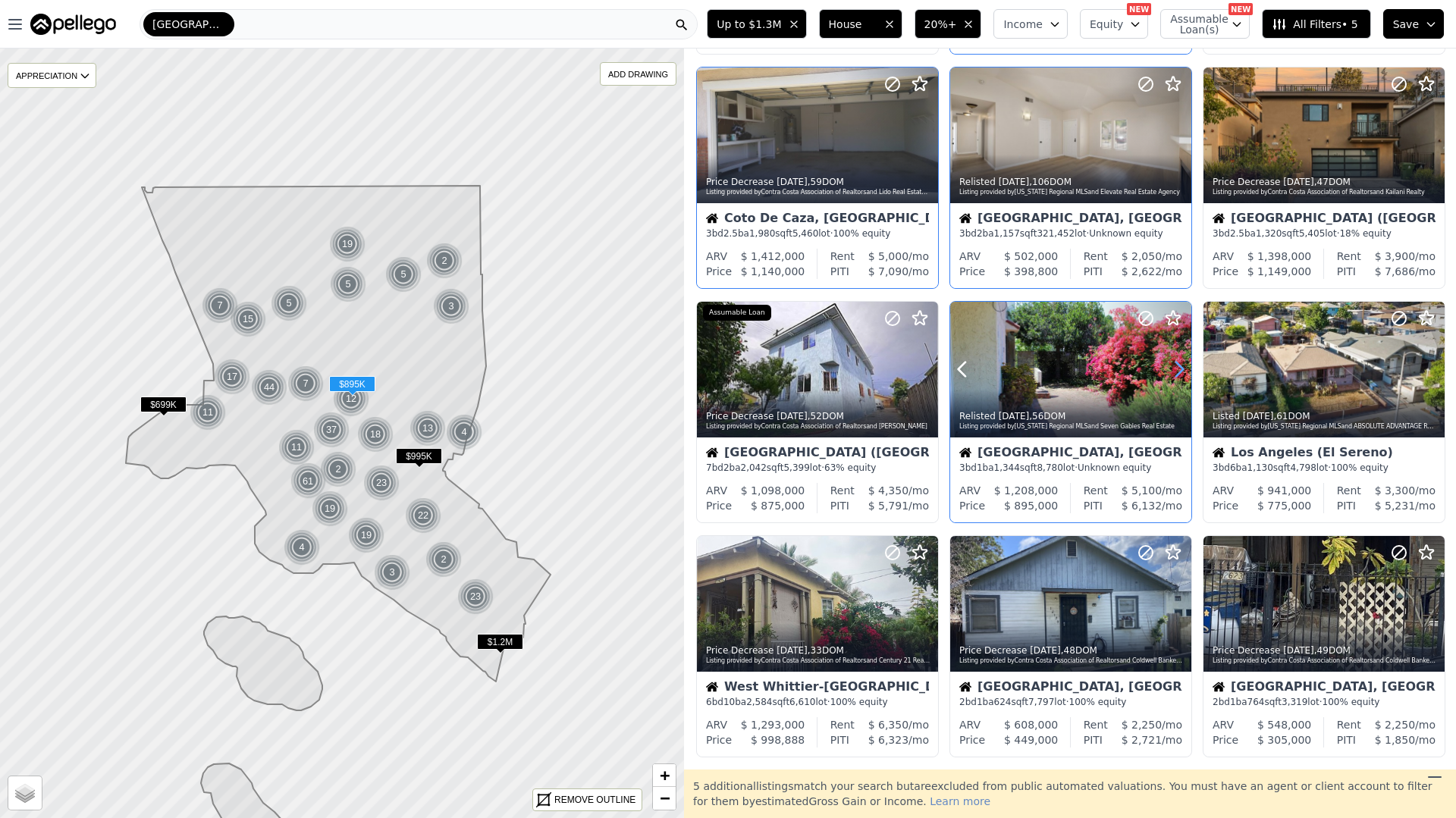
click at [1174, 363] on icon at bounding box center [1179, 370] width 24 height 24
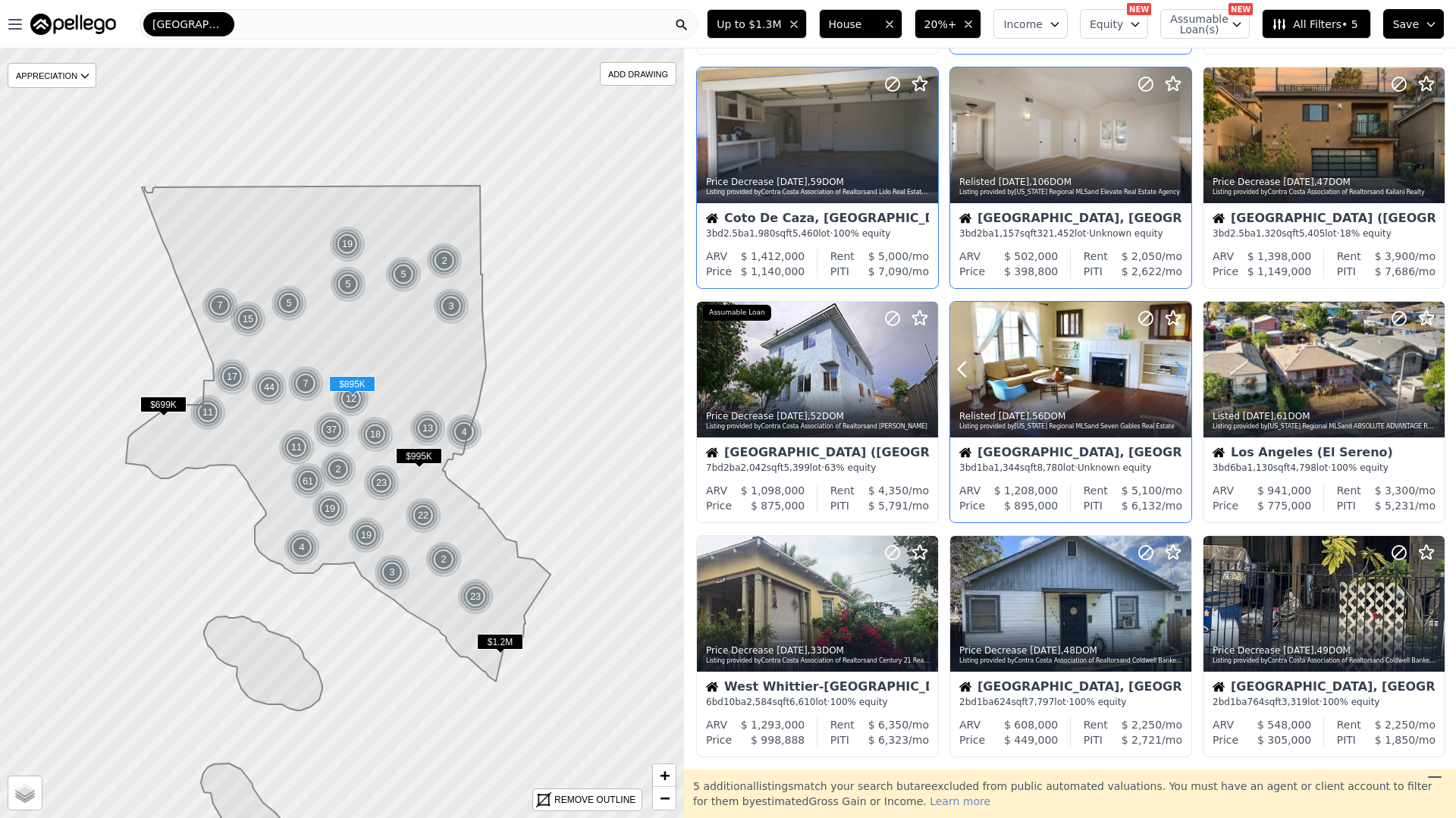
click at [1174, 363] on icon at bounding box center [1179, 370] width 24 height 24
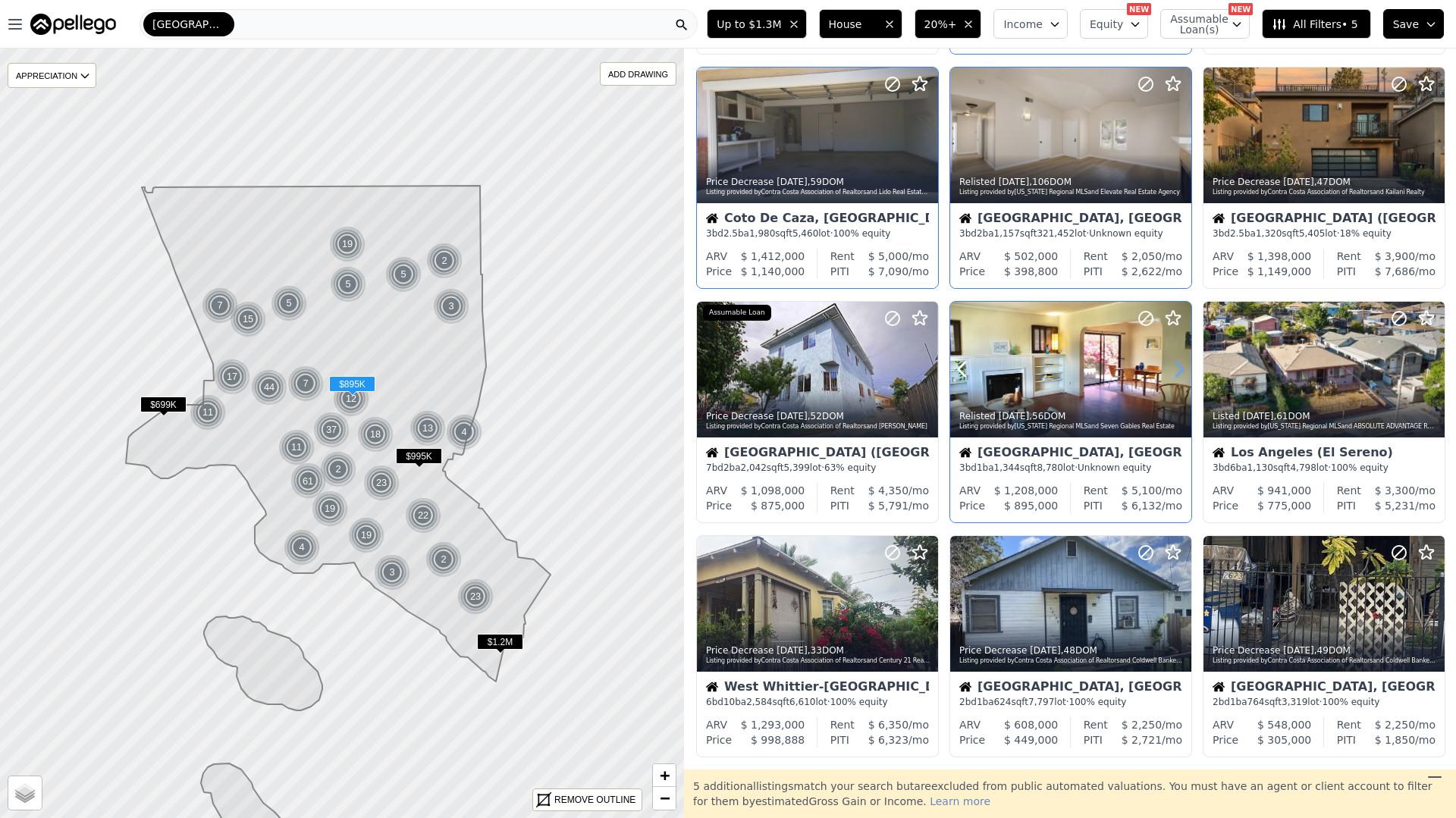
click at [1174, 363] on icon at bounding box center [1179, 370] width 24 height 24
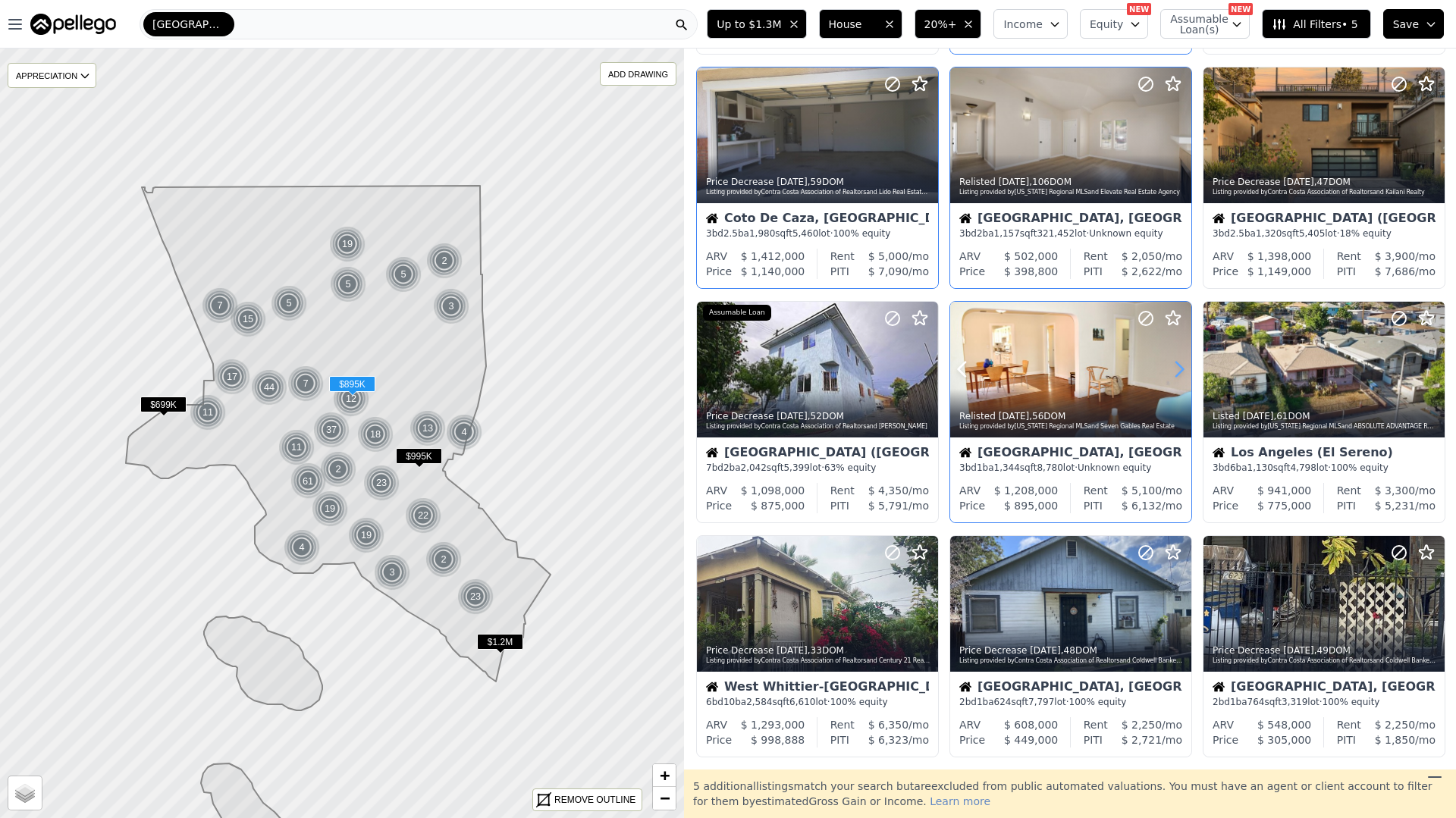
click at [1174, 363] on icon at bounding box center [1179, 370] width 24 height 24
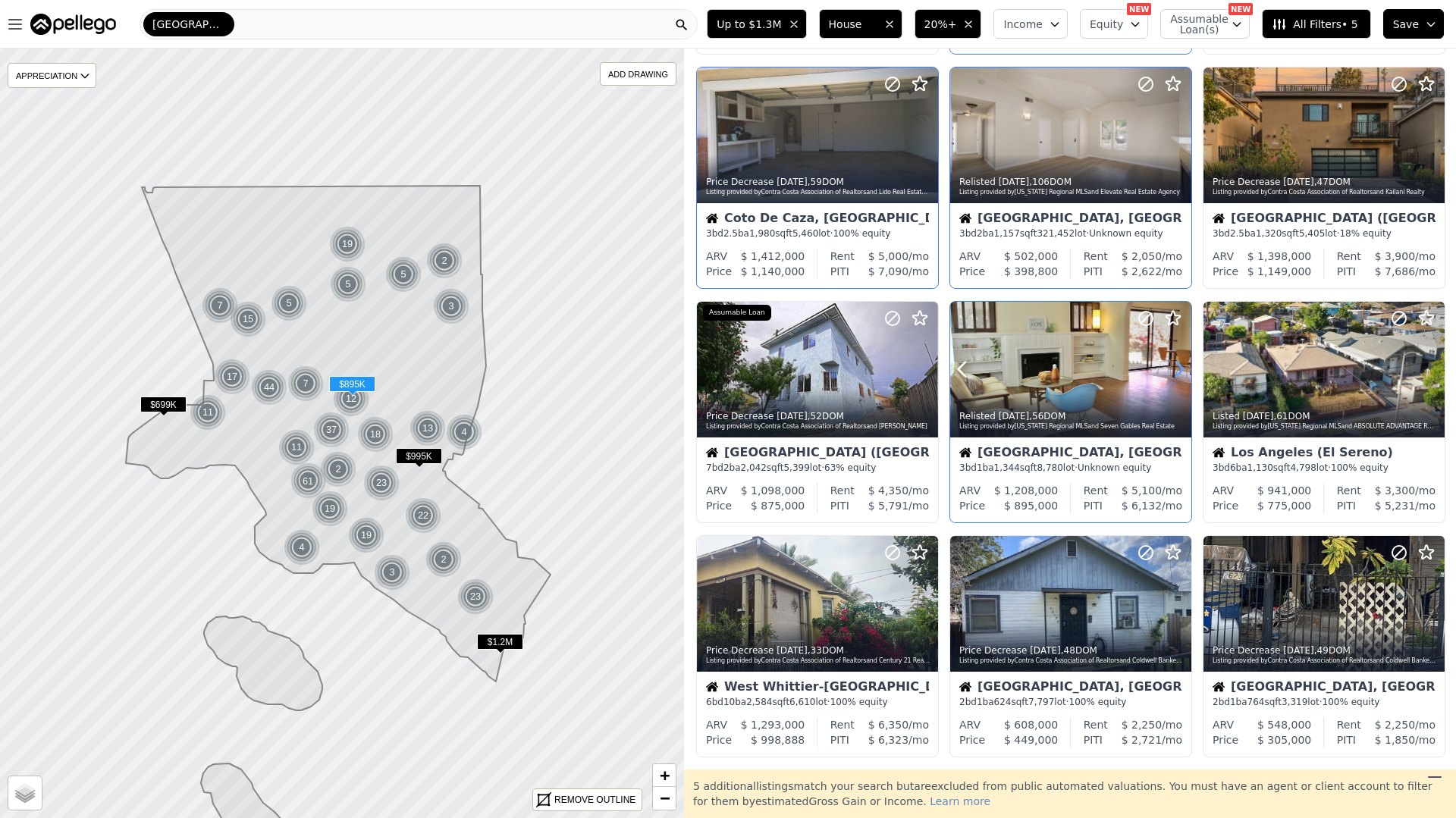
click at [1174, 363] on icon at bounding box center [1179, 370] width 24 height 24
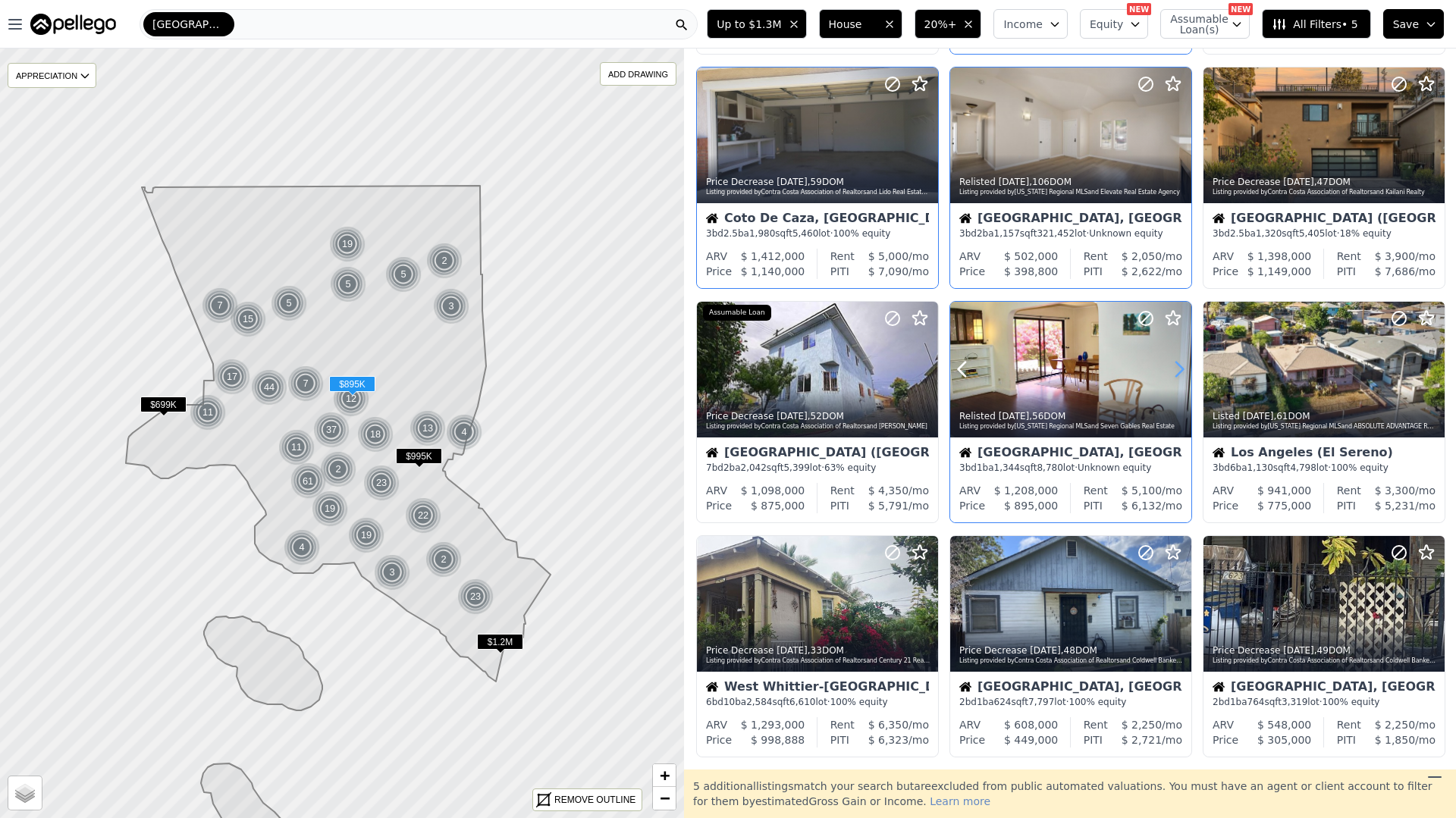
click at [1174, 363] on icon at bounding box center [1179, 370] width 24 height 24
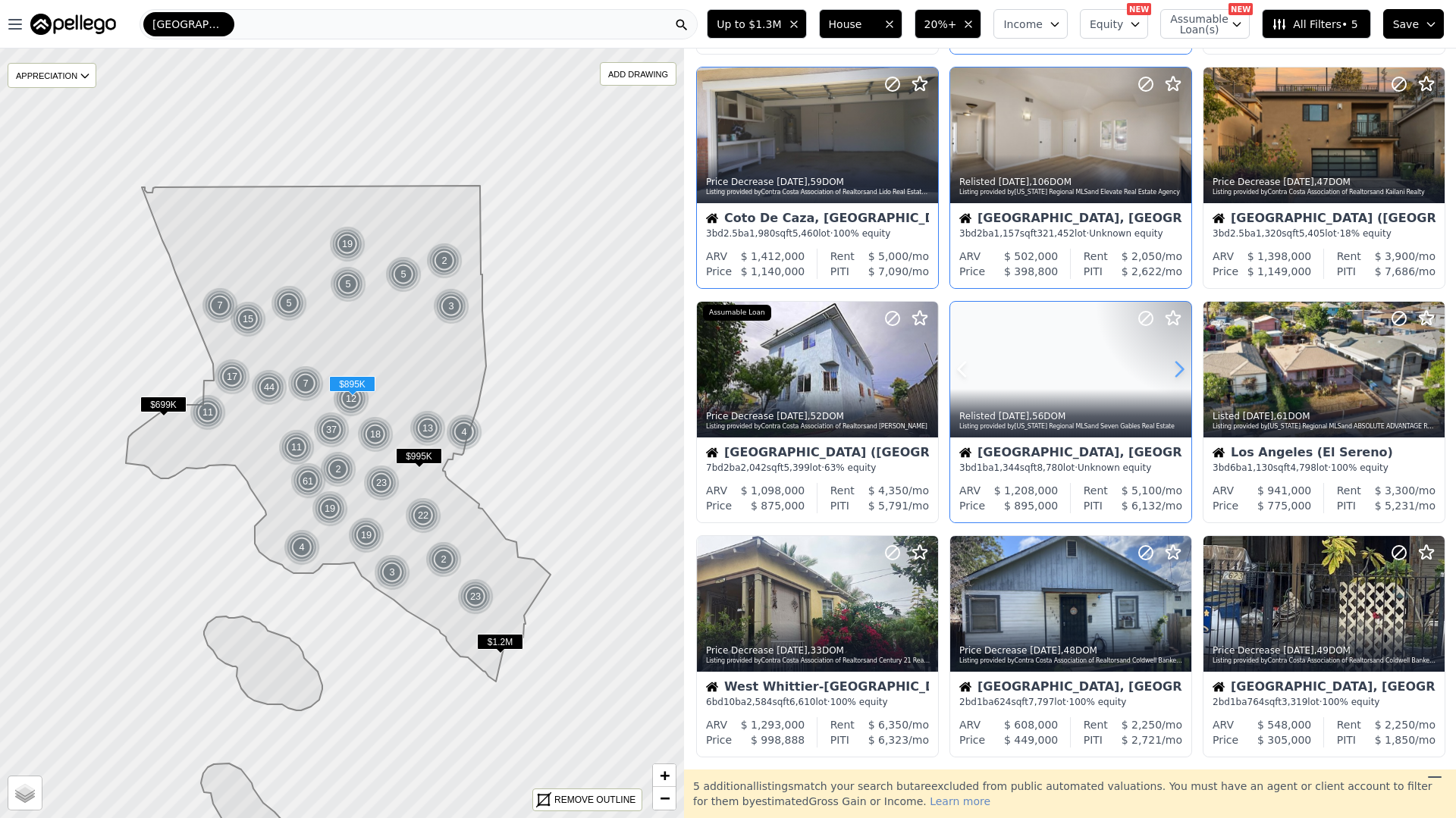
click at [1174, 363] on icon at bounding box center [1179, 370] width 24 height 24
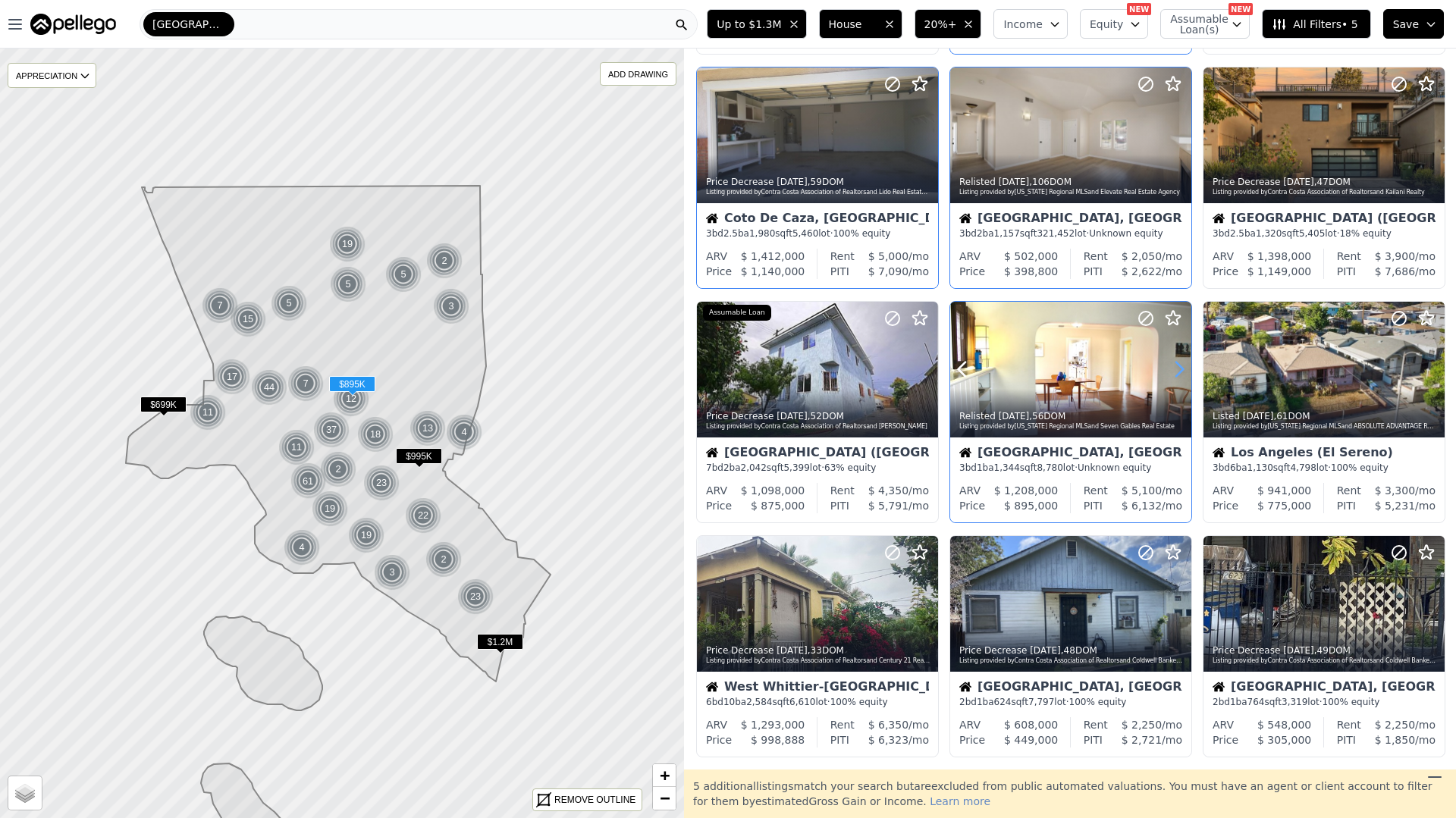
click at [1174, 363] on icon at bounding box center [1179, 370] width 24 height 24
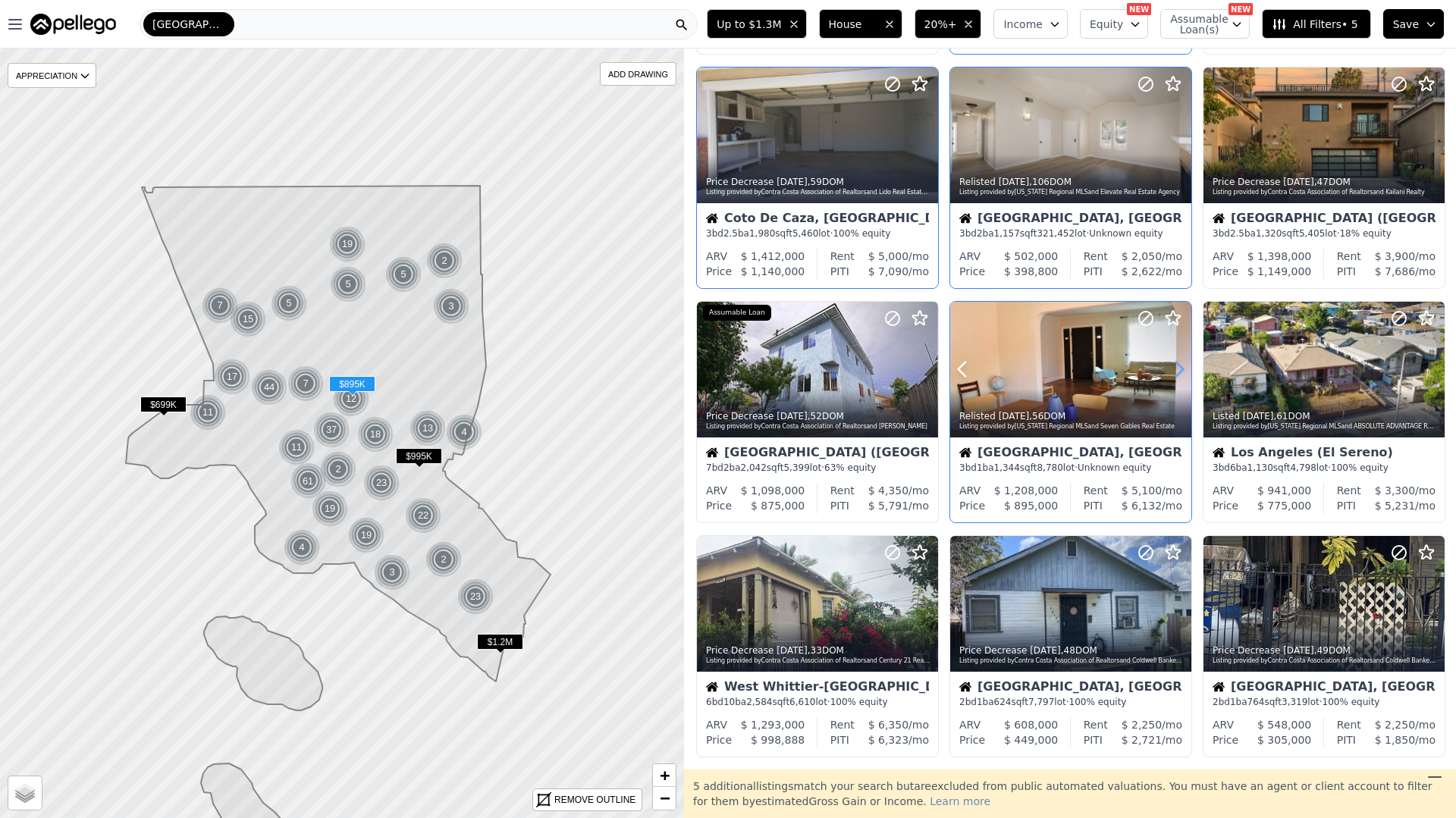
click at [1174, 363] on icon at bounding box center [1179, 370] width 24 height 24
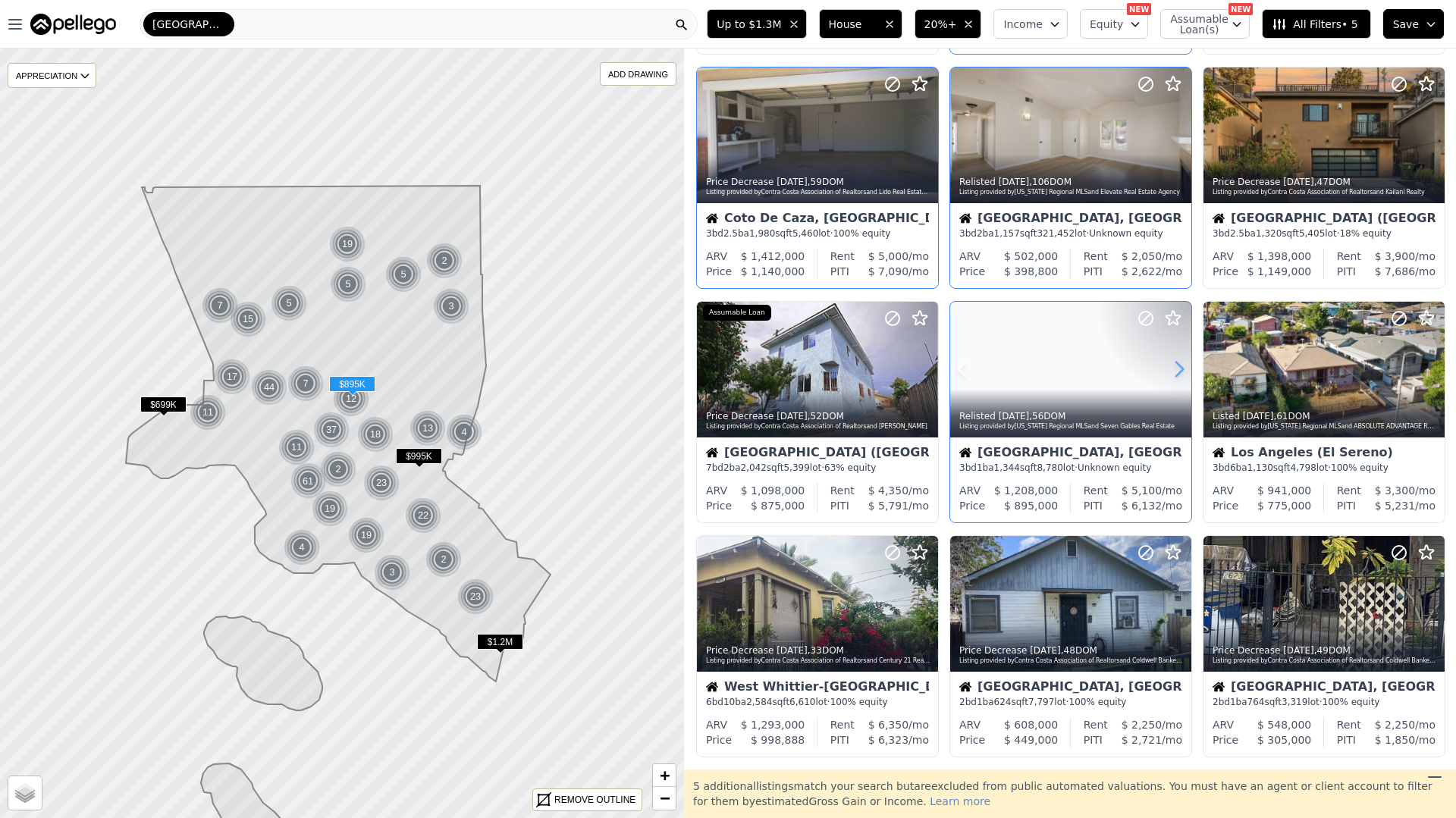
click at [1174, 363] on icon at bounding box center [1179, 370] width 24 height 24
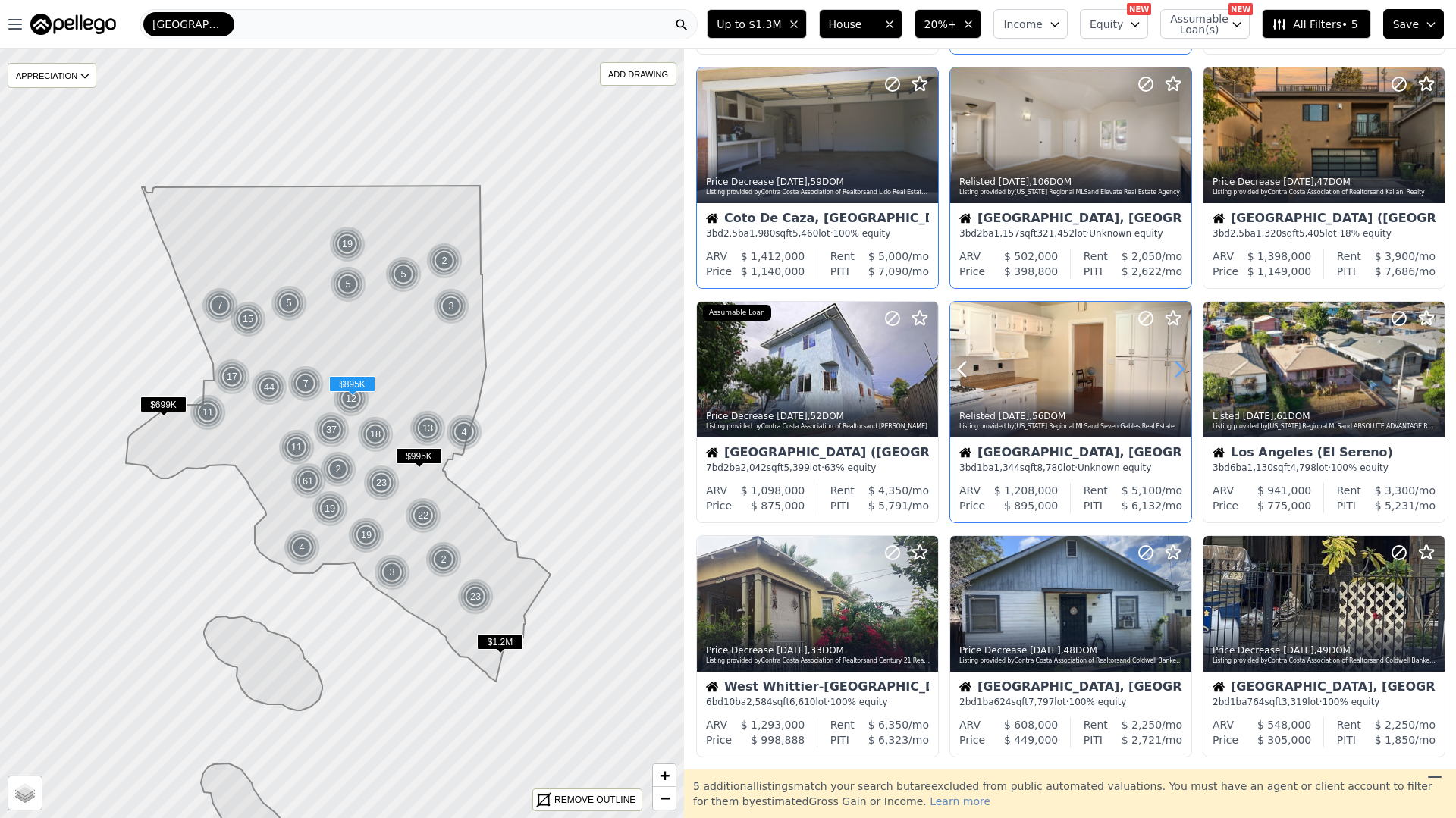
click at [1174, 363] on icon at bounding box center [1179, 370] width 24 height 24
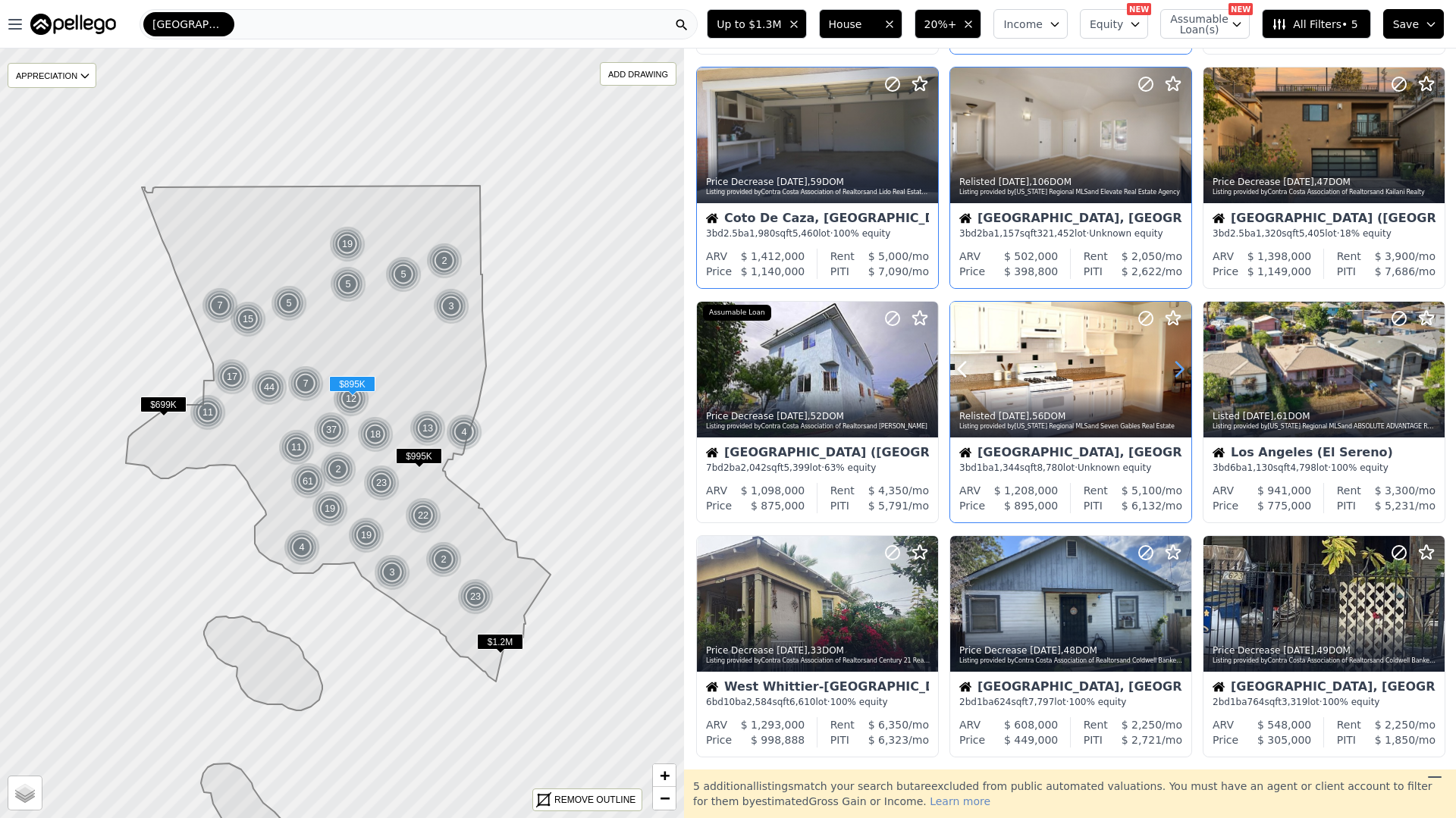
click at [1174, 363] on icon at bounding box center [1179, 370] width 24 height 24
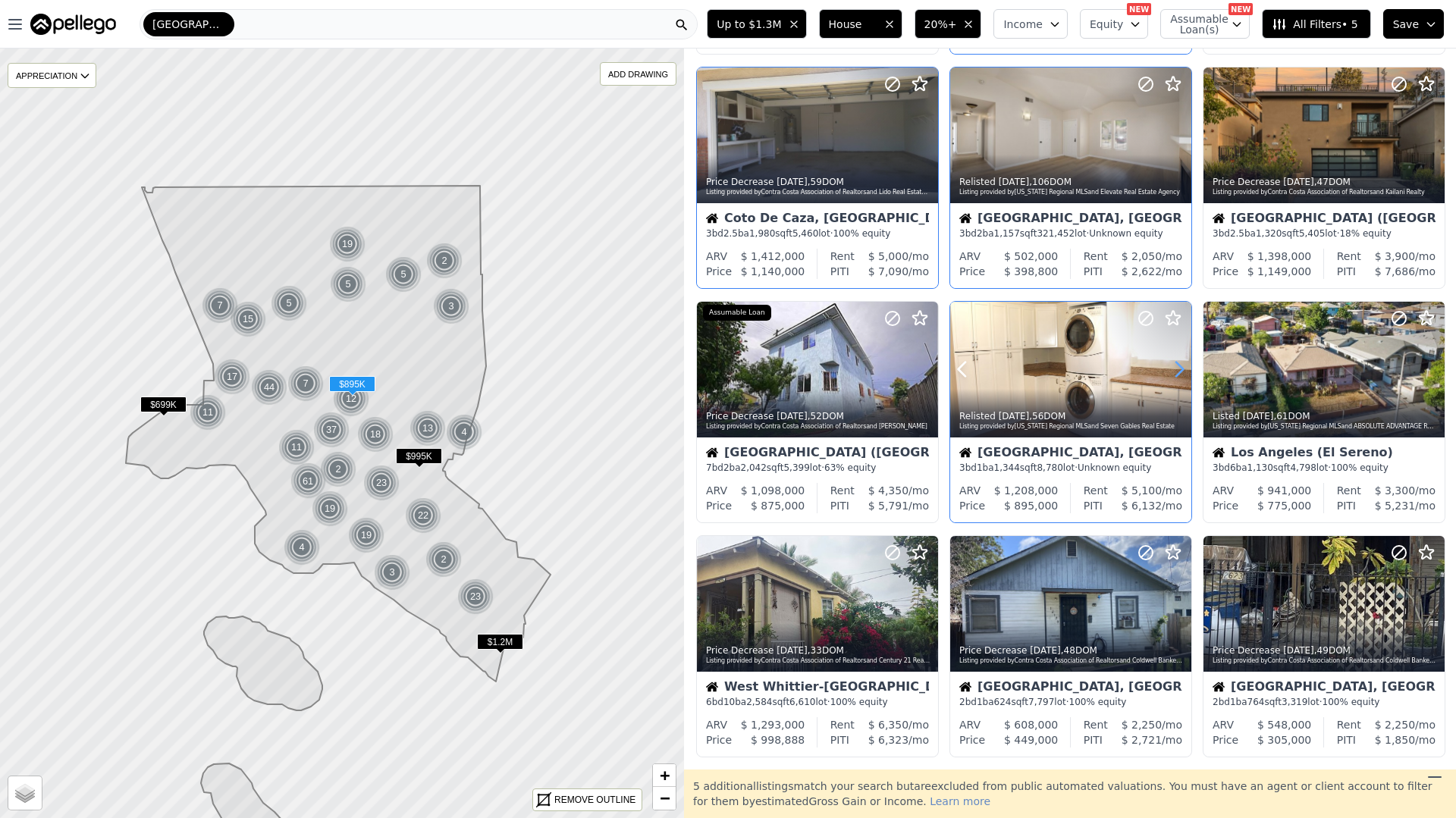
click at [1174, 363] on icon at bounding box center [1179, 370] width 24 height 24
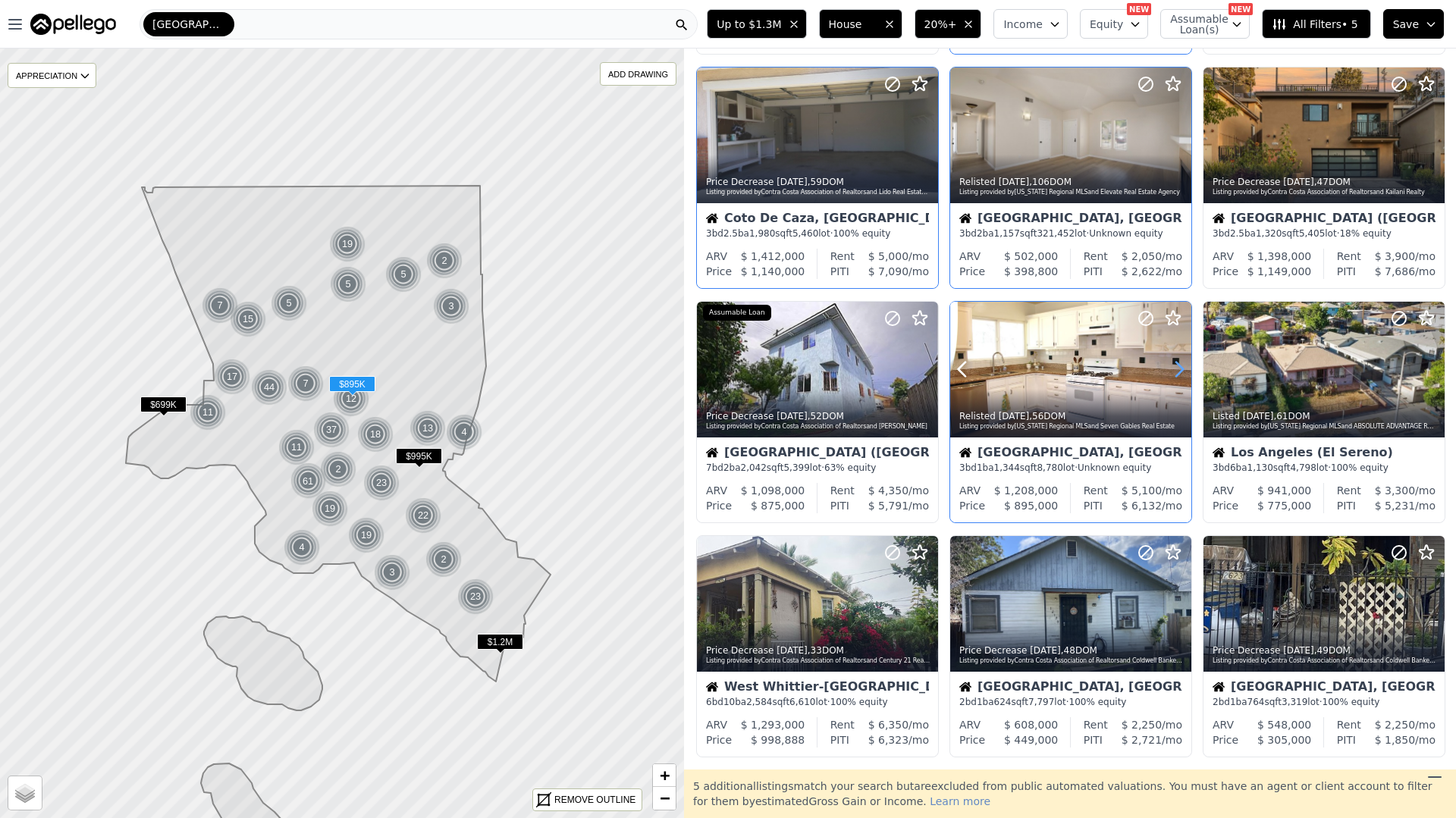
click at [1174, 363] on icon at bounding box center [1179, 370] width 24 height 24
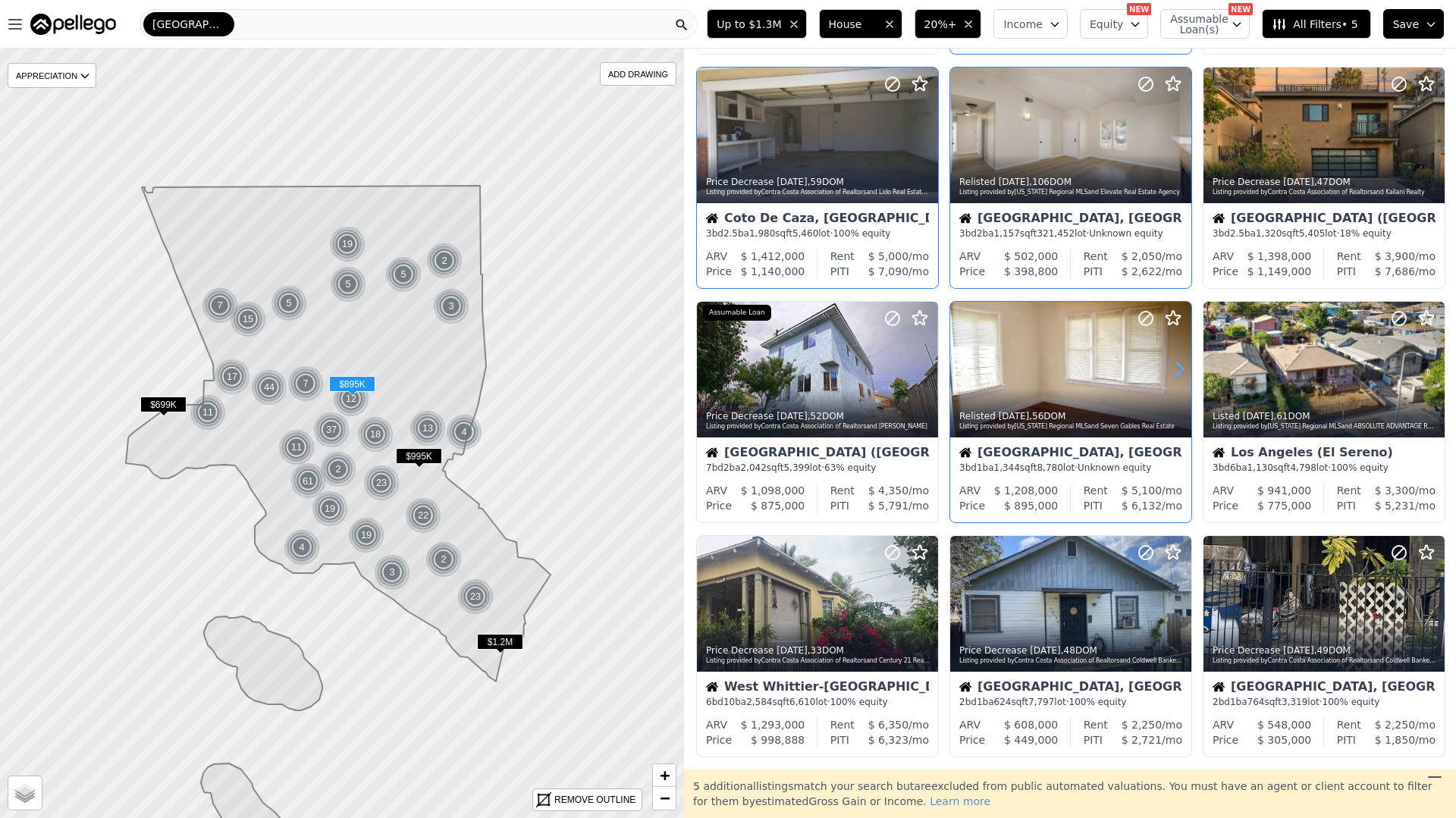
click at [1174, 363] on icon at bounding box center [1179, 370] width 24 height 24
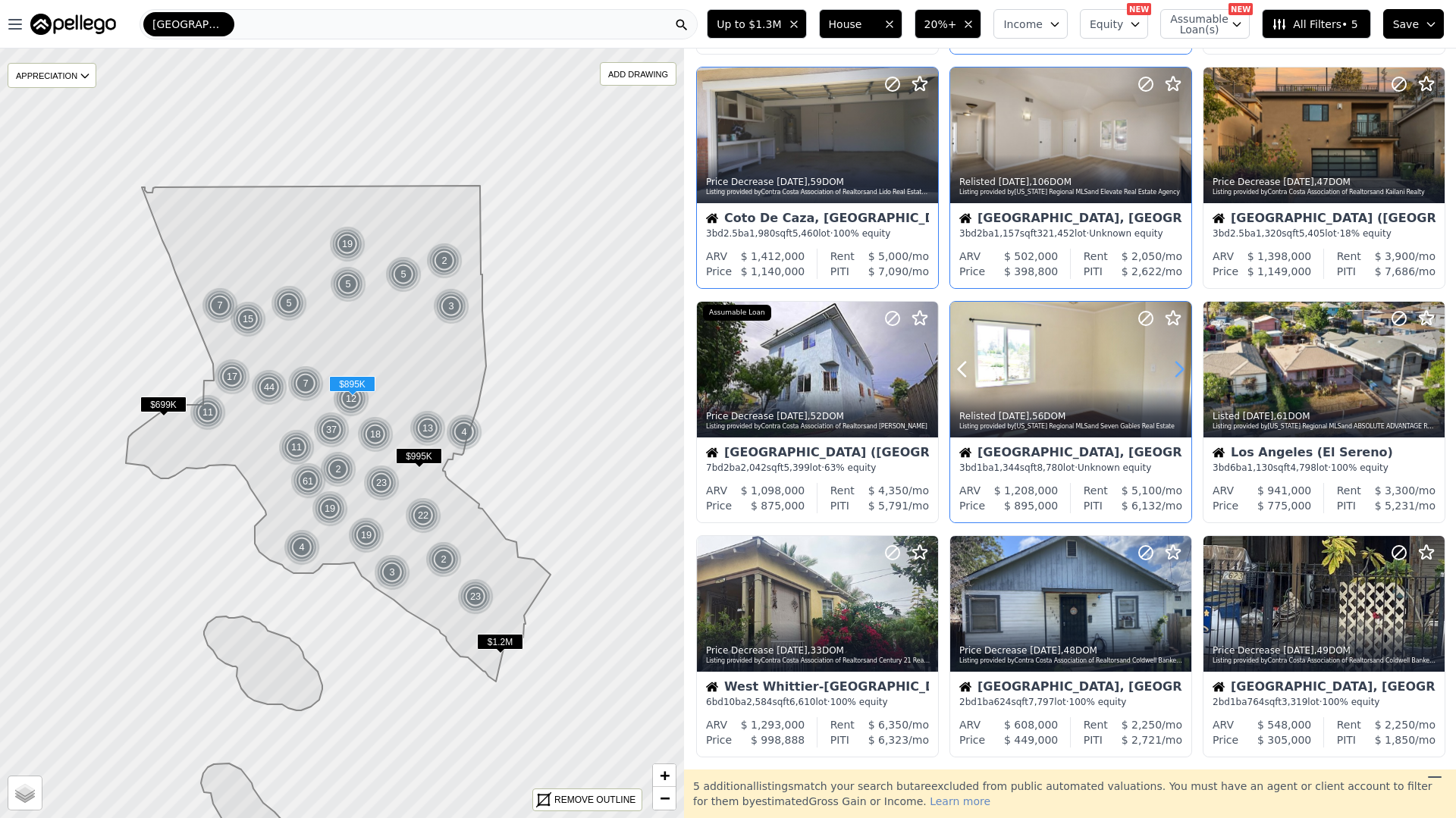
click at [1174, 363] on icon at bounding box center [1179, 370] width 24 height 24
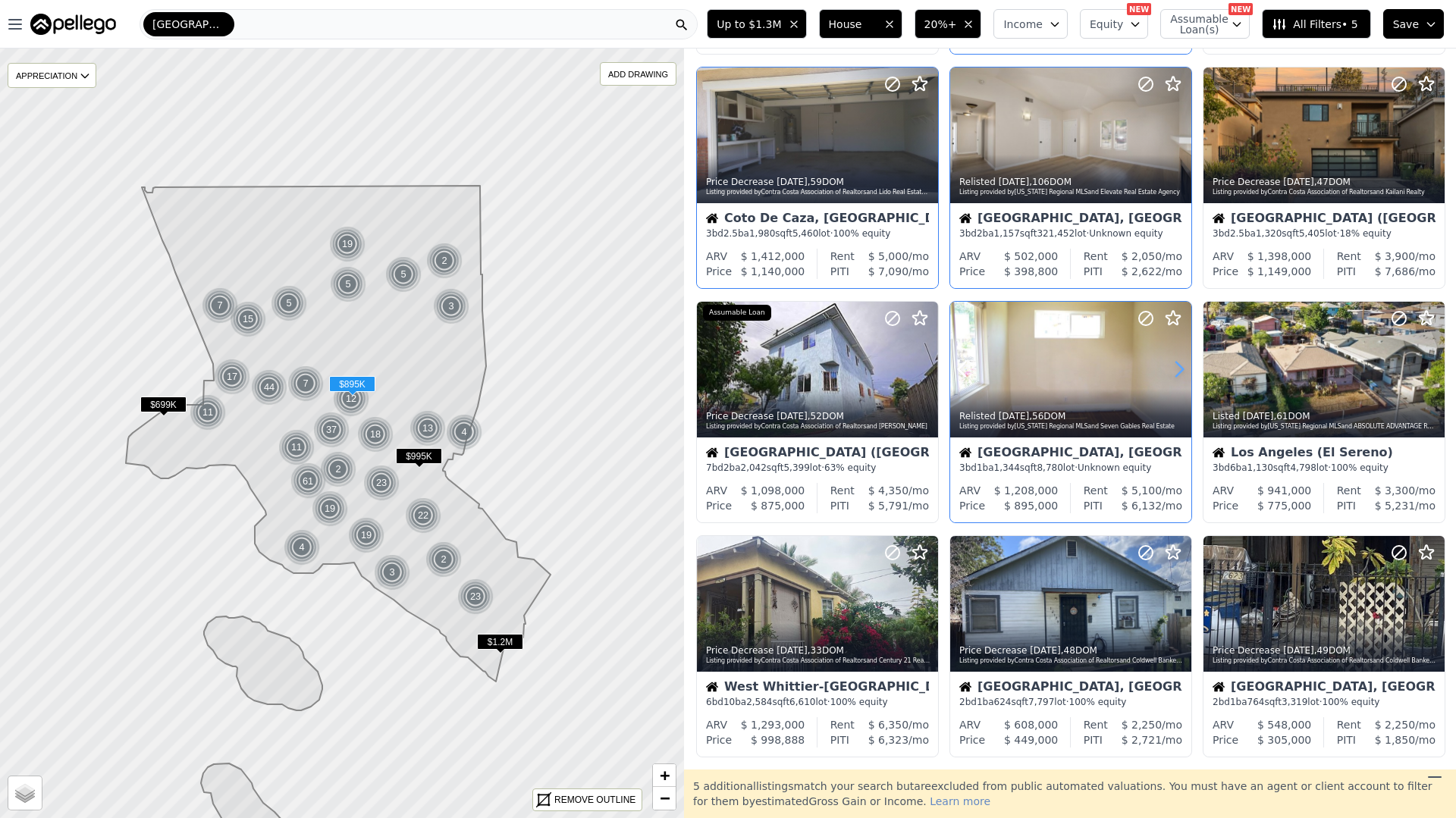
click at [1174, 363] on icon at bounding box center [1179, 370] width 24 height 24
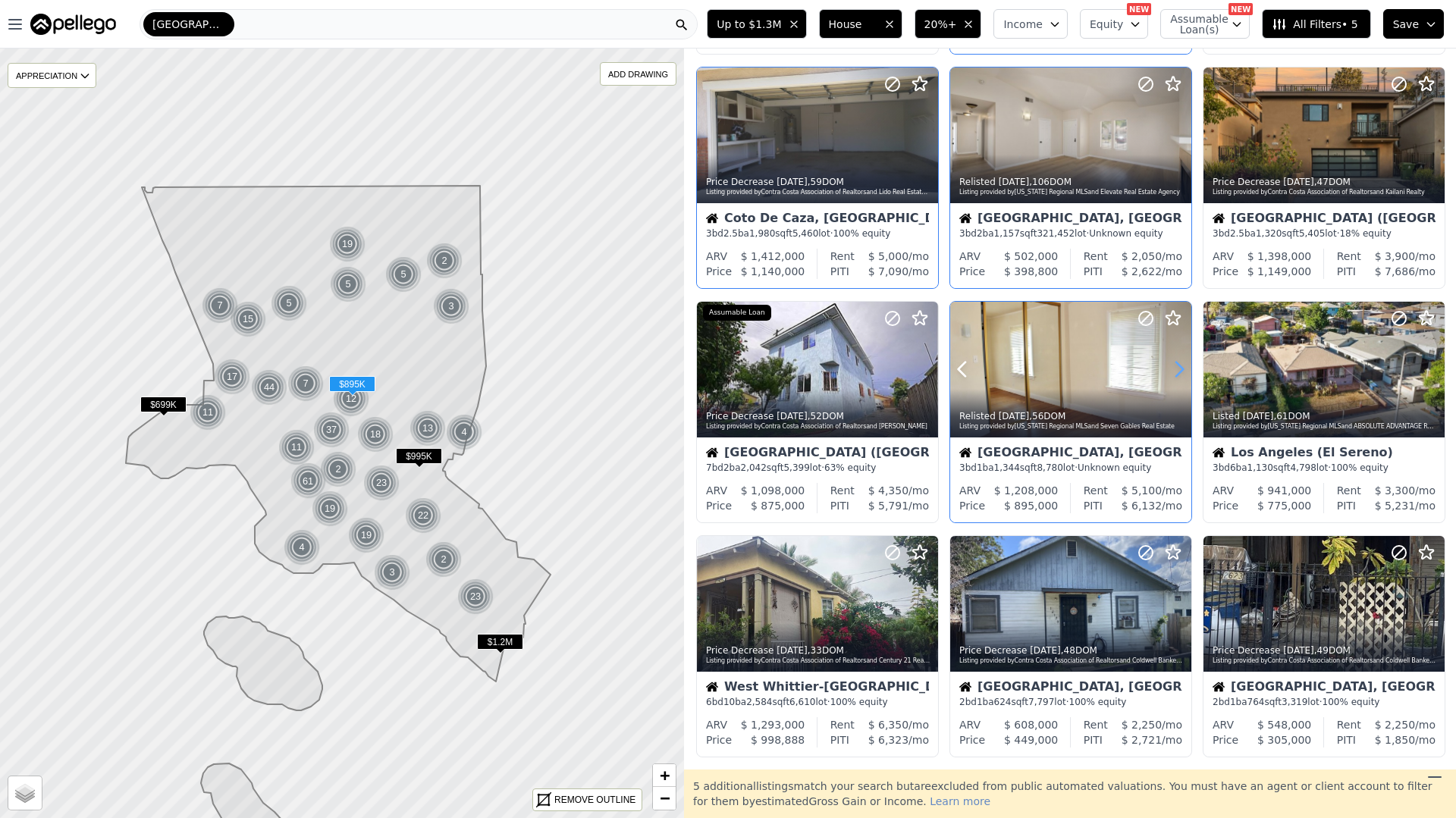
click at [1174, 363] on icon at bounding box center [1179, 370] width 24 height 24
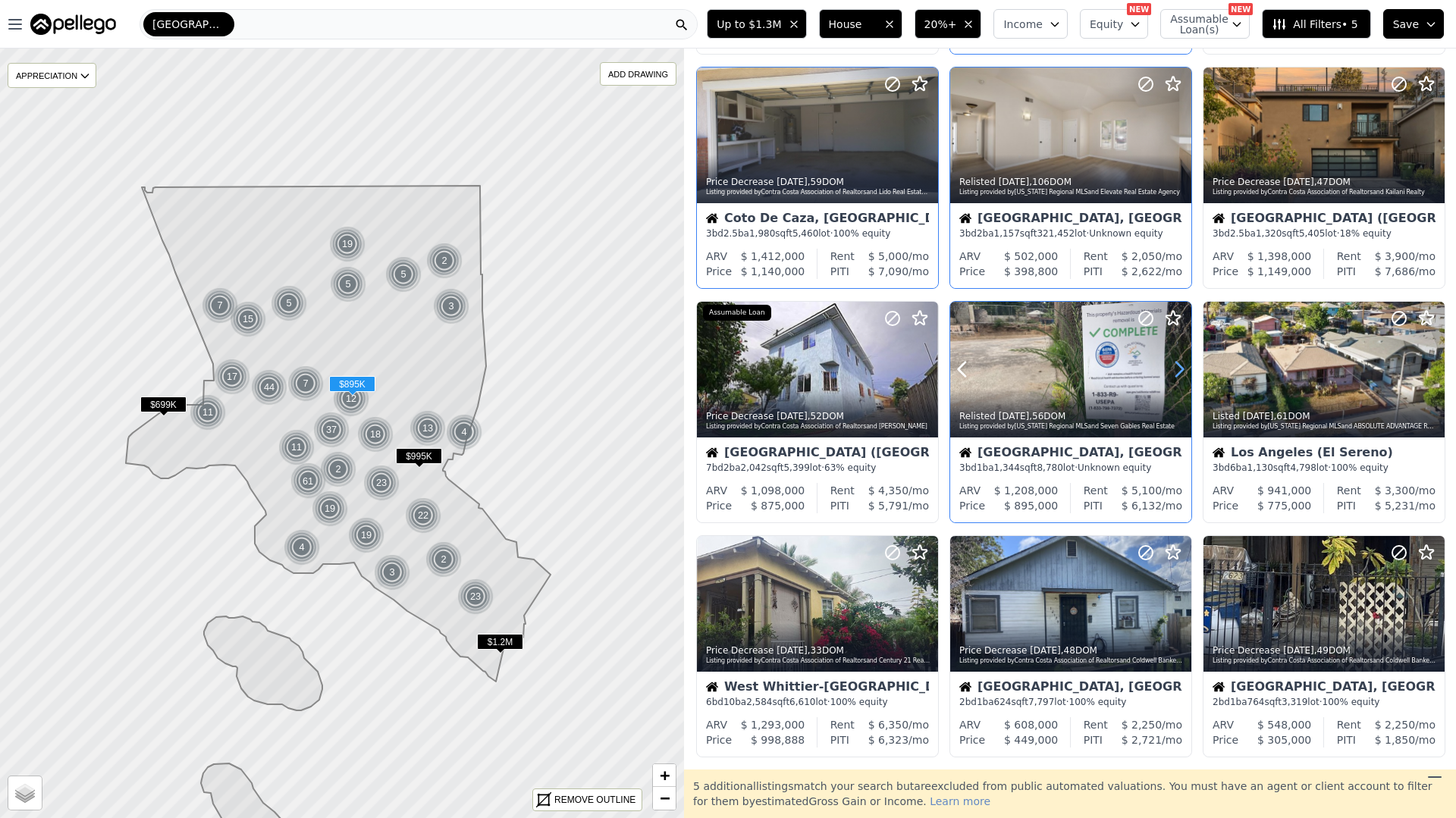
click at [1174, 363] on icon at bounding box center [1179, 370] width 24 height 24
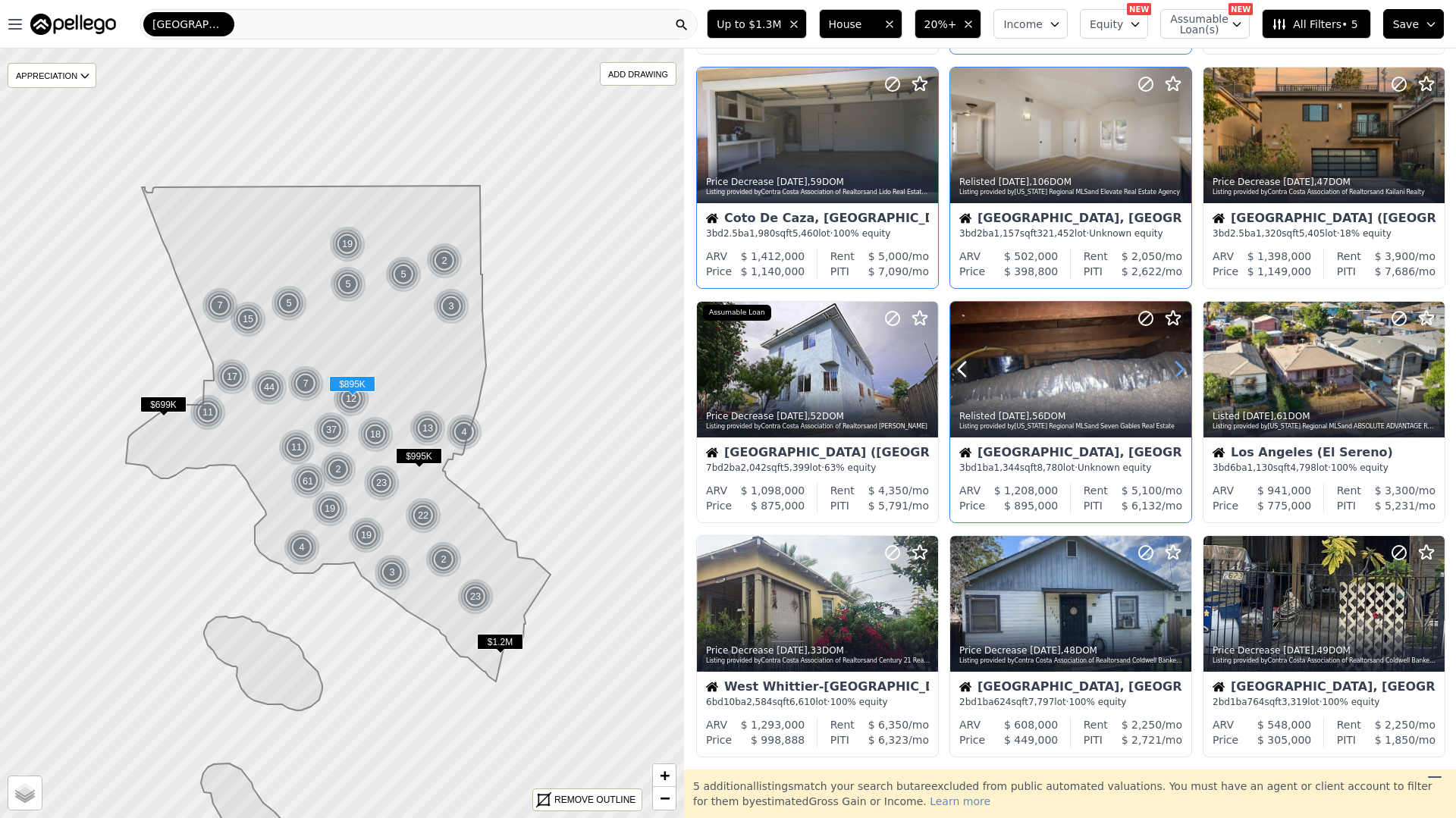
click at [1174, 363] on icon at bounding box center [1179, 370] width 24 height 24
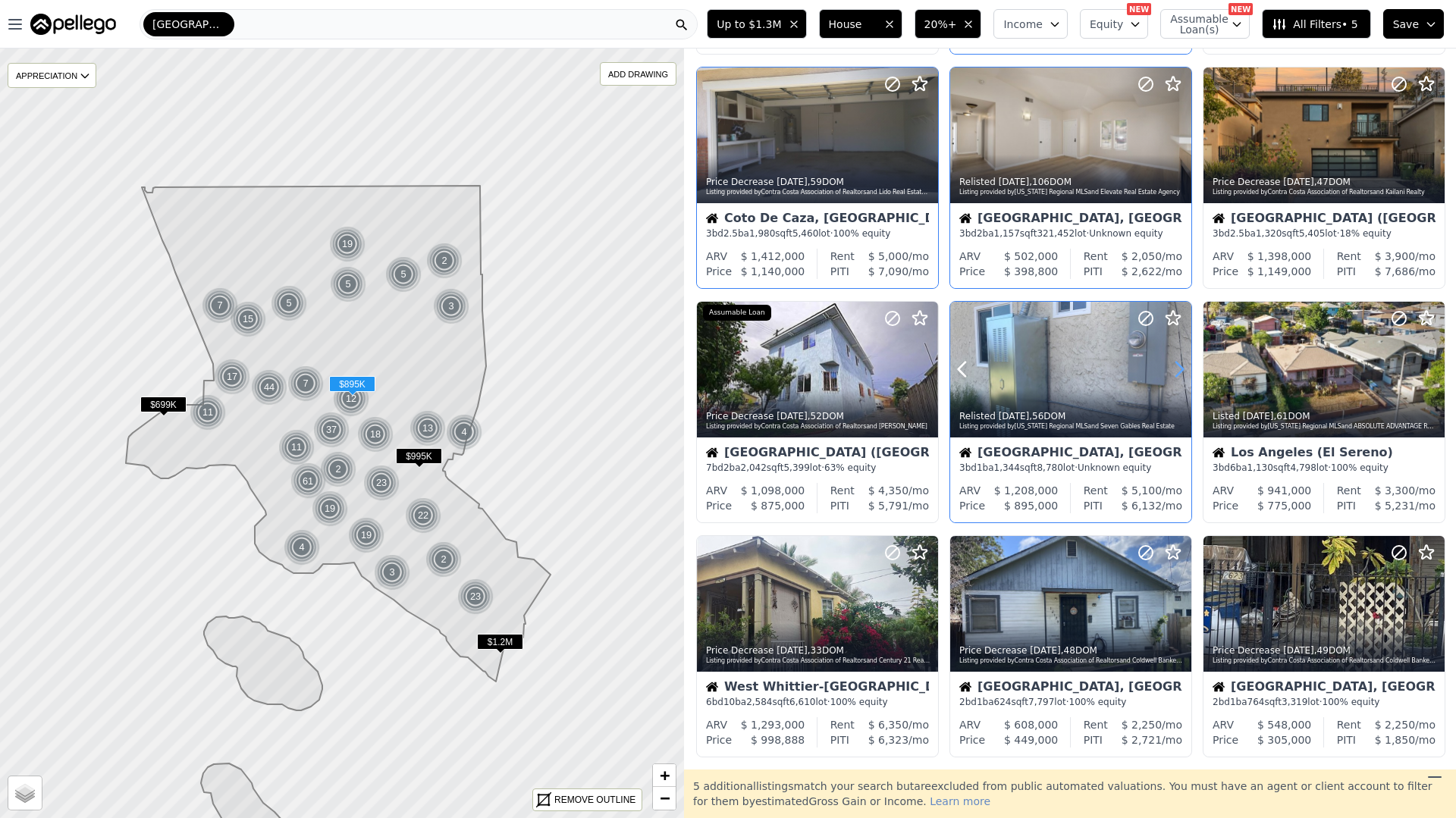
click at [1174, 363] on icon at bounding box center [1179, 370] width 24 height 24
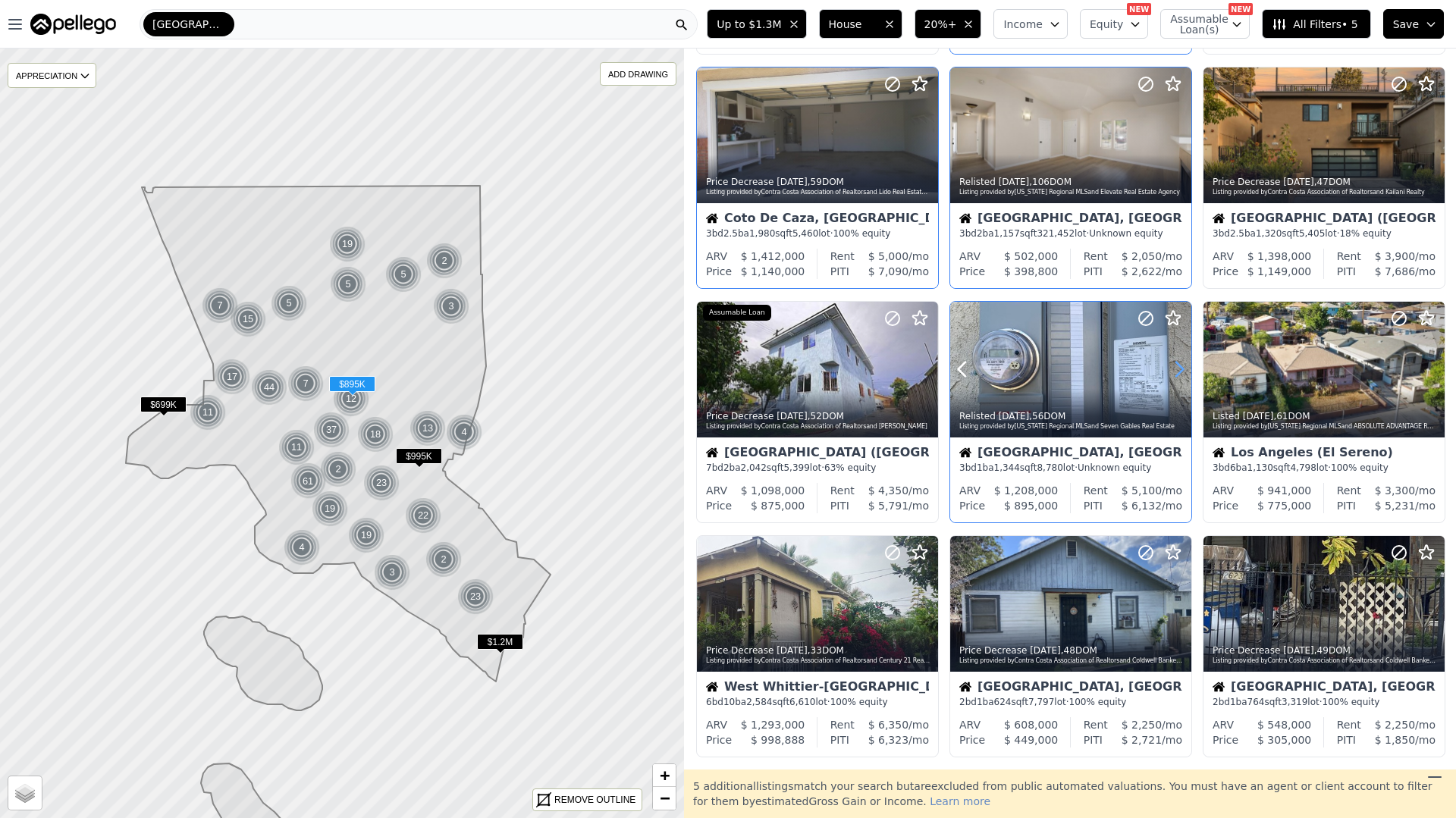
click at [1174, 363] on icon at bounding box center [1179, 370] width 24 height 24
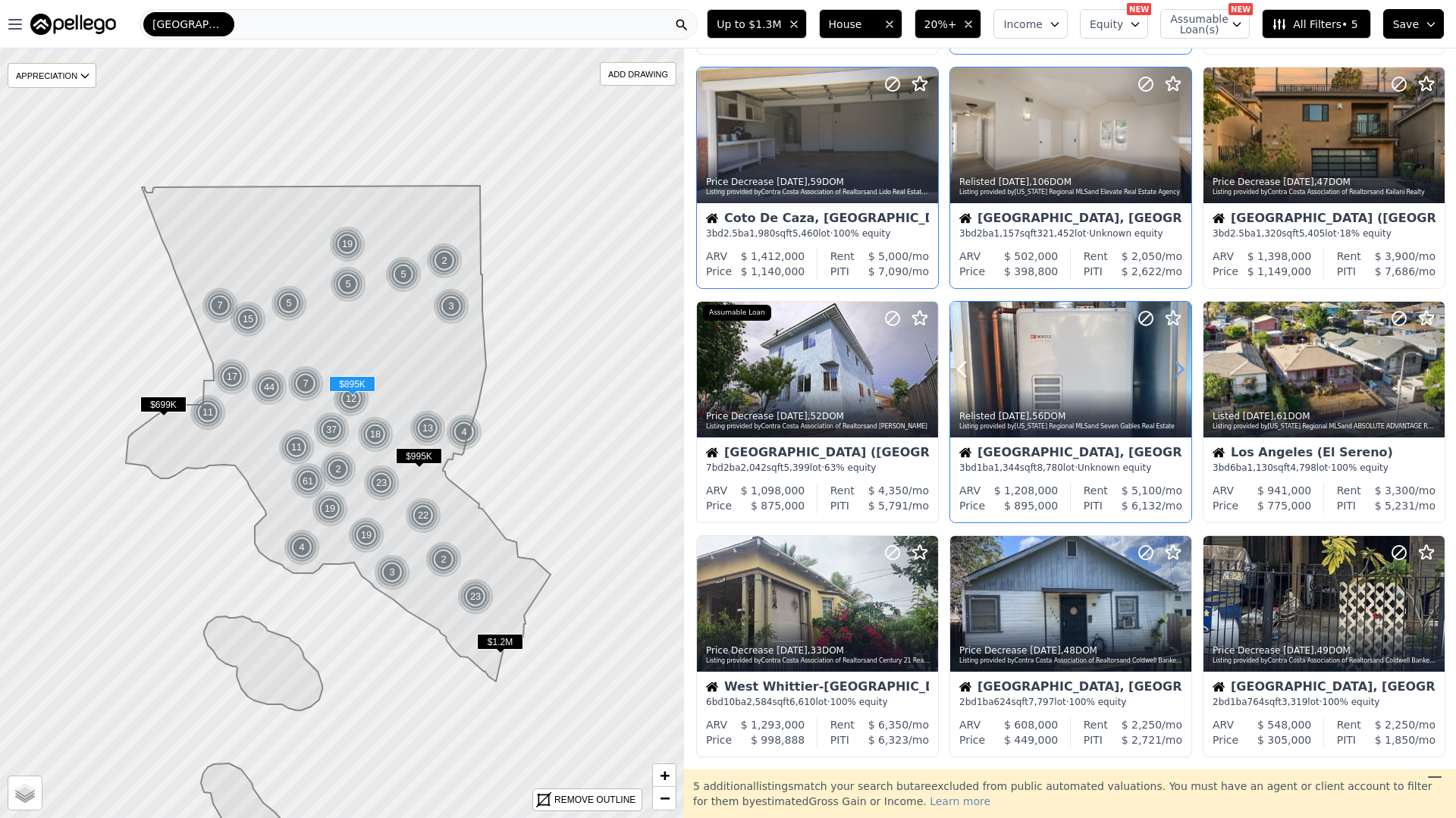
click at [1174, 363] on icon at bounding box center [1179, 370] width 24 height 24
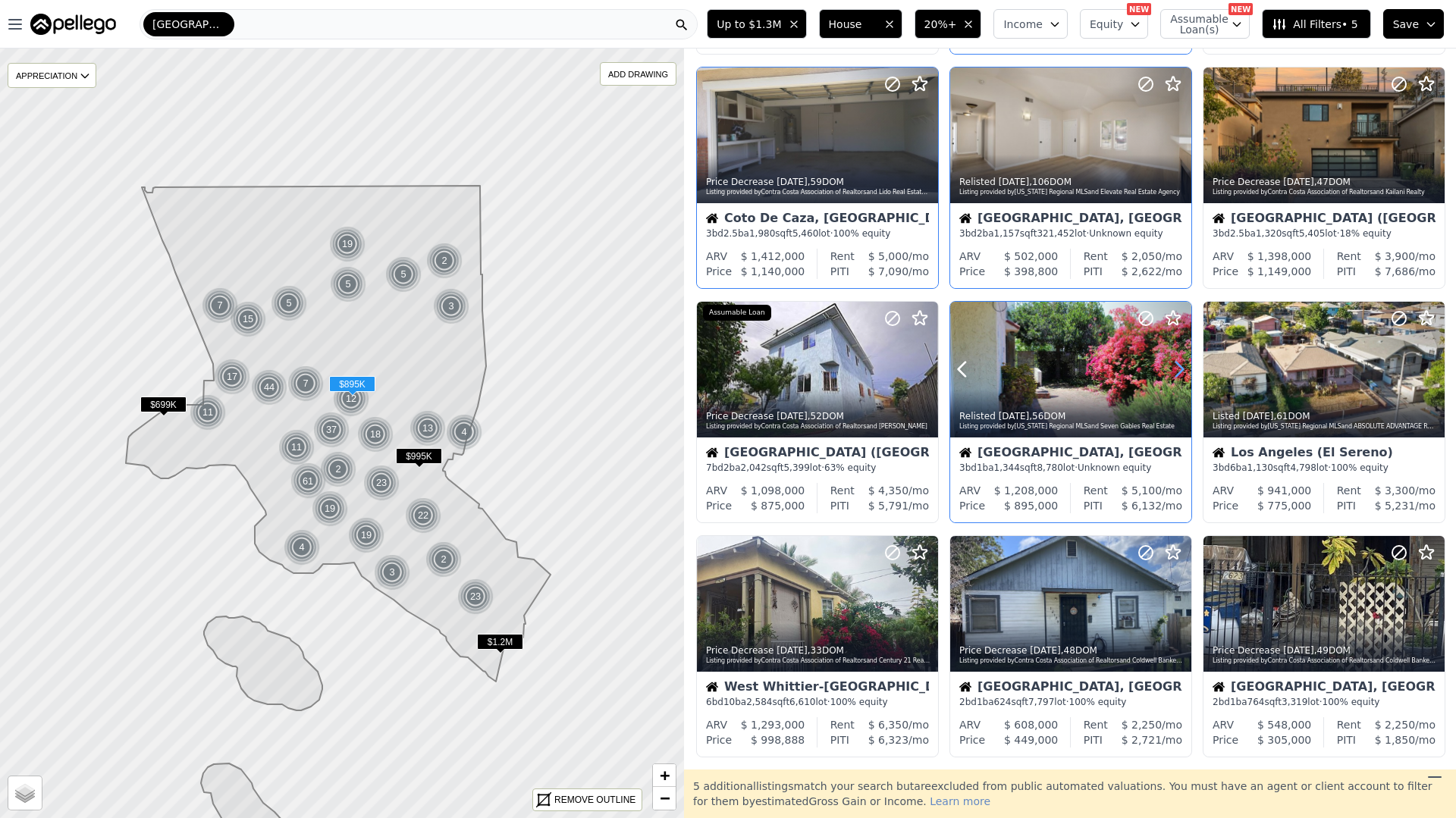
click at [1174, 363] on icon at bounding box center [1179, 370] width 24 height 24
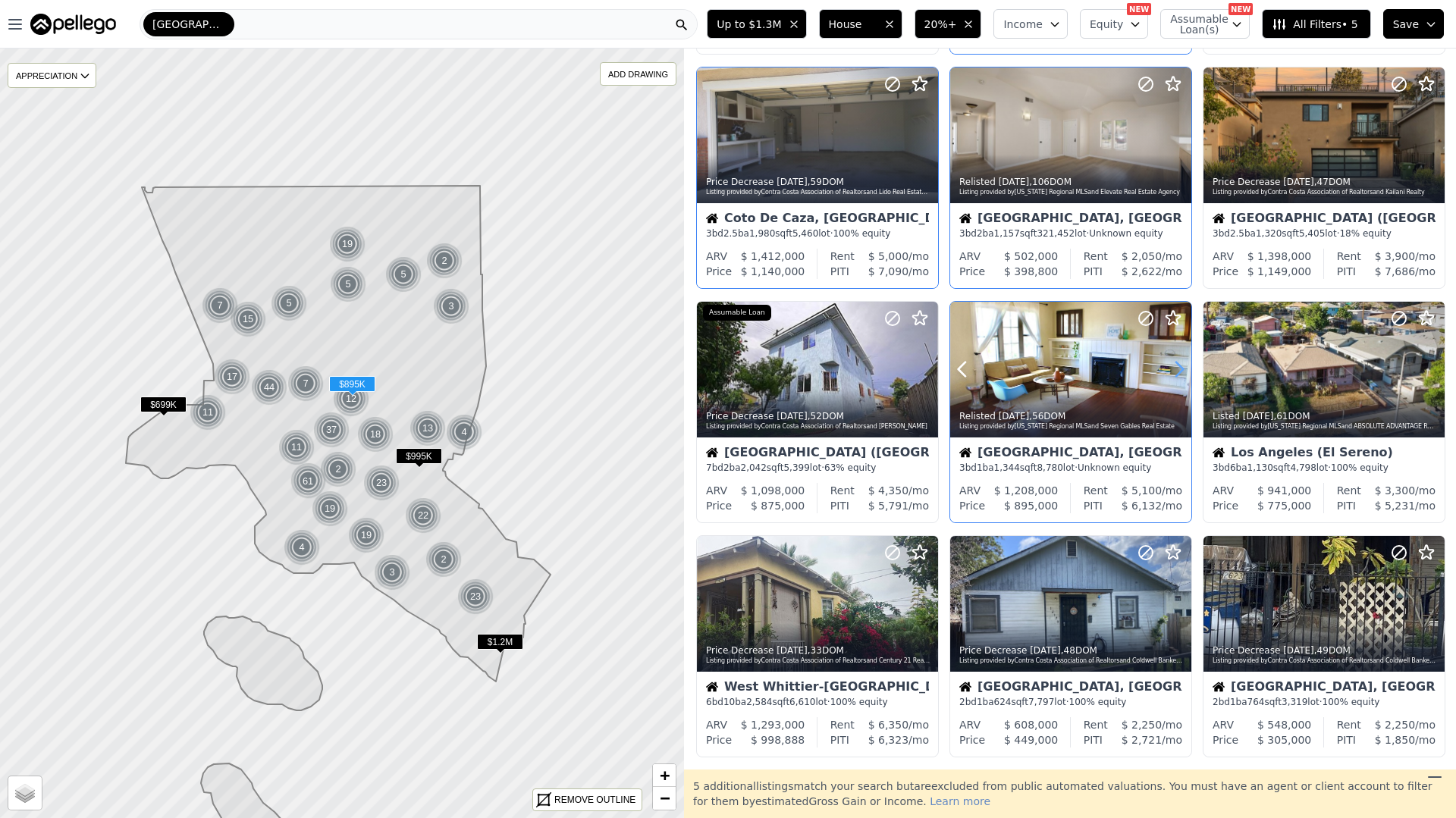
click at [1174, 363] on icon at bounding box center [1179, 370] width 24 height 24
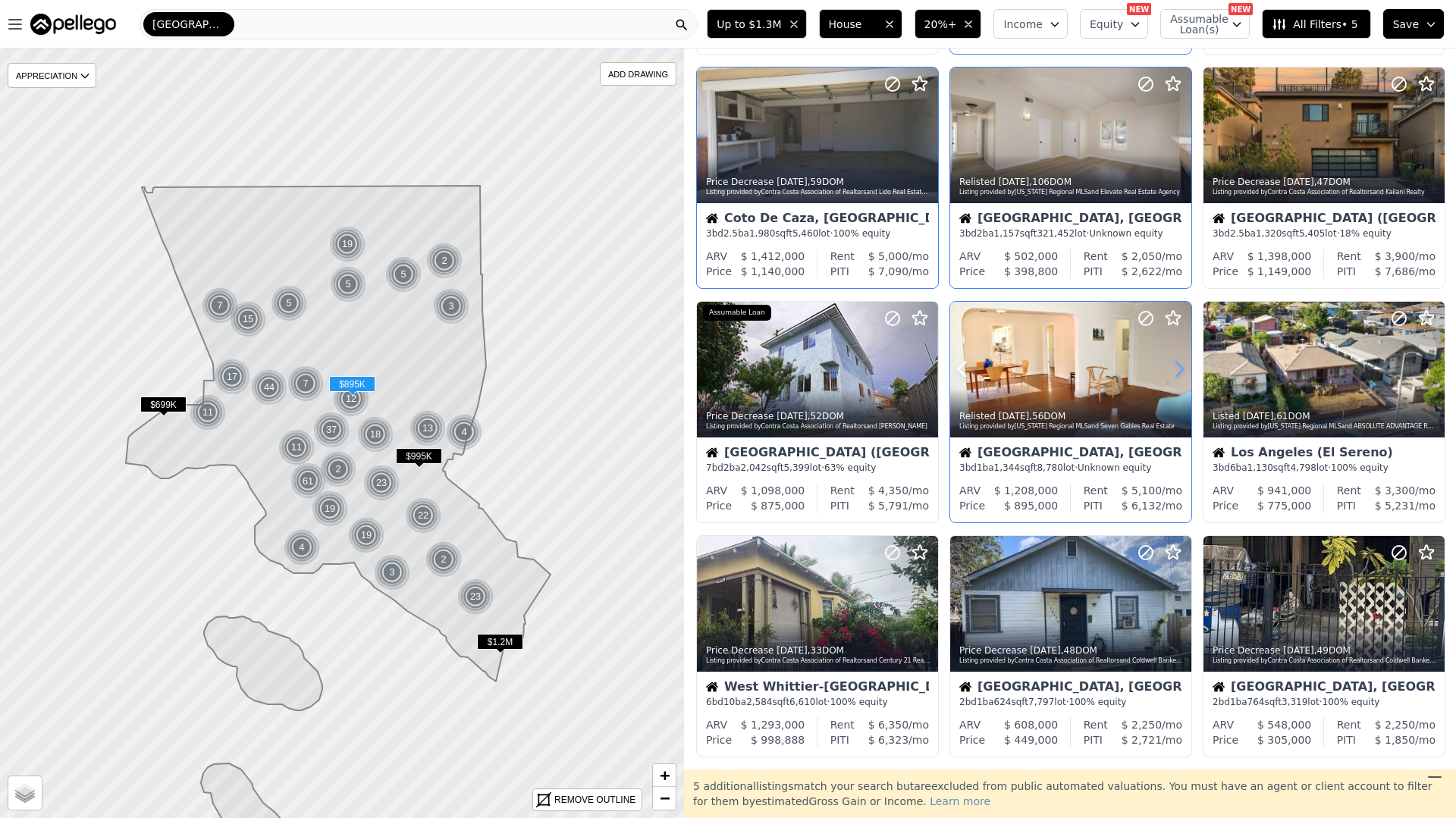
click at [1174, 363] on icon at bounding box center [1179, 370] width 24 height 24
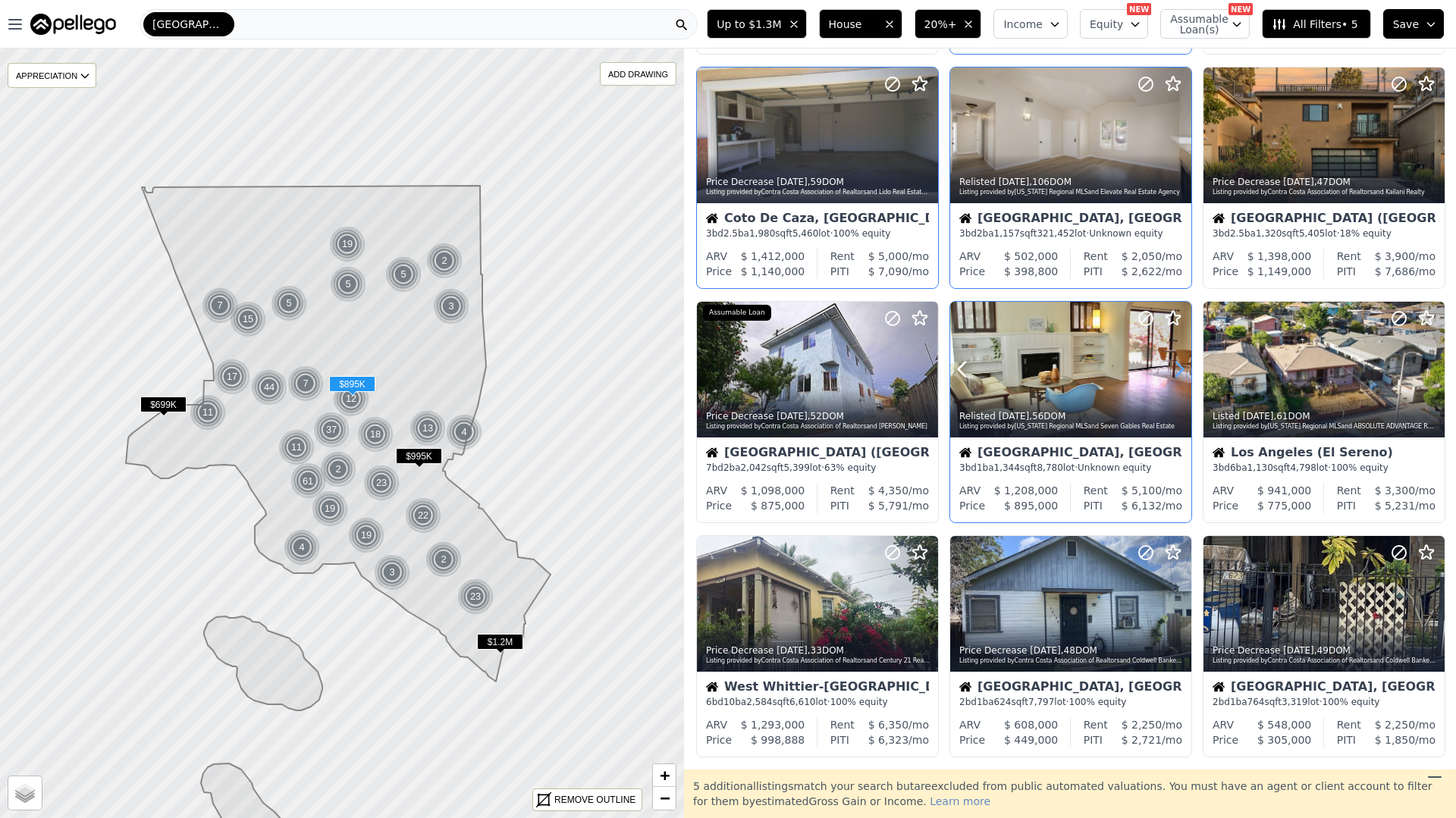
click at [1174, 363] on icon at bounding box center [1179, 370] width 24 height 24
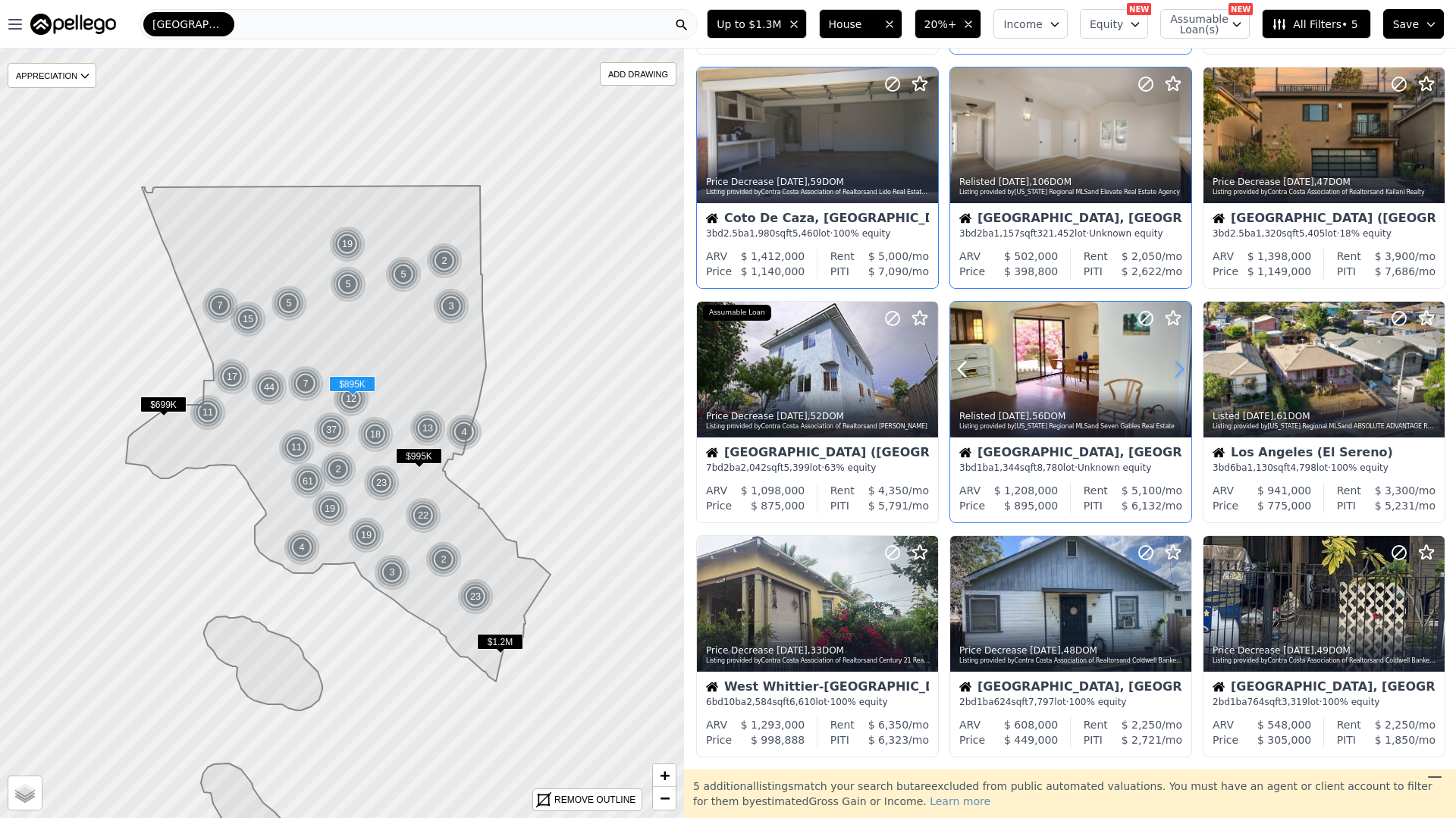
click at [1174, 363] on icon at bounding box center [1179, 370] width 24 height 24
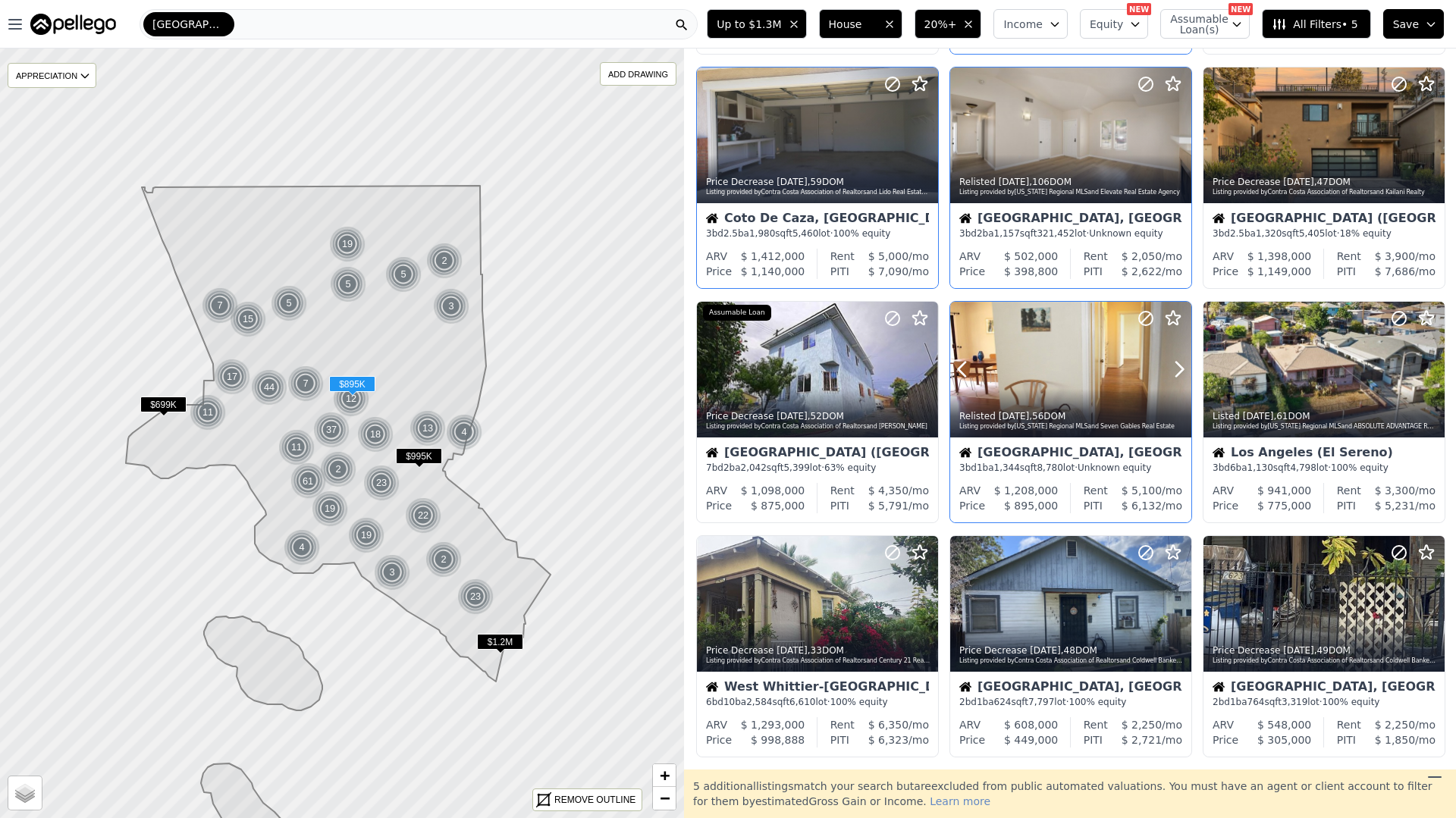
click at [1088, 386] on div at bounding box center [1071, 370] width 241 height 135
click at [1440, 365] on icon at bounding box center [1433, 370] width 24 height 24
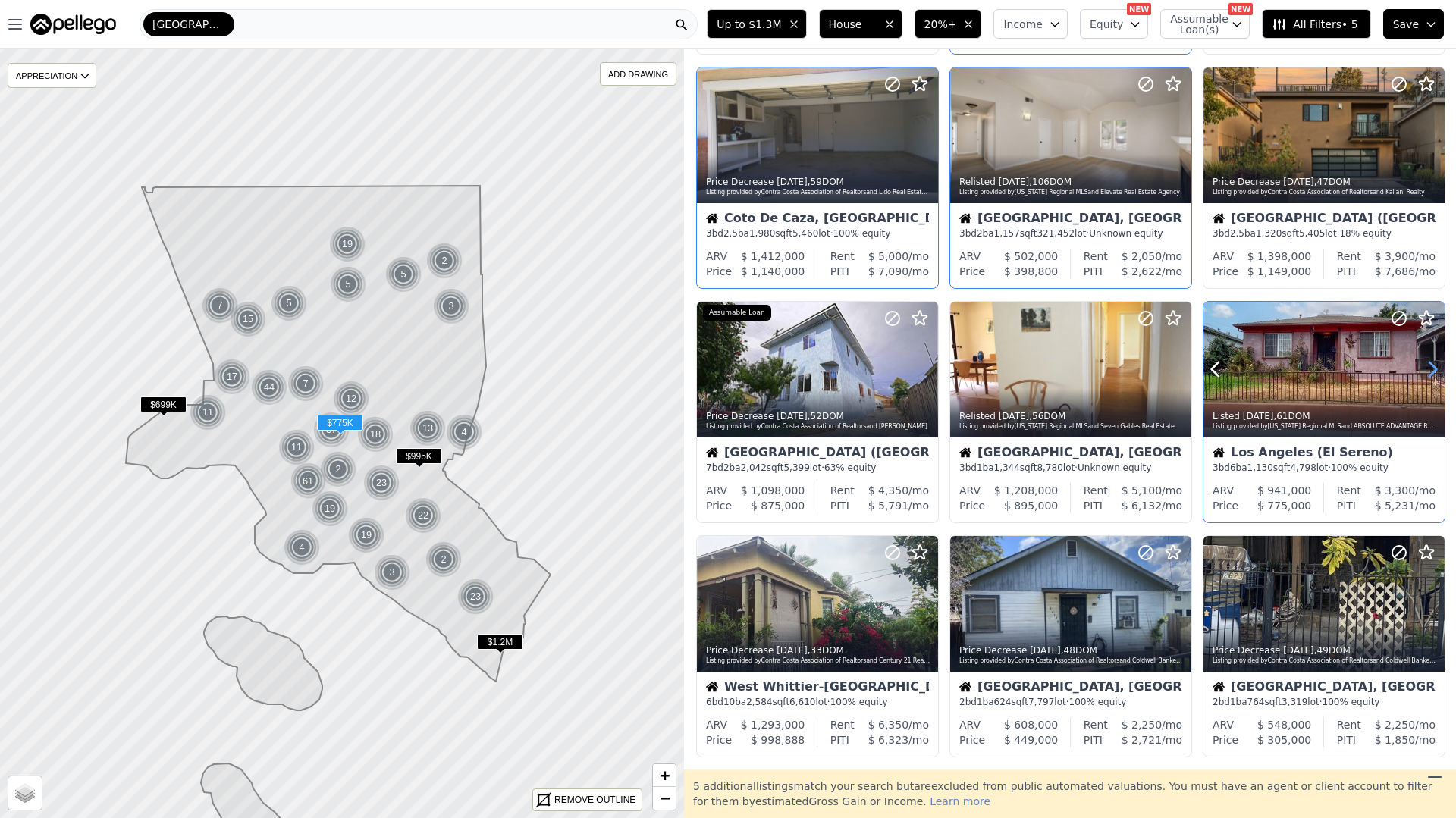
click at [1440, 364] on icon at bounding box center [1433, 370] width 24 height 24
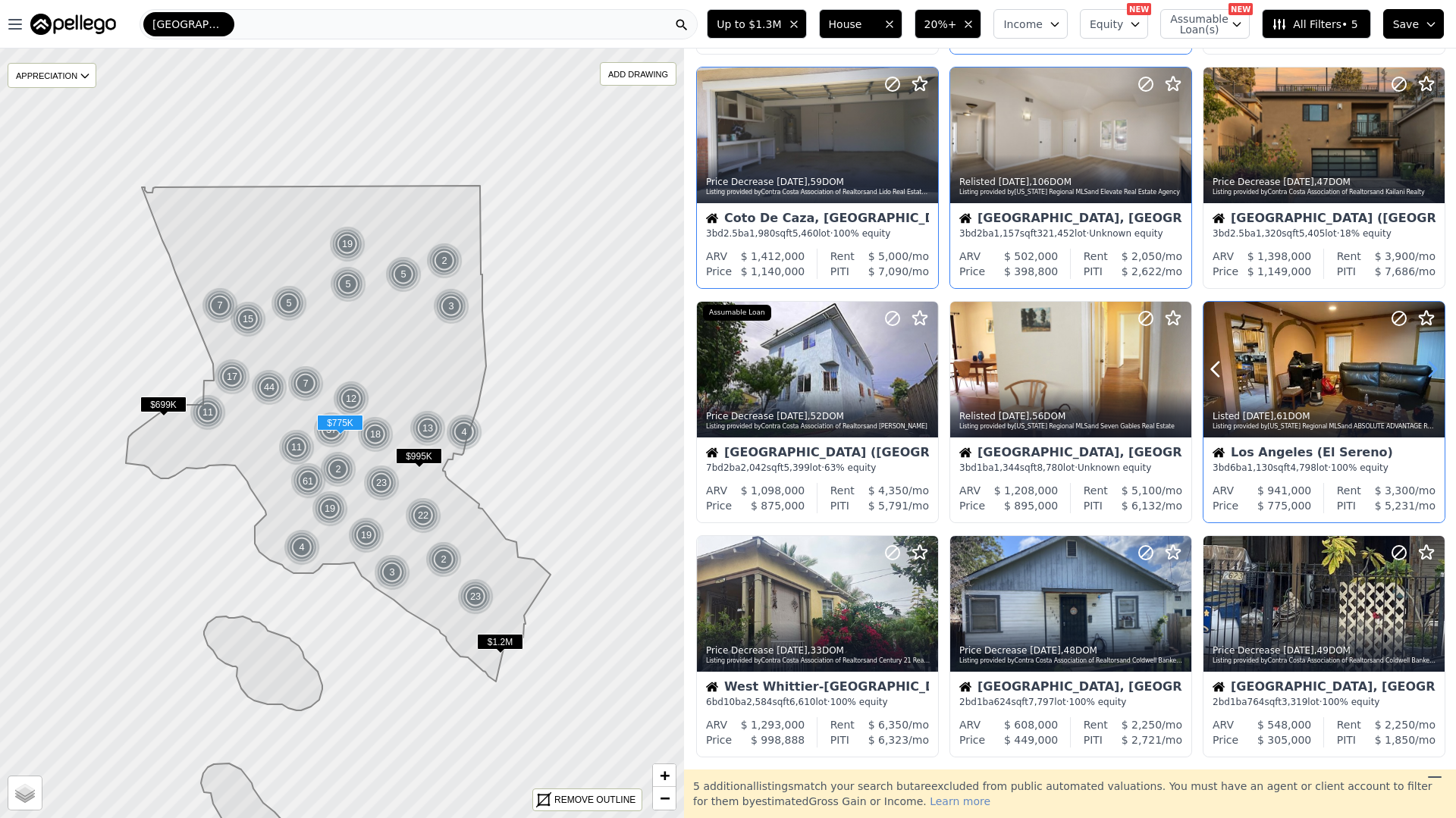
click at [1440, 364] on icon at bounding box center [1433, 370] width 24 height 24
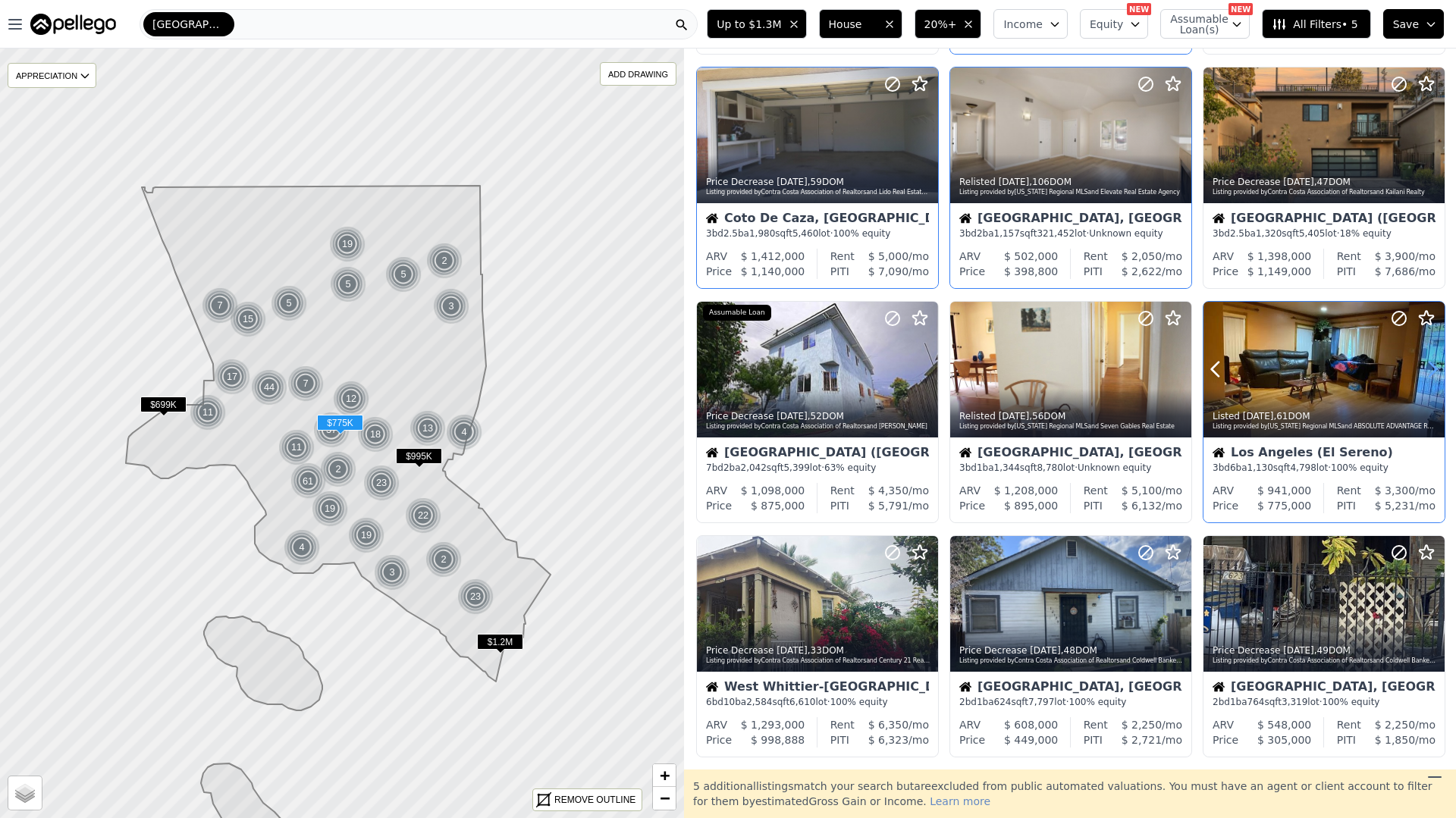
click at [1440, 364] on icon at bounding box center [1433, 370] width 24 height 24
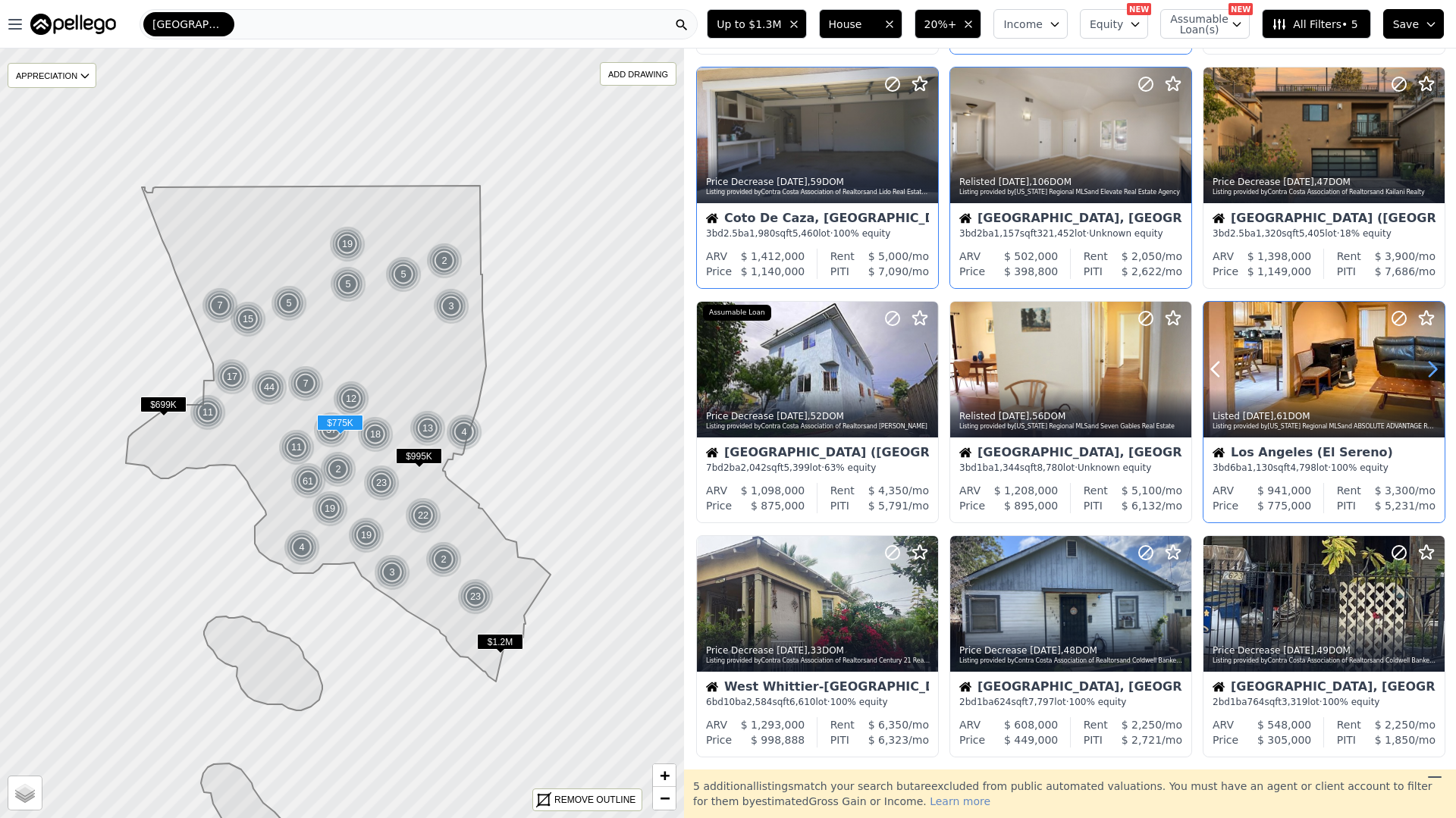
click at [1440, 364] on icon at bounding box center [1433, 370] width 24 height 24
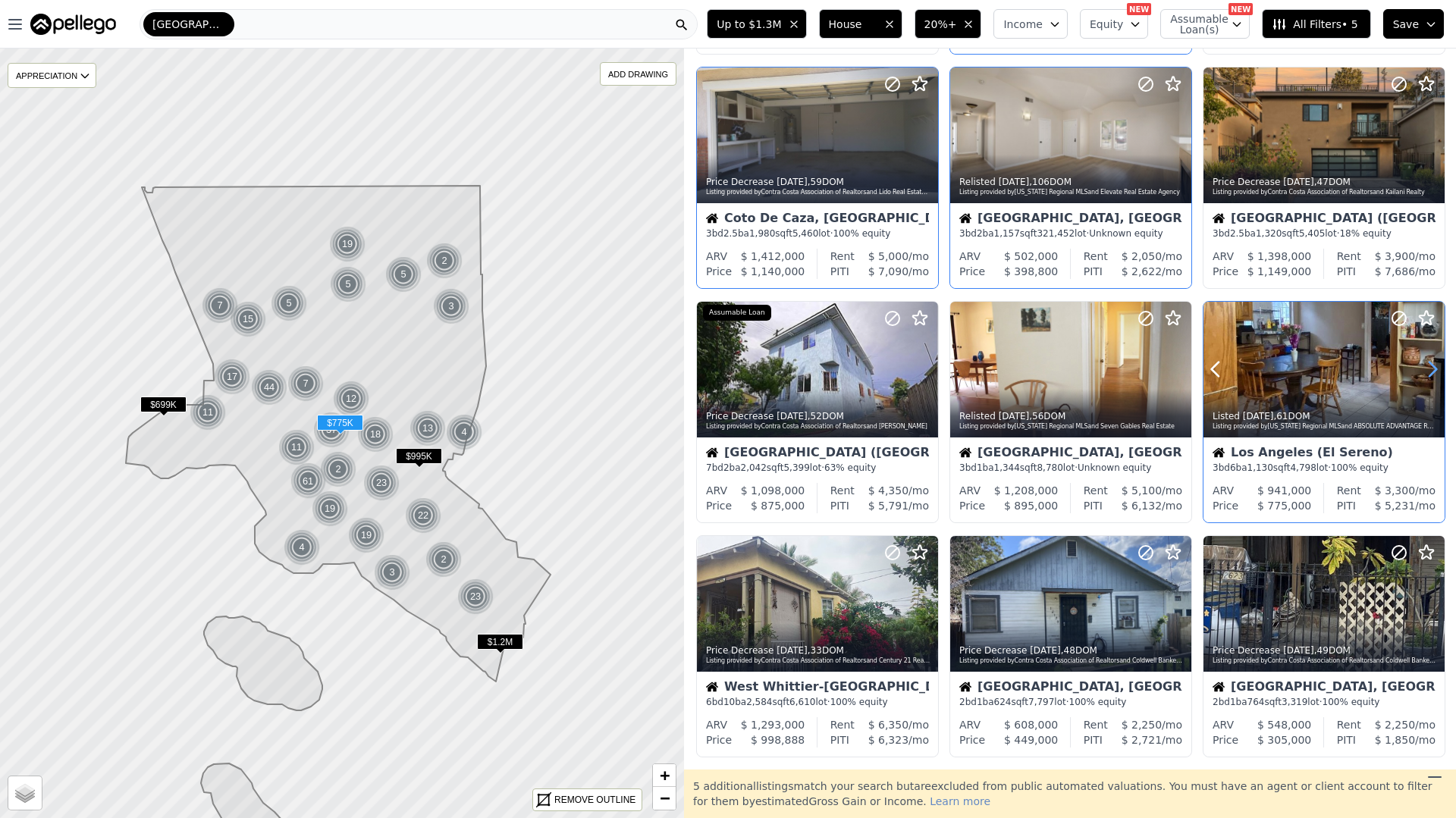
click at [1440, 364] on icon at bounding box center [1433, 370] width 24 height 24
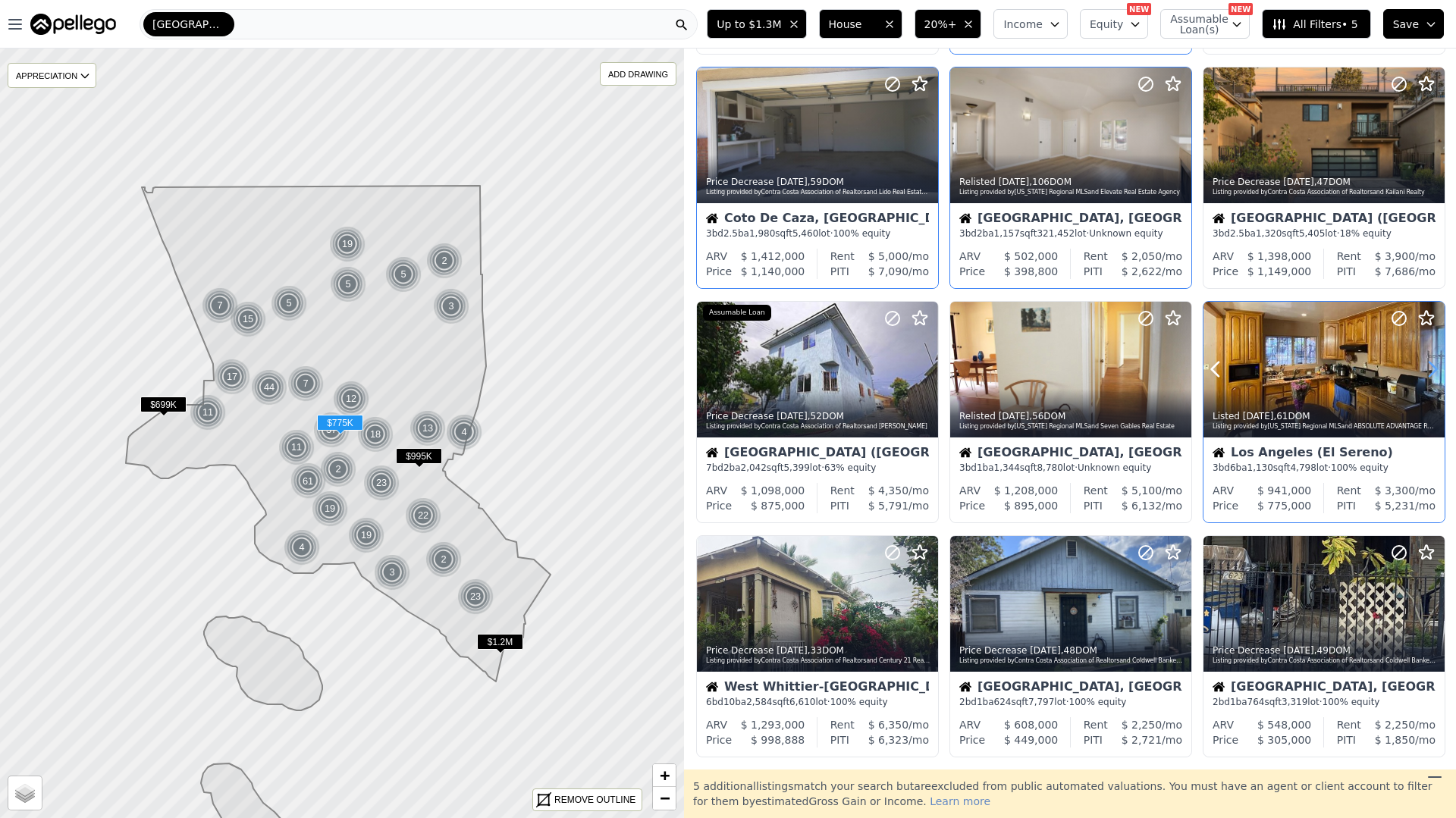
click at [1440, 364] on icon at bounding box center [1433, 370] width 24 height 24
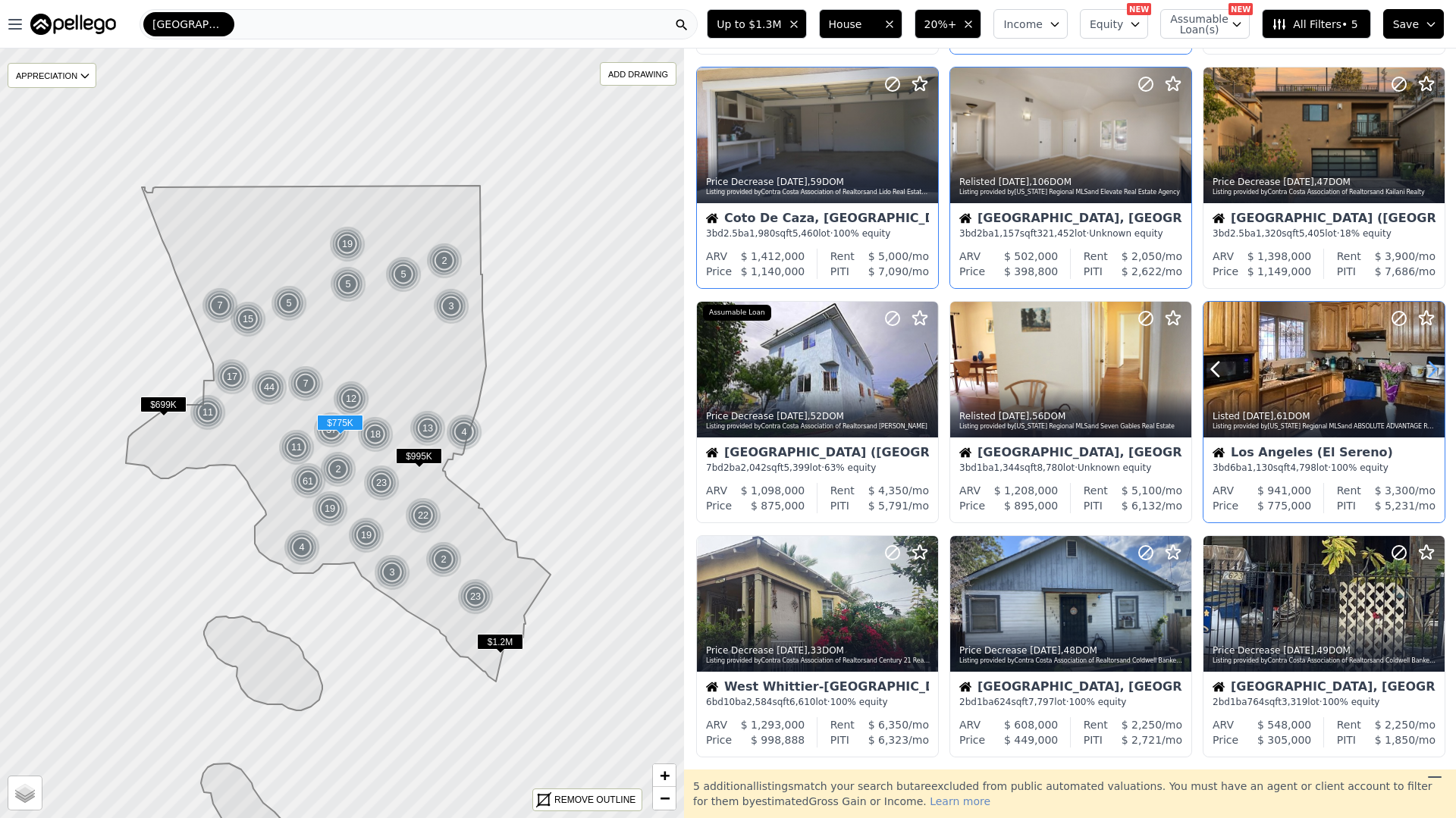
click at [1440, 364] on icon at bounding box center [1433, 370] width 24 height 24
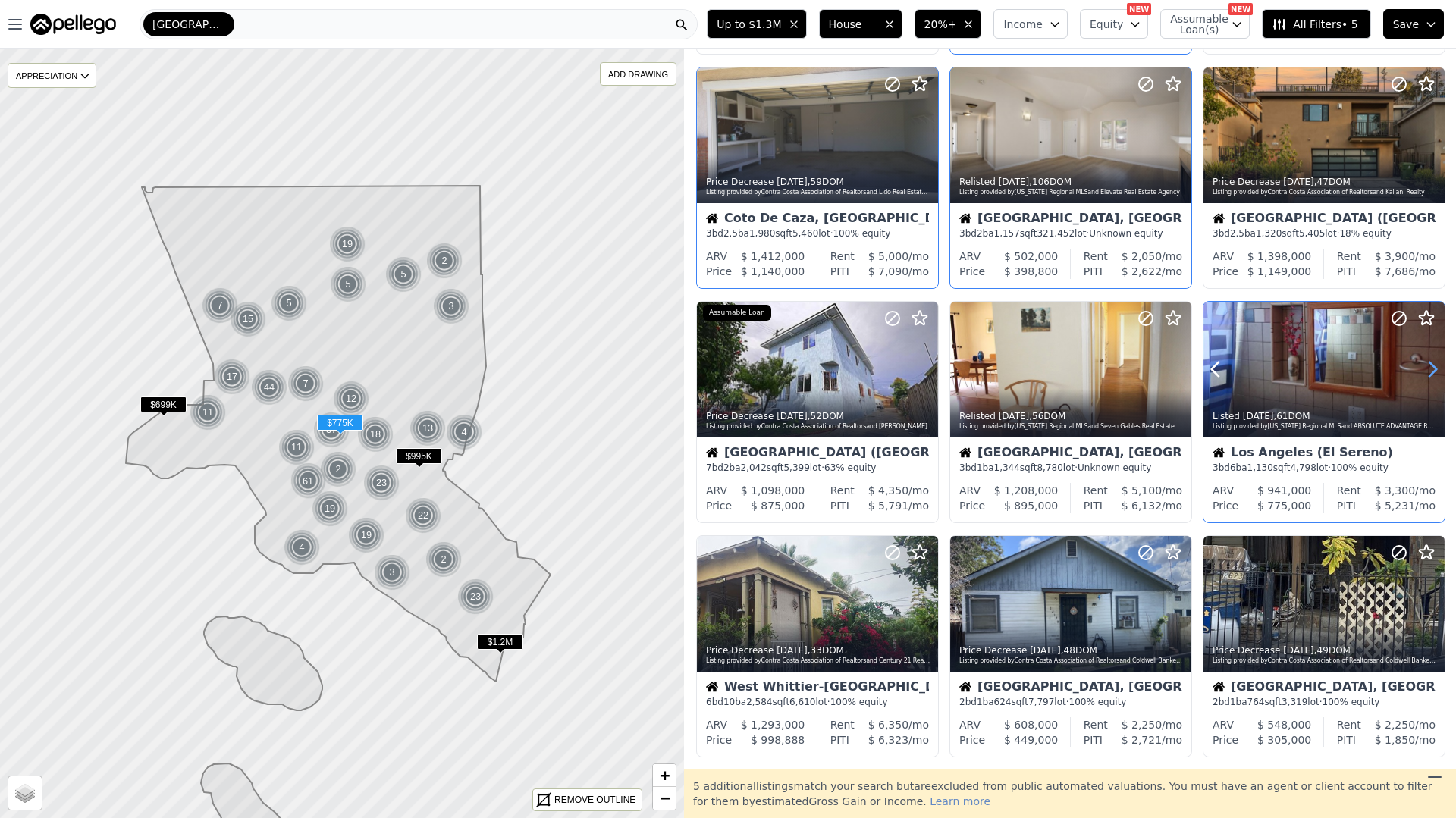
click at [1440, 364] on icon at bounding box center [1433, 370] width 24 height 24
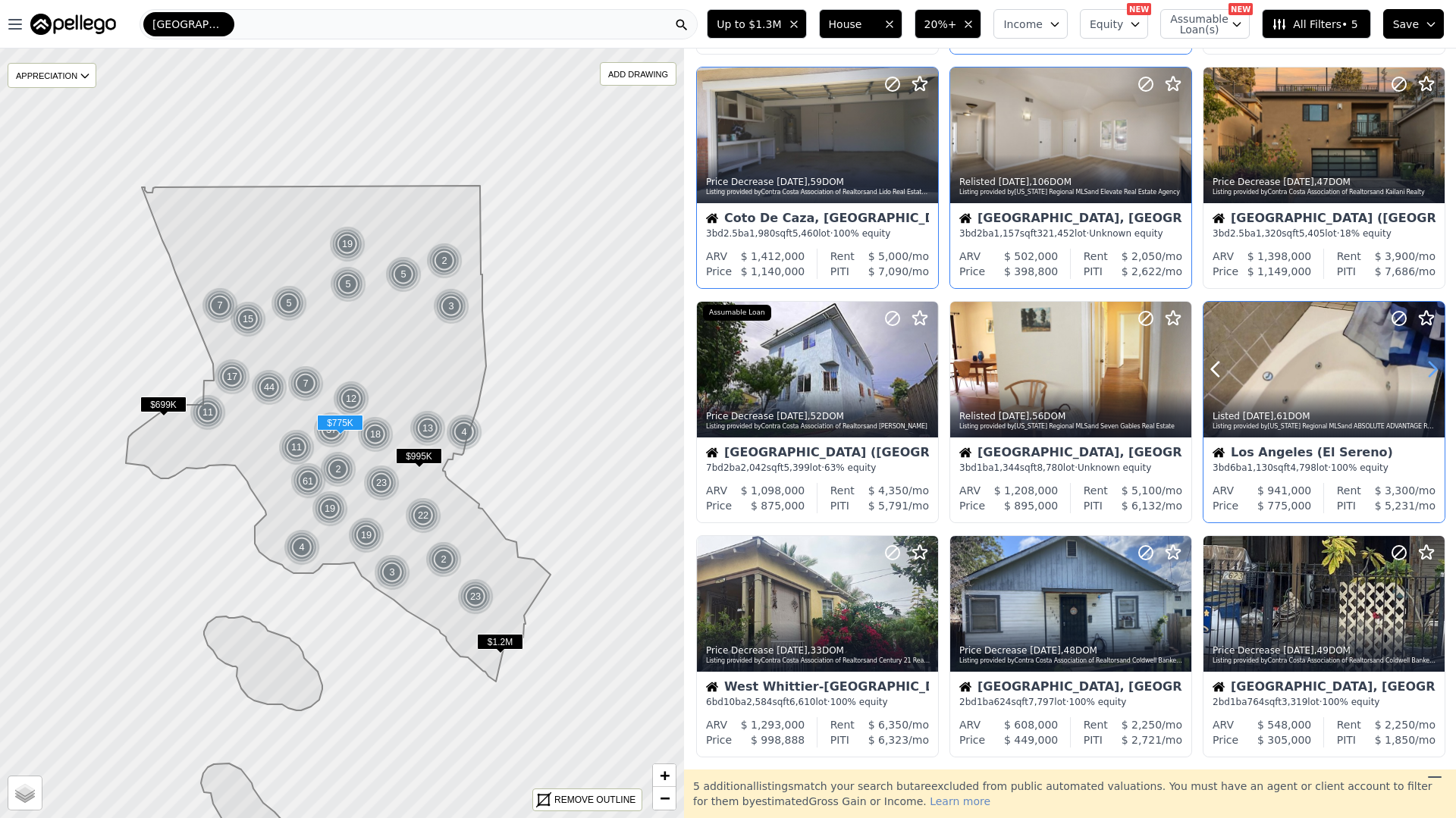
click at [1440, 364] on icon at bounding box center [1433, 370] width 24 height 24
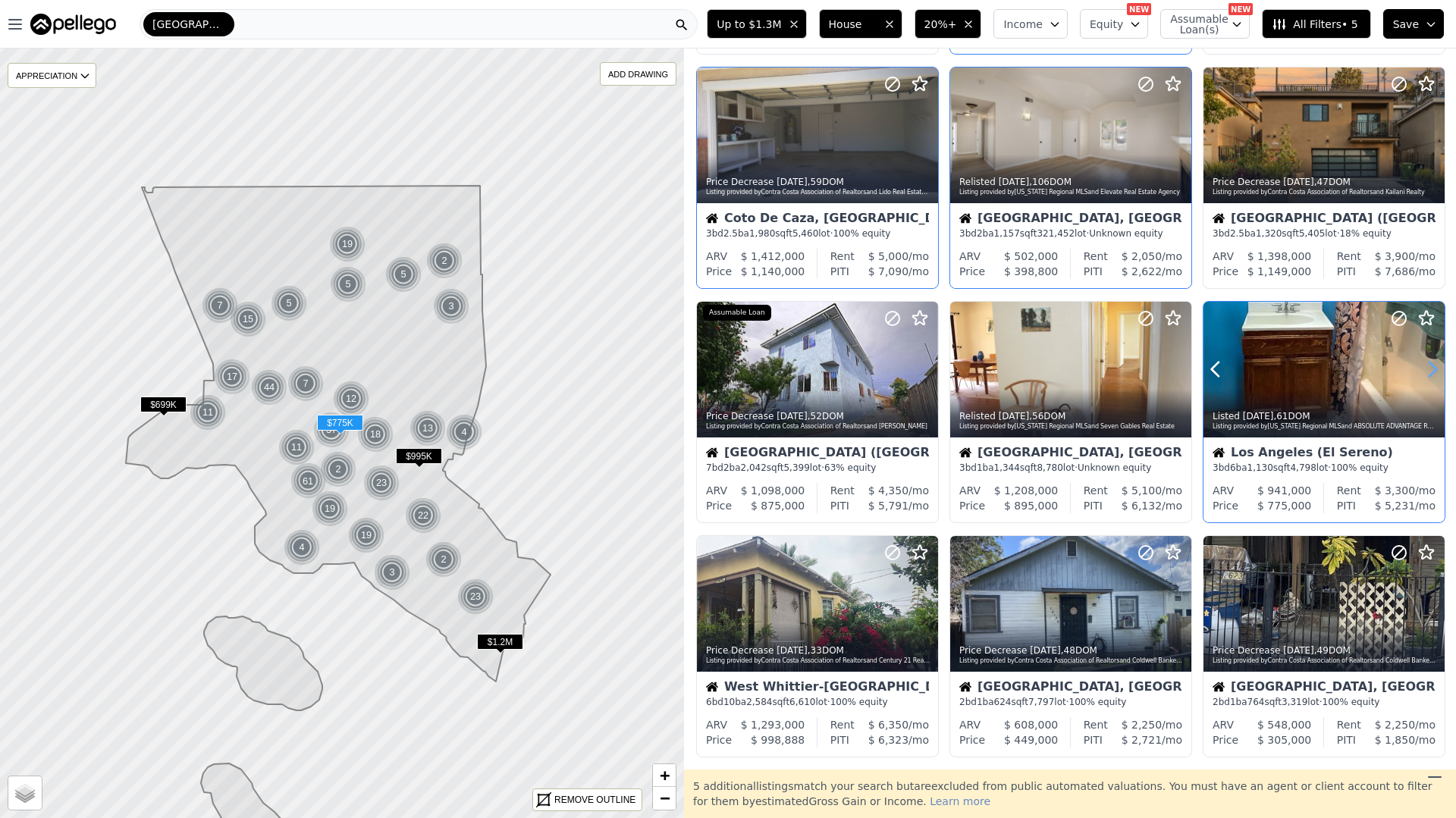
click at [1440, 364] on icon at bounding box center [1433, 370] width 24 height 24
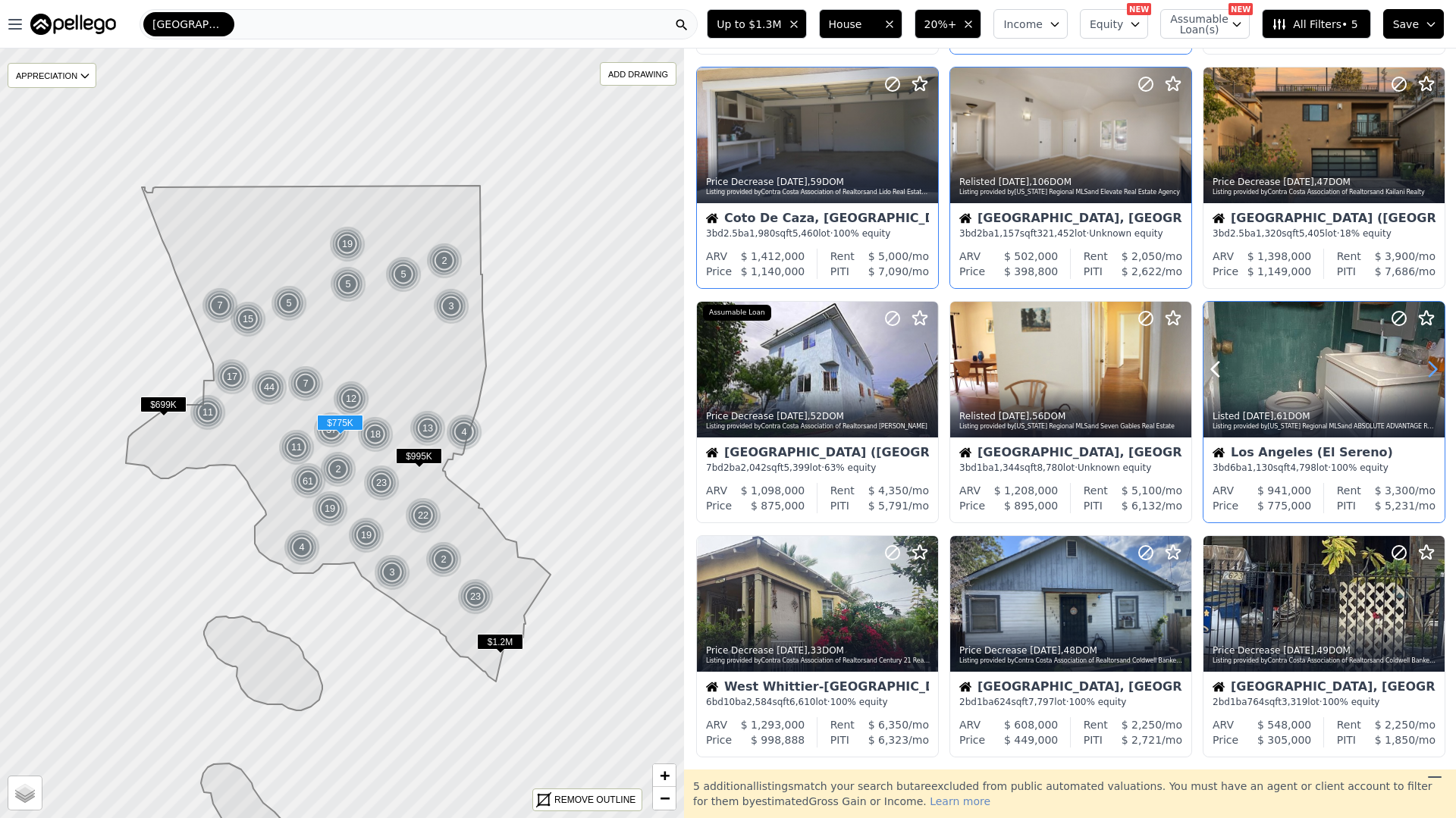
click at [1440, 364] on icon at bounding box center [1433, 370] width 24 height 24
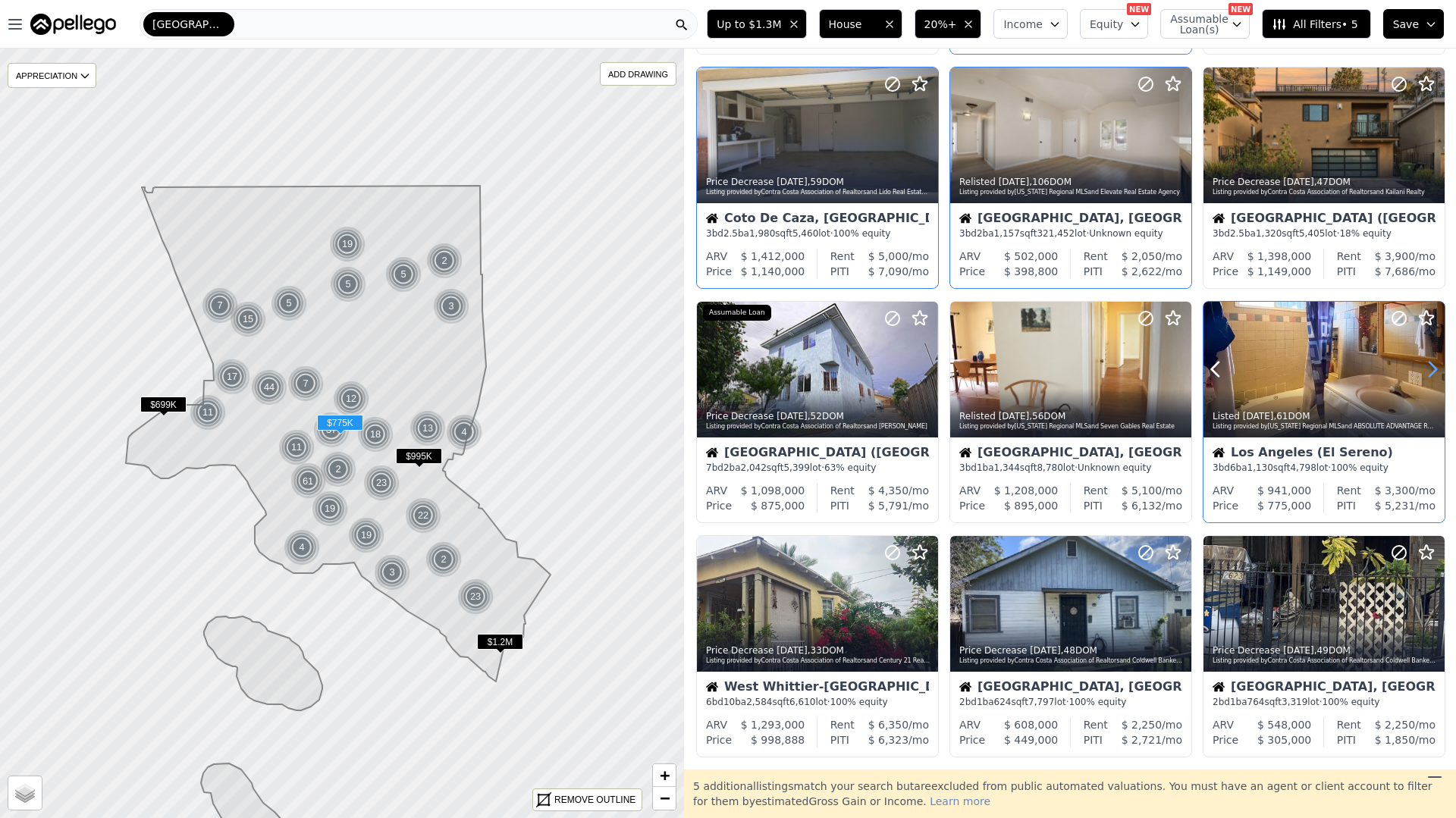
click at [1440, 364] on icon at bounding box center [1433, 370] width 24 height 24
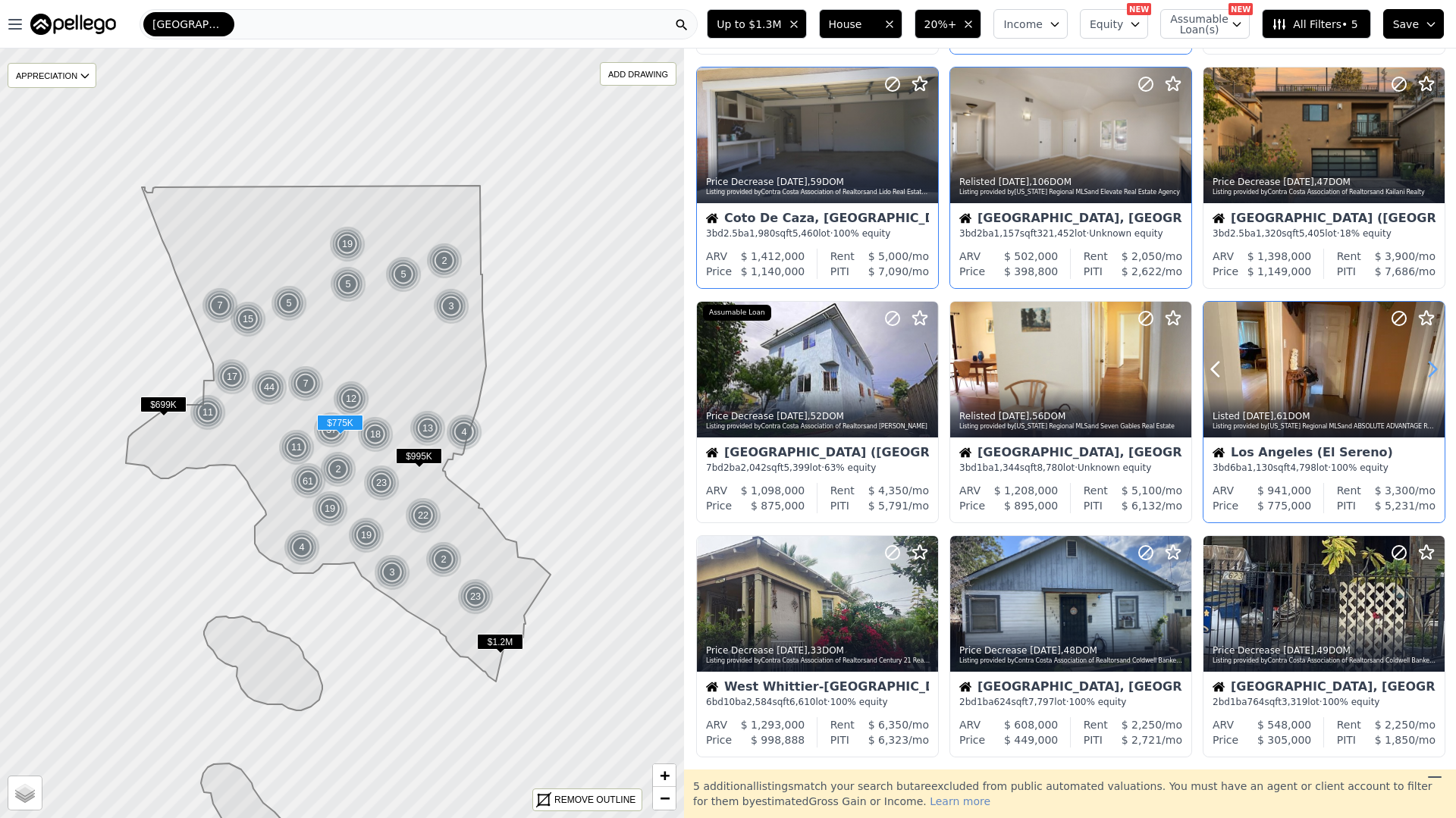
click at [1440, 364] on icon at bounding box center [1433, 370] width 24 height 24
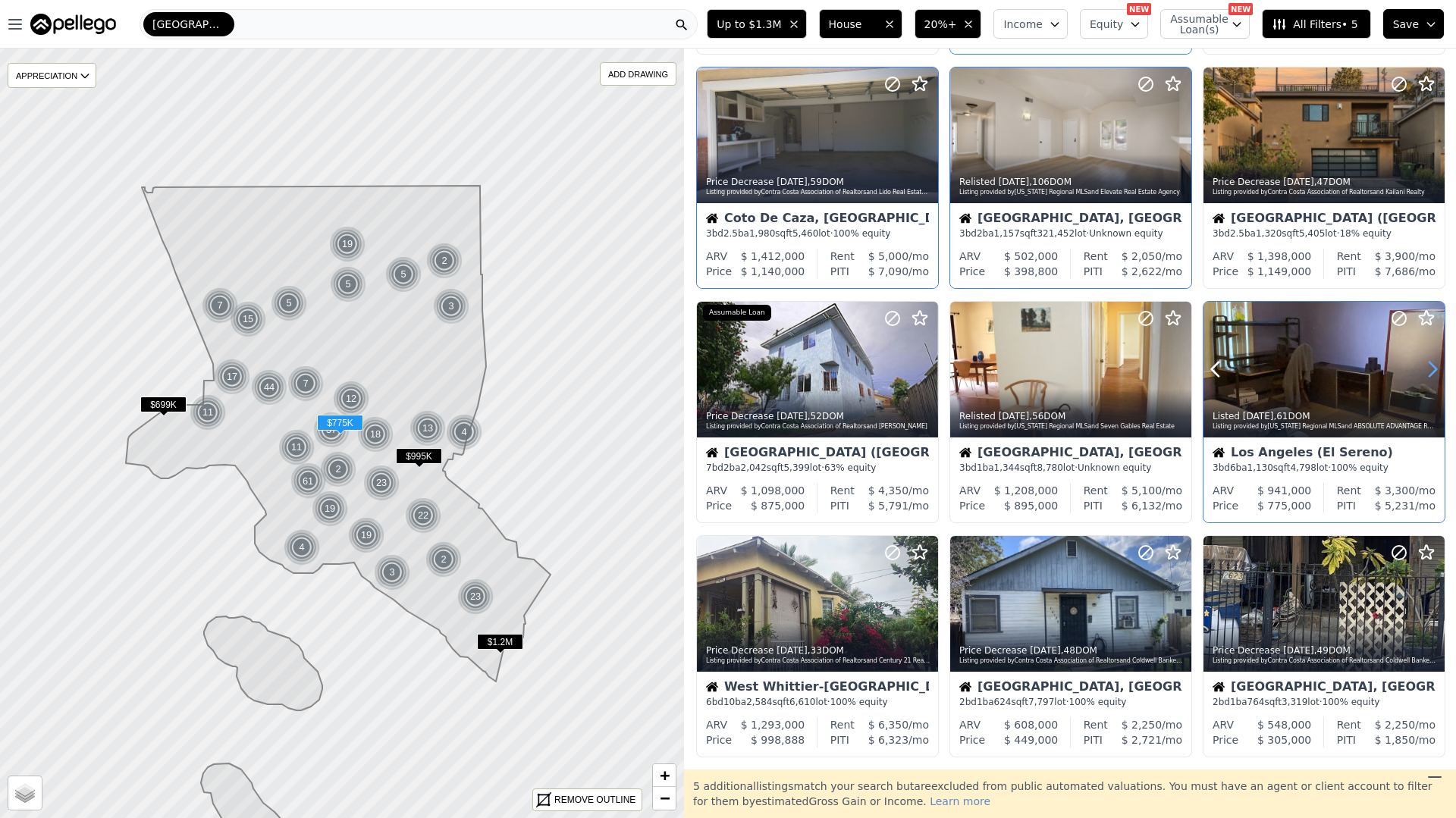
click at [1440, 364] on icon at bounding box center [1433, 370] width 24 height 24
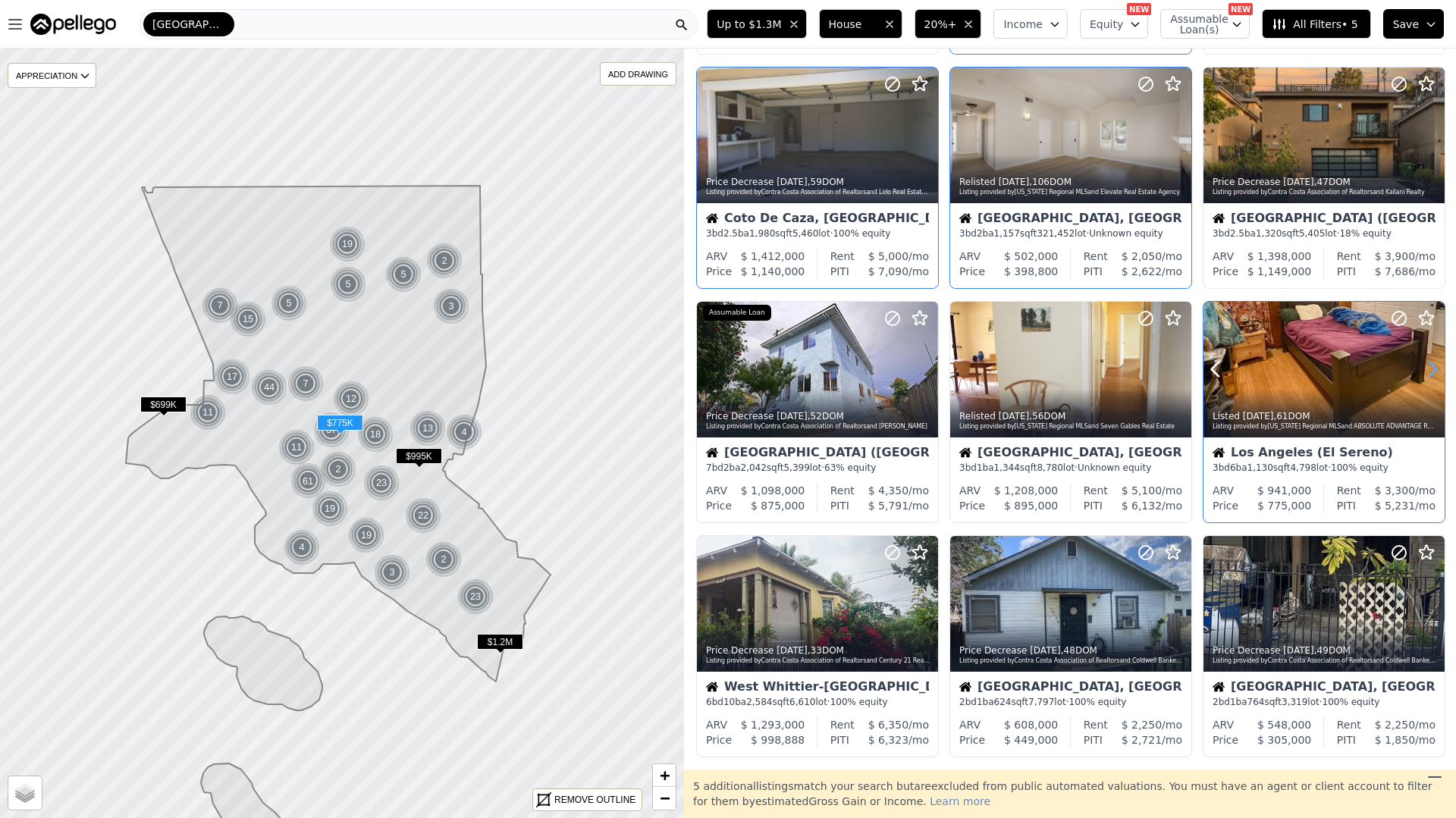
click at [1440, 364] on icon at bounding box center [1433, 370] width 24 height 24
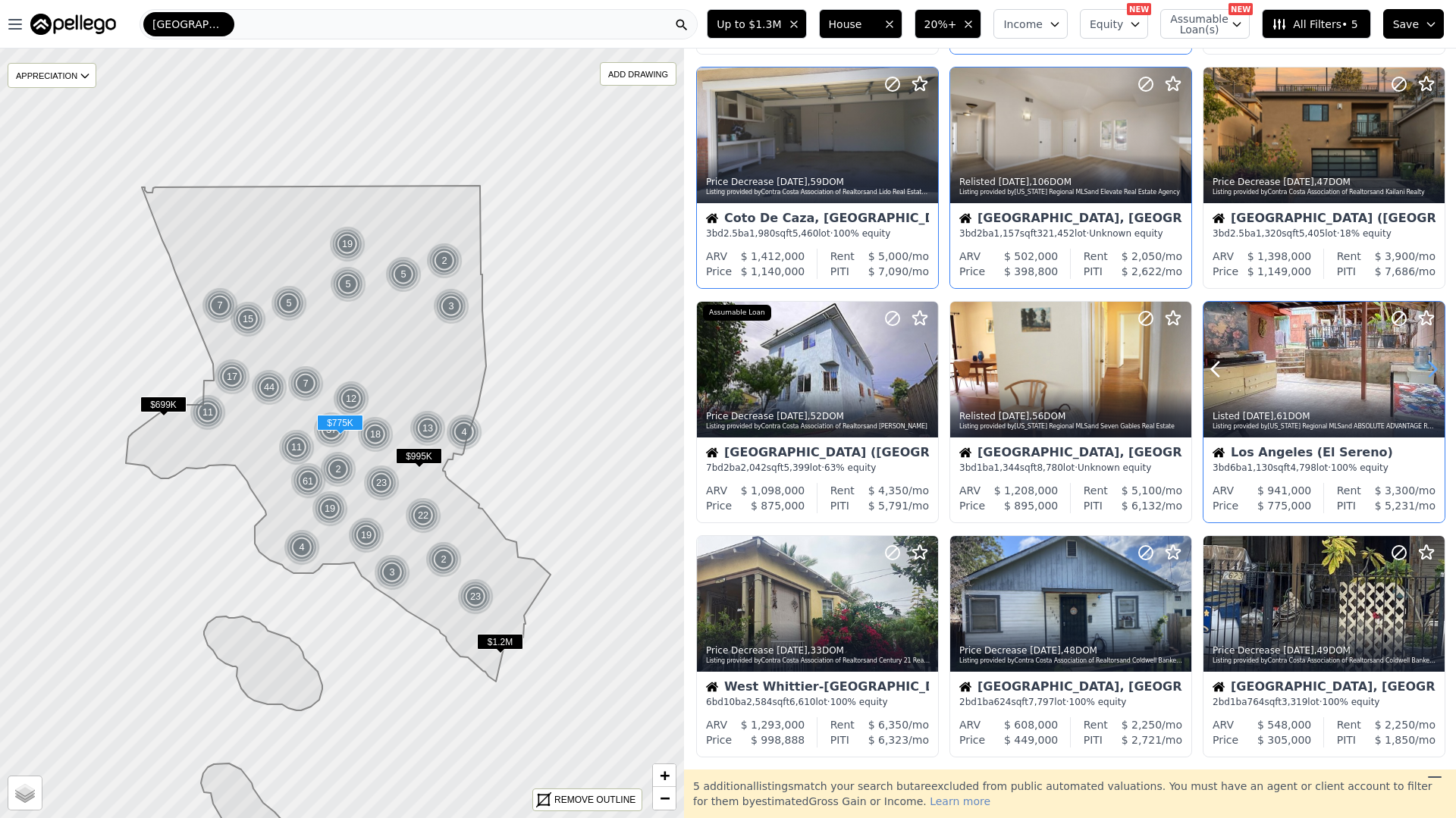
click at [1440, 364] on icon at bounding box center [1433, 370] width 24 height 24
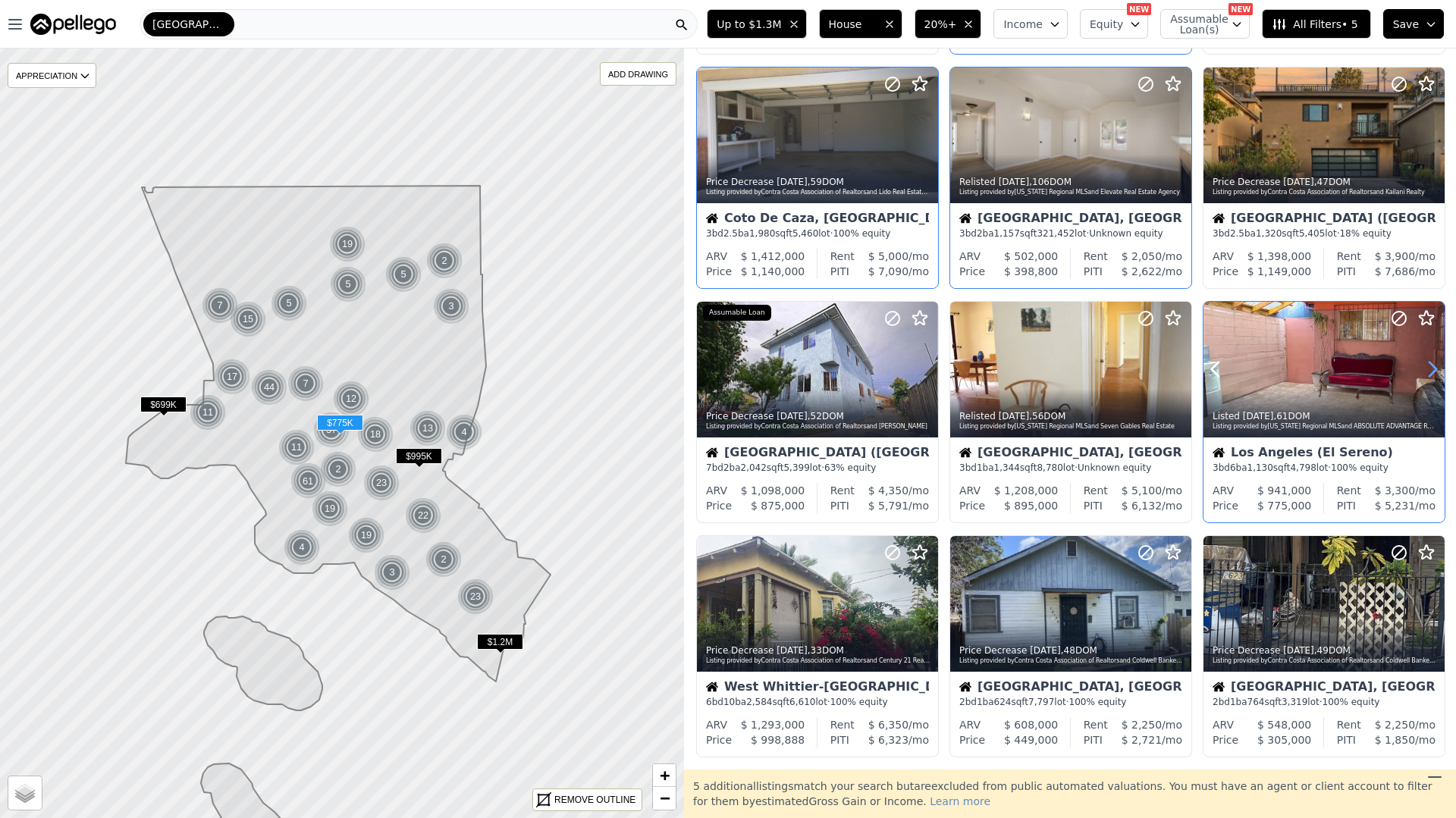
click at [1440, 364] on icon at bounding box center [1433, 370] width 24 height 24
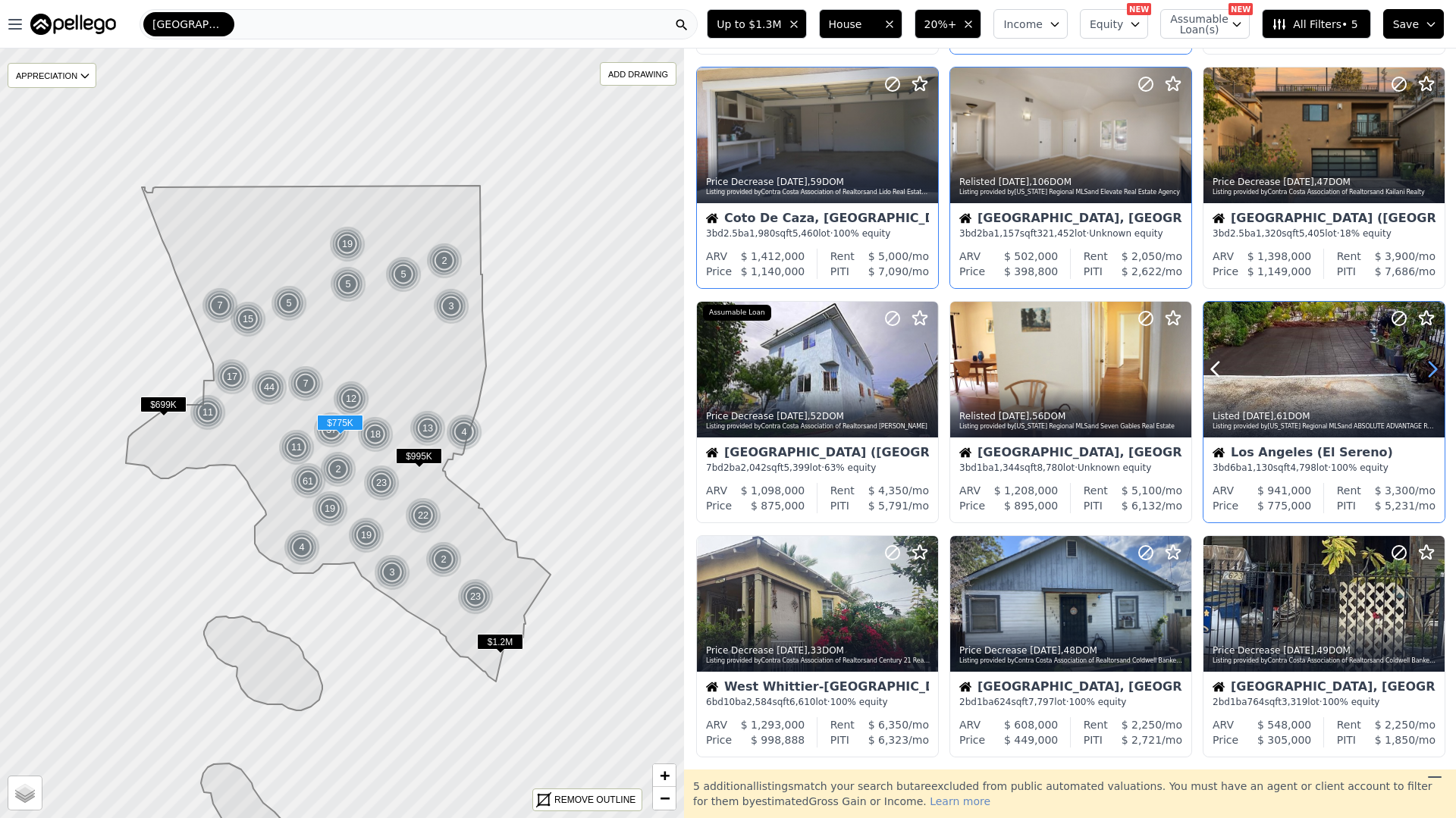
click at [1440, 364] on icon at bounding box center [1433, 370] width 24 height 24
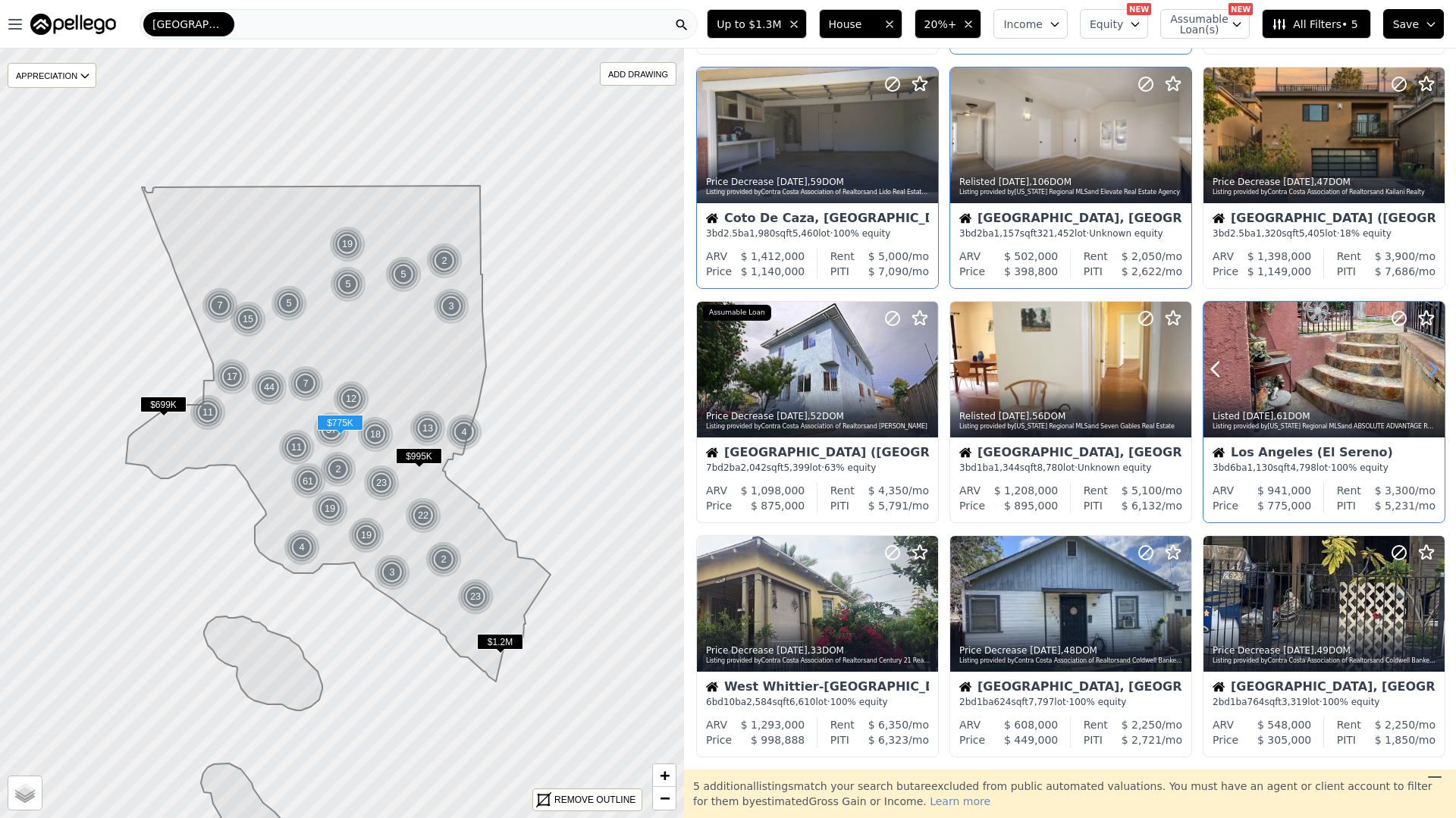
click at [1440, 364] on icon at bounding box center [1433, 370] width 24 height 24
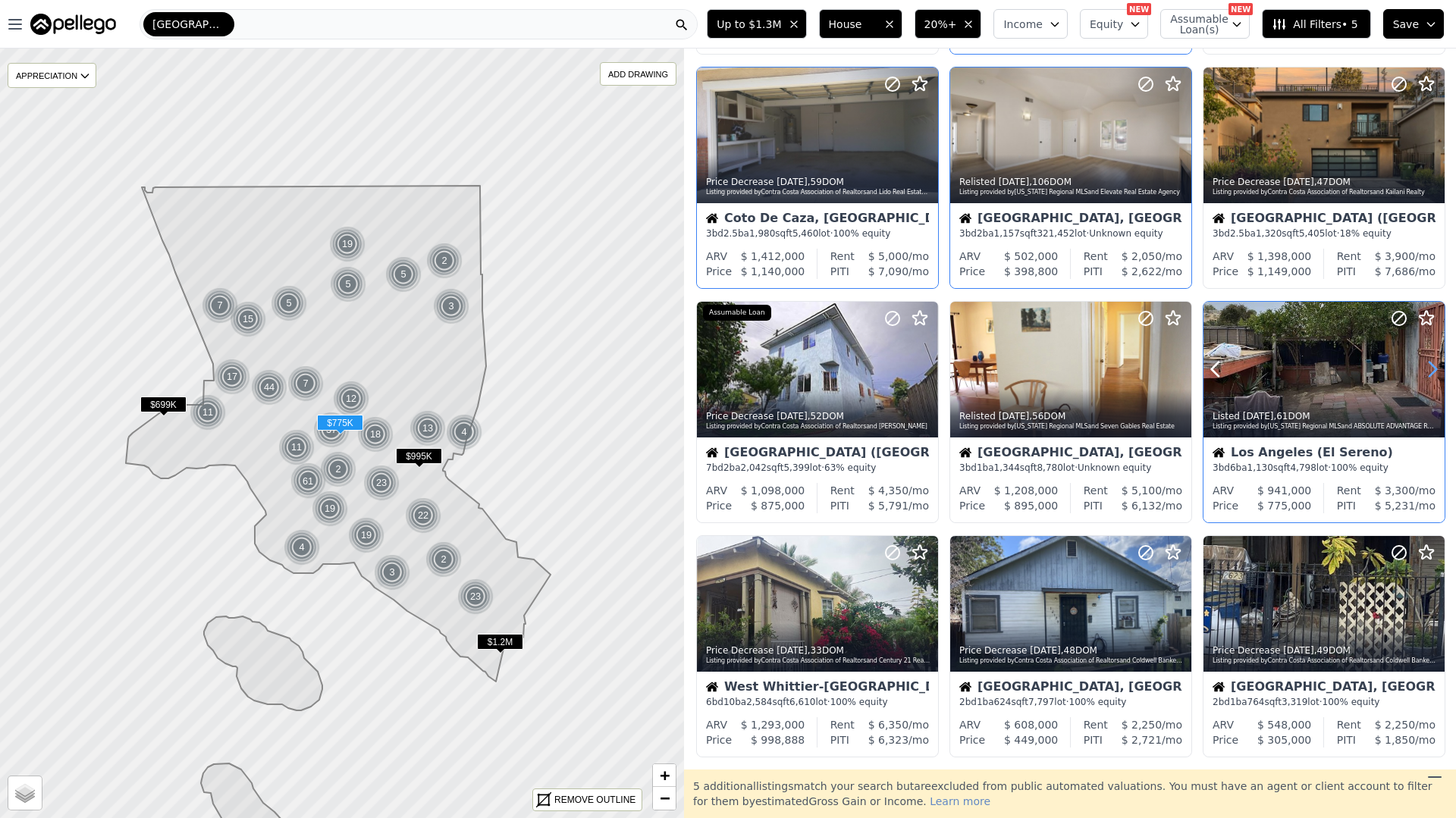
click at [1440, 364] on icon at bounding box center [1433, 370] width 24 height 24
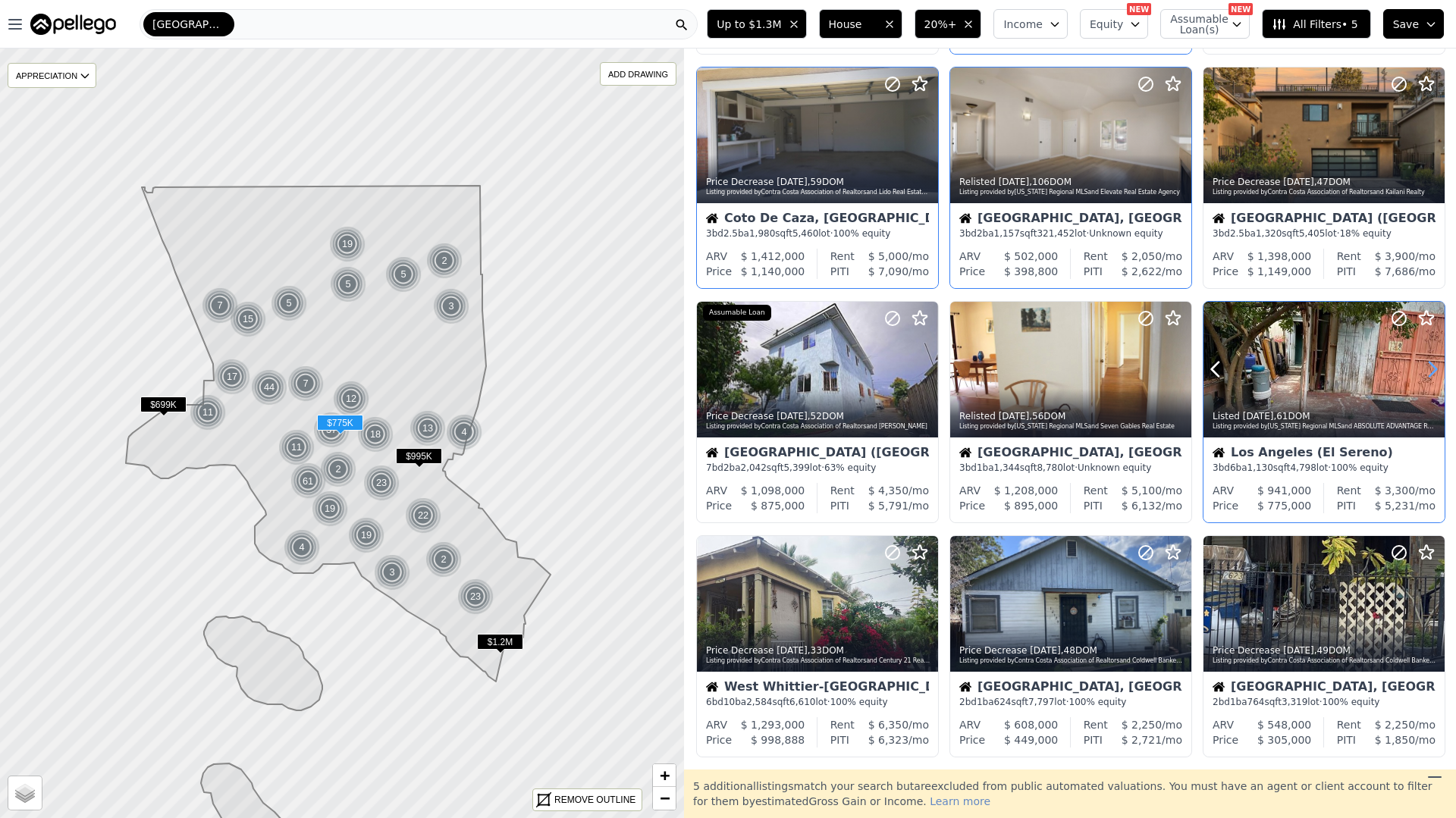
click at [1440, 364] on icon at bounding box center [1433, 370] width 24 height 24
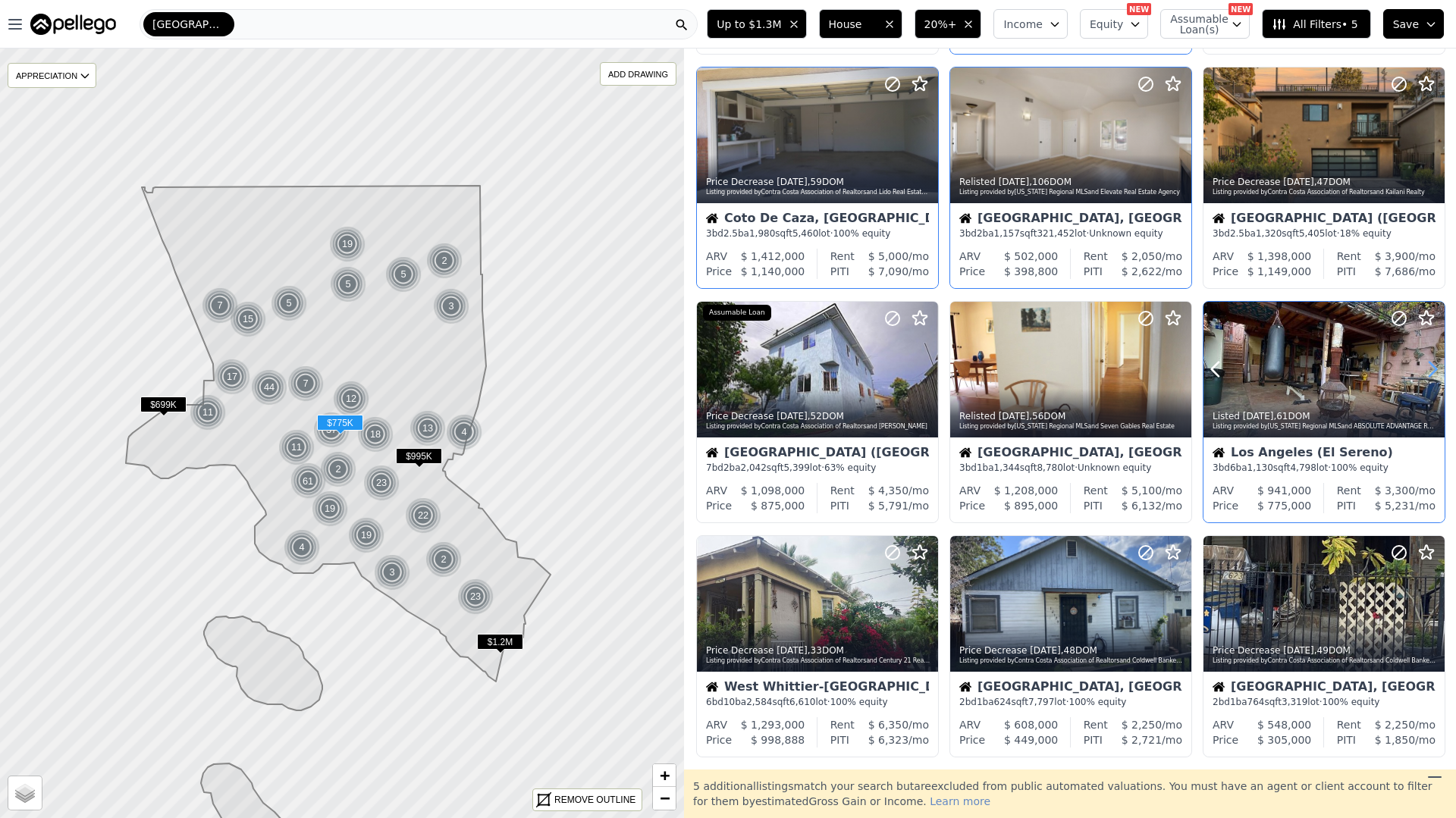
click at [1440, 364] on icon at bounding box center [1433, 370] width 24 height 24
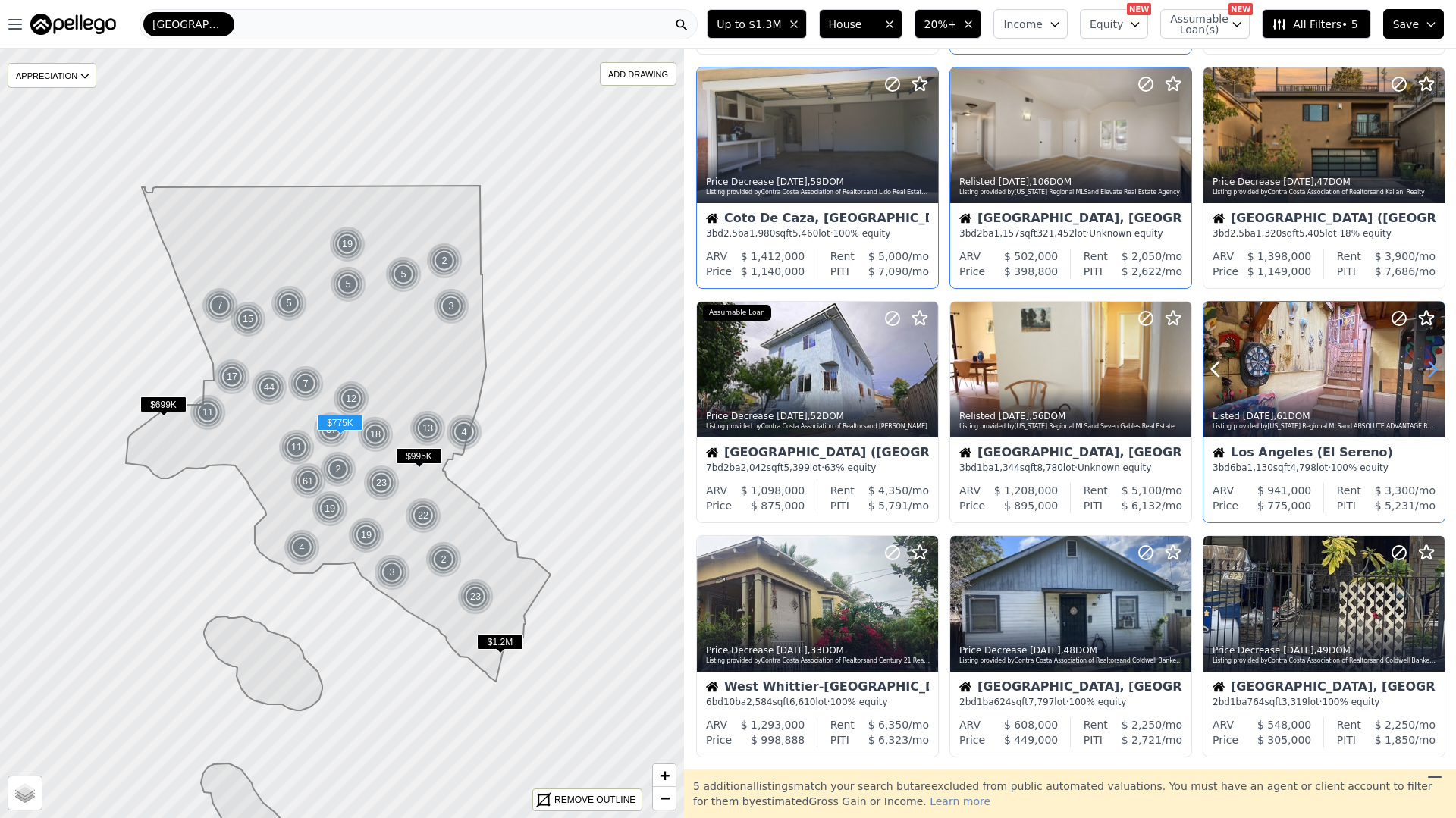
click at [1440, 364] on icon at bounding box center [1433, 370] width 24 height 24
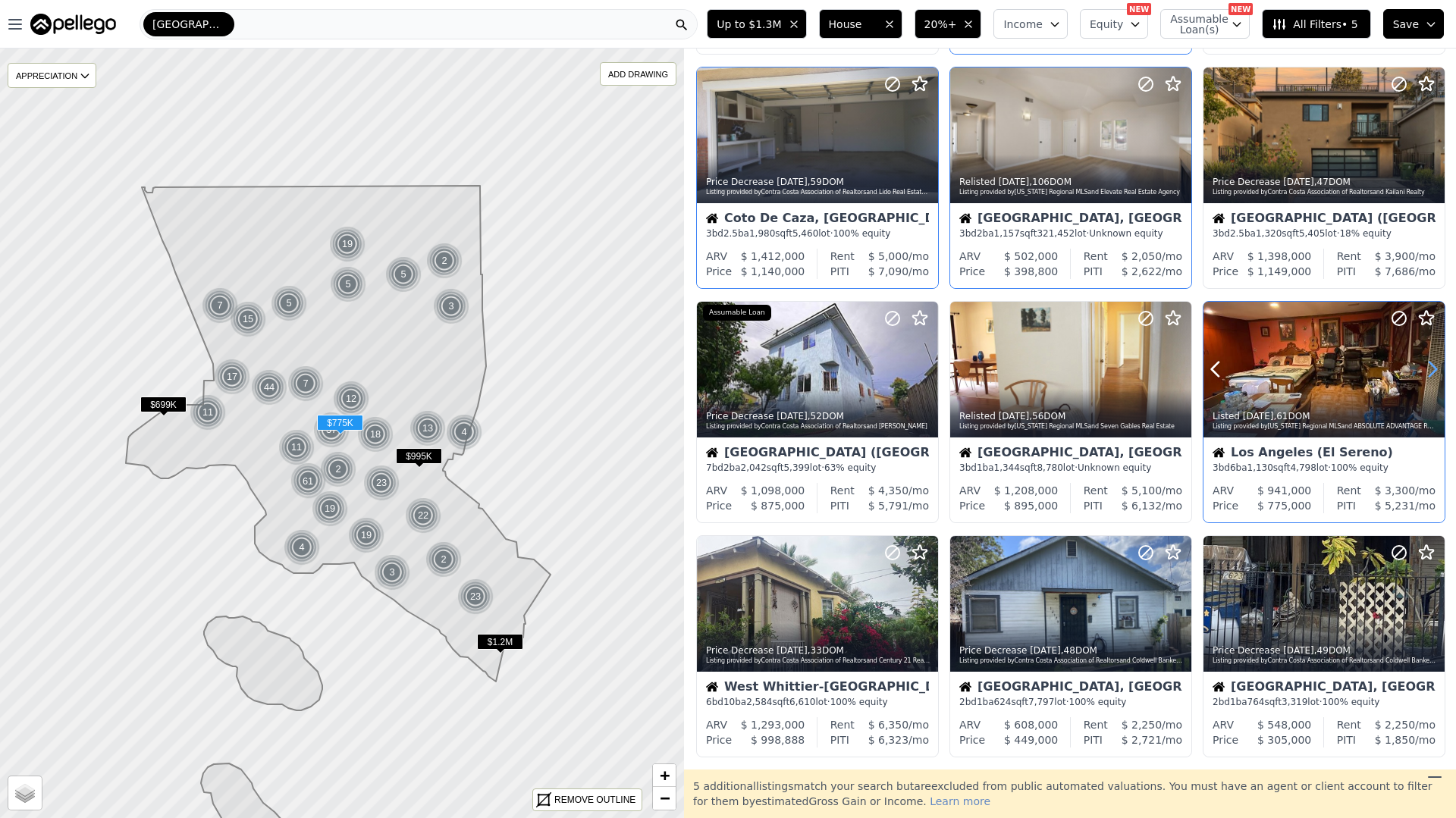
click at [1440, 364] on icon at bounding box center [1433, 370] width 24 height 24
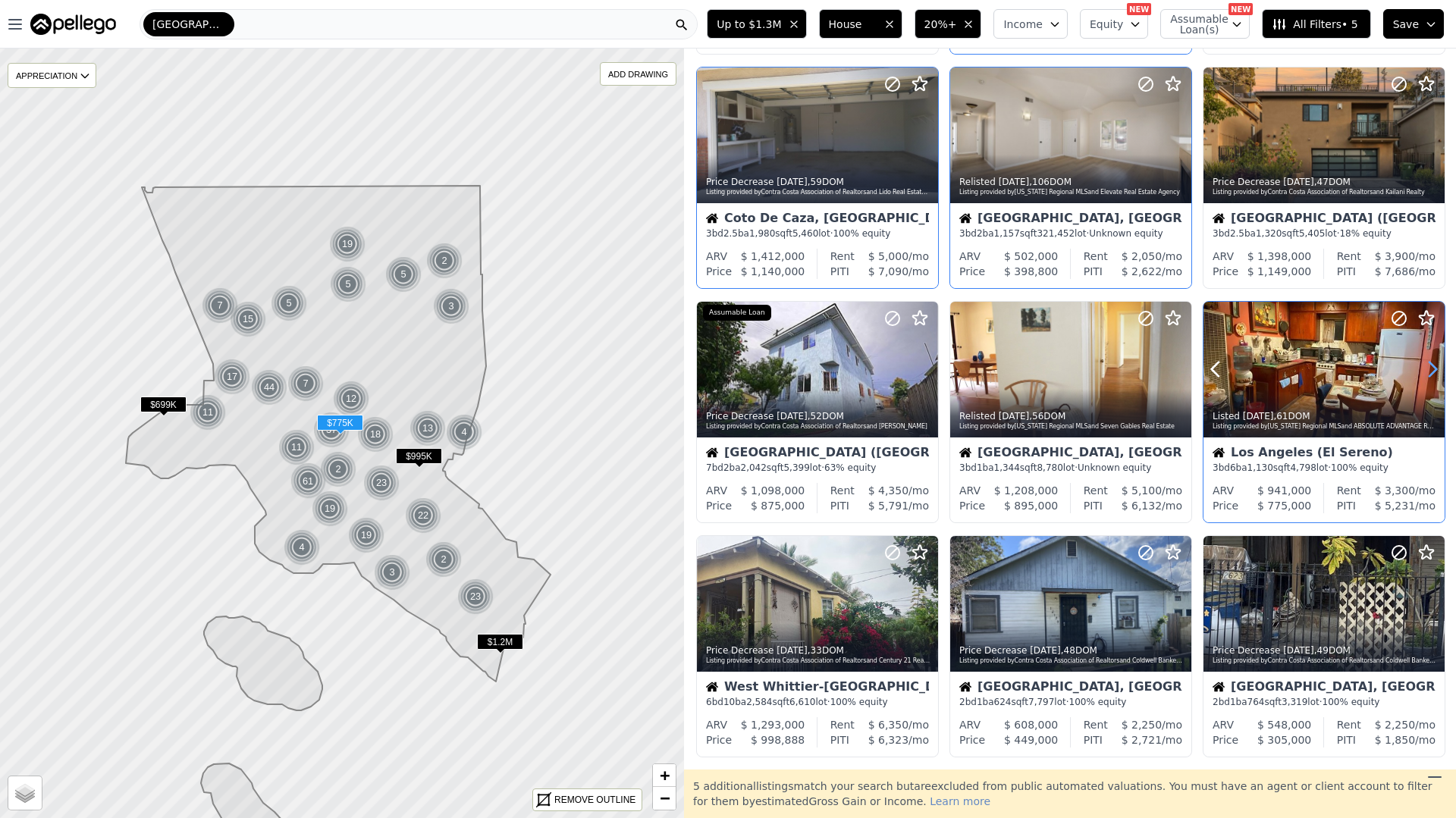
click at [1440, 364] on icon at bounding box center [1433, 370] width 24 height 24
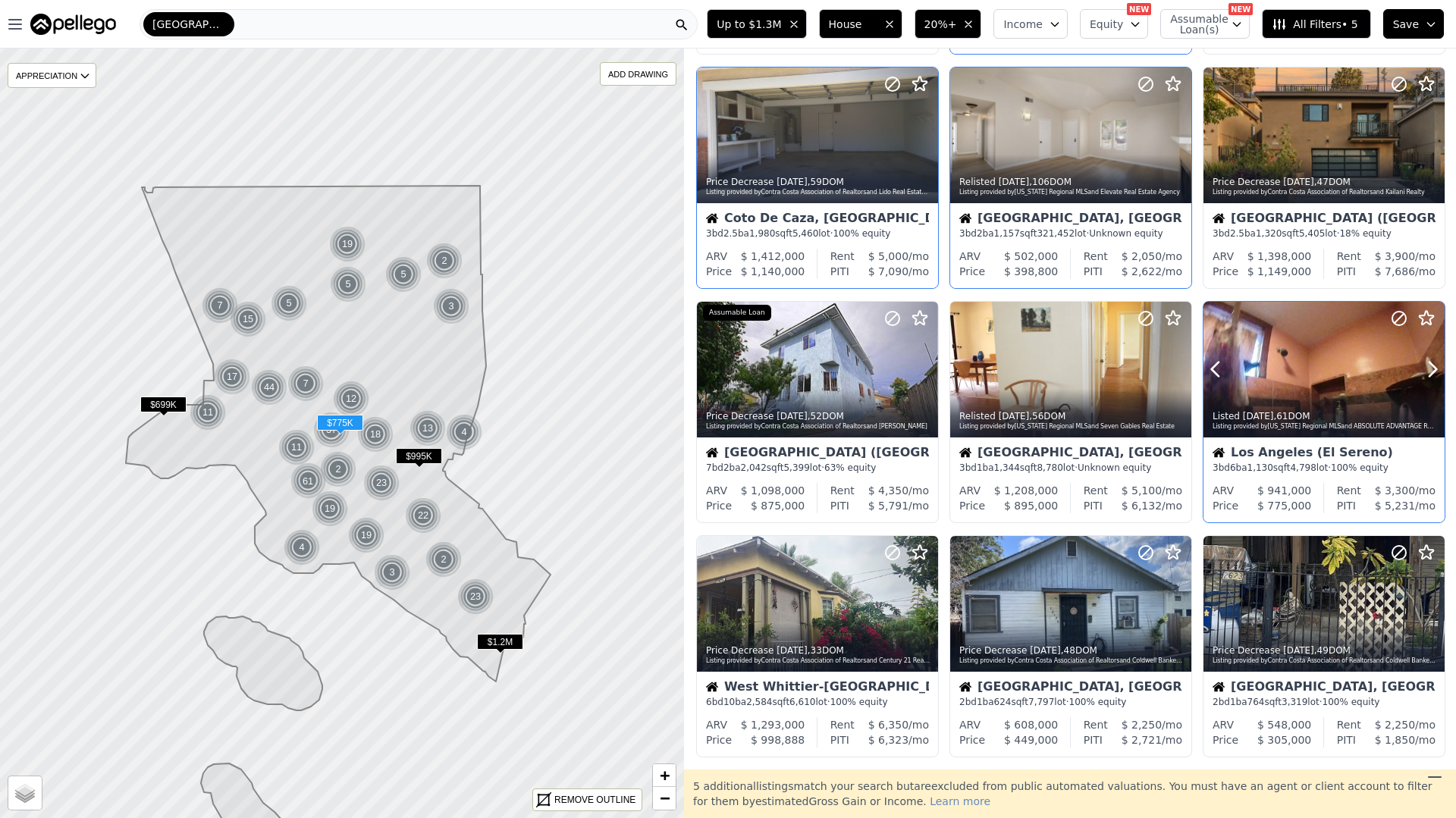
scroll to position [301, 0]
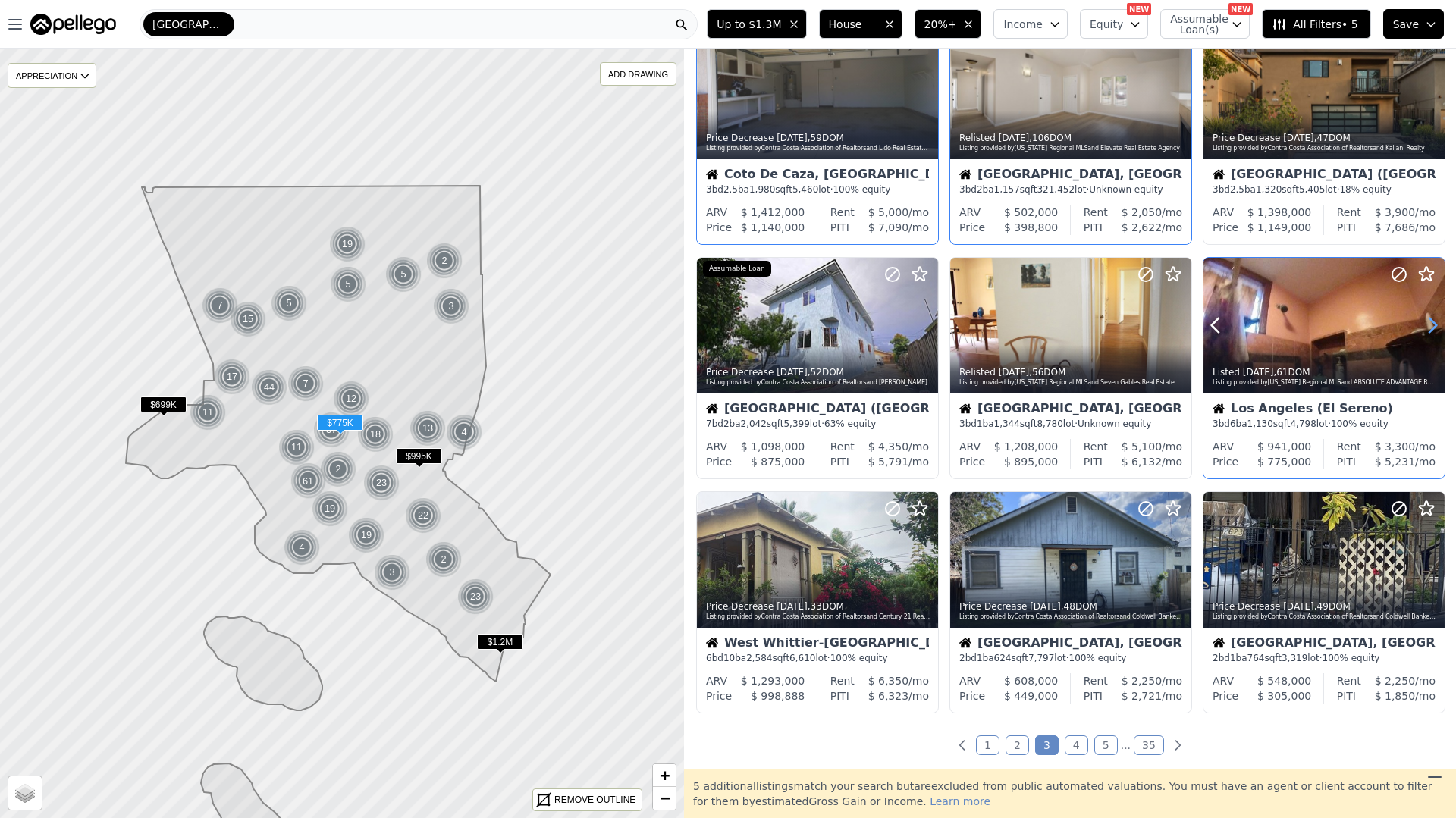
click at [1429, 325] on icon at bounding box center [1433, 325] width 24 height 24
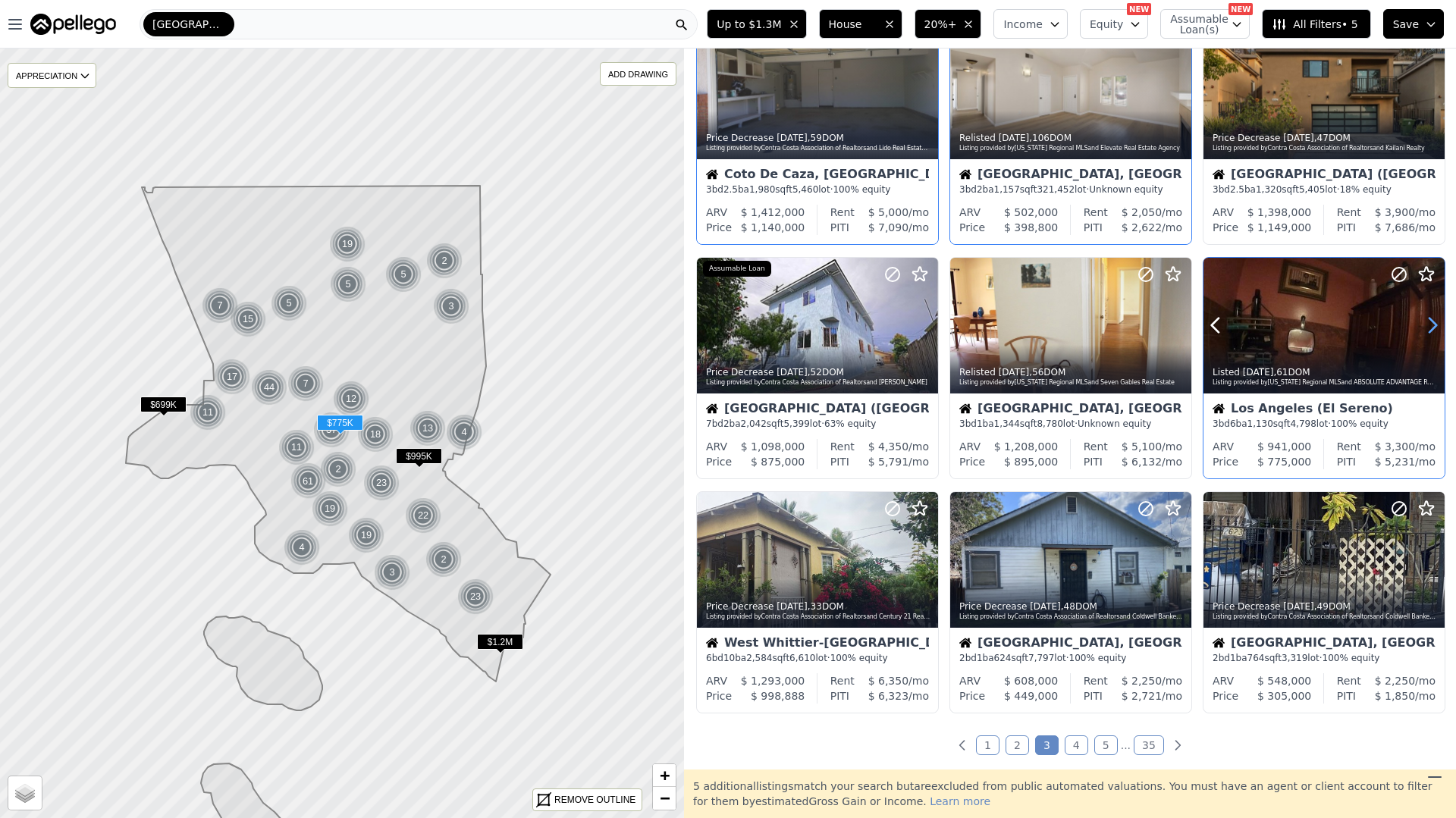
click at [1429, 325] on icon at bounding box center [1433, 325] width 24 height 24
click at [1429, 324] on icon at bounding box center [1433, 325] width 24 height 24
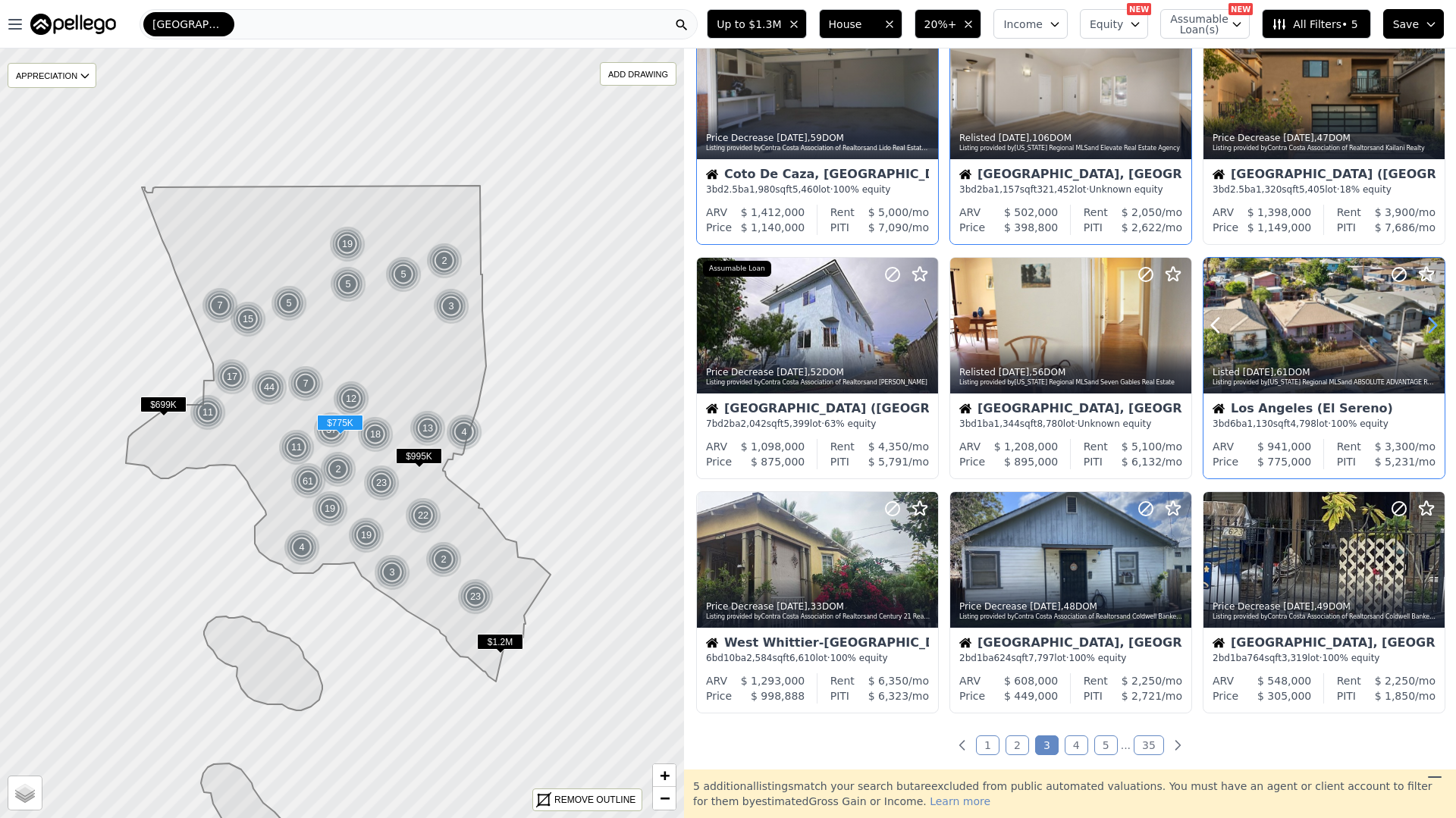
click at [1429, 325] on icon at bounding box center [1433, 325] width 24 height 24
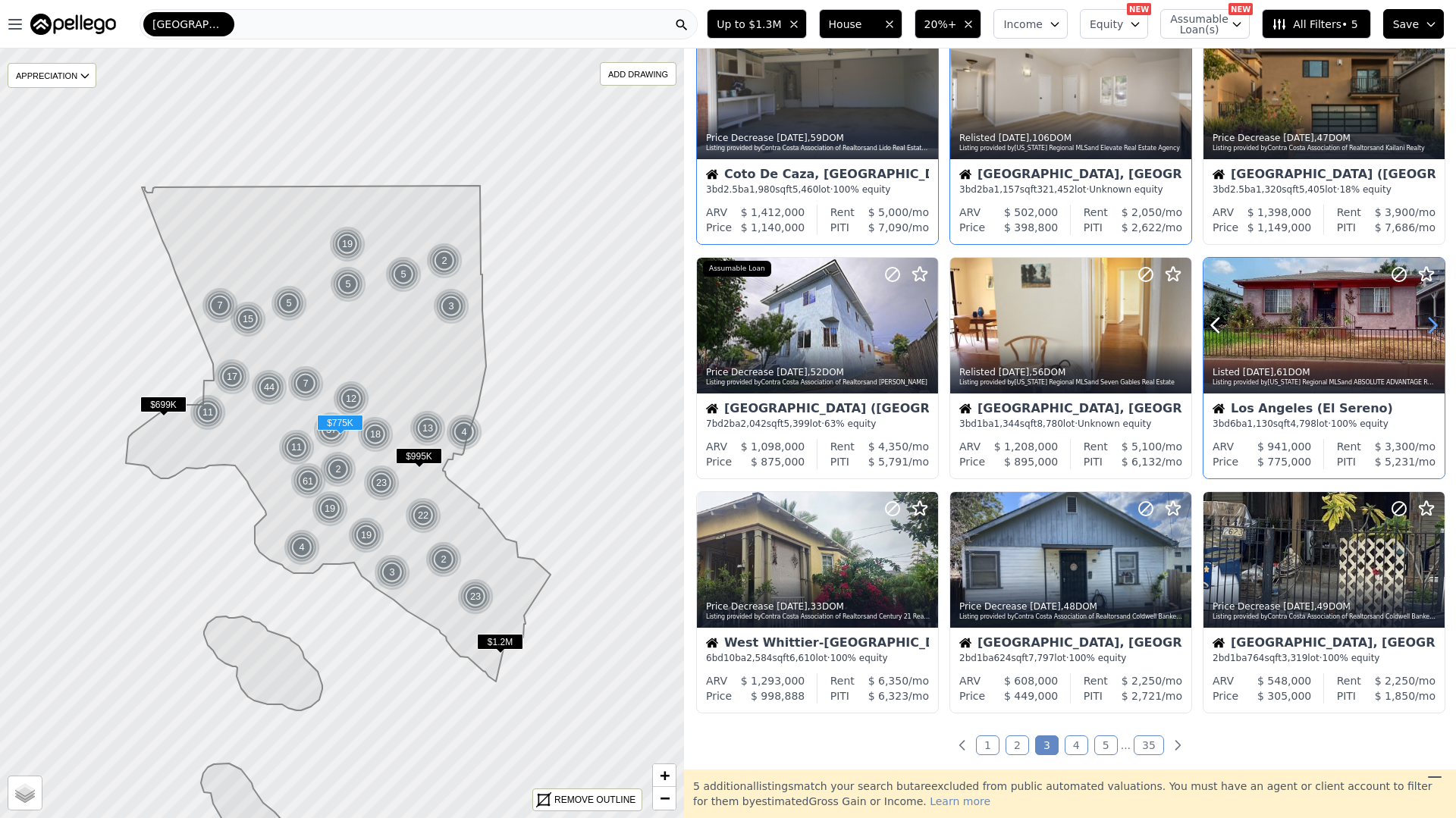
click at [1430, 325] on icon at bounding box center [1433, 325] width 24 height 24
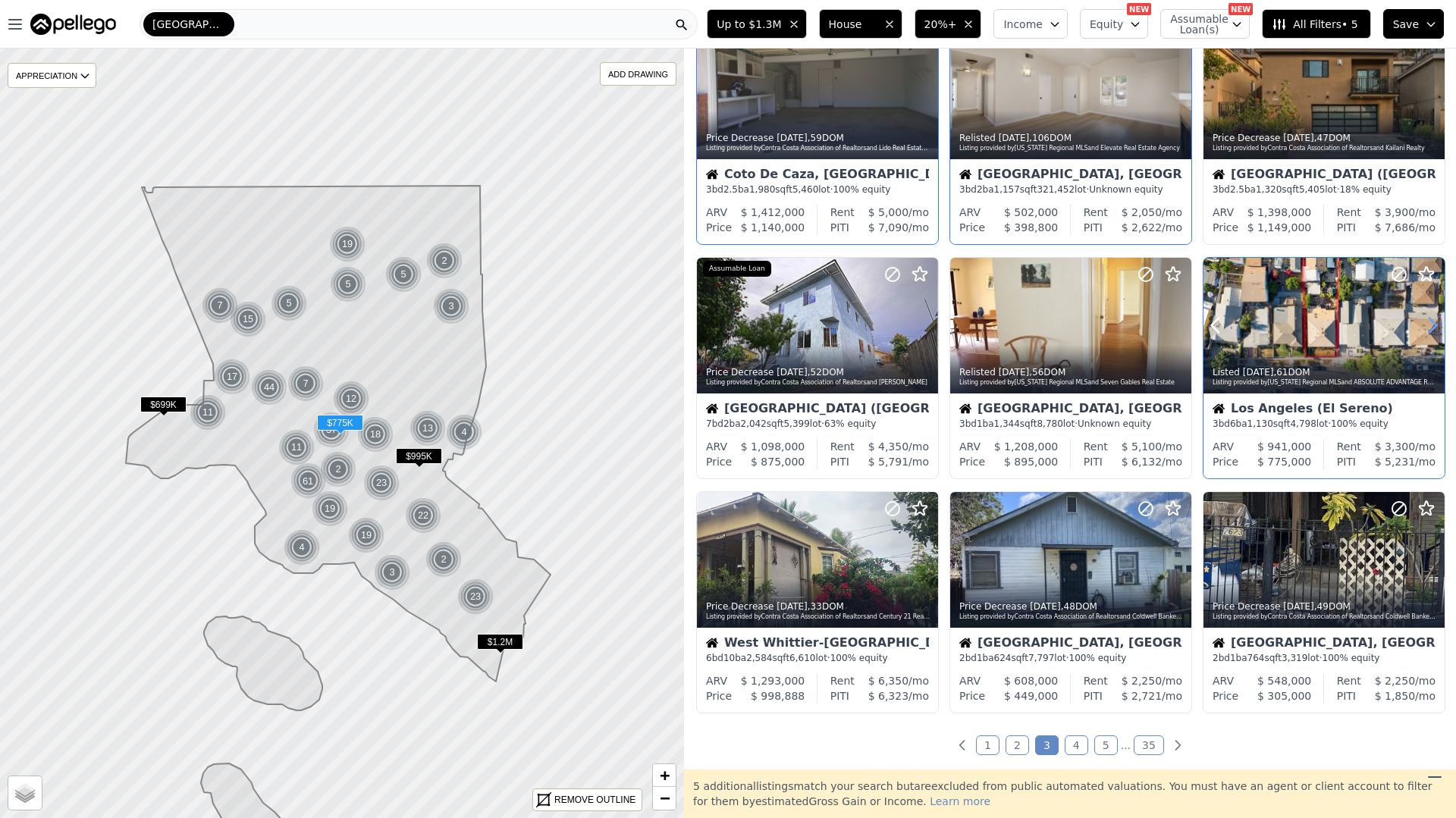
click at [1430, 325] on icon at bounding box center [1433, 325] width 24 height 24
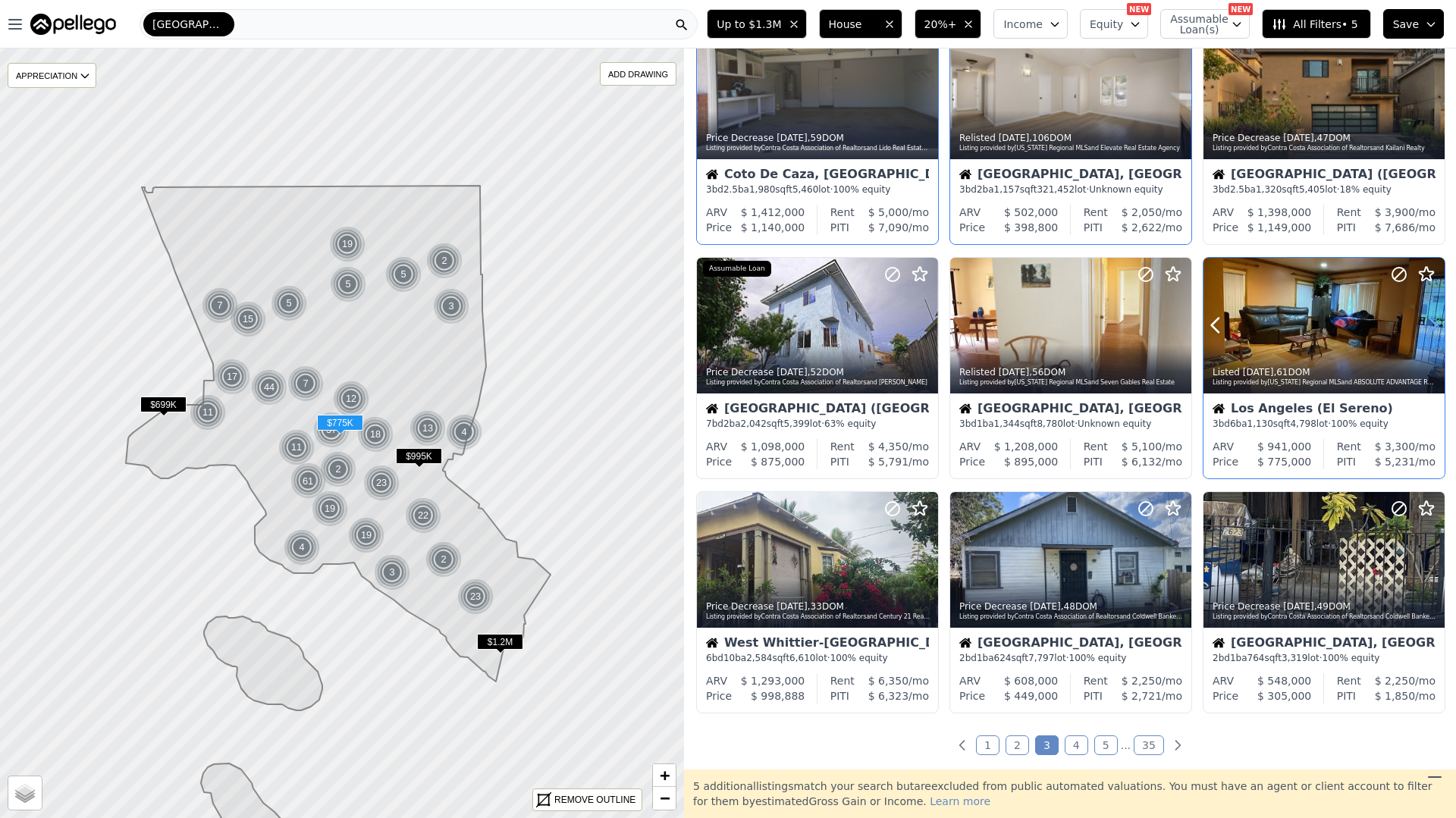
click at [1430, 324] on icon at bounding box center [1433, 325] width 24 height 24
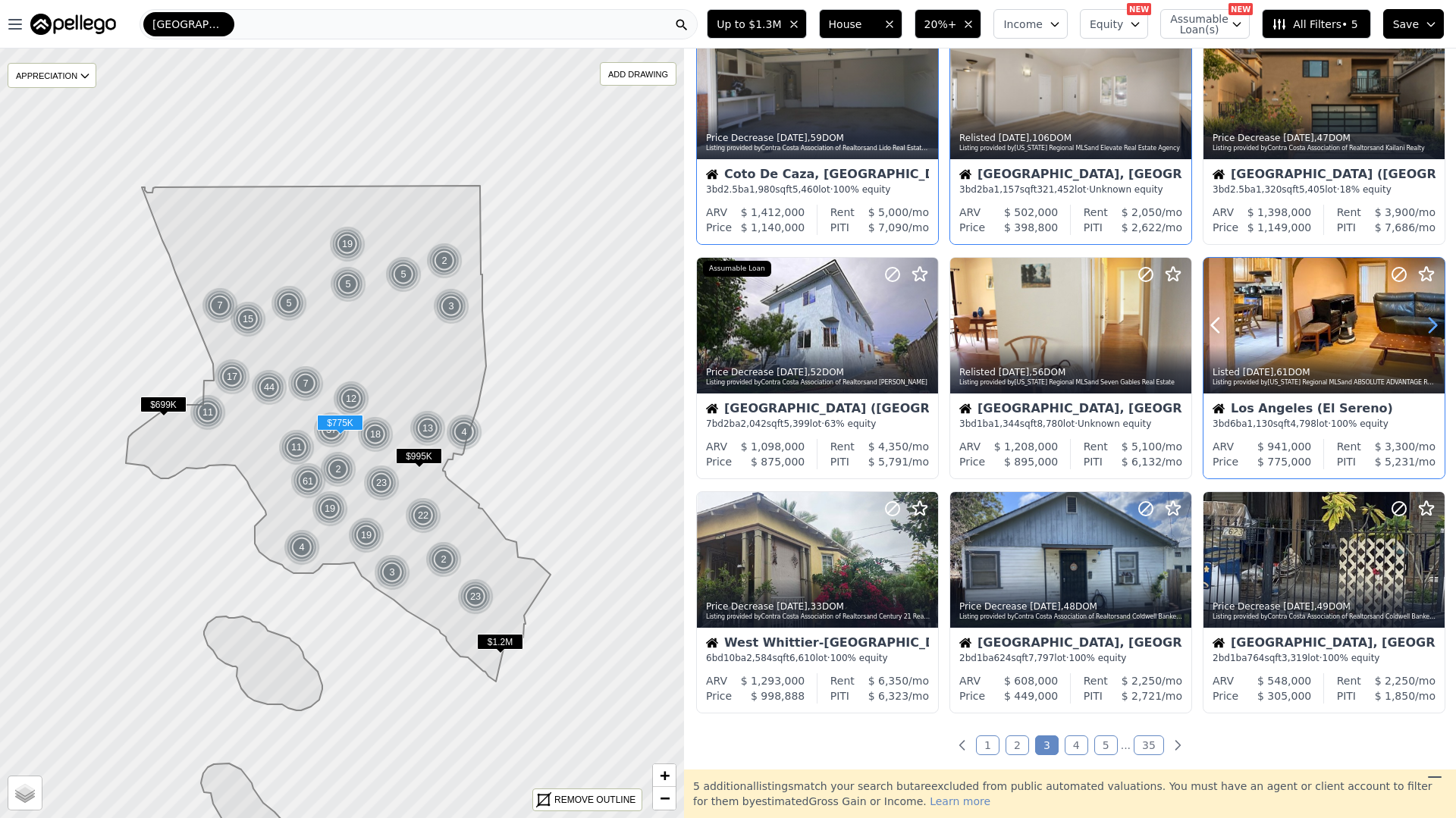
click at [1429, 324] on icon at bounding box center [1433, 325] width 24 height 24
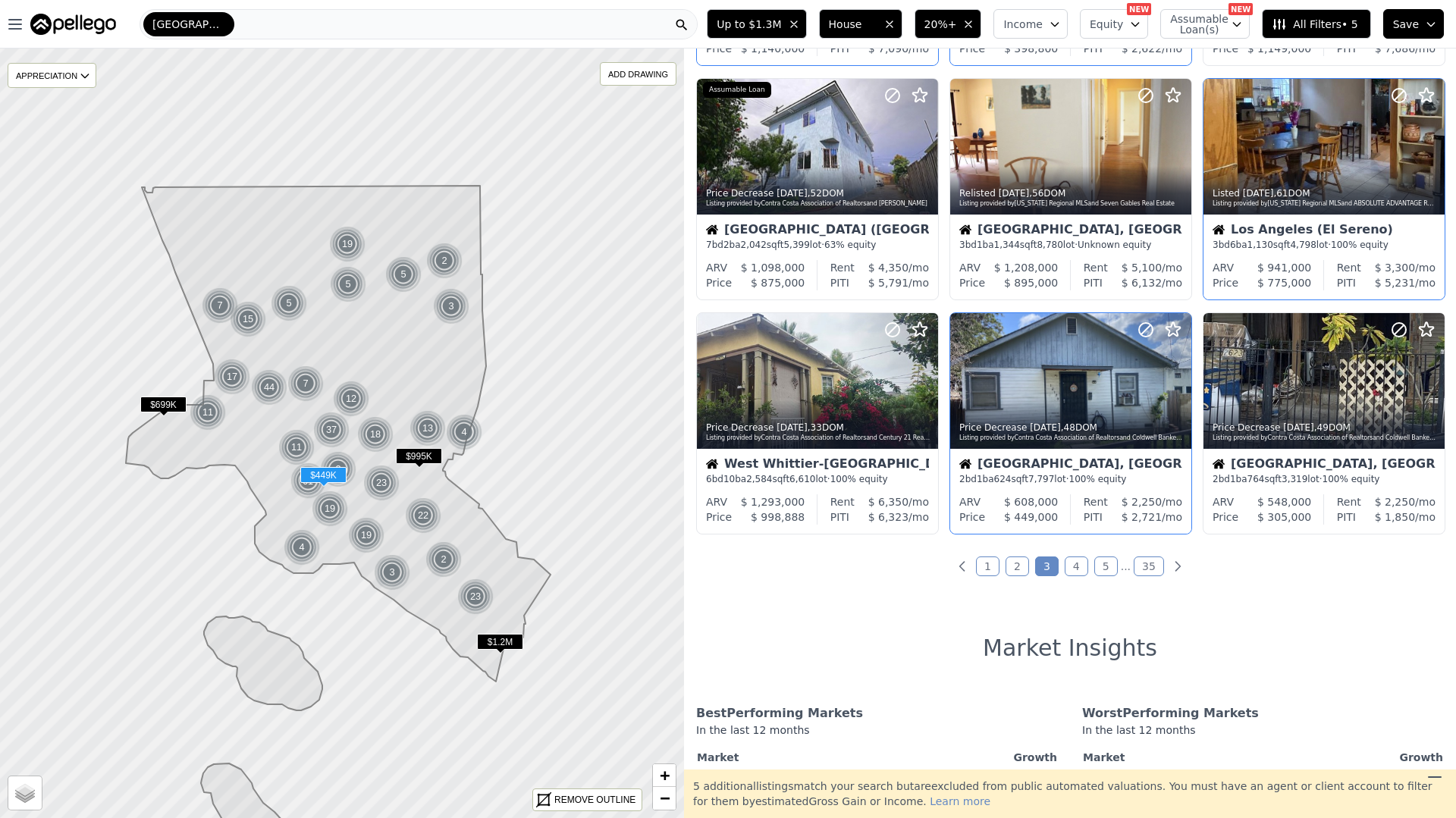
scroll to position [500, 0]
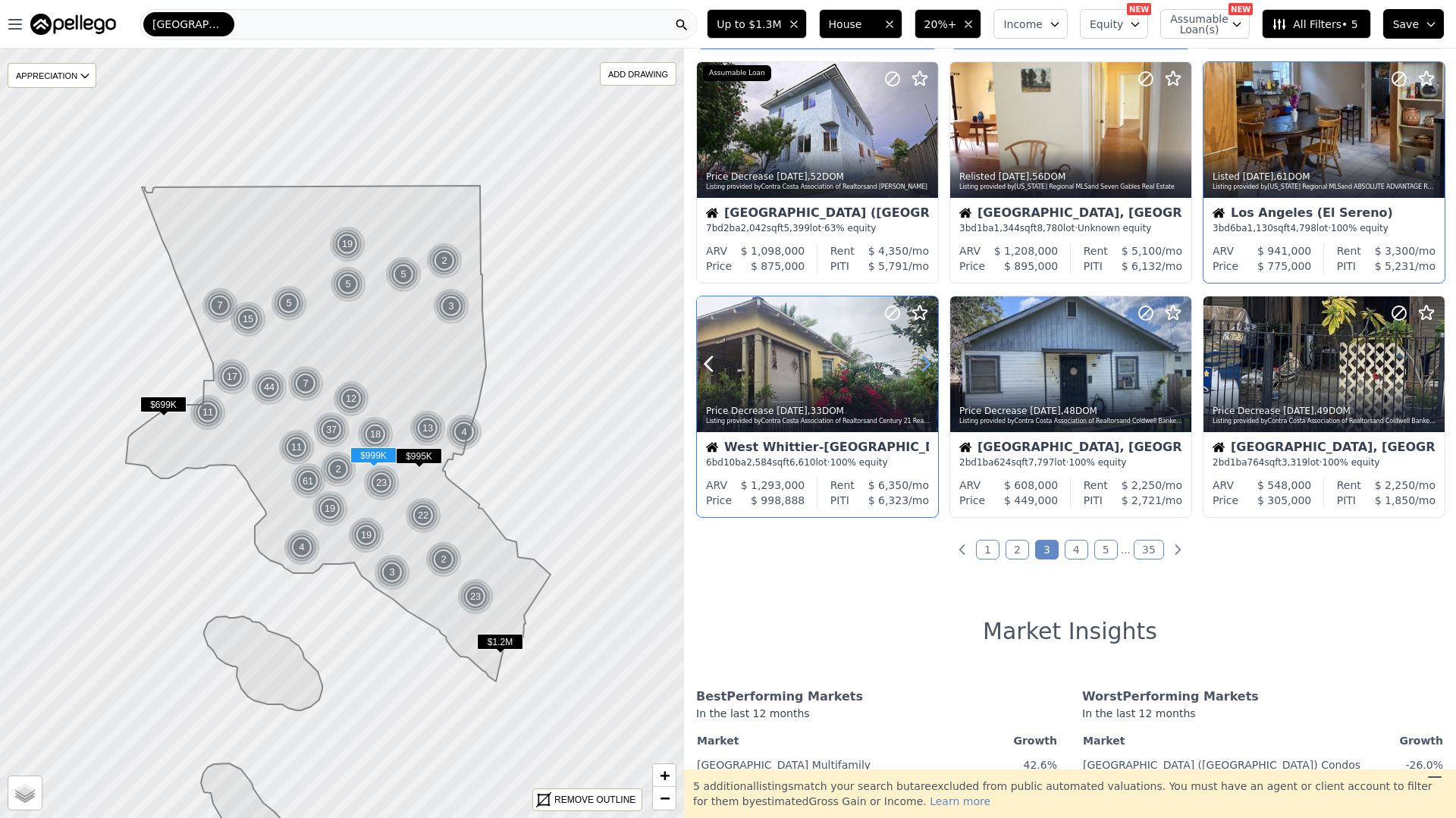
click at [916, 354] on icon at bounding box center [926, 364] width 24 height 24
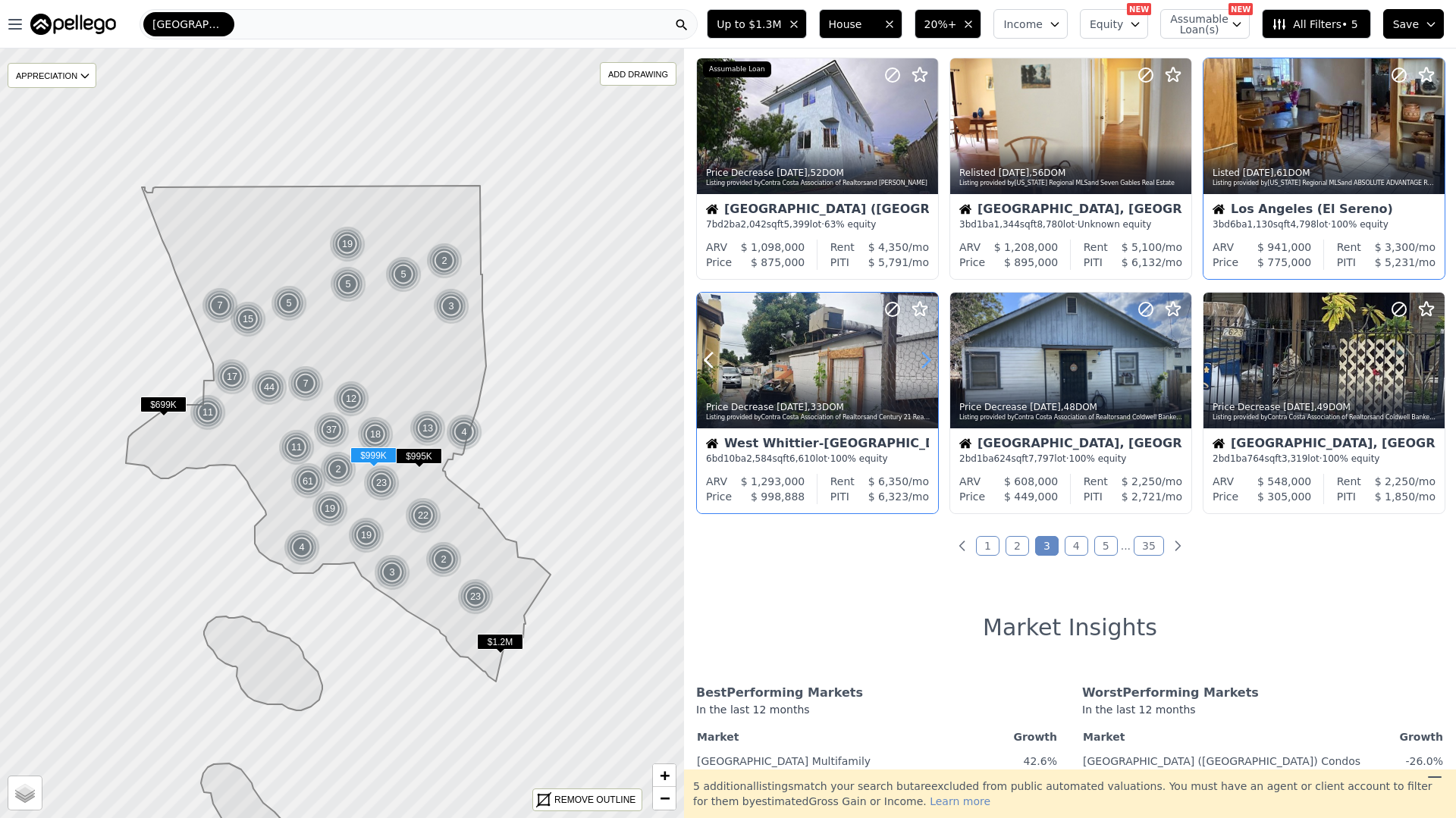
click at [923, 354] on icon at bounding box center [926, 360] width 7 height 14
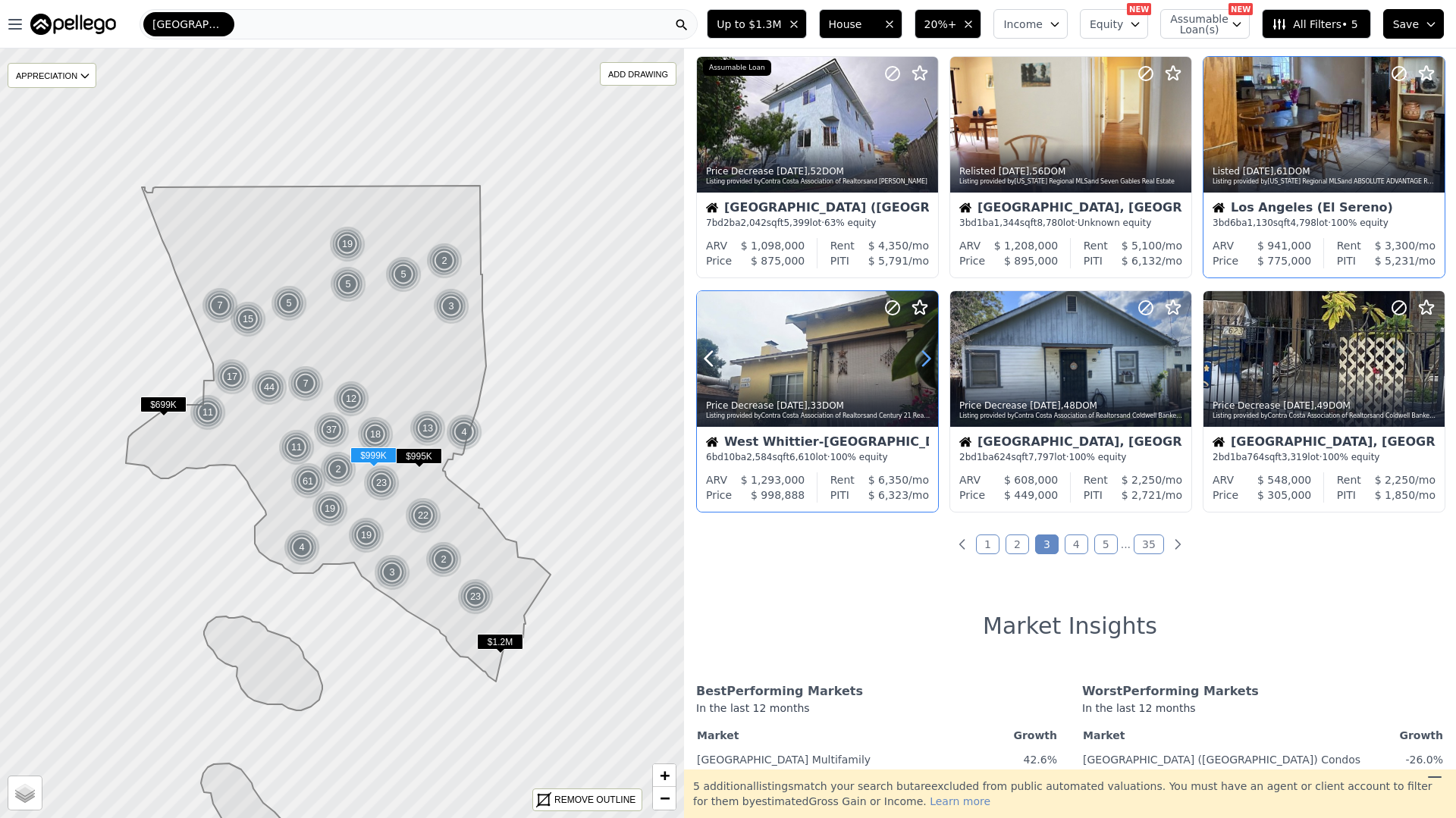
click at [923, 354] on icon at bounding box center [926, 359] width 24 height 24
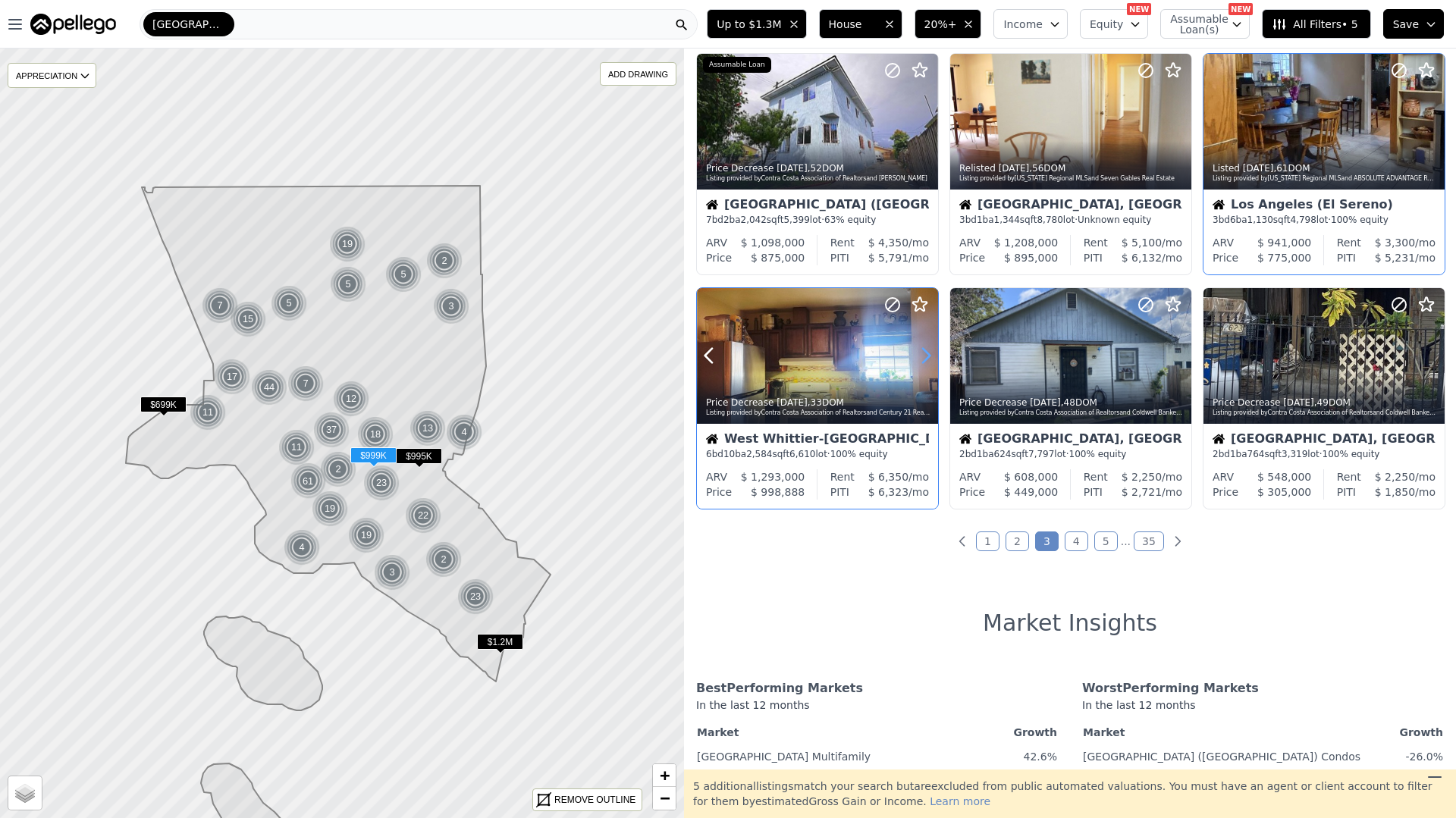
click at [923, 354] on icon at bounding box center [926, 355] width 24 height 24
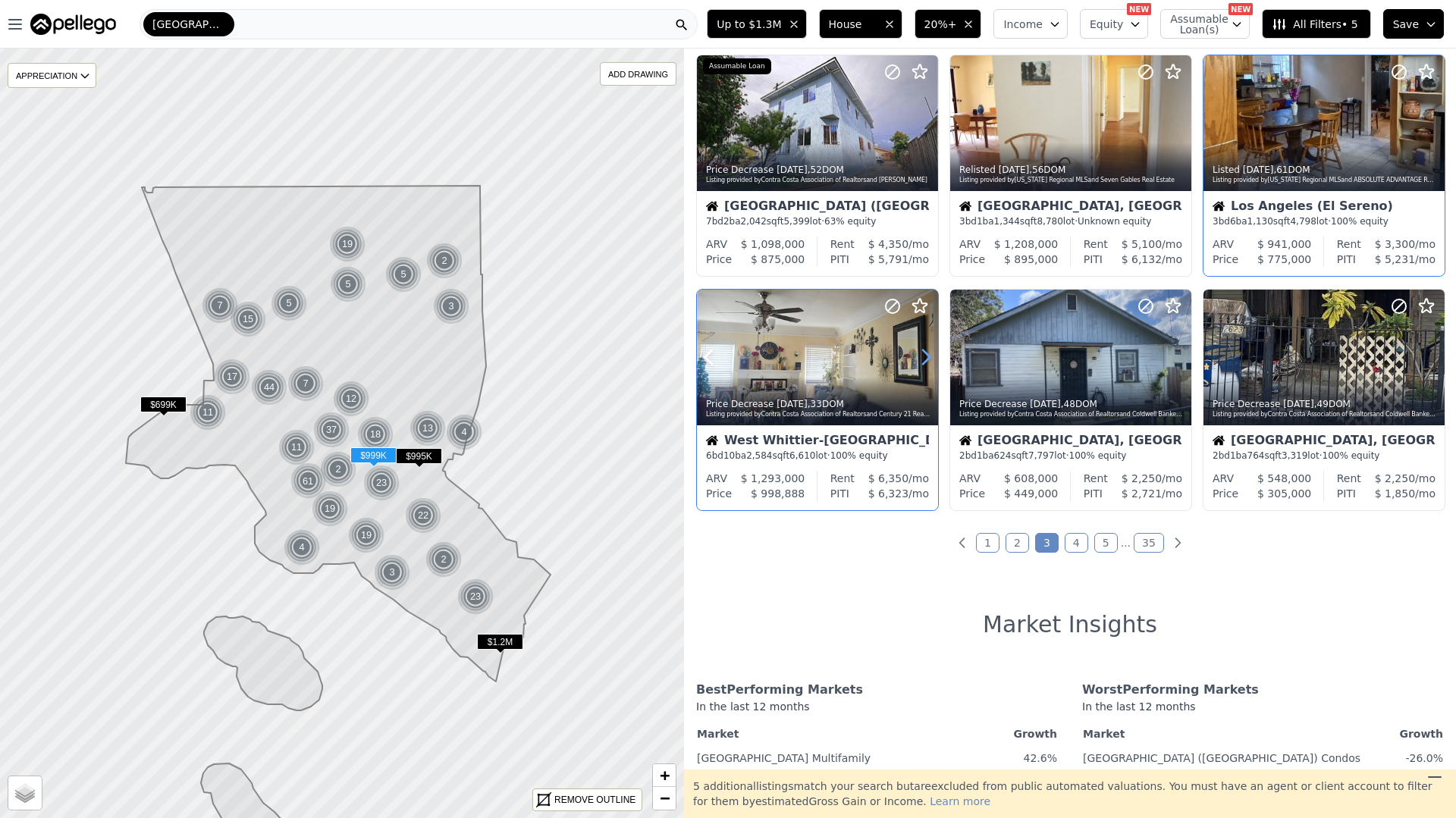
click at [923, 354] on icon at bounding box center [926, 357] width 24 height 24
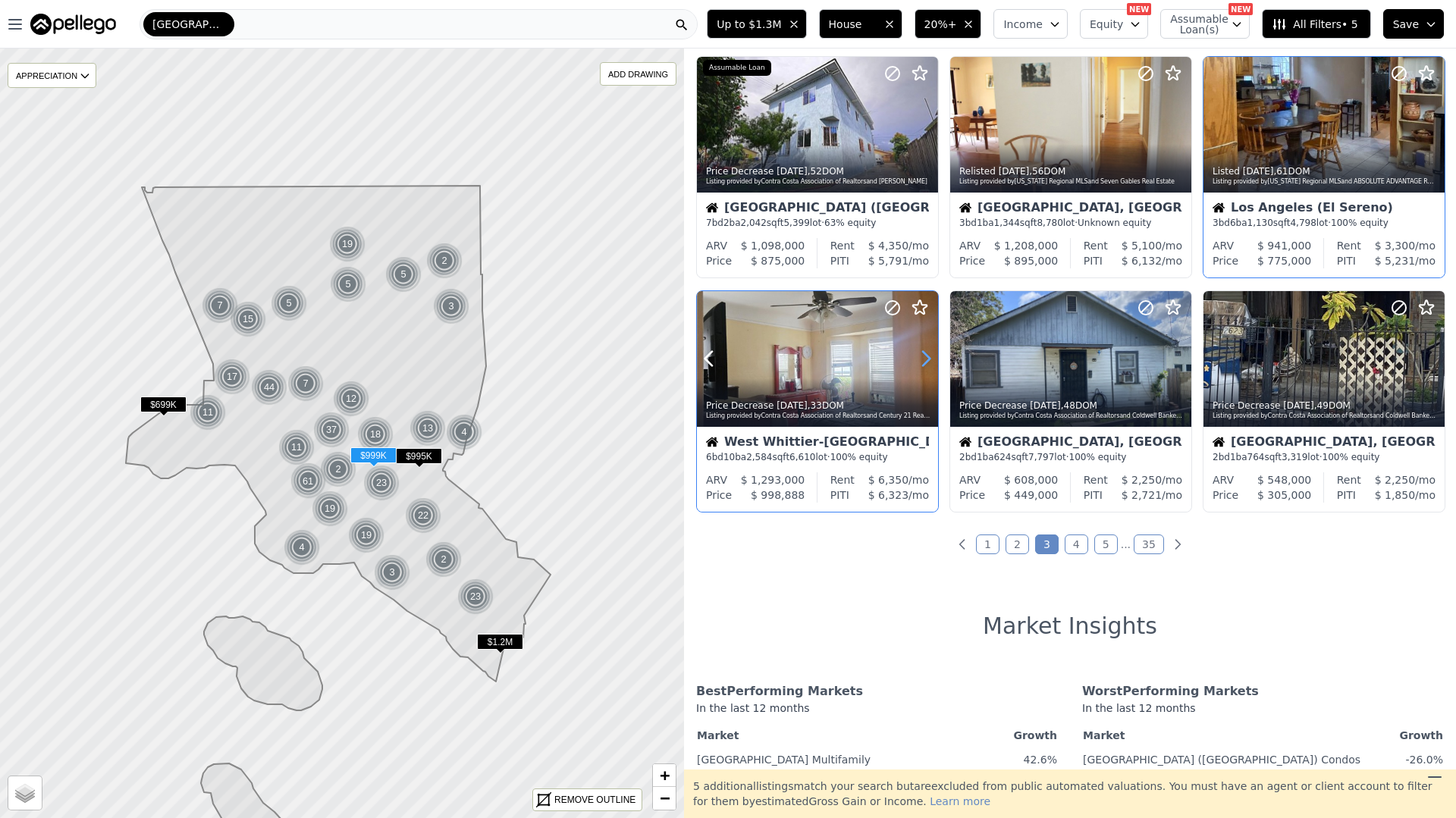
click at [923, 354] on icon at bounding box center [926, 359] width 24 height 24
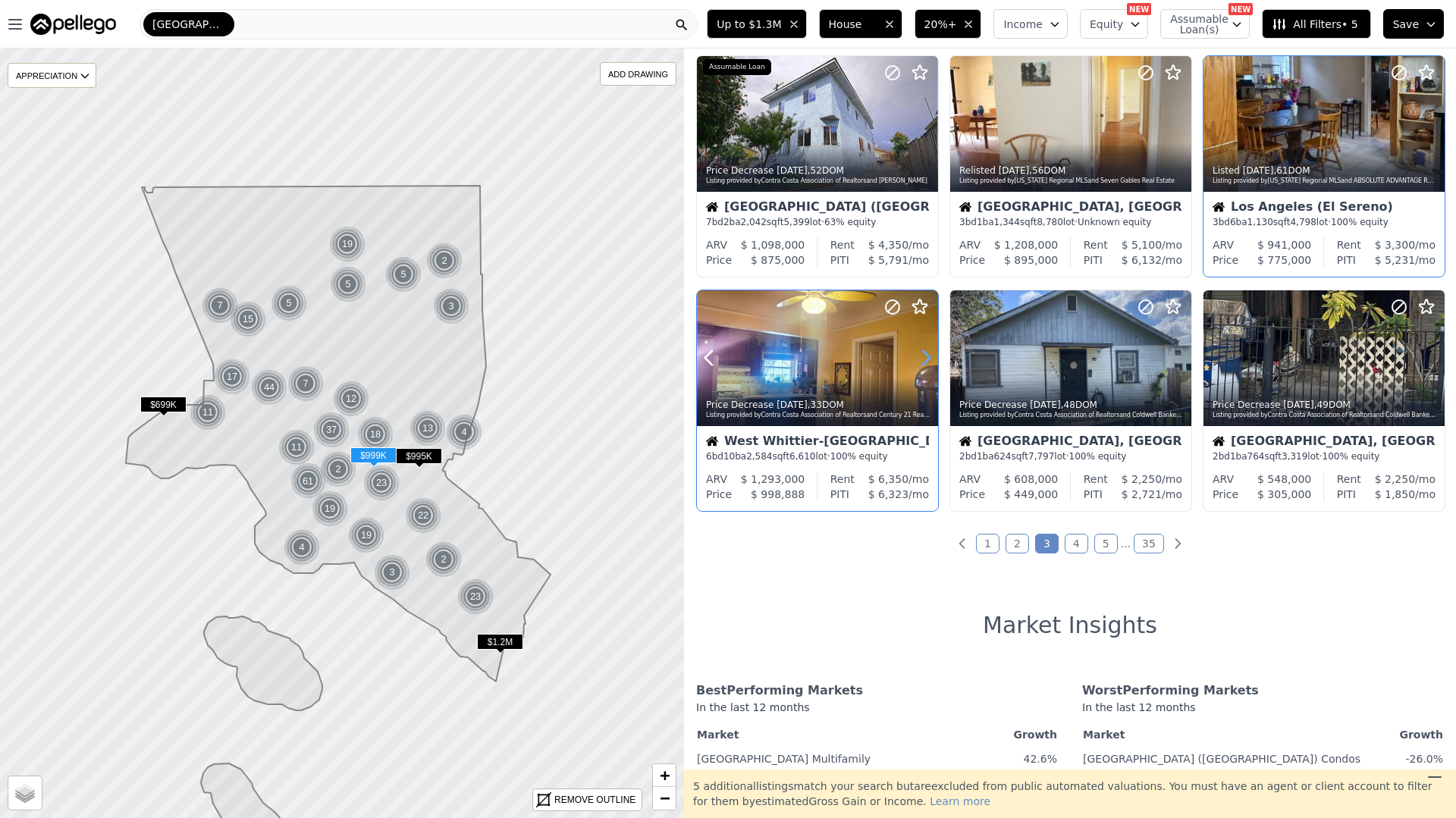
click at [923, 354] on icon at bounding box center [926, 358] width 24 height 24
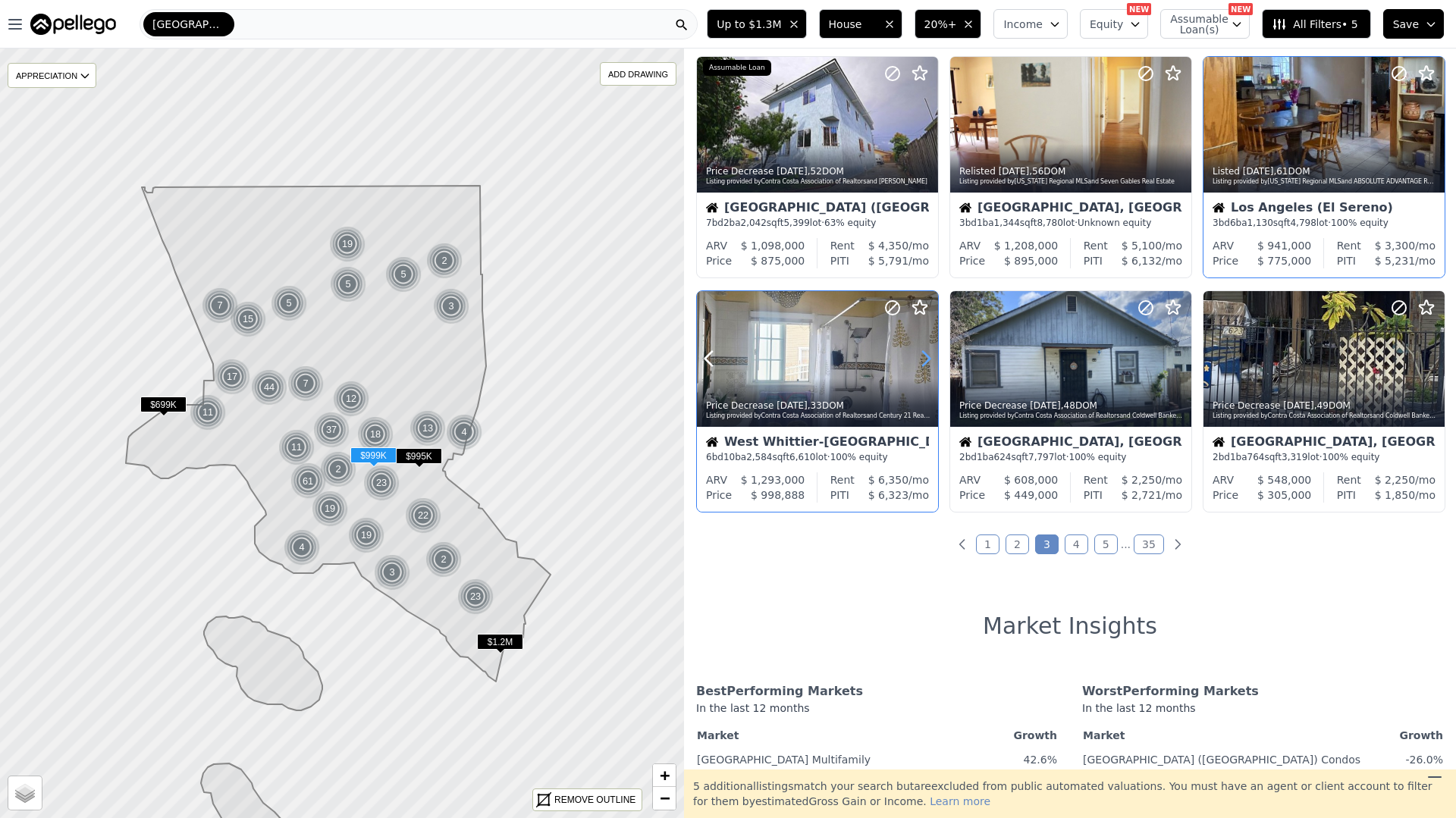
click at [923, 354] on icon at bounding box center [926, 359] width 24 height 24
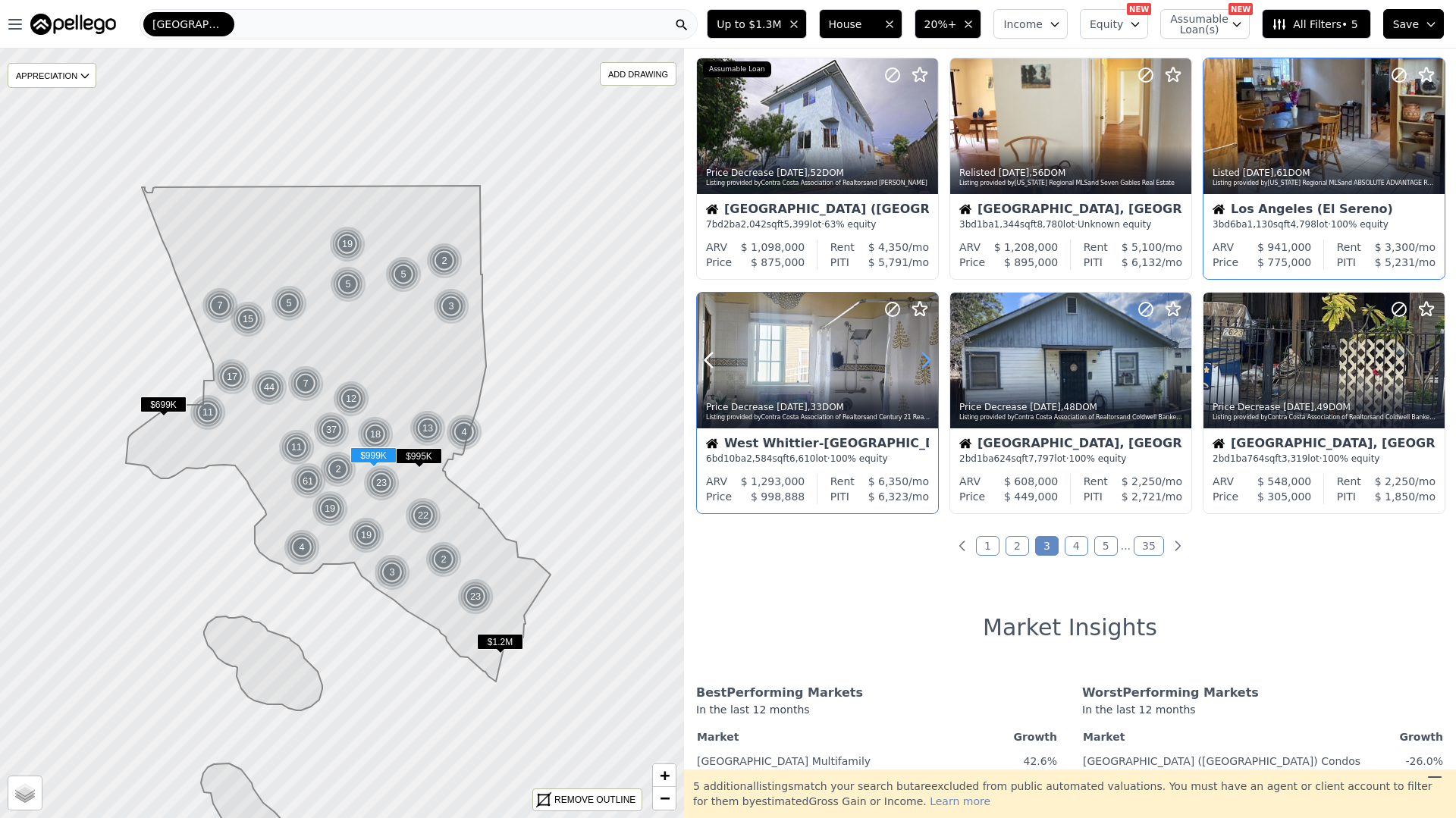
click at [923, 354] on icon at bounding box center [926, 360] width 24 height 24
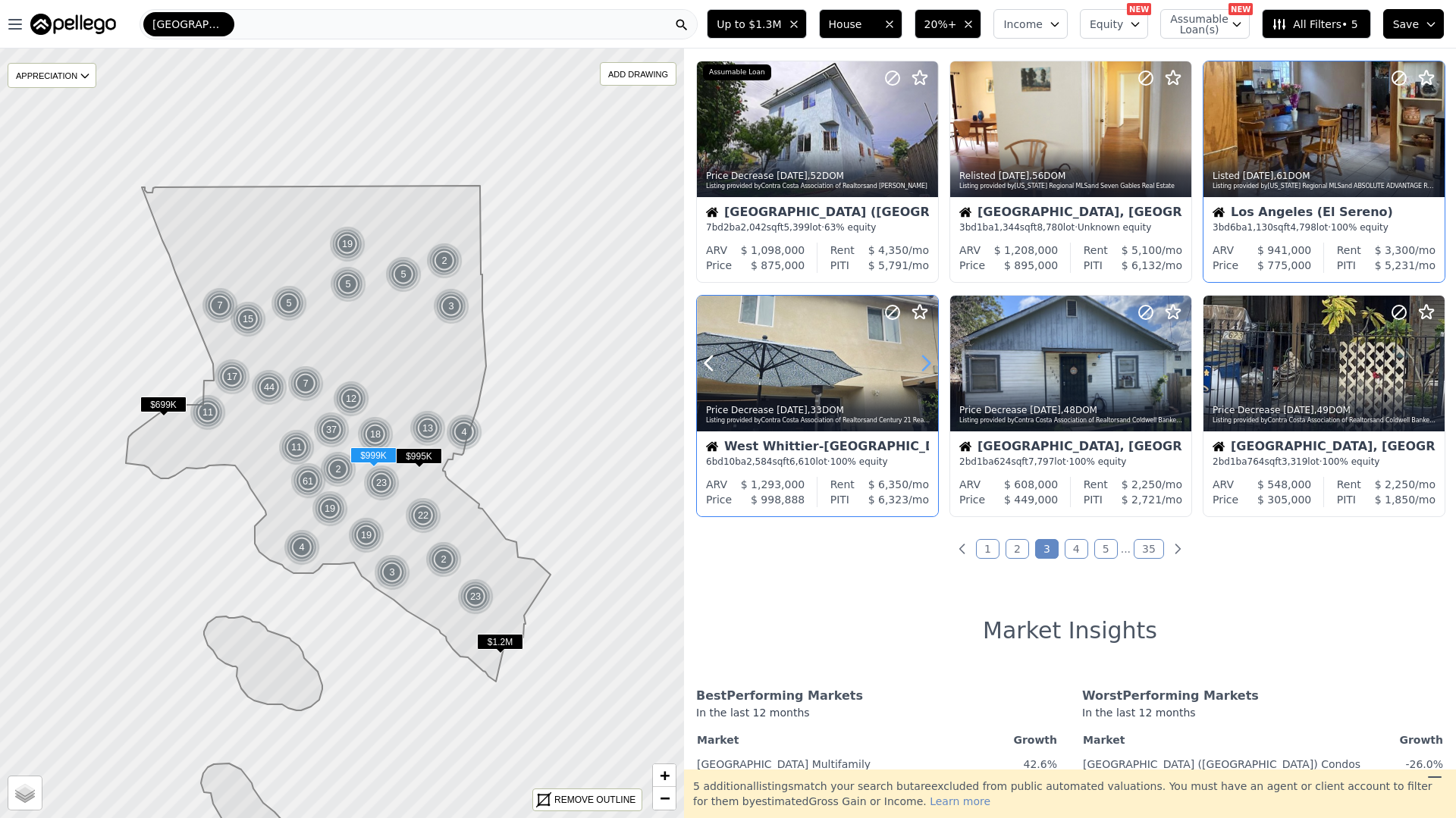
click at [923, 354] on icon at bounding box center [926, 363] width 24 height 24
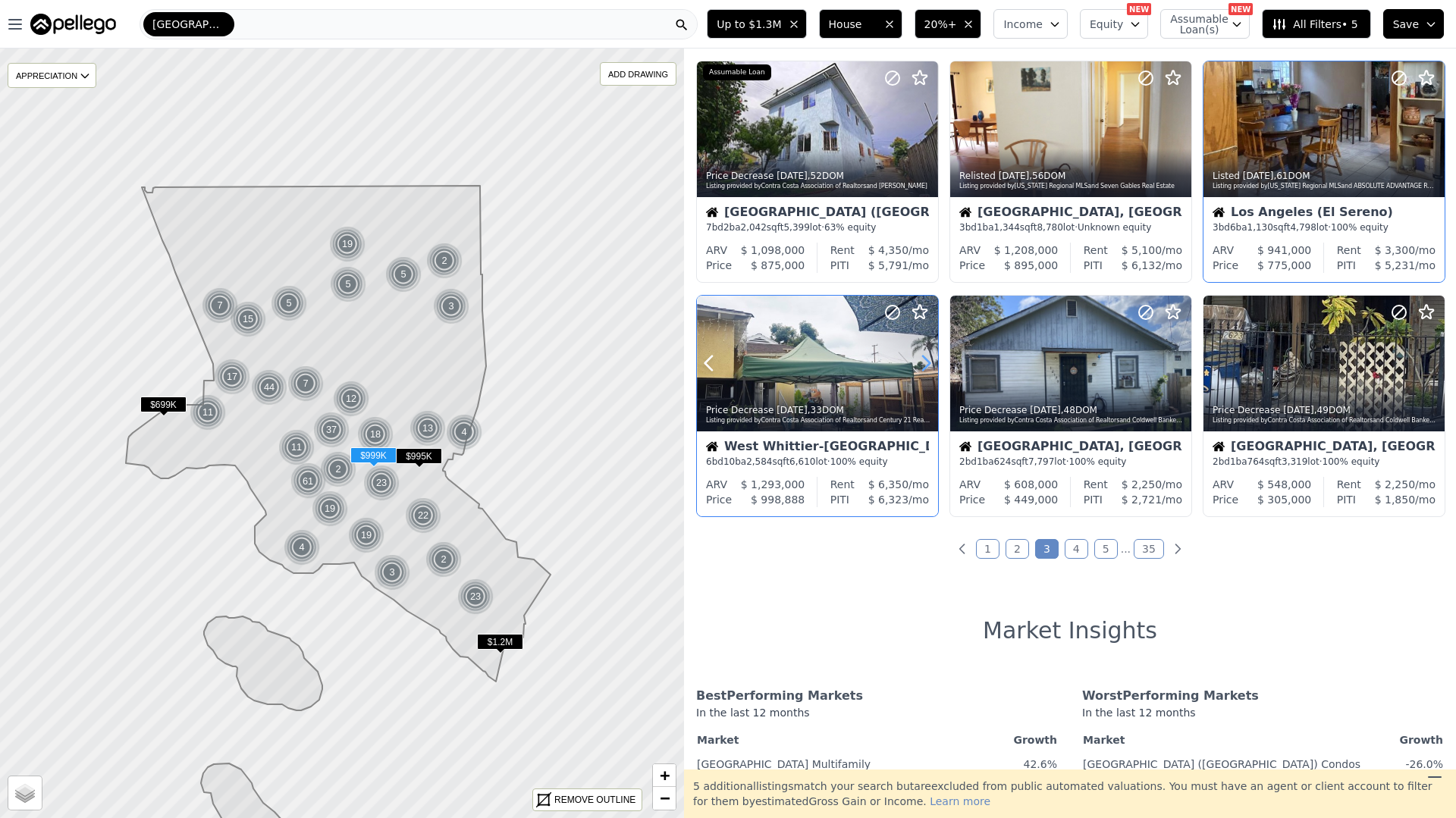
click at [923, 354] on icon at bounding box center [926, 363] width 24 height 24
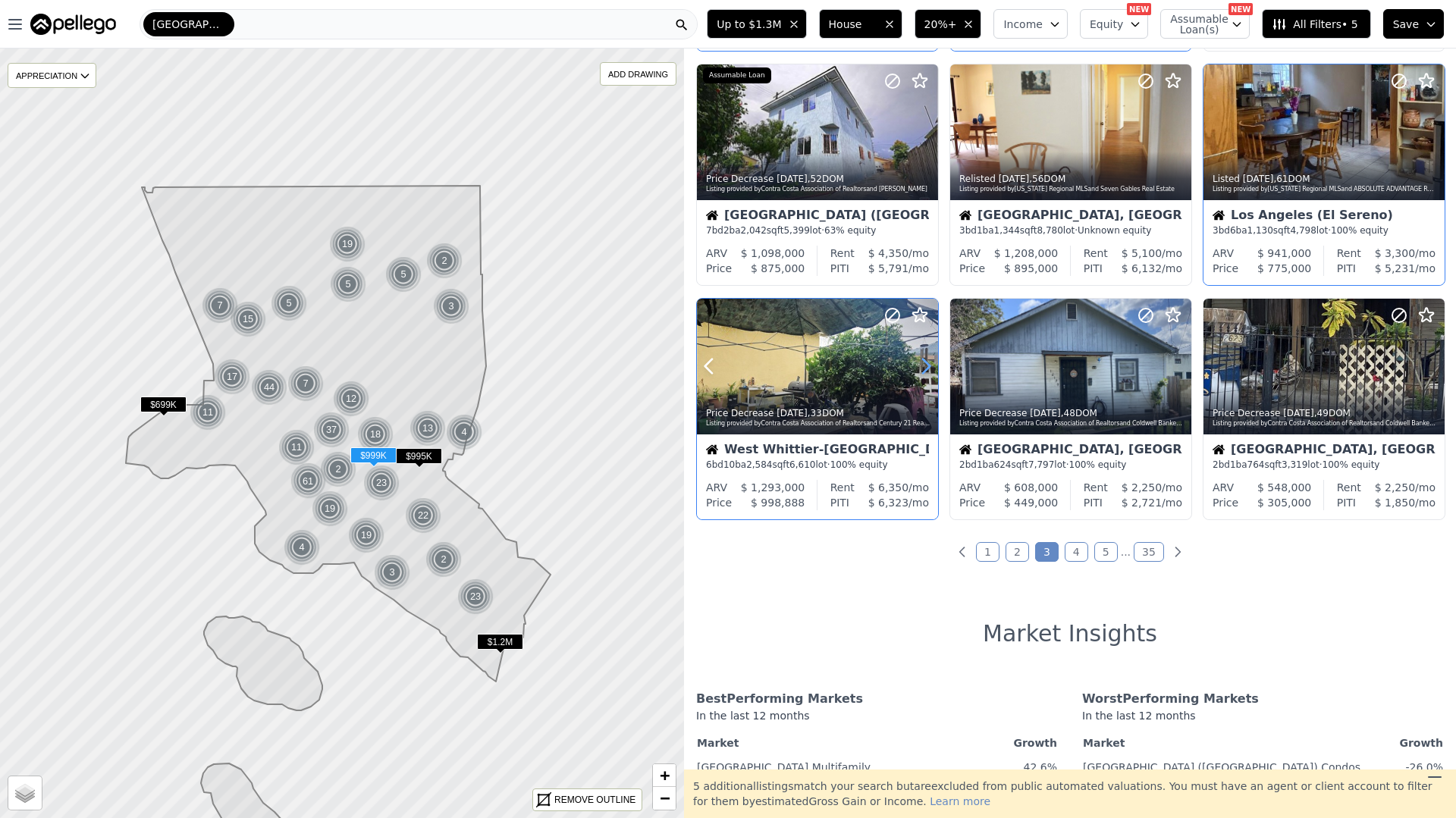
scroll to position [493, 0]
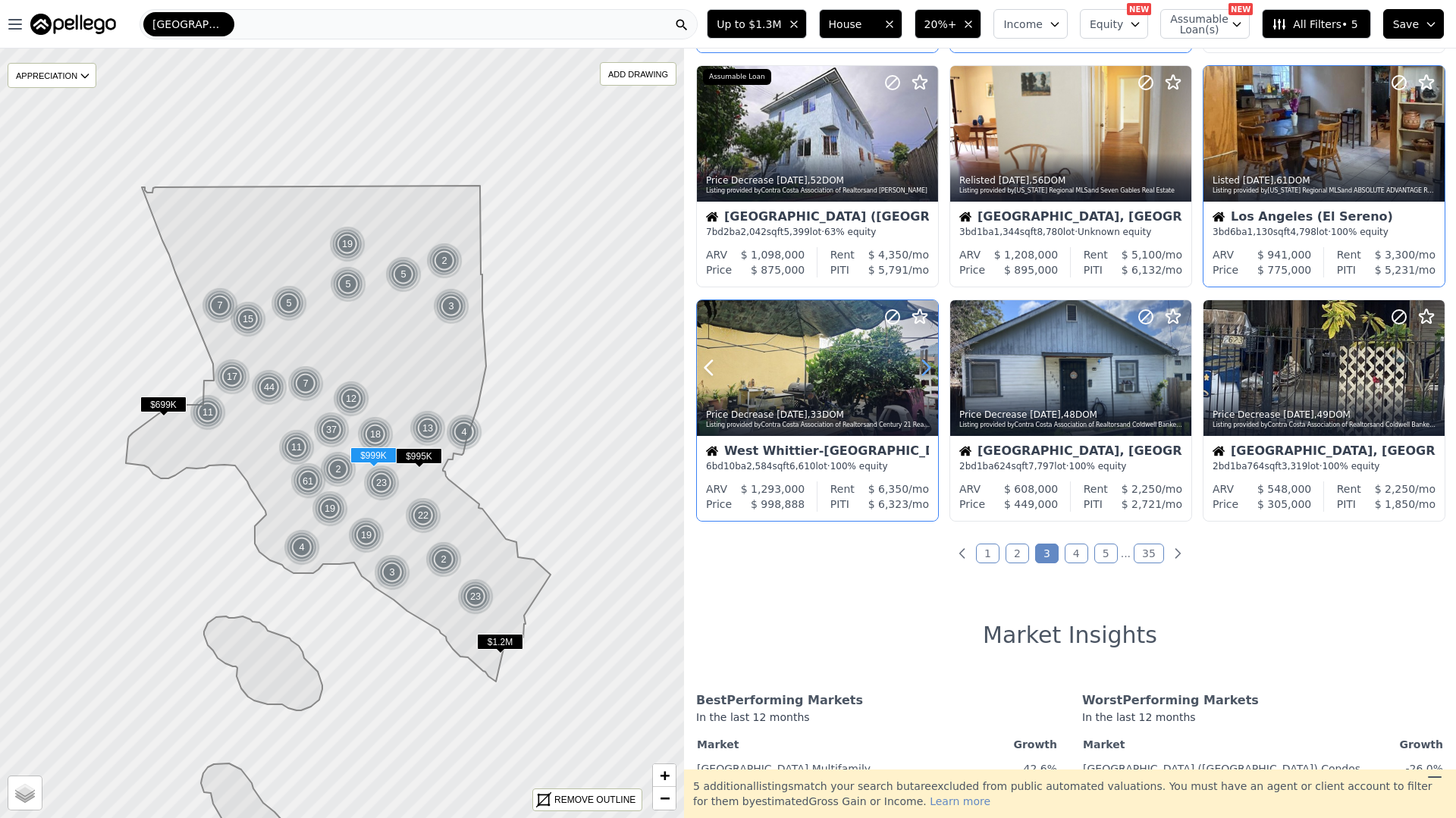
click at [923, 354] on div "Price Decrease 4d ago , 33 DOM Listing provided by Contra Costa Association of …" at bounding box center [817, 368] width 241 height 135
click at [1426, 367] on icon at bounding box center [1433, 368] width 24 height 24
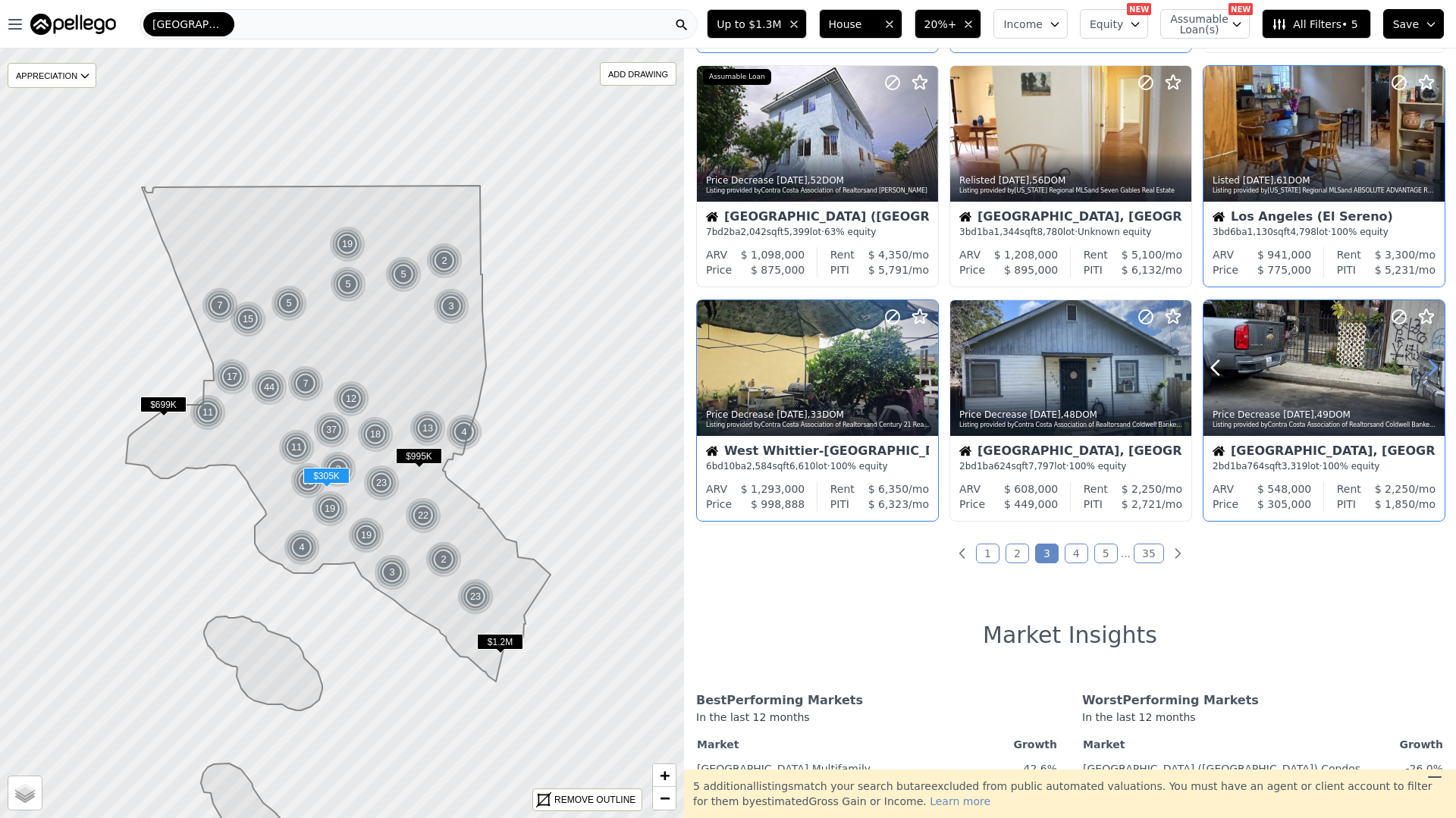
click at [1426, 367] on icon at bounding box center [1433, 368] width 24 height 24
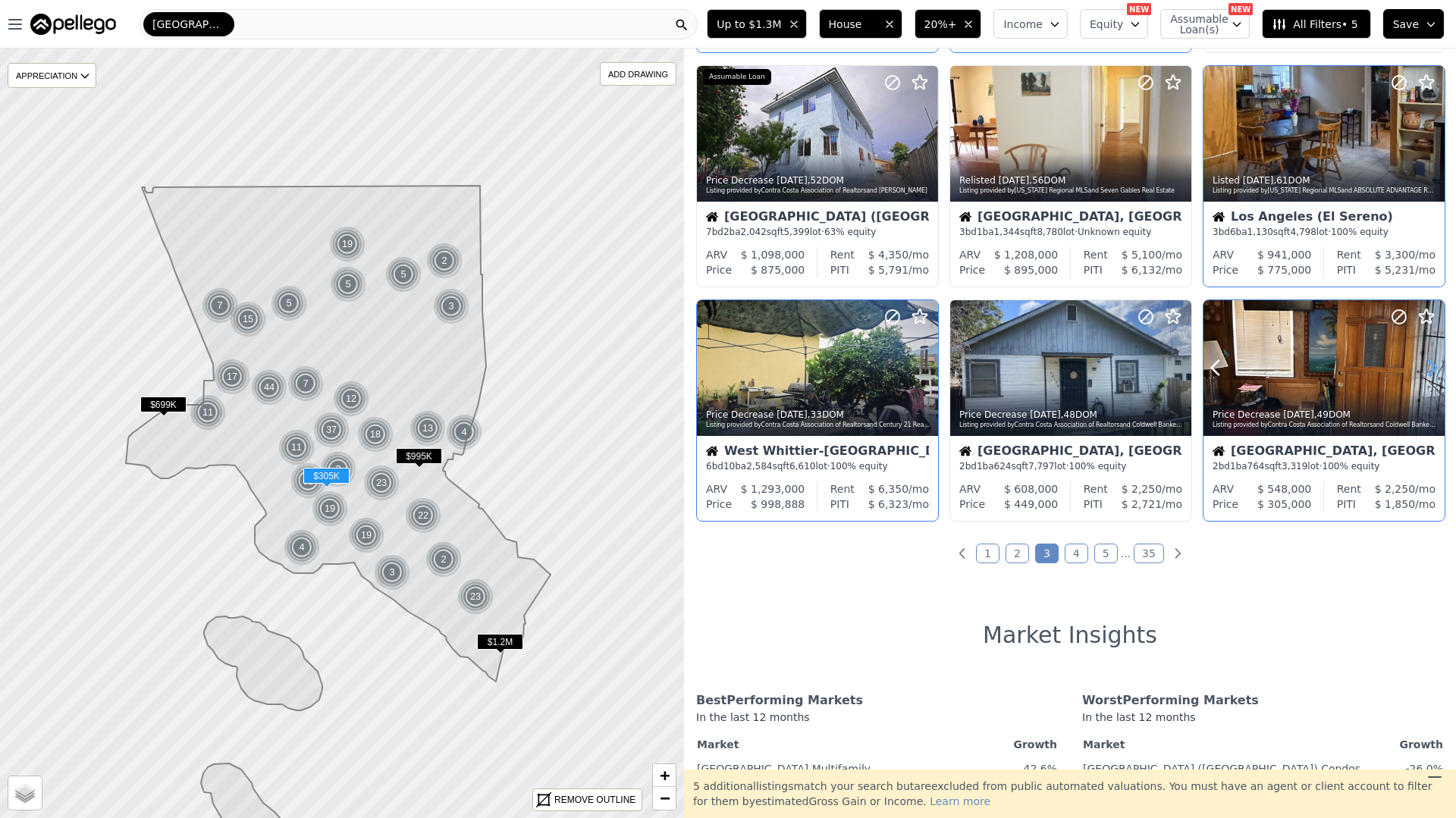
click at [1426, 367] on icon at bounding box center [1433, 368] width 24 height 24
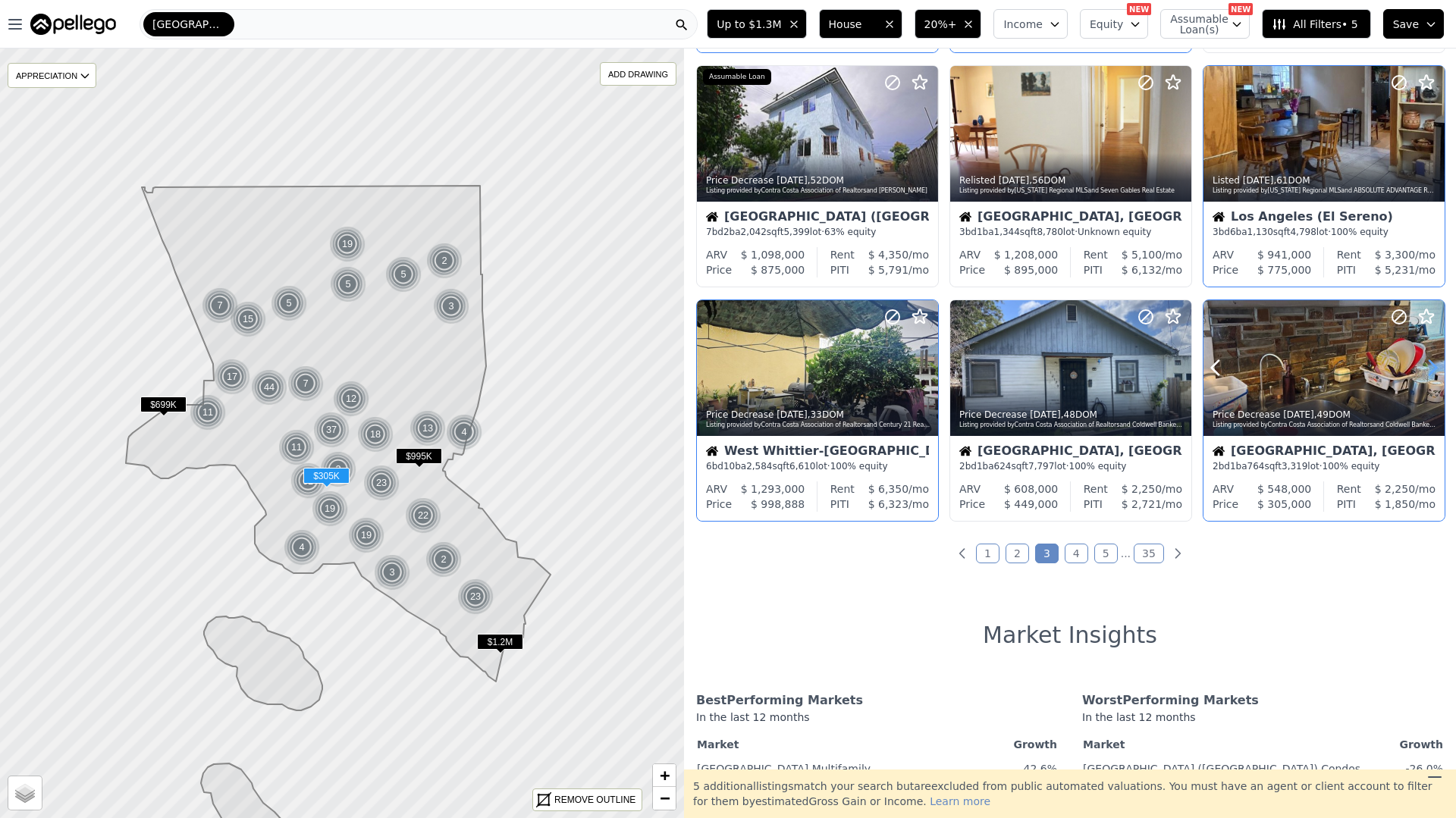
click at [1425, 367] on icon at bounding box center [1433, 368] width 24 height 24
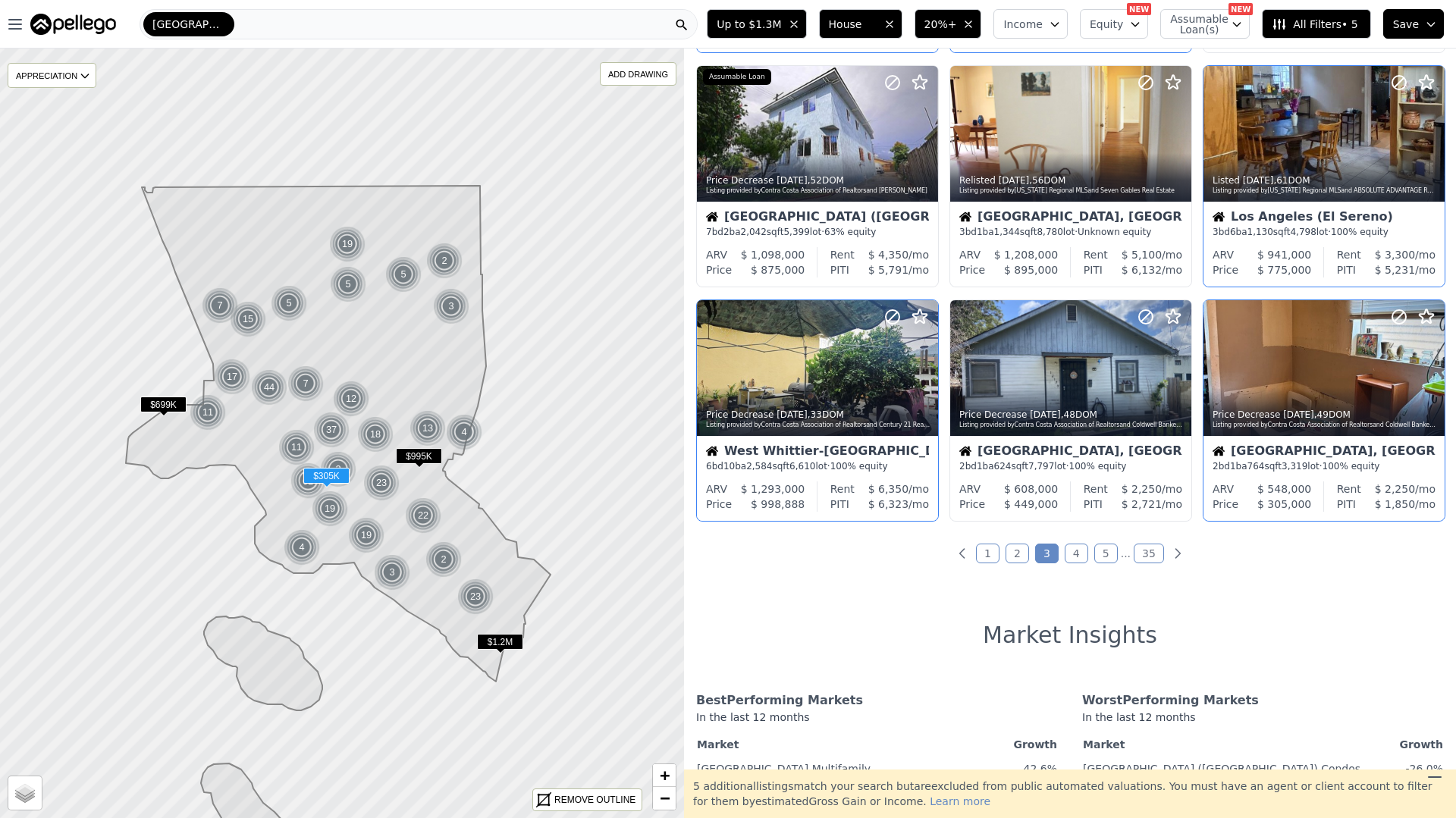
click at [1354, 446] on div "Willowbrook, CA" at bounding box center [1323, 452] width 223 height 15
click at [1080, 544] on link "4" at bounding box center [1075, 553] width 23 height 20
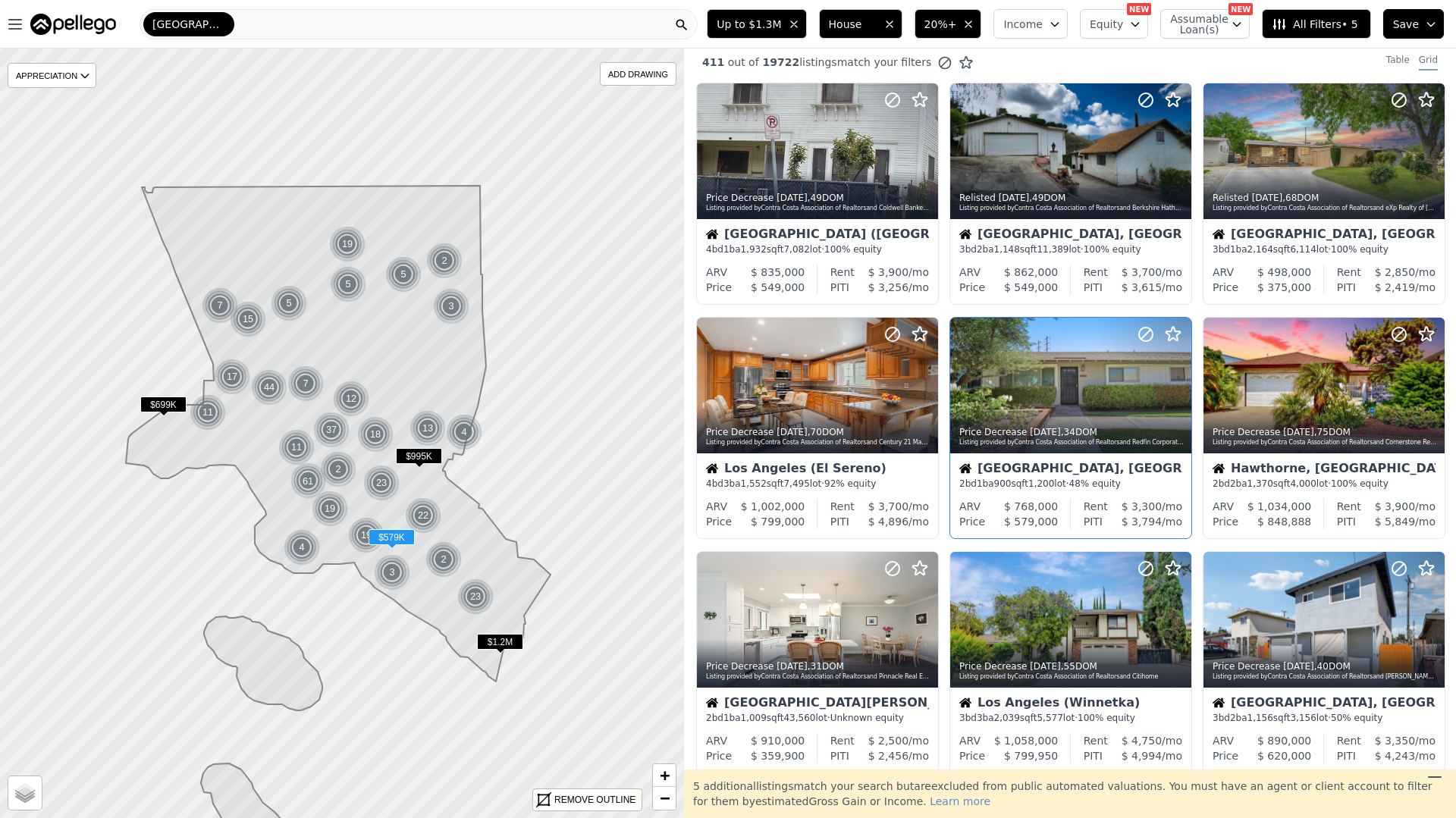
scroll to position [0, 0]
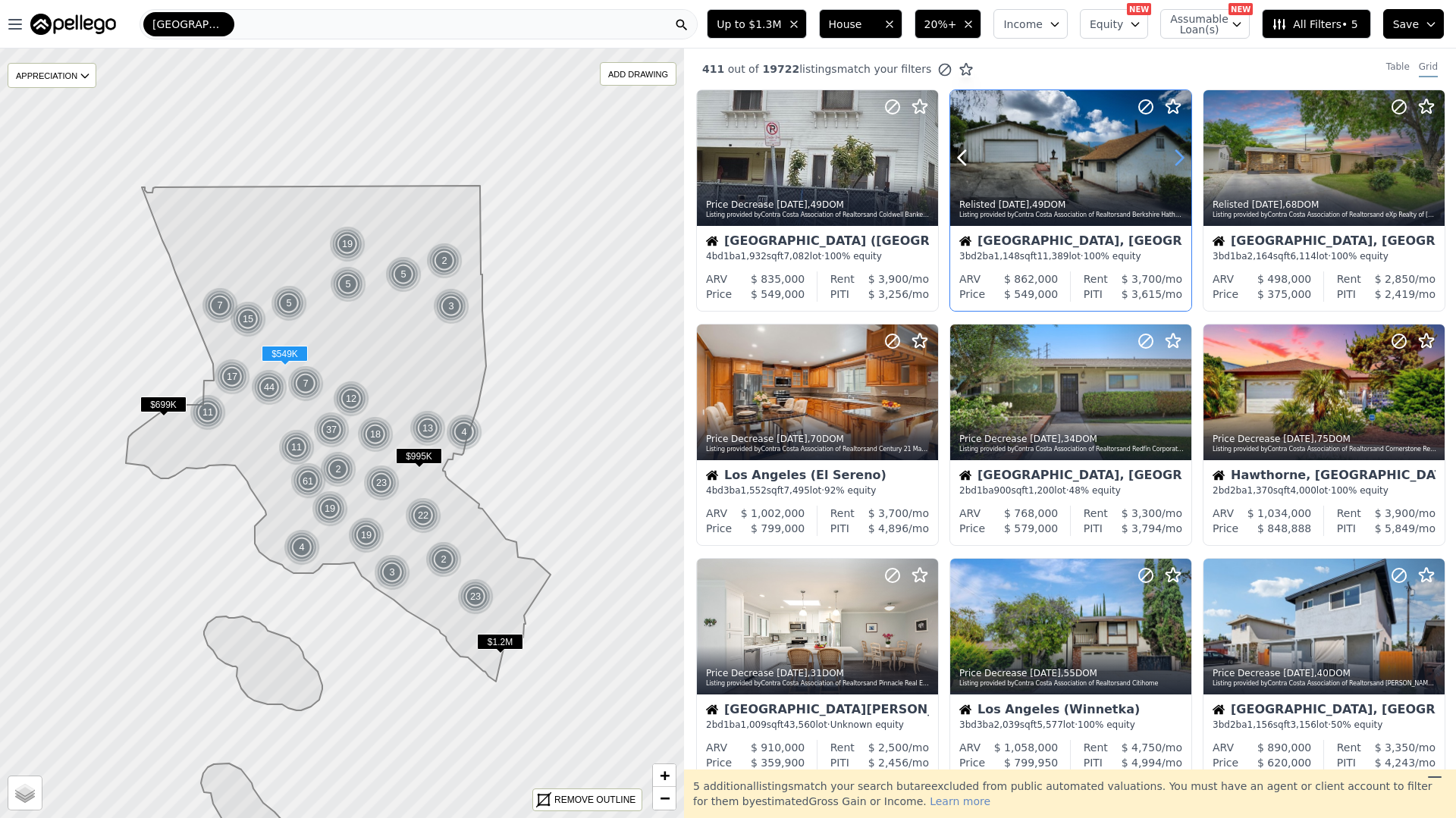
click at [1171, 155] on icon at bounding box center [1179, 158] width 24 height 24
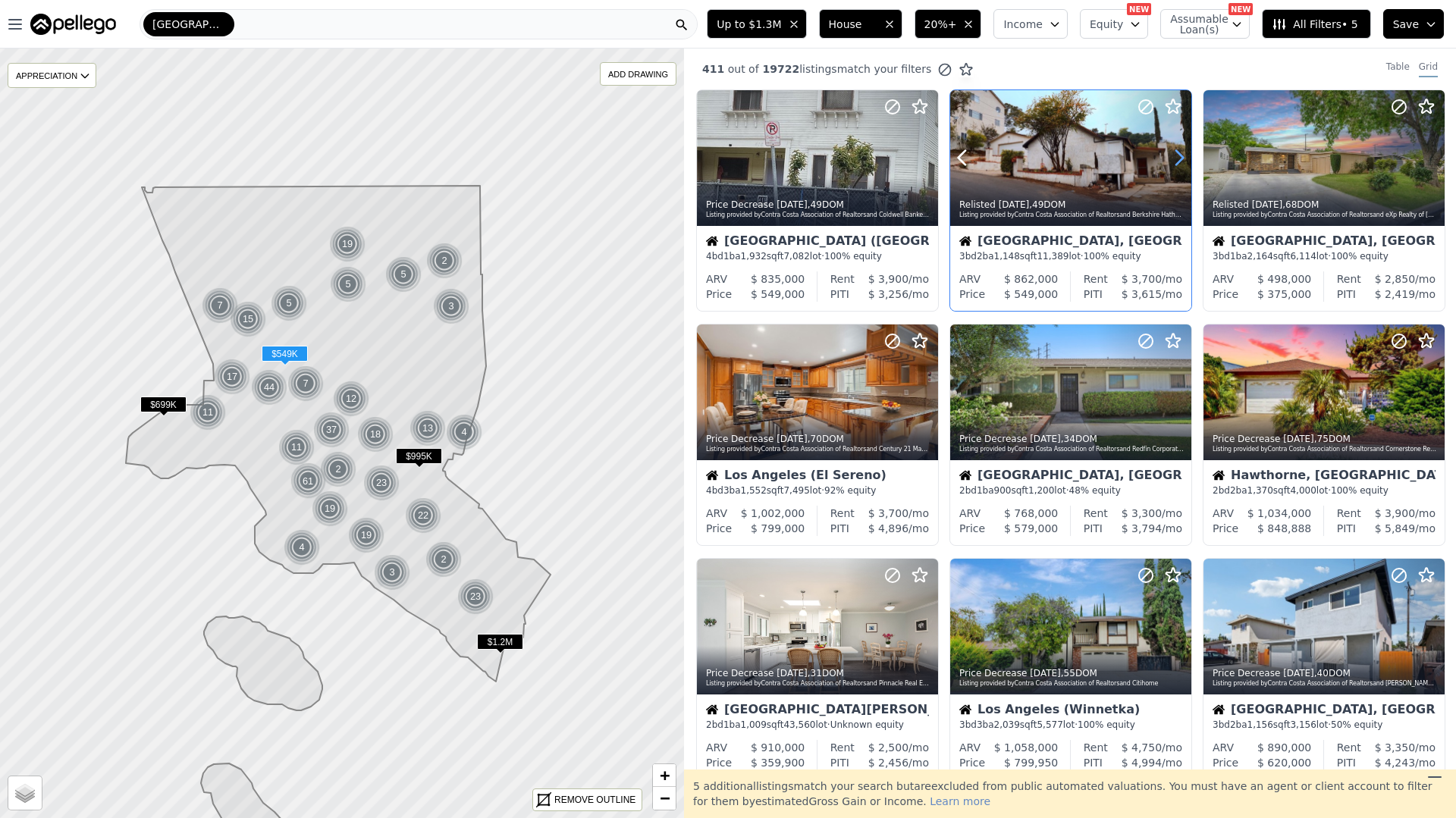
click at [1170, 155] on icon at bounding box center [1179, 158] width 24 height 24
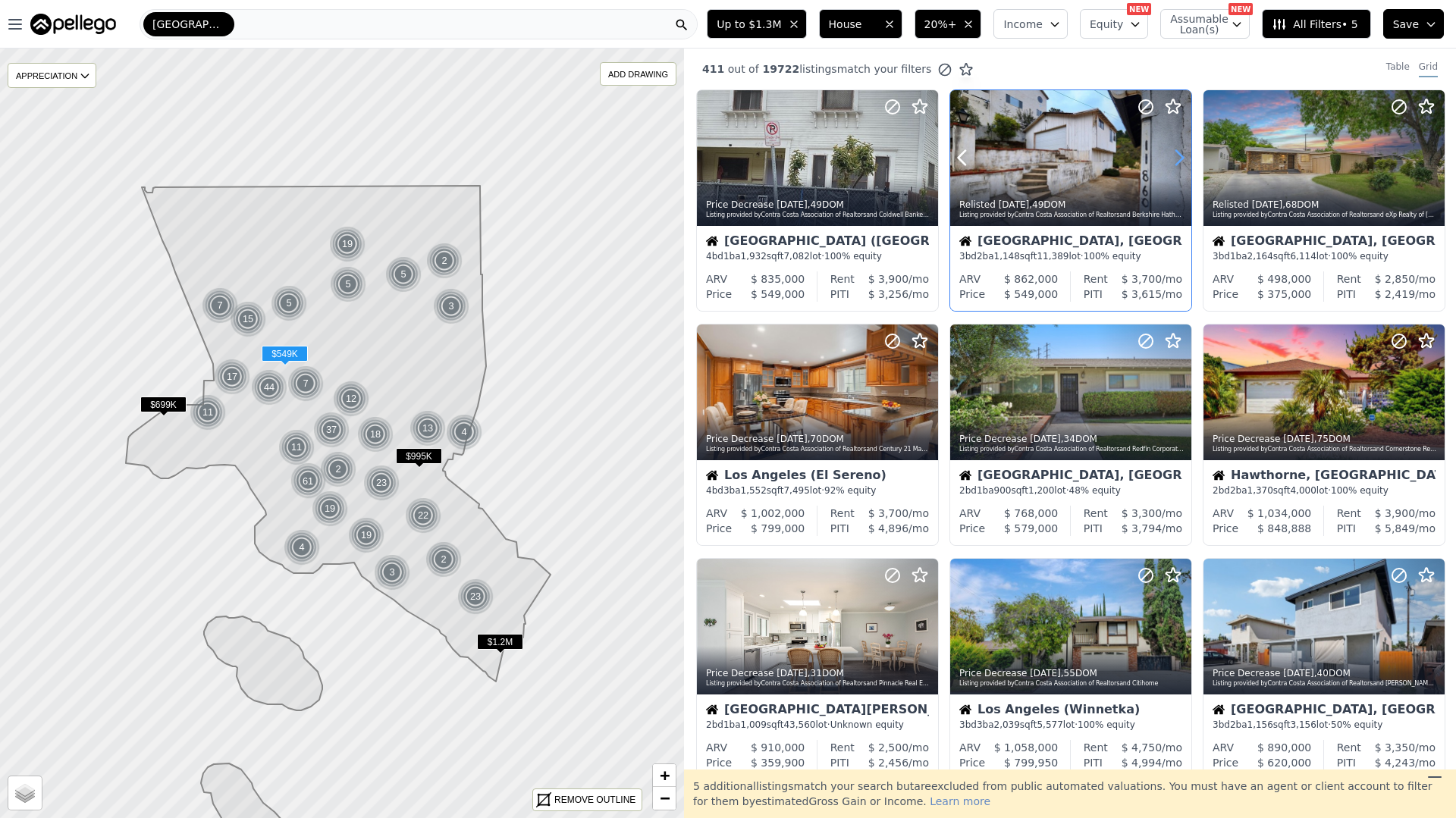
click at [1170, 155] on icon at bounding box center [1179, 158] width 24 height 24
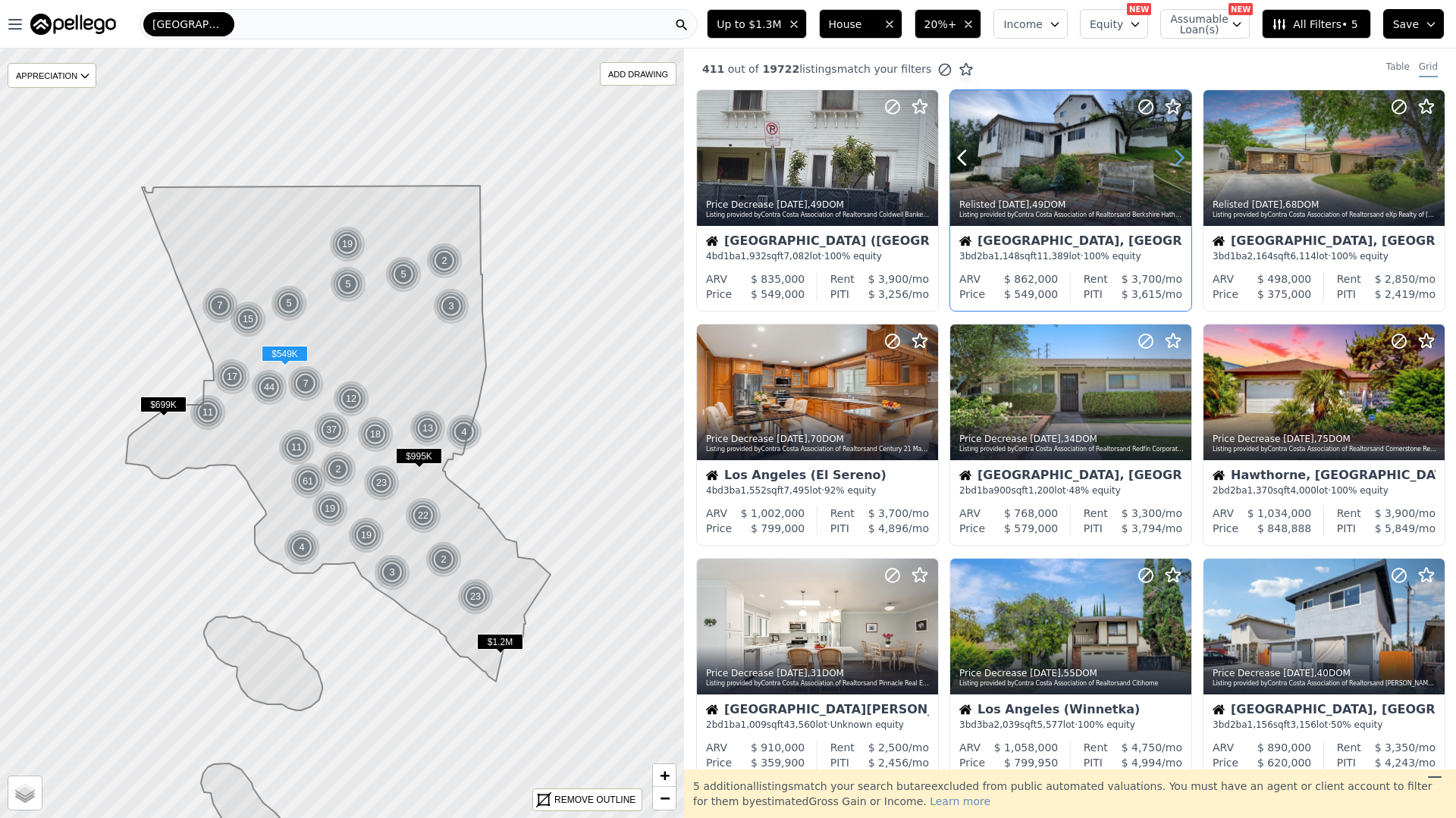
click at [1170, 155] on icon at bounding box center [1179, 158] width 24 height 24
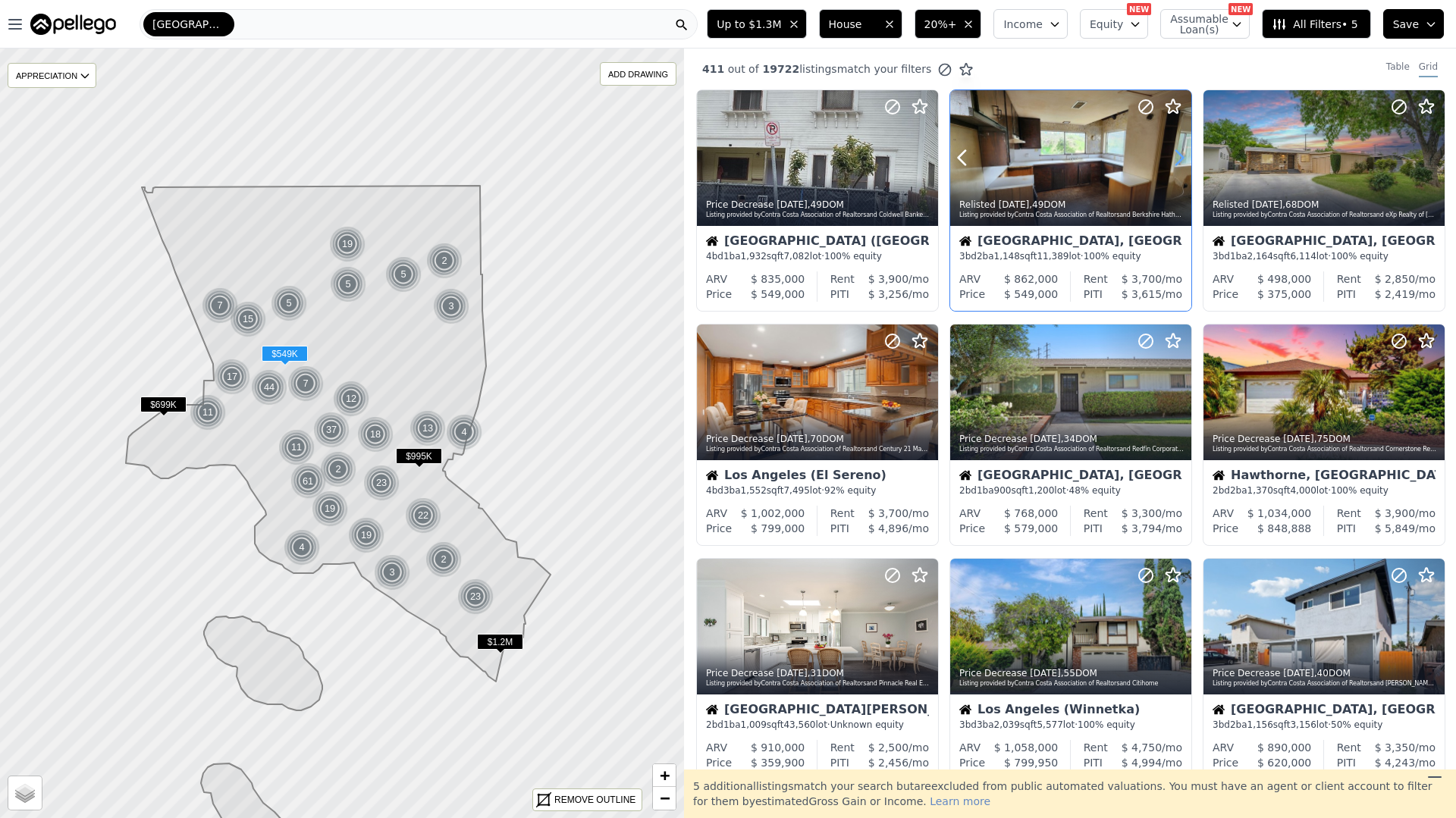
click at [1170, 155] on icon at bounding box center [1179, 158] width 24 height 24
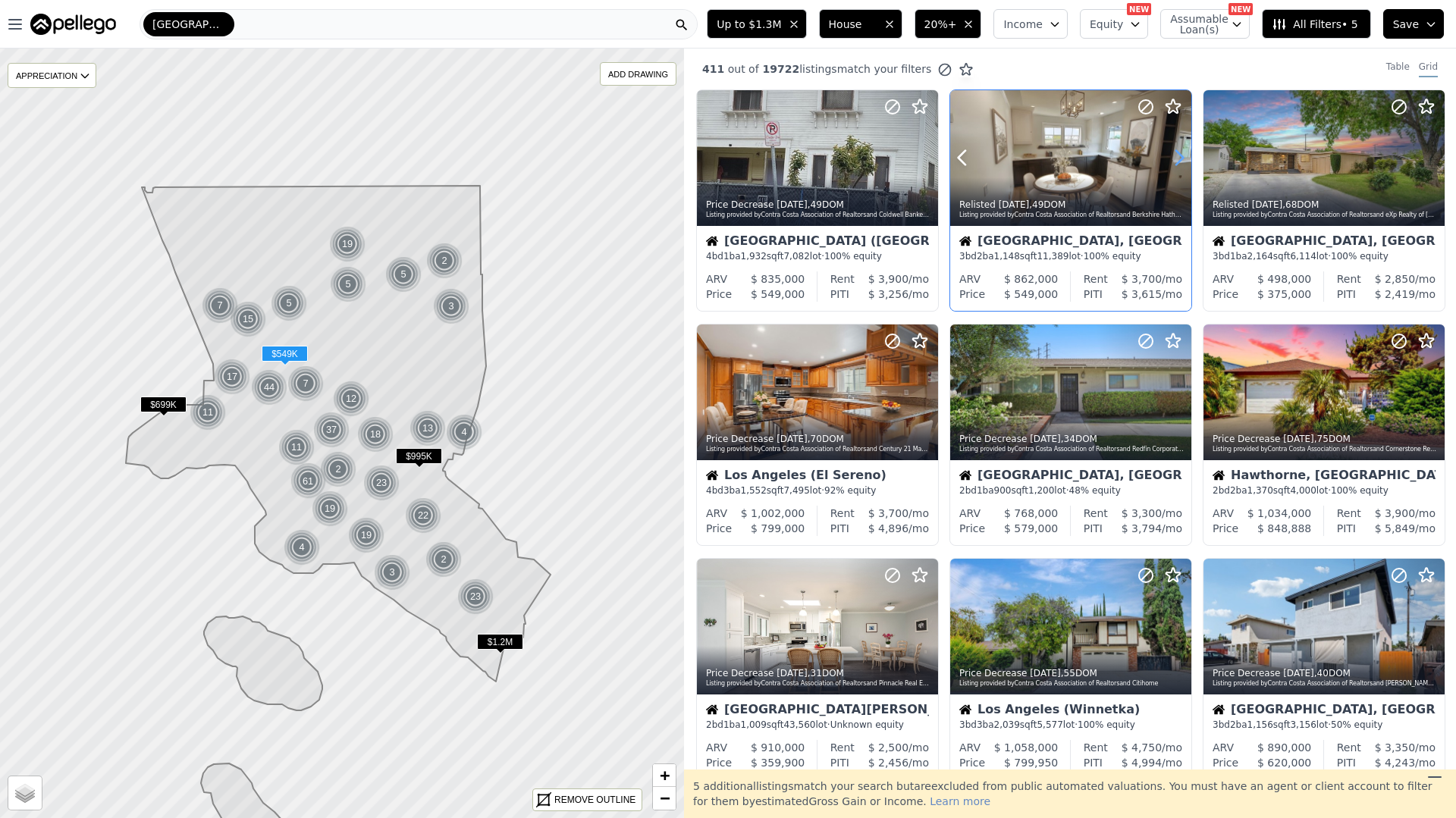
click at [1170, 155] on icon at bounding box center [1179, 158] width 24 height 24
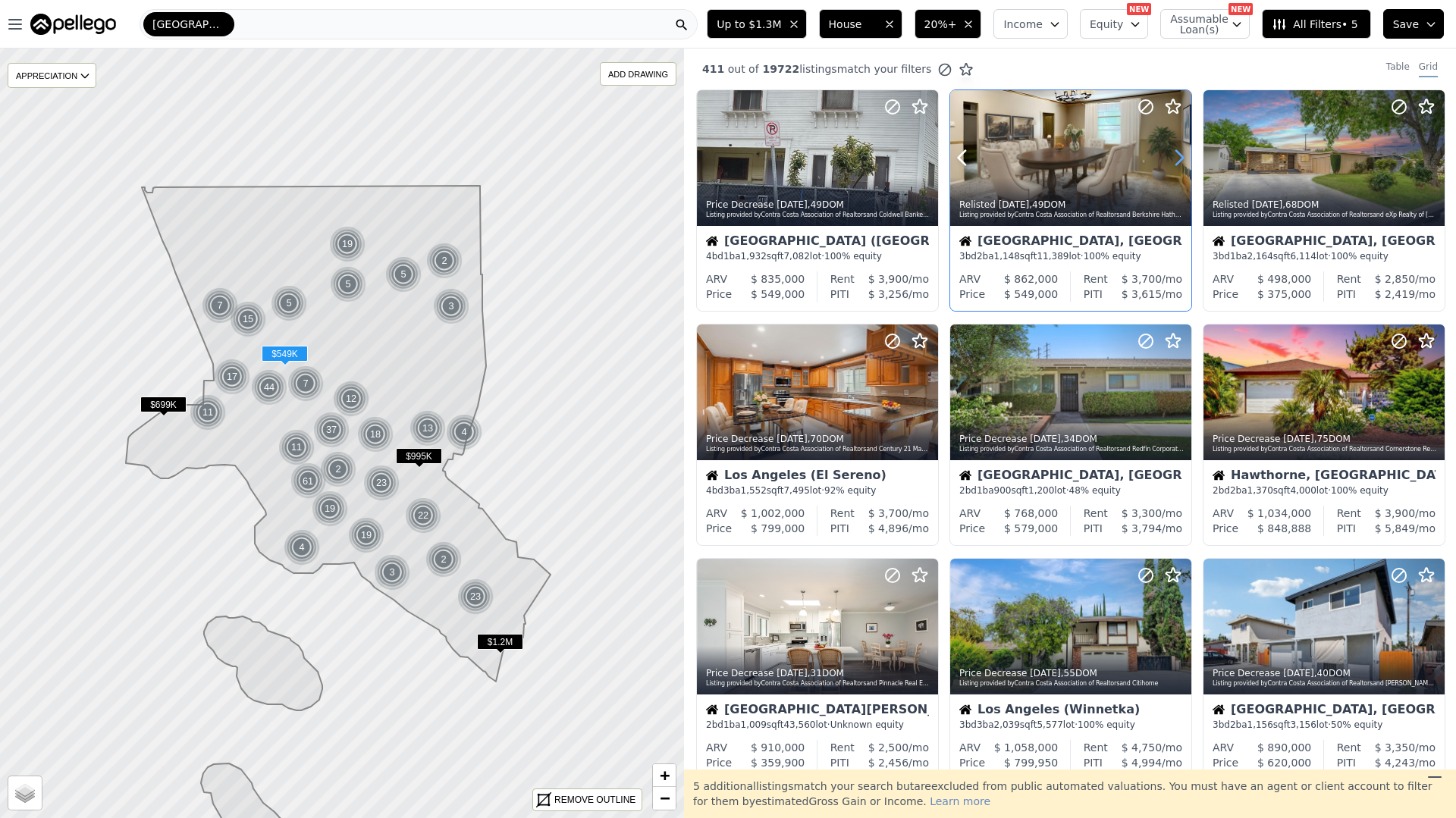
click at [1170, 155] on icon at bounding box center [1179, 158] width 24 height 24
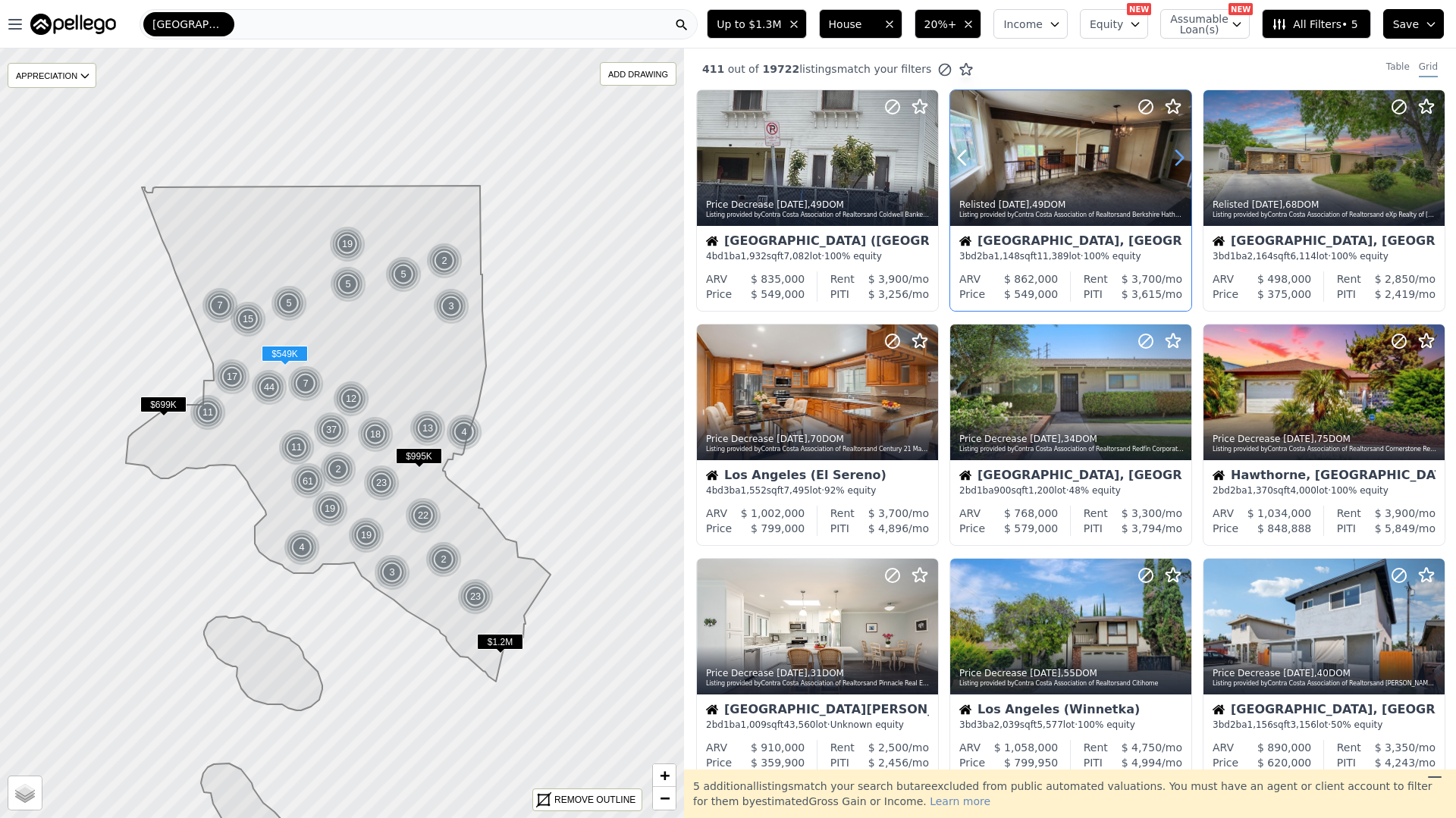
click at [1170, 155] on icon at bounding box center [1179, 158] width 24 height 24
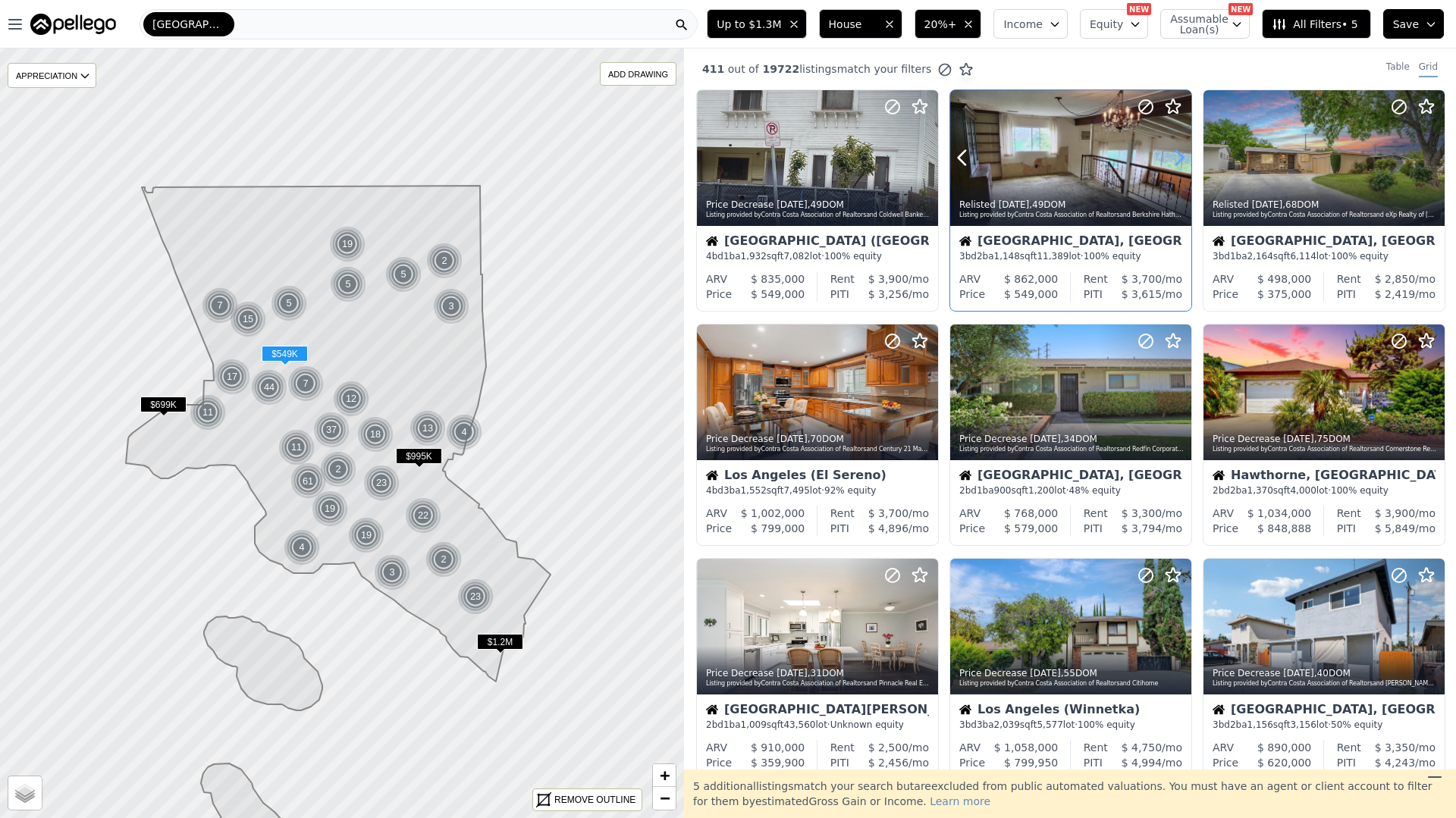
click at [1170, 155] on icon at bounding box center [1179, 158] width 24 height 24
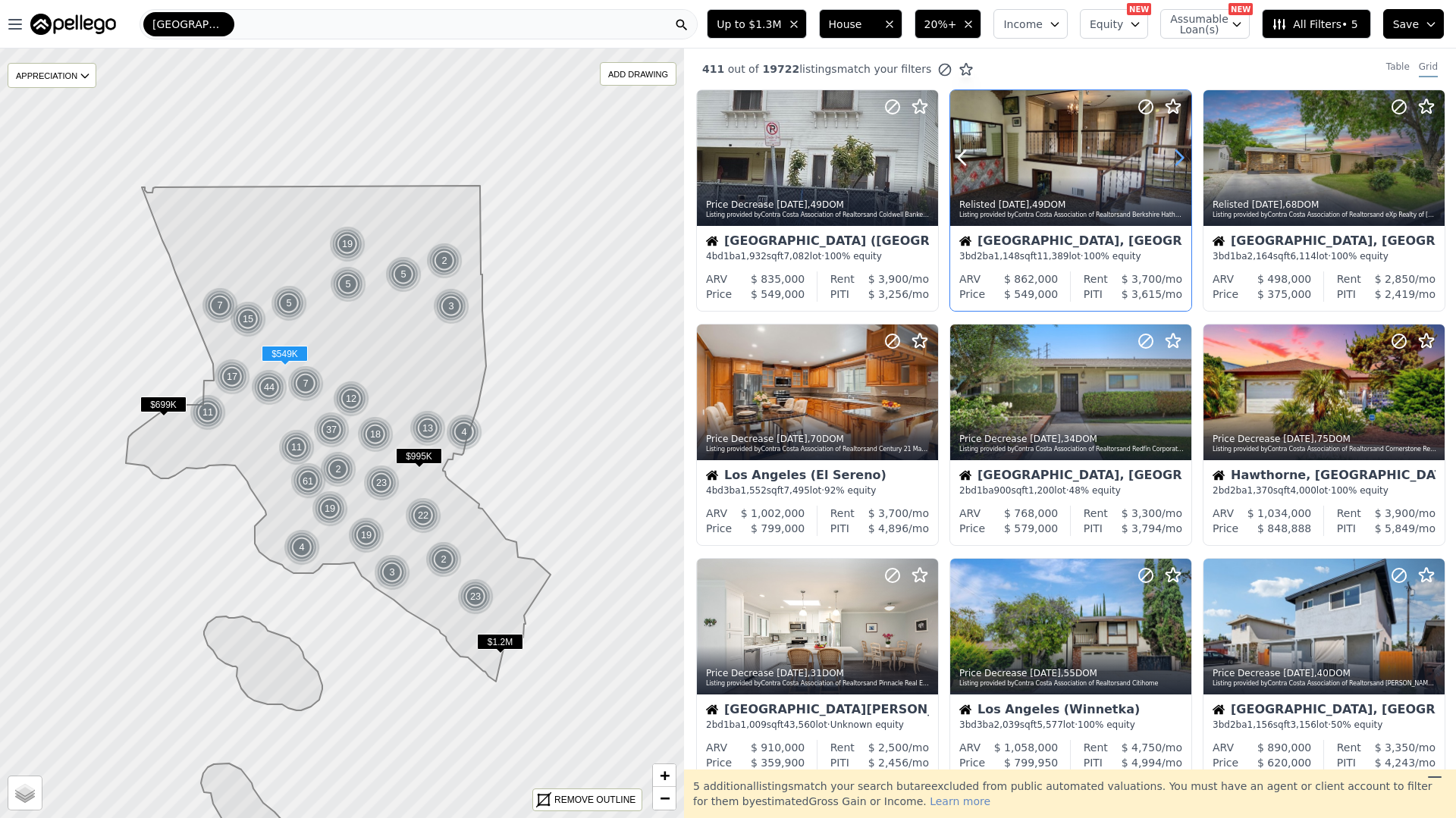
click at [1170, 155] on icon at bounding box center [1179, 158] width 24 height 24
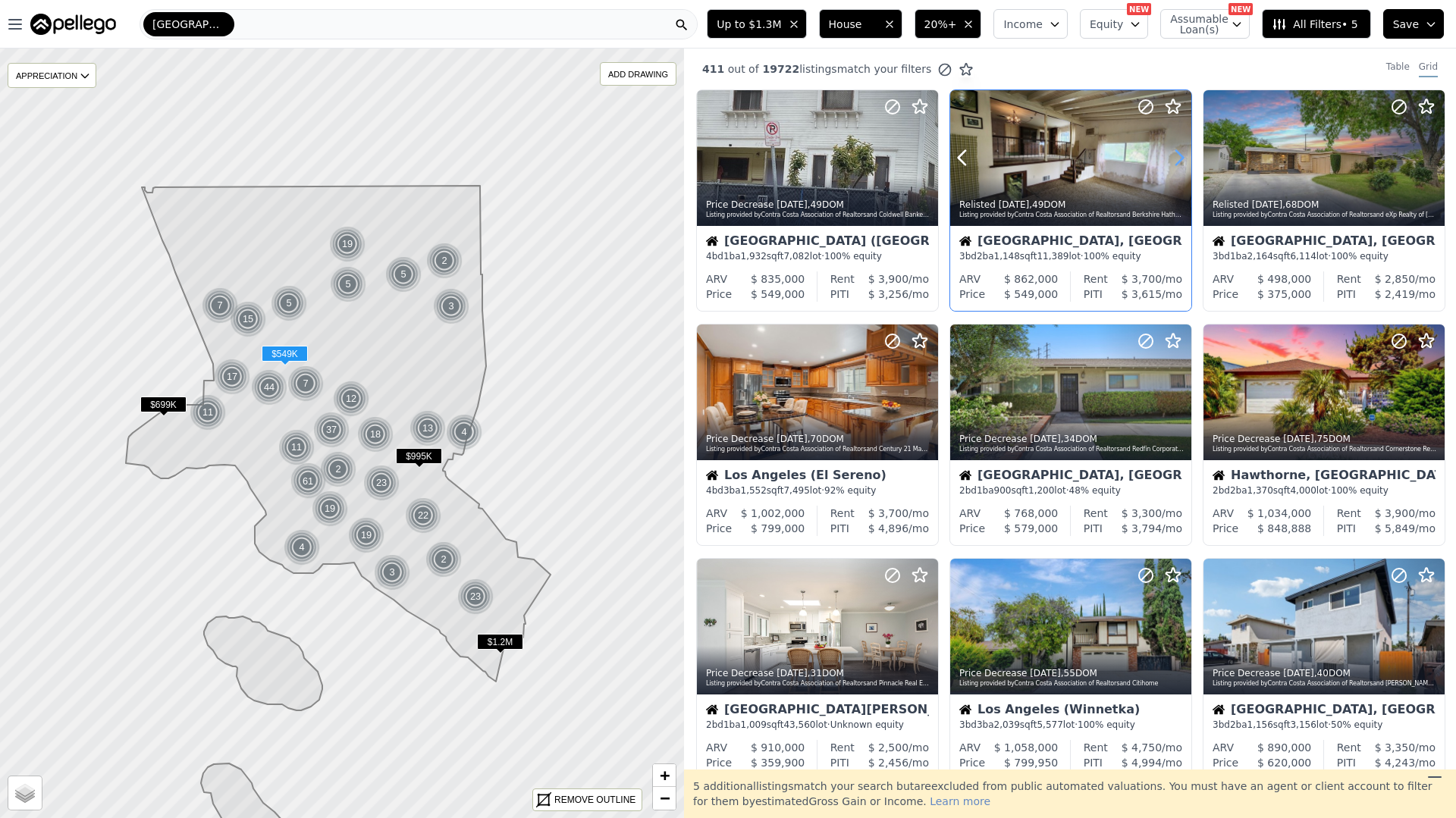
click at [1170, 155] on icon at bounding box center [1179, 158] width 24 height 24
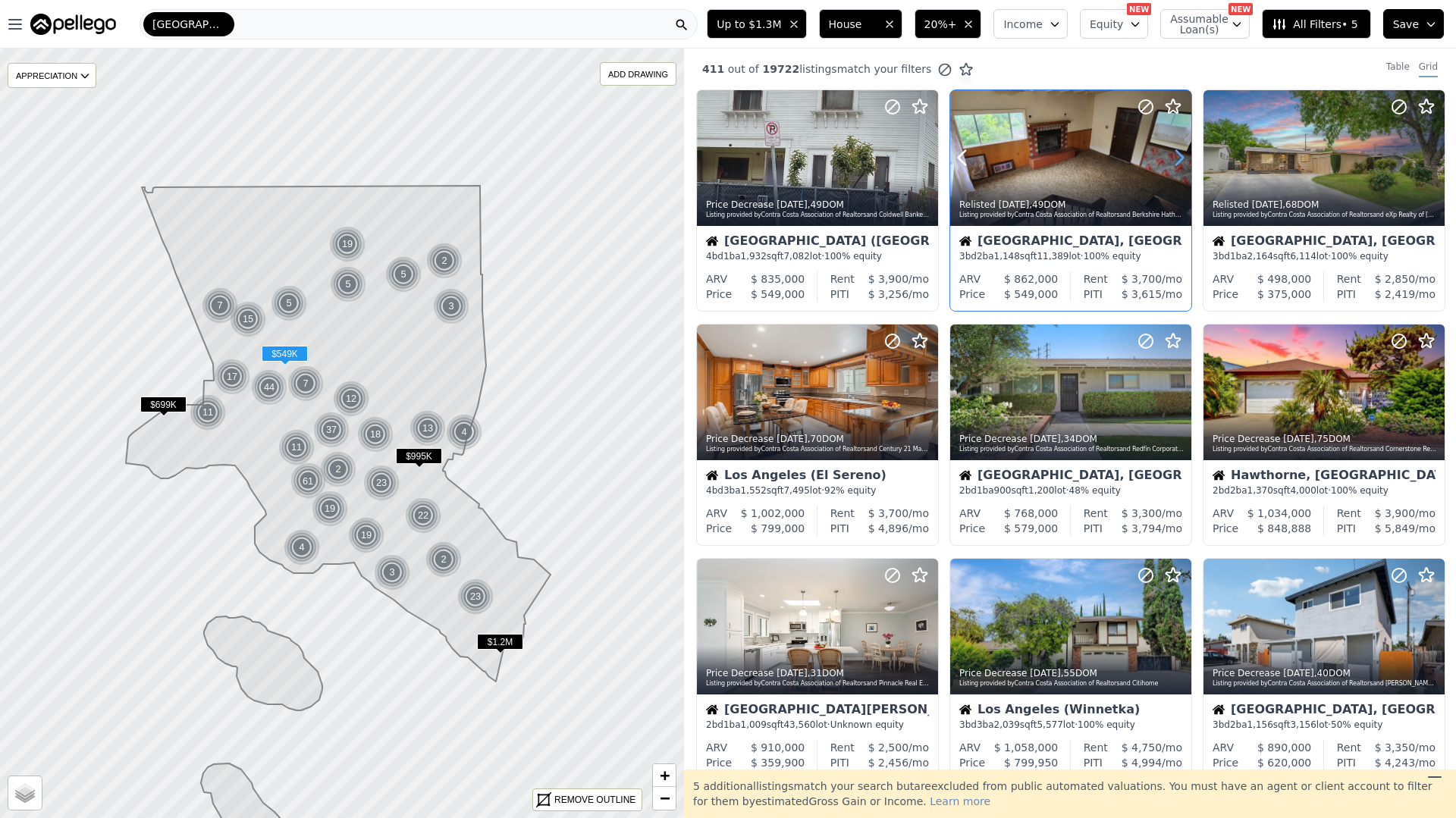
click at [1170, 155] on icon at bounding box center [1179, 158] width 24 height 24
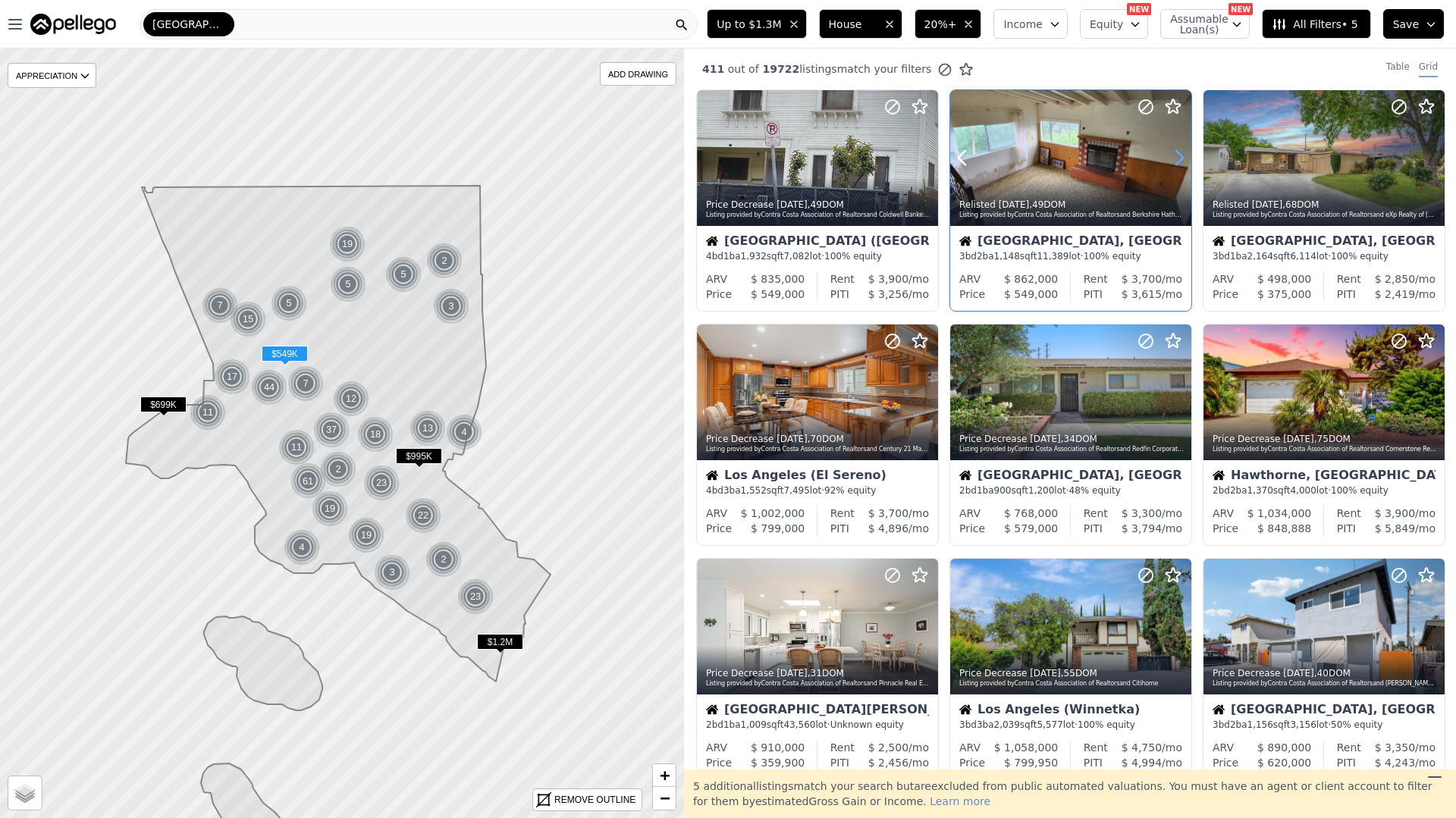
click at [1170, 155] on icon at bounding box center [1179, 158] width 24 height 24
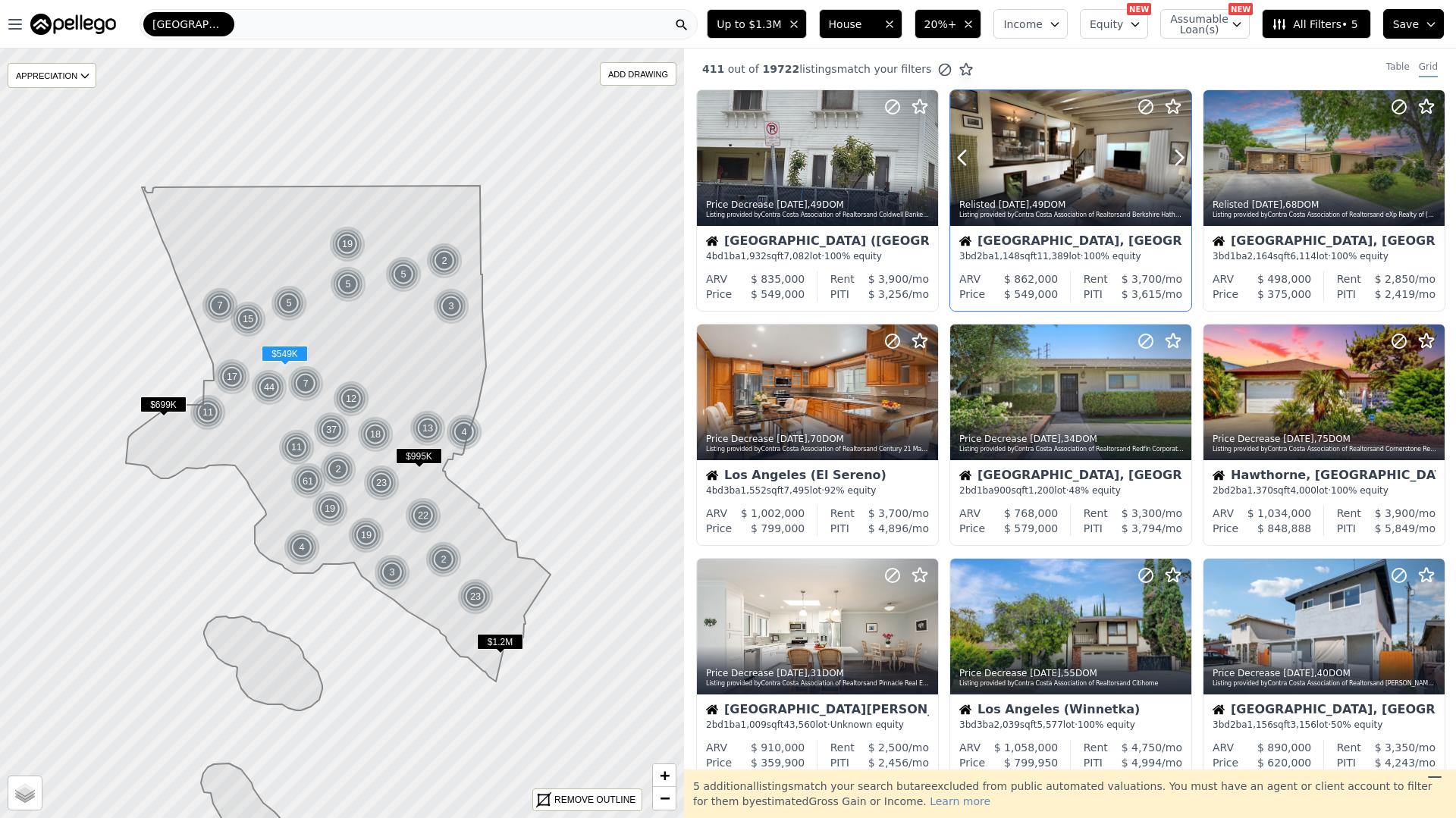
click at [1115, 187] on div at bounding box center [1071, 191] width 241 height 27
click at [1430, 157] on icon at bounding box center [1433, 158] width 24 height 24
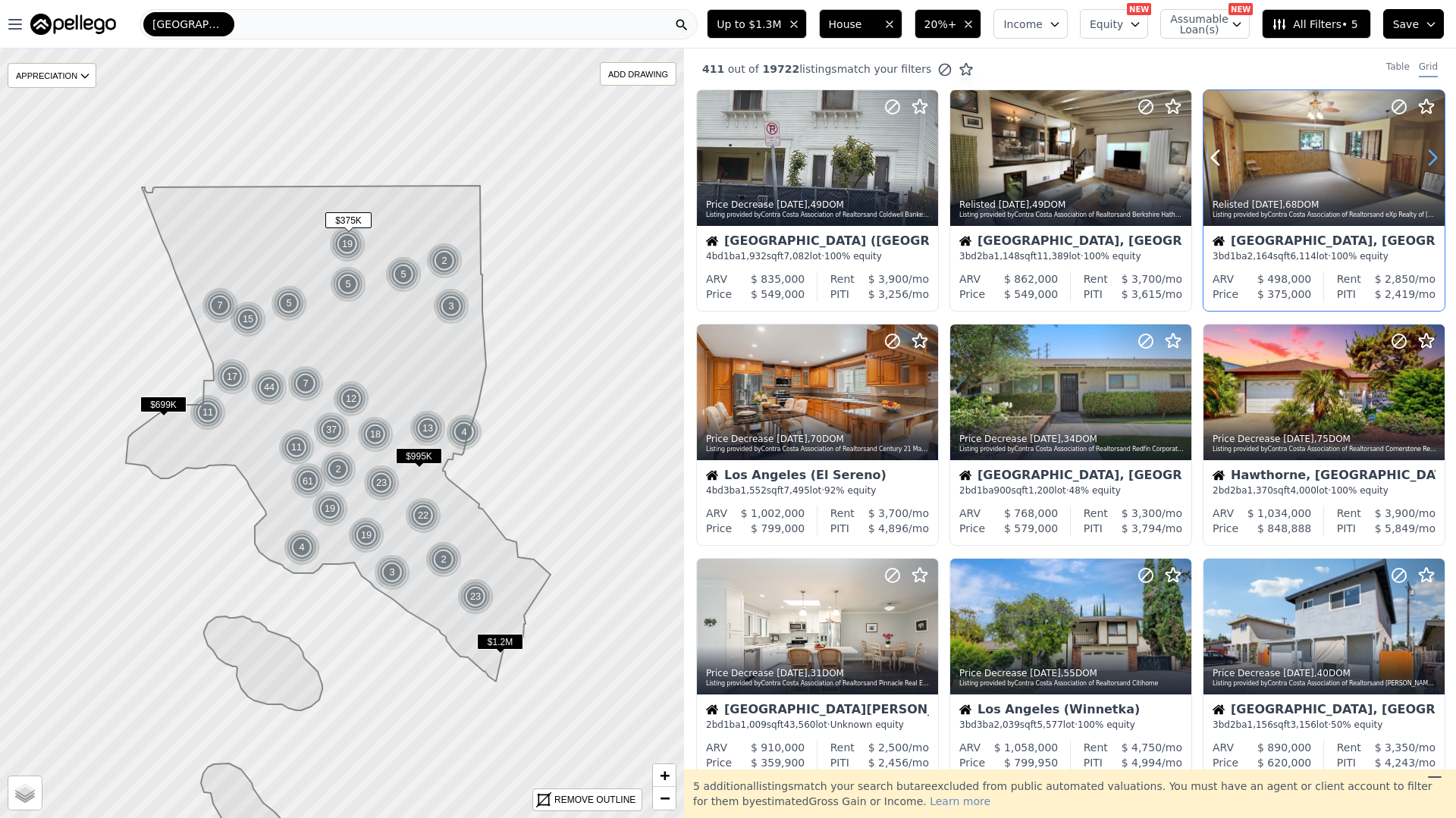
click at [1430, 157] on icon at bounding box center [1433, 158] width 24 height 24
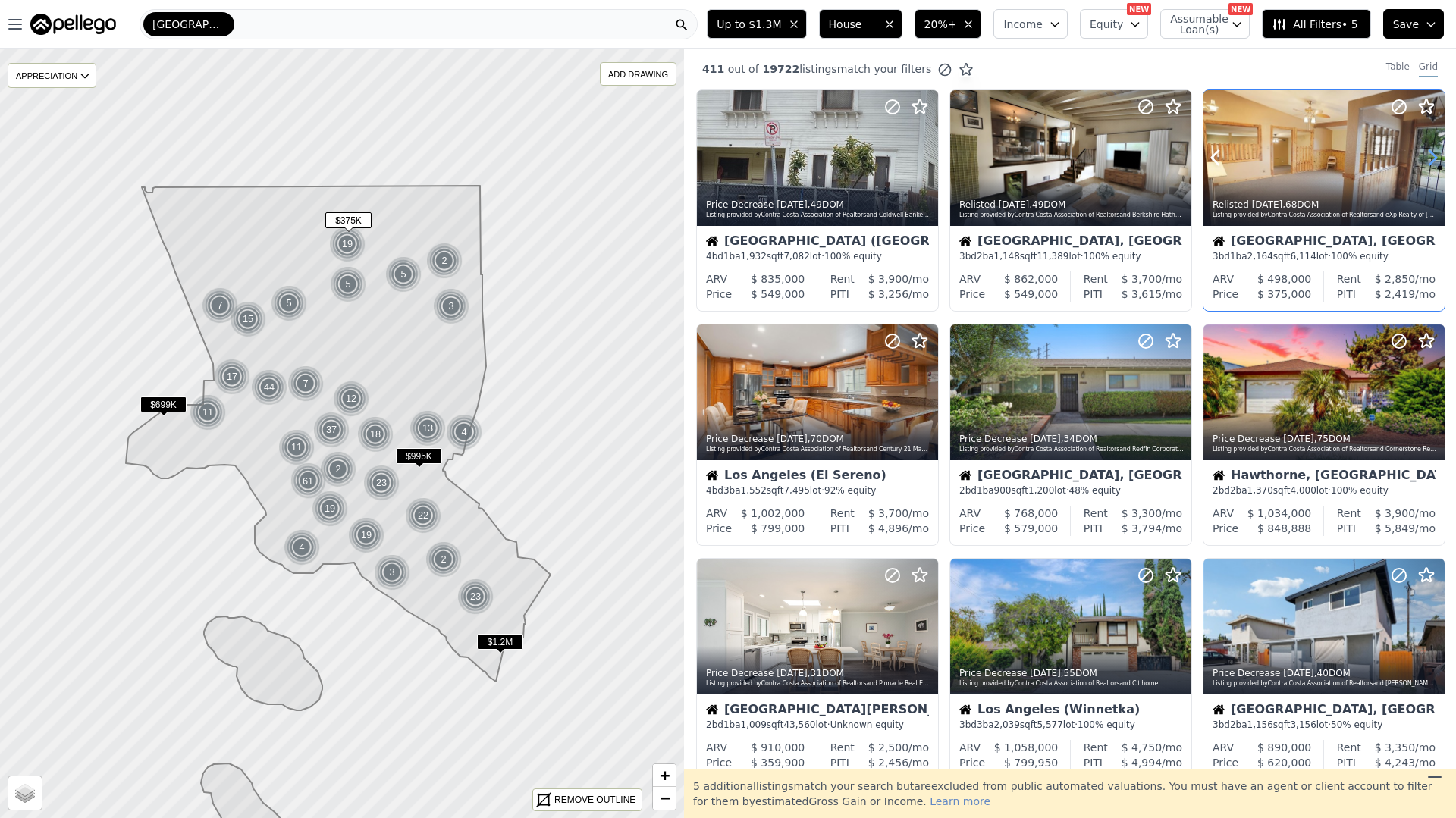
click at [1430, 156] on icon at bounding box center [1433, 158] width 24 height 24
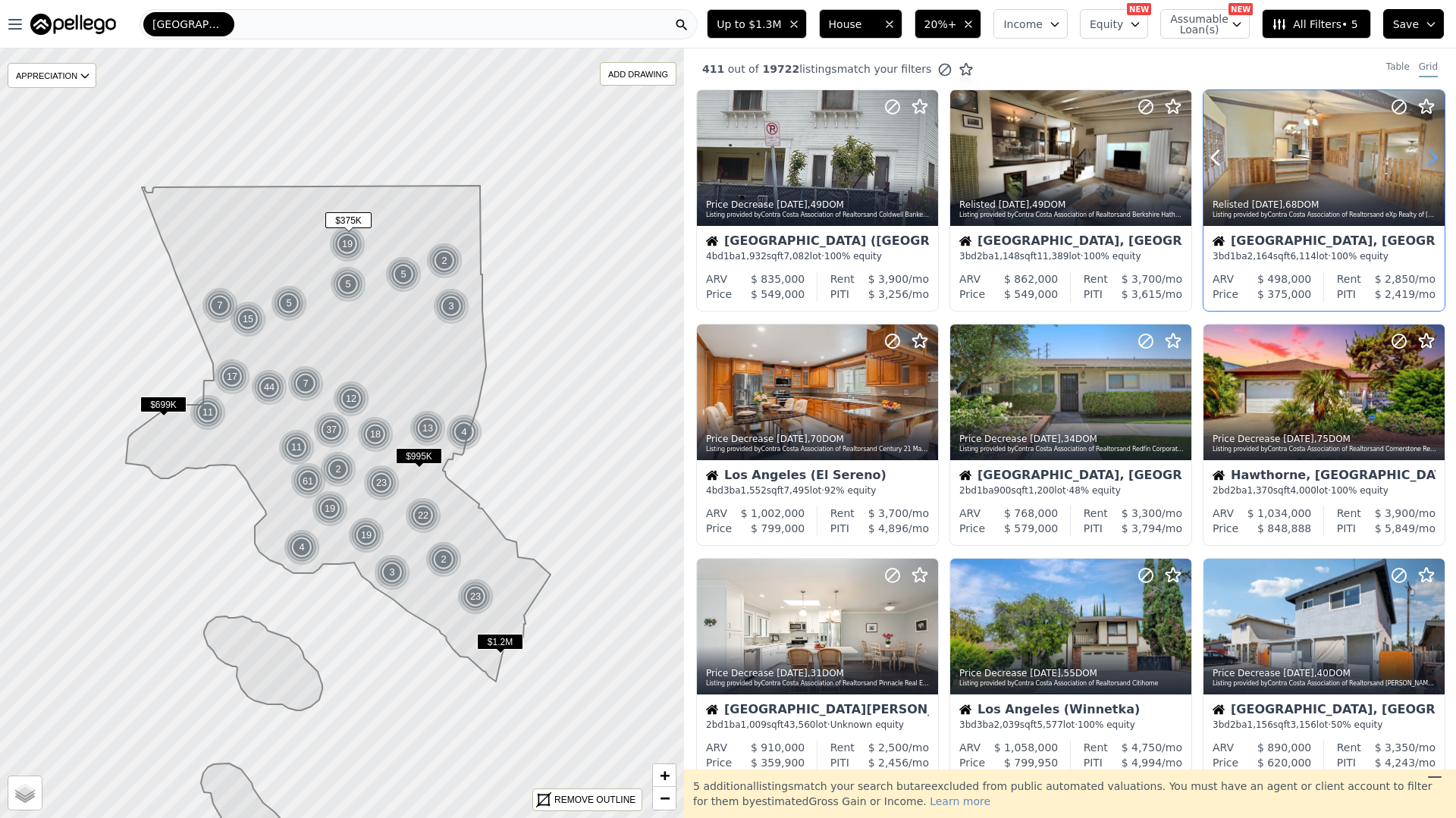
click at [1430, 156] on icon at bounding box center [1433, 158] width 24 height 24
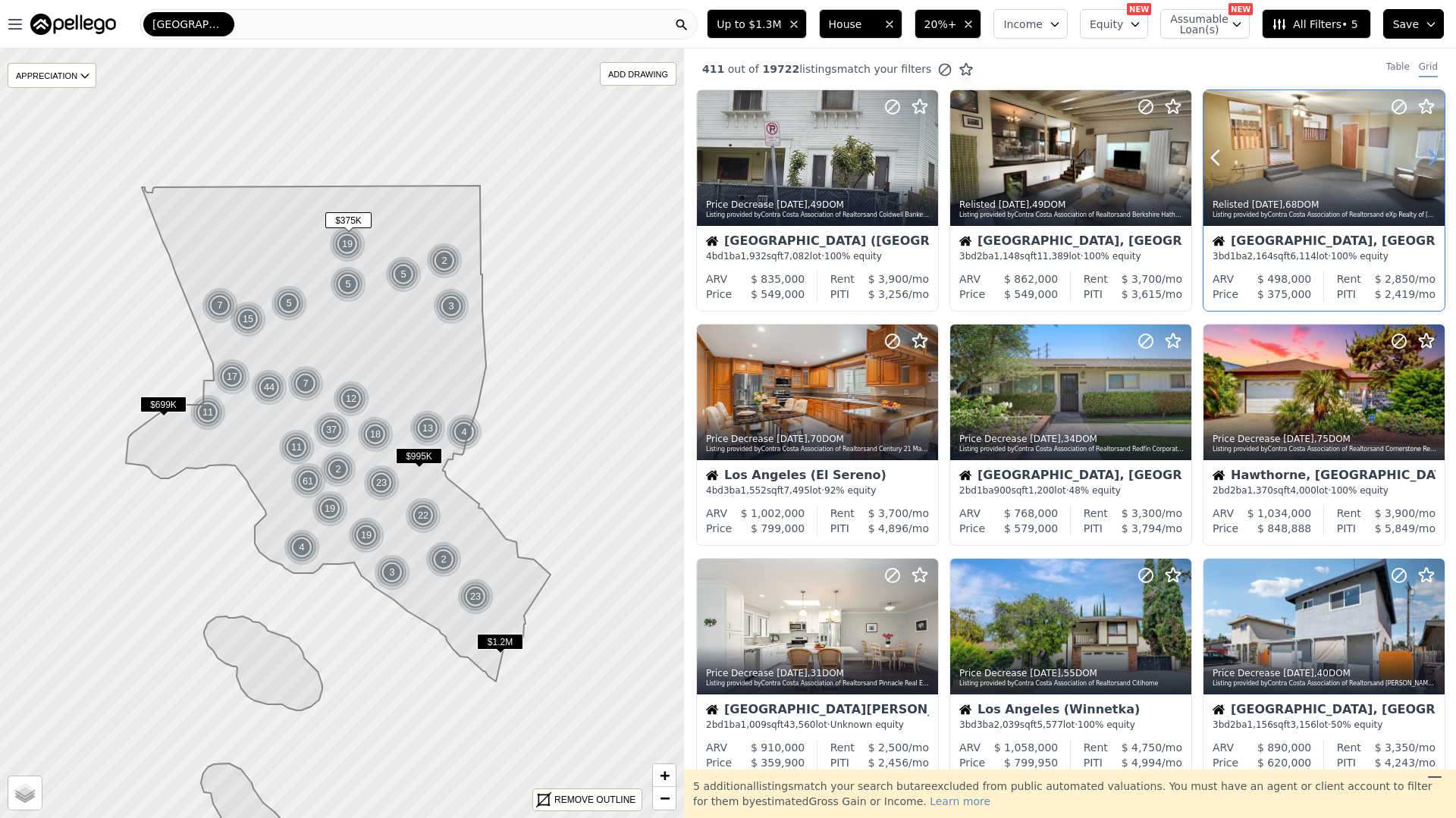
click at [1430, 156] on icon at bounding box center [1433, 158] width 24 height 24
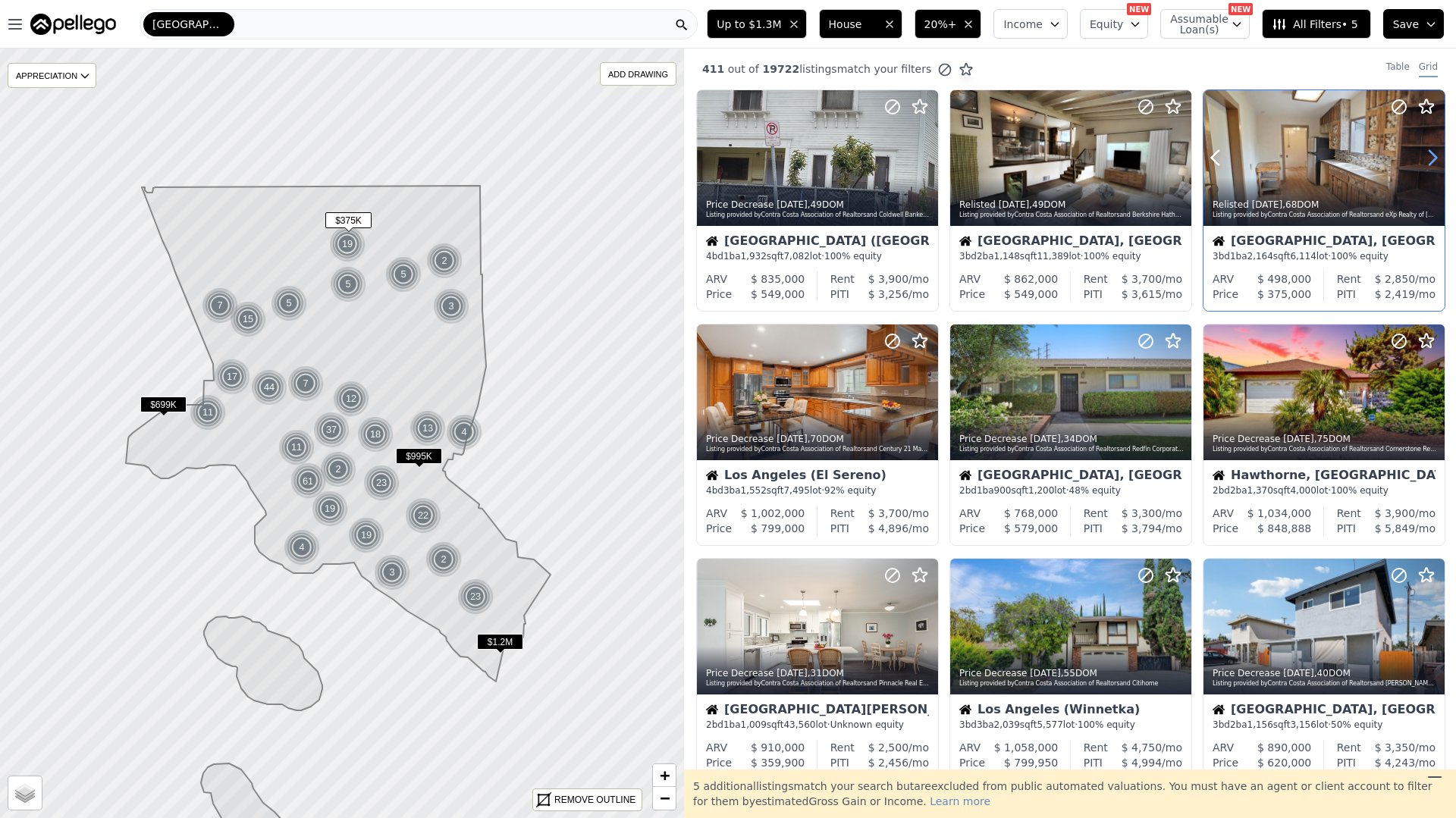
click at [1430, 156] on icon at bounding box center [1433, 158] width 24 height 24
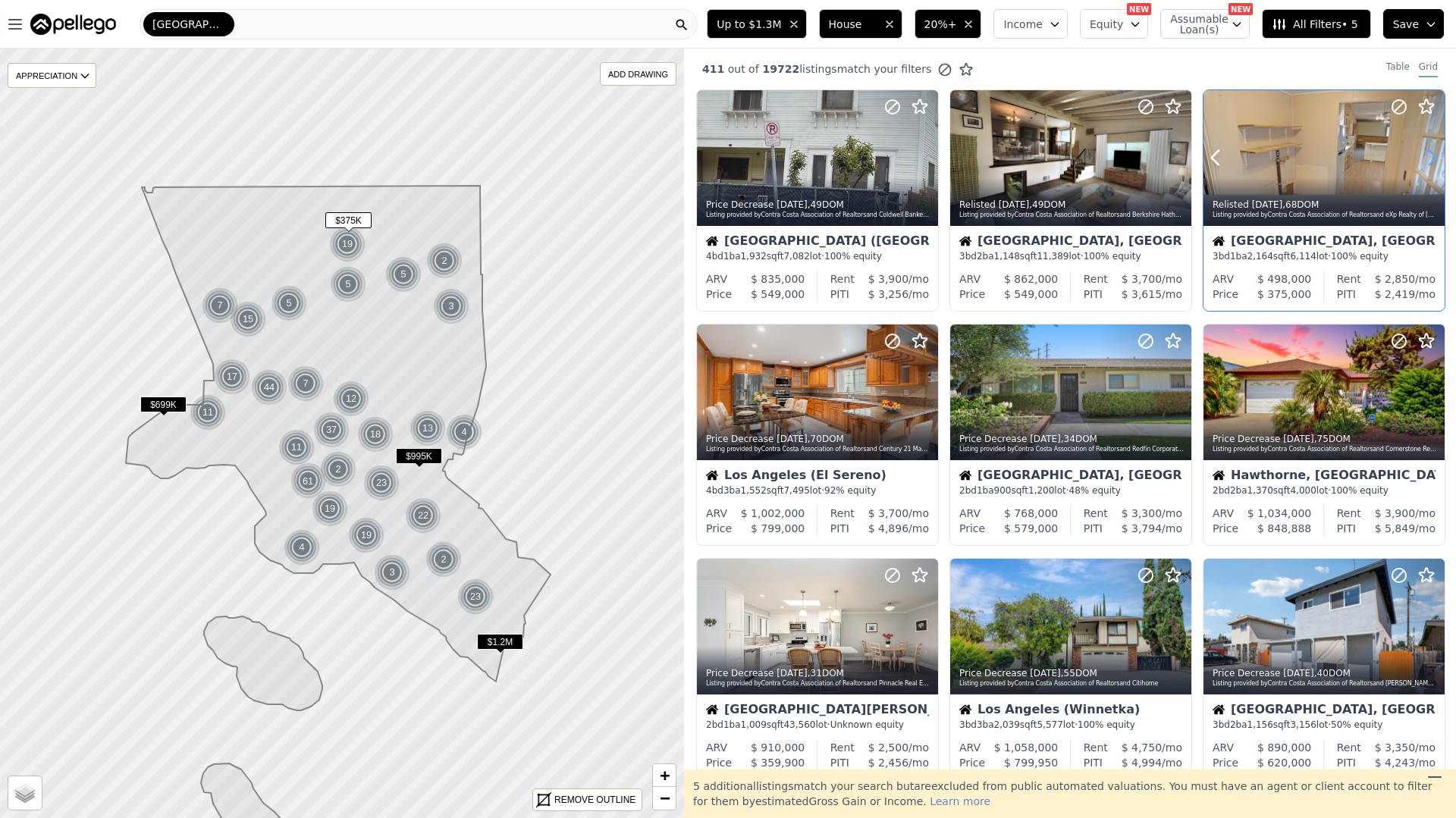
click at [1430, 156] on icon at bounding box center [1433, 158] width 24 height 24
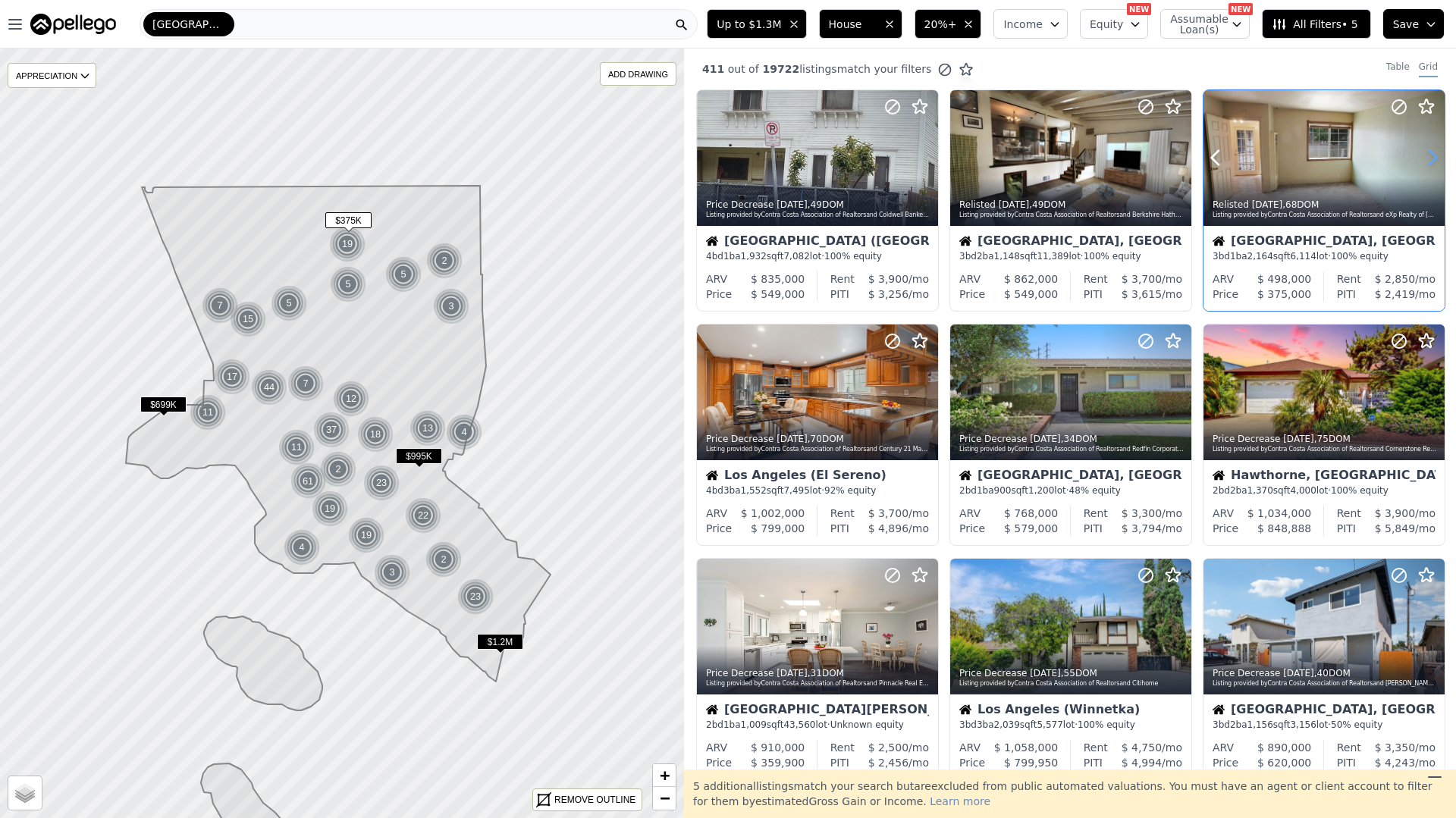
click at [1430, 156] on icon at bounding box center [1433, 158] width 24 height 24
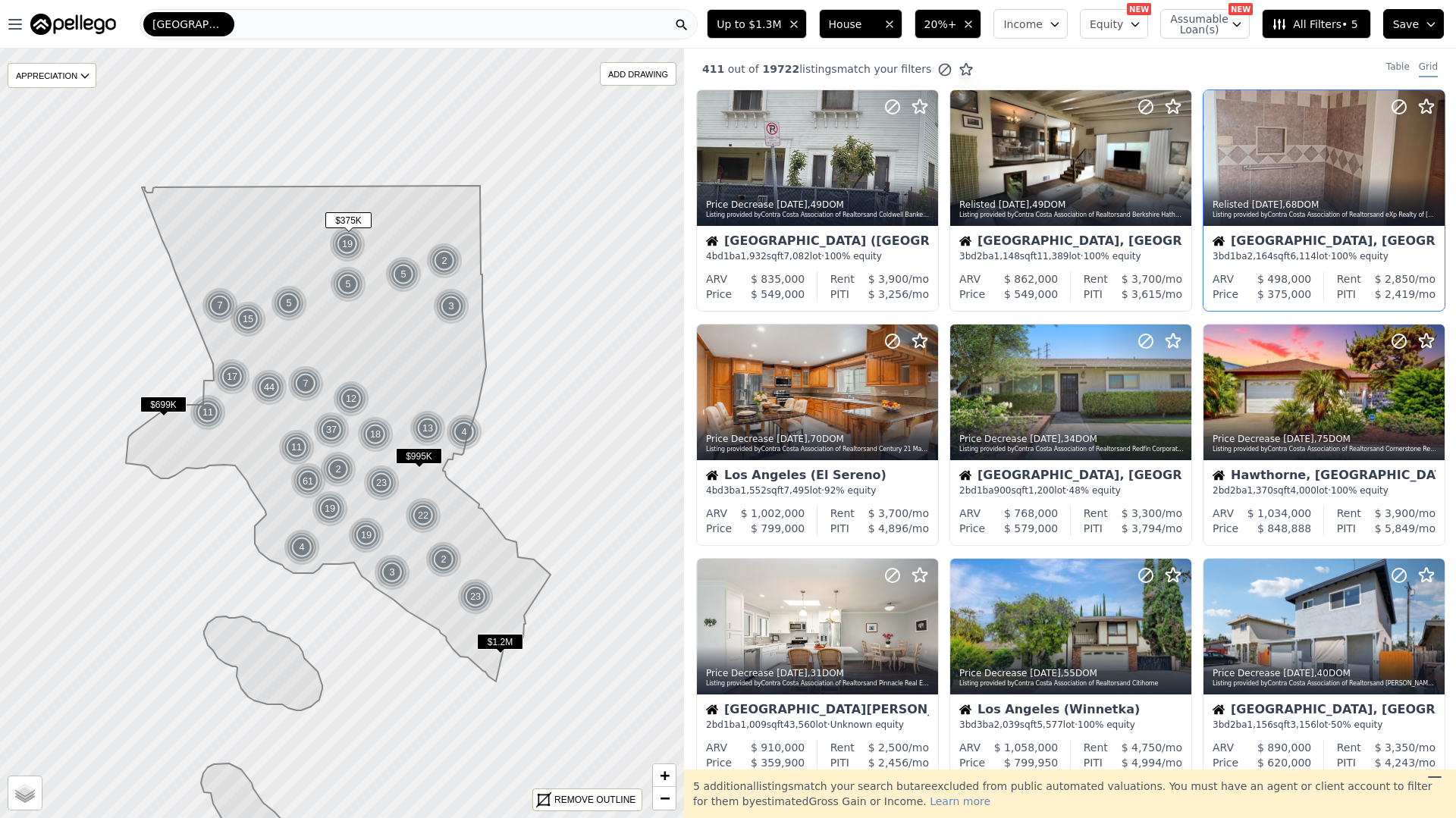
click at [1296, 255] on span "6,114" at bounding box center [1302, 256] width 25 height 10
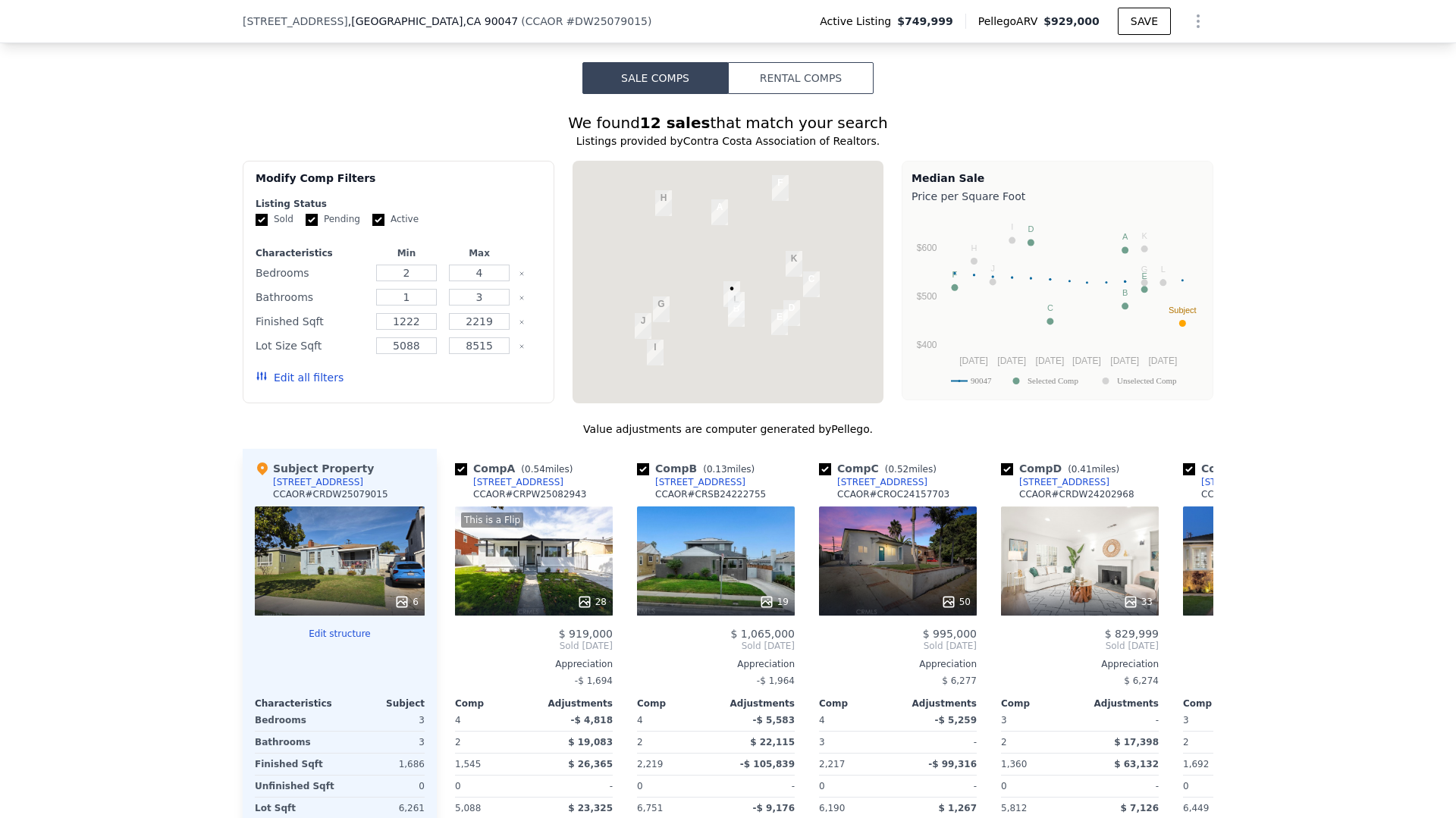
scroll to position [1487, 0]
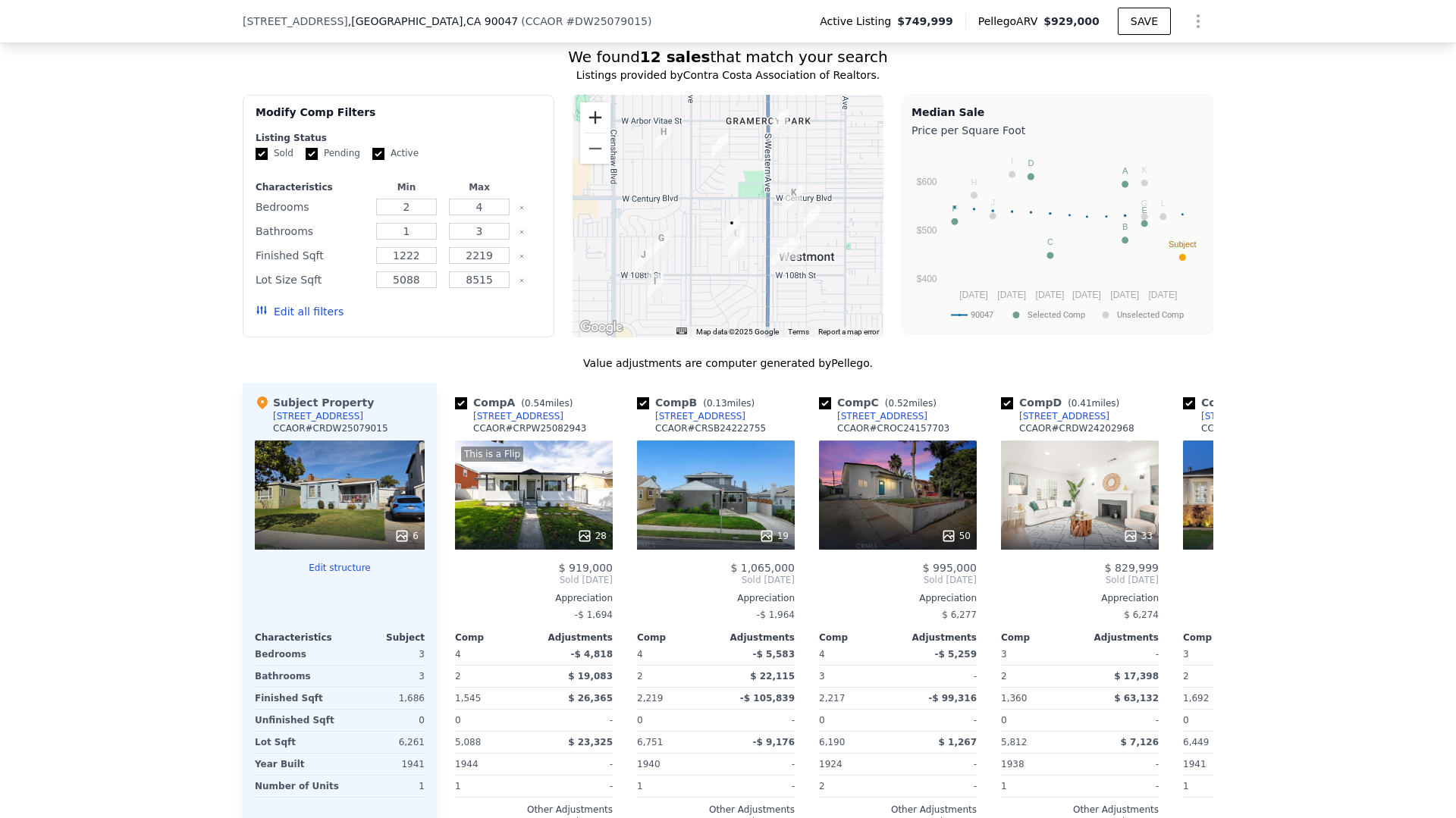
click at [591, 121] on button "Zoom in" at bounding box center [595, 118] width 30 height 30
click at [591, 120] on button "Zoom in" at bounding box center [595, 118] width 30 height 30
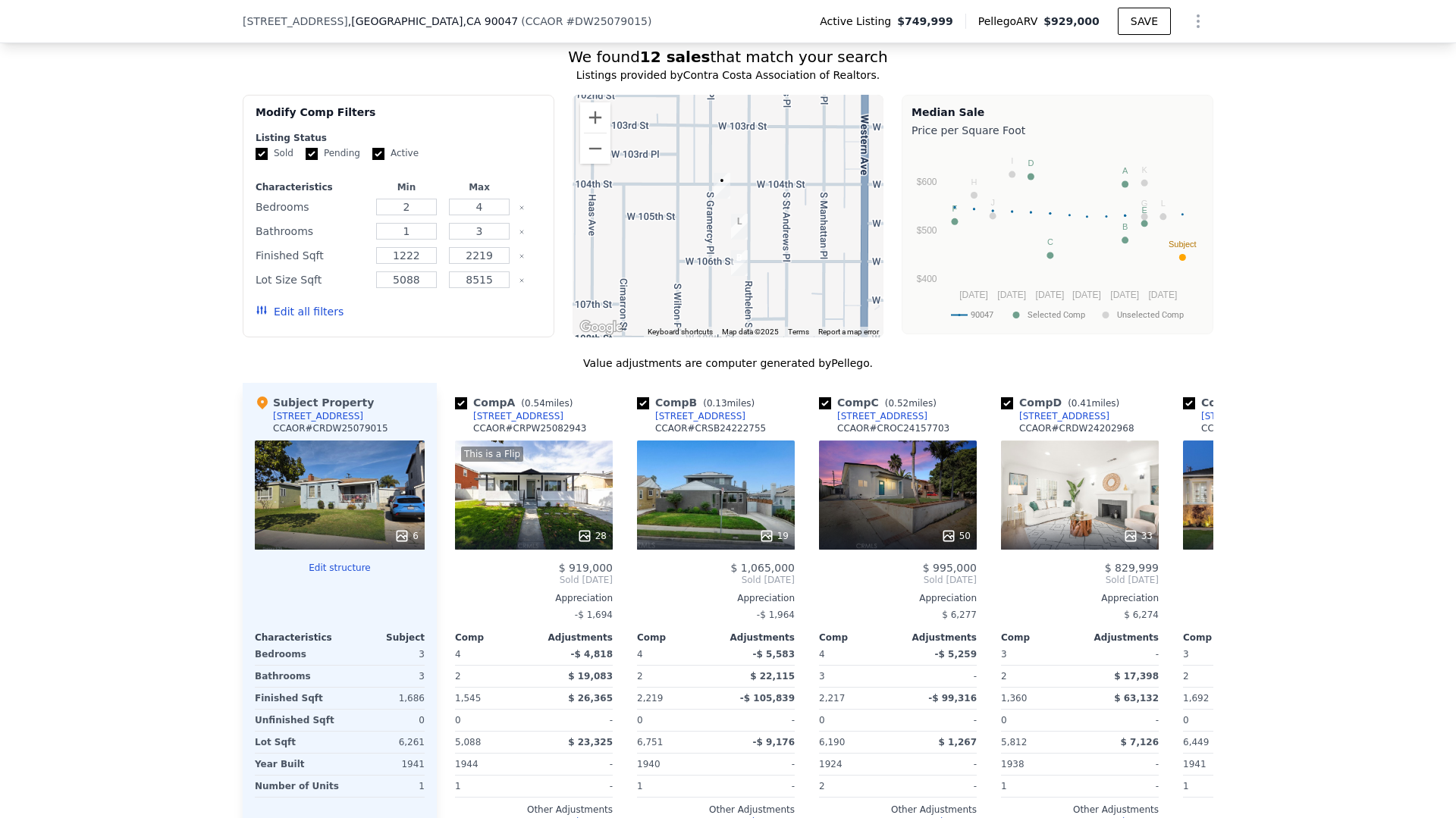
drag, startPoint x: 699, startPoint y: 238, endPoint x: 688, endPoint y: 220, distance: 21.1
click at [676, 126] on div at bounding box center [728, 216] width 311 height 243
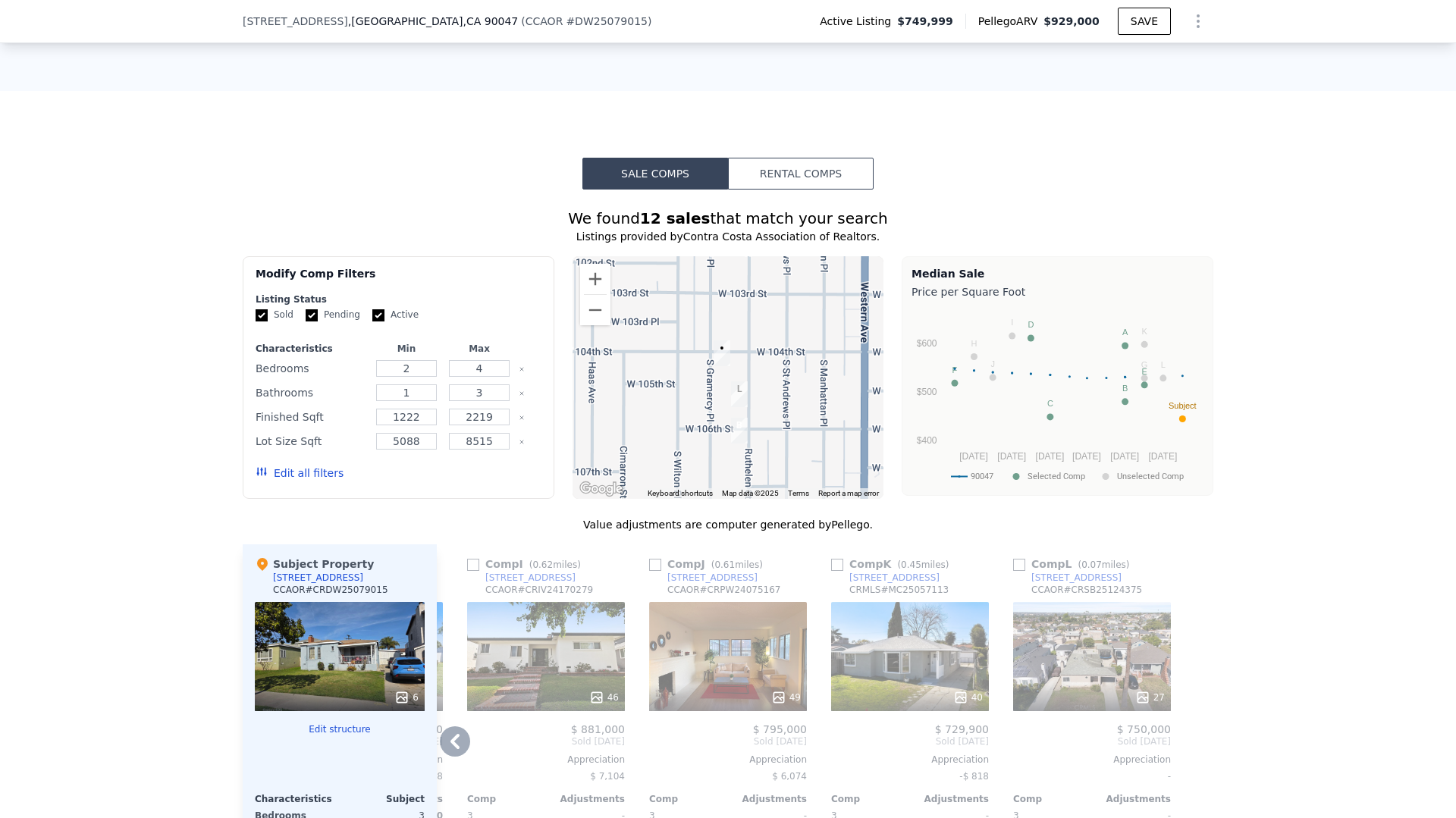
scroll to position [1316, 0]
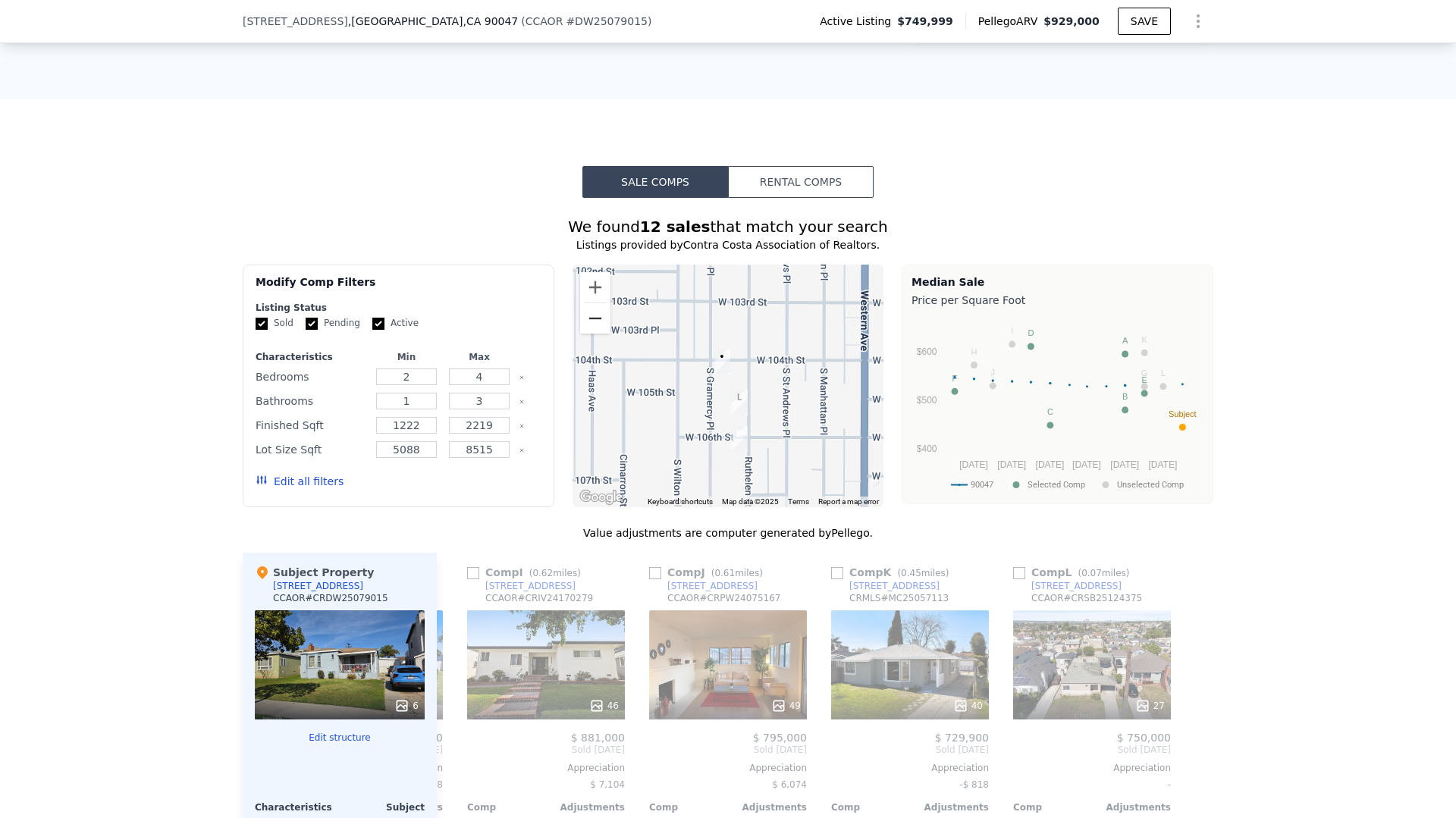
click at [600, 312] on button "Zoom out" at bounding box center [595, 319] width 30 height 30
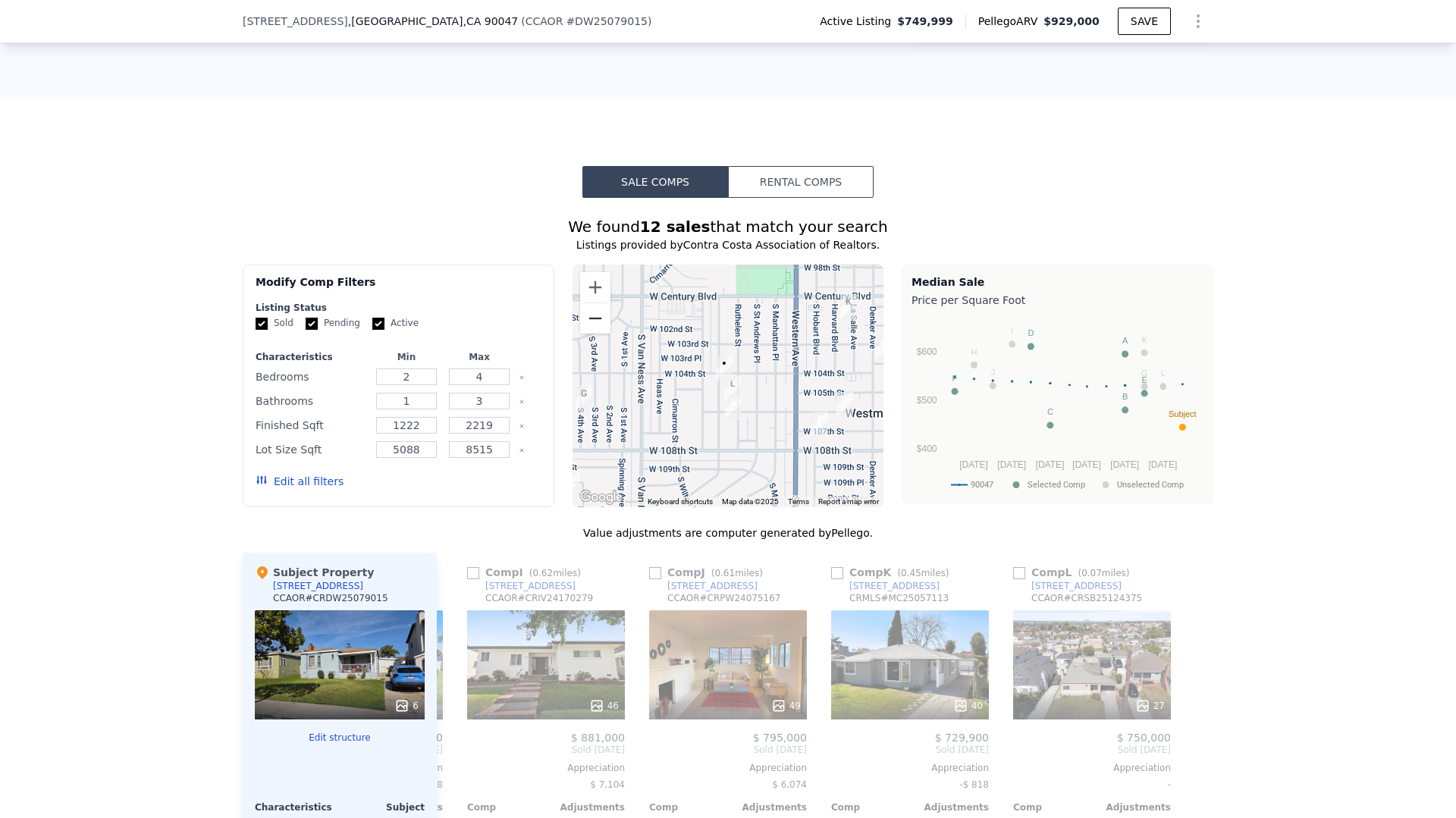
click at [599, 315] on button "Zoom out" at bounding box center [595, 319] width 30 height 30
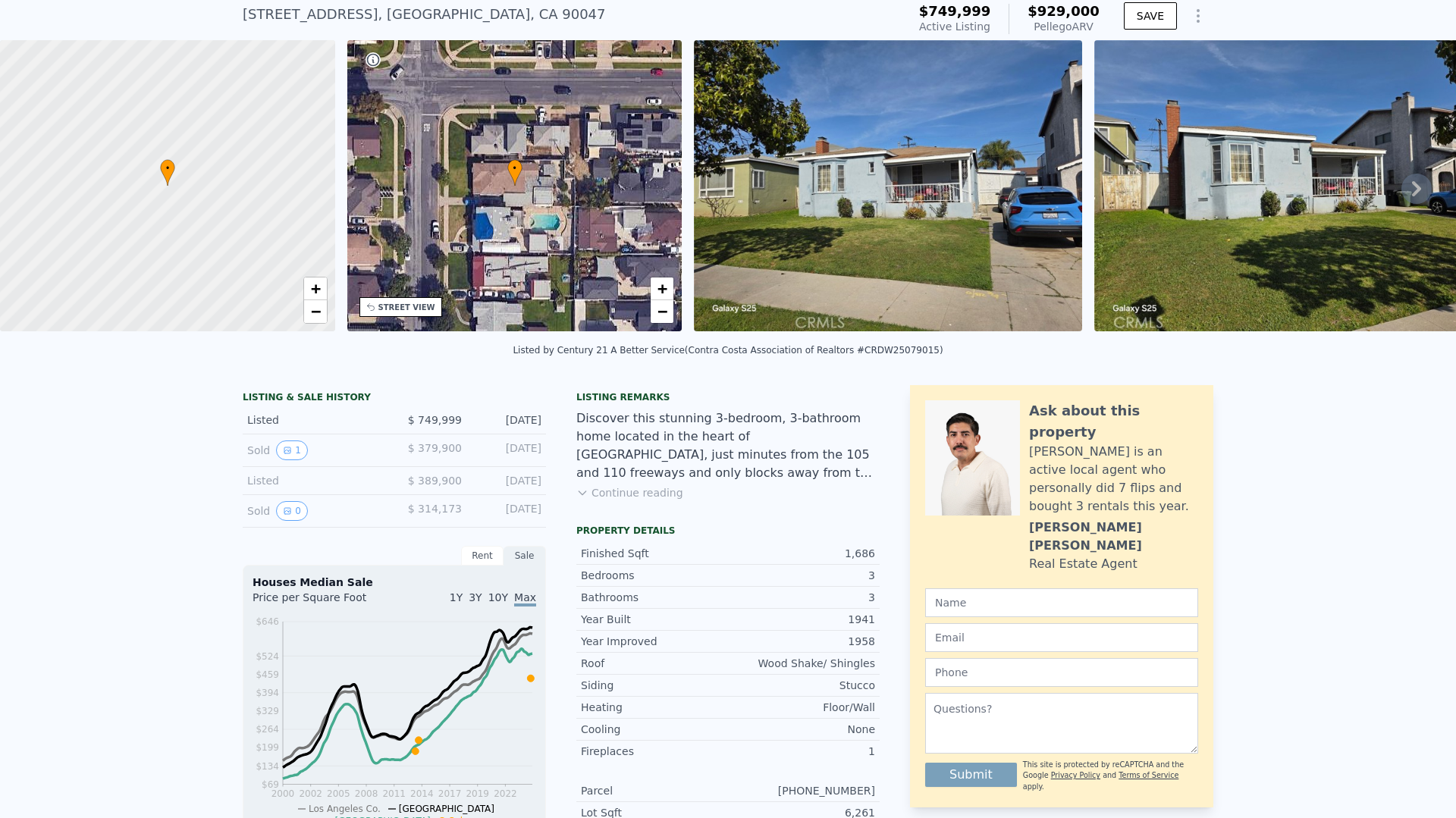
scroll to position [60, 0]
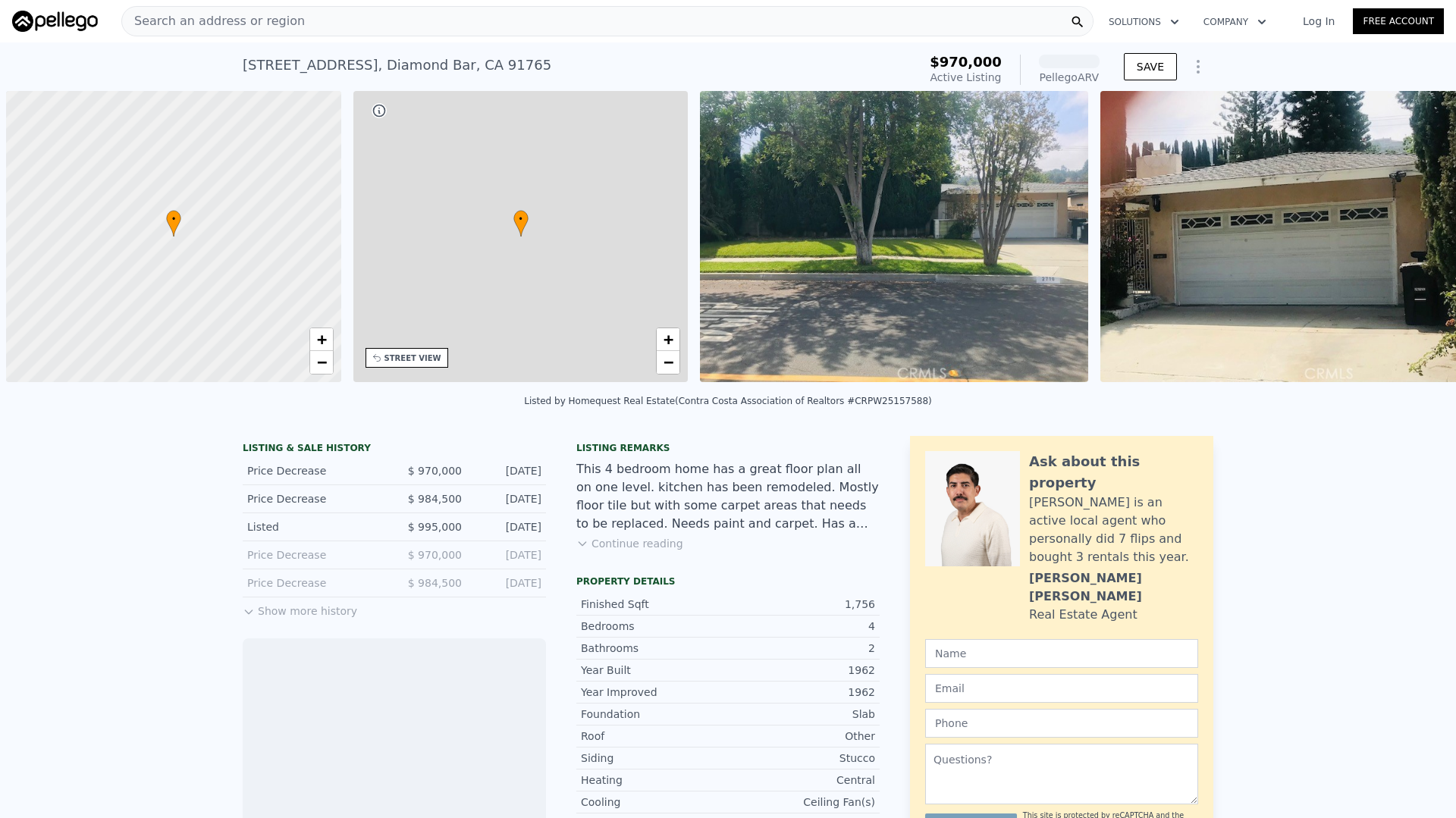
scroll to position [0, 6]
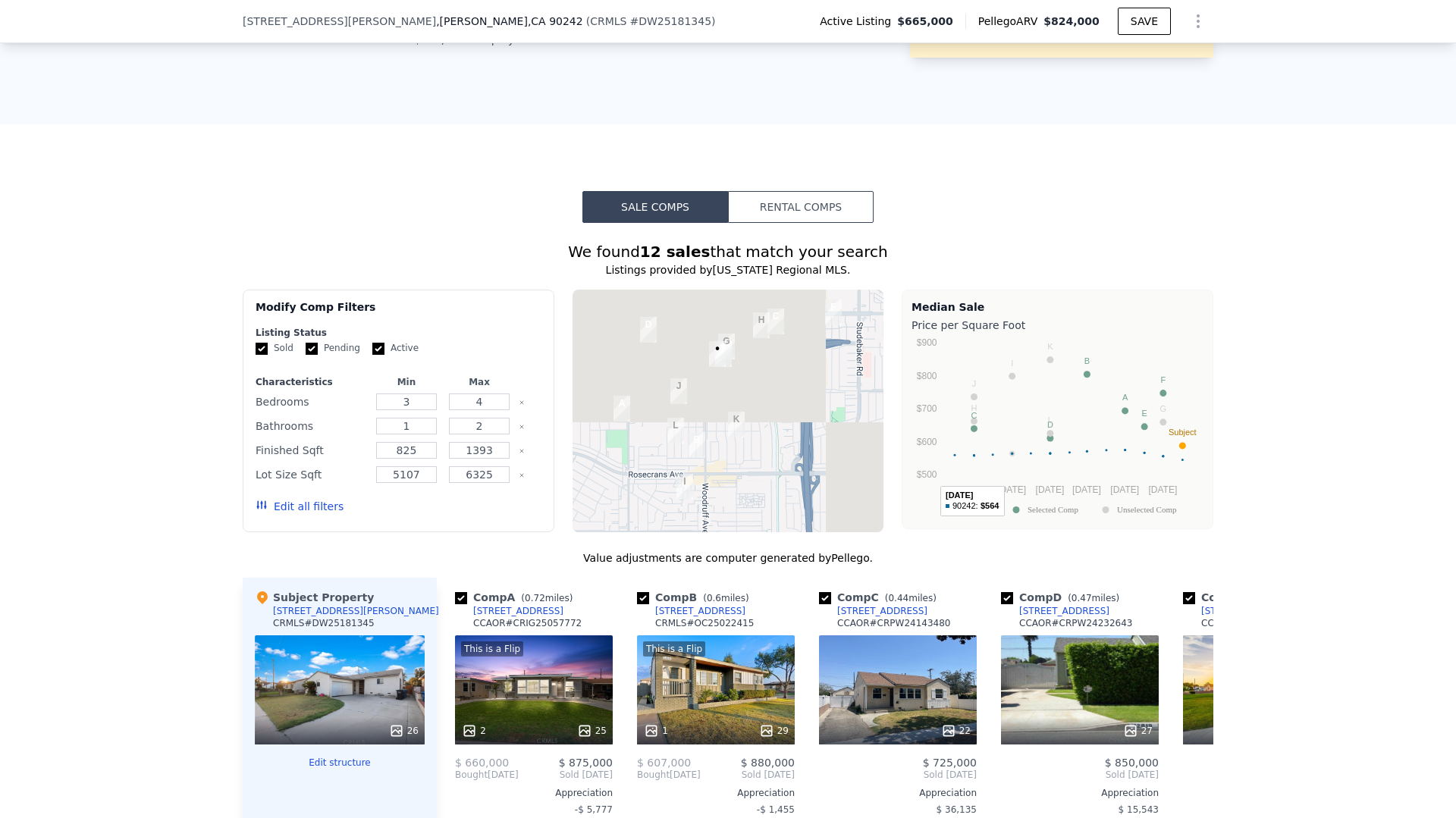
scroll to position [1050, 0]
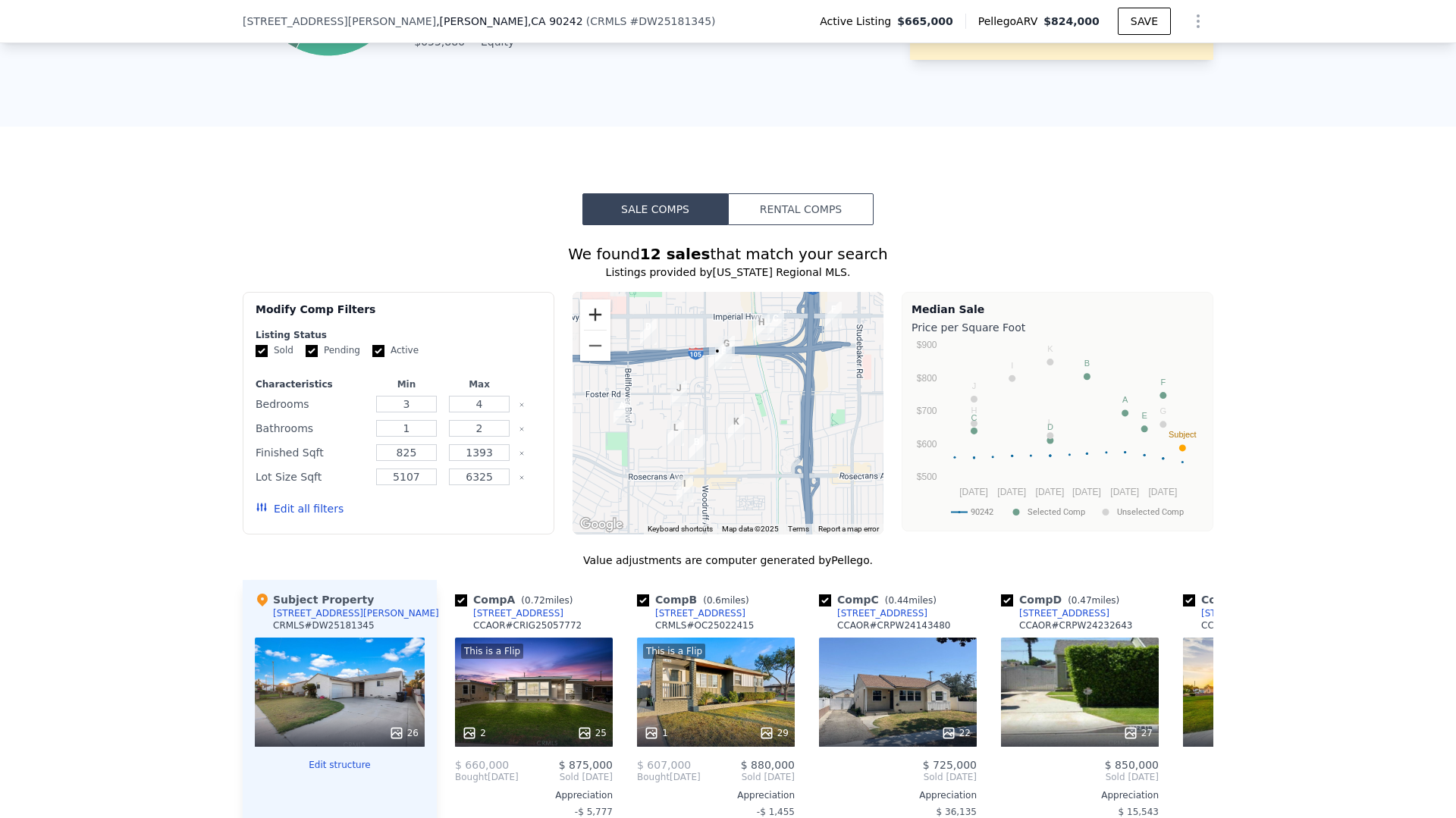
click at [585, 315] on button "Zoom in" at bounding box center [595, 315] width 30 height 30
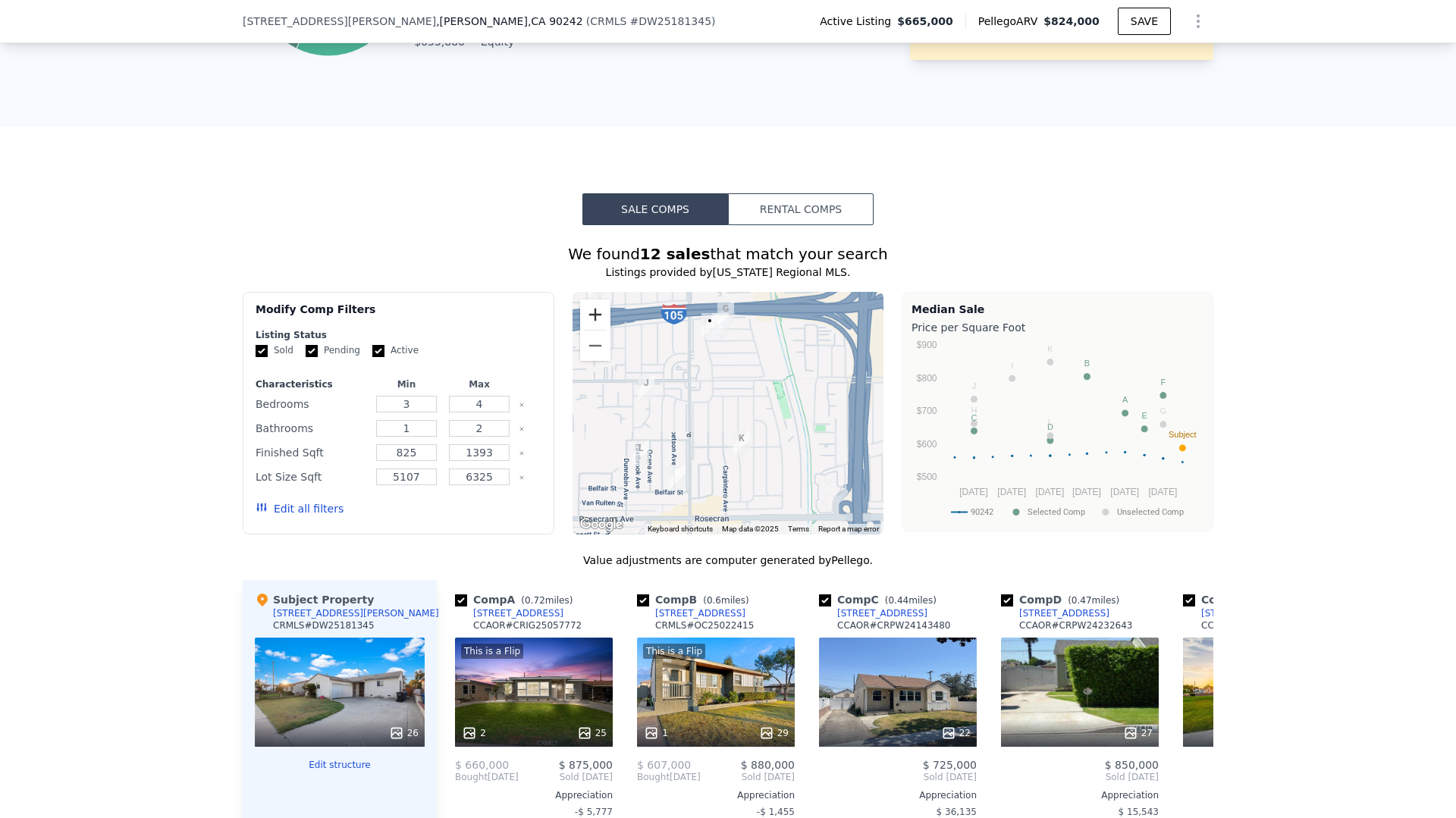
click at [585, 315] on button "Zoom in" at bounding box center [595, 315] width 30 height 30
drag, startPoint x: 586, startPoint y: 315, endPoint x: 596, endPoint y: 318, distance: 10.4
click at [587, 316] on button "Zoom in" at bounding box center [595, 315] width 30 height 30
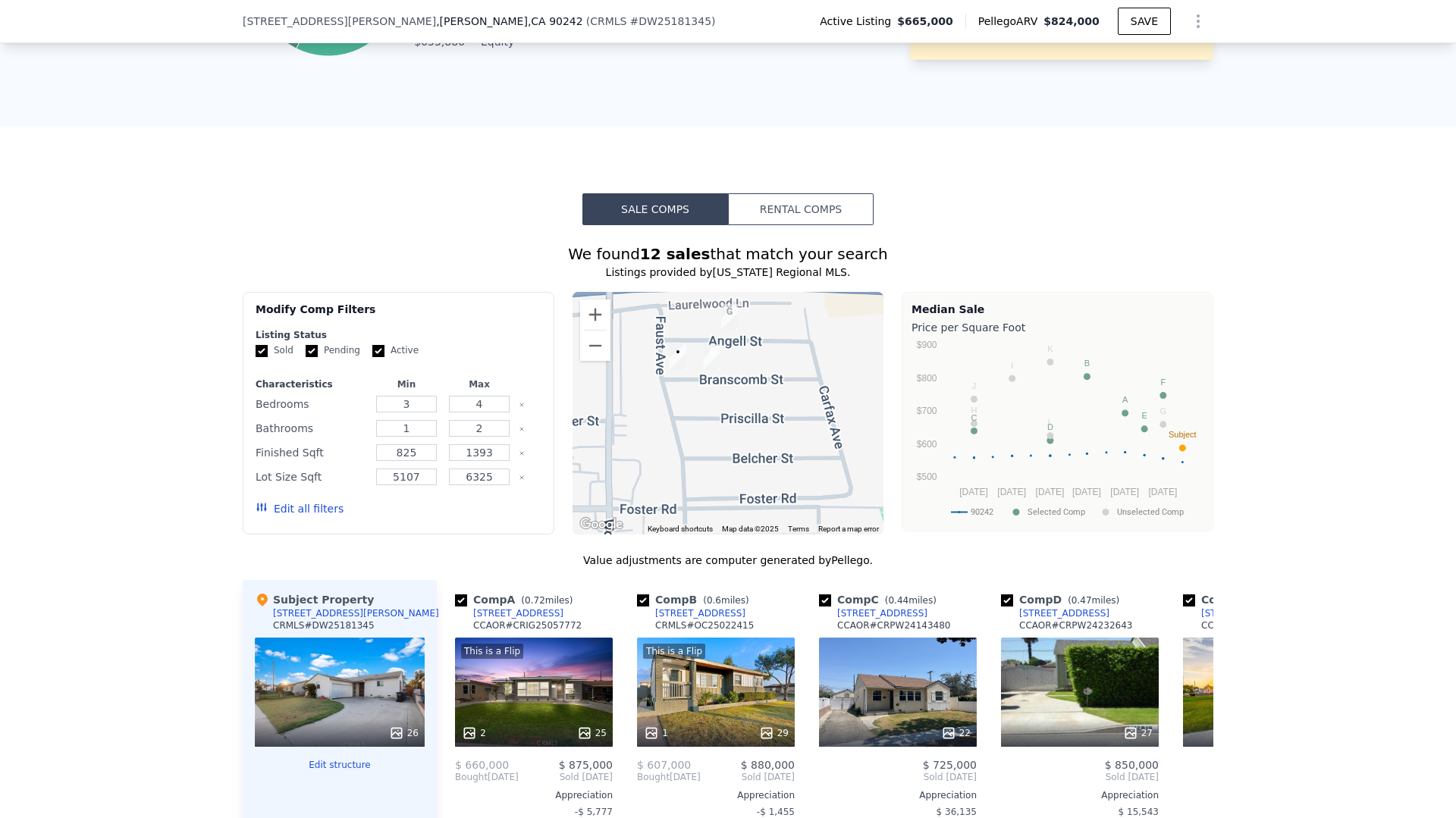
drag, startPoint x: 759, startPoint y: 349, endPoint x: 766, endPoint y: 549, distance: 200.1
click at [766, 549] on div "We found 12 sales that match your search Listings provided by California Region…" at bounding box center [728, 669] width 970 height 852
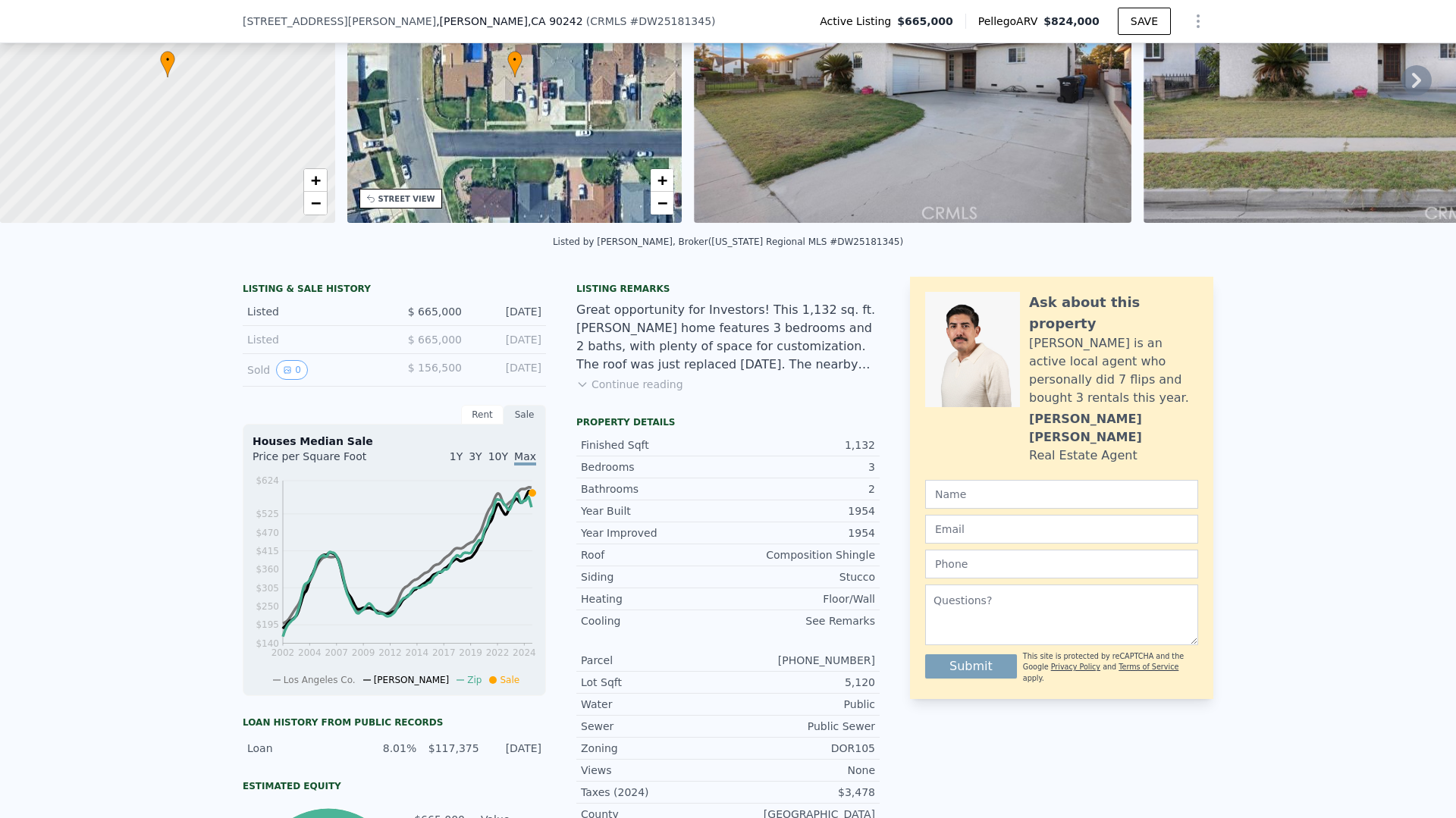
scroll to position [0, 0]
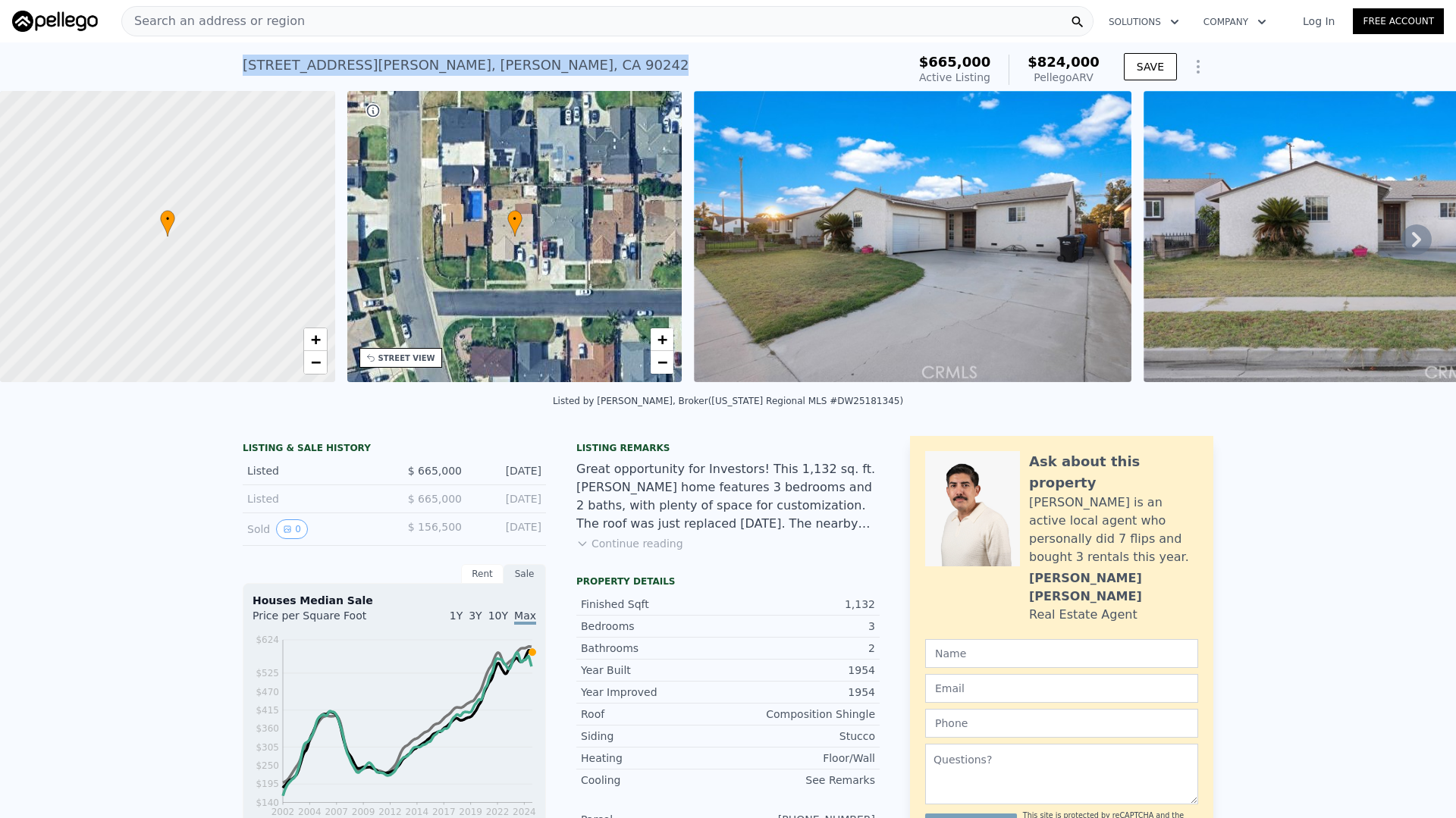
drag, startPoint x: 512, startPoint y: 69, endPoint x: 240, endPoint y: 61, distance: 272.1
click at [240, 61] on div "10207 Branscomb St , Downey , CA 90242 Active at $665k (~ARV $824k ) $665,000 A…" at bounding box center [728, 67] width 1456 height 49
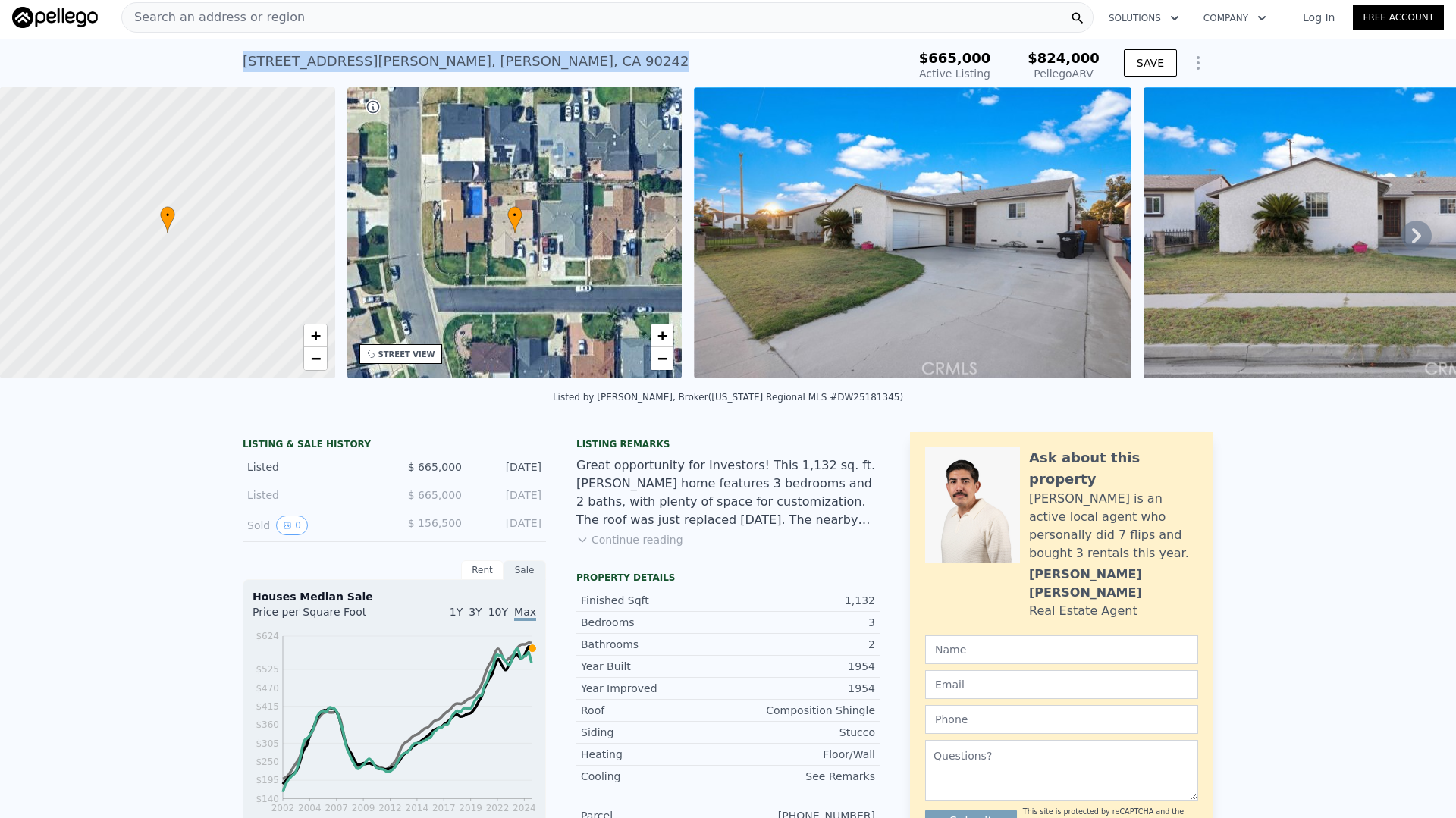
copy div "10207 Branscomb St , Downey , CA 90242"
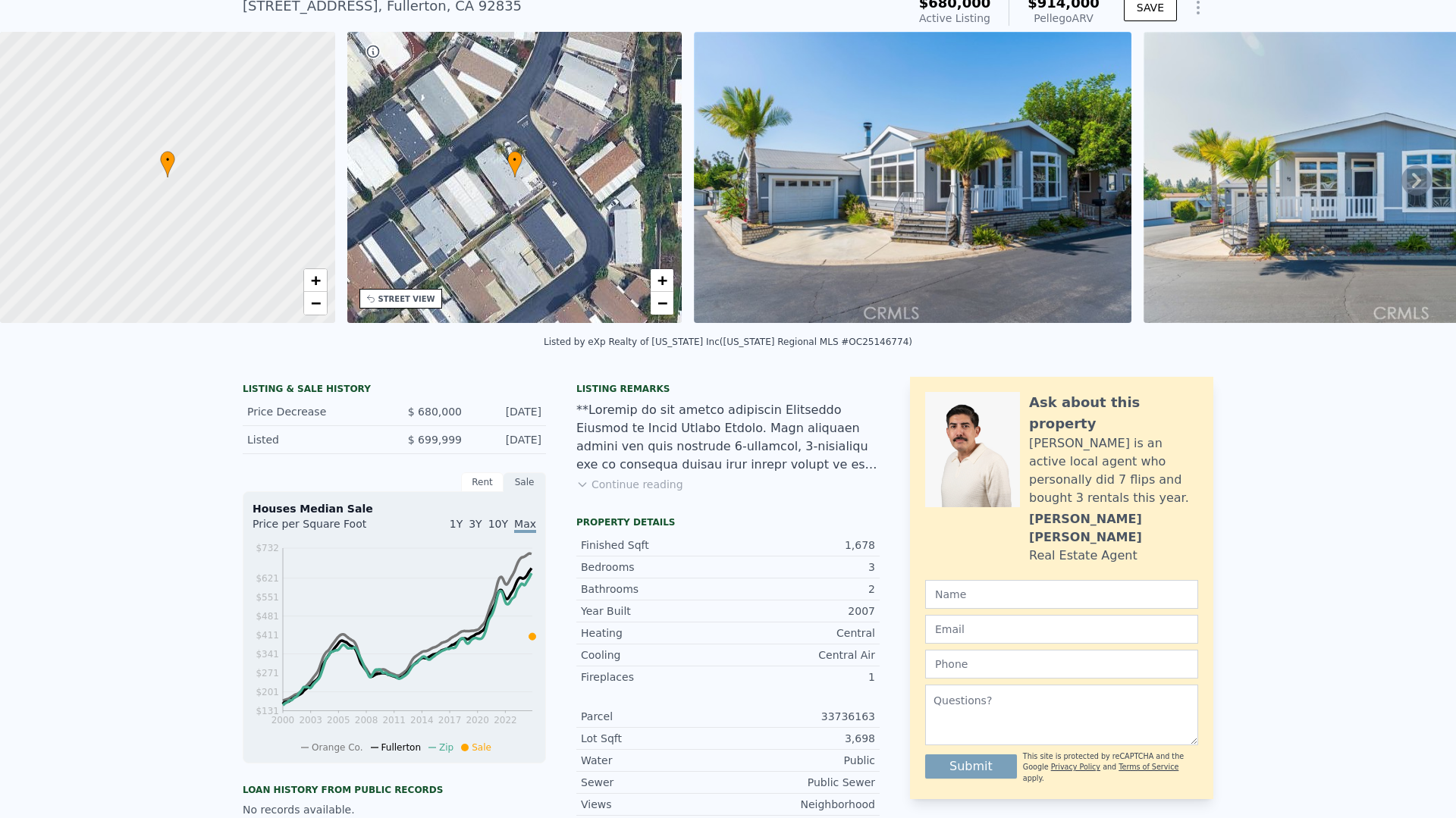
scroll to position [65, 0]
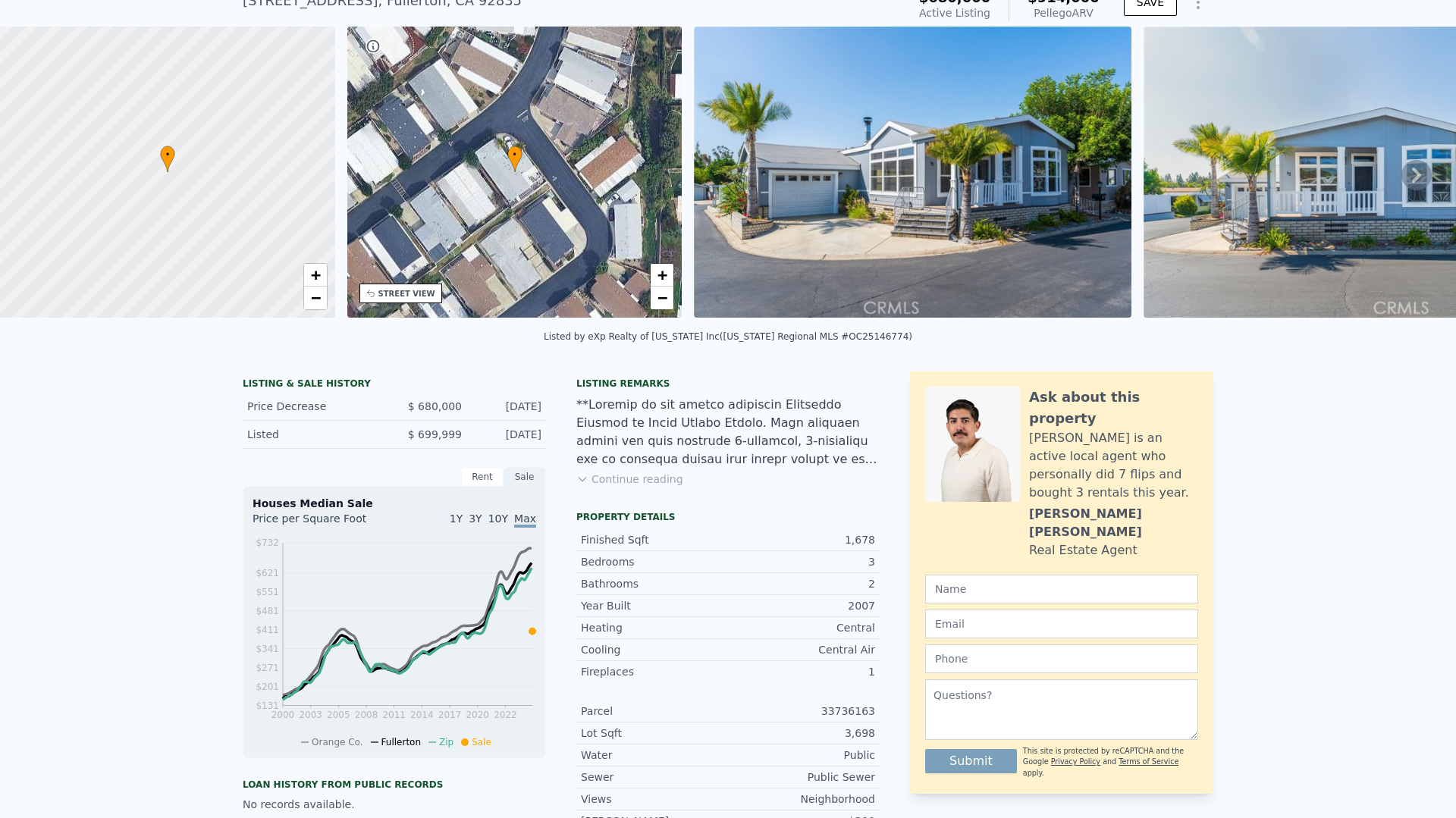
click at [645, 480] on button "Continue reading" at bounding box center [630, 480] width 107 height 15
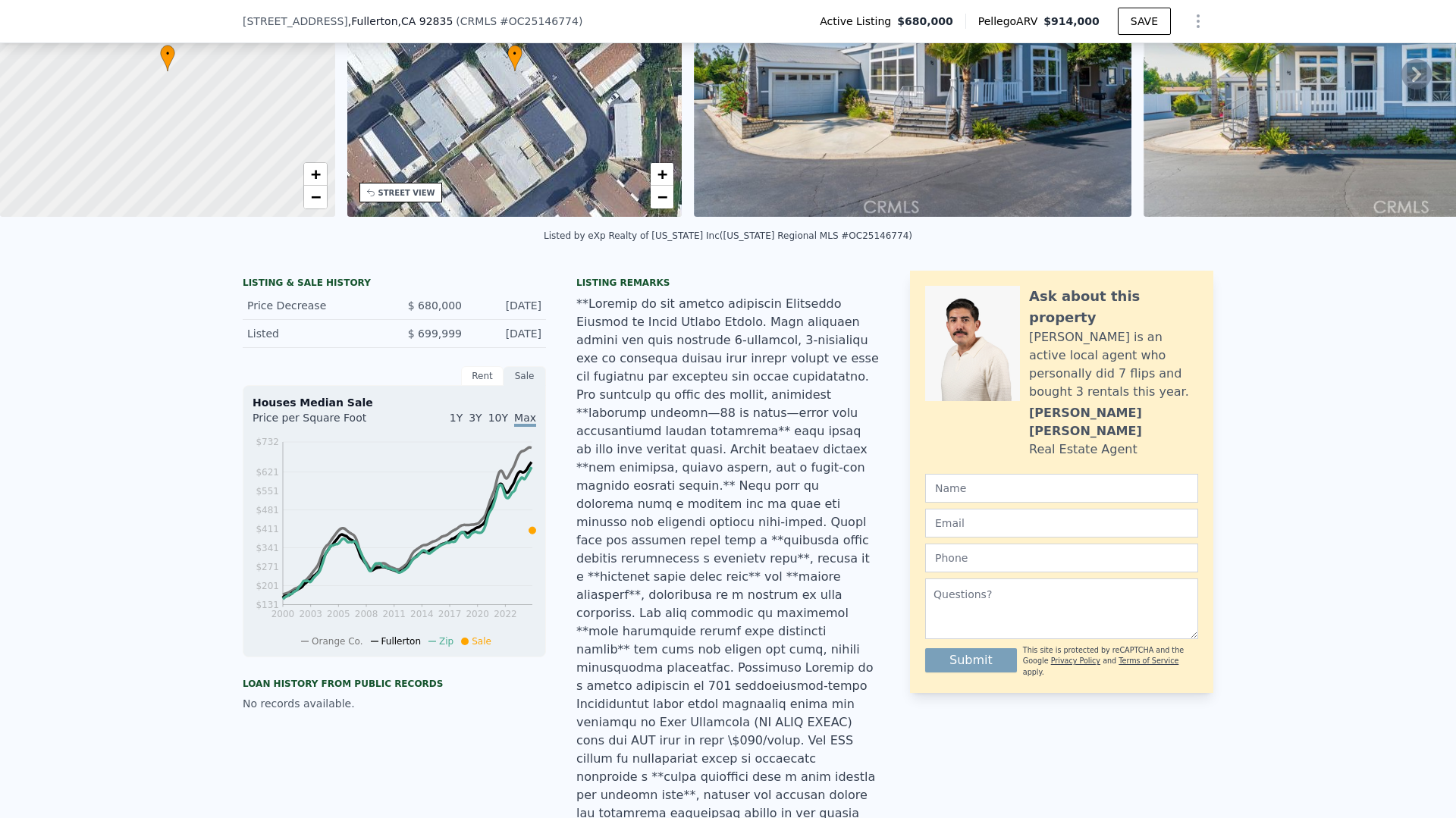
scroll to position [161, 0]
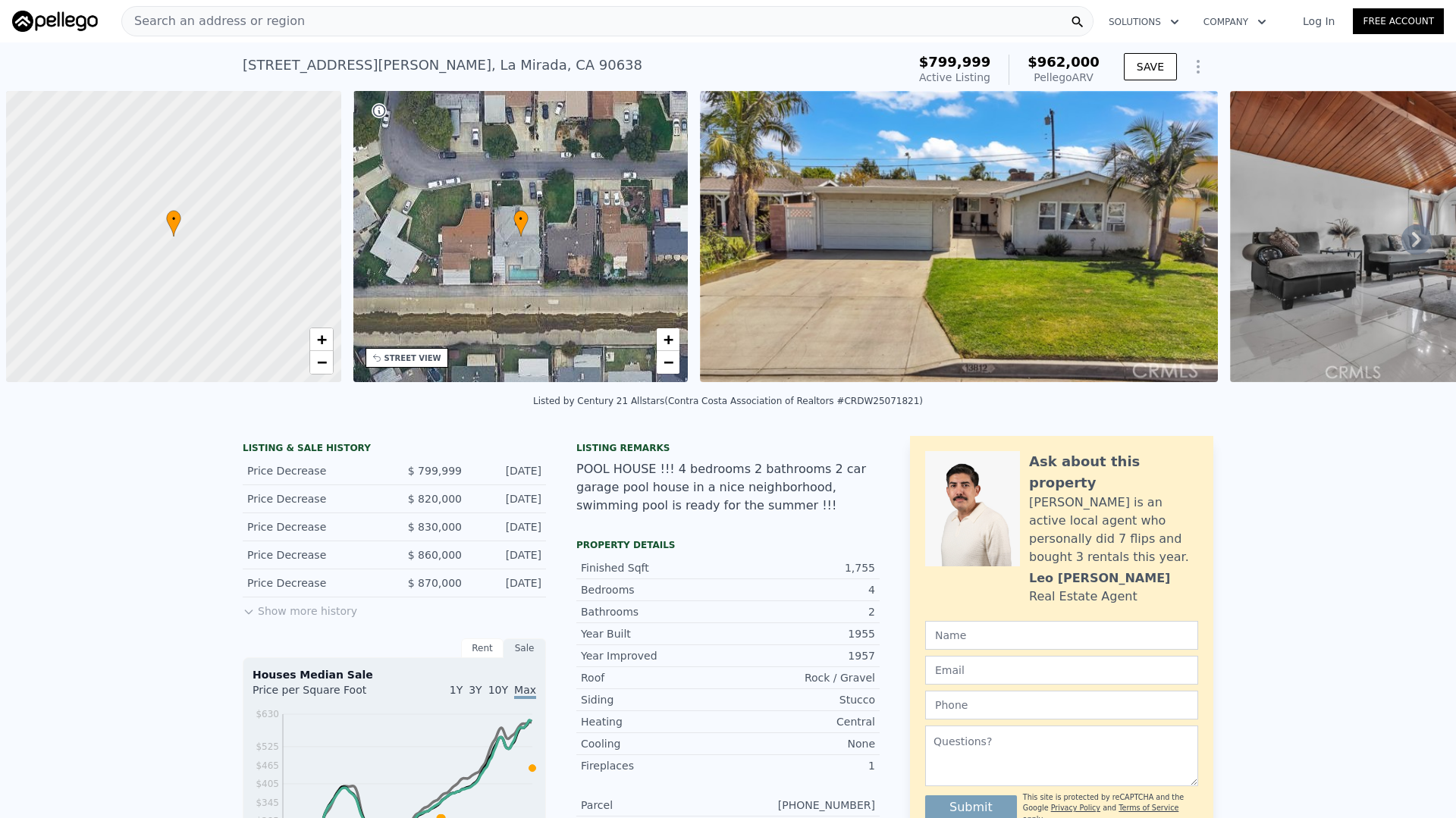
scroll to position [0, 6]
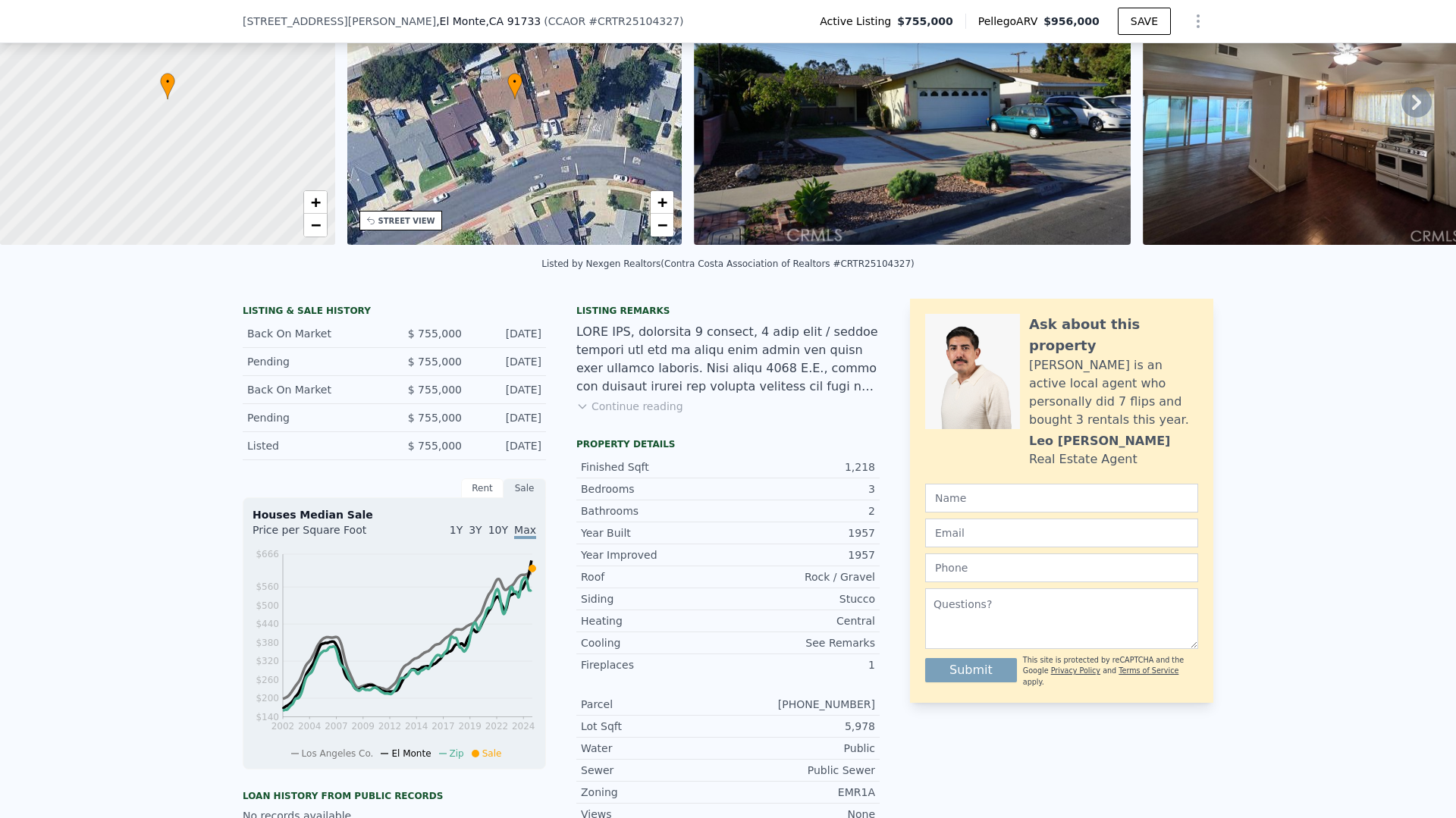
scroll to position [138, 0]
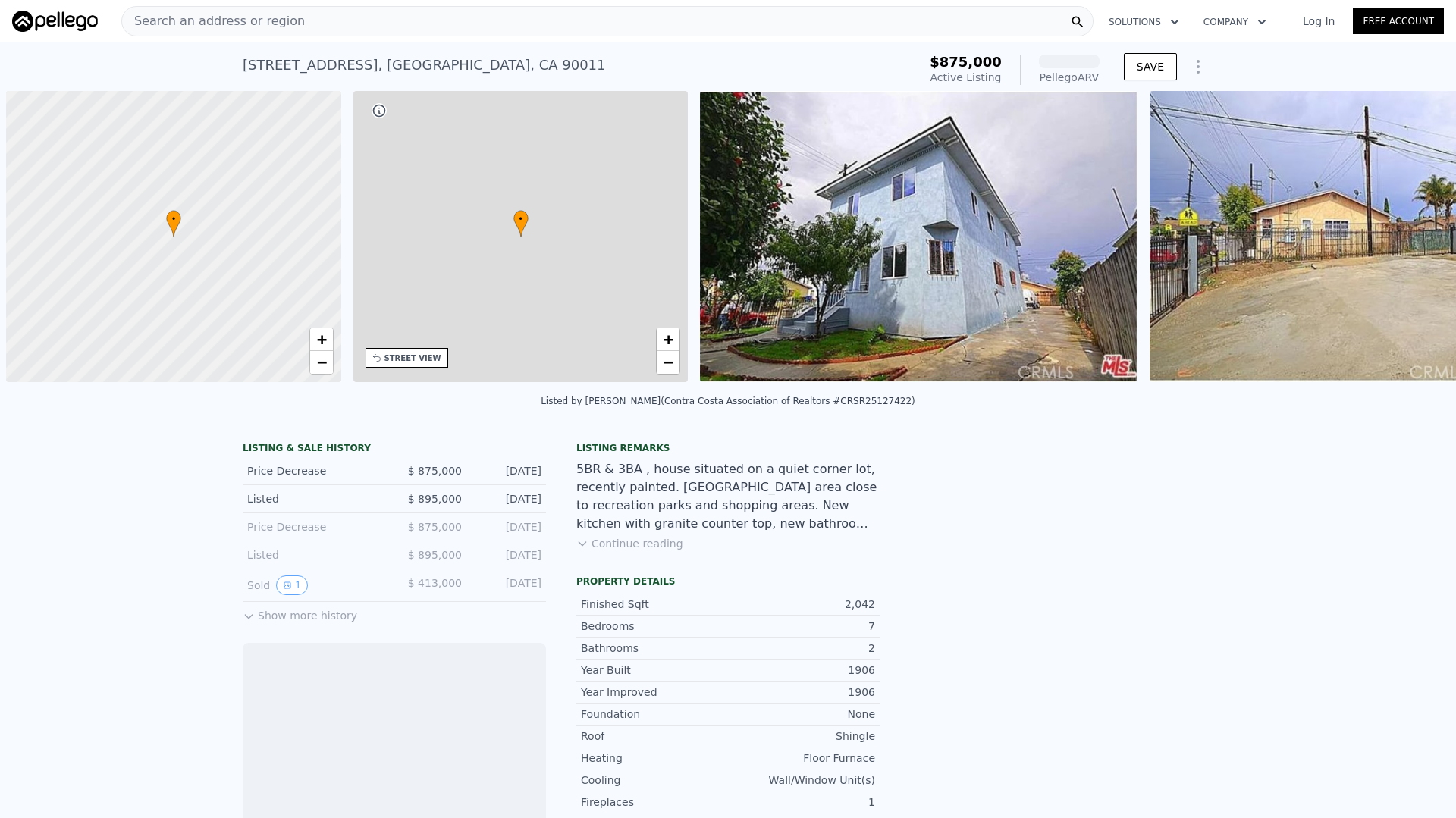
scroll to position [0, 6]
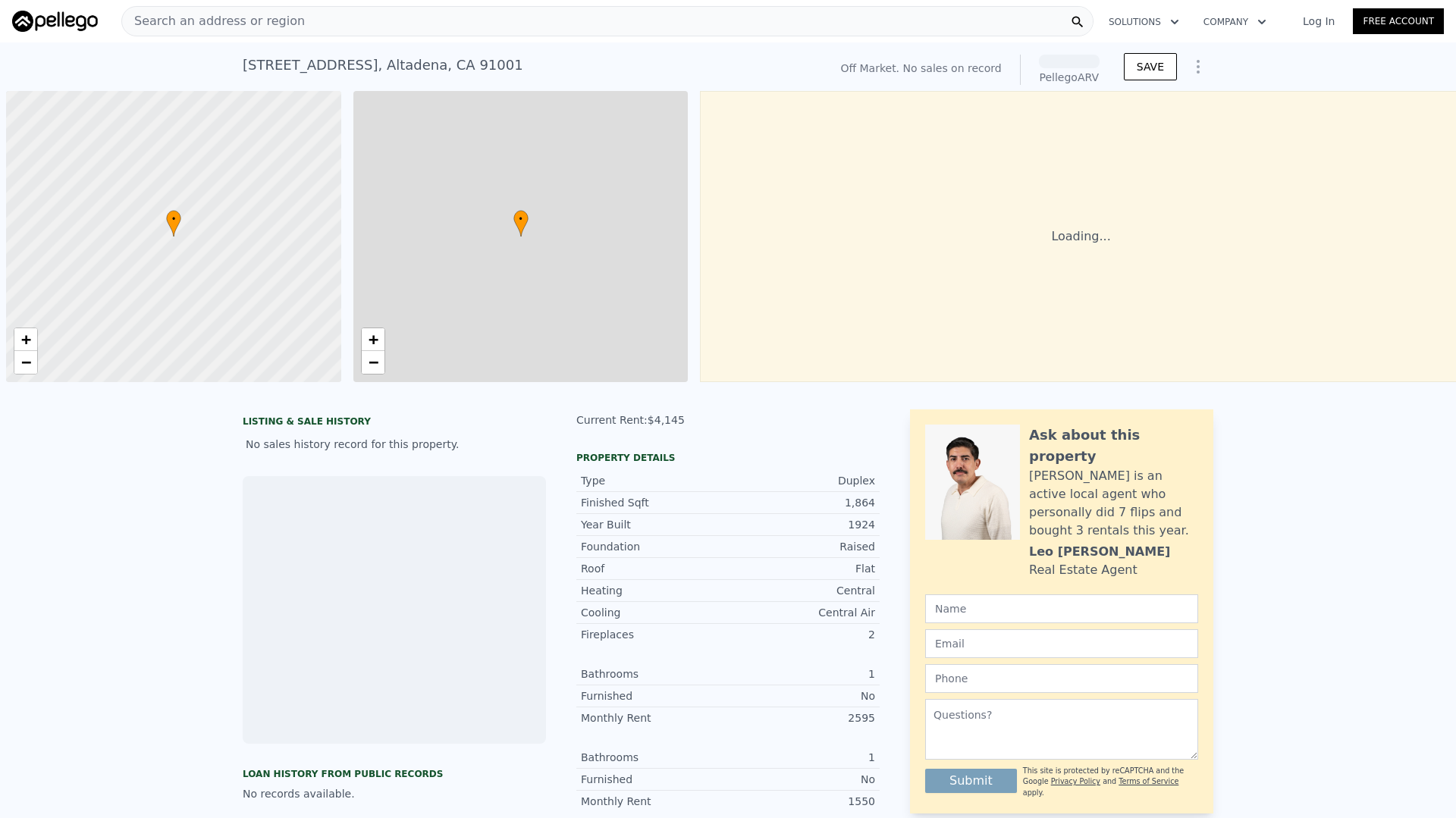
scroll to position [0, 6]
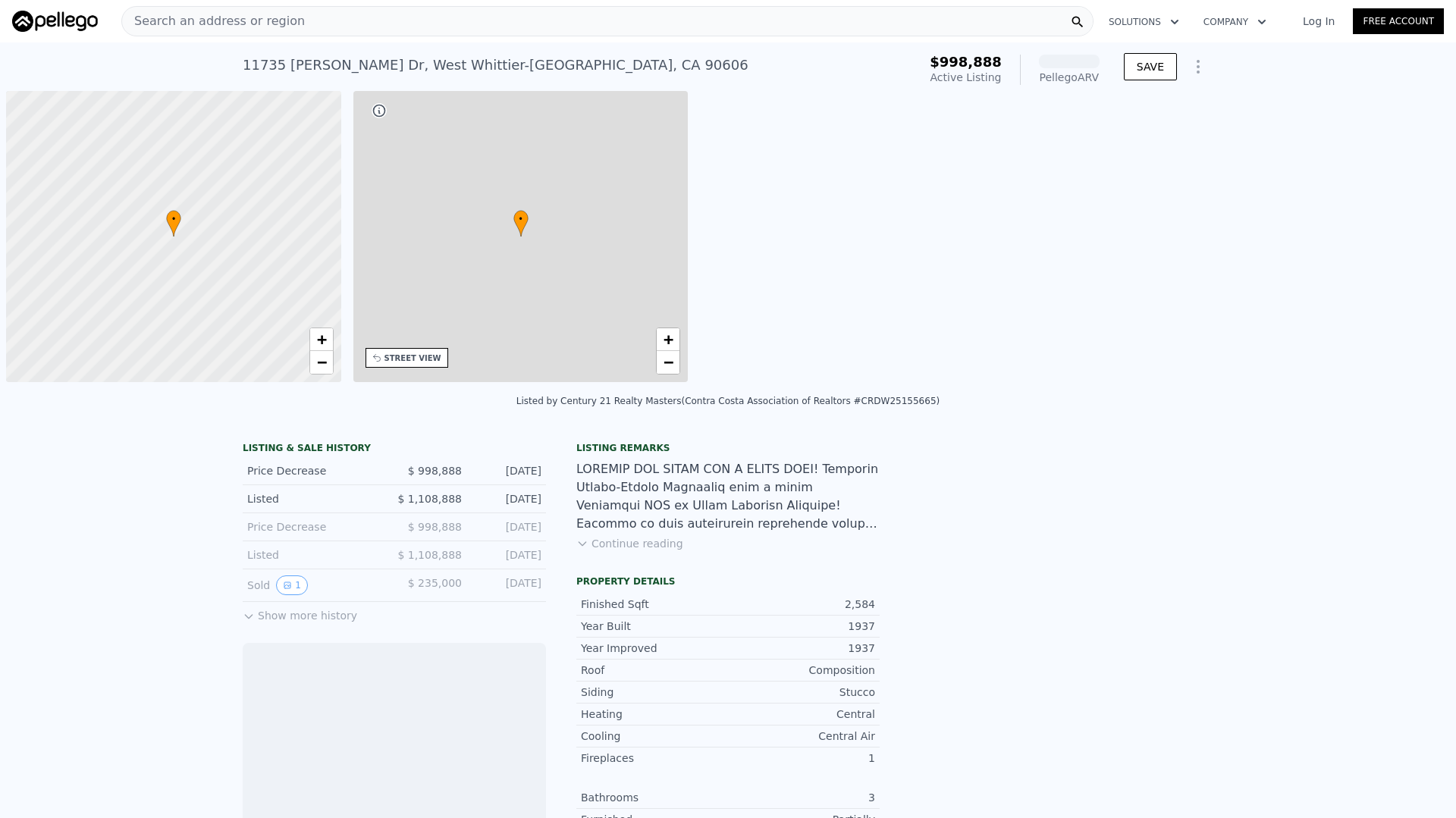
scroll to position [0, 6]
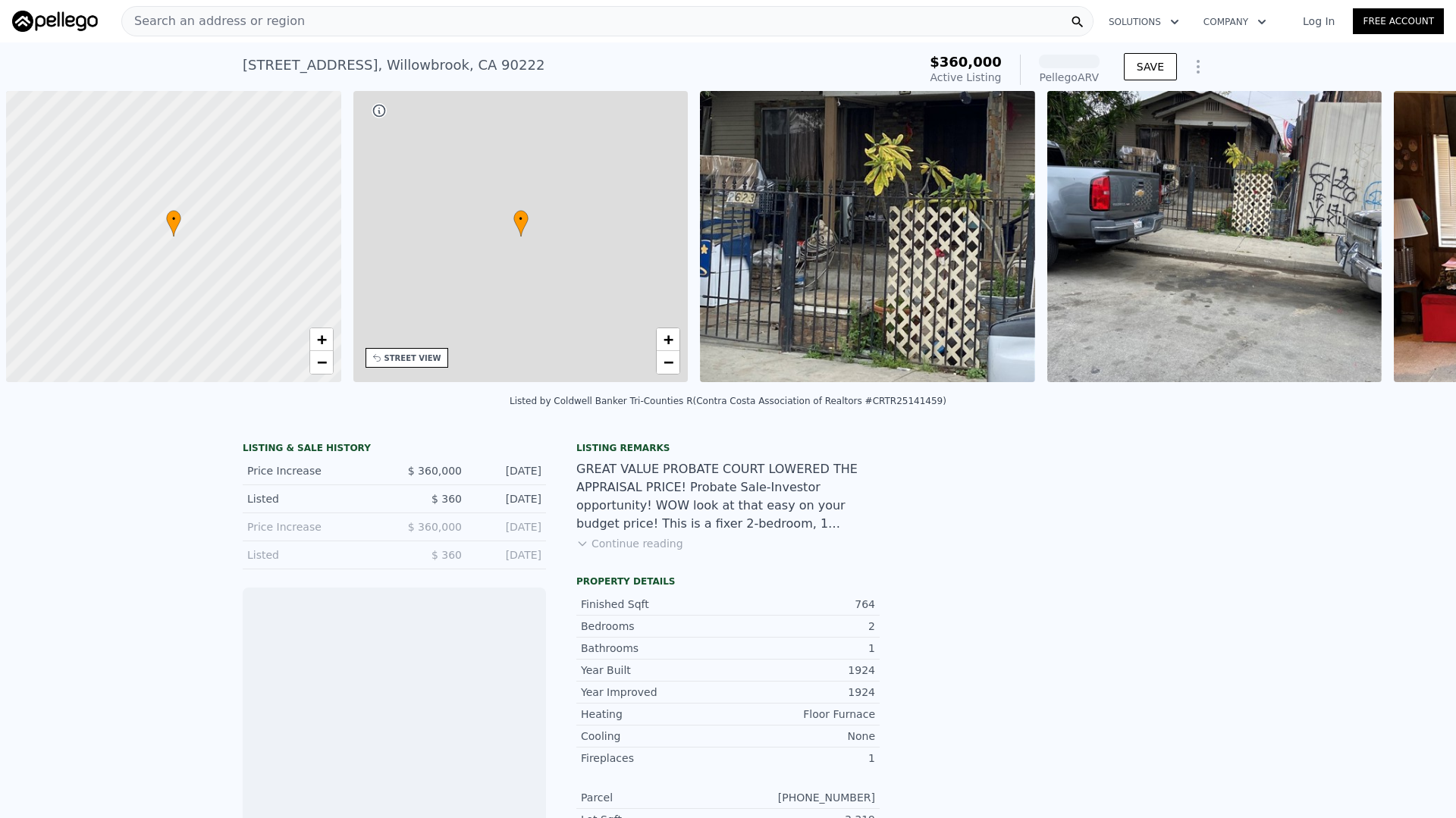
scroll to position [0, 6]
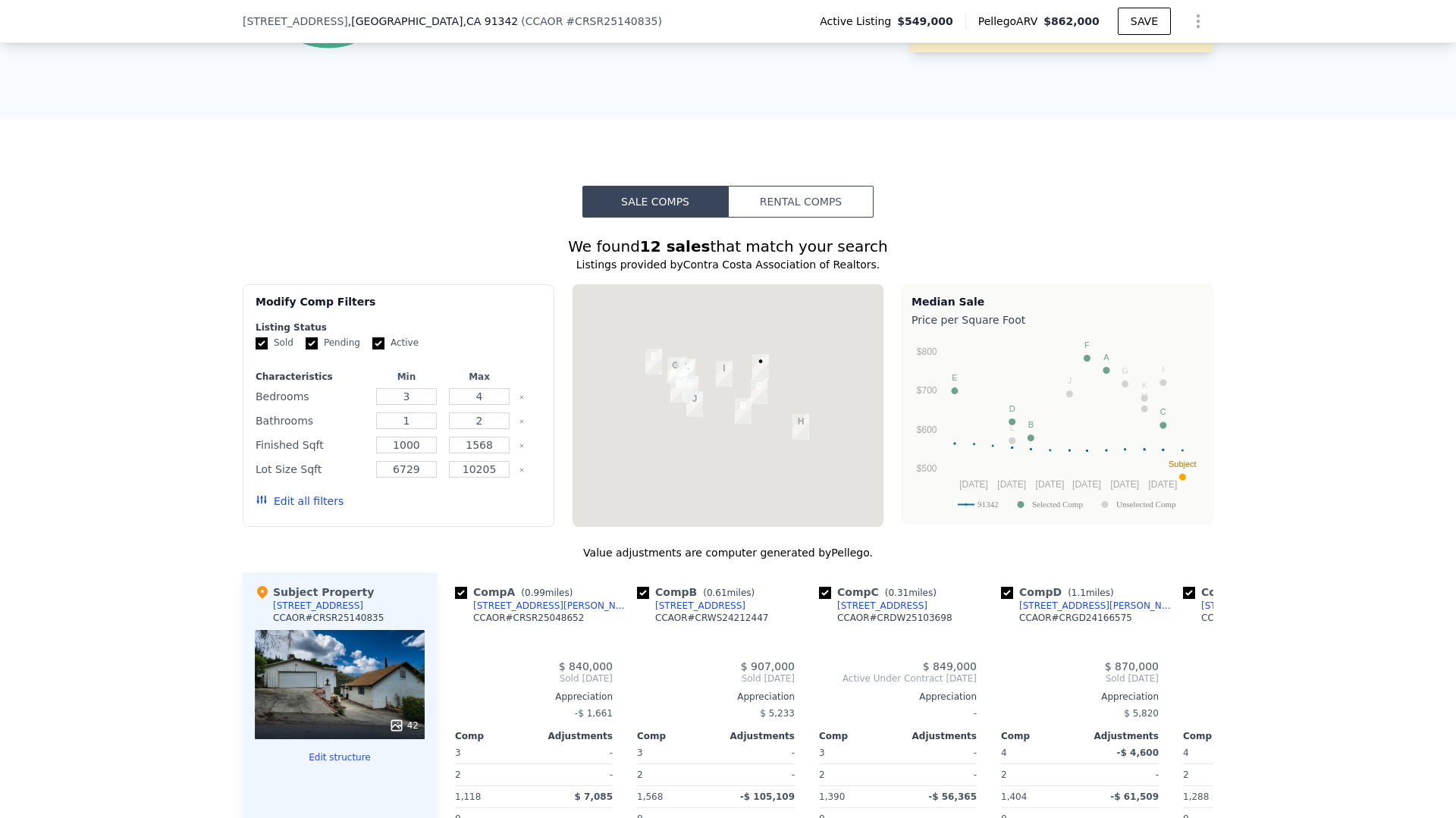
scroll to position [1289, 0]
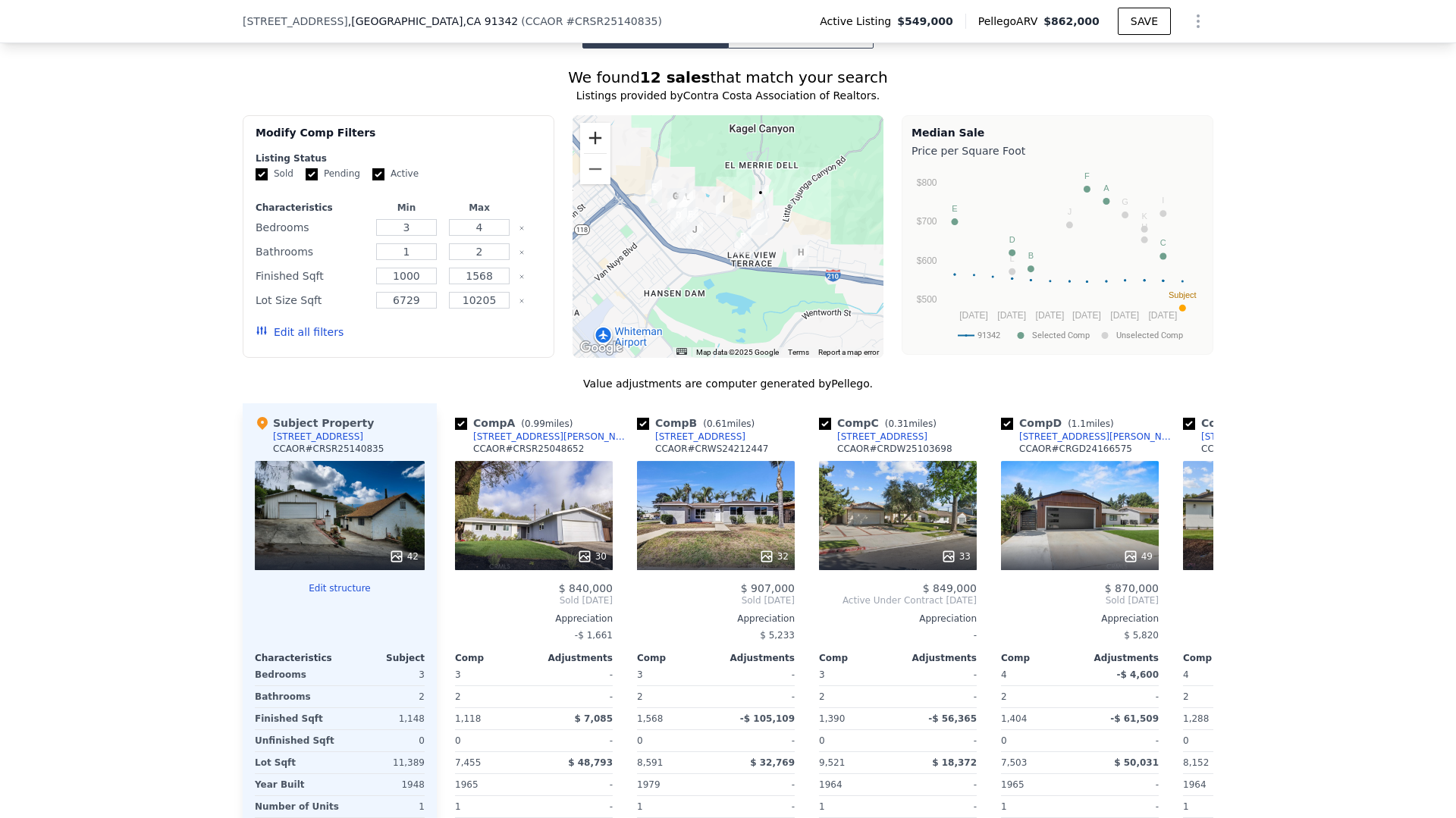
click at [603, 136] on button "Zoom in" at bounding box center [595, 138] width 30 height 30
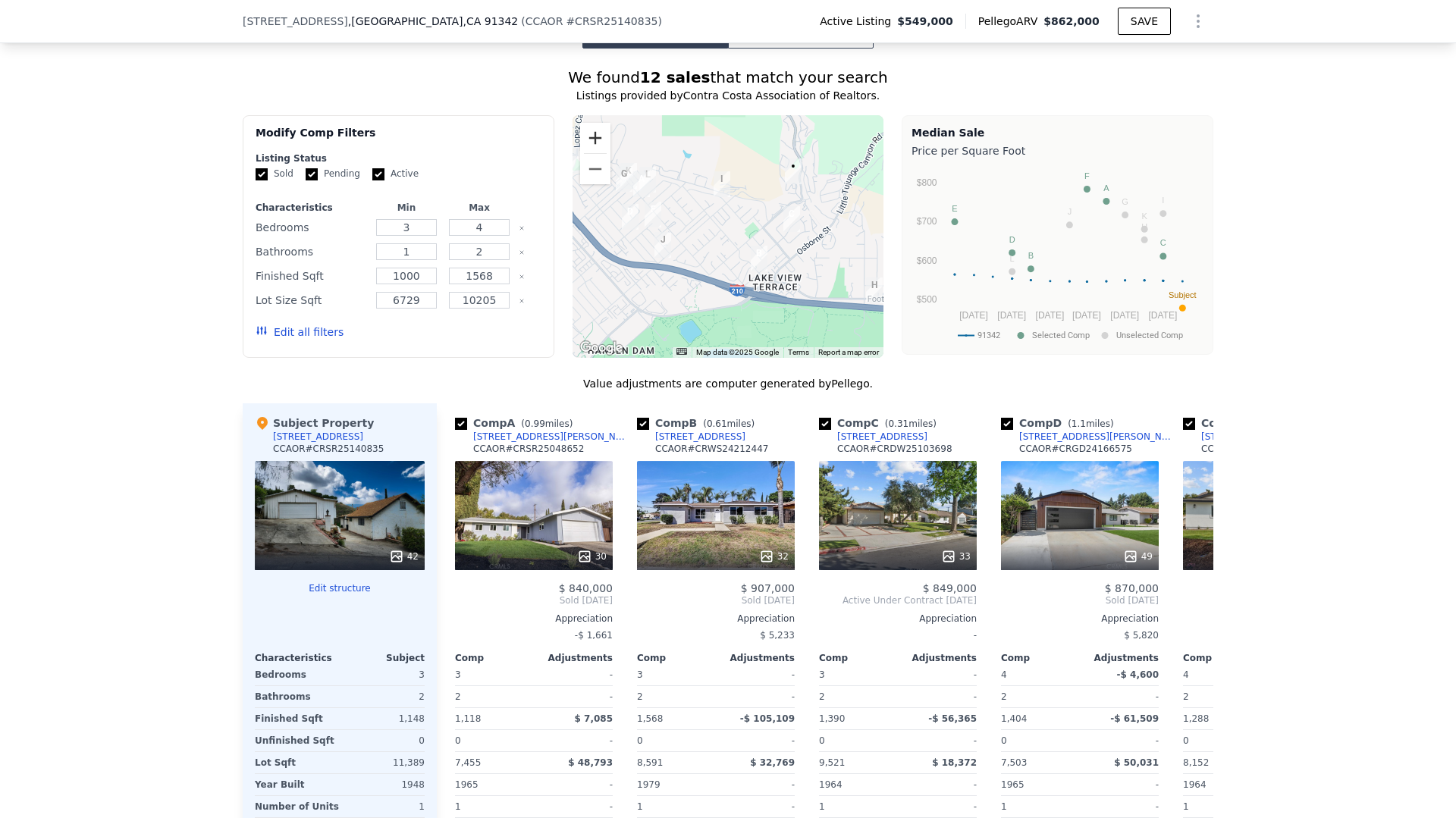
click at [603, 136] on button "Zoom in" at bounding box center [595, 138] width 30 height 30
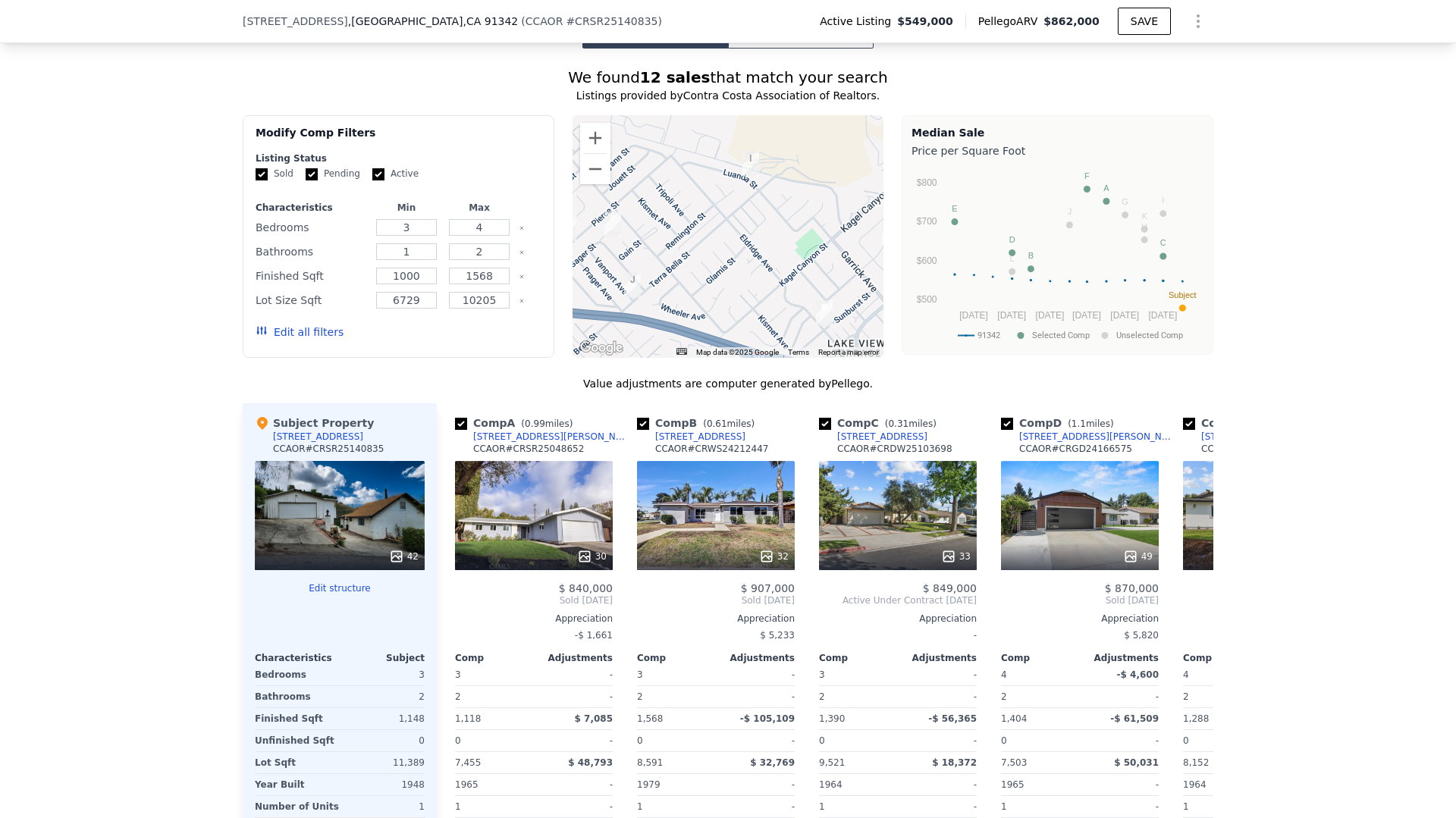
drag, startPoint x: 743, startPoint y: 181, endPoint x: 804, endPoint y: 200, distance: 63.9
click at [802, 197] on div at bounding box center [728, 237] width 311 height 243
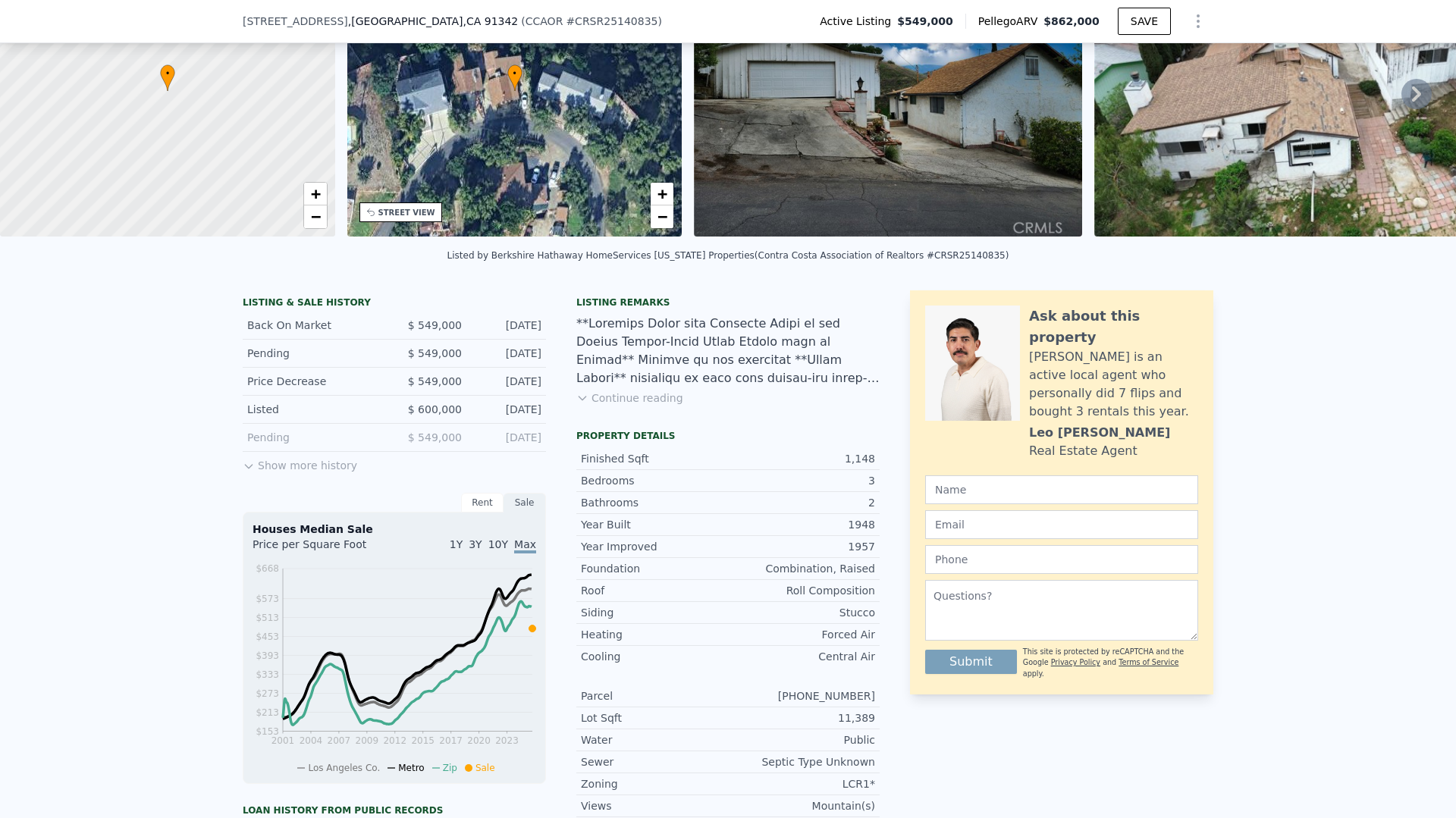
scroll to position [0, 0]
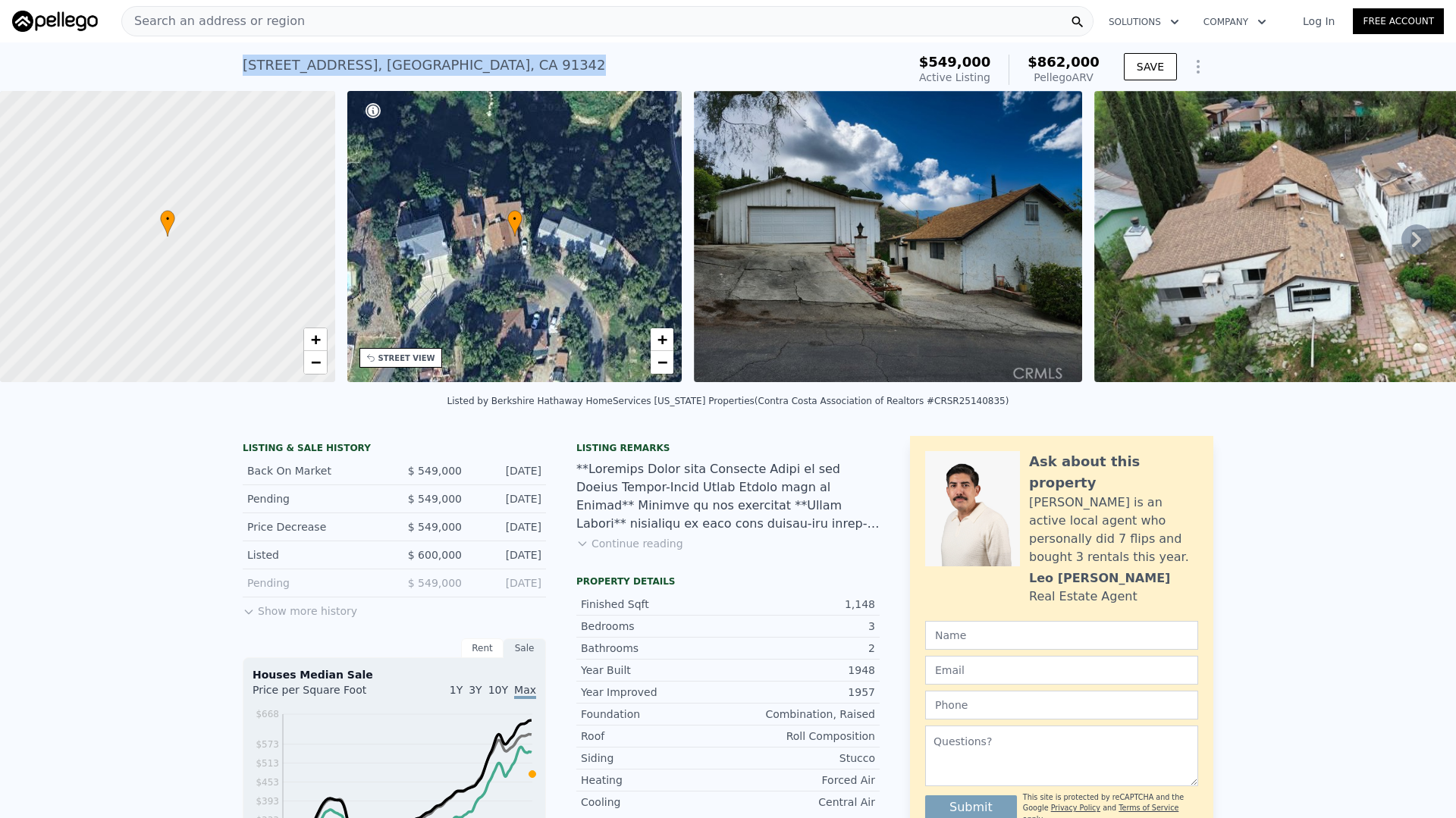
drag, startPoint x: 531, startPoint y: 68, endPoint x: 245, endPoint y: 67, distance: 286.0
click at [245, 67] on div "11860 West Trl , Los Angeles County , CA 91342 Active at $549k (~ARV $862k )" at bounding box center [571, 70] width 658 height 42
copy div "11860 West Trl , Los Angeles County , CA 91342"
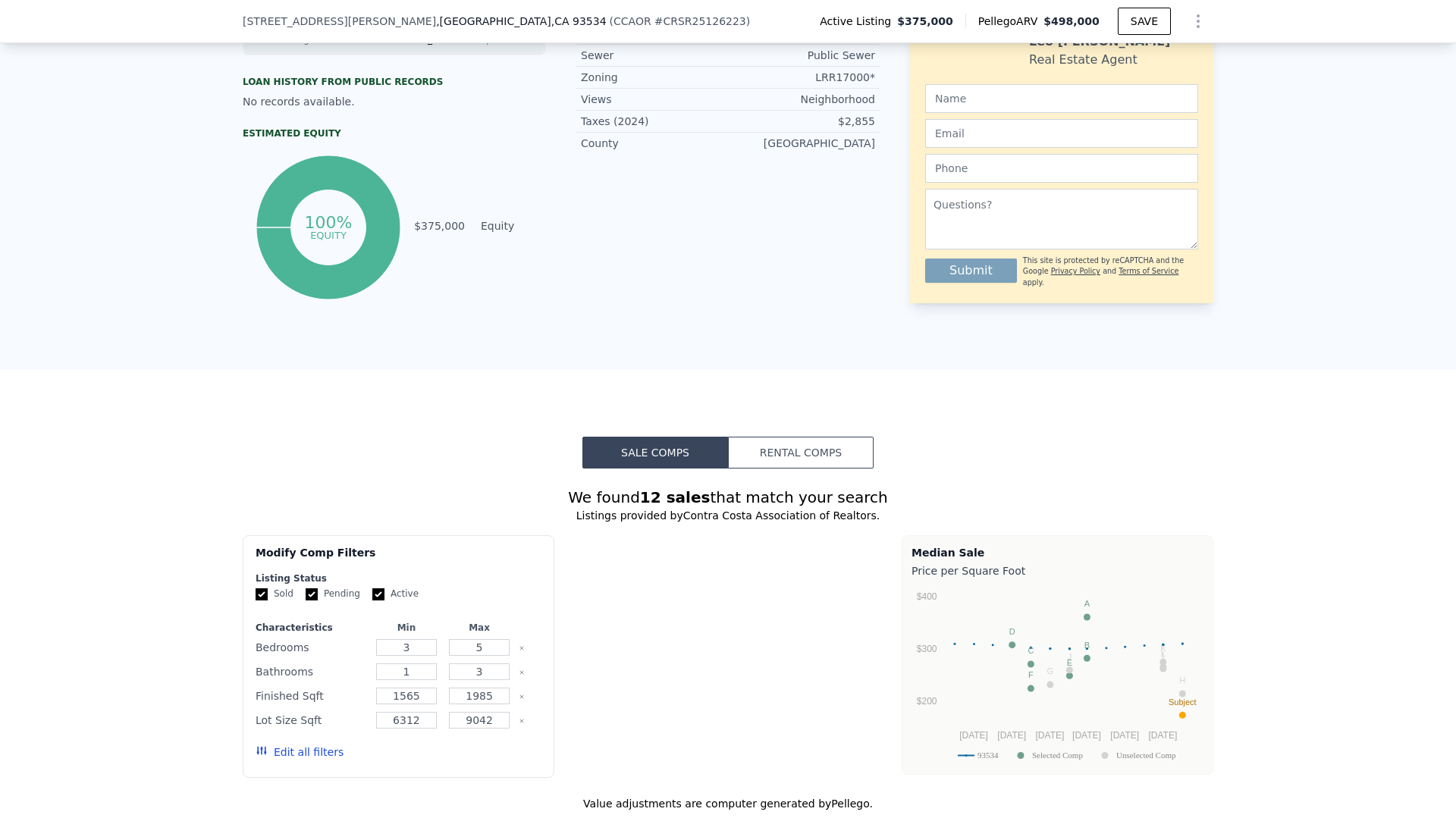
scroll to position [1094, 0]
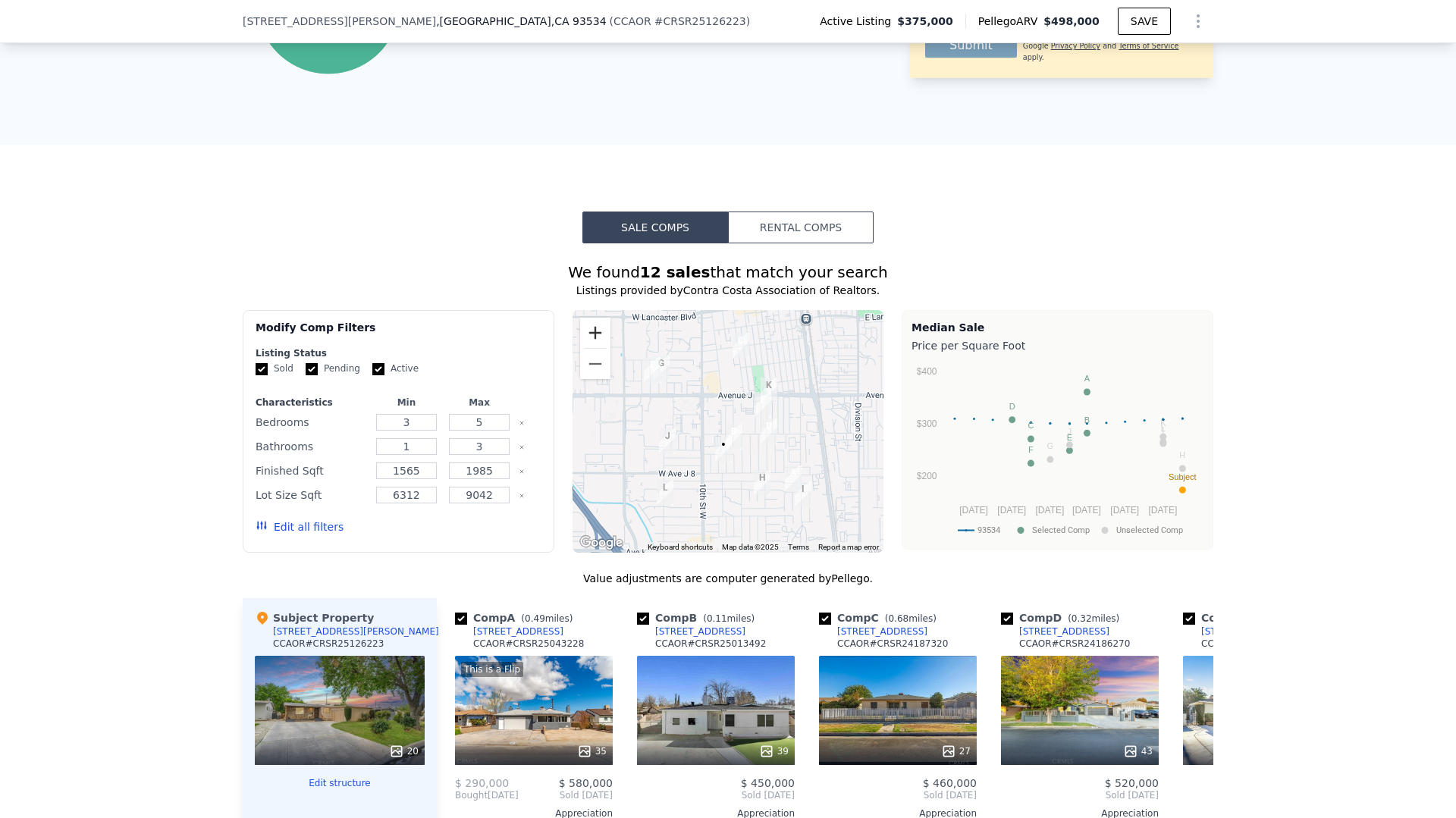
click at [602, 337] on button "Zoom in" at bounding box center [595, 333] width 30 height 30
drag, startPoint x: 602, startPoint y: 336, endPoint x: 609, endPoint y: 343, distance: 9.9
click at [602, 337] on button "Zoom in" at bounding box center [595, 333] width 30 height 30
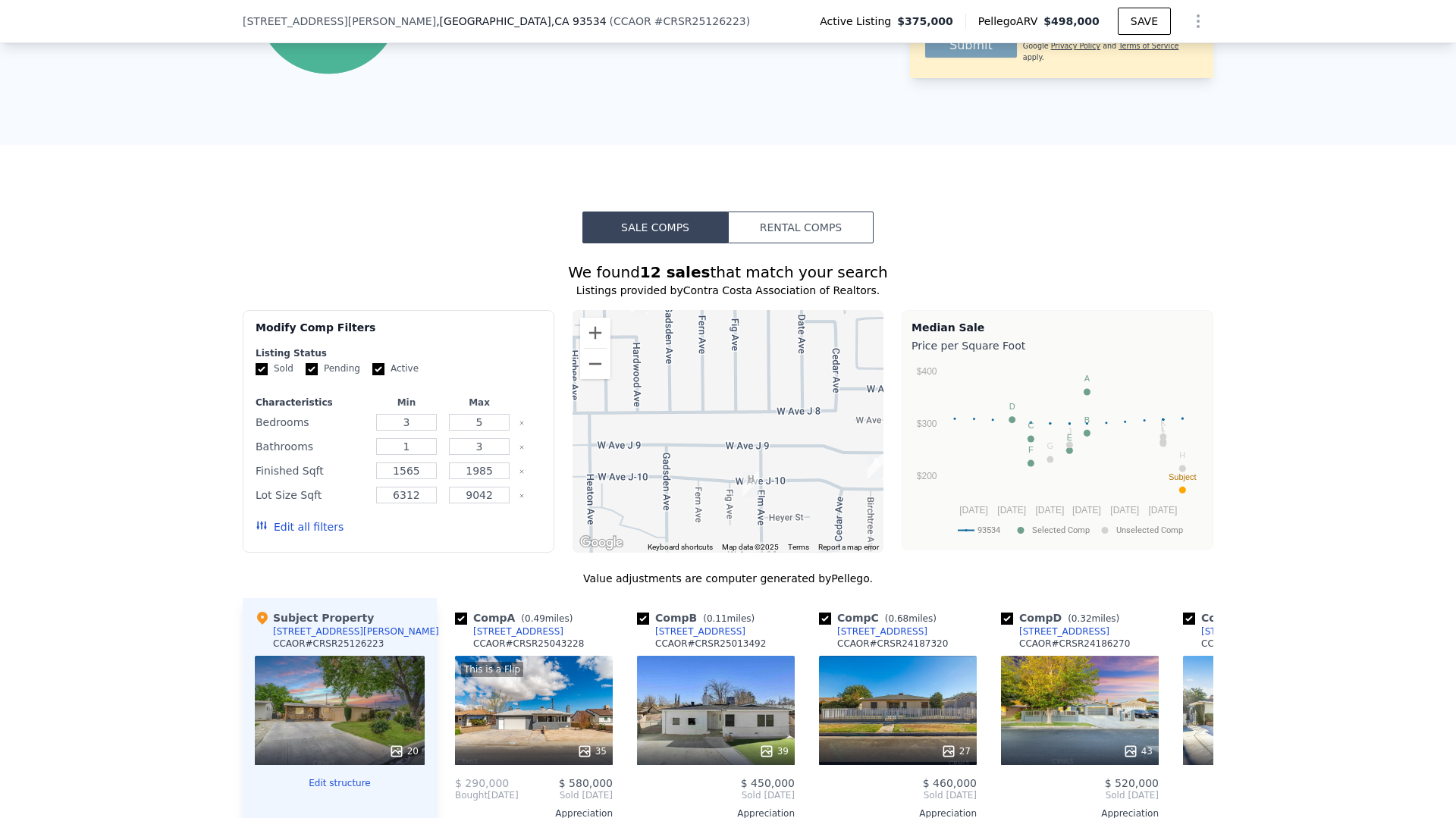
drag, startPoint x: 815, startPoint y: 477, endPoint x: 692, endPoint y: 284, distance: 228.9
click at [692, 284] on div "We found 12 sales that match your search Listings provided by Contra Costa Asso…" at bounding box center [728, 687] width 970 height 852
click at [597, 370] on button "Zoom out" at bounding box center [595, 364] width 30 height 30
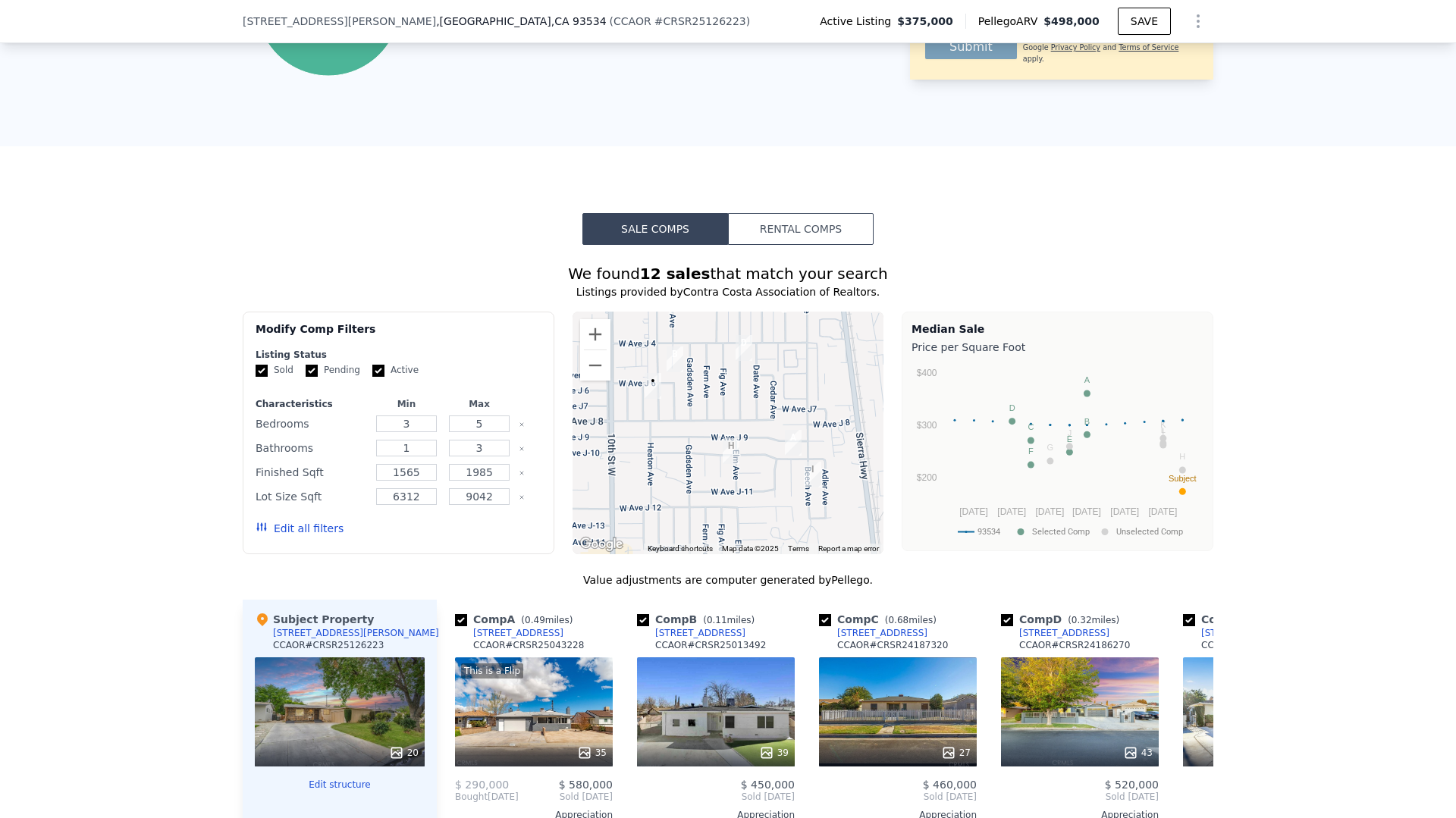
drag, startPoint x: 766, startPoint y: 406, endPoint x: 757, endPoint y: 403, distance: 9.5
click at [758, 403] on div at bounding box center [728, 433] width 311 height 243
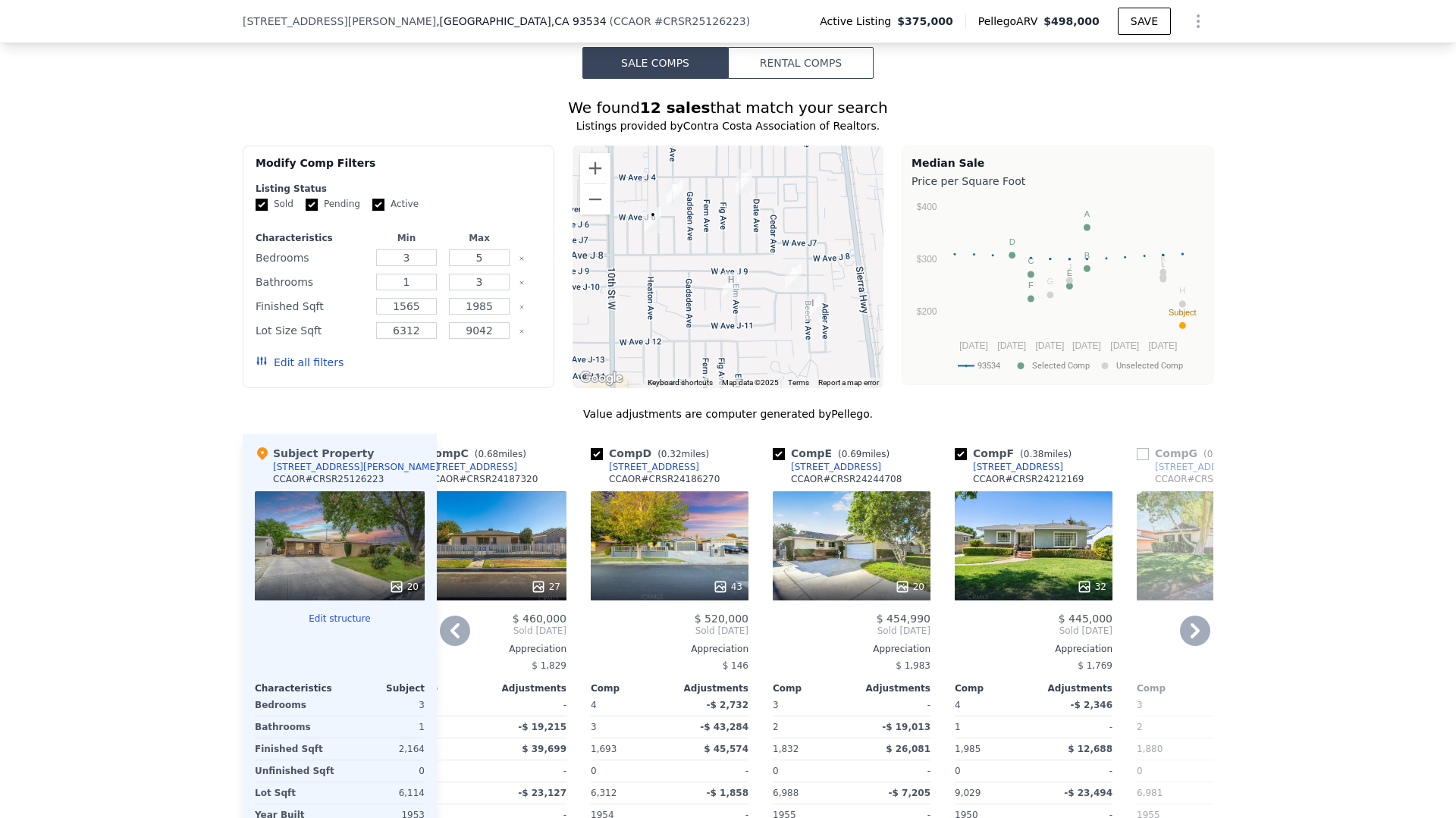
scroll to position [1258, 0]
click at [601, 190] on button "Zoom out" at bounding box center [595, 200] width 30 height 30
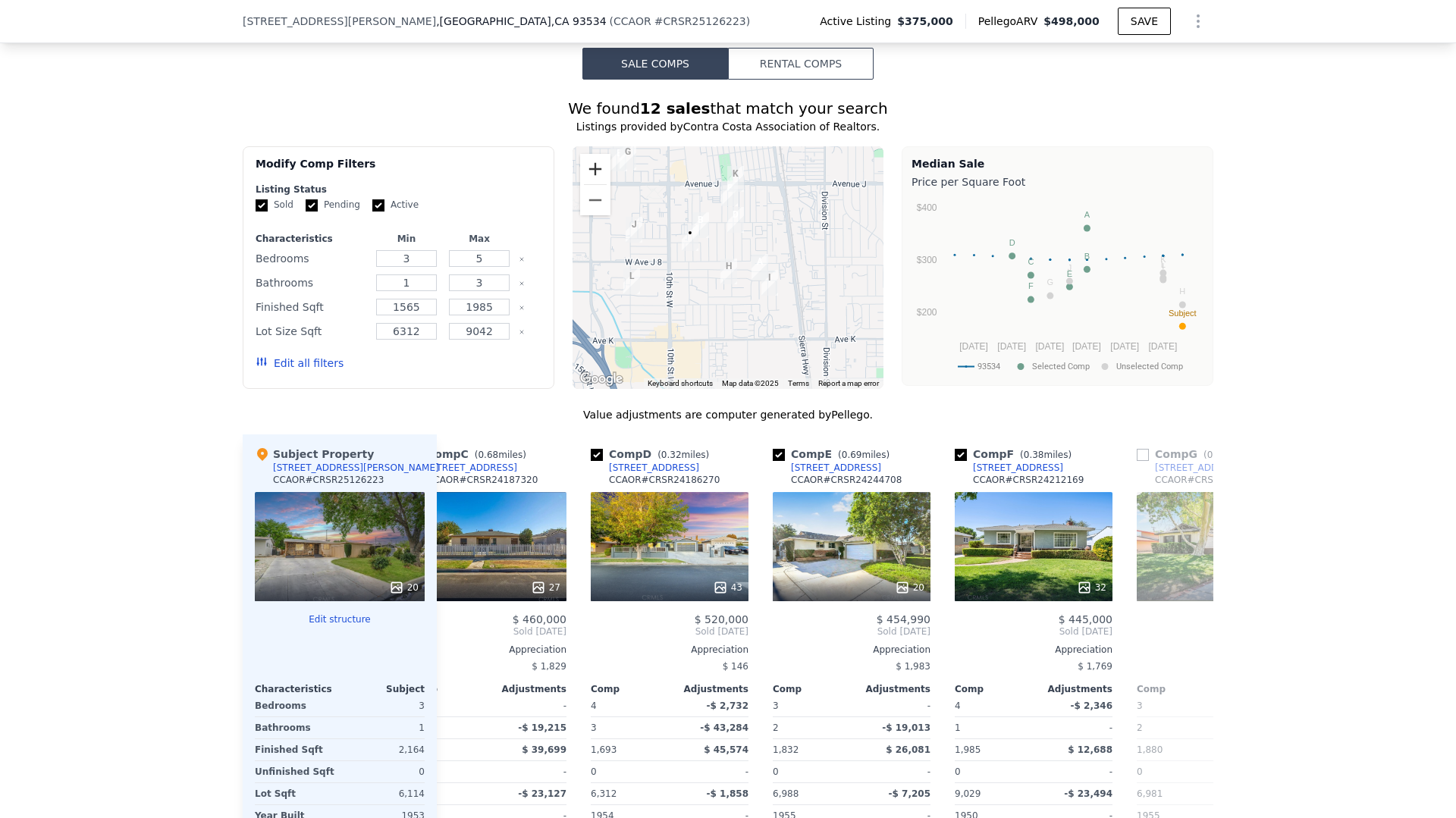
click at [599, 166] on button "Zoom in" at bounding box center [595, 169] width 30 height 30
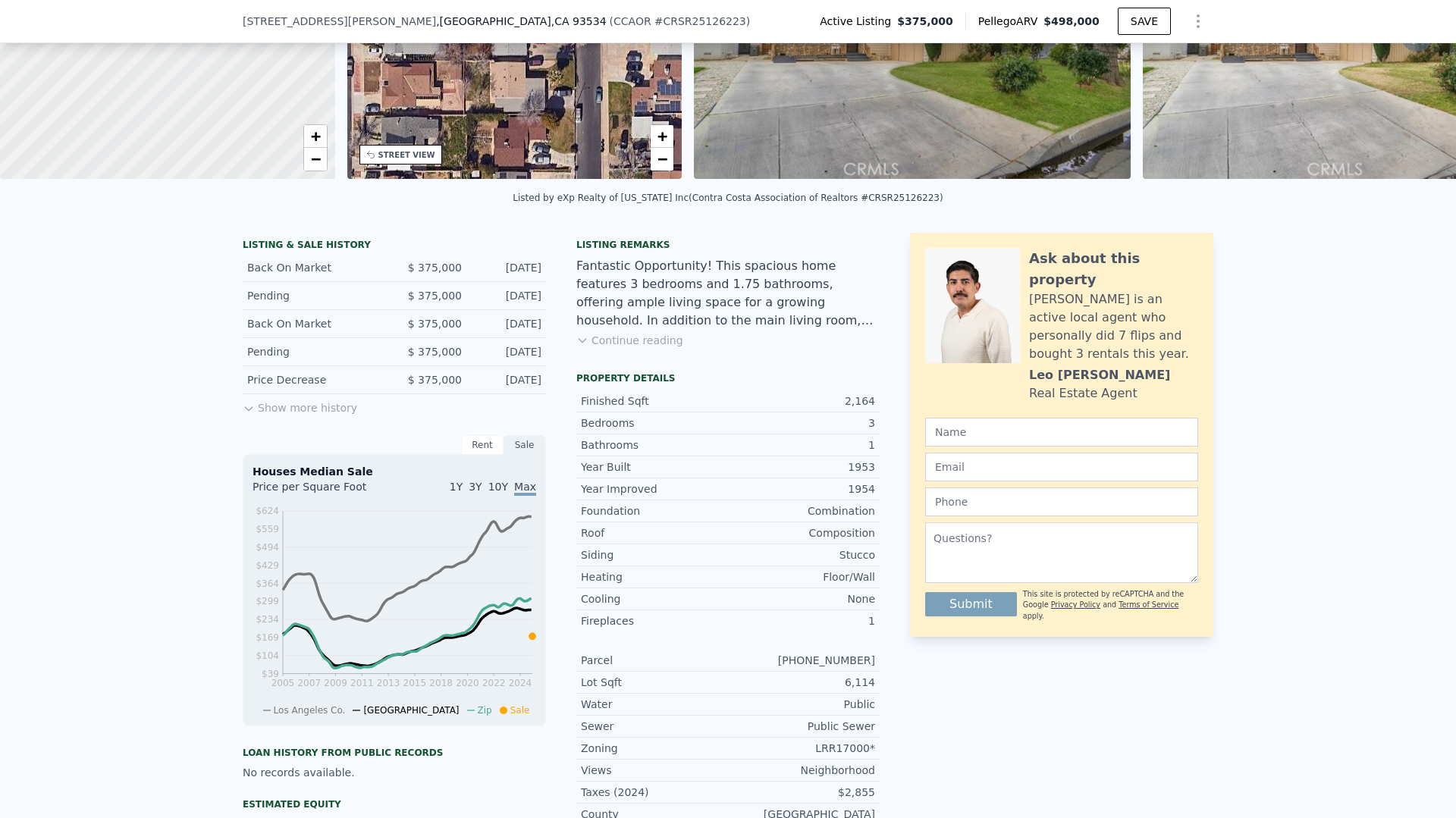
scroll to position [0, 0]
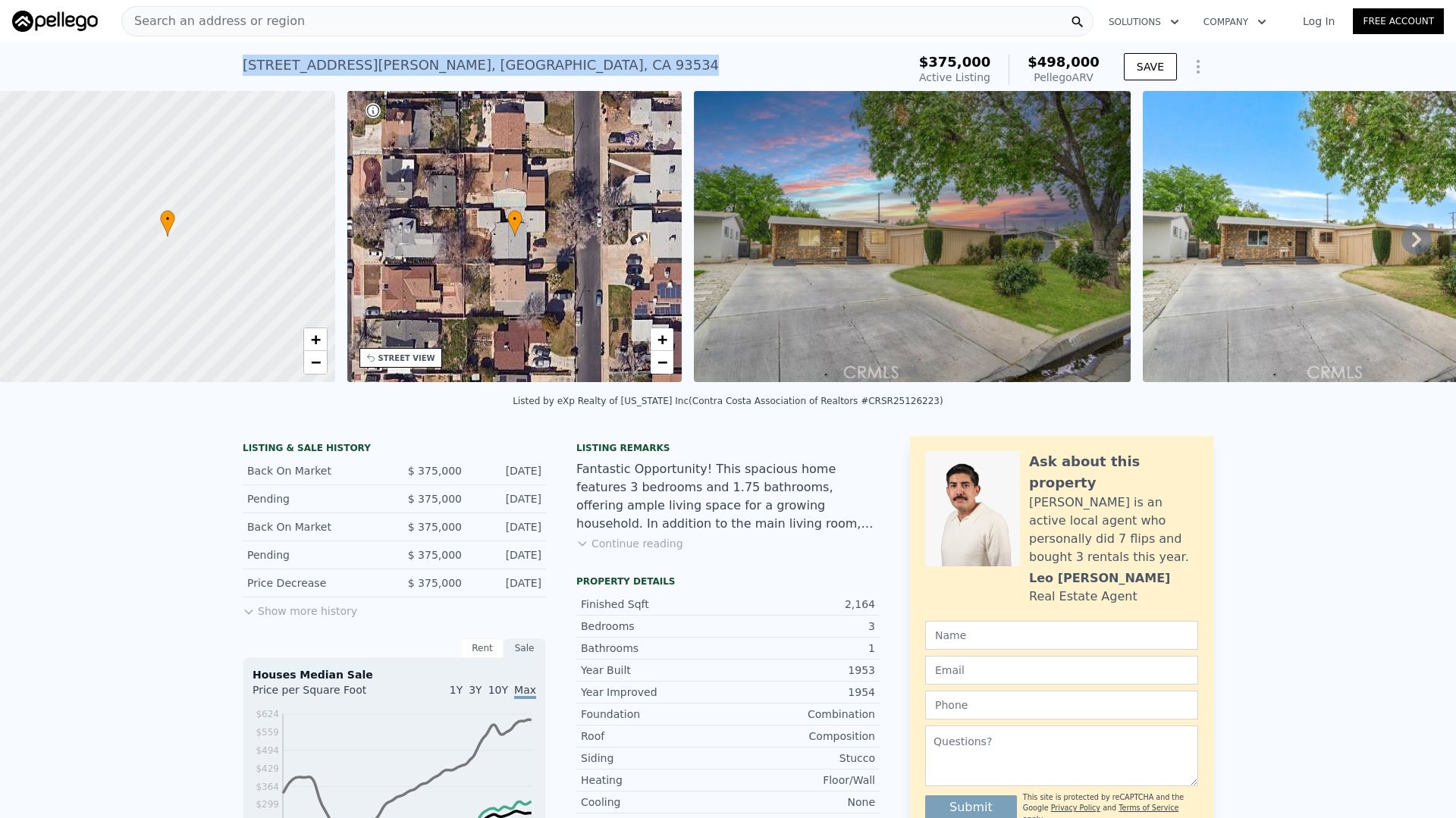
drag, startPoint x: 500, startPoint y: 79, endPoint x: 246, endPoint y: 69, distance: 254.2
click at [246, 69] on div "[STREET_ADDRESS][PERSON_NAME] Active at $375k (~ARV $498k )" at bounding box center [571, 70] width 658 height 42
copy div "[STREET_ADDRESS][PERSON_NAME]"
click at [335, 23] on div "Search an address or region" at bounding box center [607, 21] width 972 height 30
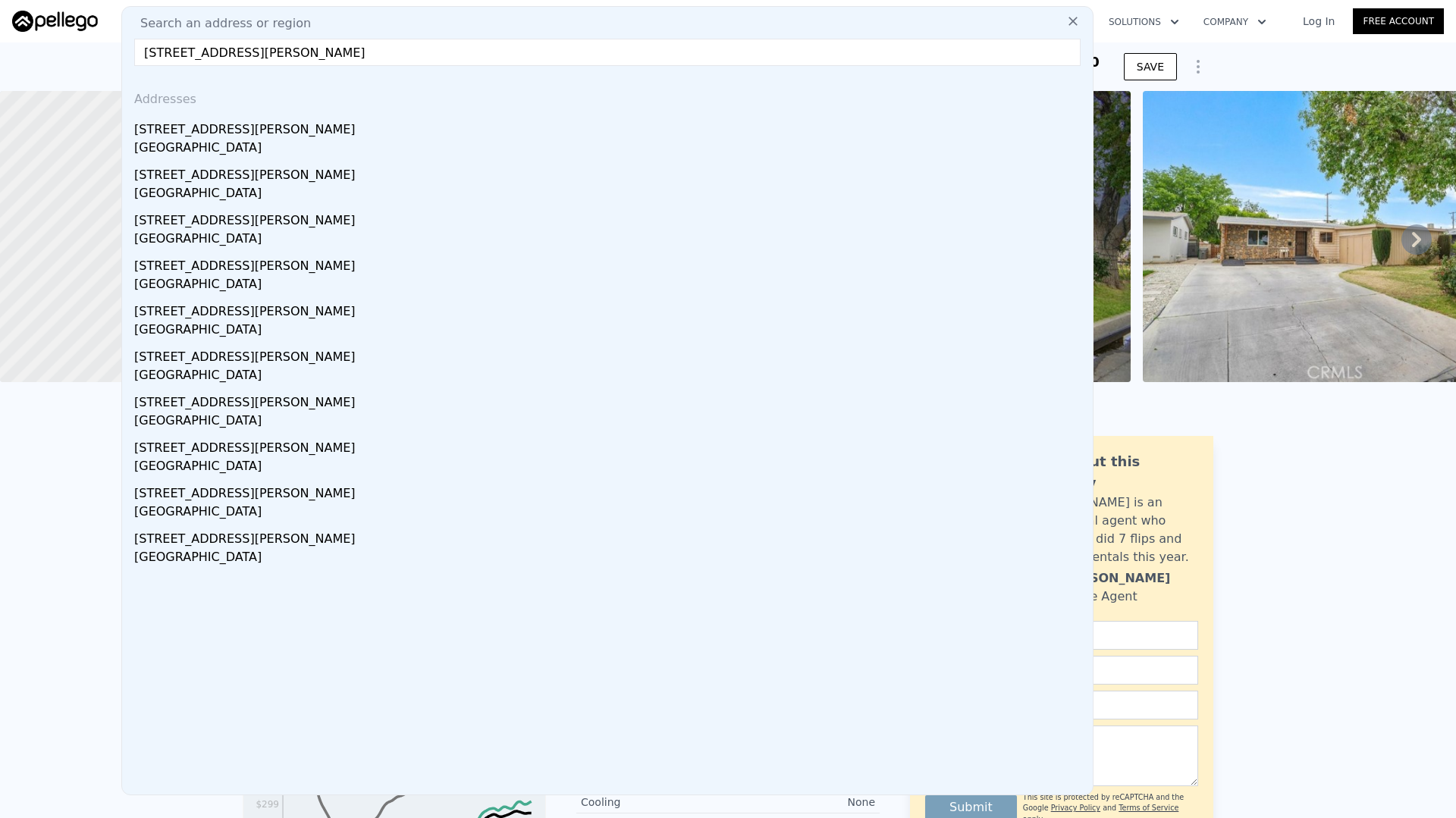
type input "[STREET_ADDRESS][PERSON_NAME]"
click at [432, 148] on div "[GEOGRAPHIC_DATA]" at bounding box center [610, 149] width 952 height 22
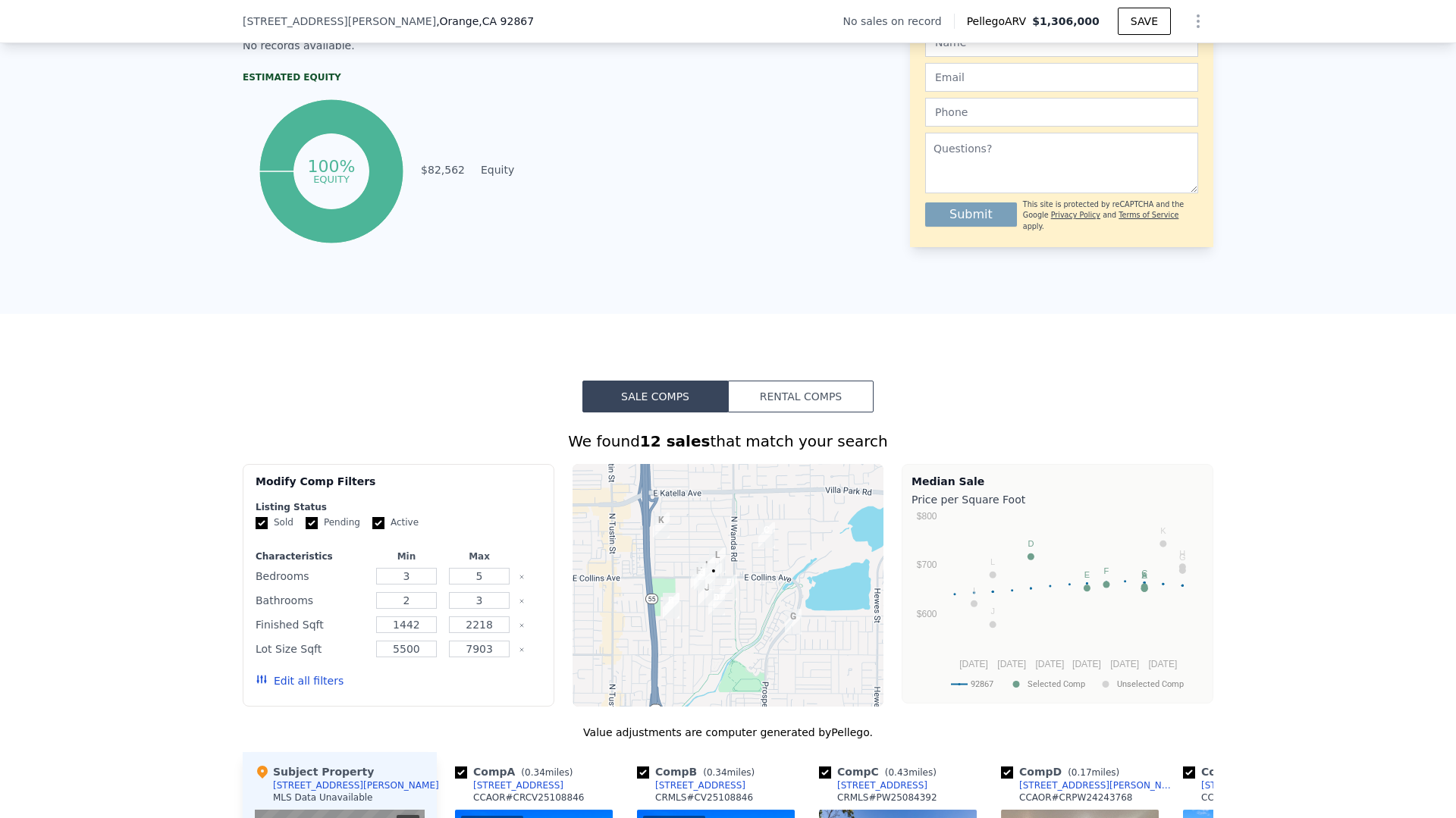
scroll to position [1050, 0]
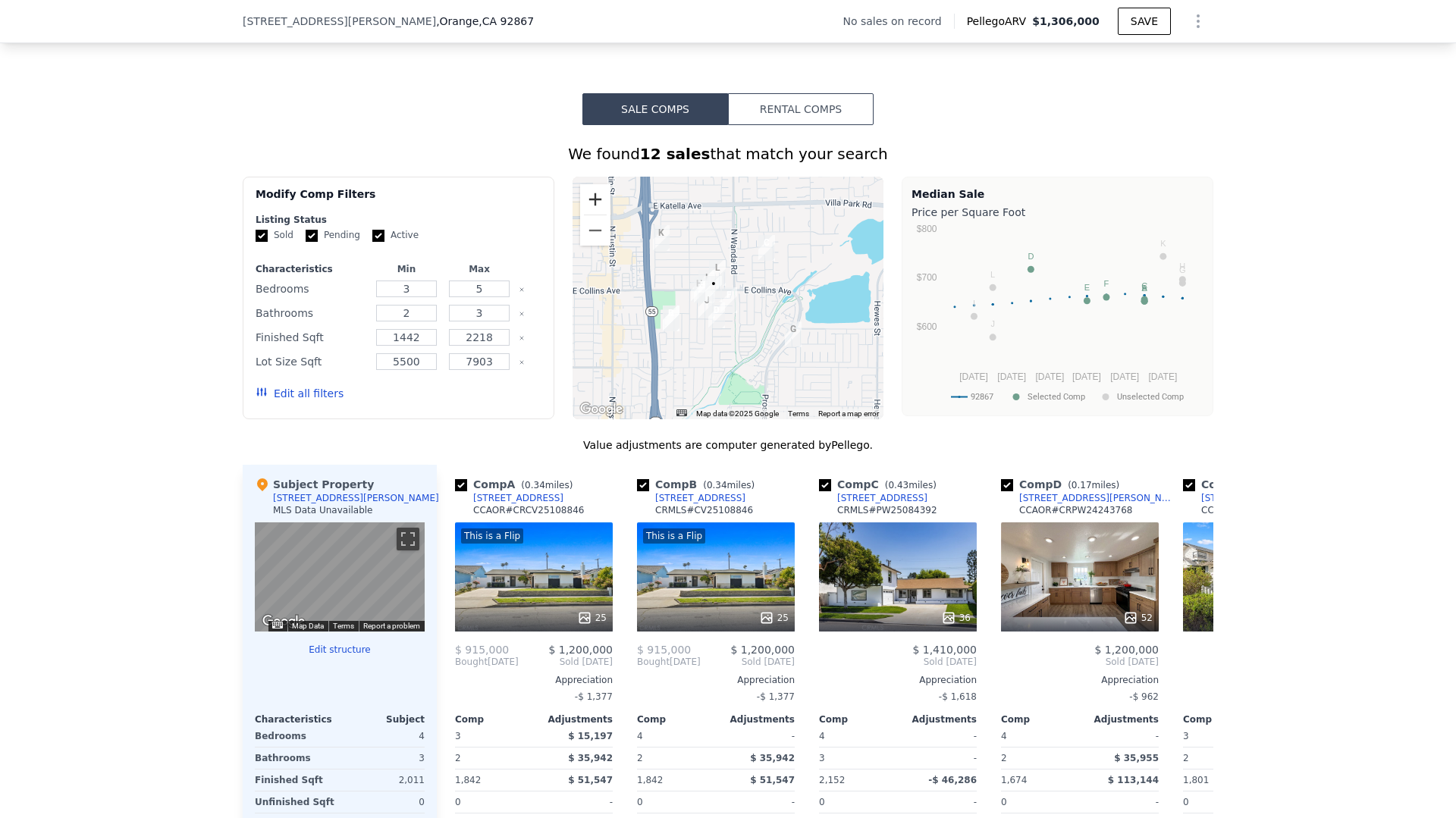
click at [608, 204] on button "Zoom in" at bounding box center [595, 199] width 30 height 30
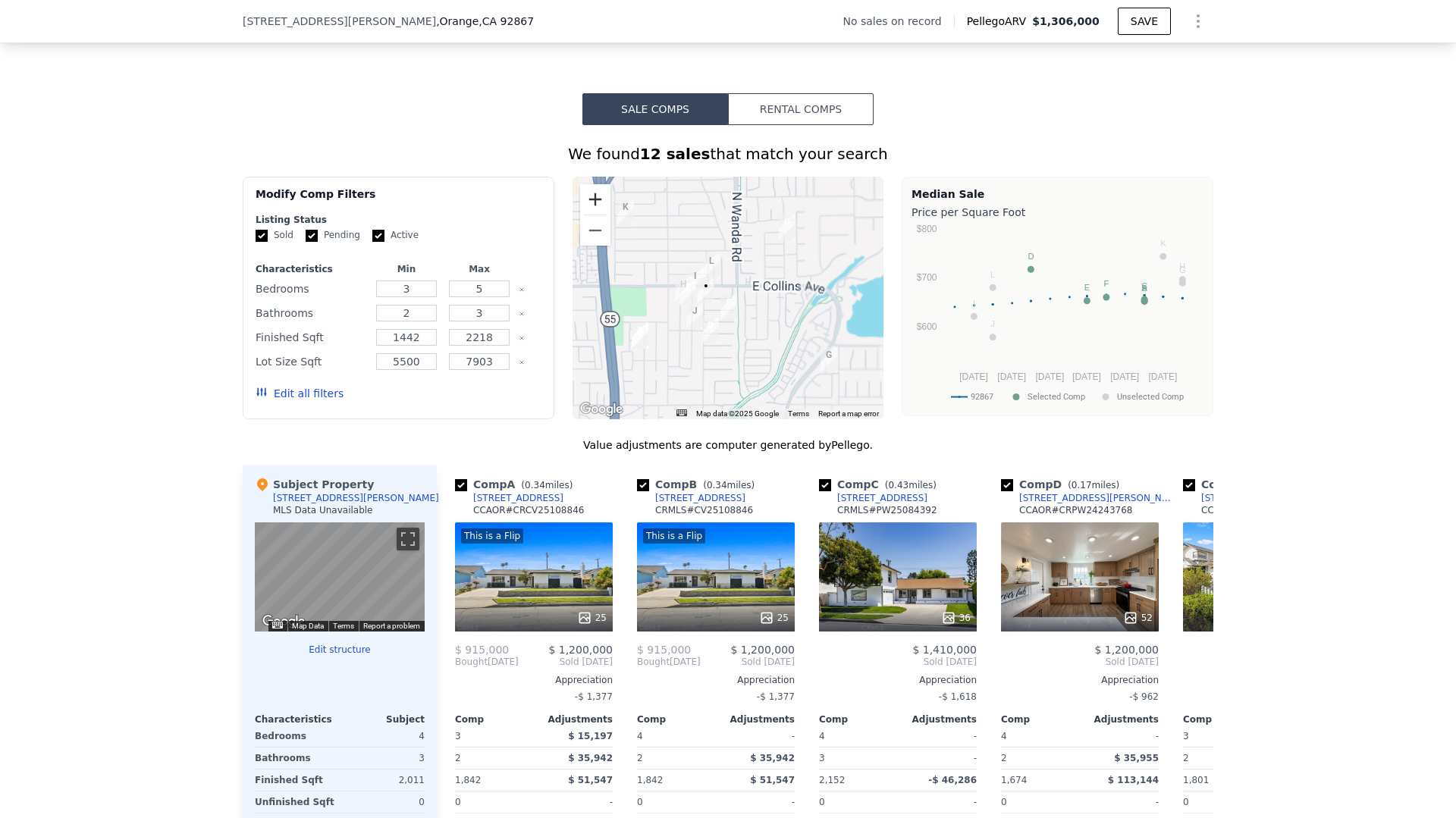
click at [608, 204] on button "Zoom in" at bounding box center [595, 199] width 30 height 30
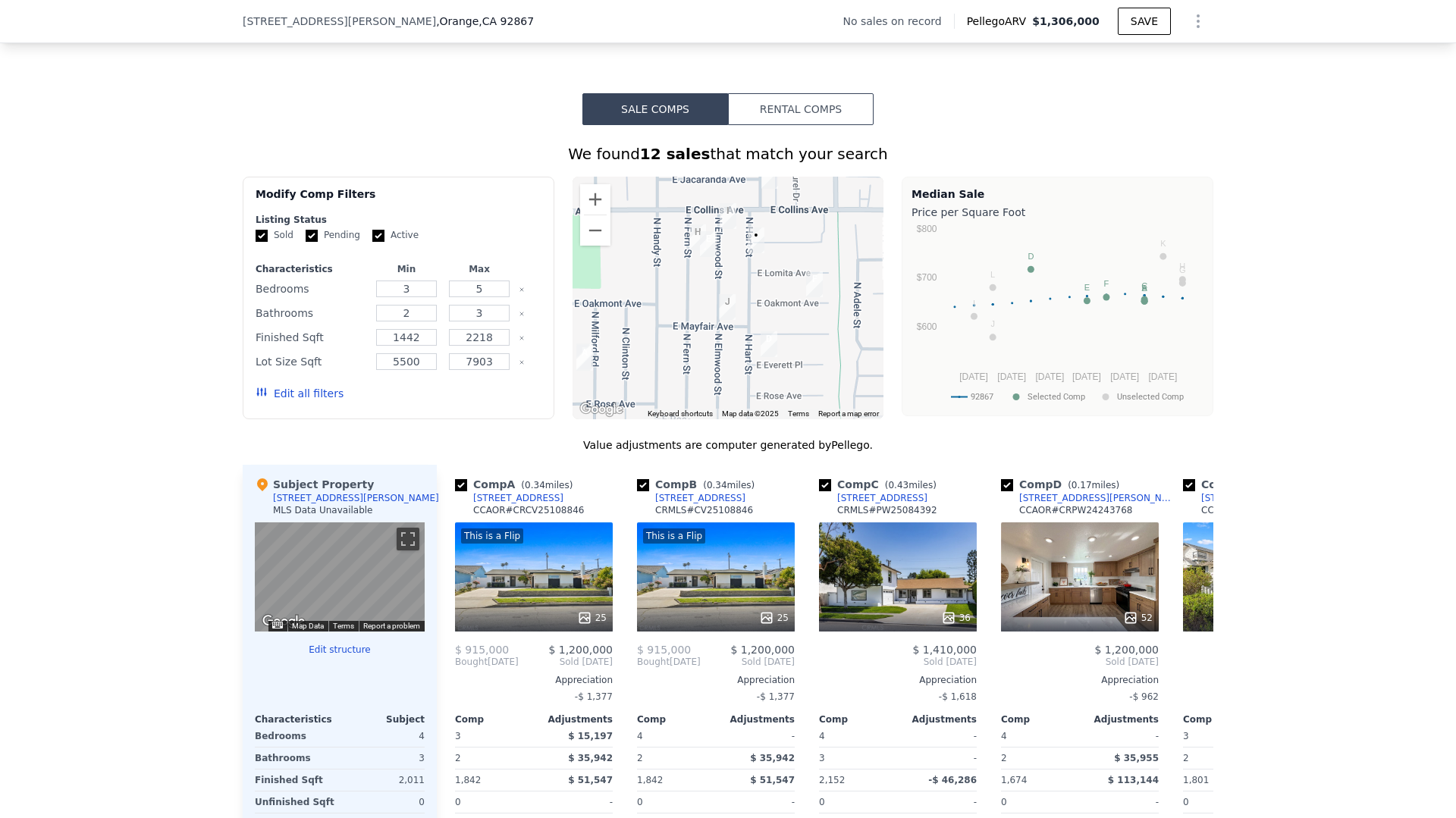
drag, startPoint x: 680, startPoint y: 304, endPoint x: 751, endPoint y: 251, distance: 88.6
click at [751, 251] on img "2732 E Barkley Ave" at bounding box center [756, 240] width 17 height 25
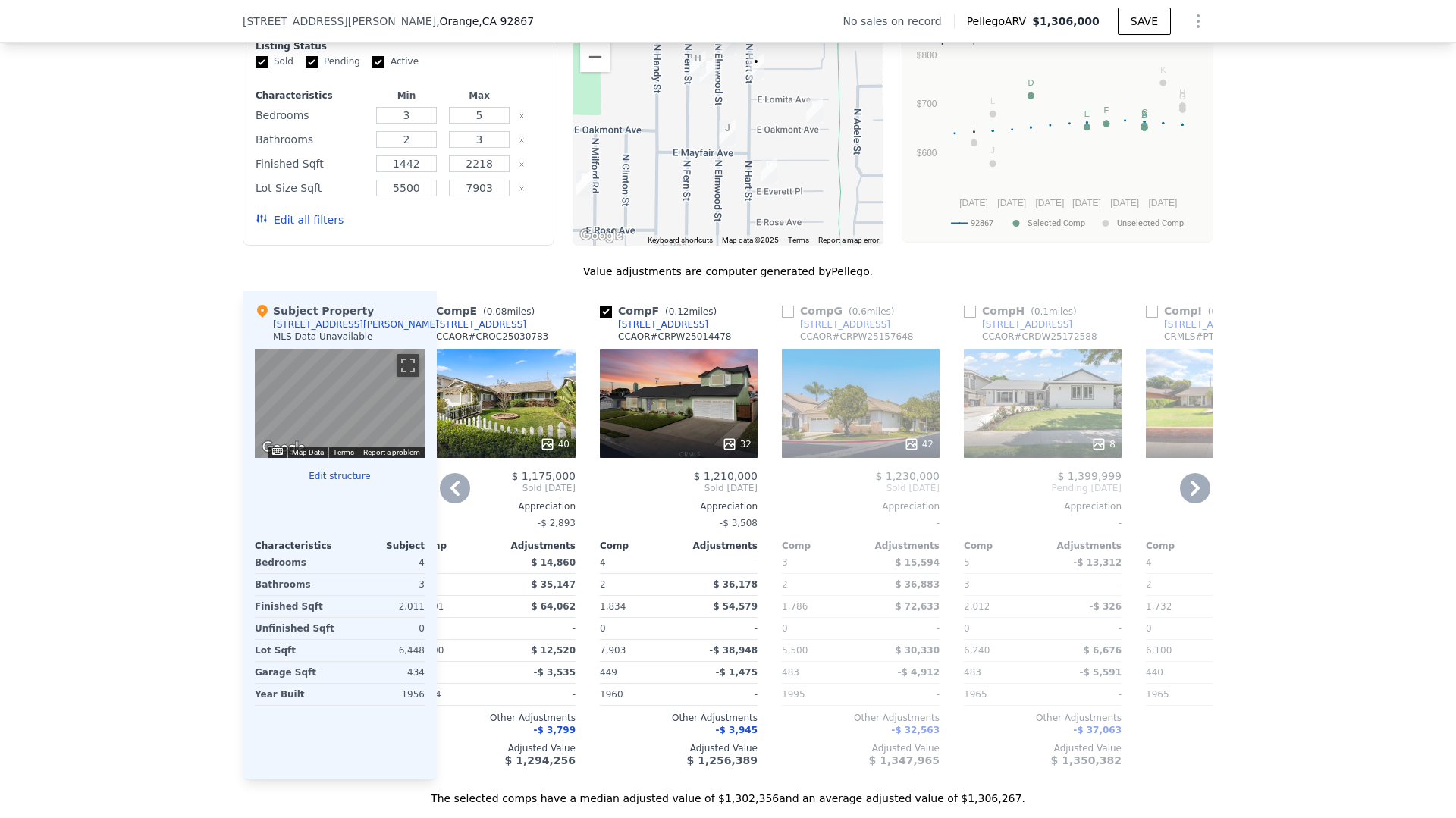
scroll to position [0, 766]
